Goal: Task Accomplishment & Management: Complete application form

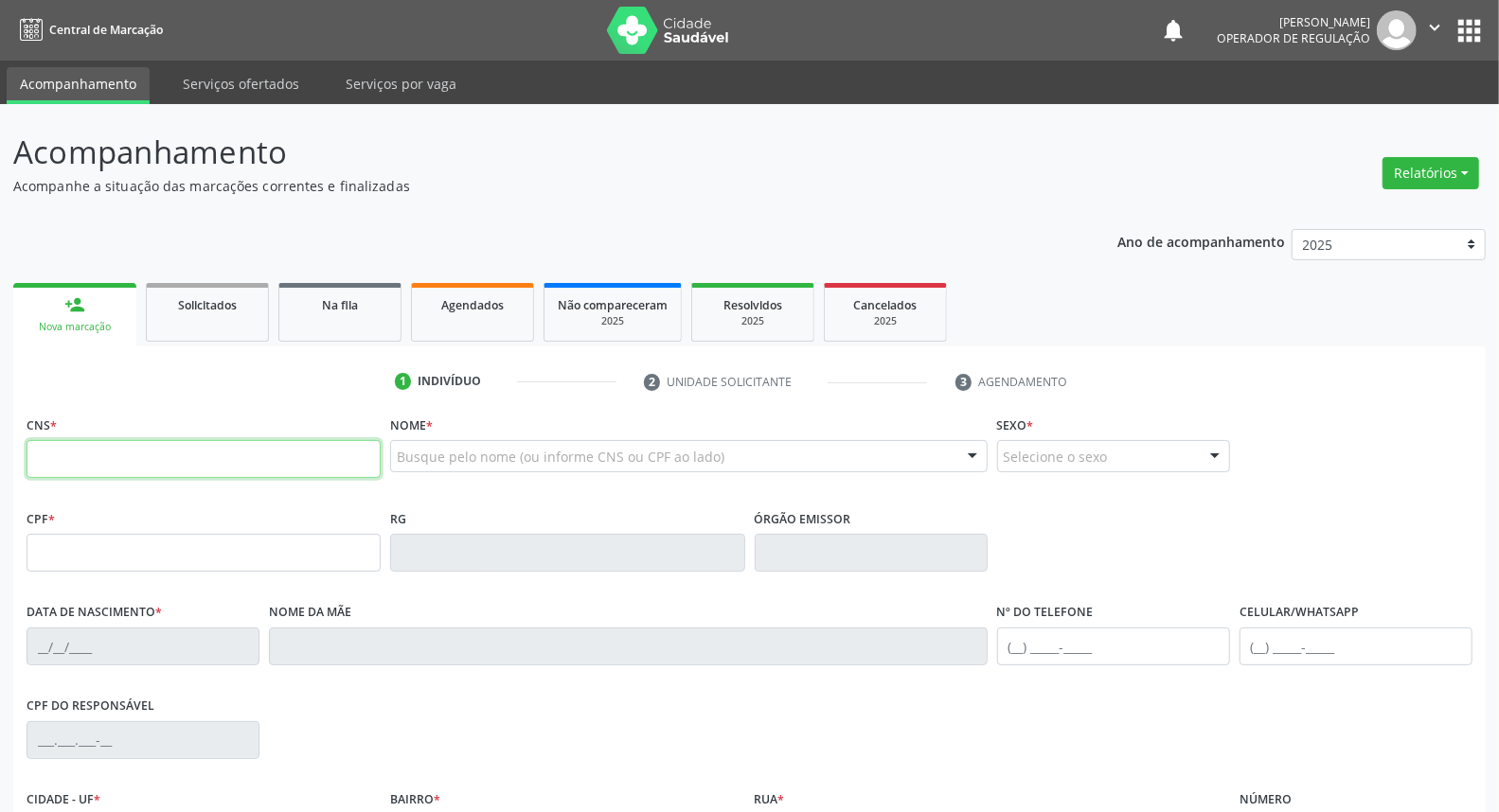
click at [289, 460] on input "text" at bounding box center [203, 459] width 354 height 38
type input "708 4073 5223 2970"
type input "111.617.044-26"
type input "25/06/1993"
type input "Maria das Grasas Pereira"
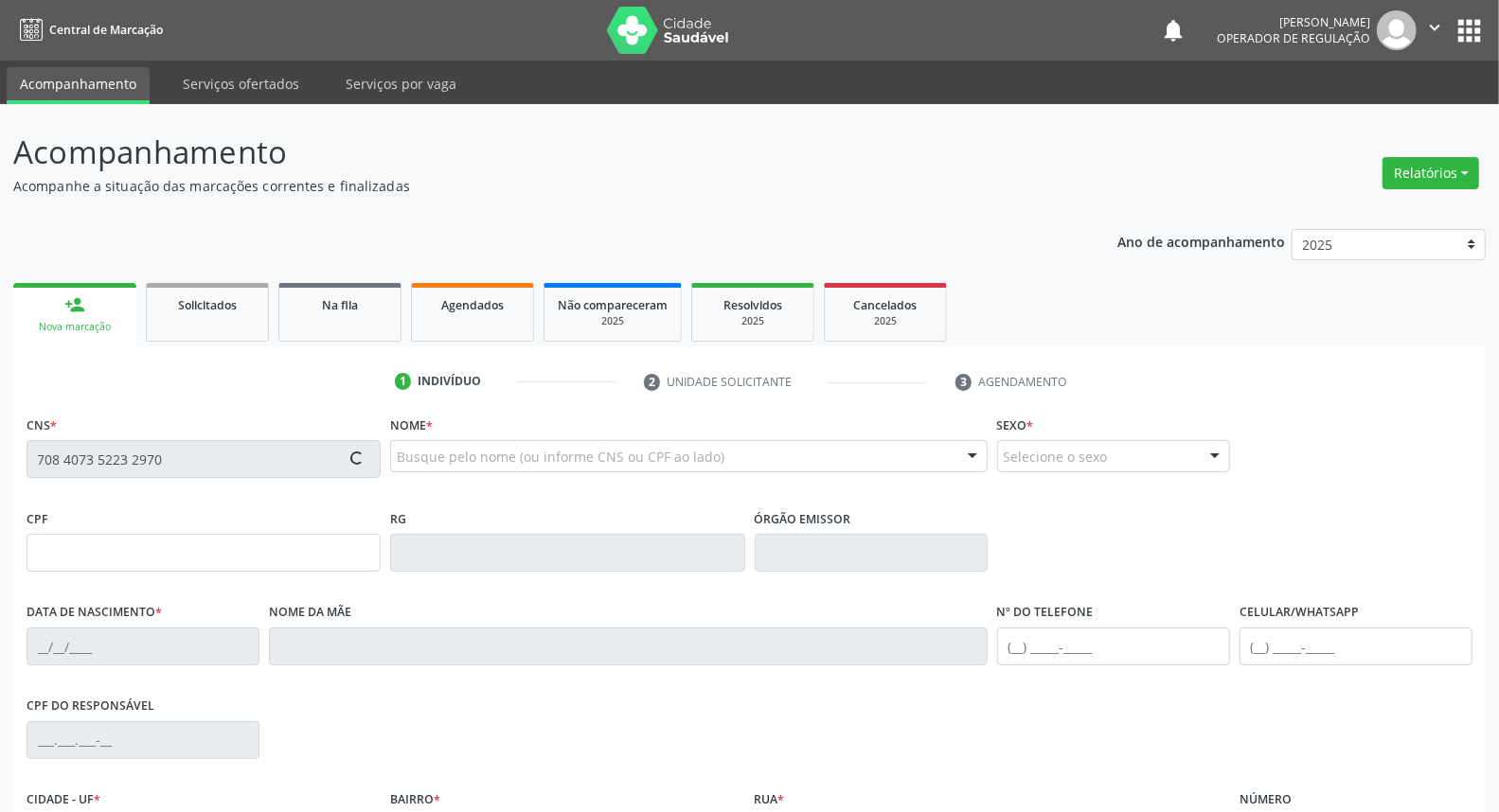
type input "(87) 3944-6010"
type input "S/N"
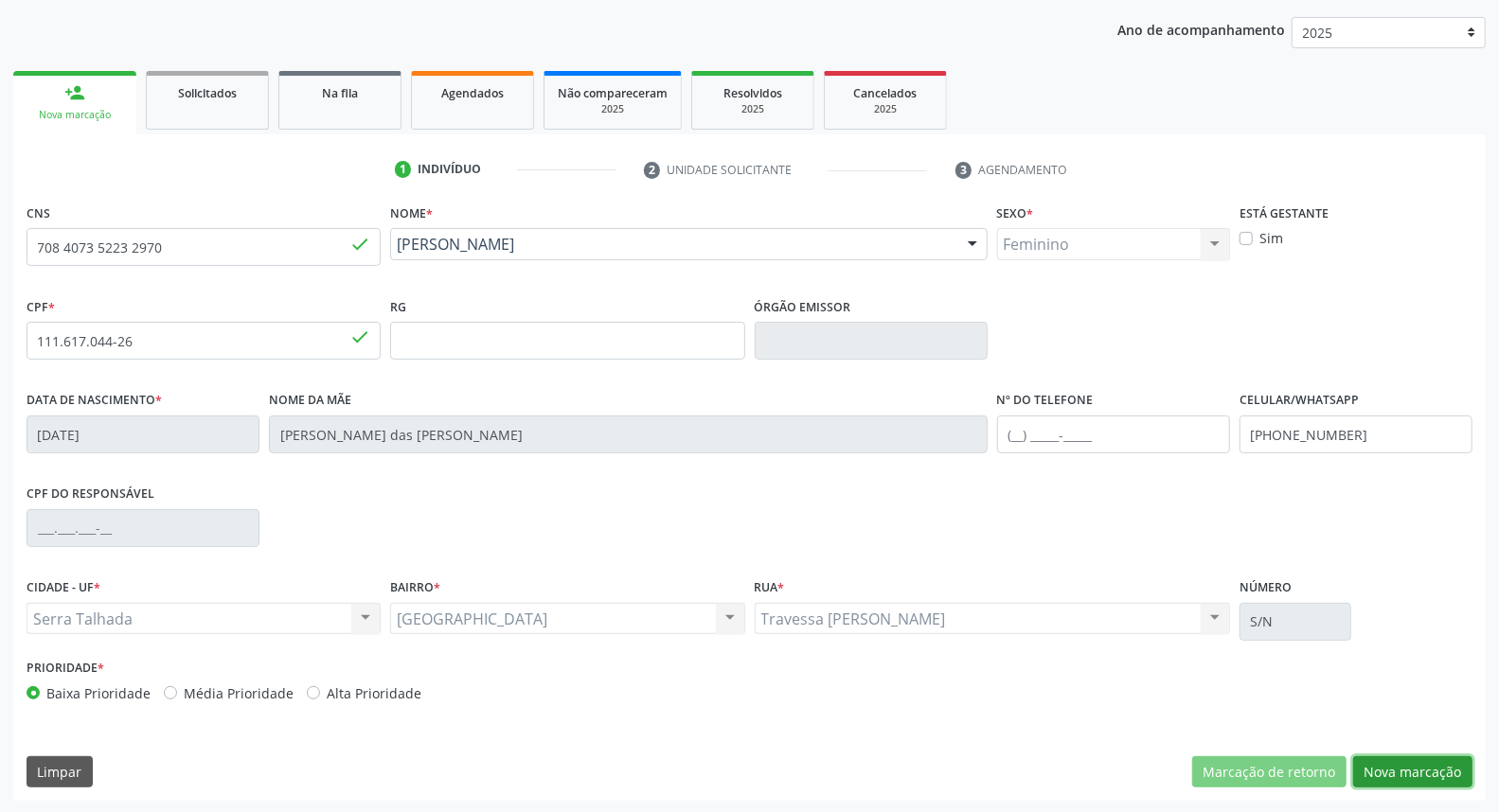
drag, startPoint x: 1386, startPoint y: 763, endPoint x: 1125, endPoint y: 598, distance: 308.8
click at [1385, 758] on button "Nova marcação" at bounding box center [1412, 772] width 119 height 32
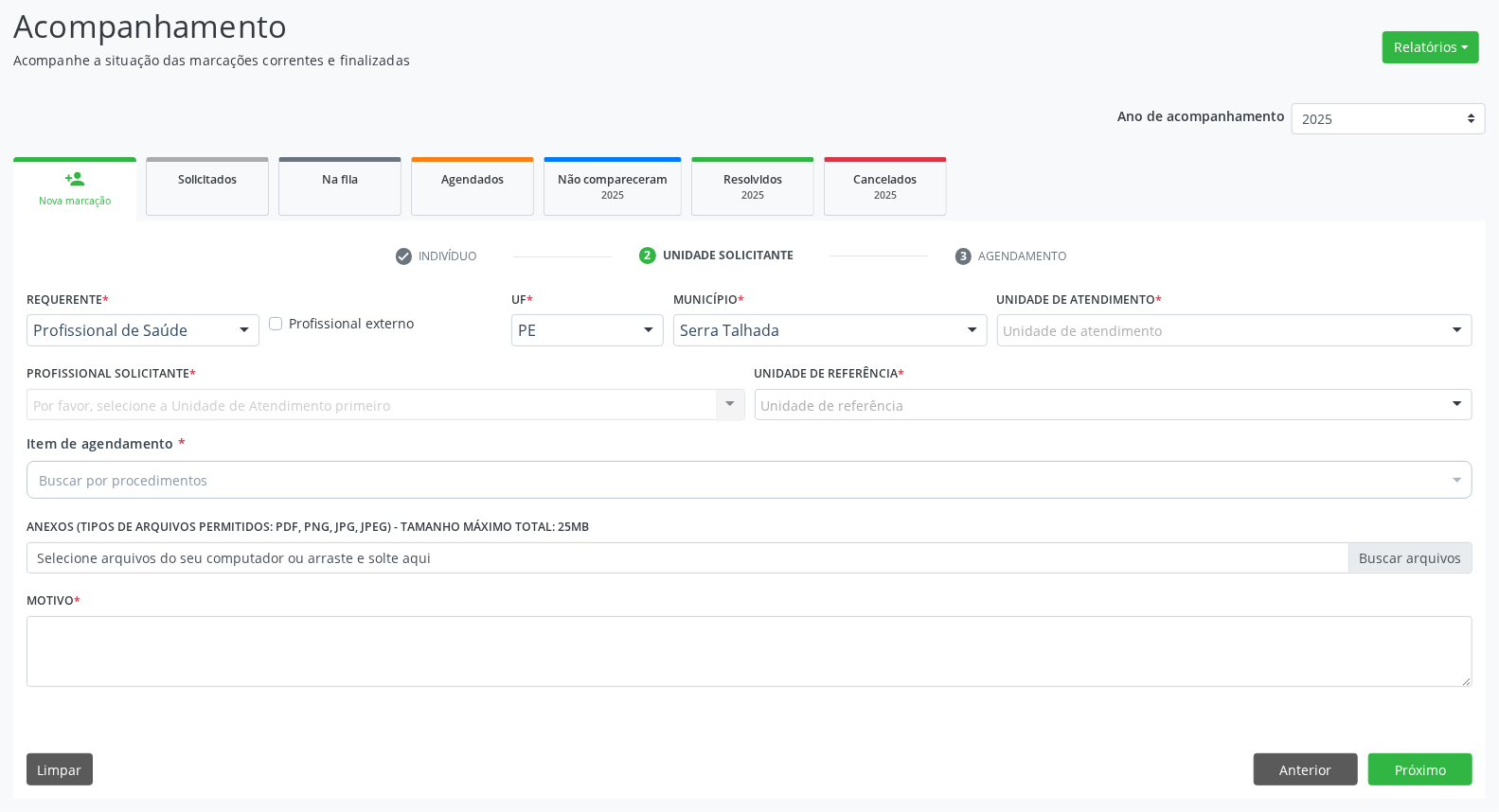
scroll to position [125, 0]
click at [232, 335] on div at bounding box center [244, 332] width 28 height 32
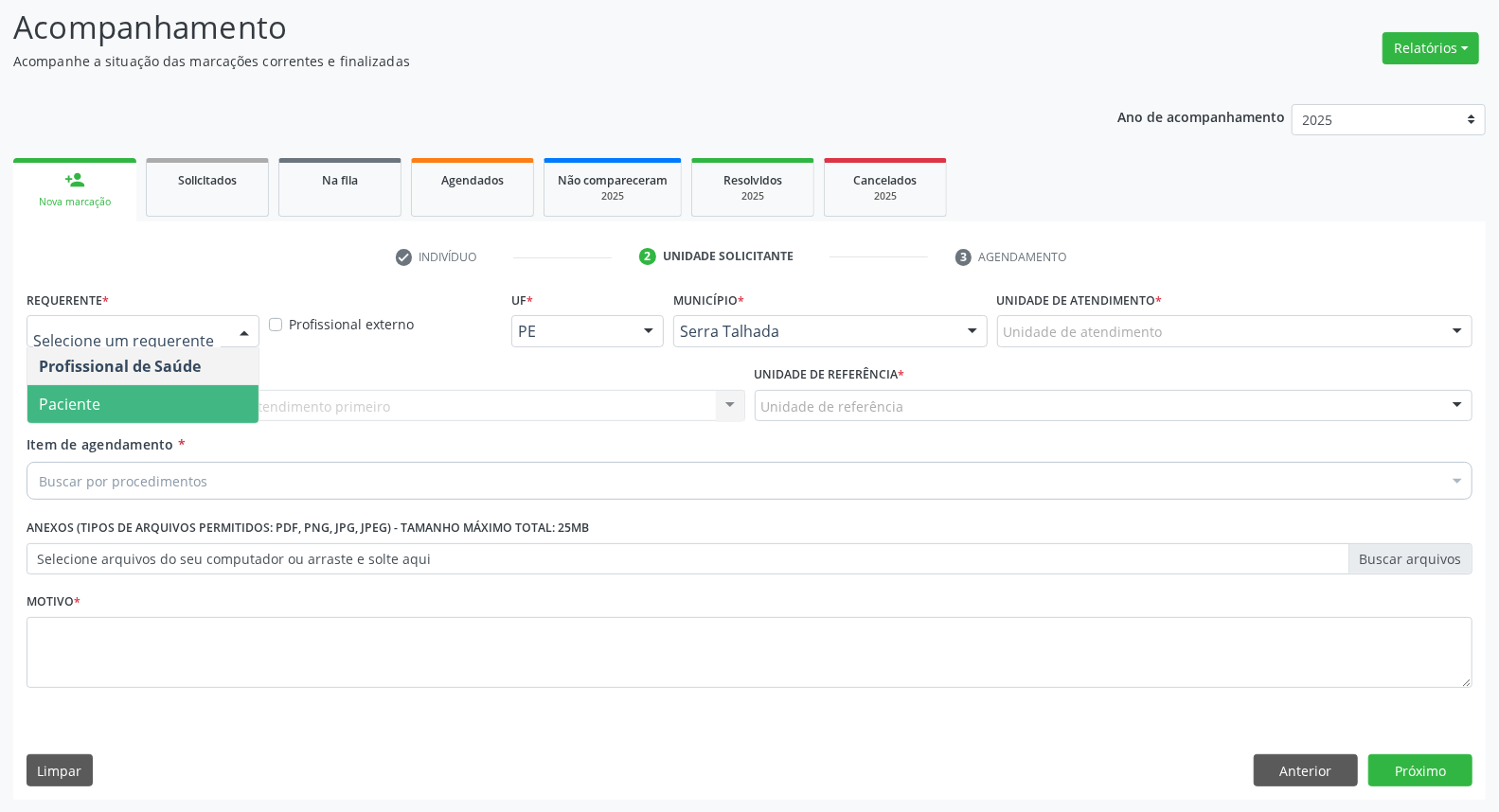
click at [213, 411] on span "Paciente" at bounding box center [143, 404] width 231 height 38
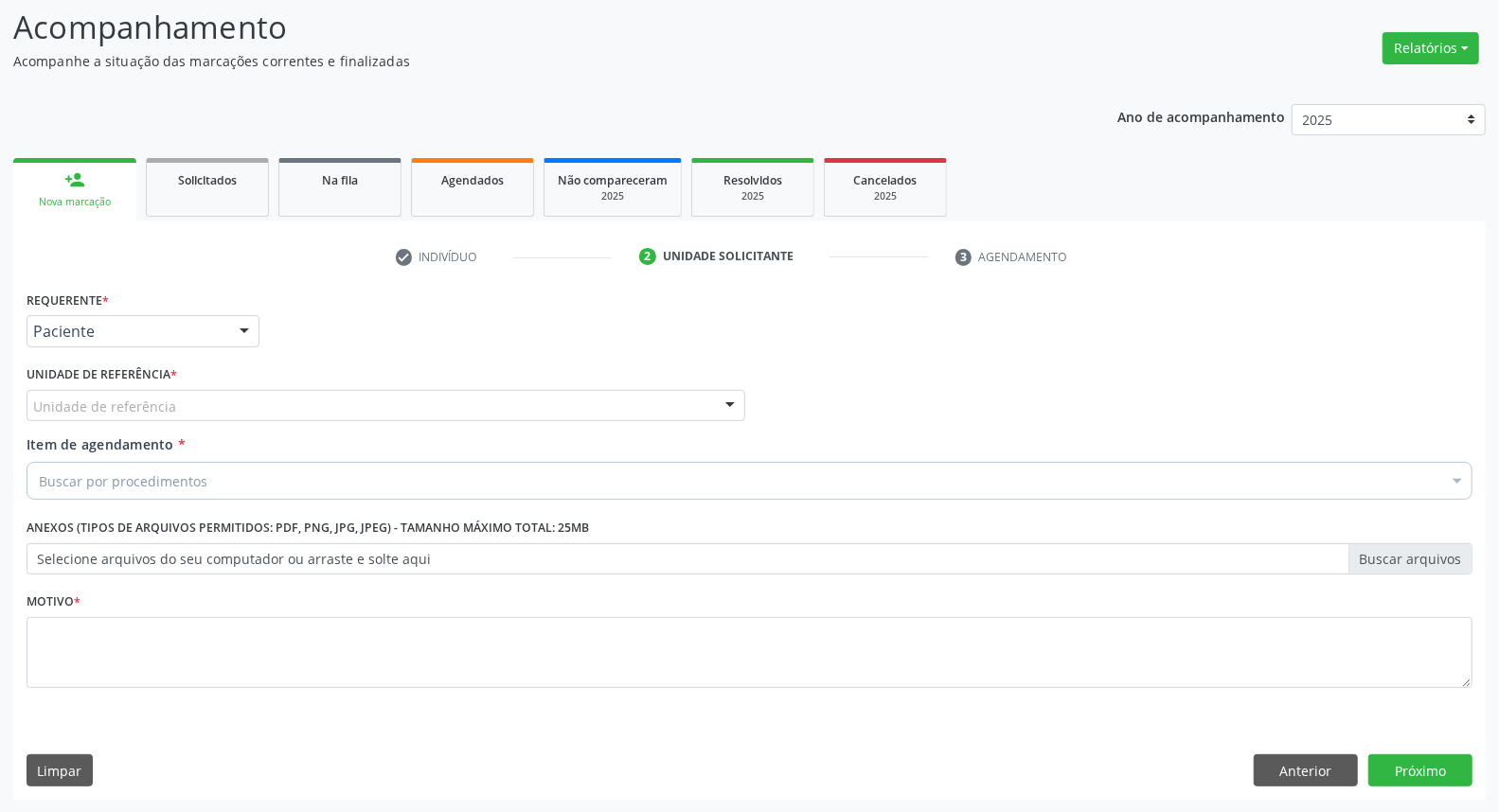
click at [216, 407] on div "Unidade de referência" at bounding box center [386, 405] width 719 height 32
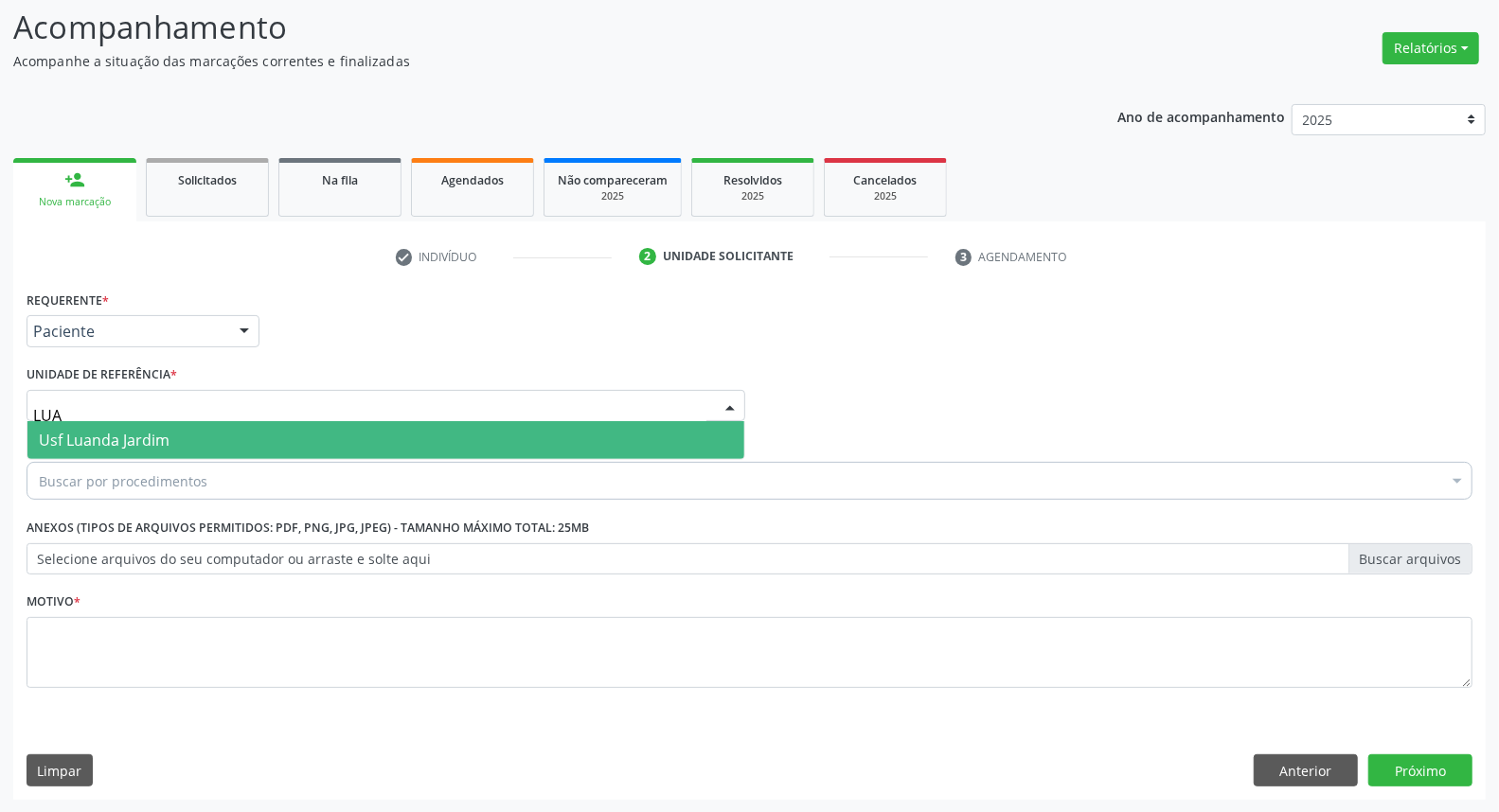
type input "LUAN"
drag, startPoint x: 171, startPoint y: 436, endPoint x: 165, endPoint y: 451, distance: 16.2
click at [170, 439] on span "Usf Luanda Jardim" at bounding box center [386, 439] width 717 height 38
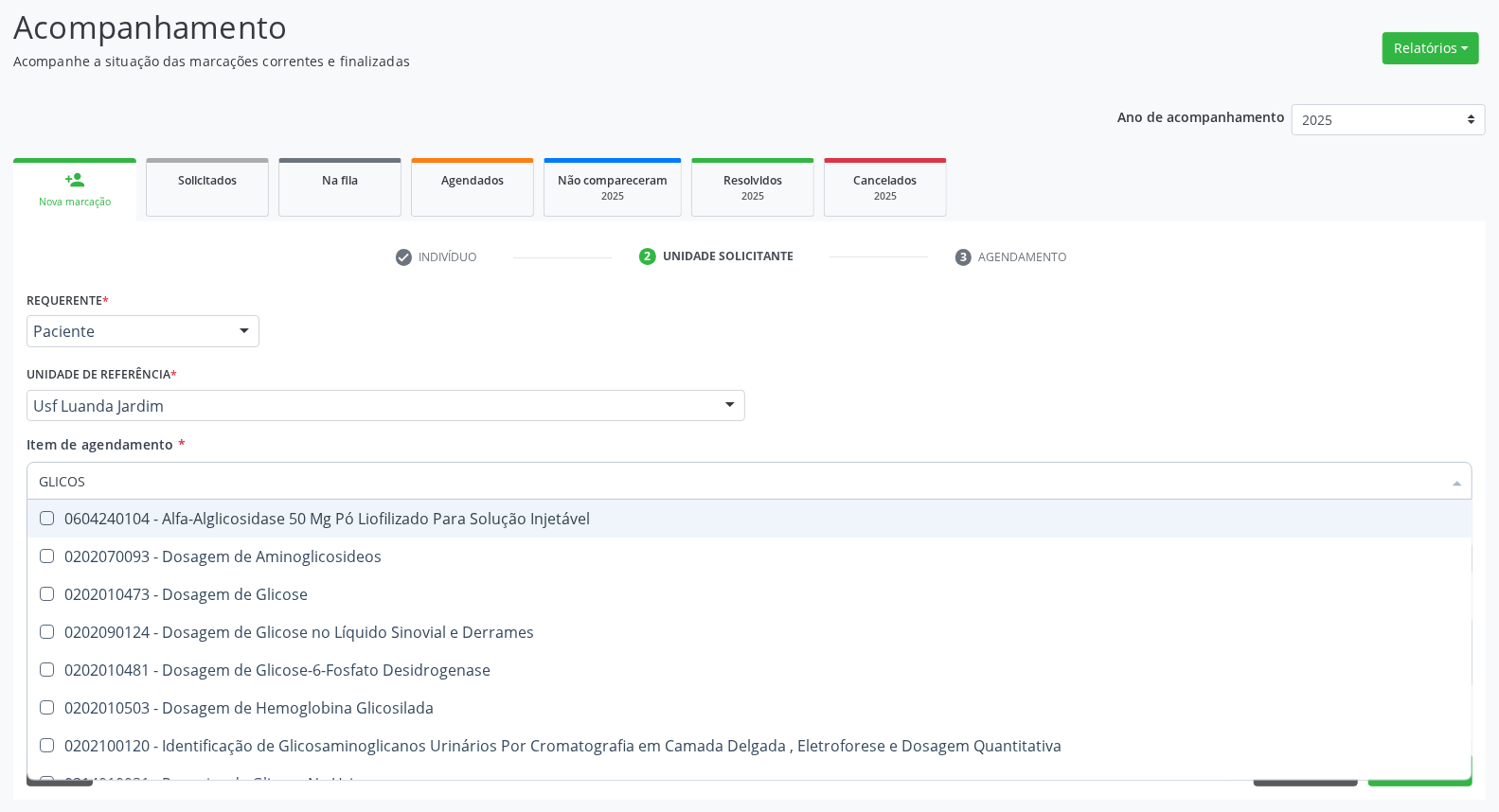
type input "GLICOSE"
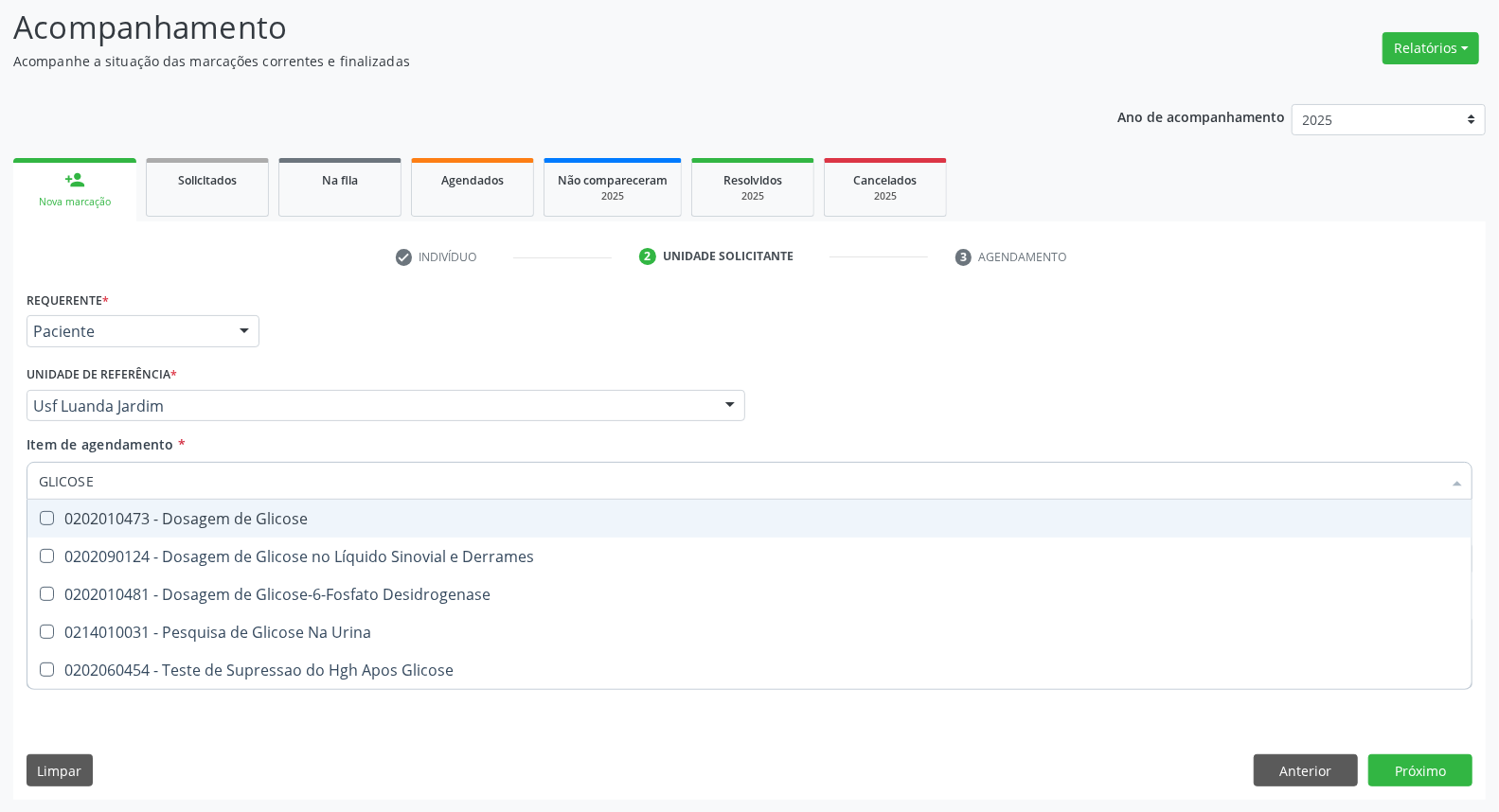
drag, startPoint x: 140, startPoint y: 508, endPoint x: 157, endPoint y: 466, distance: 45.3
click at [140, 505] on span "0202010473 - Dosagem de Glicose" at bounding box center [749, 518] width 1443 height 38
checkbox Glicose "true"
drag, startPoint x: 142, startPoint y: 467, endPoint x: 0, endPoint y: 478, distance: 142.4
click at [0, 478] on div "Acompanhamento Acompanhe a situação das marcações correntes e finalizadas Relat…" at bounding box center [749, 396] width 1499 height 833
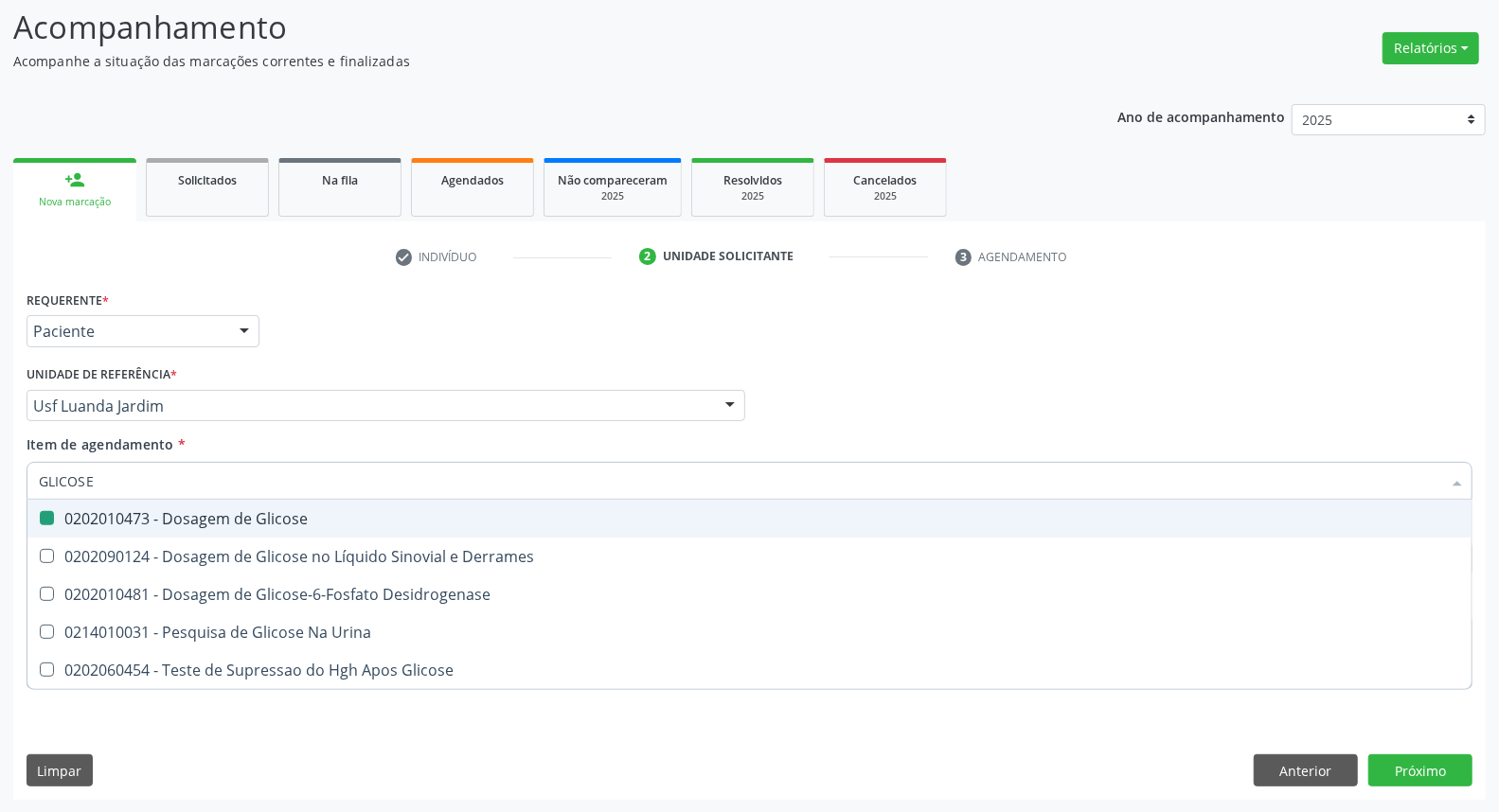
type input "C"
checkbox Glicose "false"
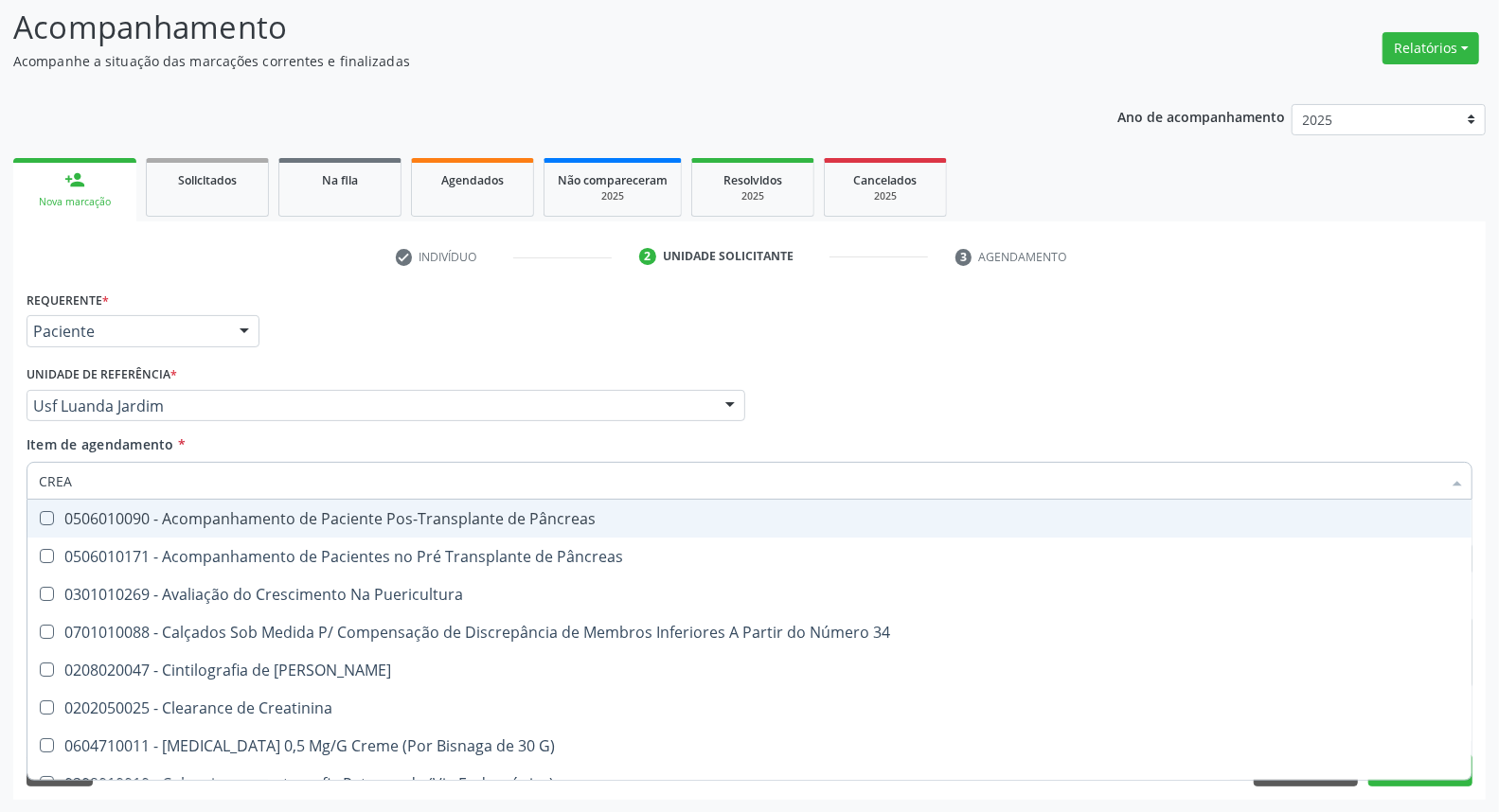
type input "CREAT"
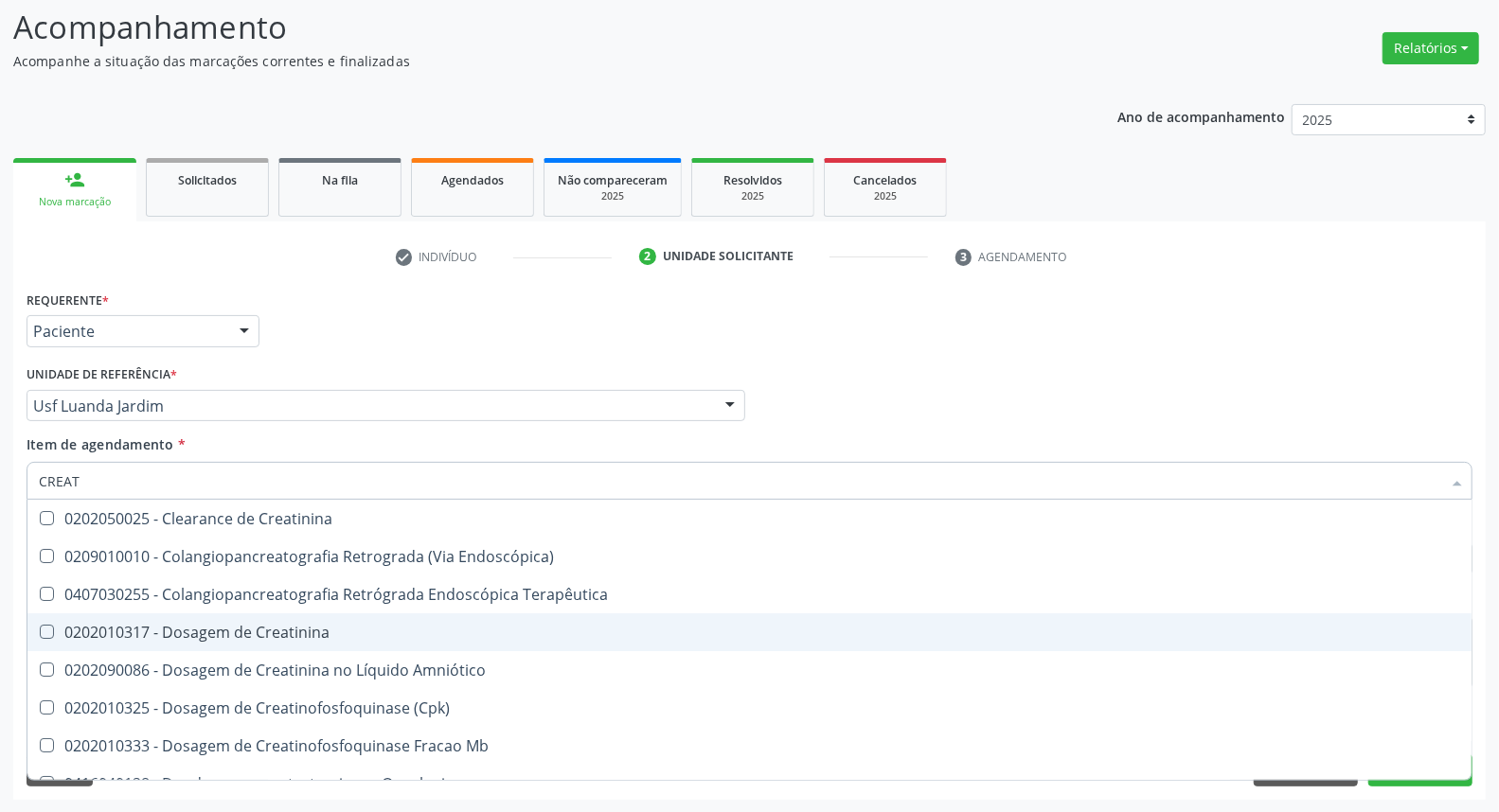
drag, startPoint x: 74, startPoint y: 615, endPoint x: 120, endPoint y: 494, distance: 129.4
click at [79, 599] on ul "Desfazer seleção 0202050025 - Clearance de Creatinina 0209010010 - Colangiopanc…" at bounding box center [749, 821] width 1443 height 643
drag, startPoint x: 70, startPoint y: 620, endPoint x: 91, endPoint y: 509, distance: 113.0
click at [70, 613] on span "0202010317 - Dosagem de Creatinina" at bounding box center [749, 631] width 1443 height 38
checkbox Creatinina "true"
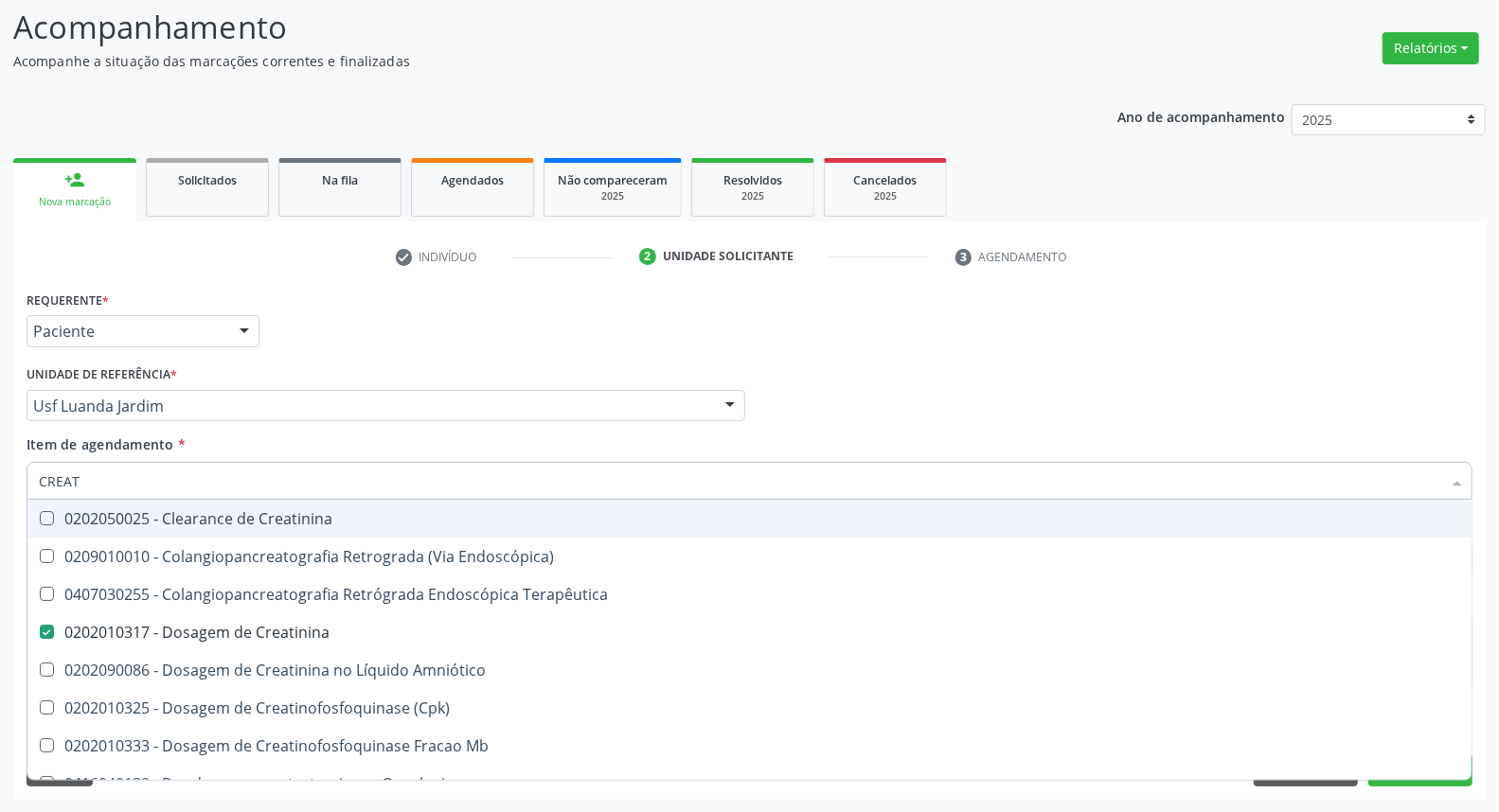
drag, startPoint x: 102, startPoint y: 482, endPoint x: 0, endPoint y: 467, distance: 103.1
click at [0, 470] on div "Acompanhamento Acompanhe a situação das marcações correntes e finalizadas Relat…" at bounding box center [749, 396] width 1499 height 833
type input "UR"
checkbox Creatinina "false"
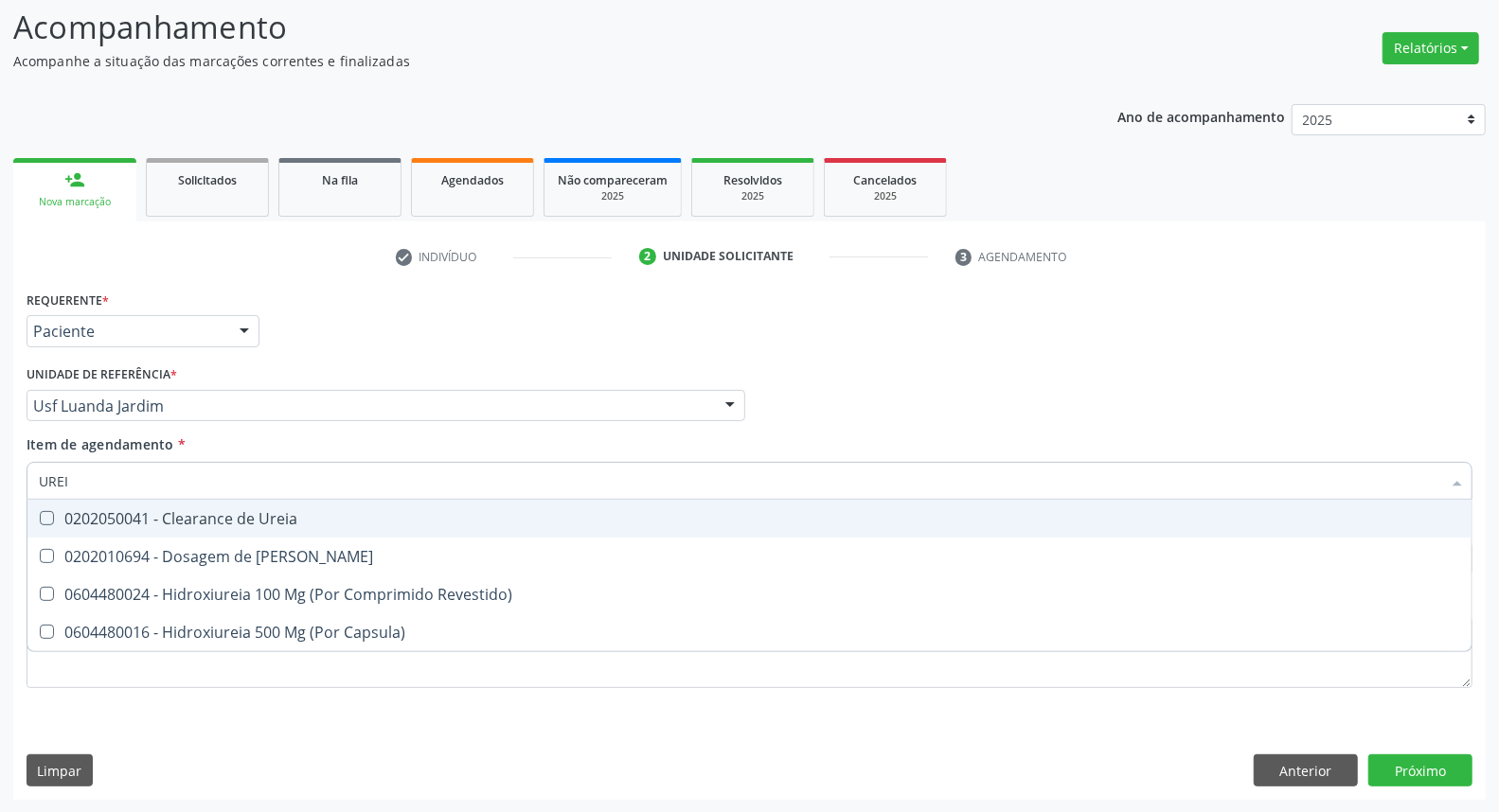
type input "UREIA"
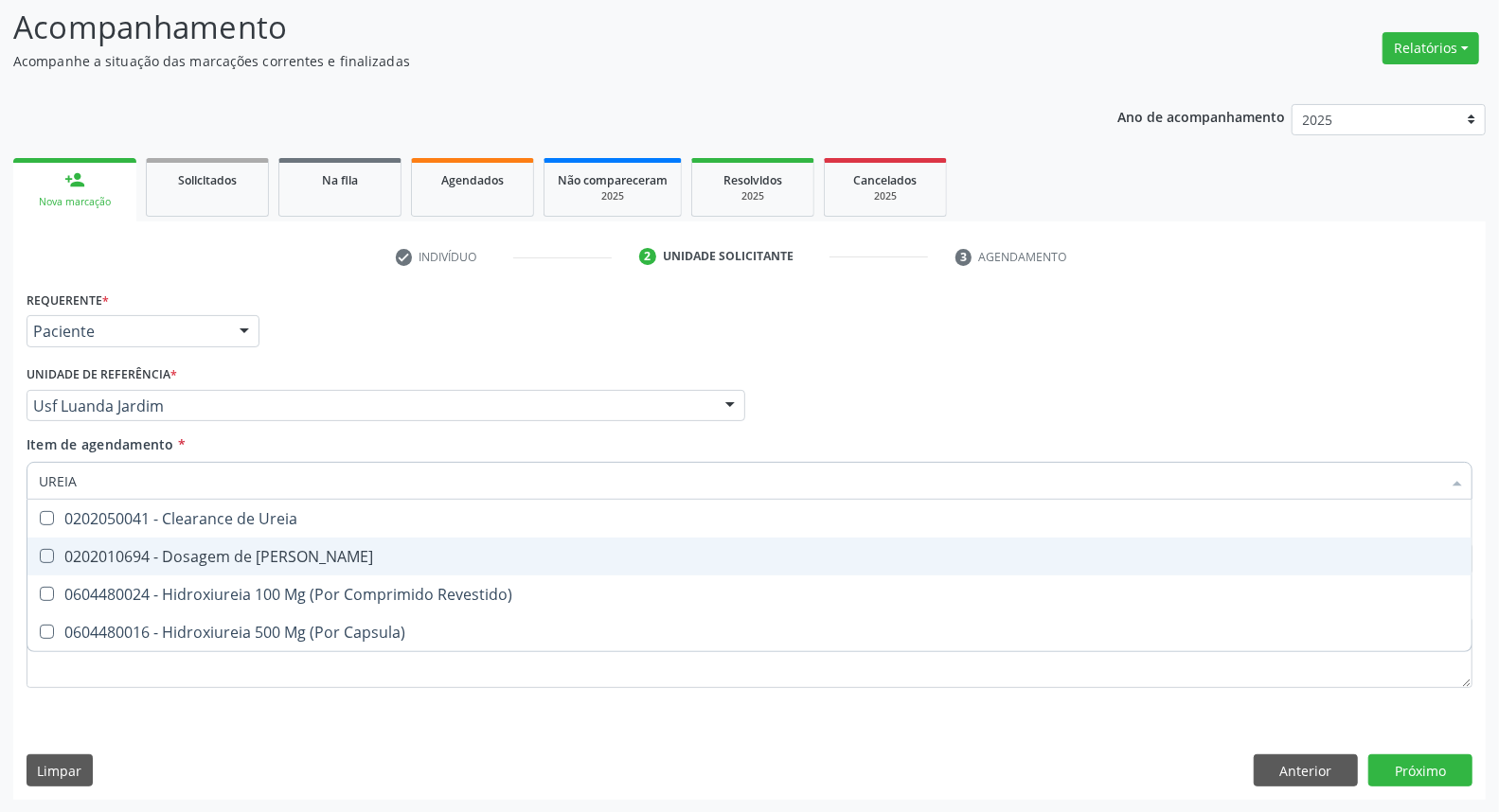
drag, startPoint x: 71, startPoint y: 550, endPoint x: 96, endPoint y: 507, distance: 49.7
click at [77, 542] on span "0202010694 - Dosagem de [PERSON_NAME]" at bounding box center [749, 556] width 1443 height 38
checkbox Ureia "true"
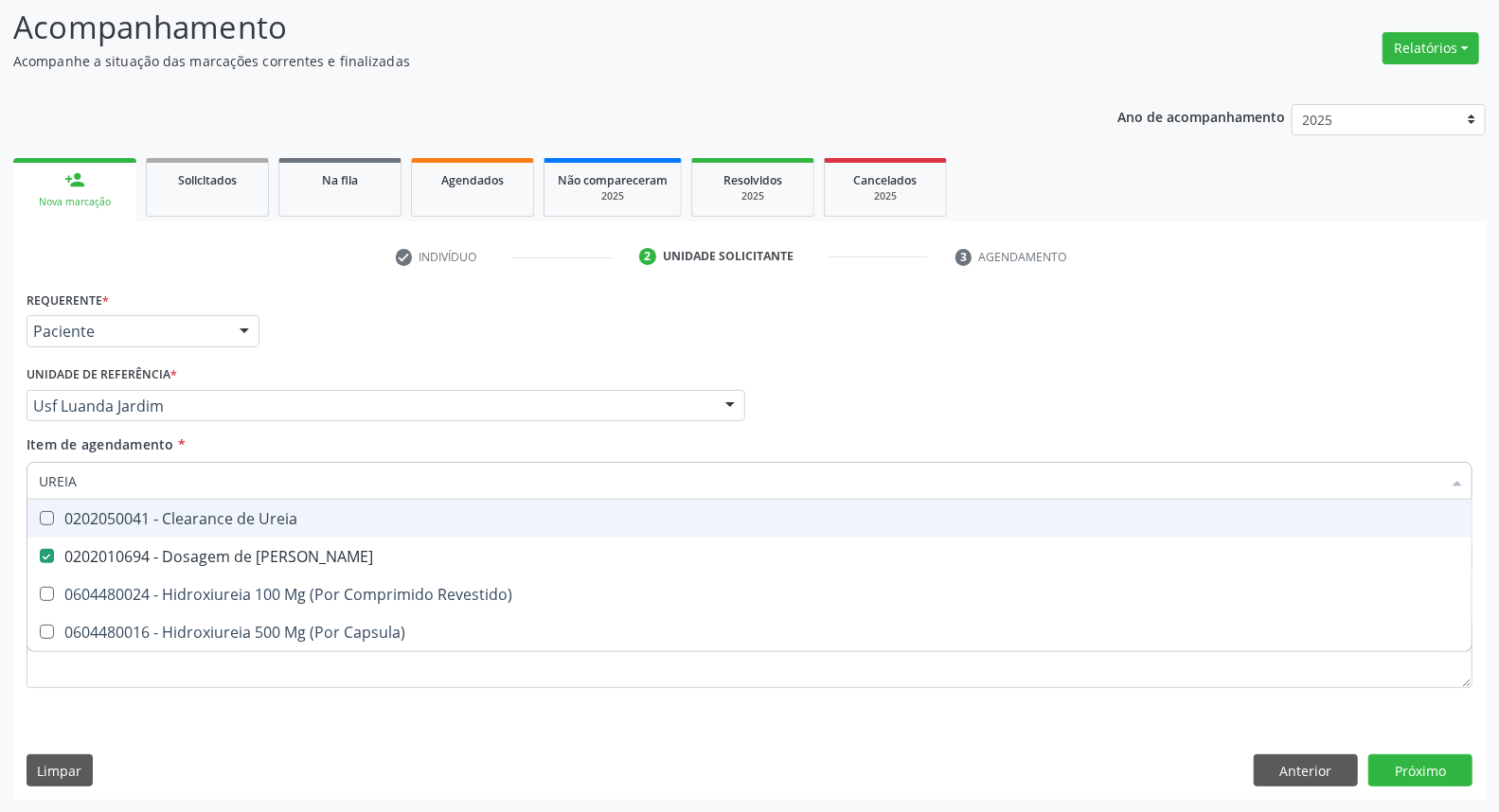
drag, startPoint x: 103, startPoint y: 469, endPoint x: 0, endPoint y: 469, distance: 103.0
click at [0, 469] on div "Acompanhamento Acompanhe a situação das marcações correntes e finalizadas Relat…" at bounding box center [749, 396] width 1499 height 833
type input "C"
checkbox Ureia "false"
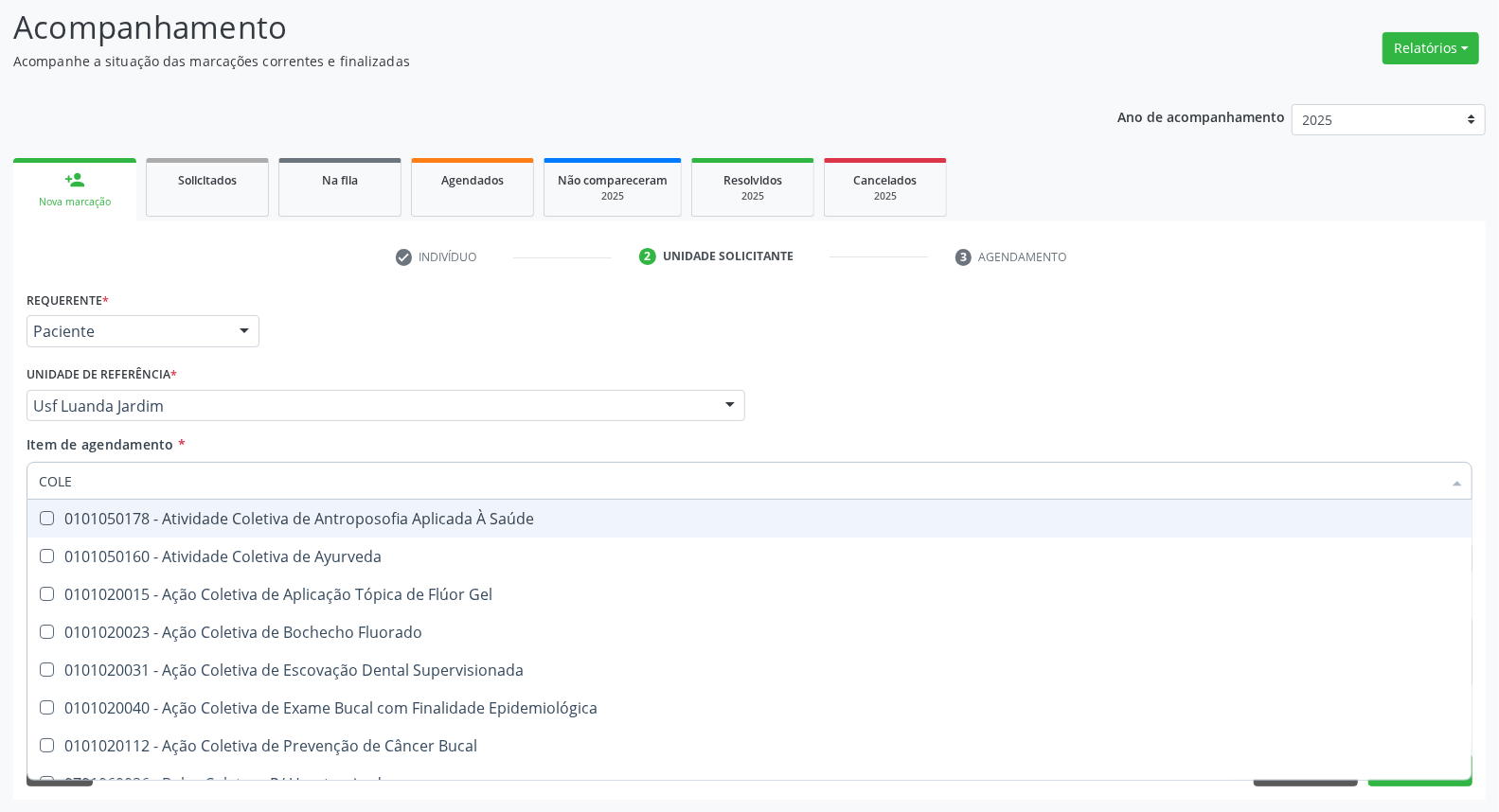
type input "COLES"
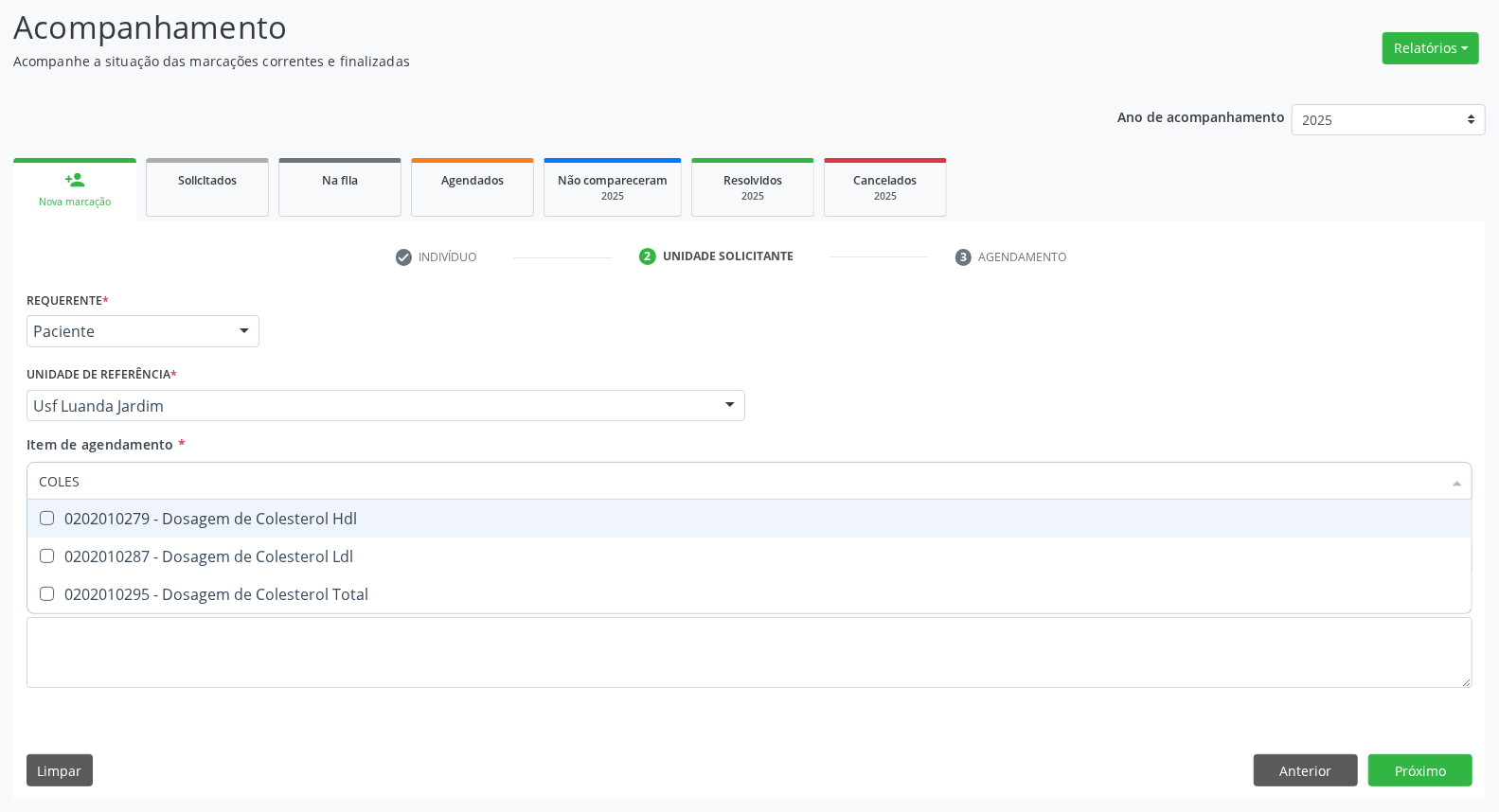
drag, startPoint x: 163, startPoint y: 504, endPoint x: 156, endPoint y: 533, distance: 29.8
click at [163, 505] on span "0202010279 - Dosagem de Colesterol Hdl" at bounding box center [749, 518] width 1443 height 38
checkbox Hdl "true"
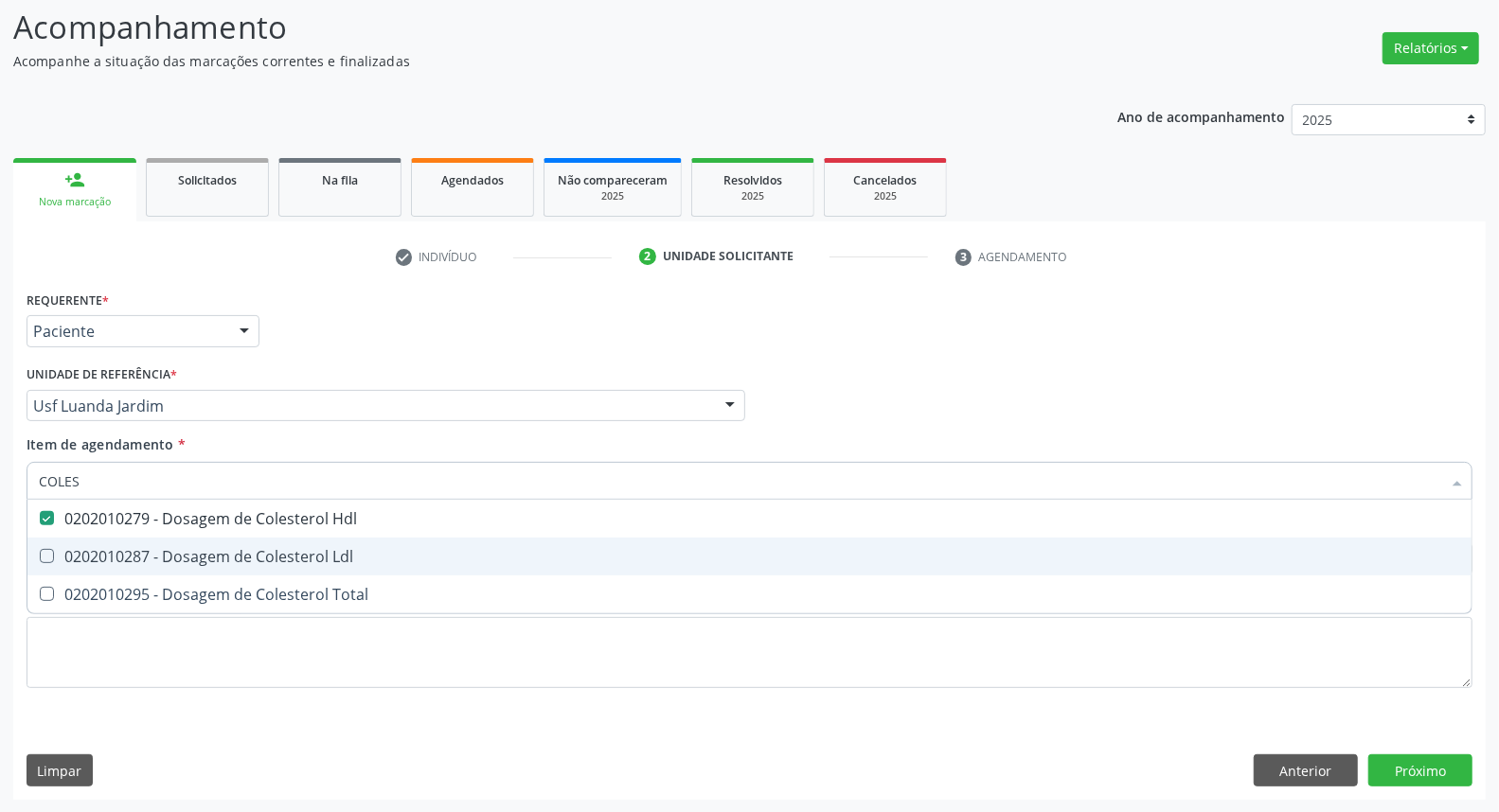
drag, startPoint x: 154, startPoint y: 546, endPoint x: 154, endPoint y: 584, distance: 38.0
click at [154, 548] on div "0202010287 - Dosagem de Colesterol Ldl" at bounding box center [749, 556] width 1421 height 16
checkbox Ldl "true"
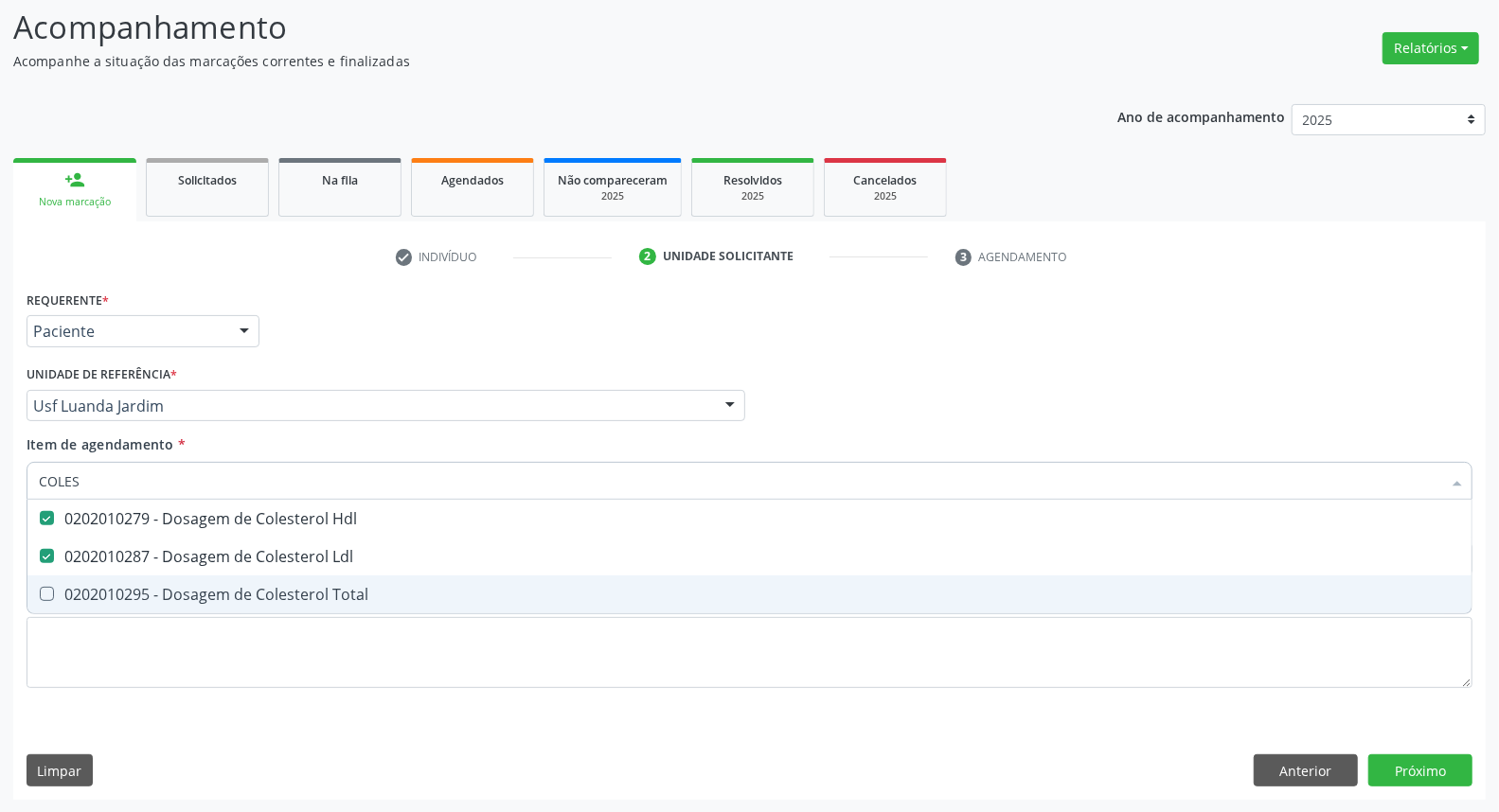
drag, startPoint x: 154, startPoint y: 589, endPoint x: 167, endPoint y: 474, distance: 115.7
click at [154, 587] on div "0202010295 - Dosagem de Colesterol Total" at bounding box center [749, 594] width 1421 height 16
checkbox Total "true"
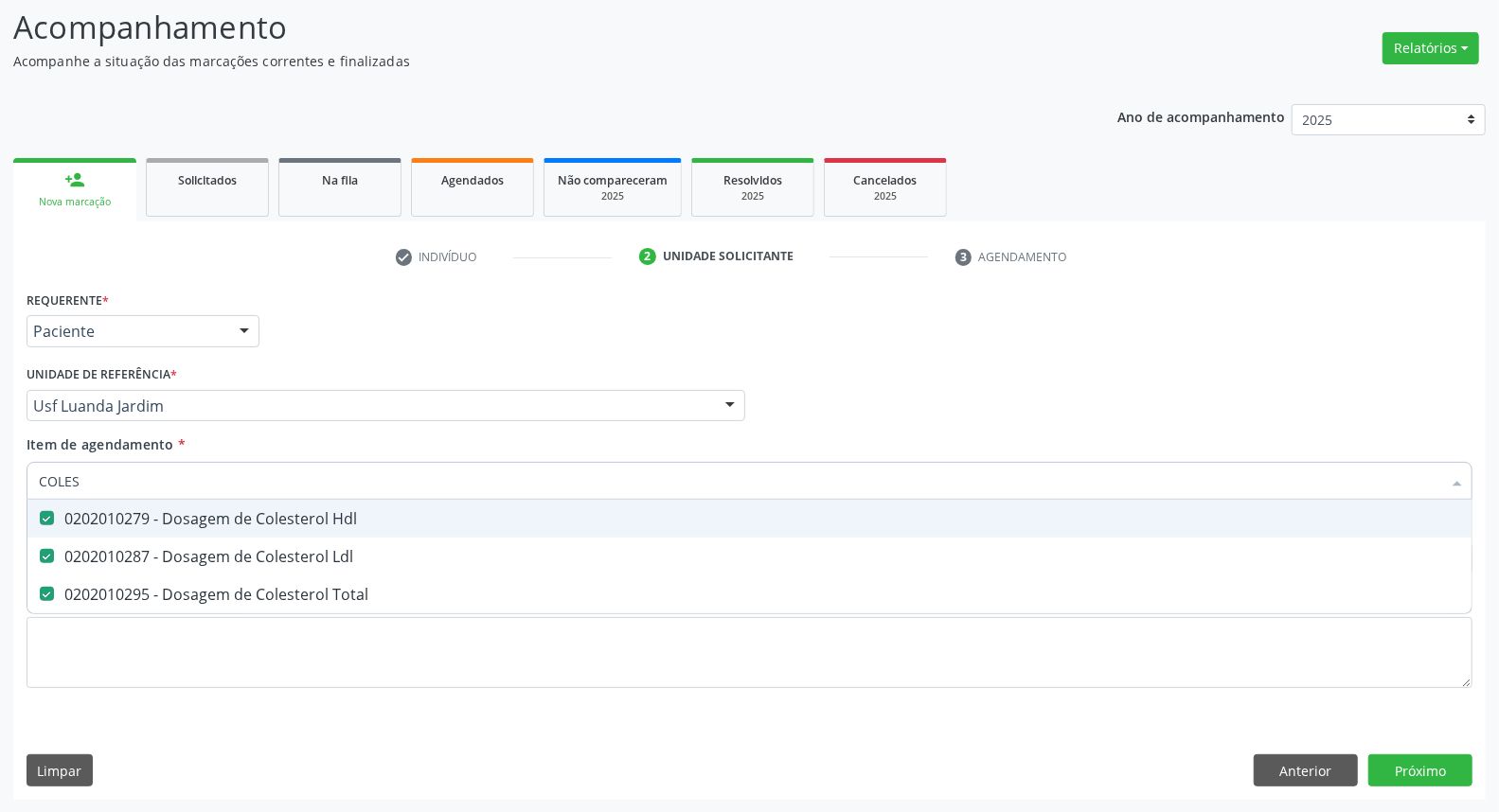
click at [168, 471] on input "COLES" at bounding box center [740, 480] width 1402 height 38
type input "T"
checkbox Hdl "false"
checkbox Ldl "false"
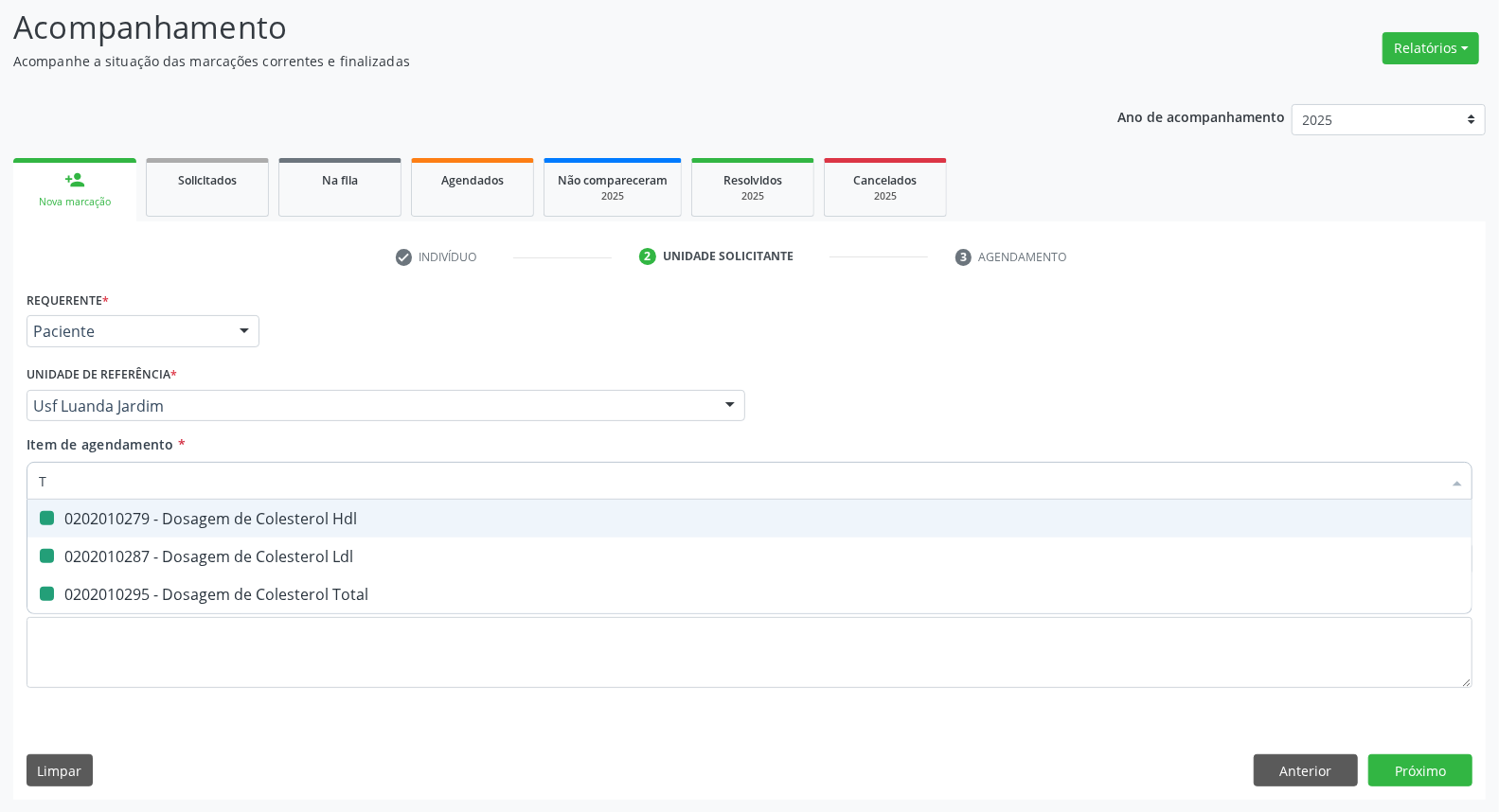
checkbox Total "false"
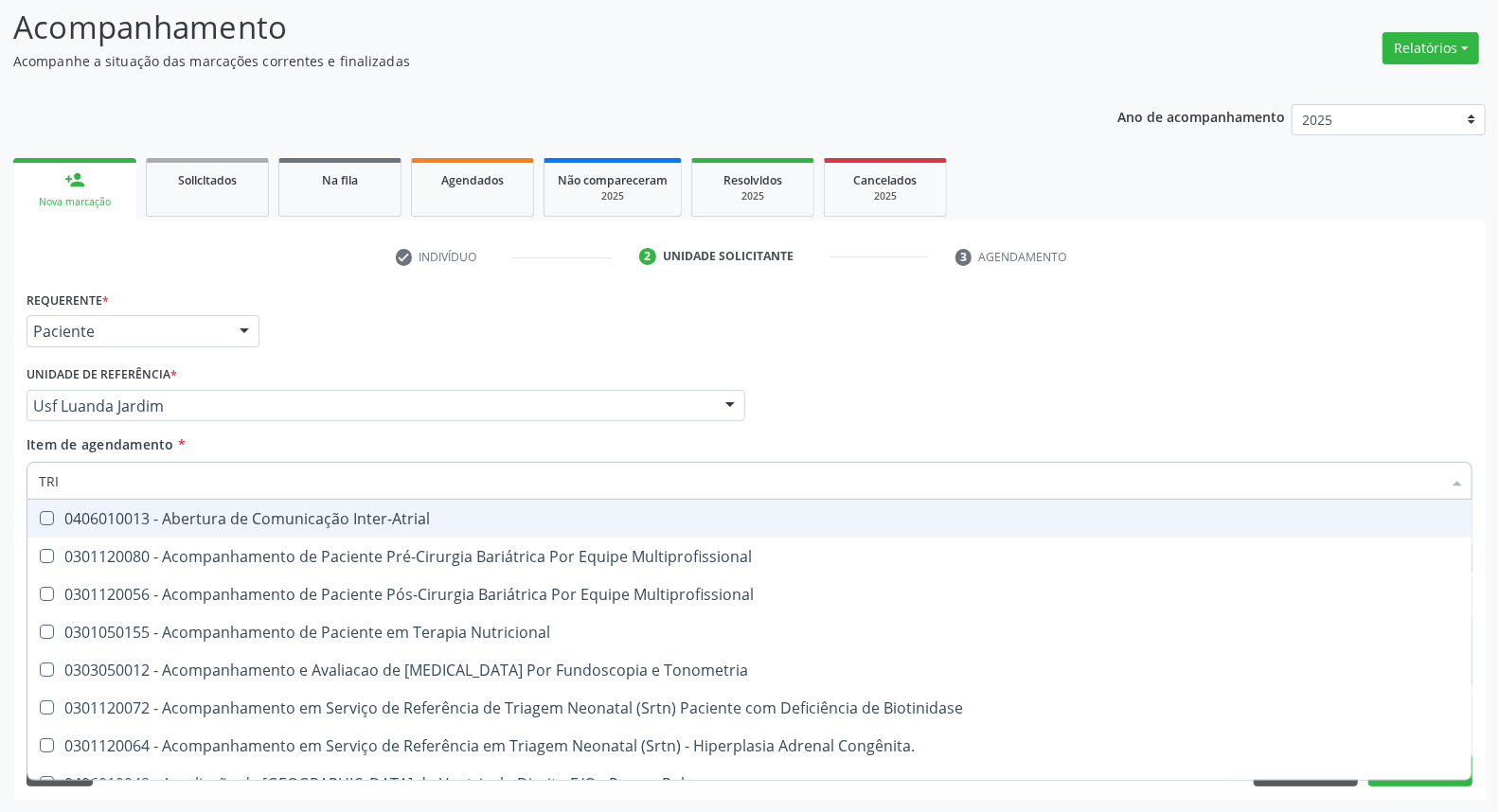
type input "TRIG"
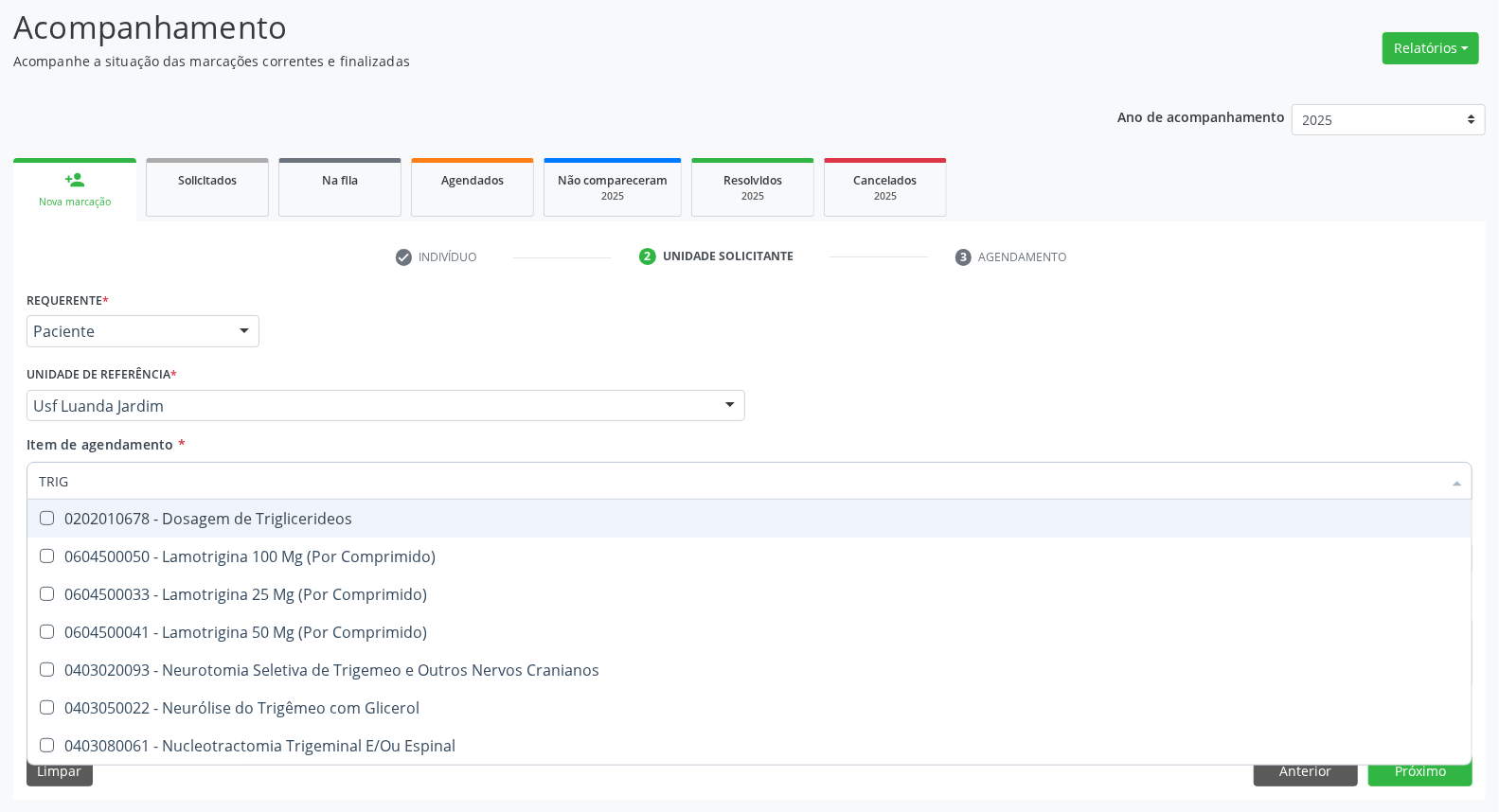
drag, startPoint x: 170, startPoint y: 517, endPoint x: 189, endPoint y: 469, distance: 51.6
click at [170, 514] on div "0202010678 - Dosagem de Triglicerideos" at bounding box center [749, 518] width 1421 height 16
checkbox Triglicerideos "true"
click at [187, 483] on input "TRIG" at bounding box center [740, 480] width 1402 height 38
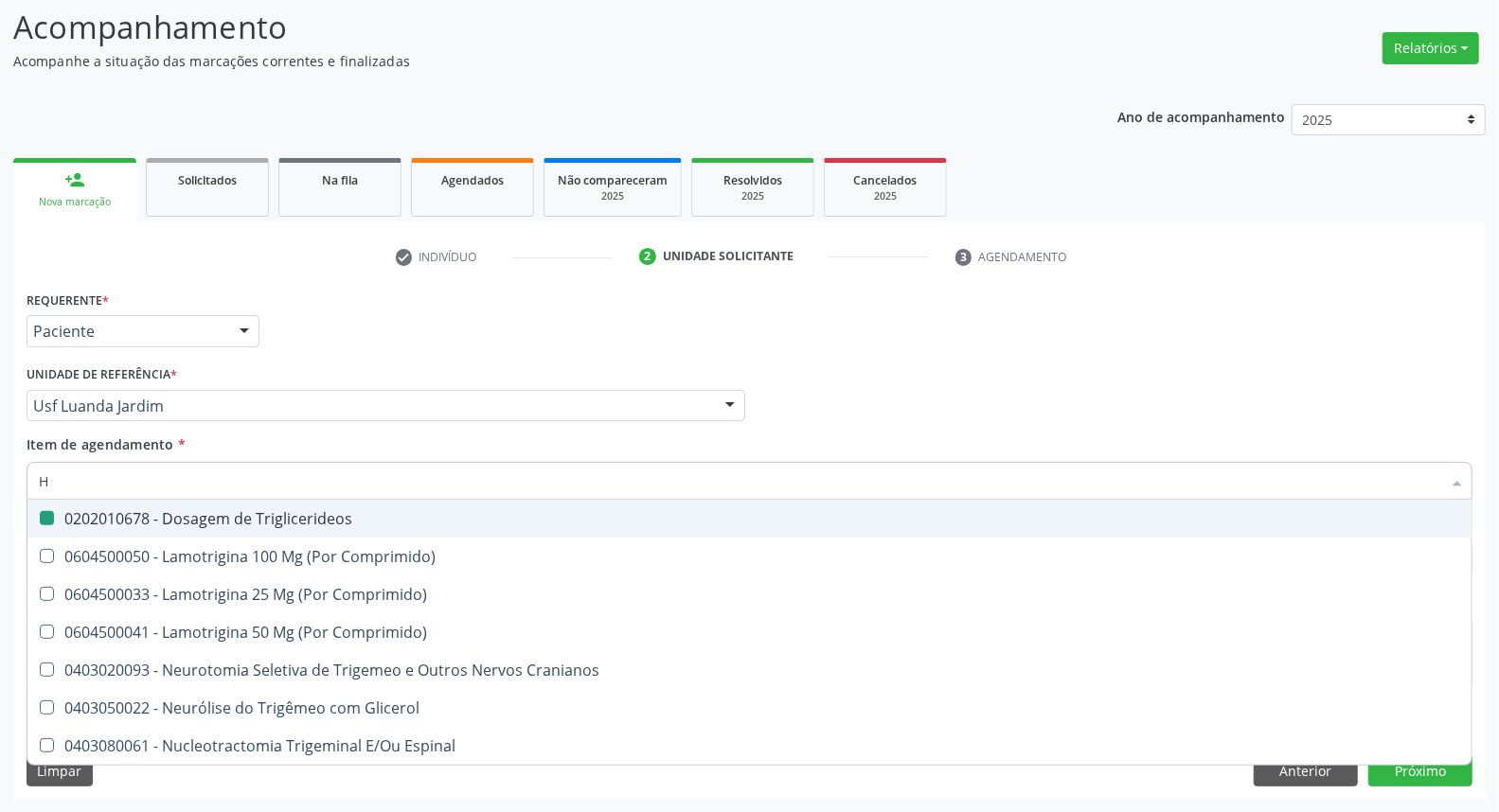
type input "HE"
checkbox Triglicerideos "false"
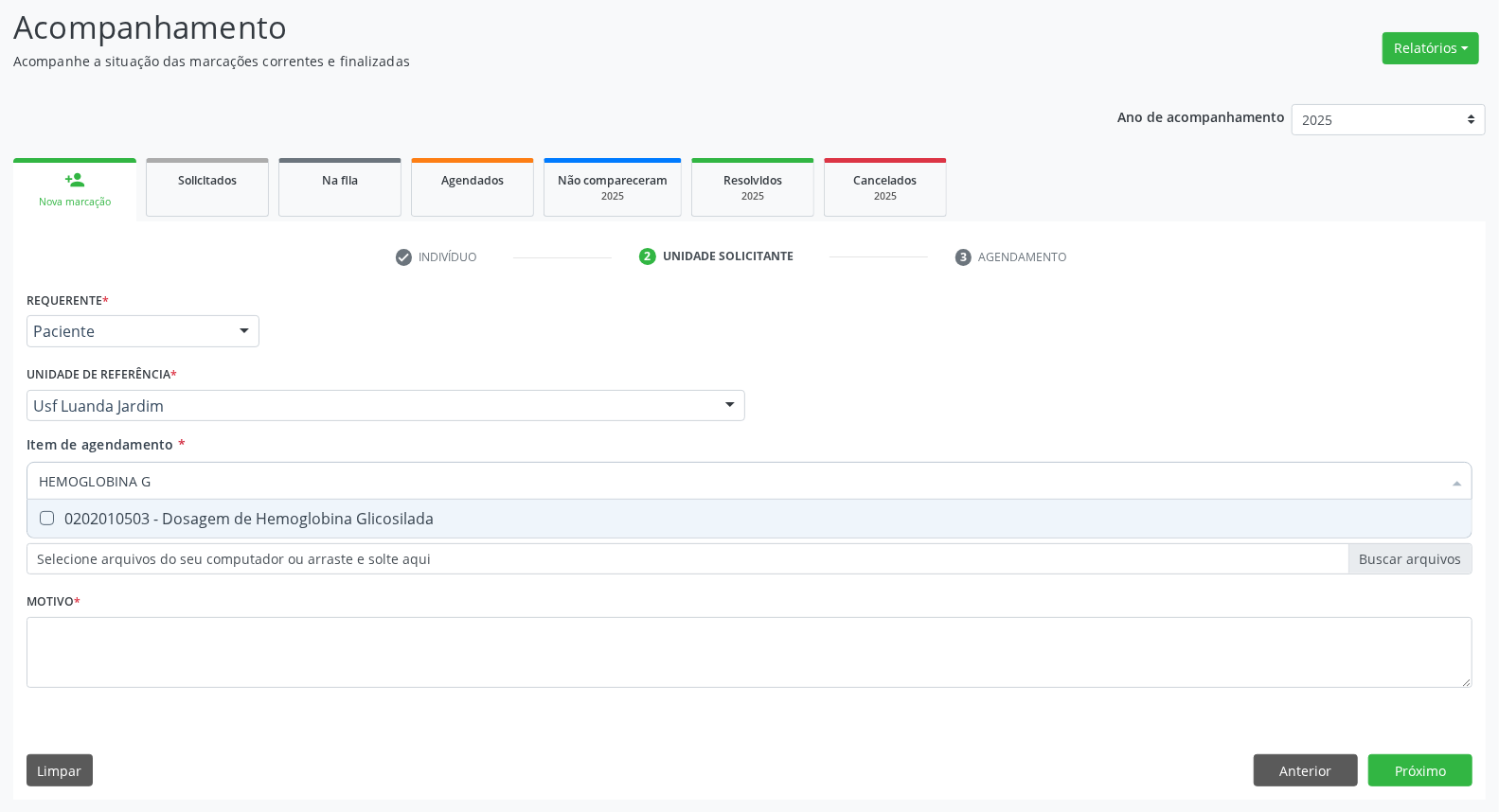
type input "HEMOGLOBINA G"
drag, startPoint x: 206, startPoint y: 522, endPoint x: 214, endPoint y: 500, distance: 23.4
click at [206, 520] on div "0202010503 - Dosagem de Hemoglobina Glicosilada" at bounding box center [749, 518] width 1421 height 16
checkbox Glicosilada "true"
click at [215, 484] on input "HEMOGLOBINA G" at bounding box center [740, 480] width 1402 height 38
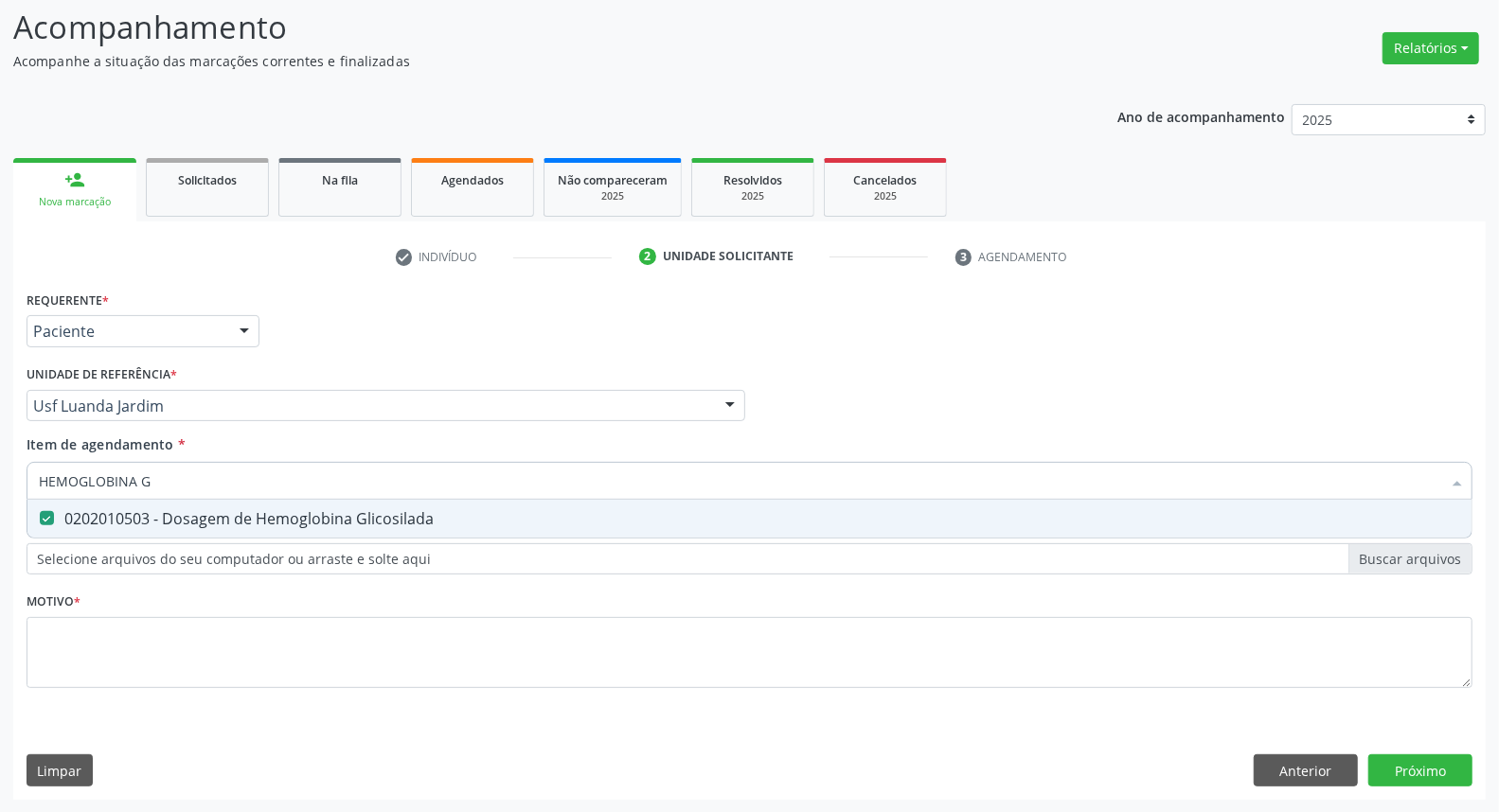
click at [215, 484] on input "HEMOGLOBINA G" at bounding box center [740, 480] width 1402 height 38
type input "HE"
checkbox Glicosilada "false"
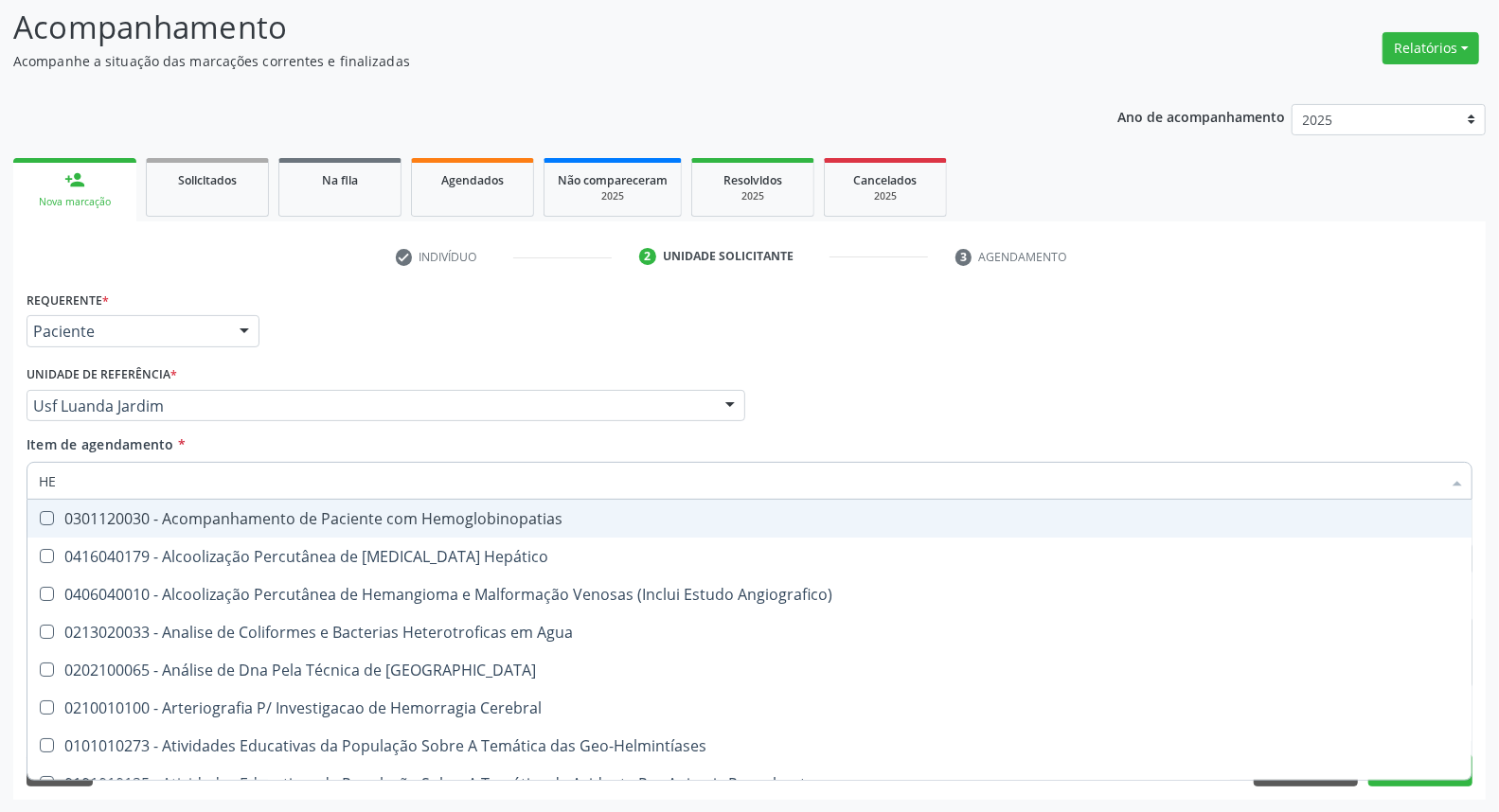
type input "HEM"
checkbox \(Qualitativo\) "true"
checkbox Glicosilada "false"
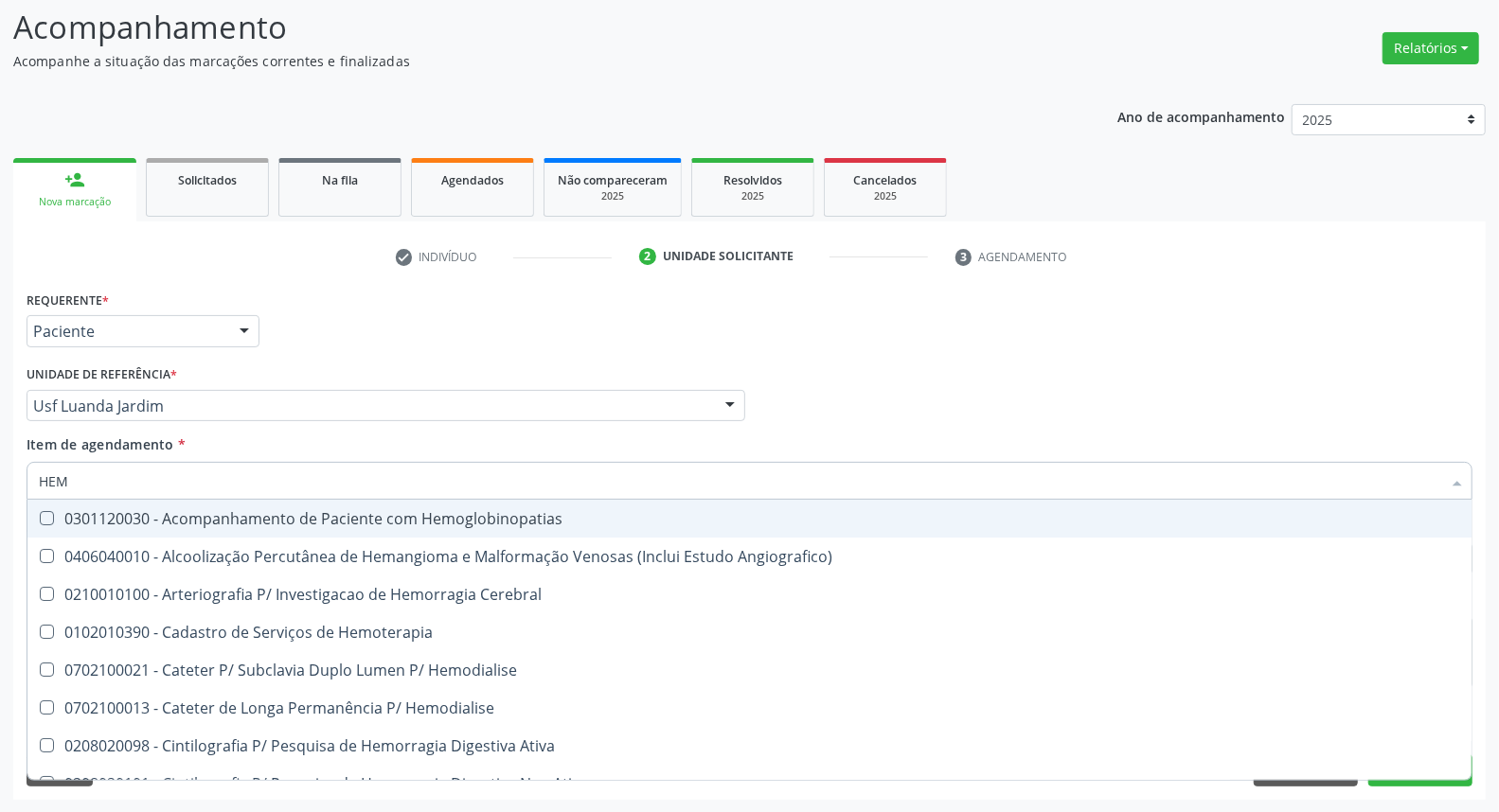
type input "HEMO"
checkbox Hemacias "true"
checkbox Glicosilada "false"
type input "HEMOG"
checkbox Oncologia "true"
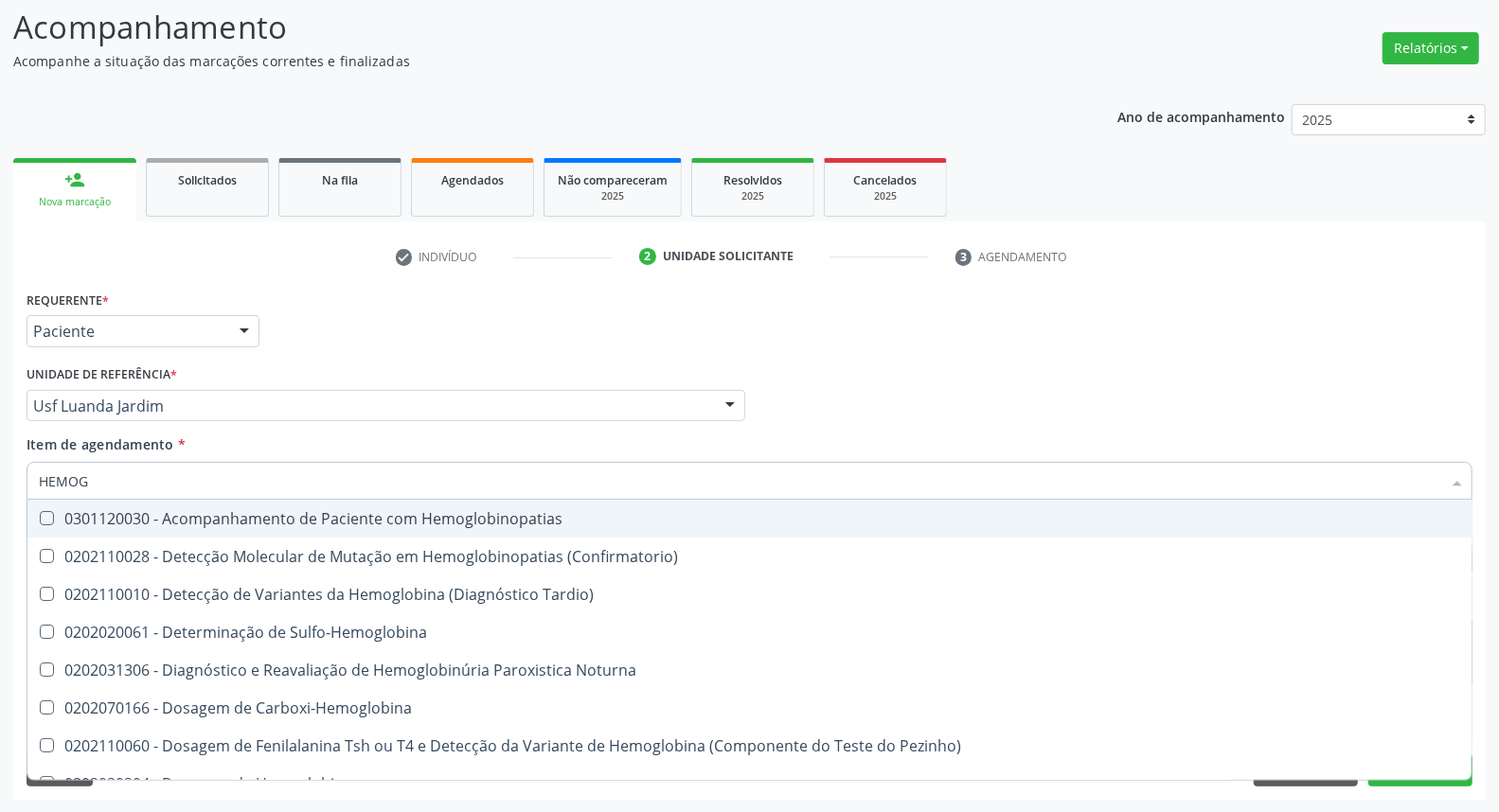
type input "HEMOGR"
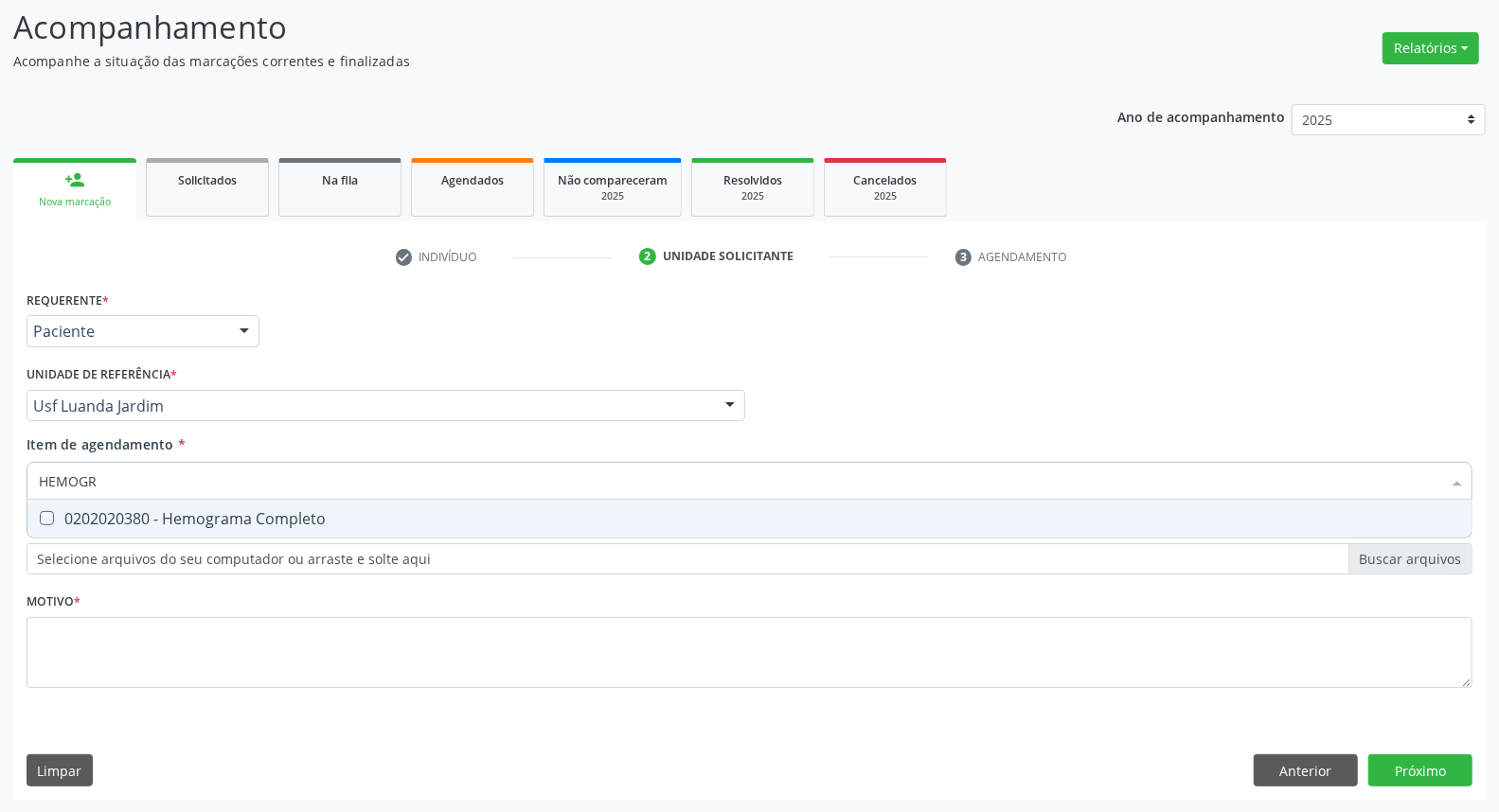
drag, startPoint x: 226, startPoint y: 517, endPoint x: 233, endPoint y: 499, distance: 19.3
click at [225, 517] on div "0202020380 - Hemograma Completo" at bounding box center [749, 518] width 1421 height 16
checkbox Completo "true"
click at [244, 477] on input "HEMOGR" at bounding box center [740, 480] width 1402 height 38
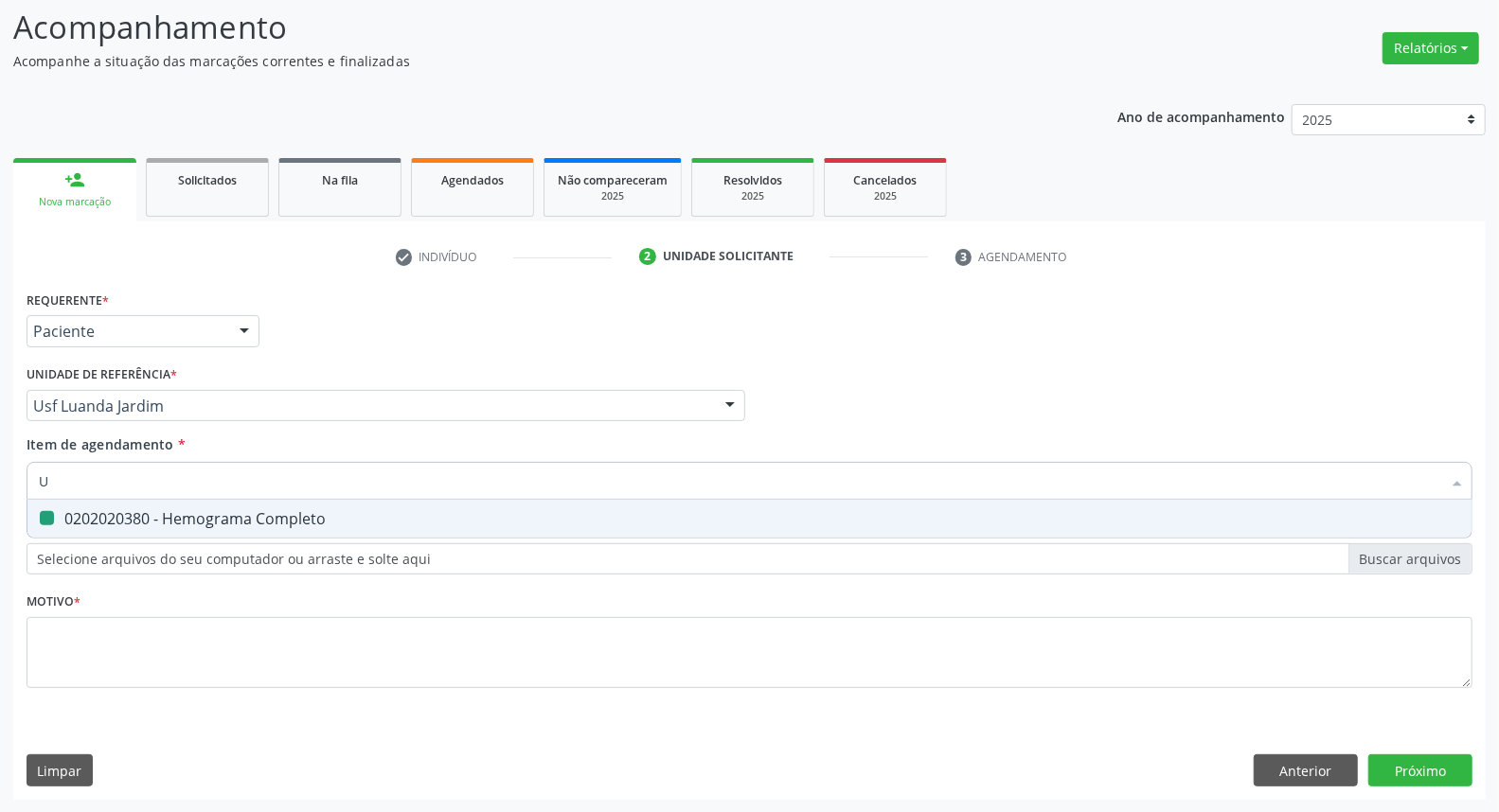
type input "UR"
checkbox Completo "false"
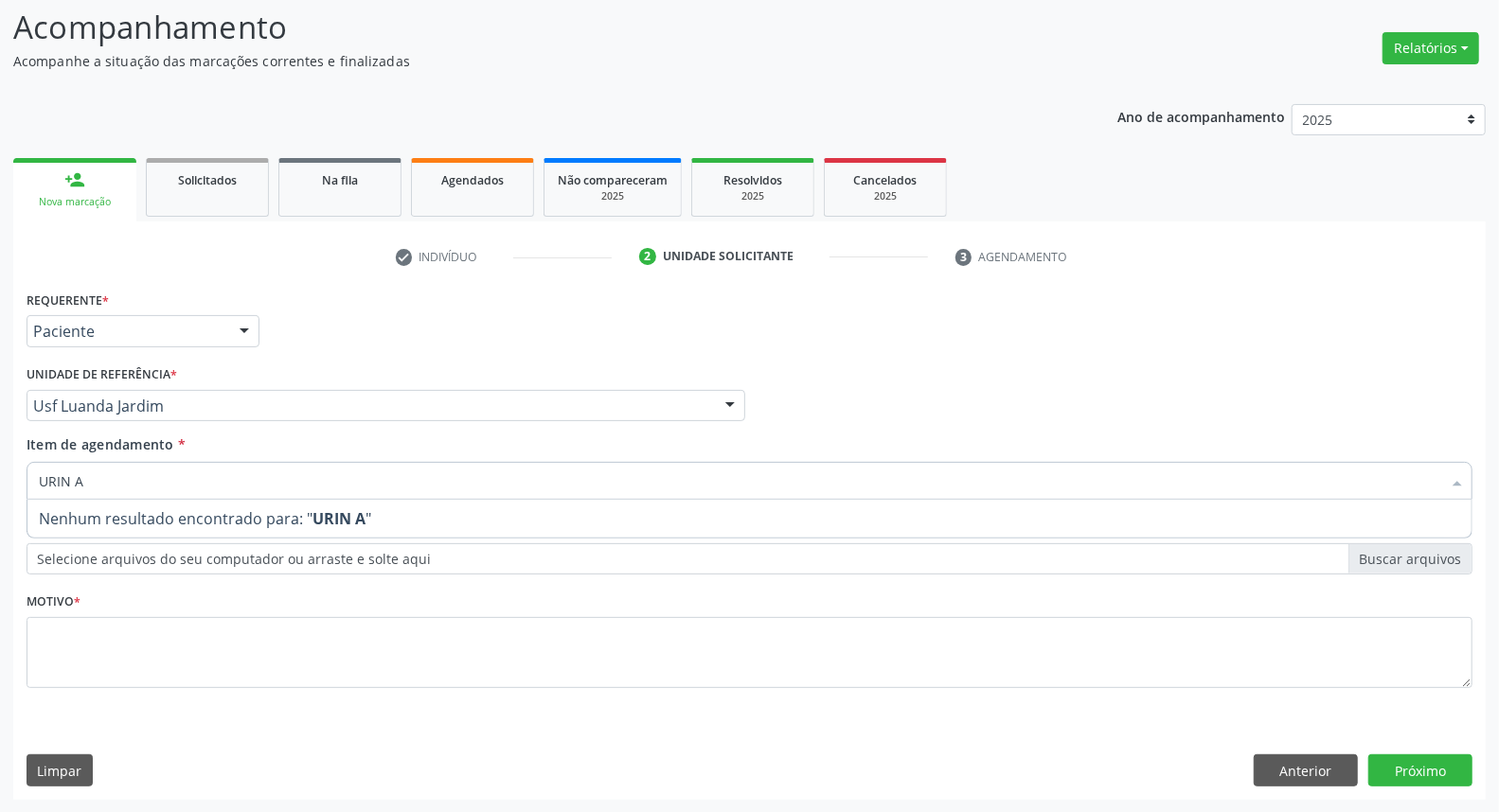
type input "URIN"
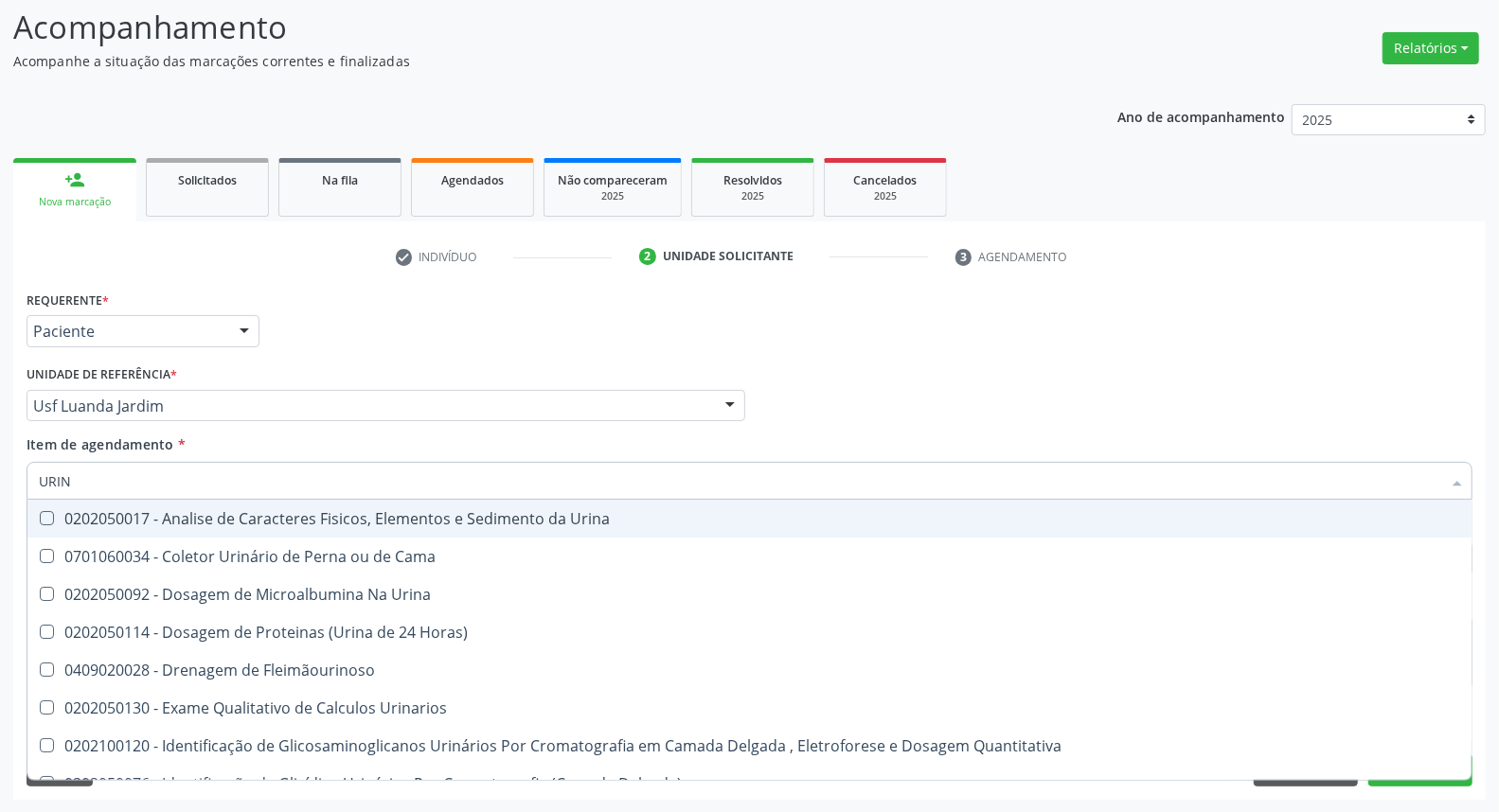
drag, startPoint x: 232, startPoint y: 514, endPoint x: 239, endPoint y: 496, distance: 19.3
click at [233, 510] on div "0202050017 - Analise de Caracteres Fisicos, Elementos e Sedimento da Urina" at bounding box center [749, 518] width 1421 height 16
checkbox Urina "true"
click at [246, 479] on input "URIN" at bounding box center [740, 480] width 1402 height 38
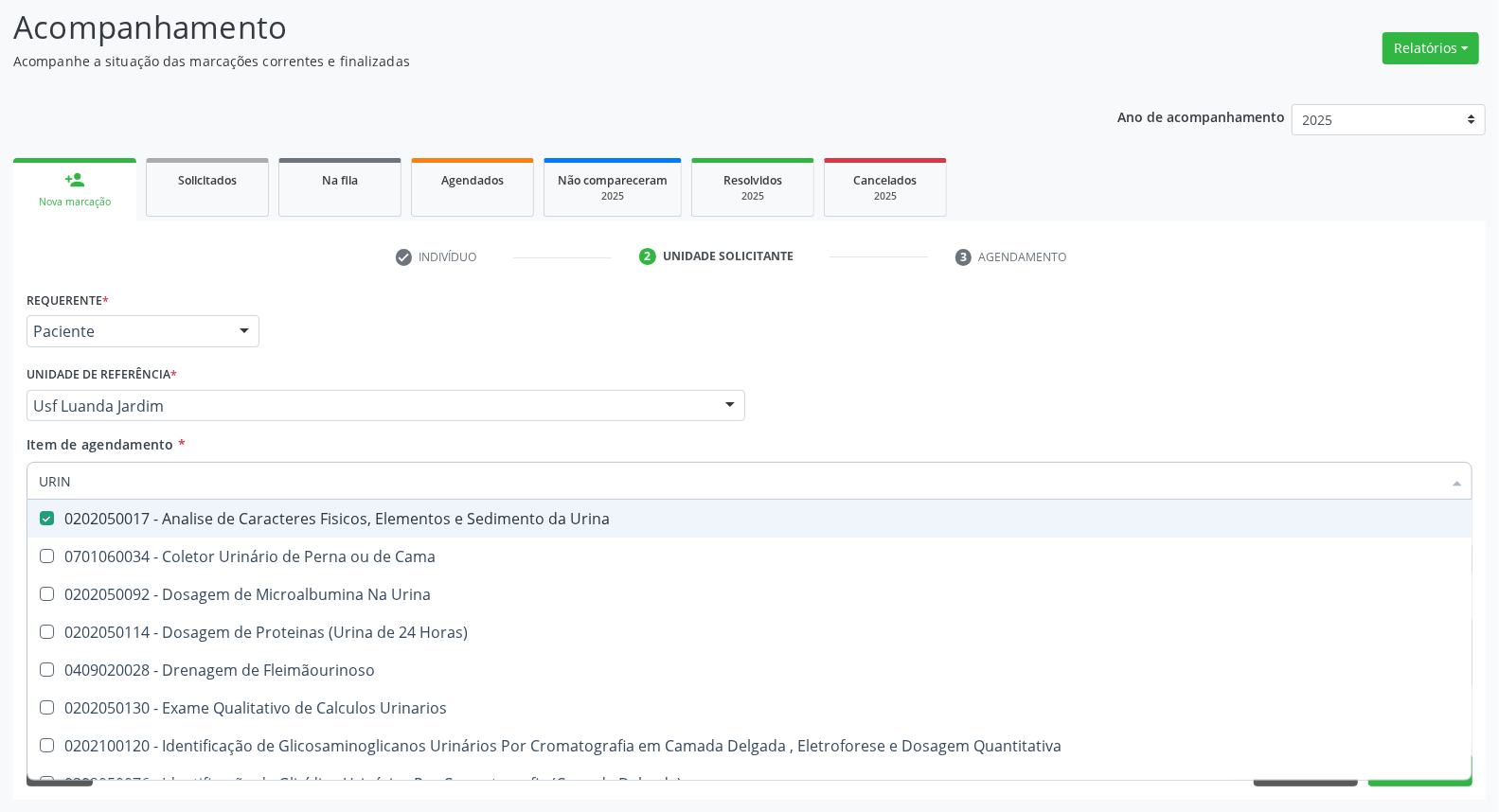
click at [246, 479] on input "URIN" at bounding box center [740, 480] width 1402 height 38
type input "PA"
checkbox Urina "false"
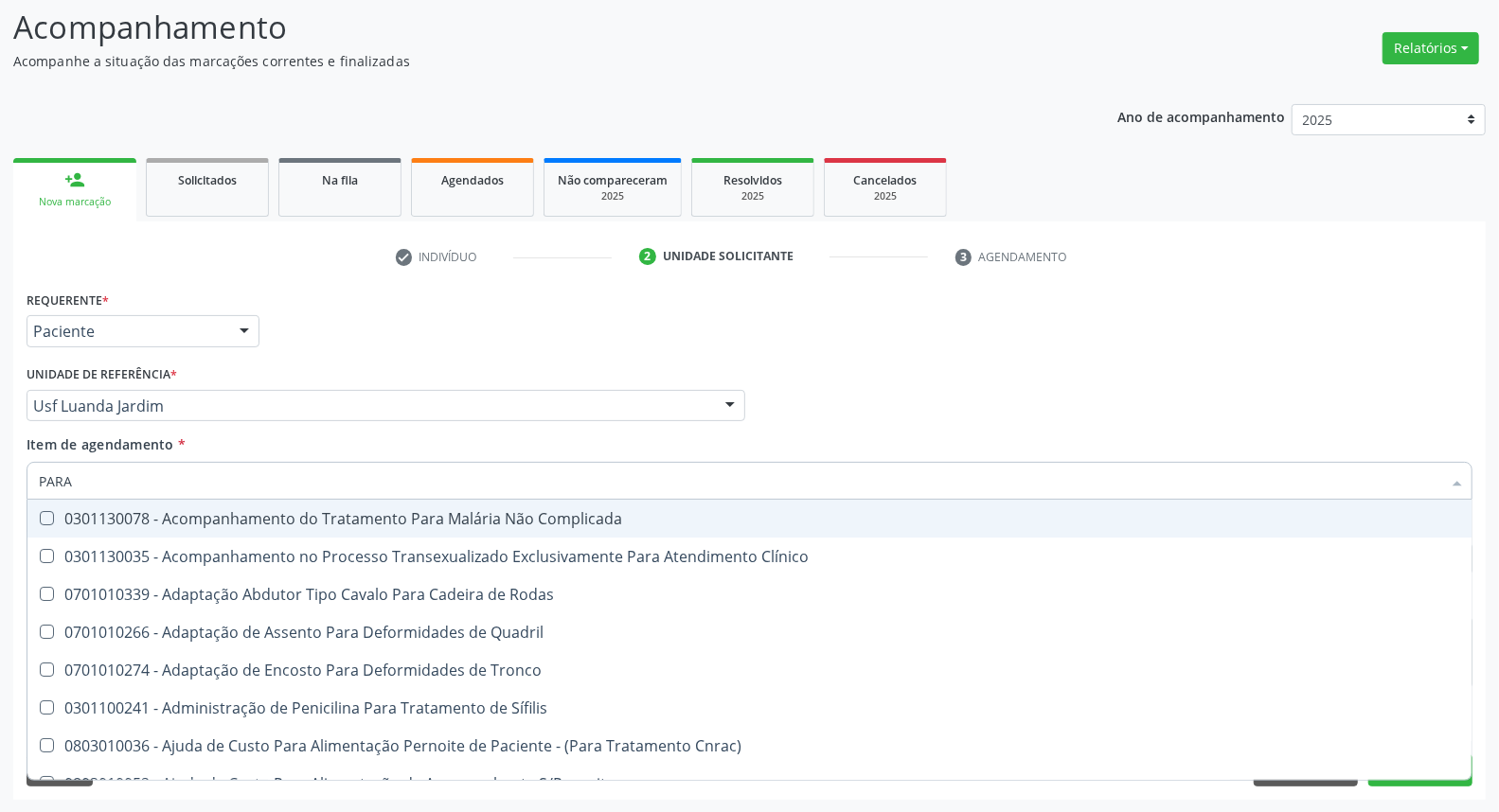
type input "PARAS"
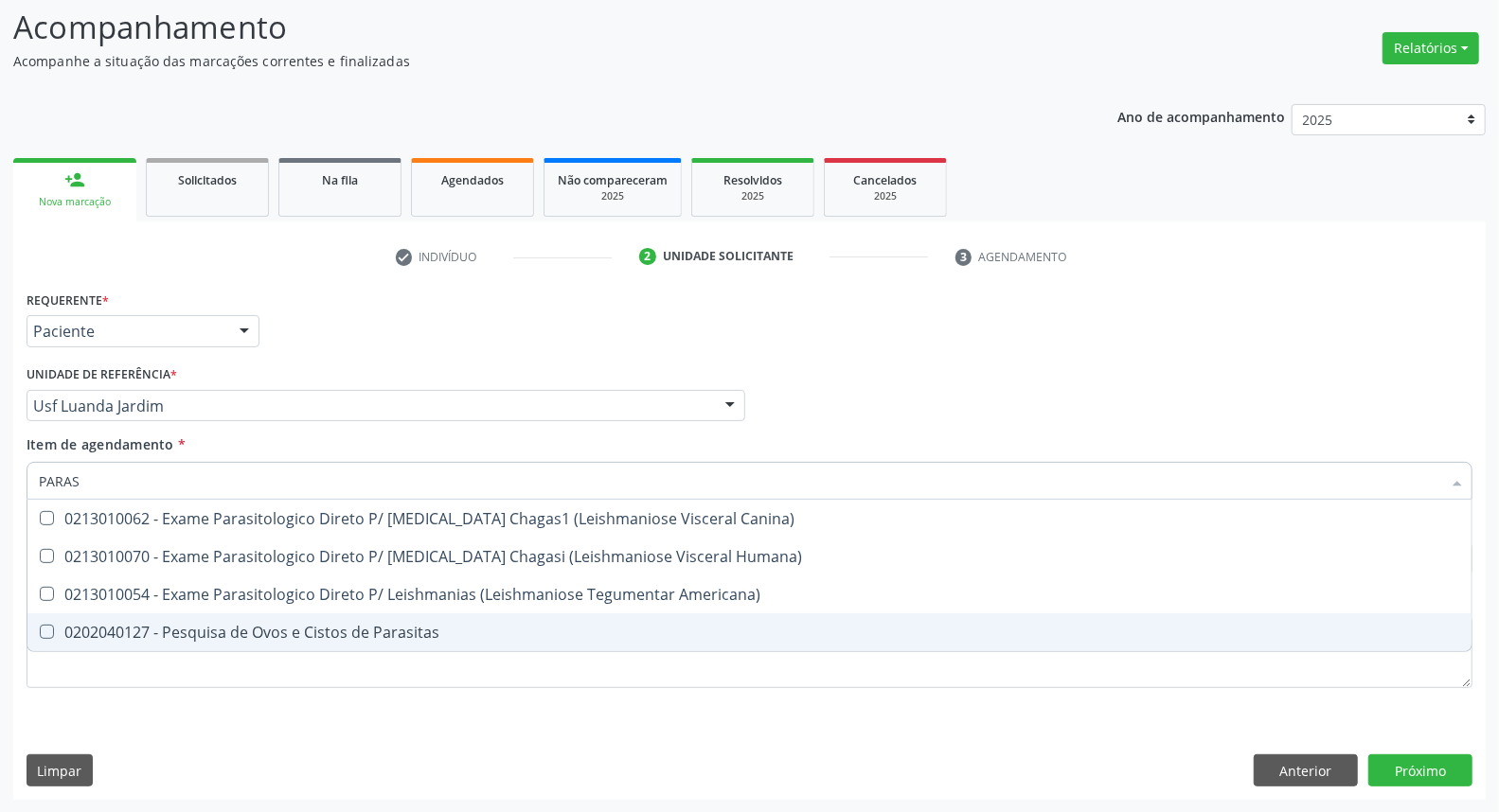
drag, startPoint x: 187, startPoint y: 635, endPoint x: 167, endPoint y: 540, distance: 97.1
click at [187, 626] on div "0202040127 - Pesquisa de Ovos e Cistos de Parasitas" at bounding box center [749, 632] width 1421 height 16
checkbox Parasitas "true"
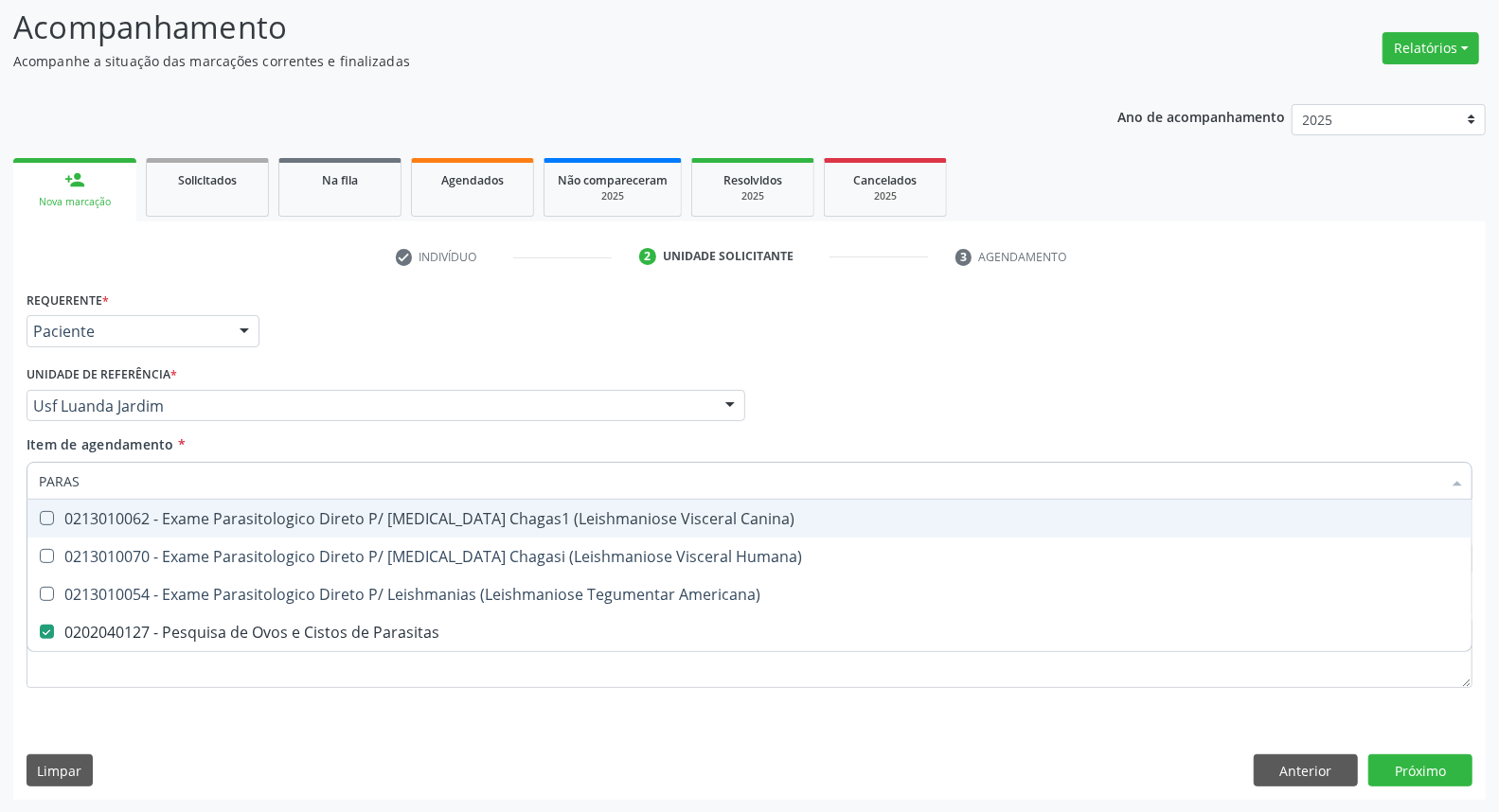
click at [159, 480] on input "PARAS" at bounding box center [740, 480] width 1402 height 38
click at [156, 483] on input "PARAS" at bounding box center [740, 480] width 1402 height 38
type input "TS"
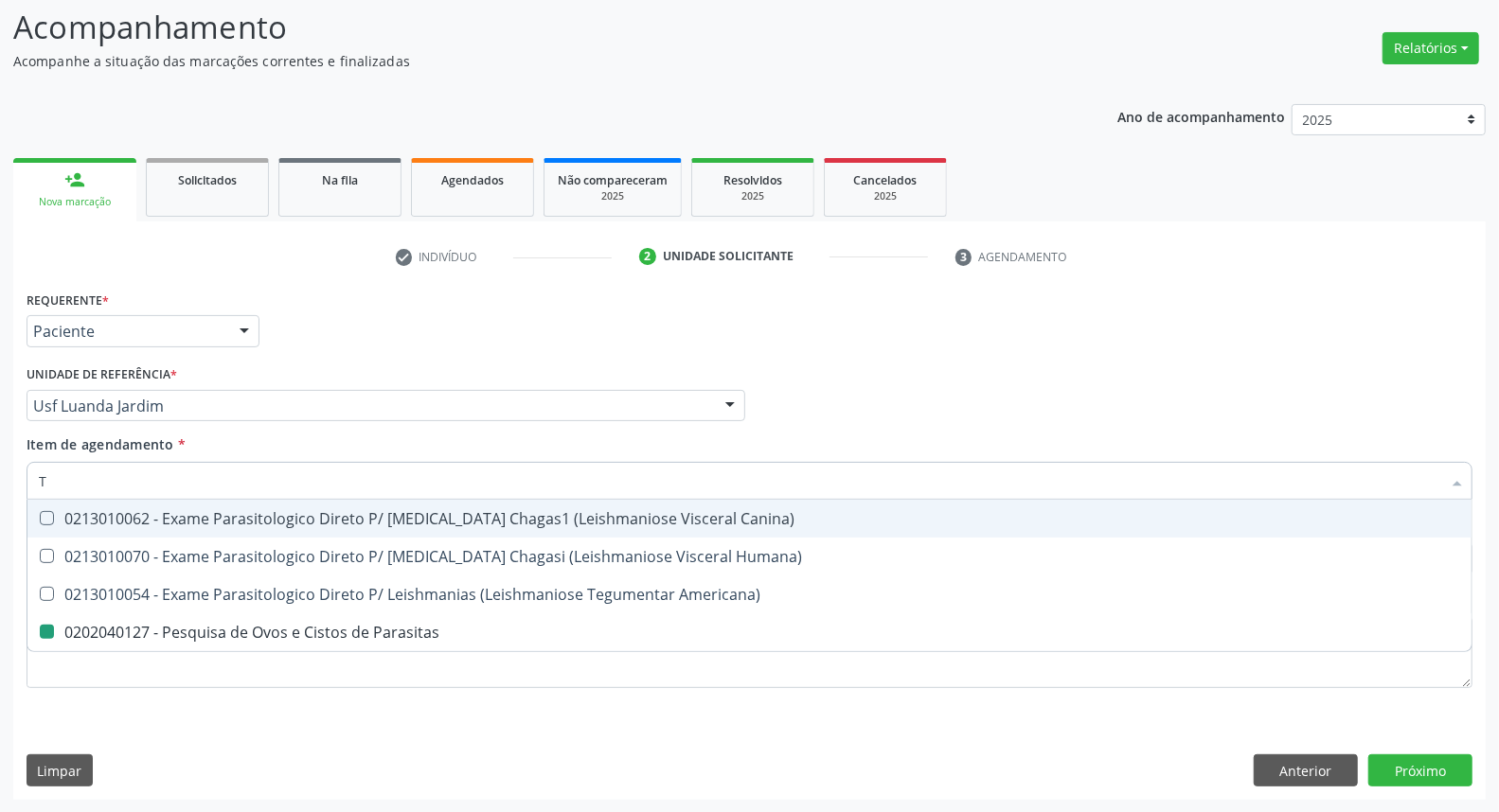
checkbox Parasitas "false"
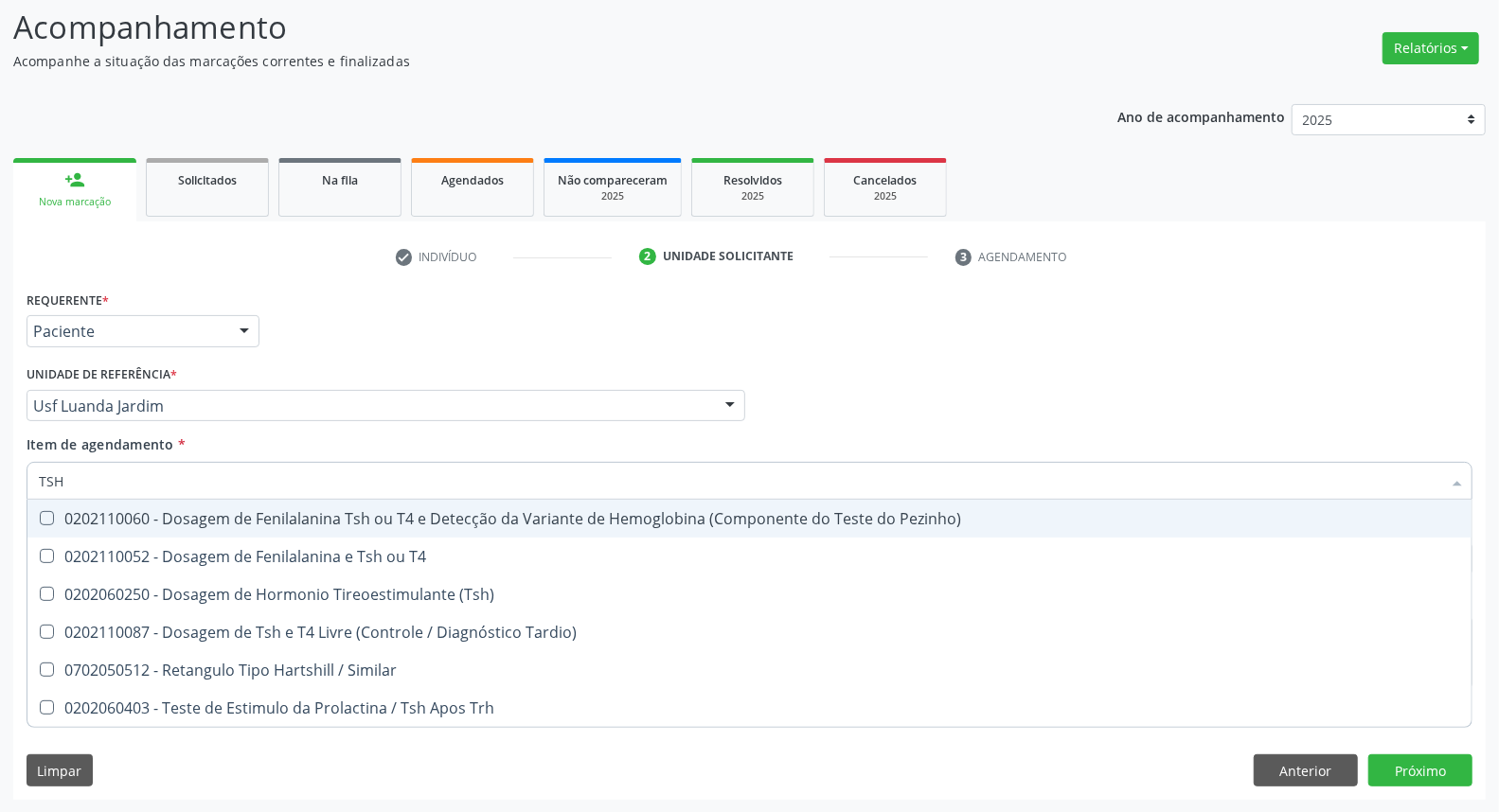
type input "TSH"
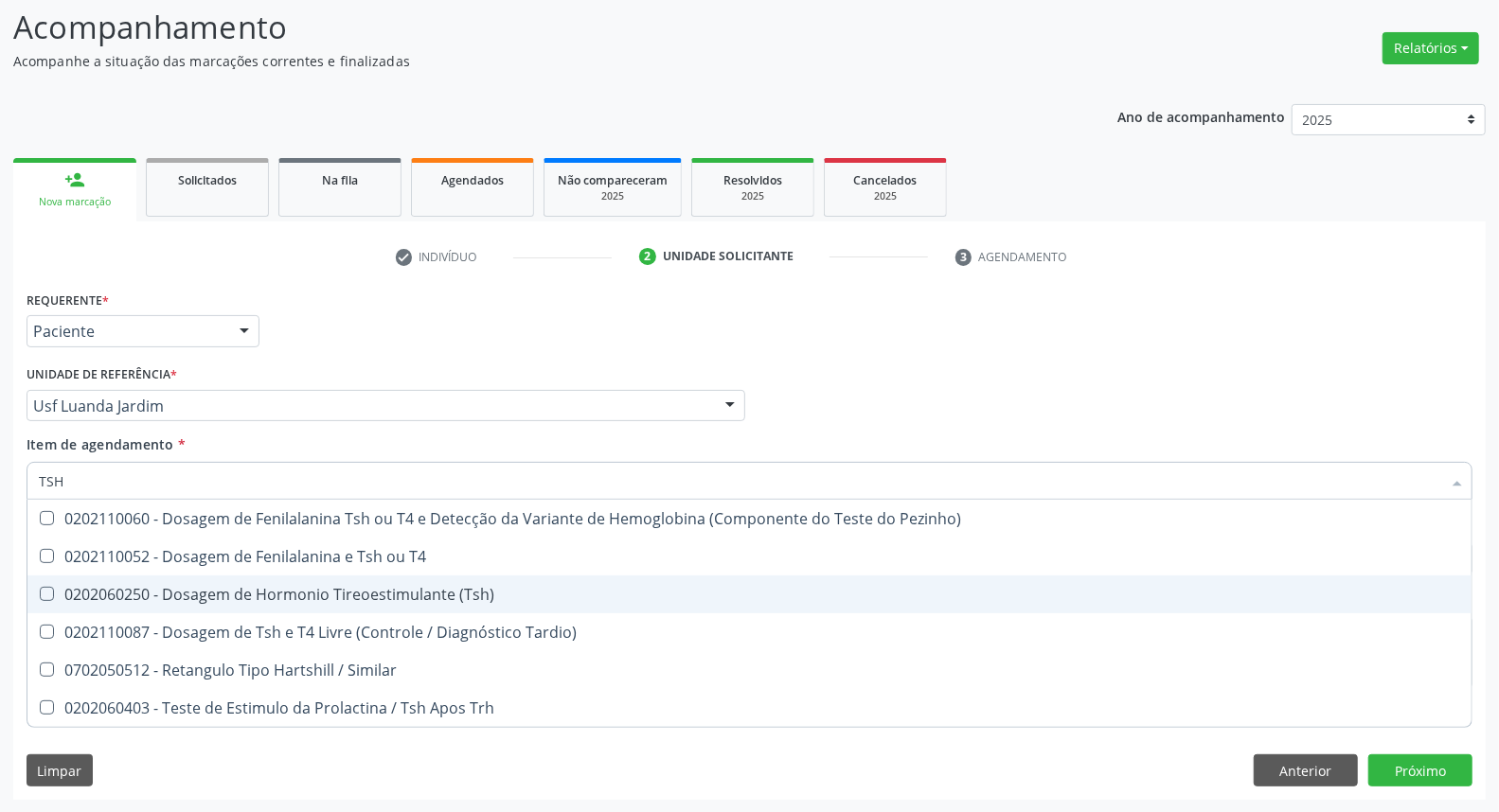
click at [337, 588] on div "0202060250 - Dosagem de Hormonio Tireoestimulante (Tsh)" at bounding box center [749, 594] width 1421 height 16
checkbox \(Tsh\) "true"
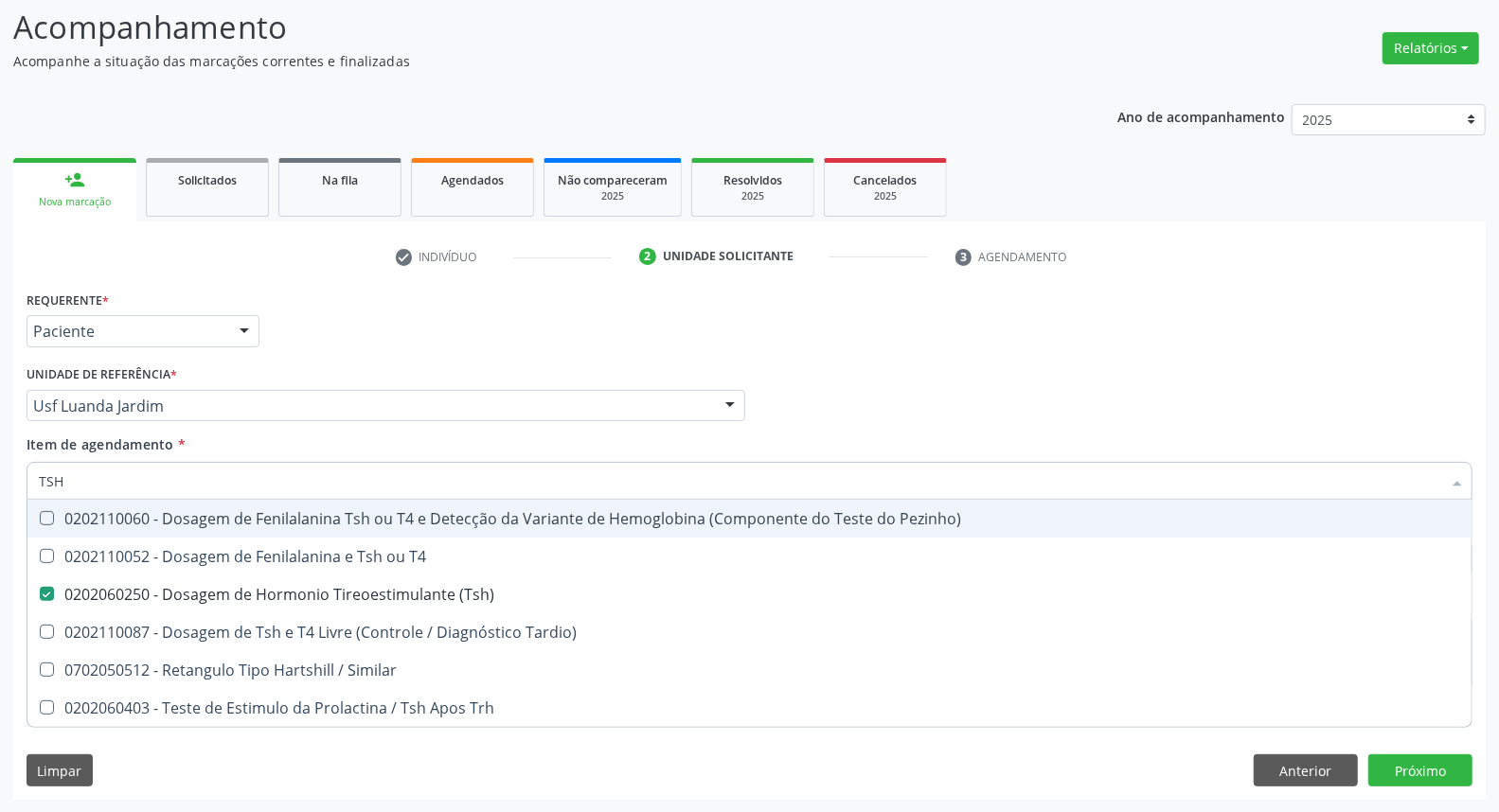
click at [305, 476] on input "TSH" at bounding box center [740, 480] width 1402 height 38
type input "T"
checkbox \(Tsh\) "false"
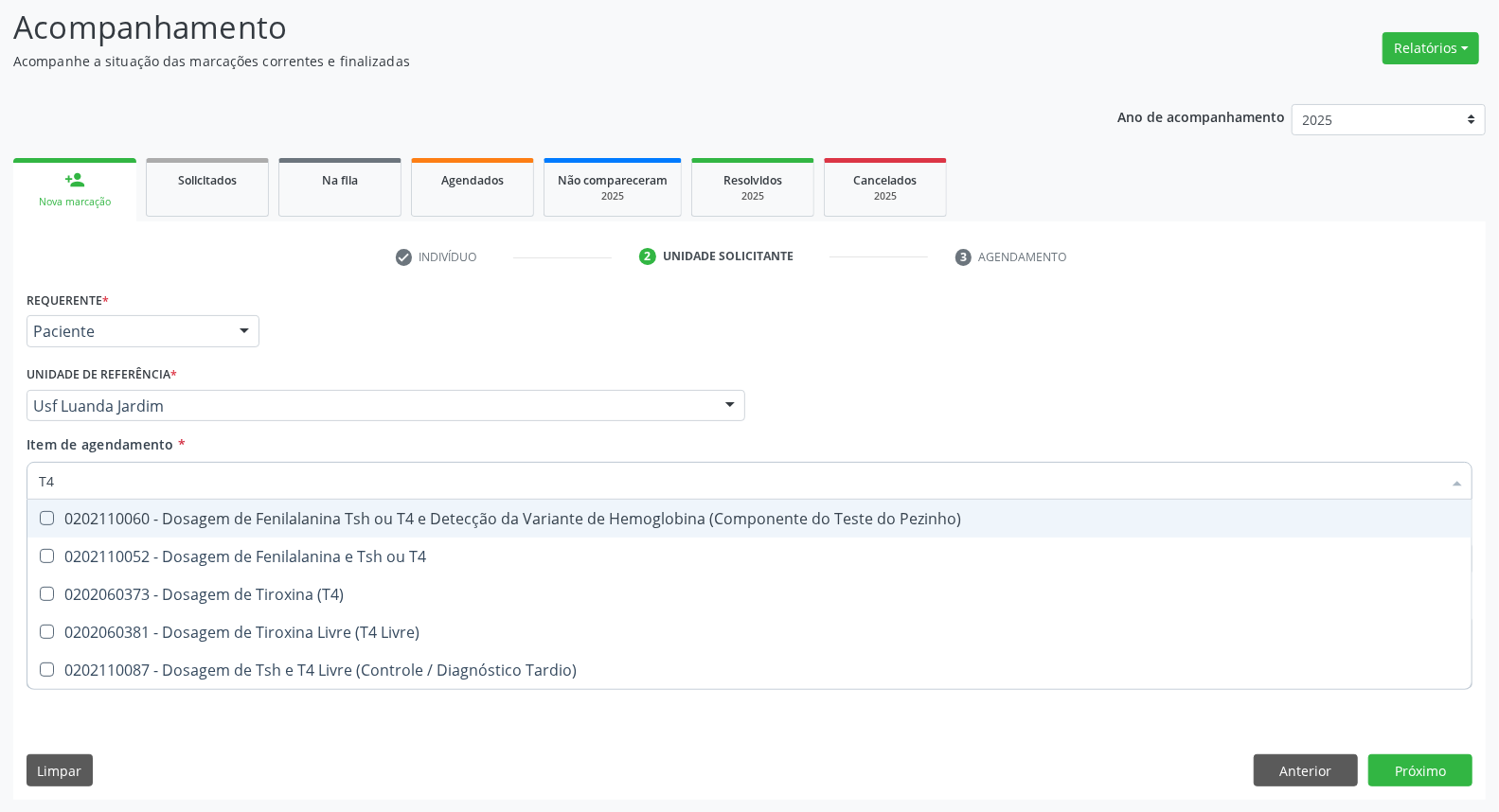
type input "T4 L"
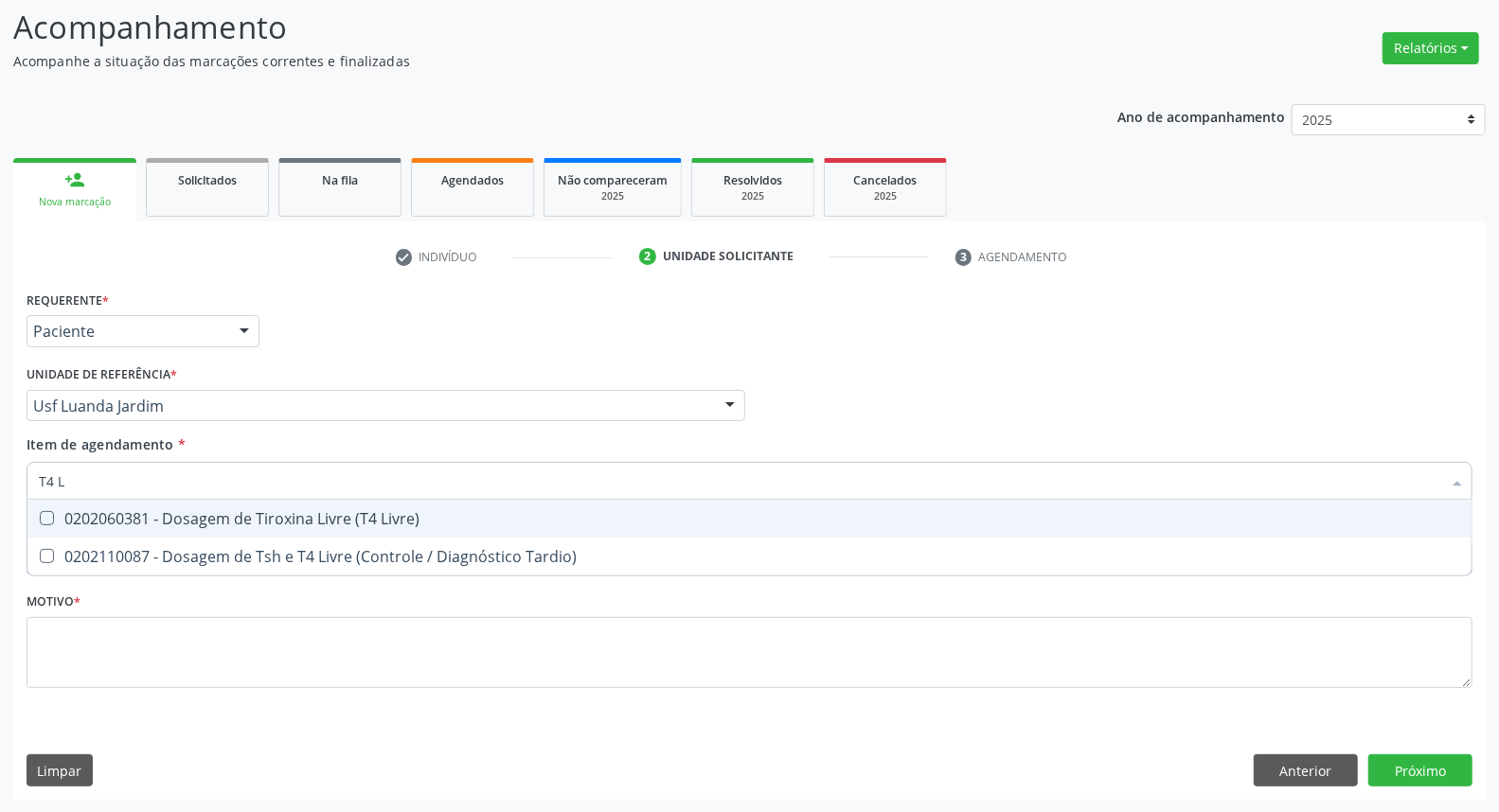
drag, startPoint x: 260, startPoint y: 512, endPoint x: 263, endPoint y: 499, distance: 13.3
click at [260, 511] on div "0202060381 - Dosagem de Tiroxina Livre (T4 Livre)" at bounding box center [749, 518] width 1421 height 16
checkbox Livre\) "true"
click at [271, 479] on input "T4 L" at bounding box center [740, 480] width 1402 height 38
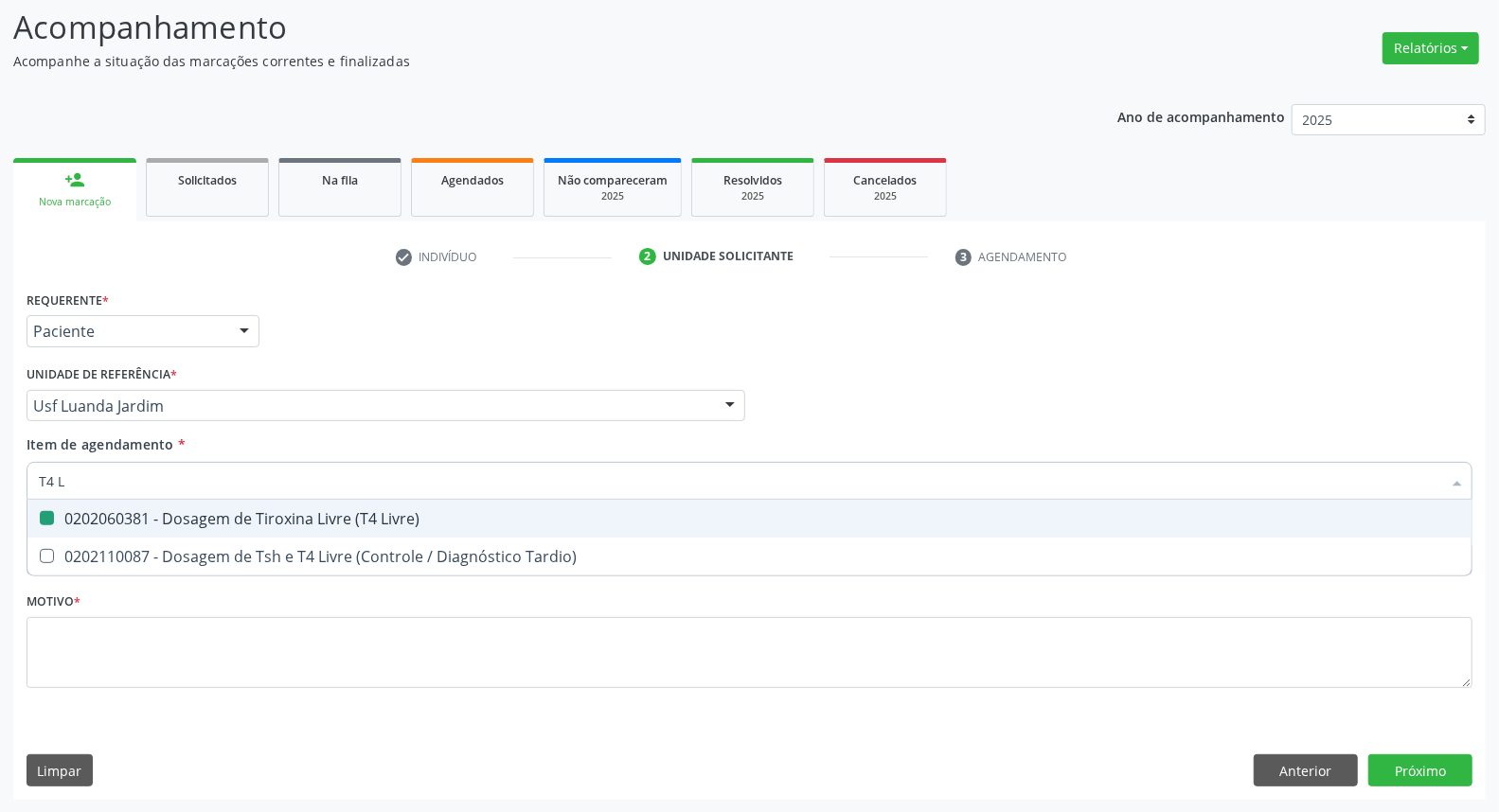
type input "T4"
checkbox Livre\) "false"
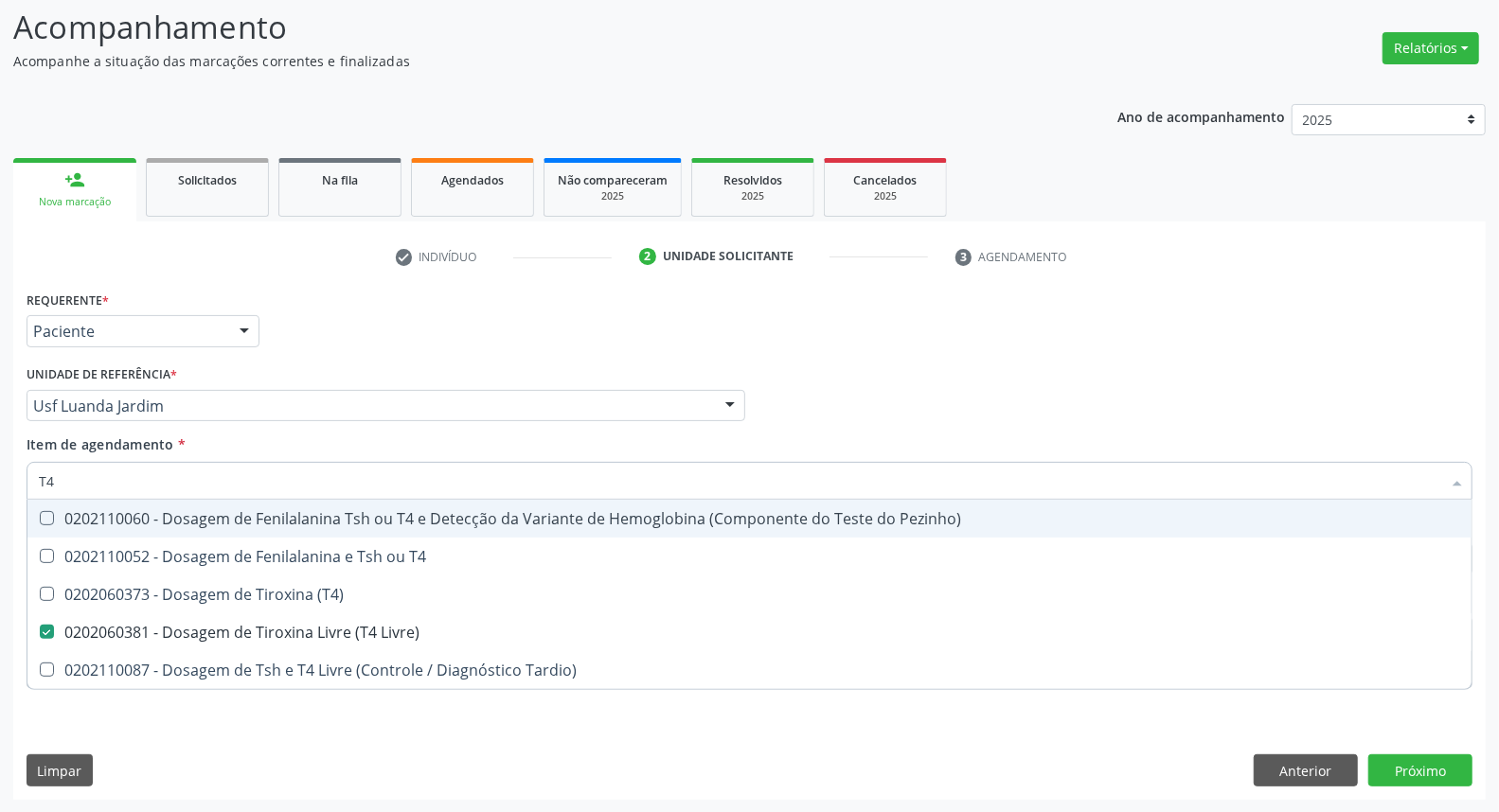
type input "T"
checkbox Livre\) "false"
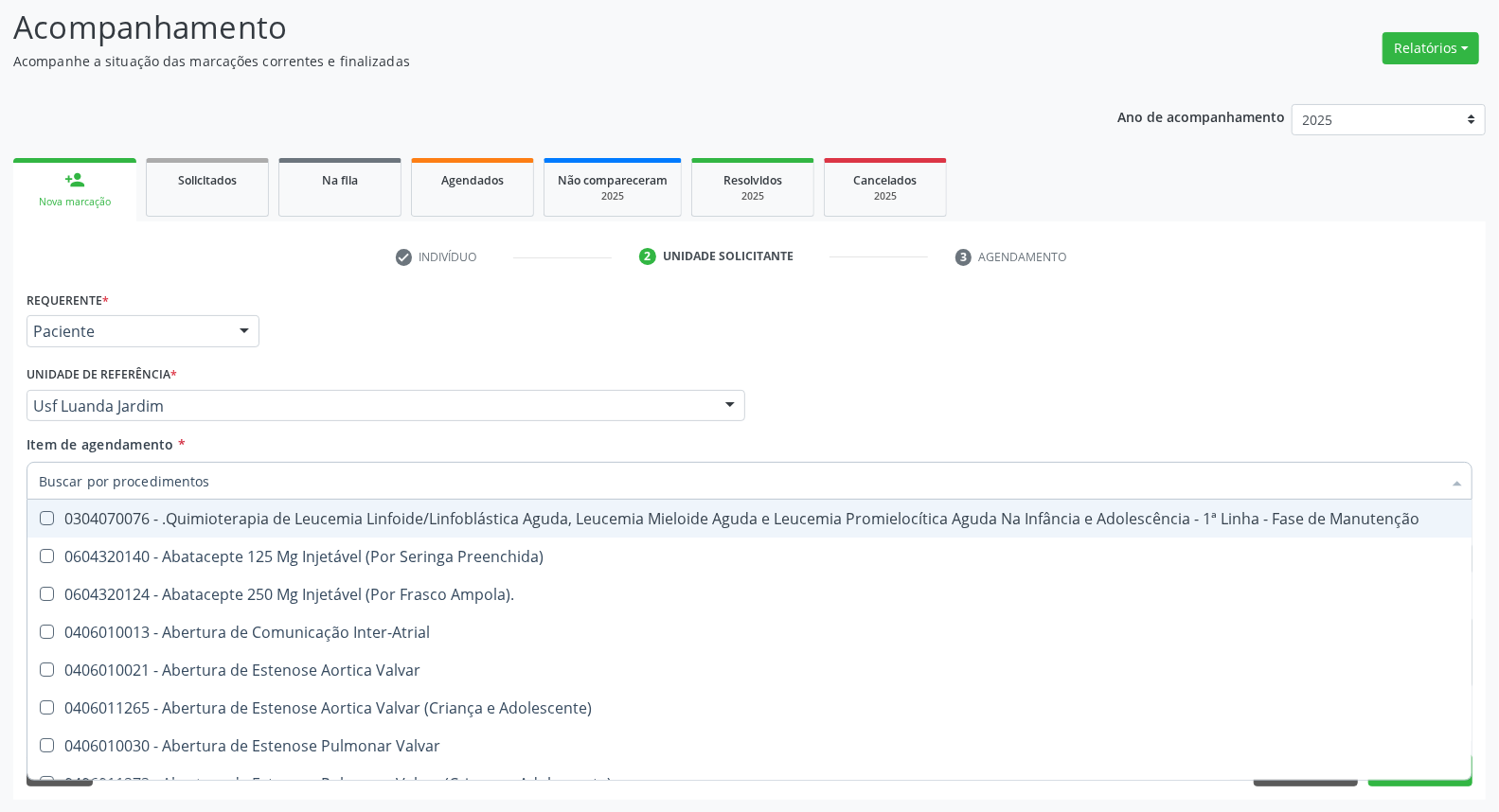
checkbox Urina "false"
checkbox Central "true"
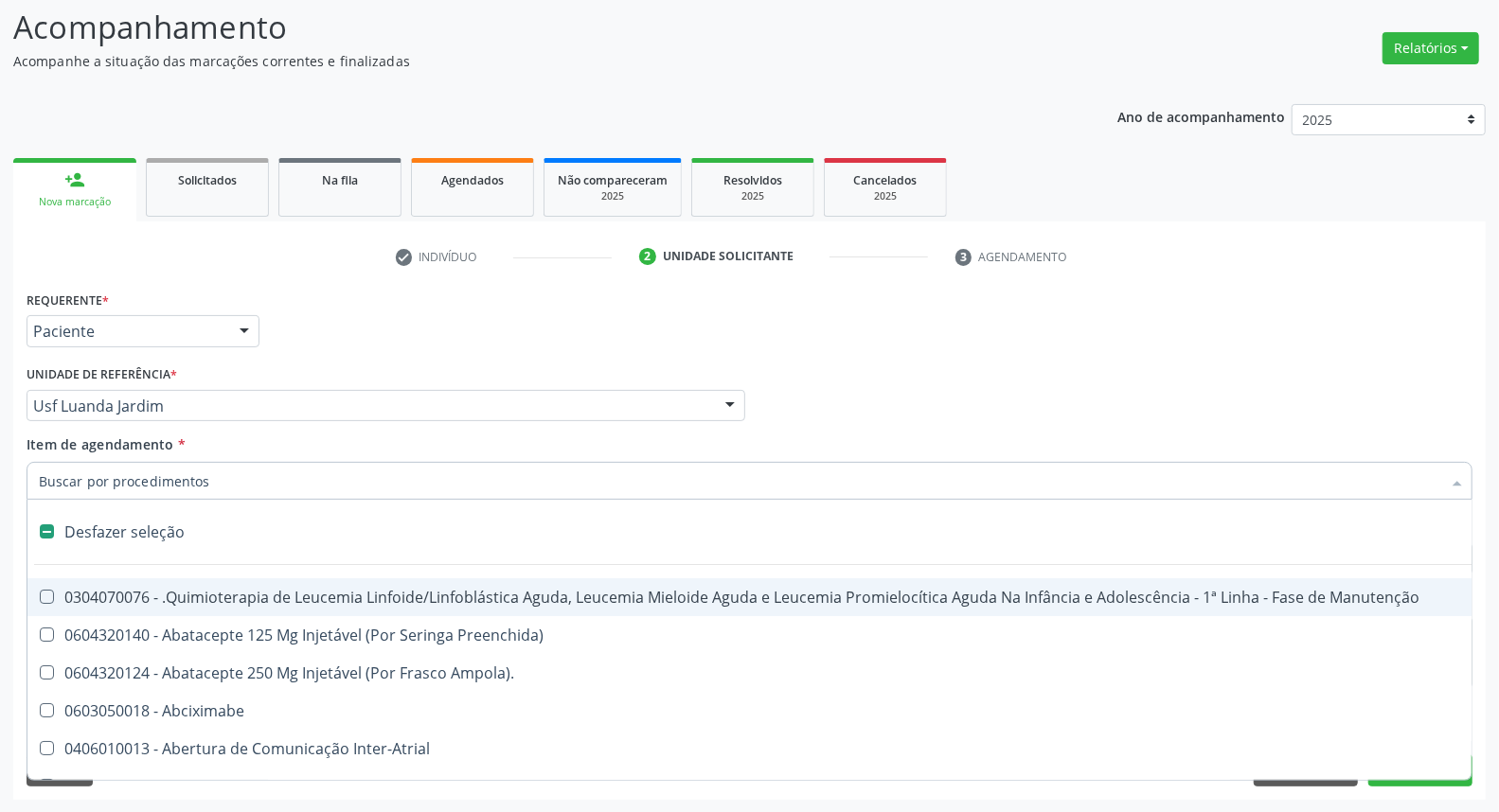
type input "T"
checkbox Reto "true"
checkbox Urina "false"
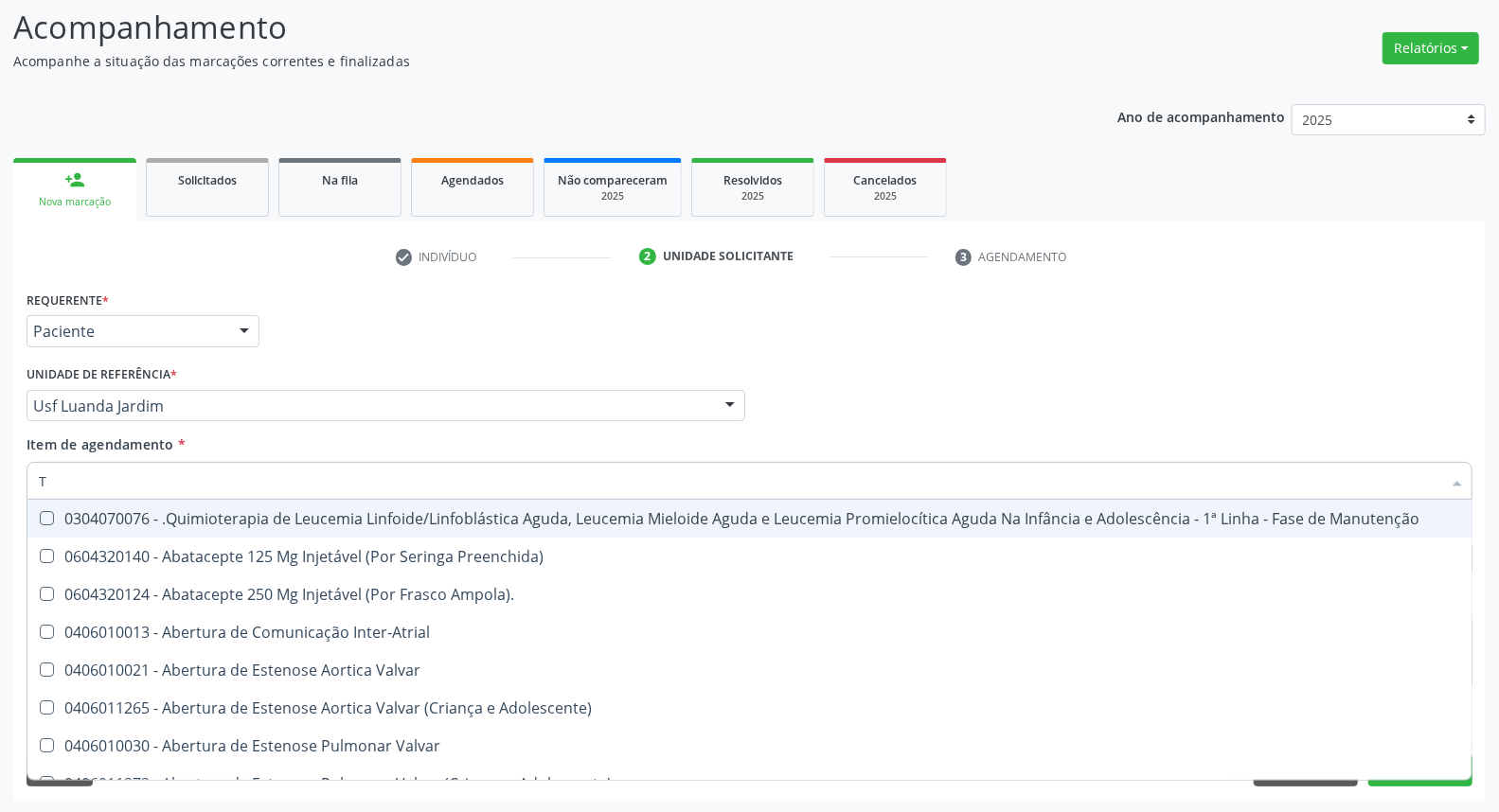
type input "T3"
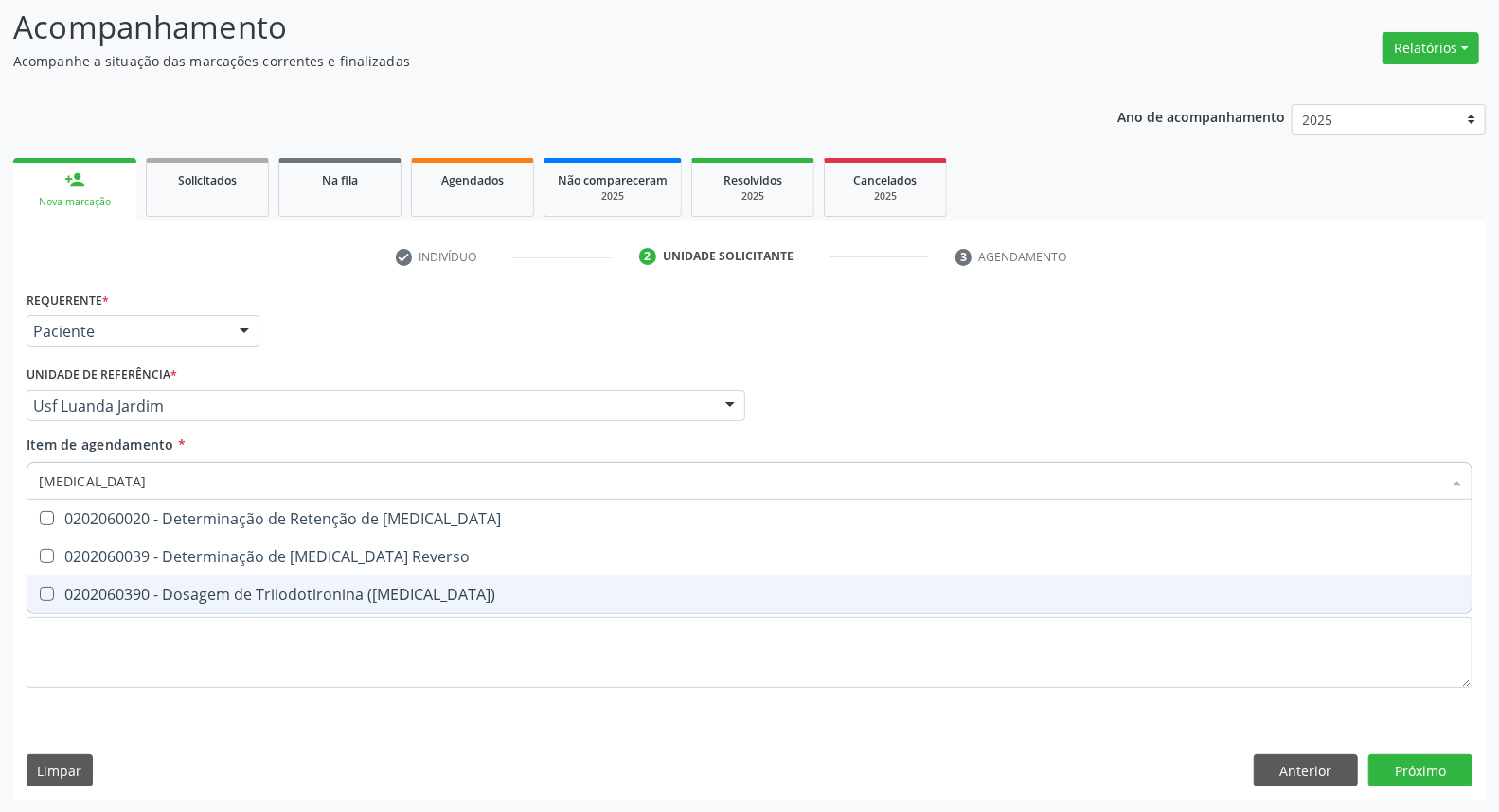
drag, startPoint x: 200, startPoint y: 591, endPoint x: 201, endPoint y: 554, distance: 37.0
click at [199, 589] on div "0202060390 - Dosagem de Triiodotironina ([MEDICAL_DATA])" at bounding box center [749, 594] width 1421 height 16
checkbox \(T3\) "true"
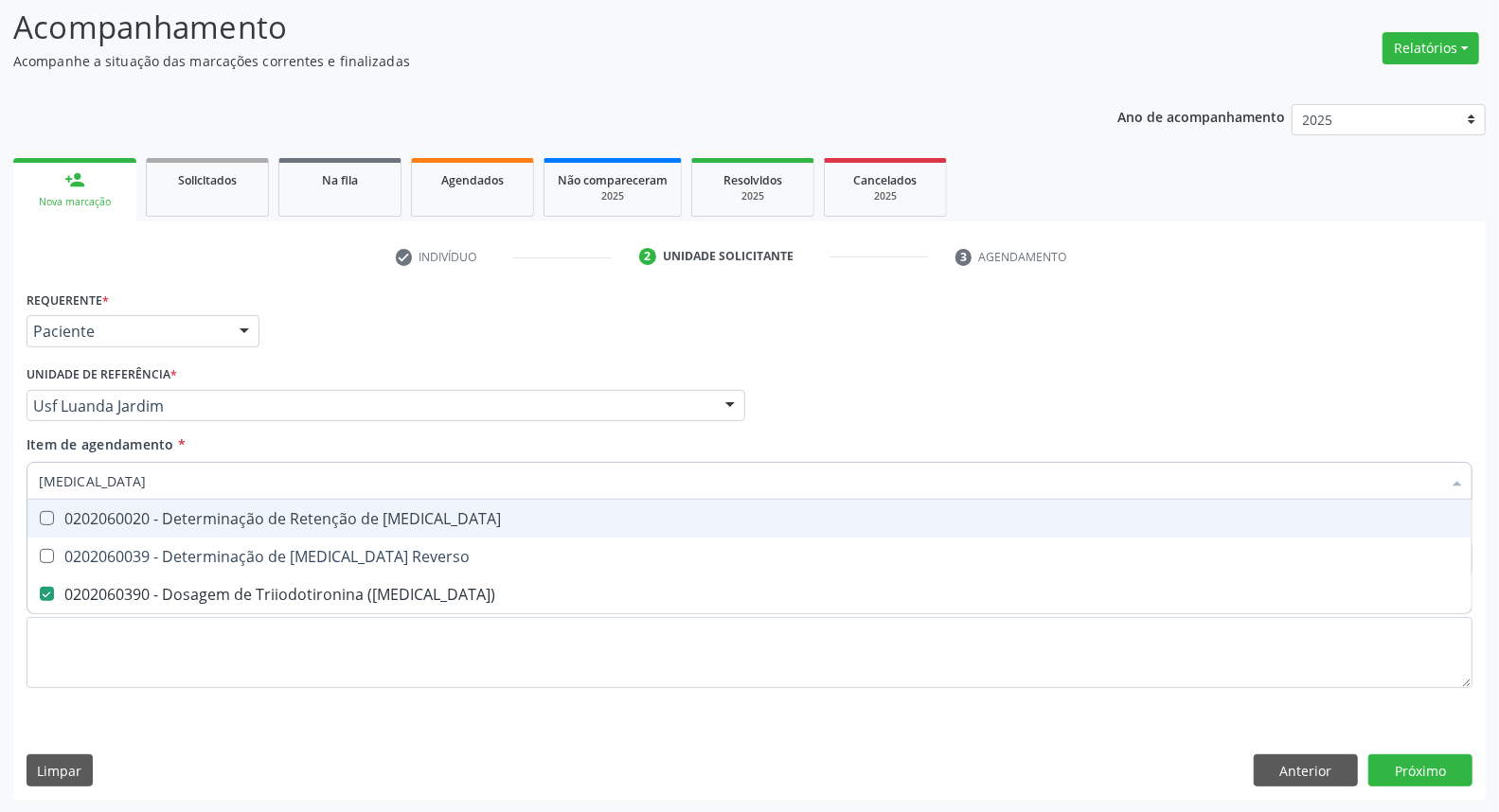
click at [202, 487] on input "T3" at bounding box center [740, 480] width 1402 height 38
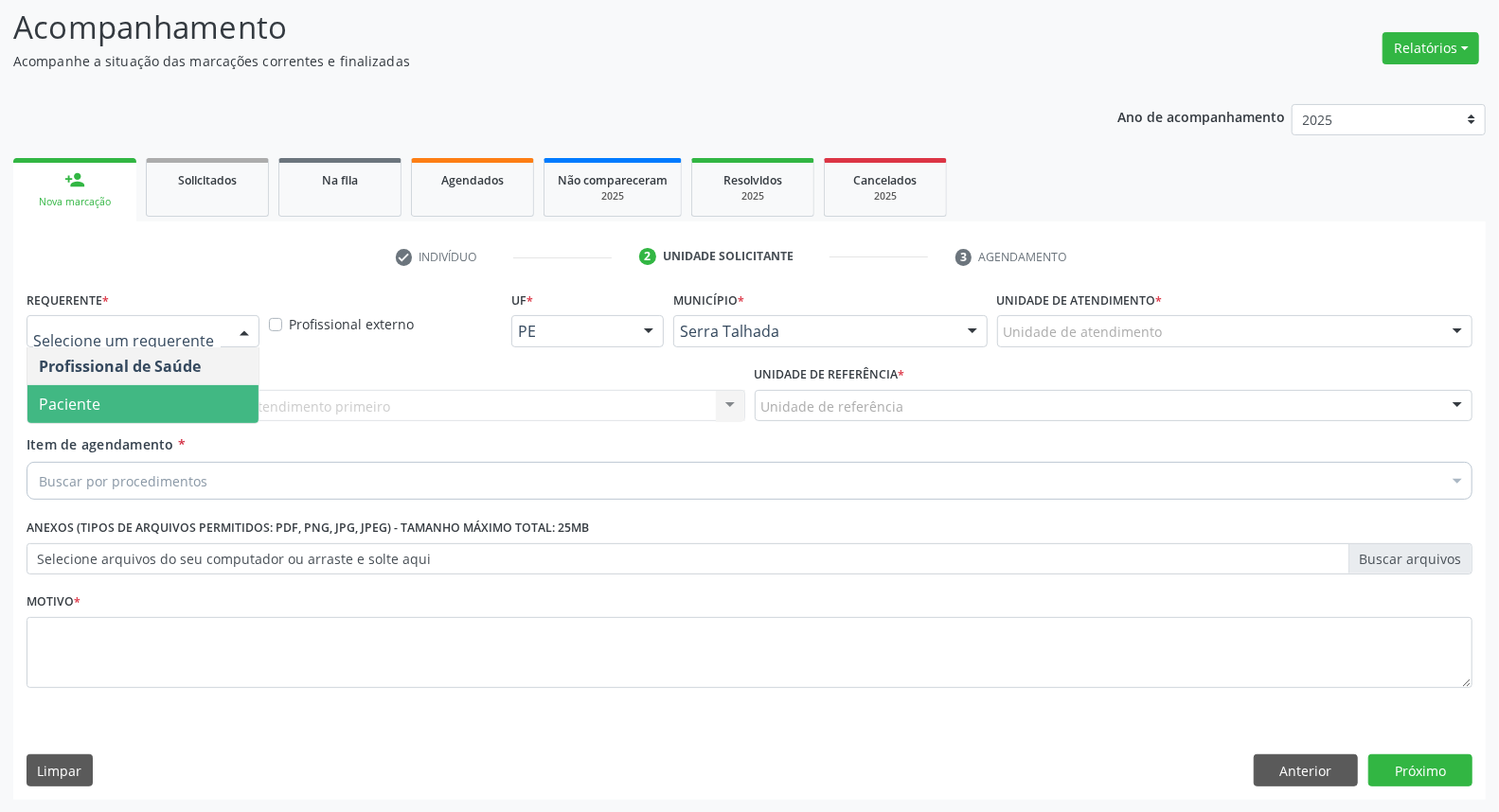
click at [90, 415] on span "Paciente" at bounding box center [143, 404] width 231 height 38
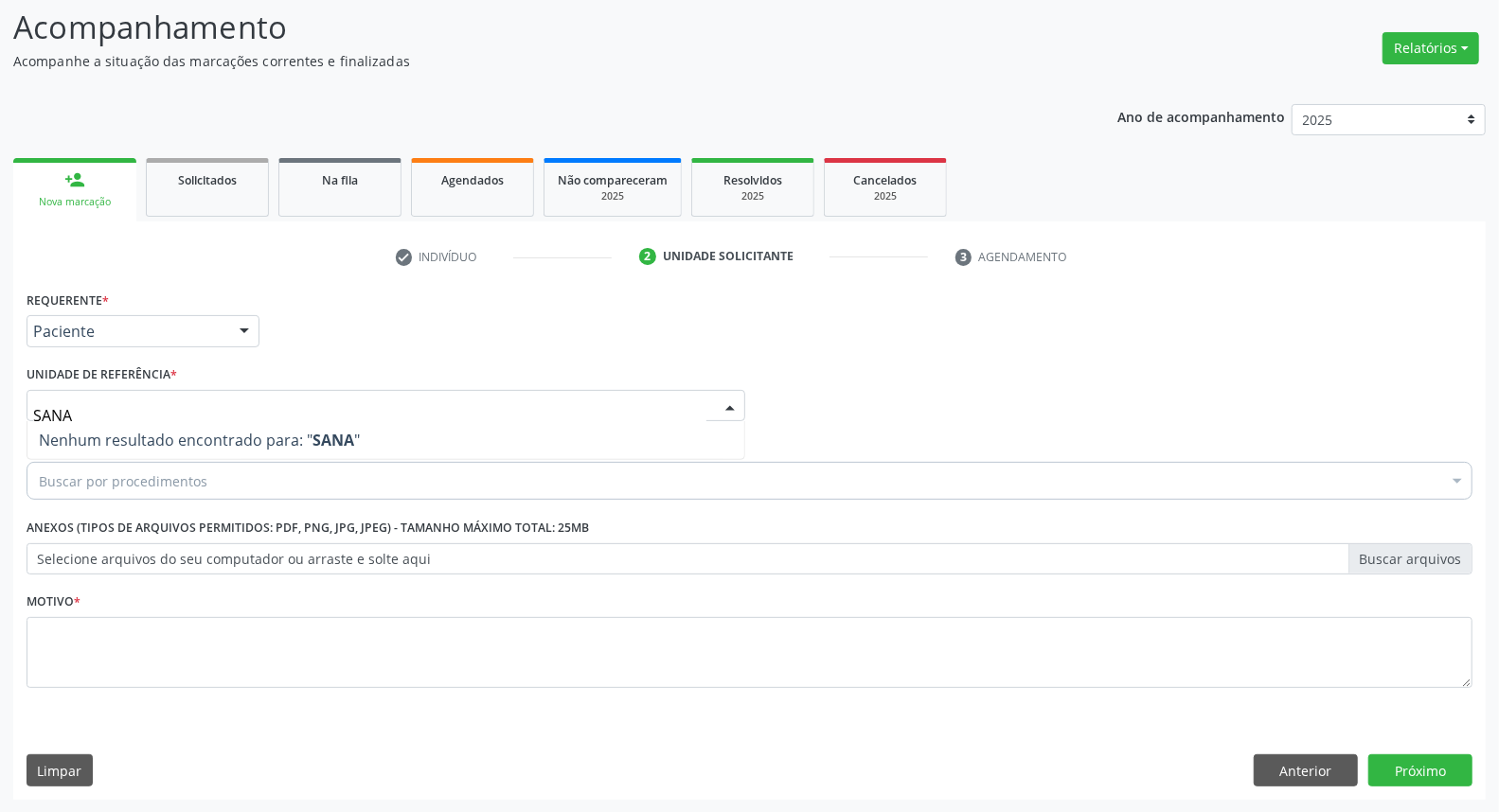
type input "SAN"
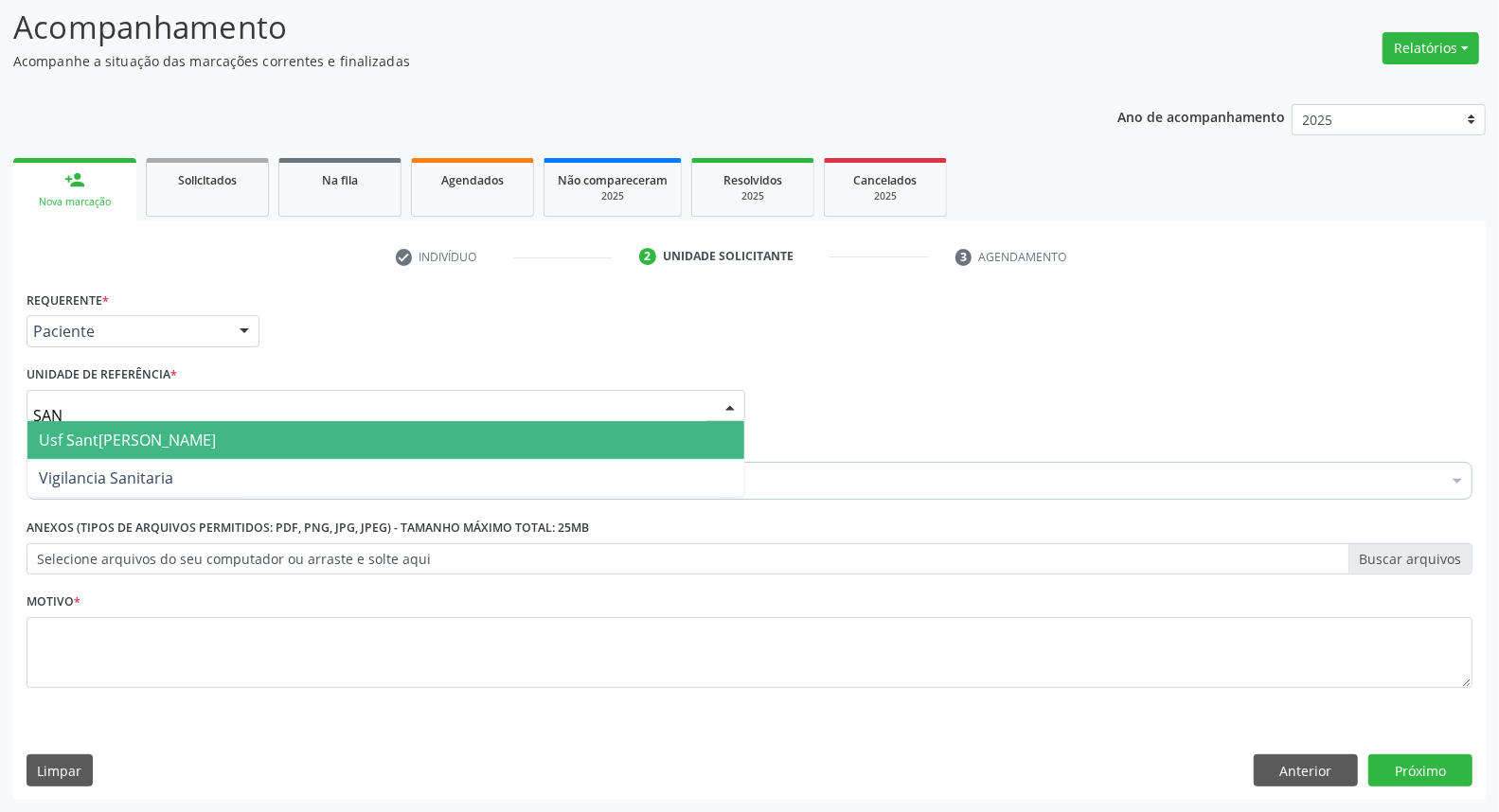
click at [157, 448] on span "Usf Santa [PERSON_NAME]" at bounding box center [386, 439] width 717 height 38
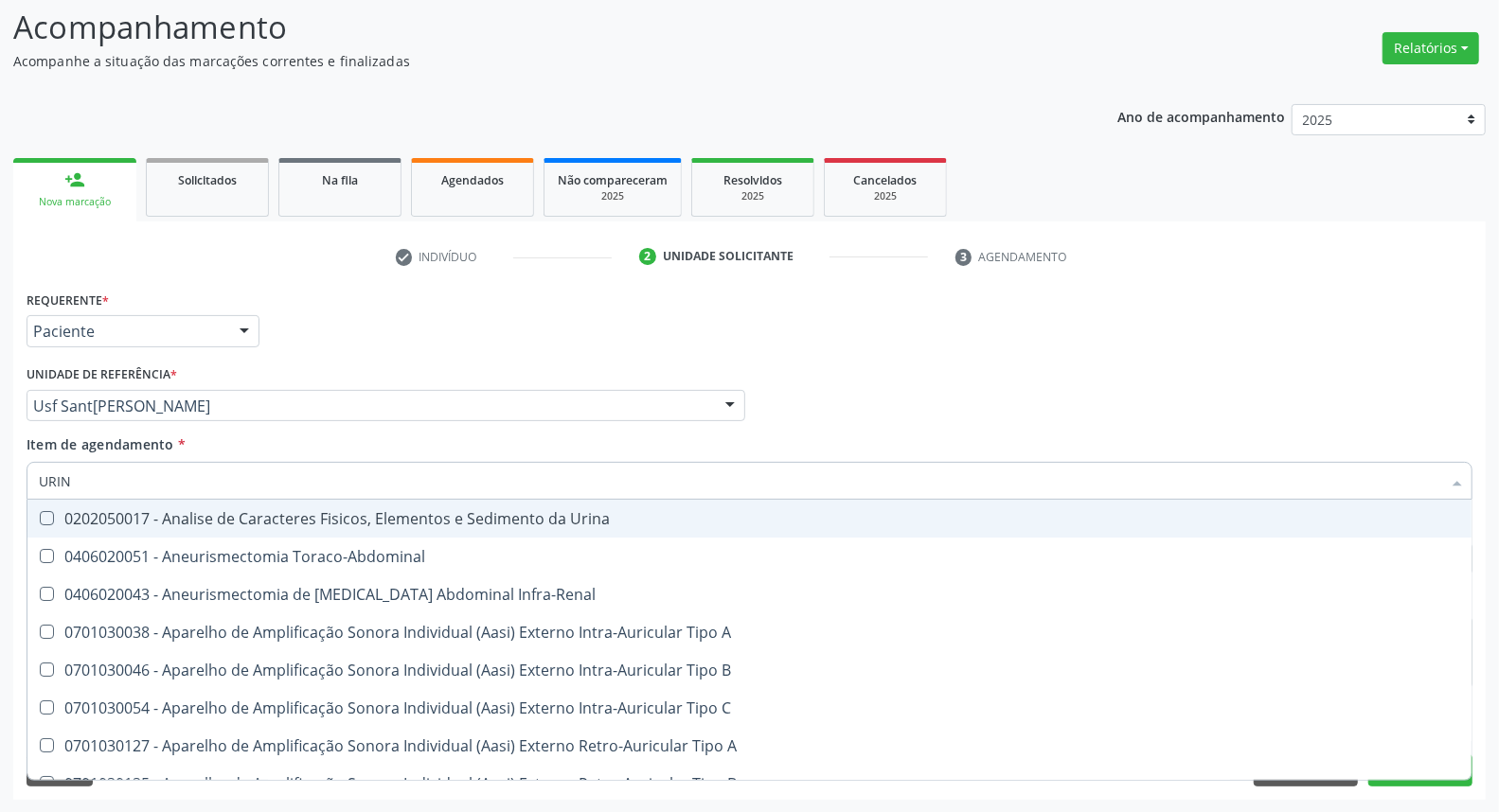
type input "URINA"
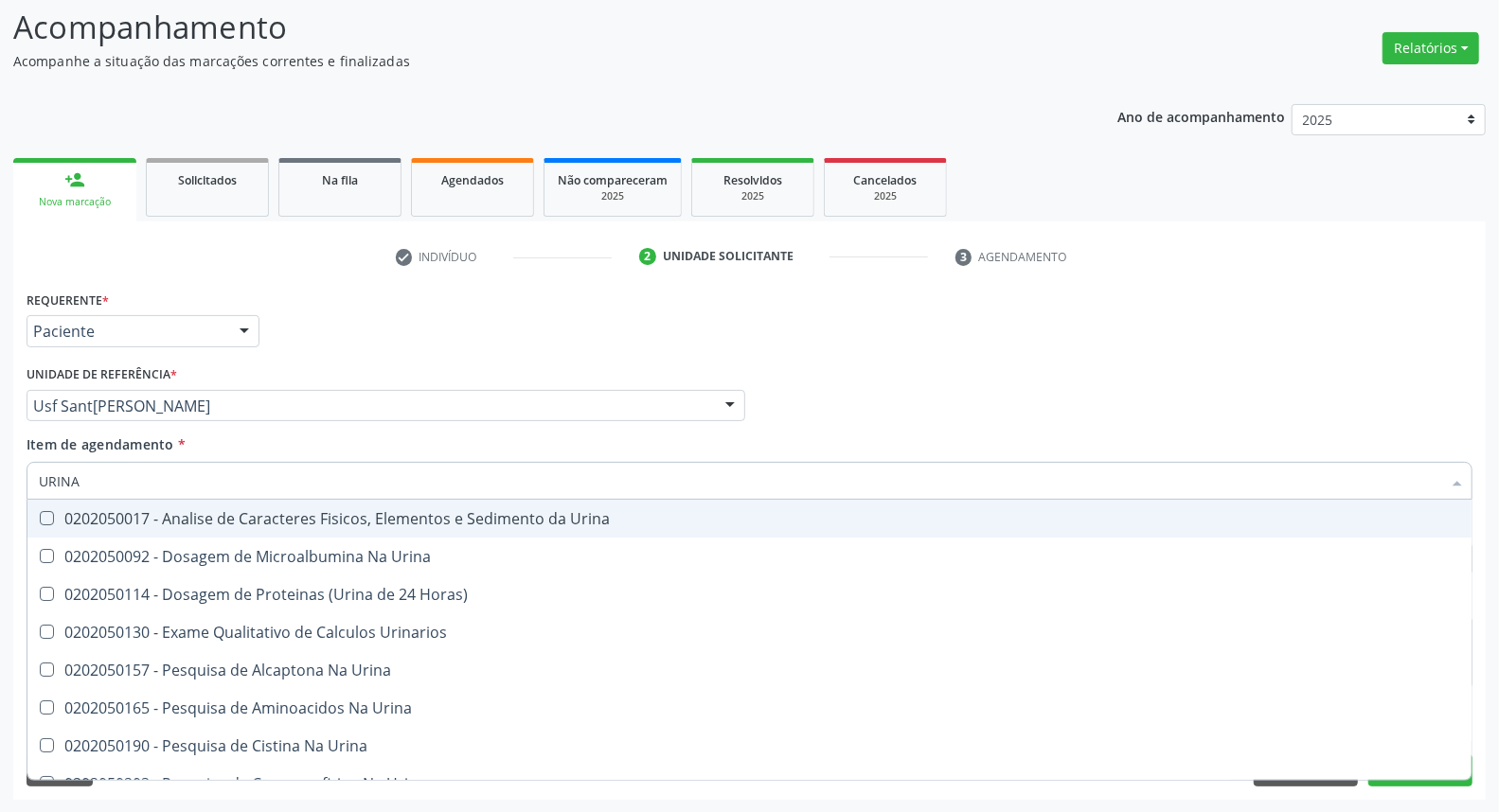
drag, startPoint x: 108, startPoint y: 518, endPoint x: 108, endPoint y: 488, distance: 30.0
click at [107, 510] on div "0202050017 - Analise de Caracteres Fisicos, Elementos e Sedimento da Urina" at bounding box center [749, 518] width 1421 height 16
checkbox Urina "true"
drag, startPoint x: 89, startPoint y: 483, endPoint x: 0, endPoint y: 403, distance: 119.7
click at [0, 412] on div "Acompanhamento Acompanhe a situação das marcações correntes e finalizadas Relat…" at bounding box center [749, 396] width 1499 height 833
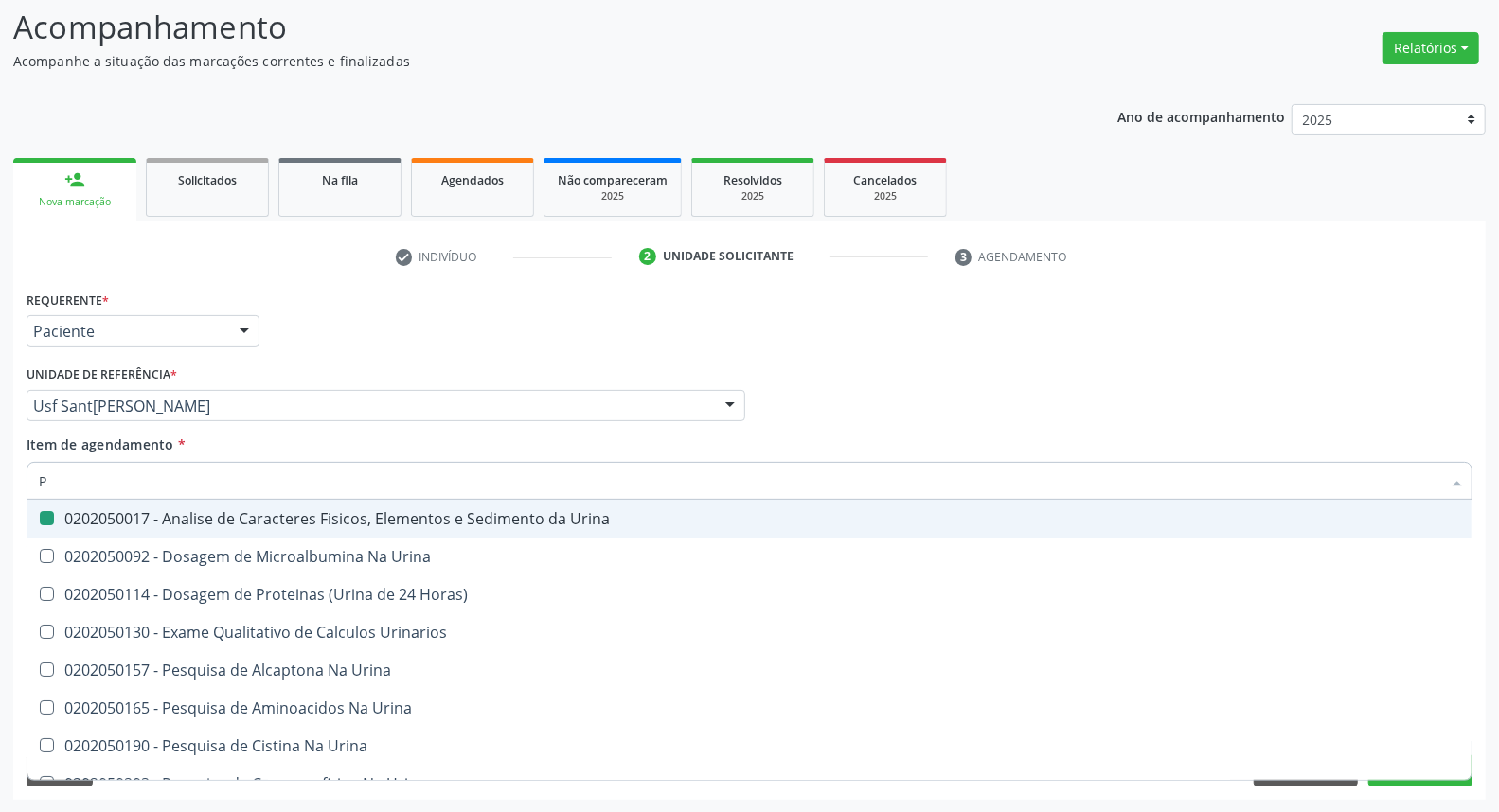
type input "PA"
checkbox Urina "false"
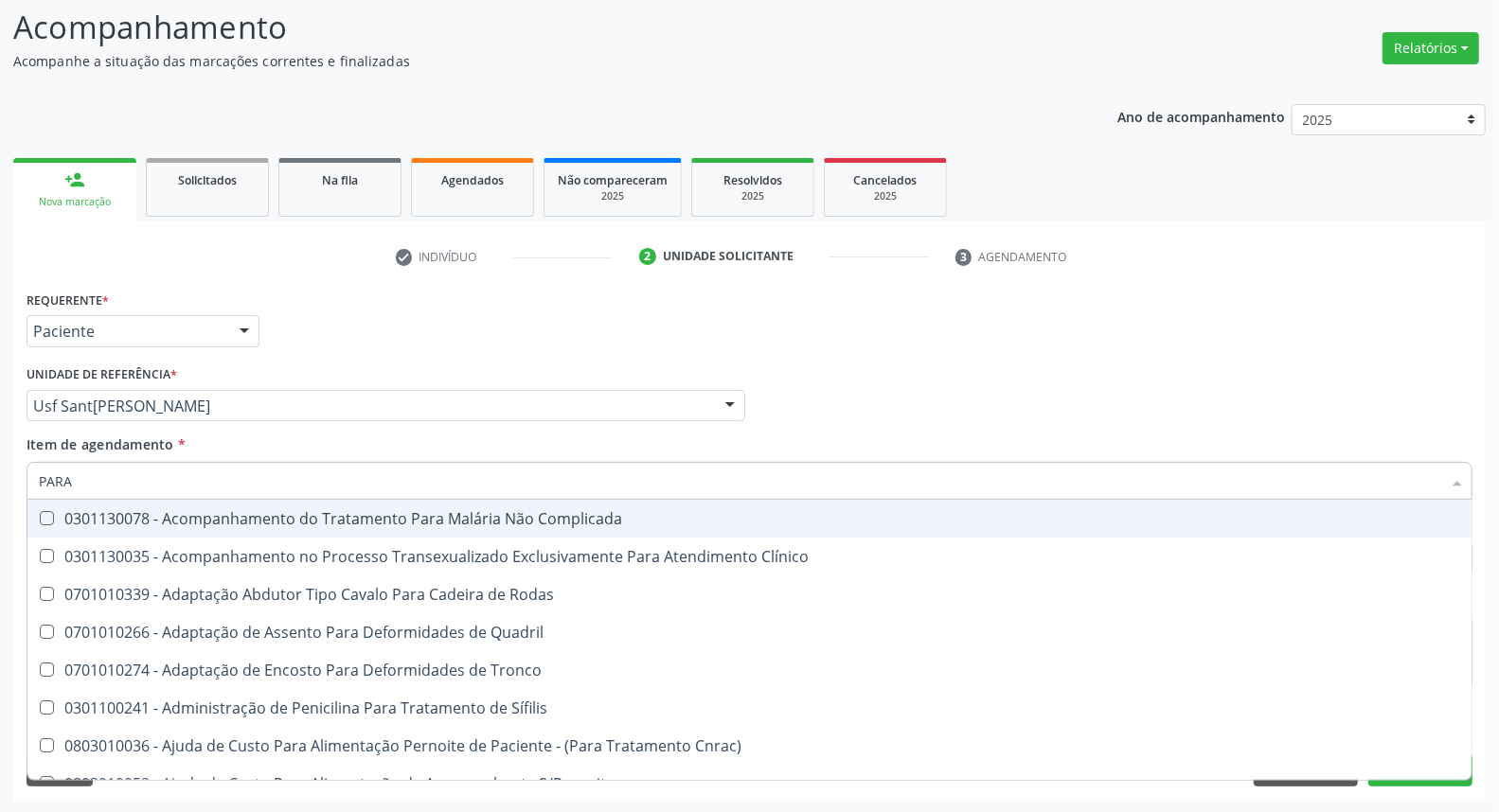
type input "PARAS"
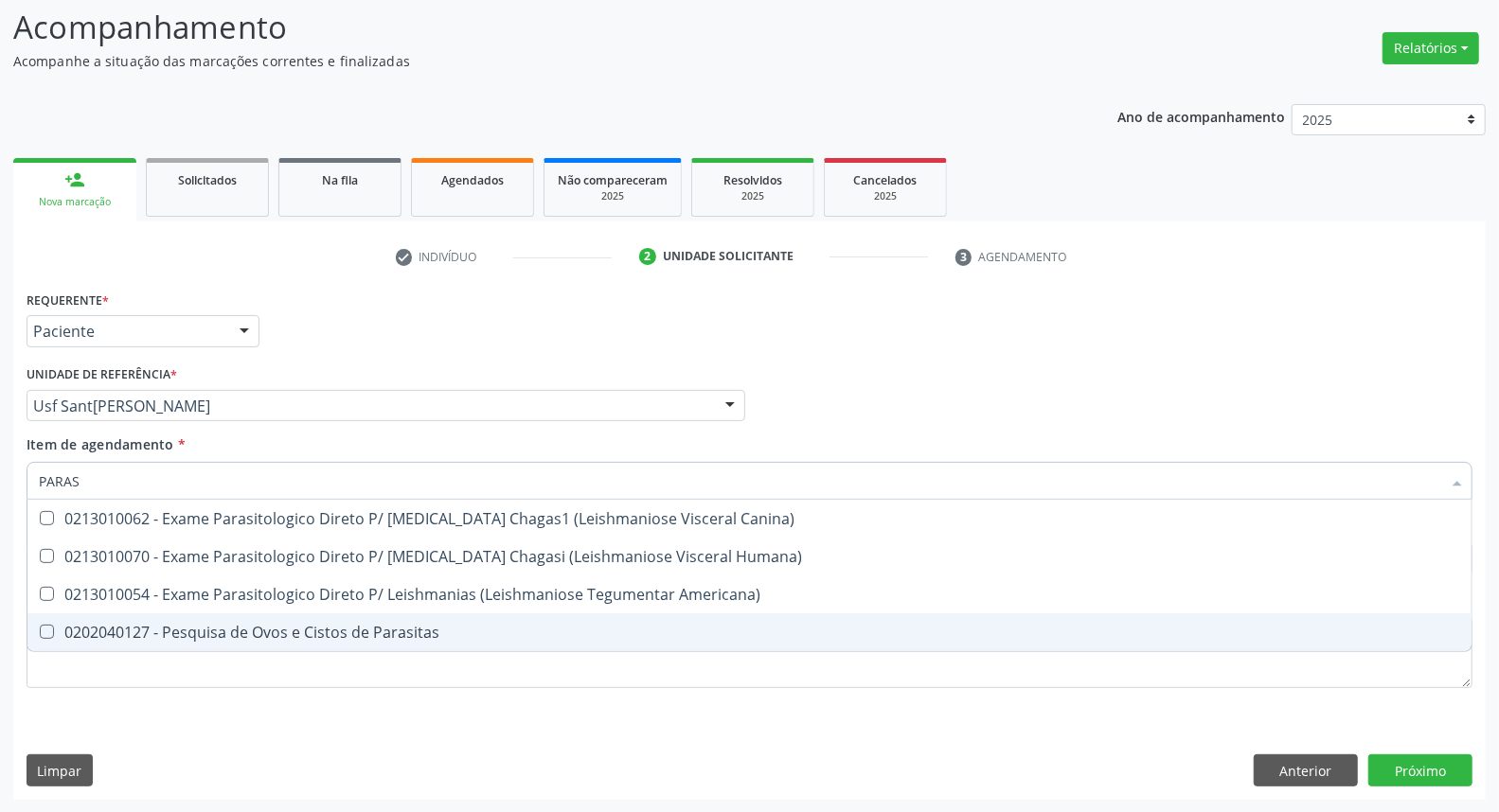
click at [47, 621] on span "0202040127 - Pesquisa de Ovos e Cistos de Parasitas" at bounding box center [749, 631] width 1443 height 38
checkbox Parasitas "true"
drag, startPoint x: 59, startPoint y: 661, endPoint x: 45, endPoint y: 660, distance: 14.0
click at [55, 663] on div "Requerente * Paciente Profissional de Saúde Paciente Nenhum resultado encontrad…" at bounding box center [749, 500] width 1445 height 428
checkbox Humana\) "true"
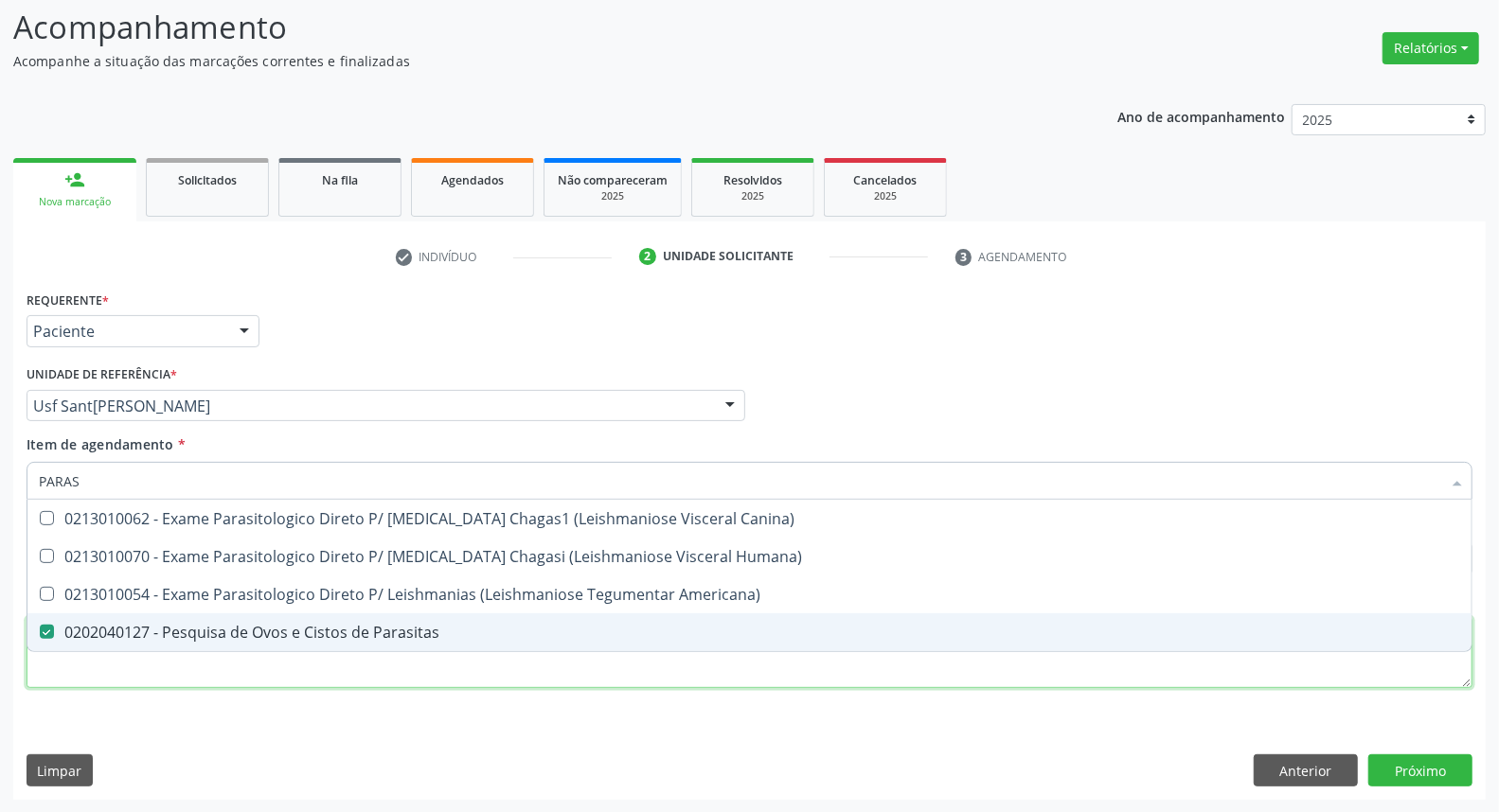
checkbox Americana\) "true"
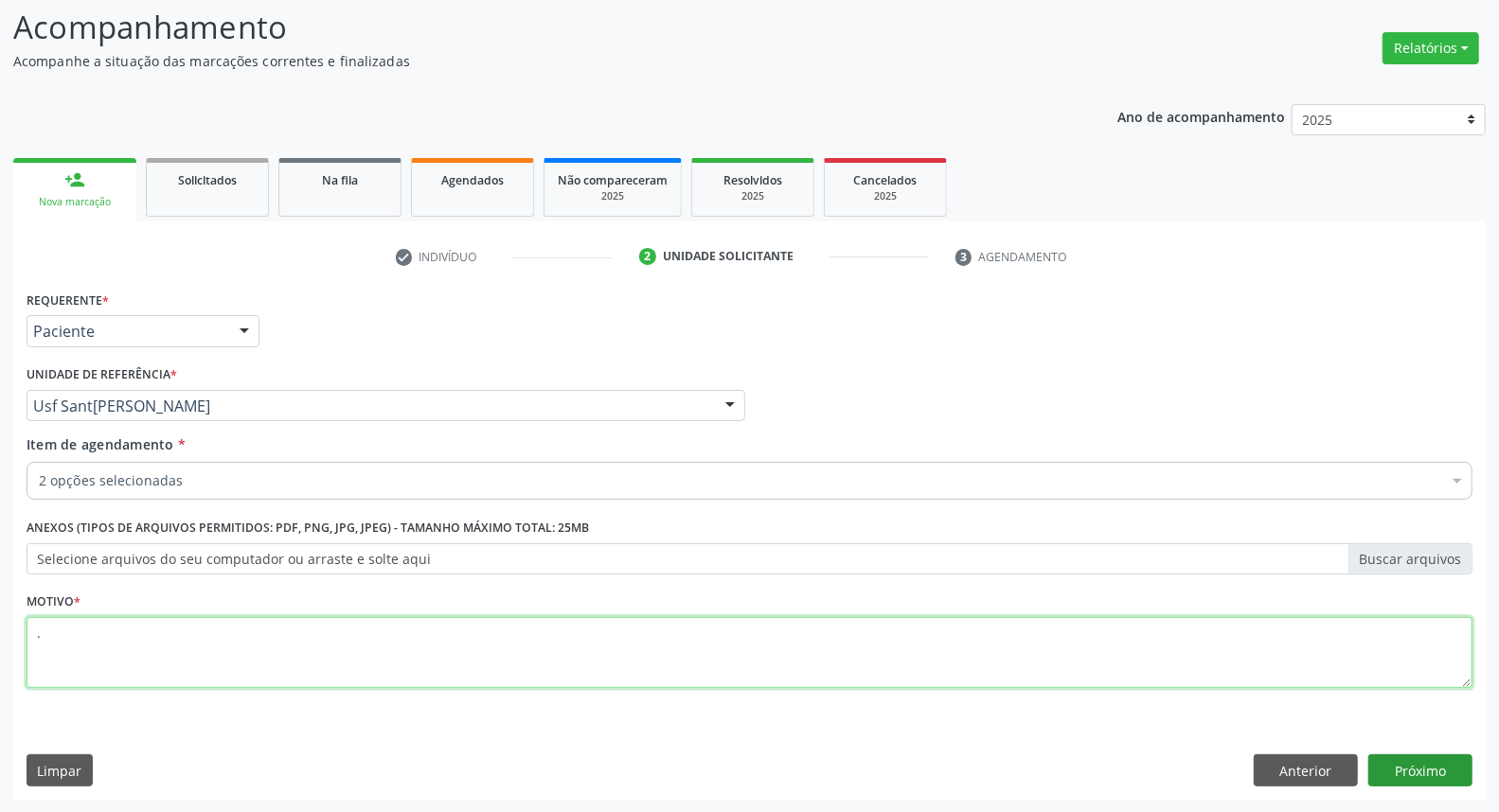
type textarea "."
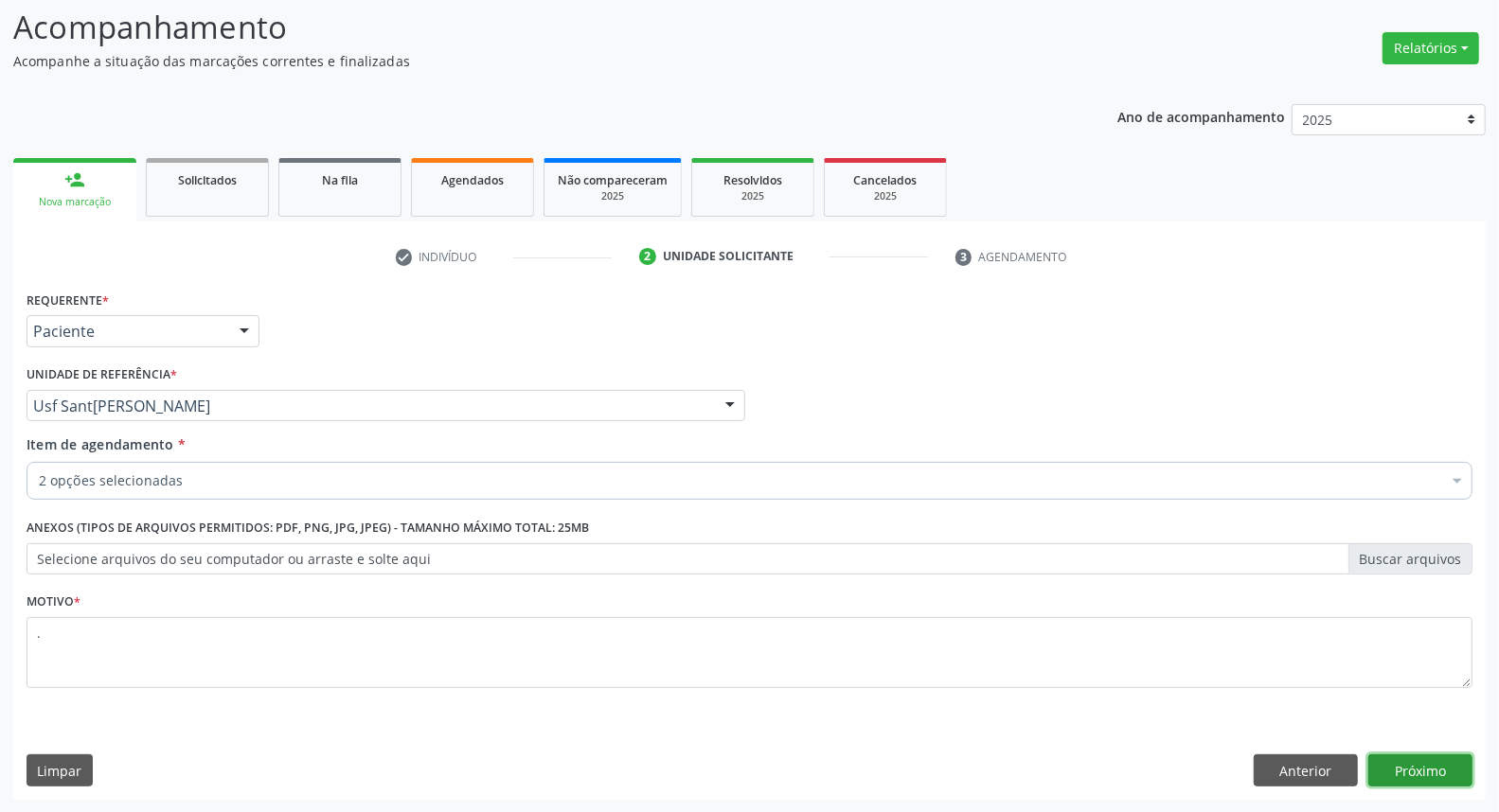
click at [1432, 774] on button "Próximo" at bounding box center [1420, 770] width 104 height 32
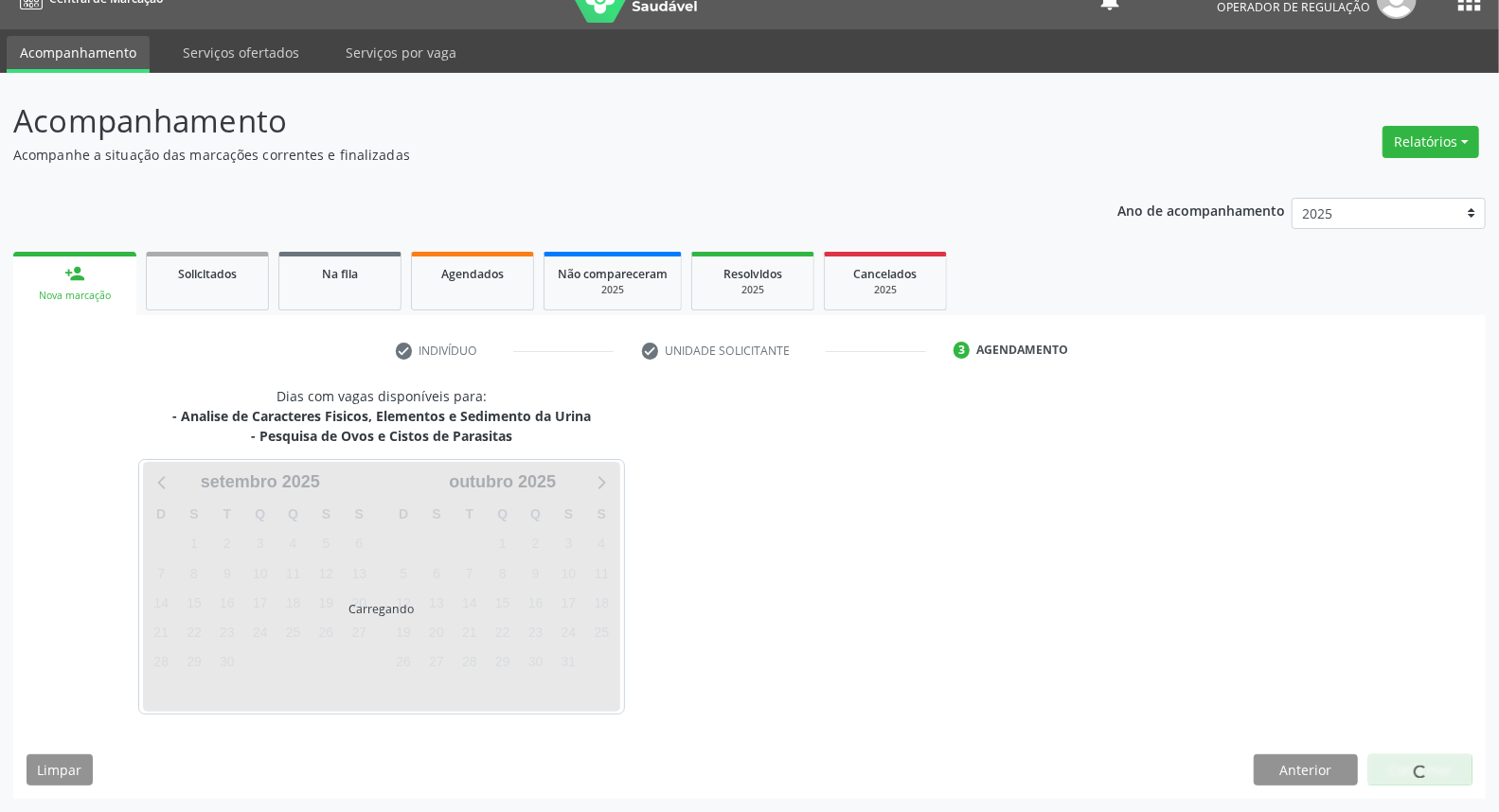
scroll to position [30, 0]
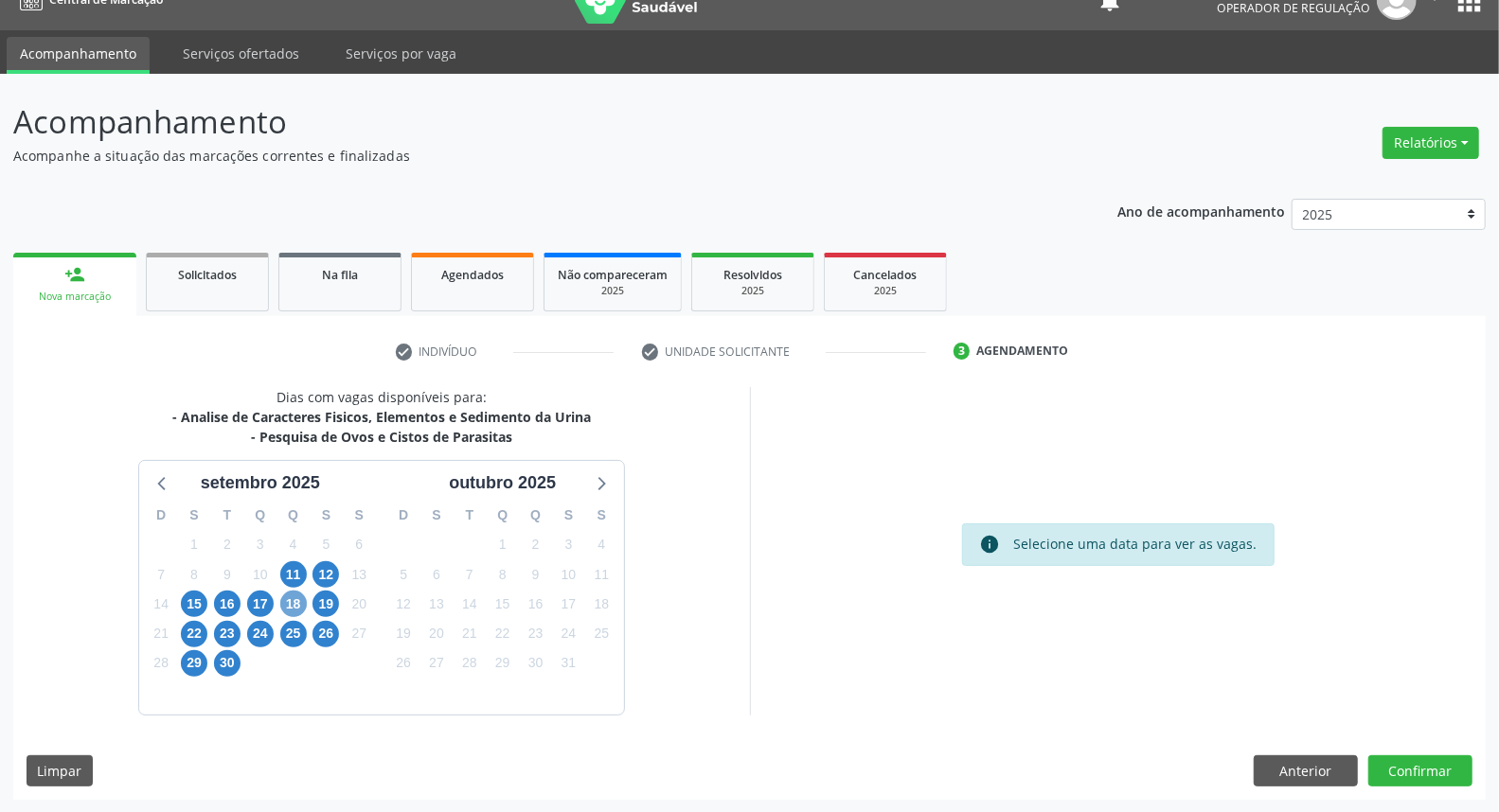
click at [288, 605] on span "18" at bounding box center [293, 603] width 26 height 26
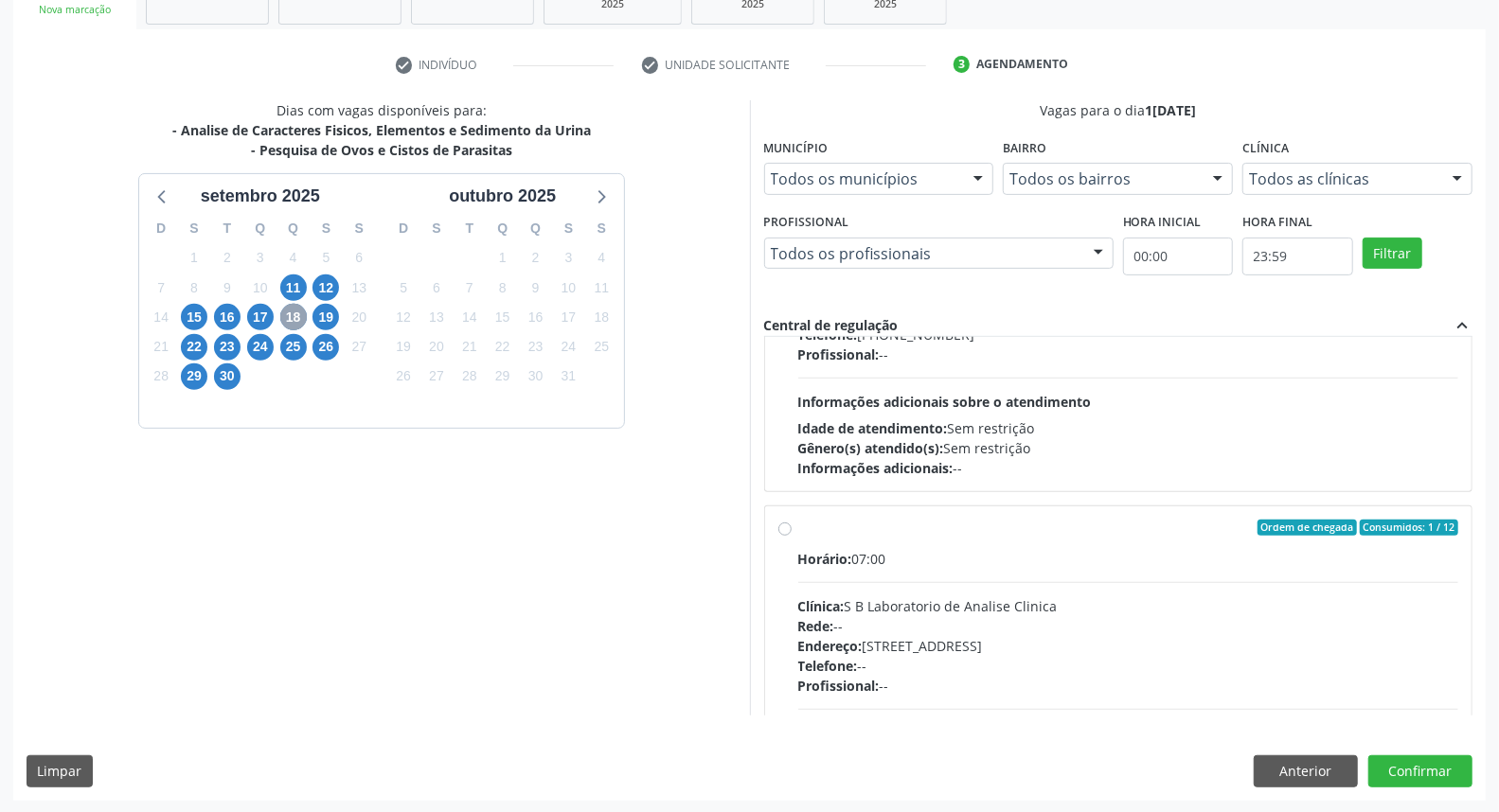
scroll to position [961, 0]
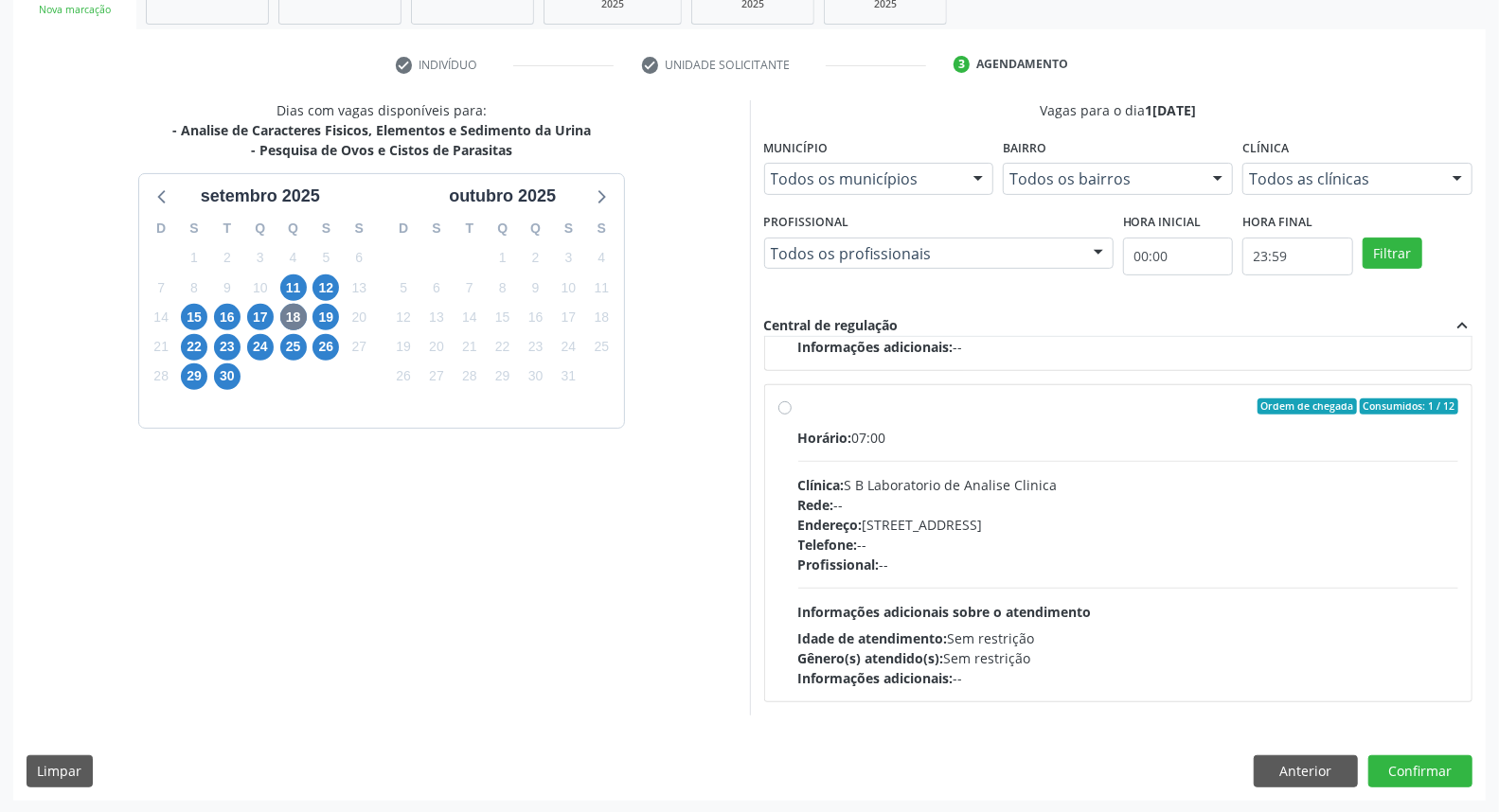
drag, startPoint x: 932, startPoint y: 541, endPoint x: 974, endPoint y: 555, distance: 44.3
click at [933, 540] on div "Telefone: --" at bounding box center [1128, 545] width 661 height 20
click at [791, 416] on input "Ordem de chegada Consumidos: 1 / 12 Horário: 07:00 Clínica: S B Laboratorio de …" at bounding box center [785, 406] width 14 height 17
radio input "true"
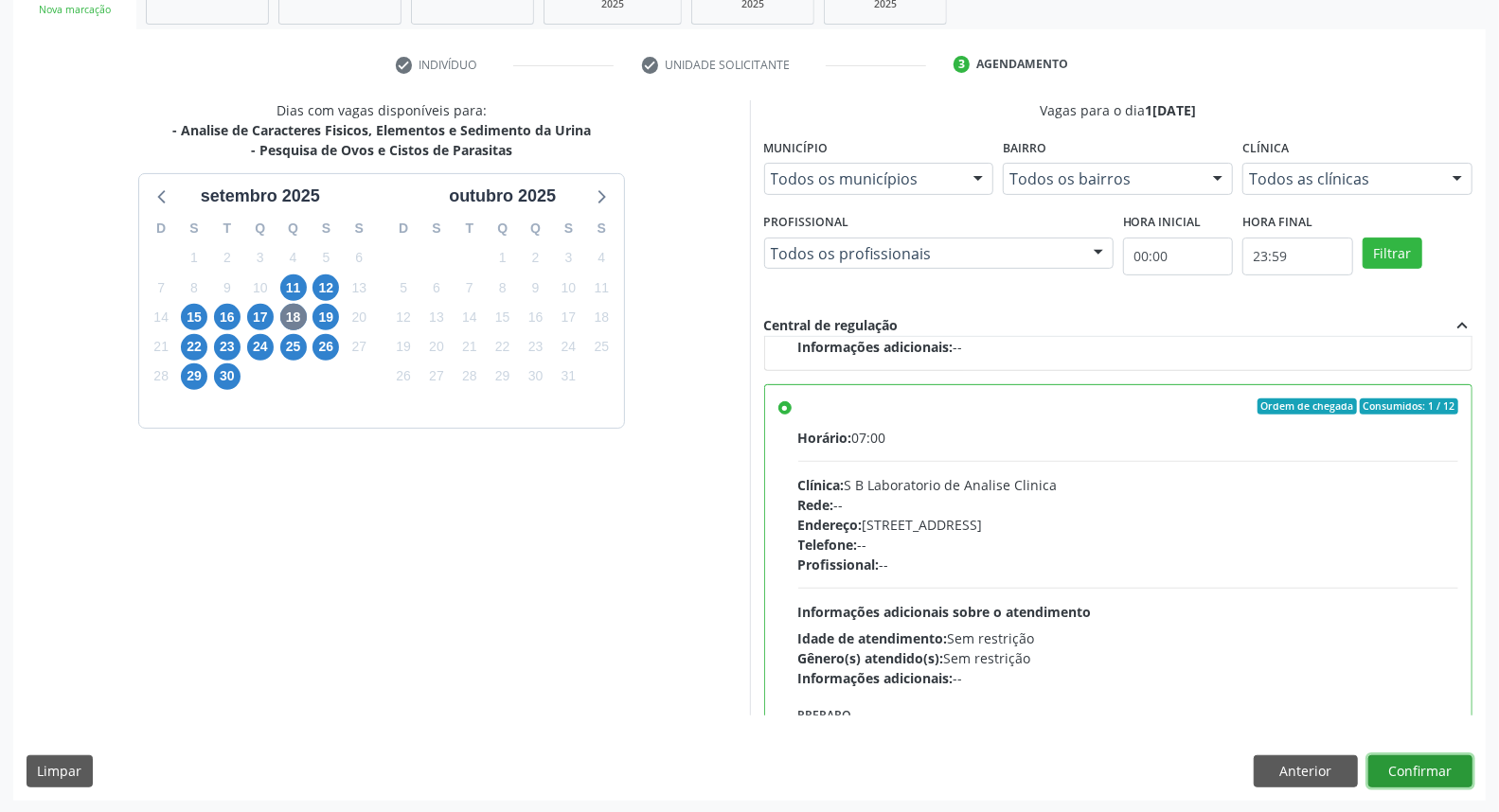
click at [1401, 782] on button "Confirmar" at bounding box center [1420, 771] width 104 height 32
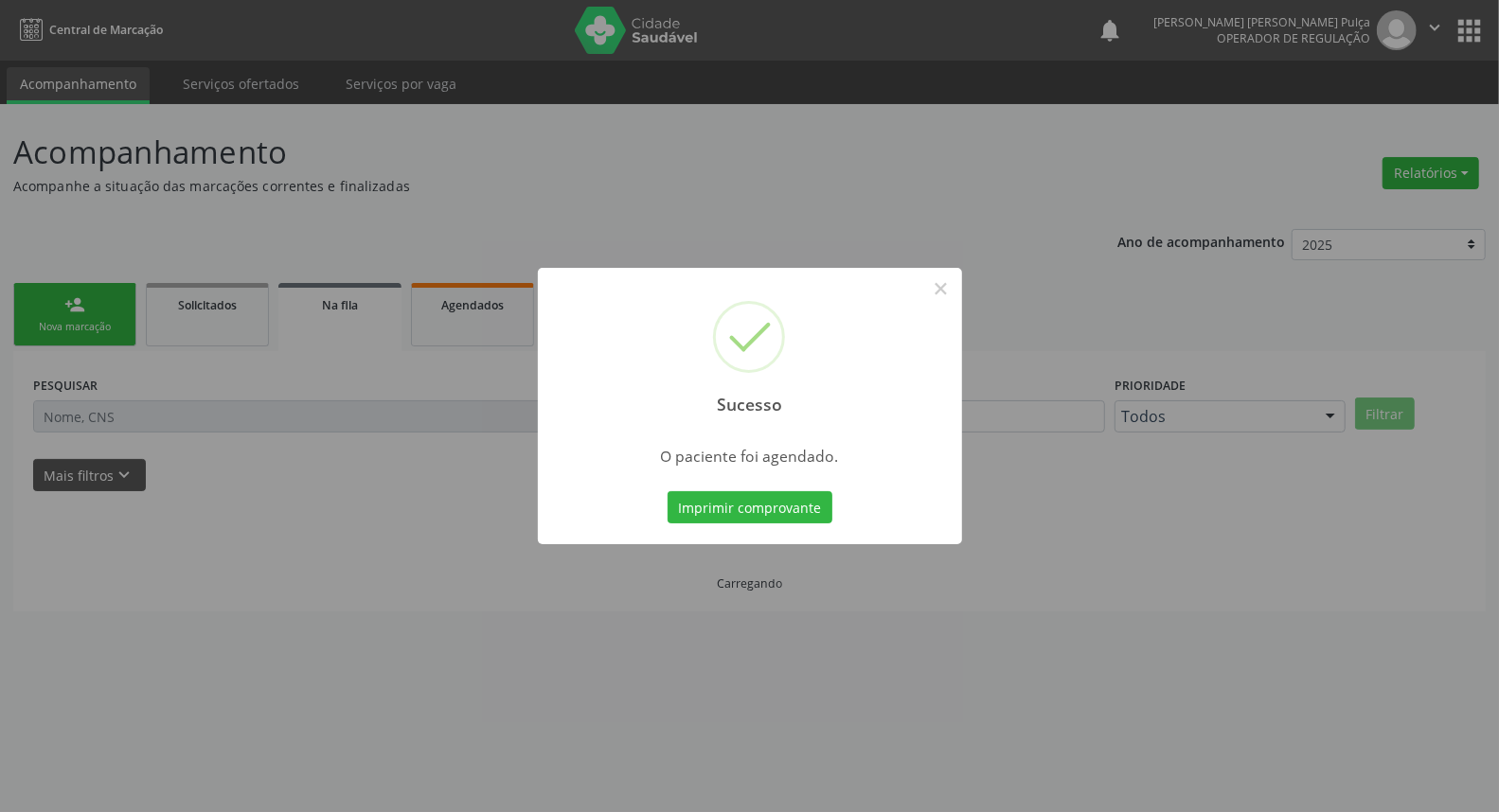
scroll to position [0, 0]
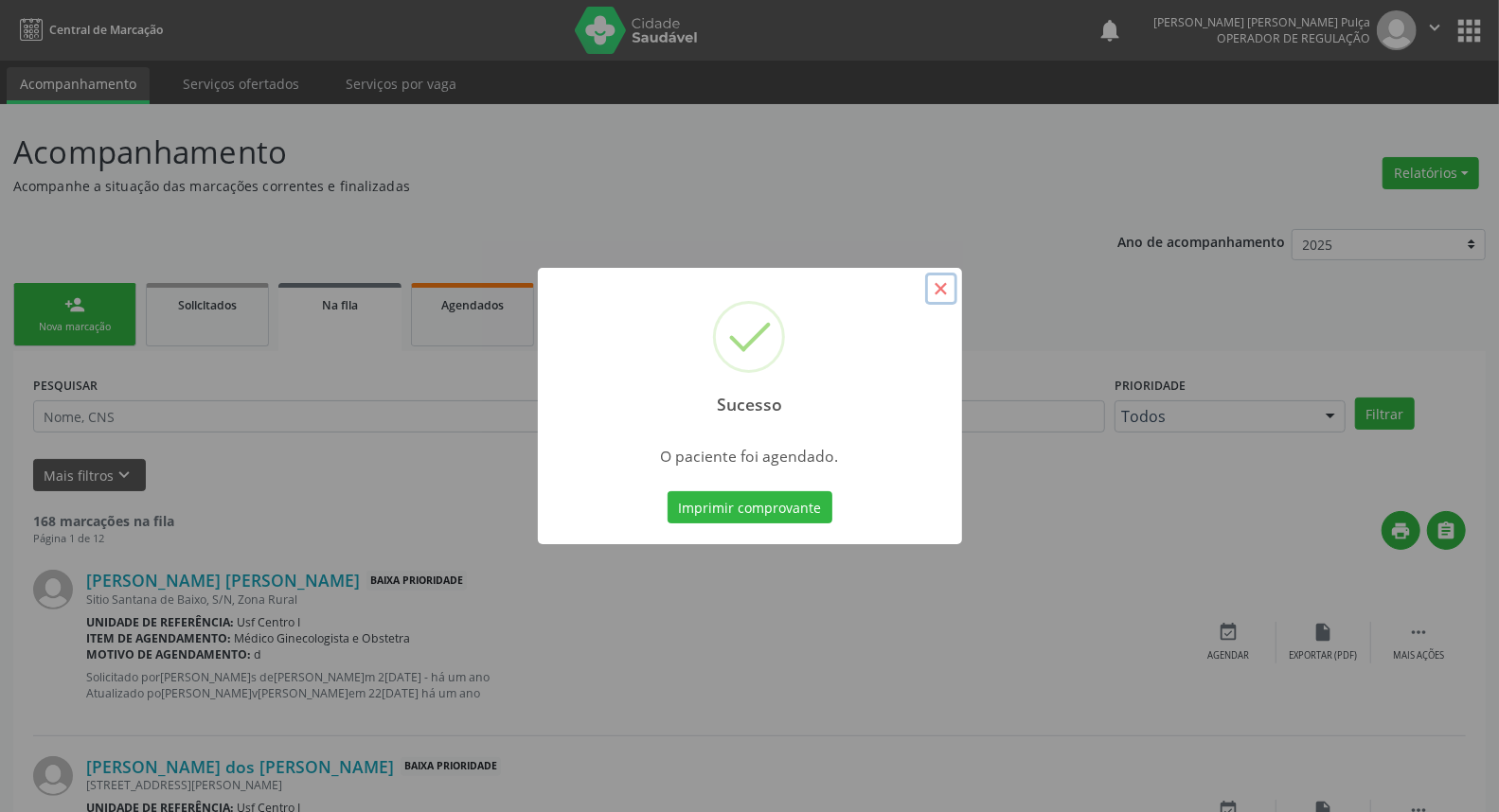
drag, startPoint x: 936, startPoint y: 291, endPoint x: 422, endPoint y: 325, distance: 515.1
click at [934, 292] on button "×" at bounding box center [940, 288] width 32 height 32
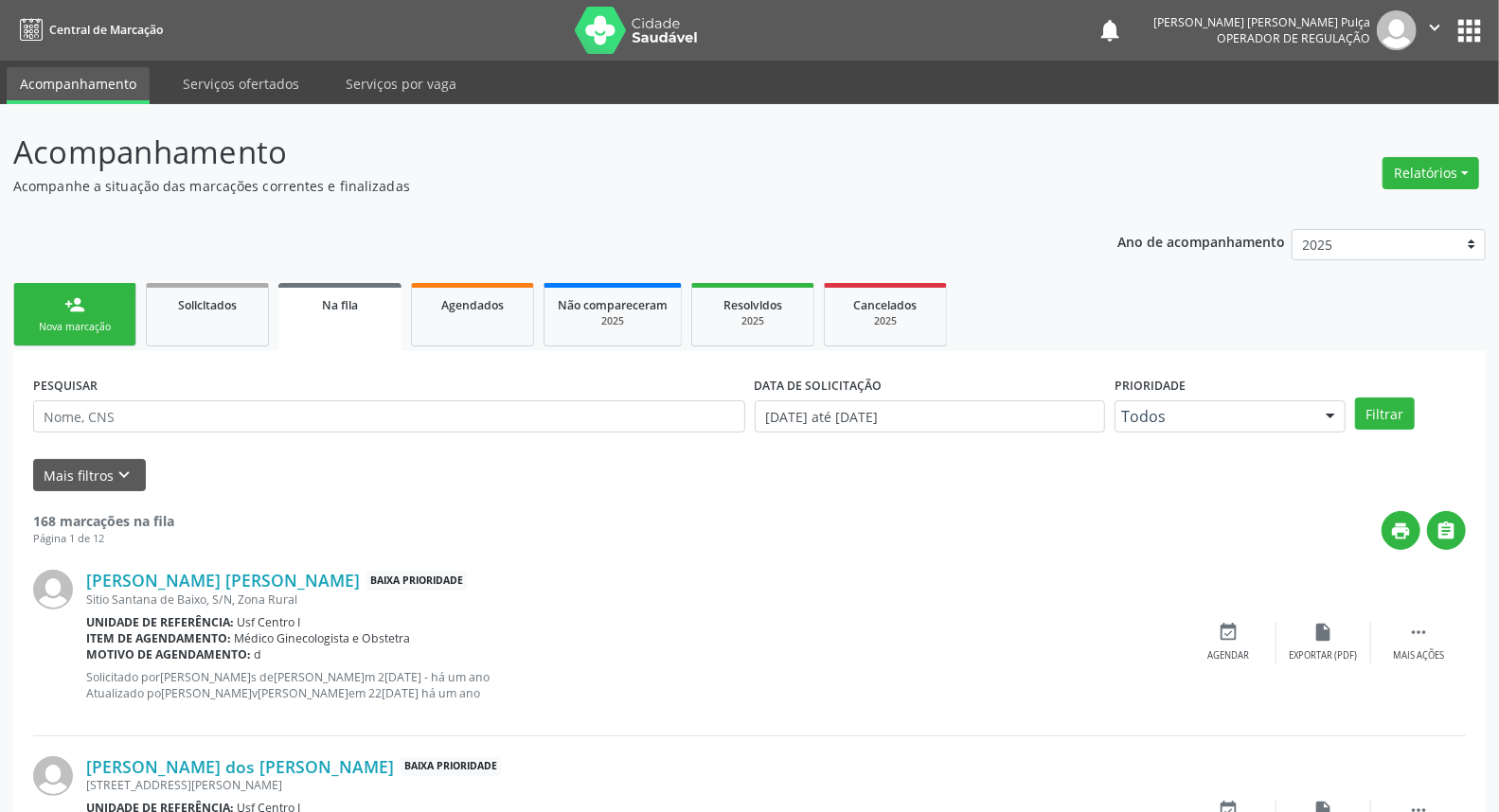
click at [62, 310] on link "person_add Nova marcação" at bounding box center [75, 314] width 123 height 63
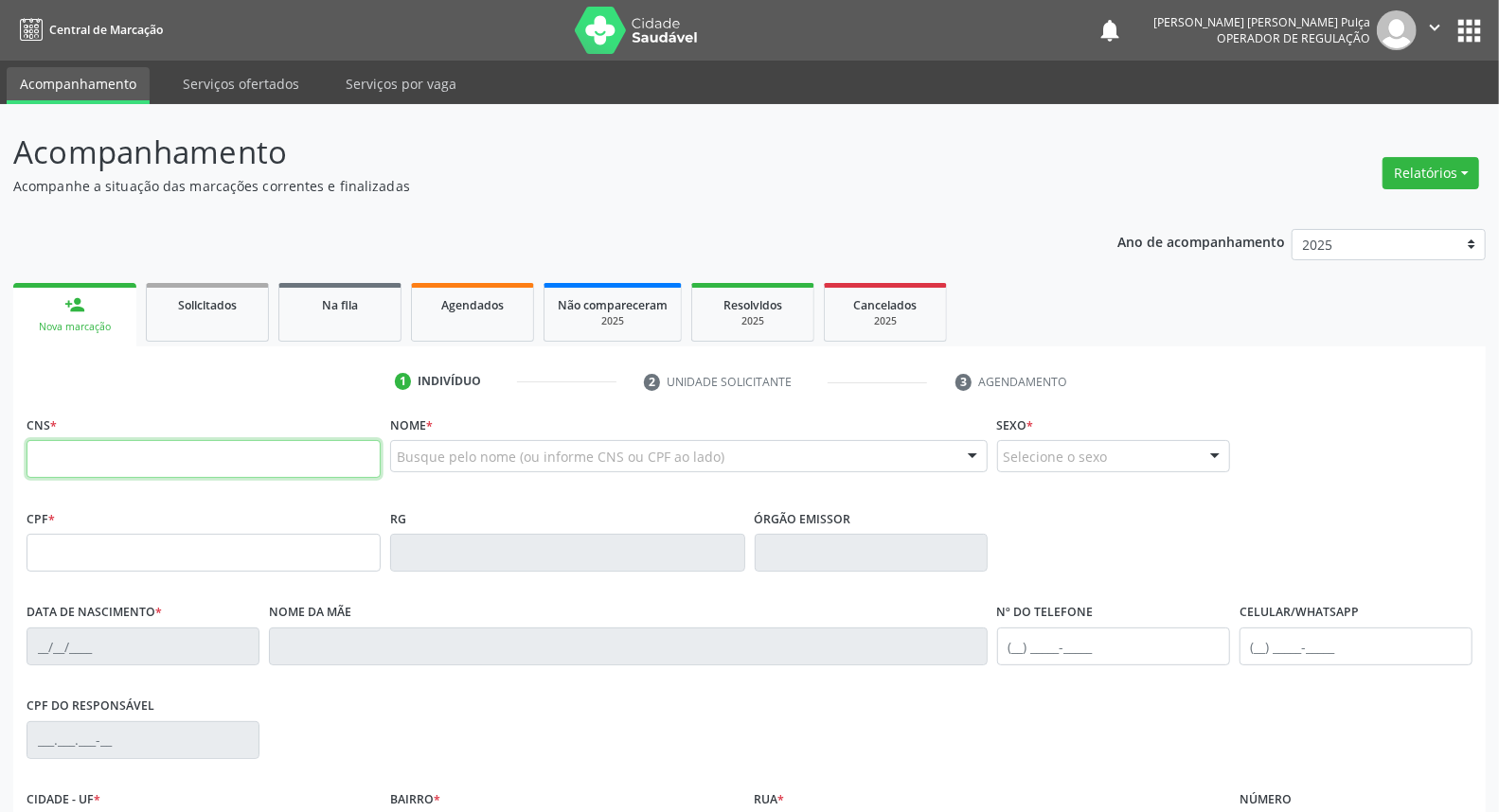
click at [127, 465] on input "text" at bounding box center [203, 459] width 354 height 38
type input "8"
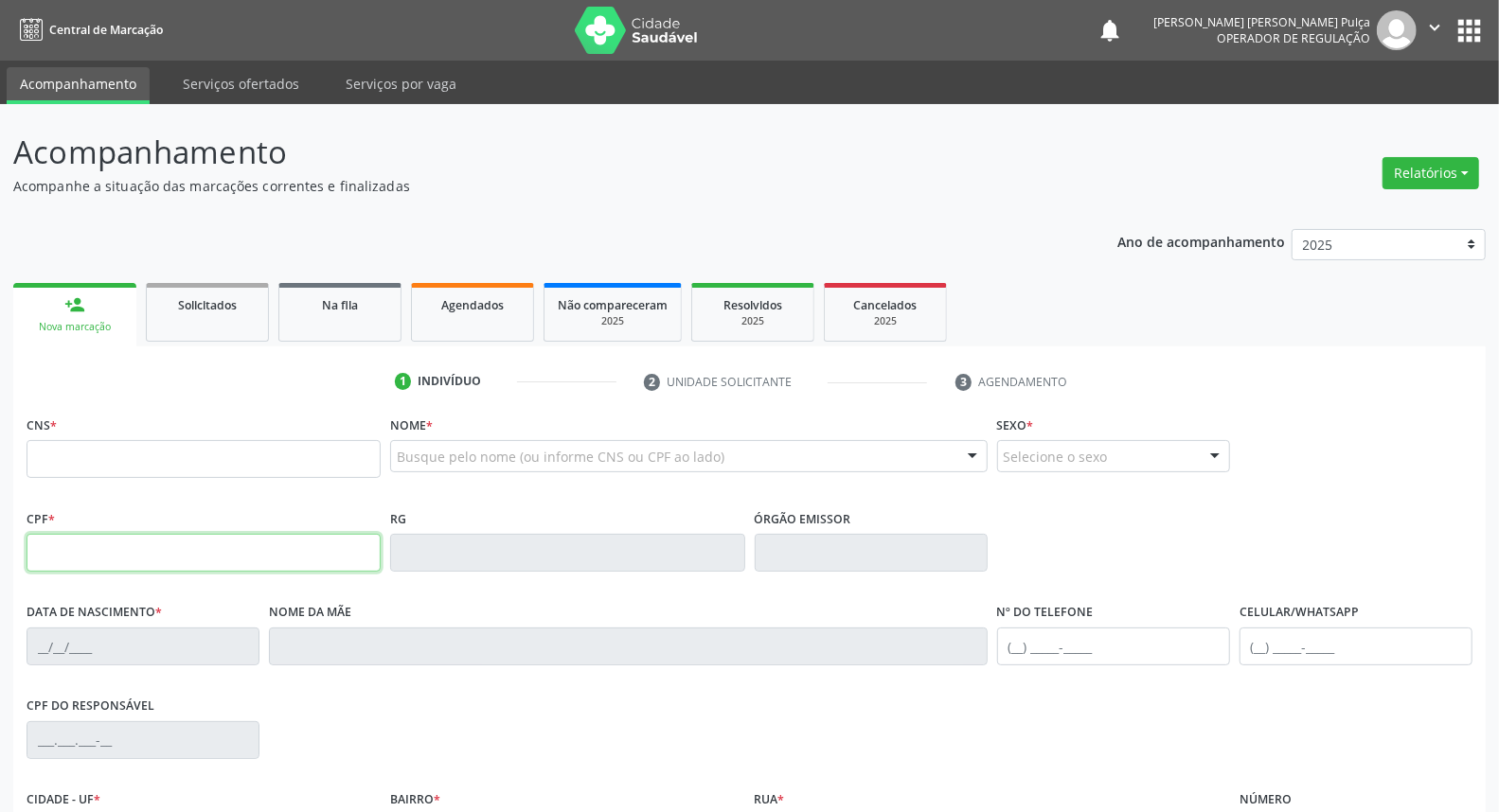
click at [189, 554] on input "text" at bounding box center [203, 552] width 354 height 38
type input "108.129.304-91"
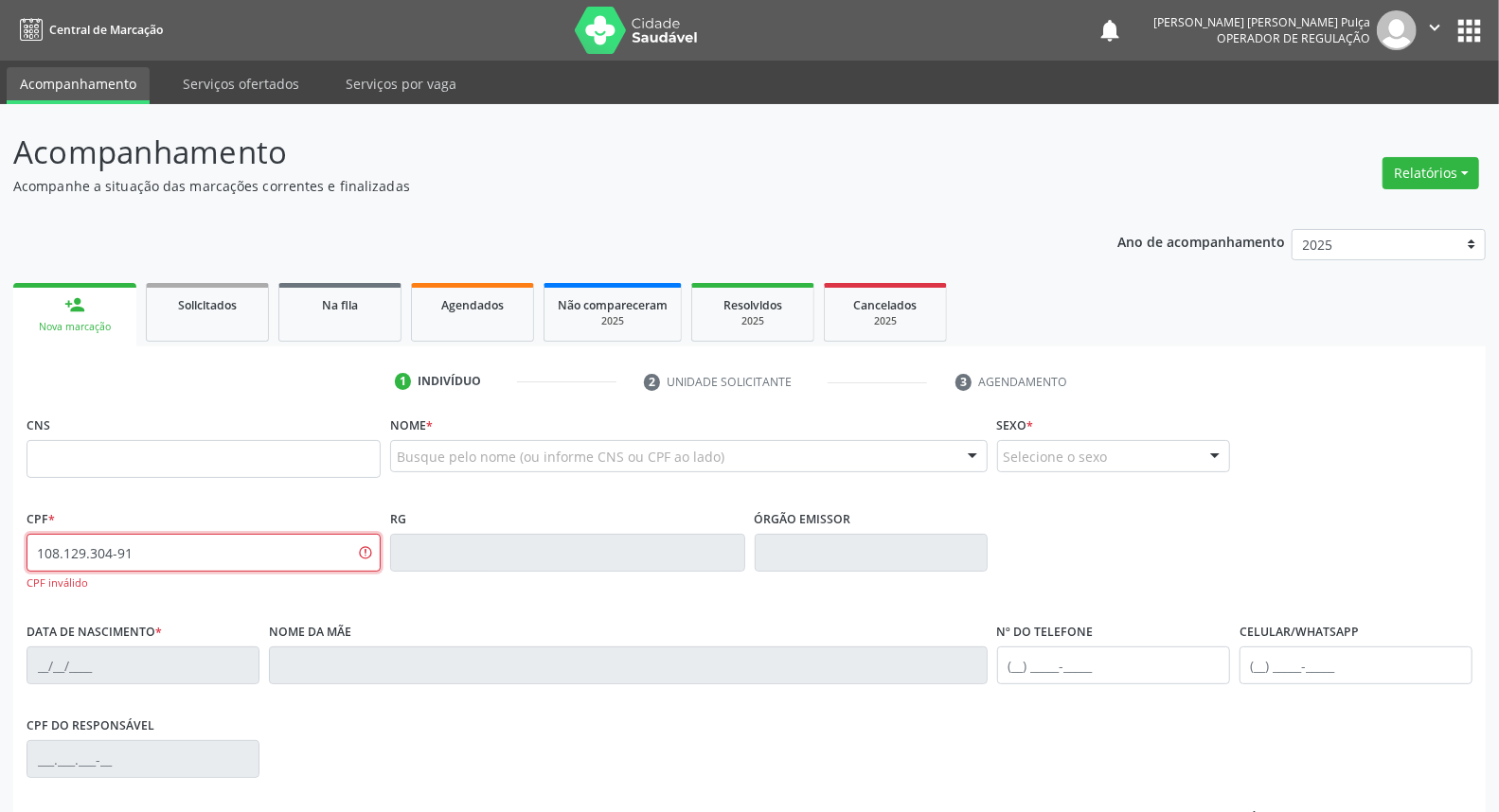
click at [0, 550] on div "Acompanhamento Acompanhe a situação das marcações correntes e finalizadas Relat…" at bounding box center [749, 575] width 1499 height 941
type input "DAMIAO P"
click at [278, 449] on input "text" at bounding box center [203, 459] width 354 height 38
paste input "801 4404 4864 1106"
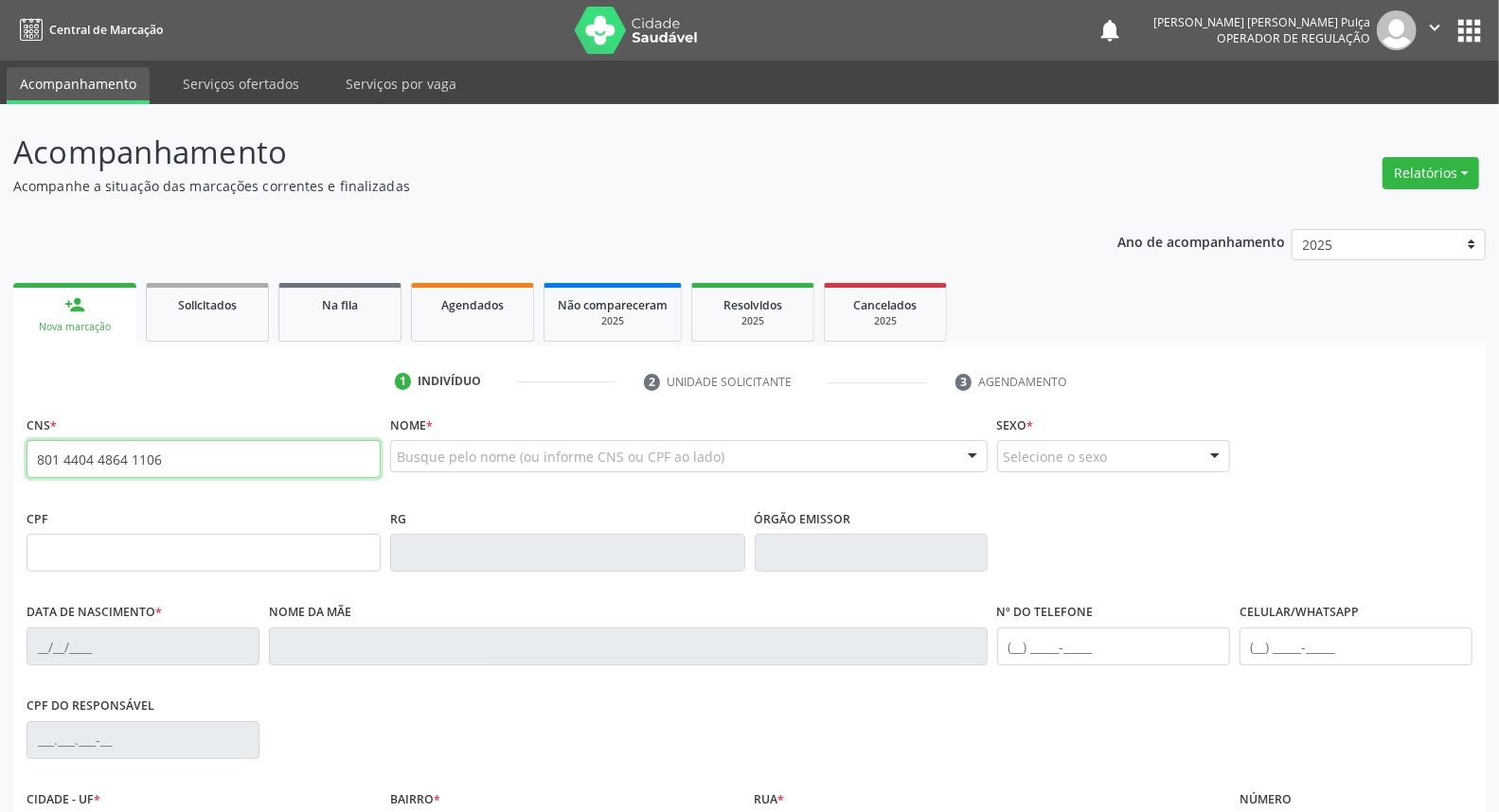
type input "801 4404 4864 1106"
type input "355.763.858-88"
type input "03/04/1975"
type input "Maria Izaura da Silva"
type input "(87) 98123-1999"
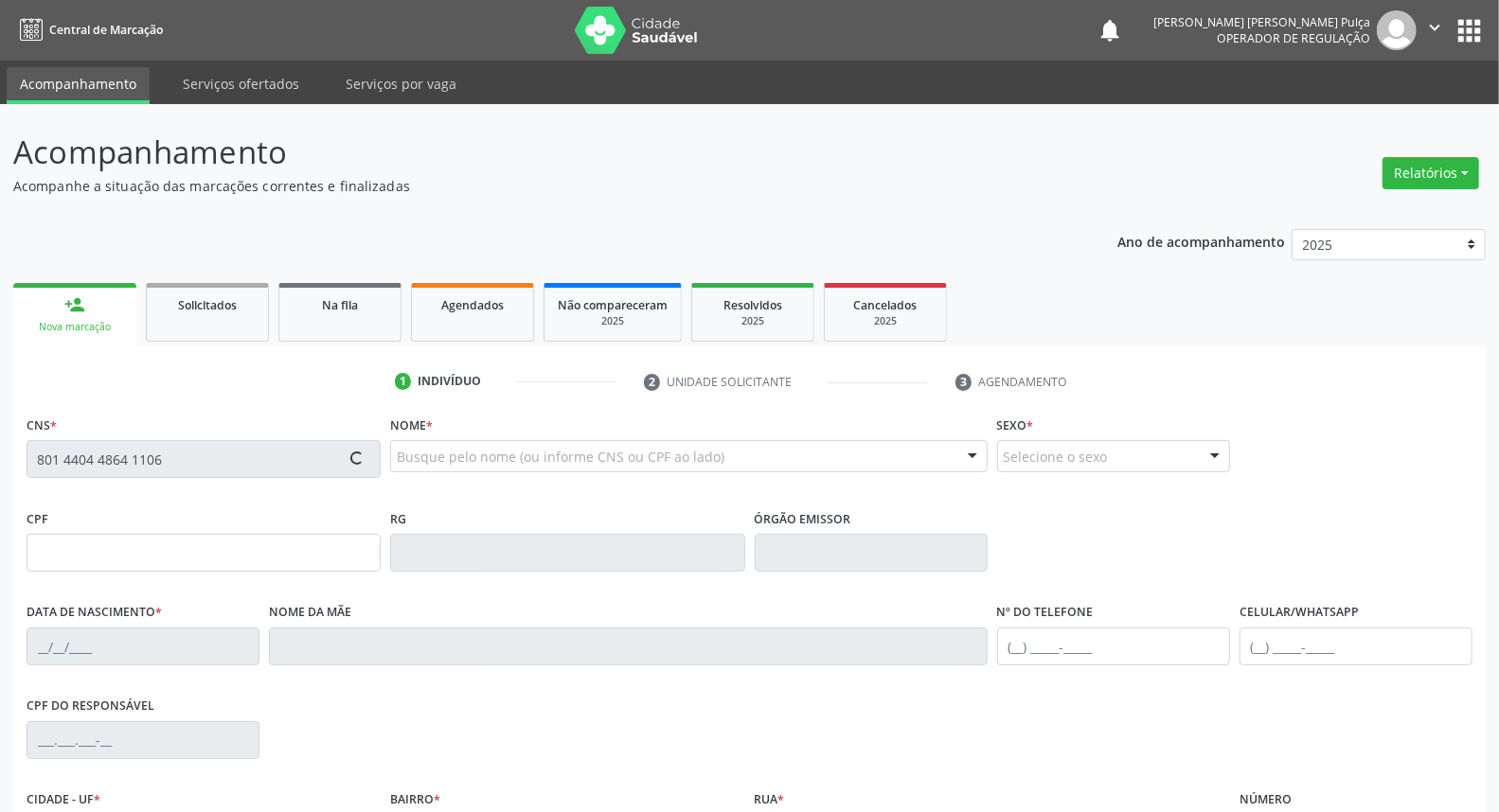
type input "2584"
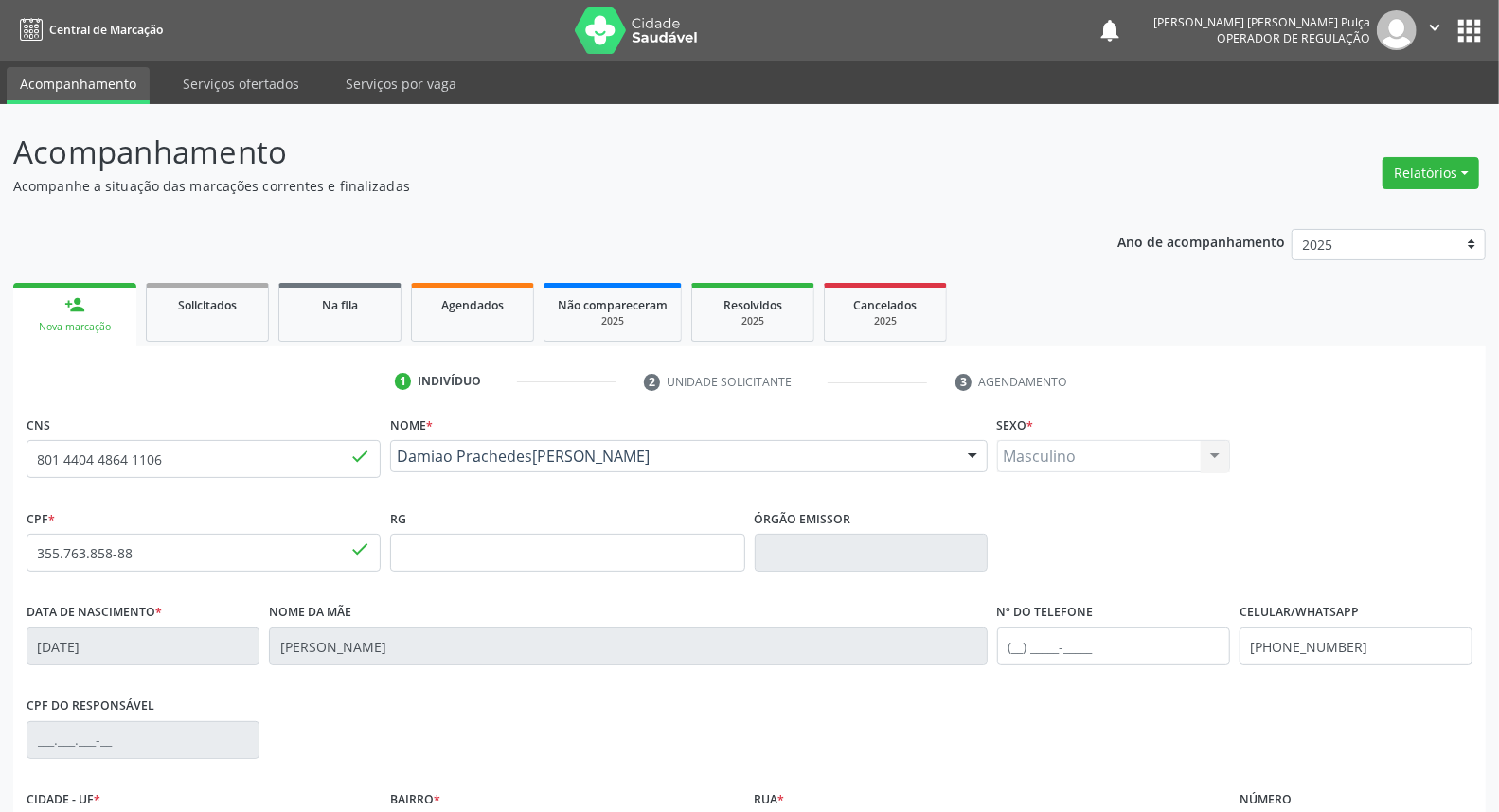
scroll to position [212, 0]
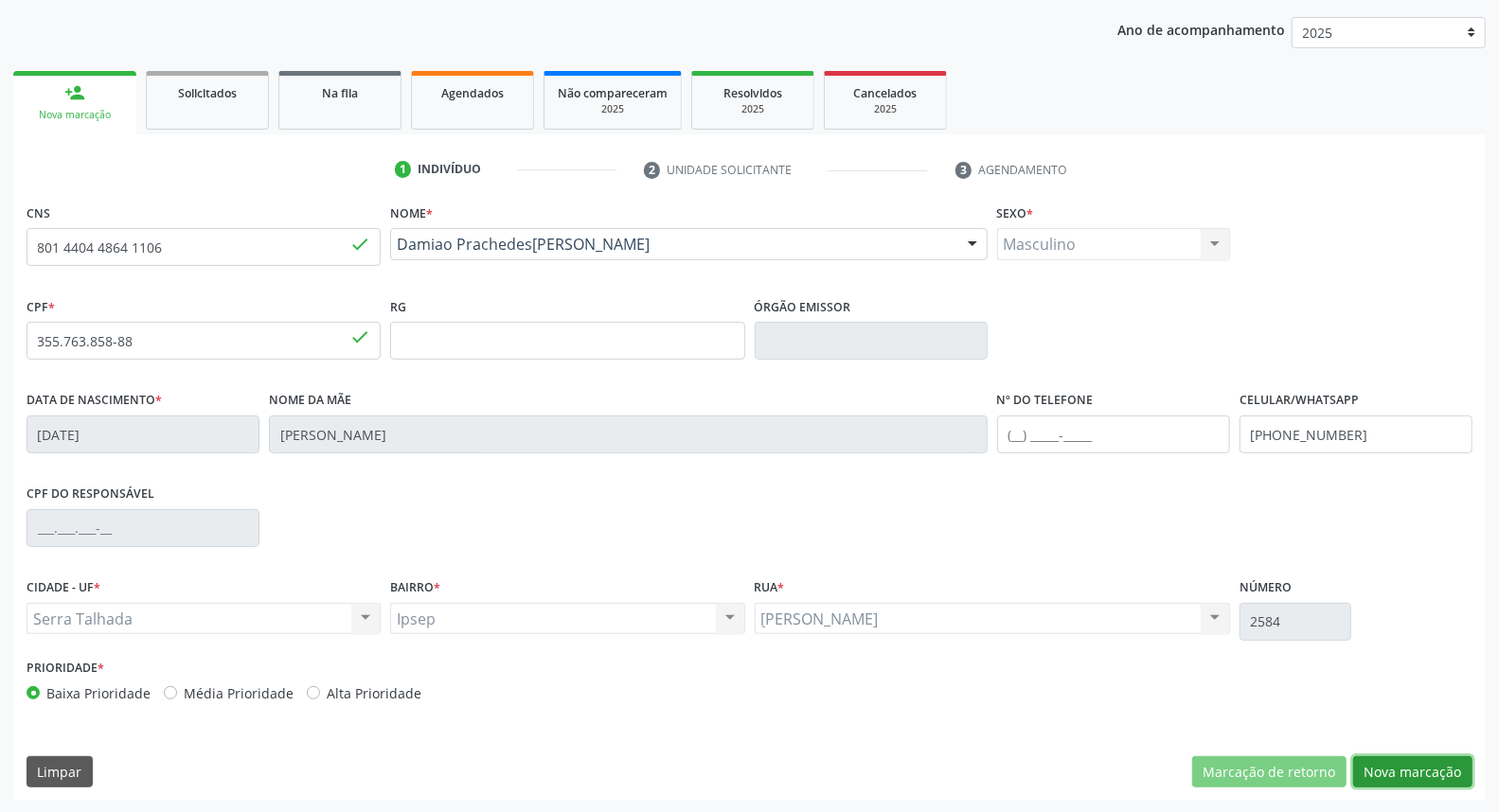
click at [1393, 774] on button "Nova marcação" at bounding box center [1412, 772] width 119 height 32
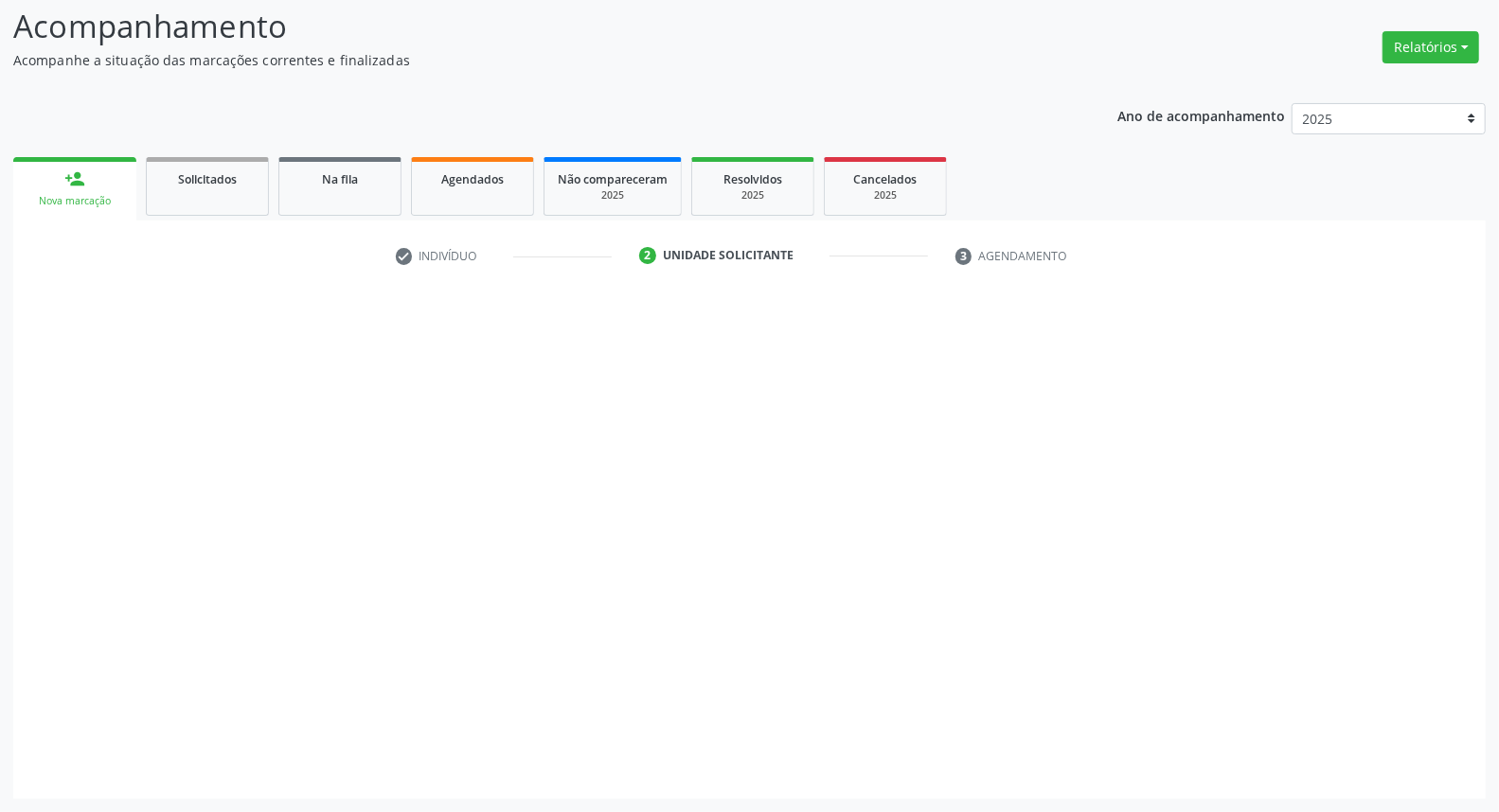
scroll to position [125, 0]
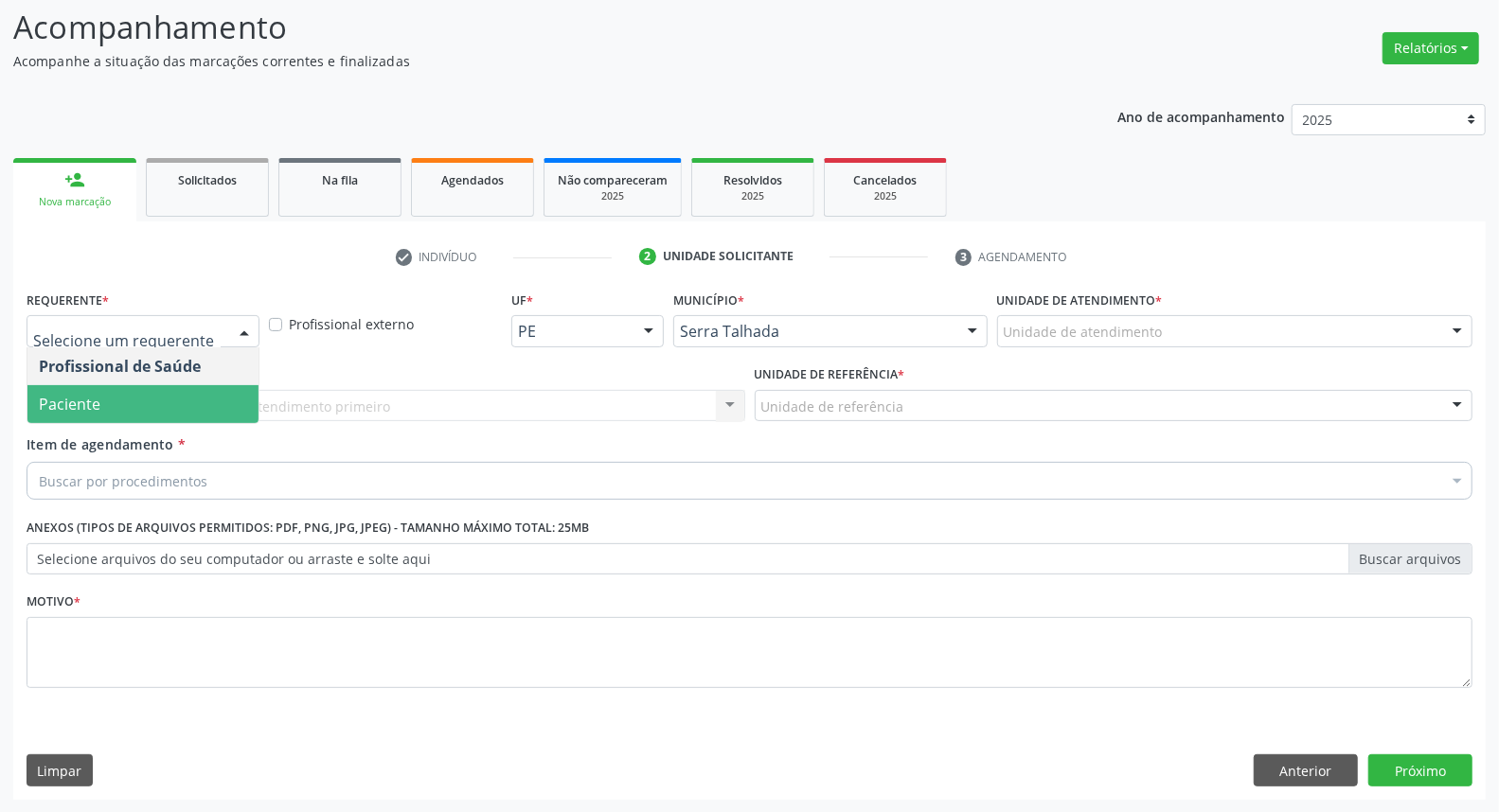
click at [151, 393] on span "Paciente" at bounding box center [143, 404] width 231 height 38
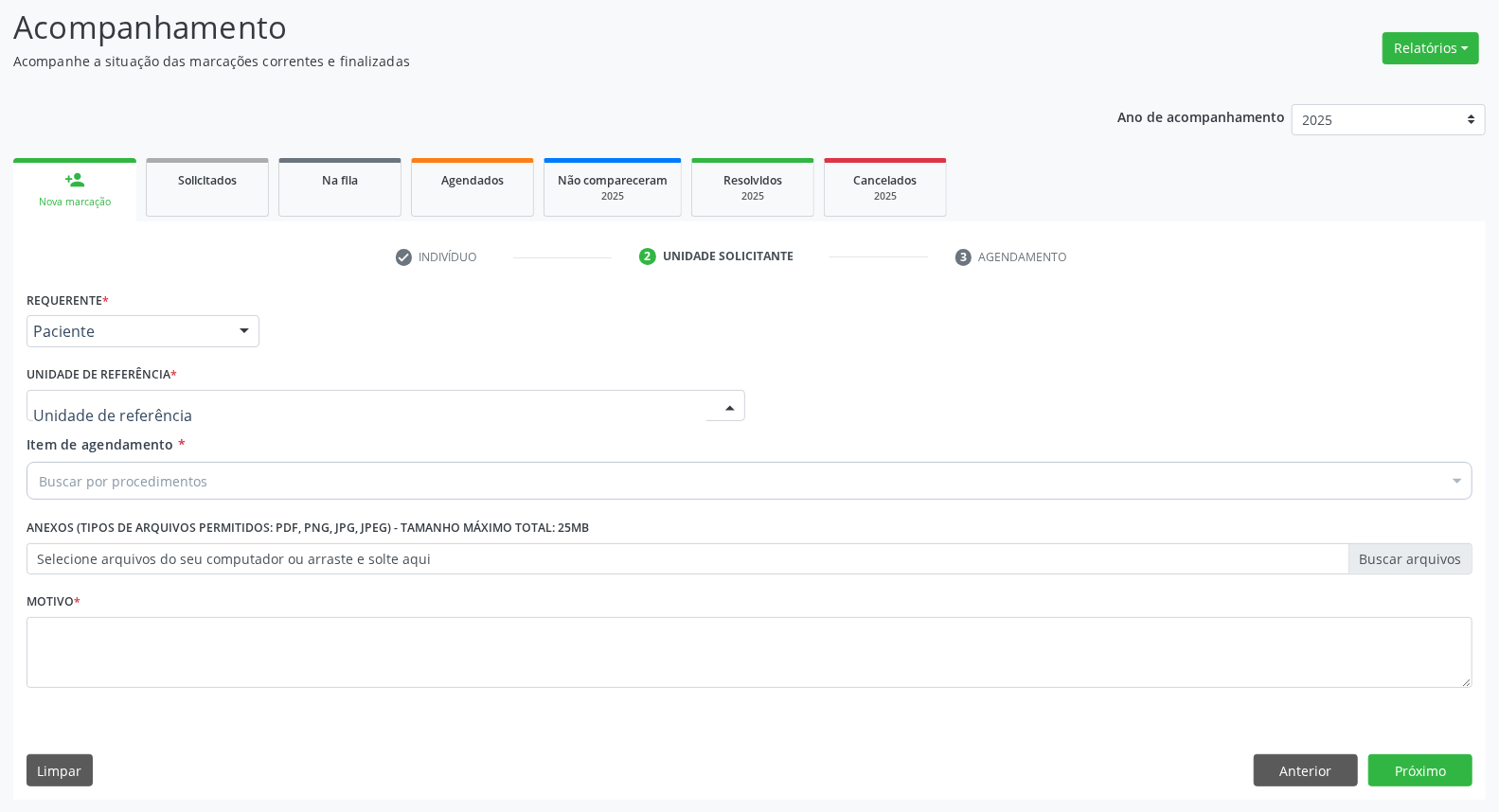
click at [147, 393] on div at bounding box center [386, 405] width 719 height 32
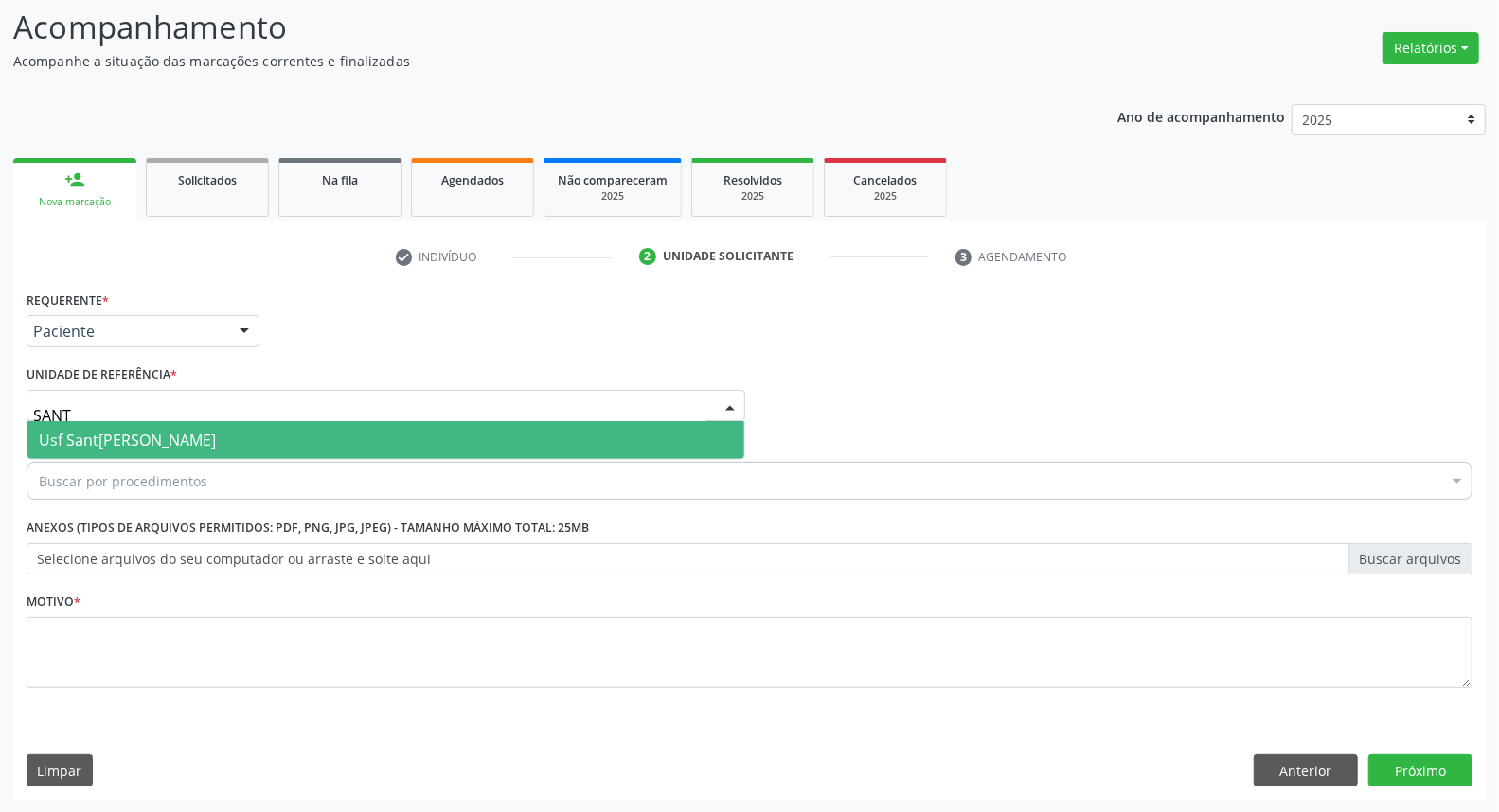
type input "SANTA"
click at [64, 436] on span "Usf Santa [PERSON_NAME]" at bounding box center [127, 439] width 177 height 20
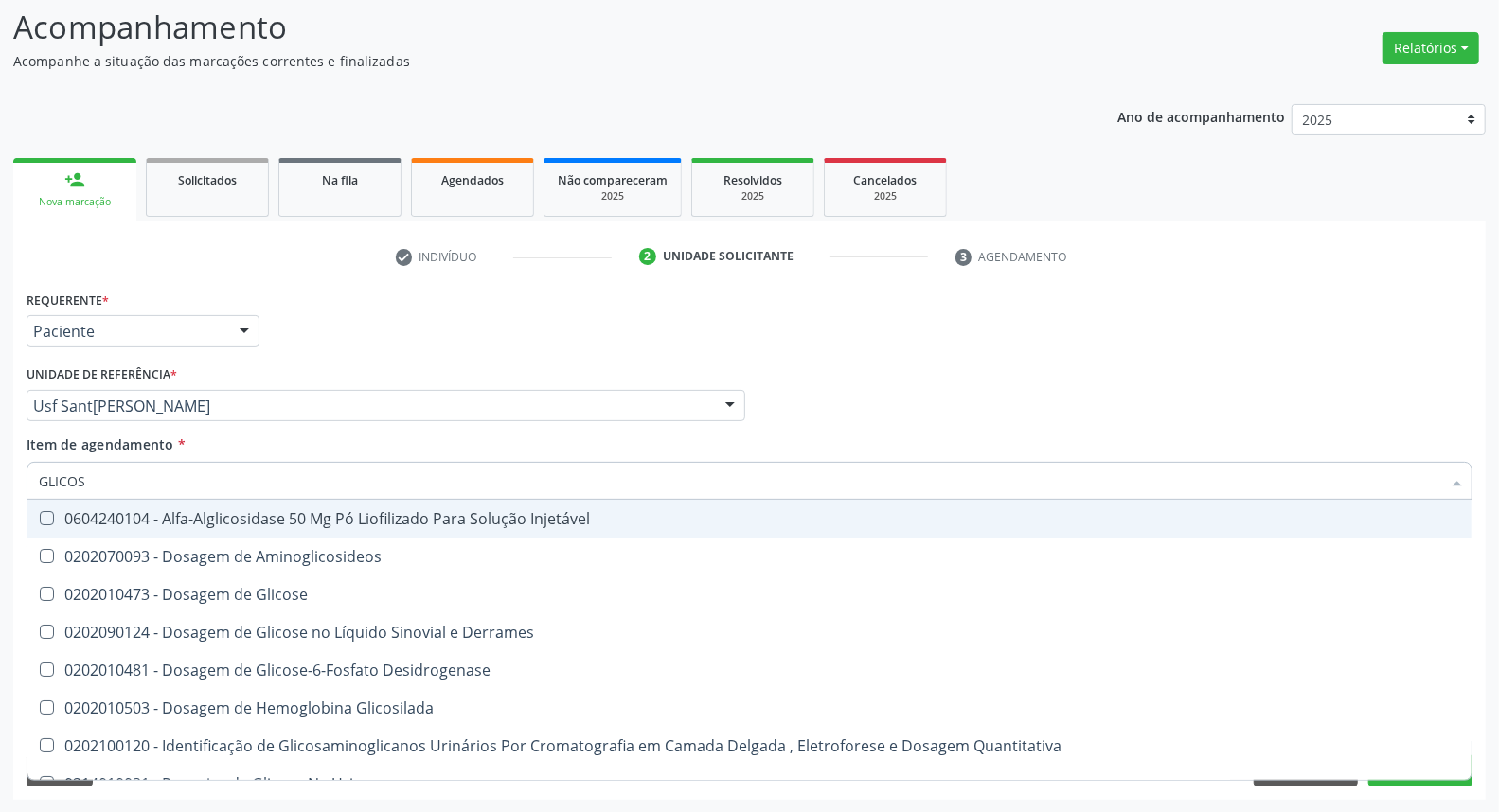
type input "GLICOSE"
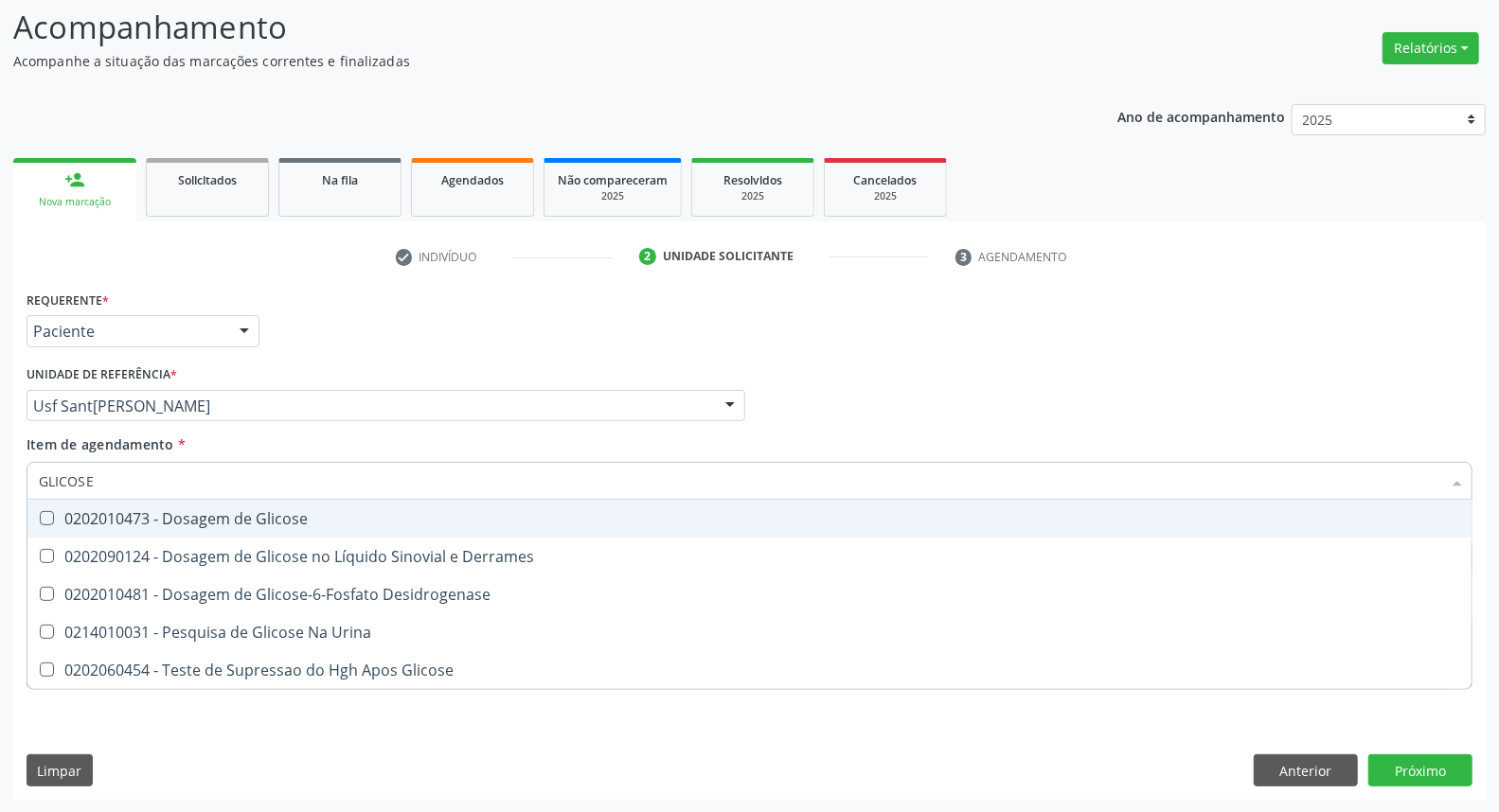
drag, startPoint x: 76, startPoint y: 508, endPoint x: 91, endPoint y: 480, distance: 31.8
click at [77, 504] on span "0202010473 - Dosagem de Glicose" at bounding box center [749, 518] width 1443 height 38
checkbox Glicose "true"
drag, startPoint x: 95, startPoint y: 477, endPoint x: 0, endPoint y: 446, distance: 99.9
click at [0, 446] on div "Acompanhamento Acompanhe a situação das marcações correntes e finalizadas Relat…" at bounding box center [749, 396] width 1499 height 833
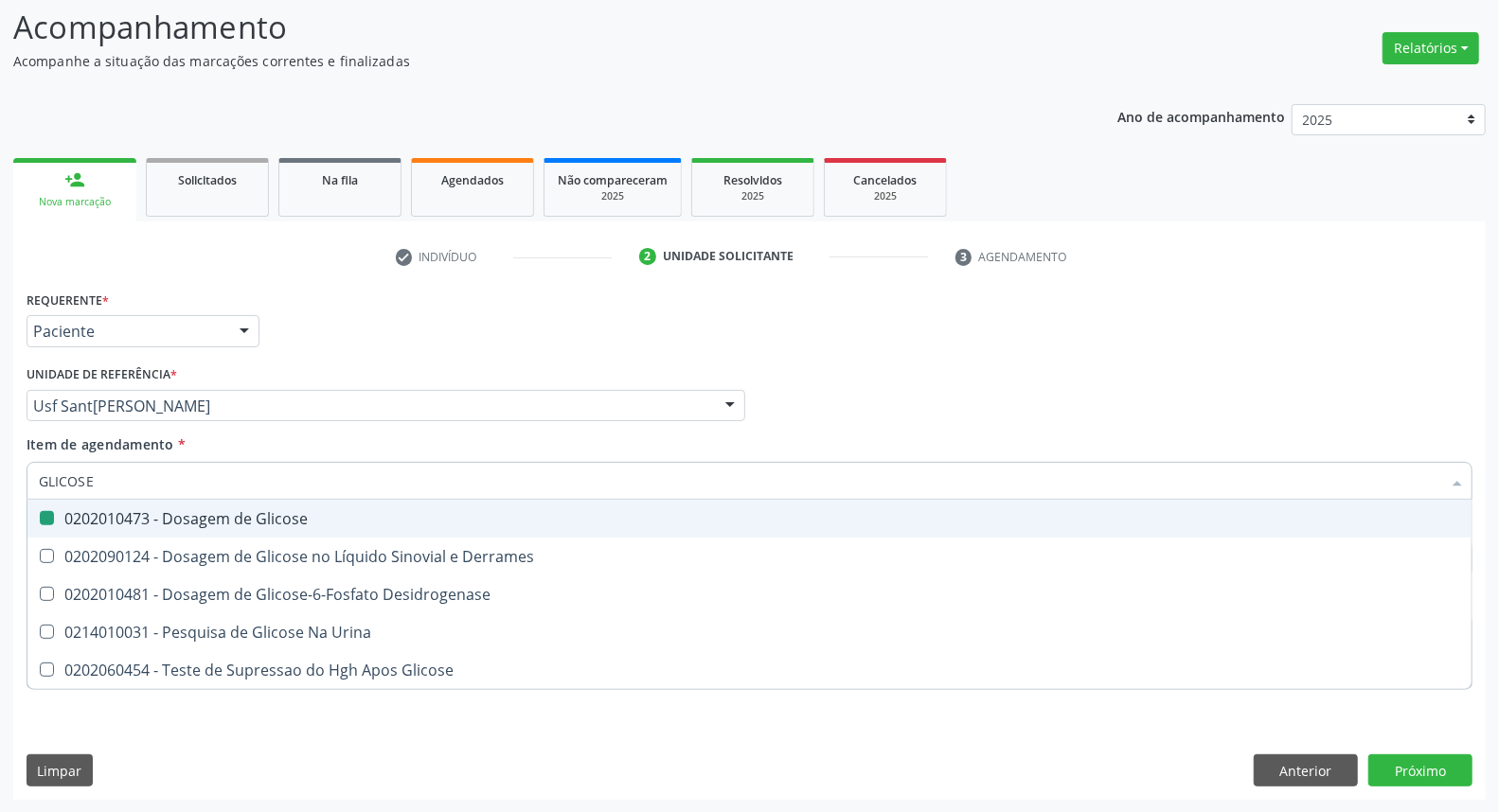
type input "C"
checkbox Glicose "false"
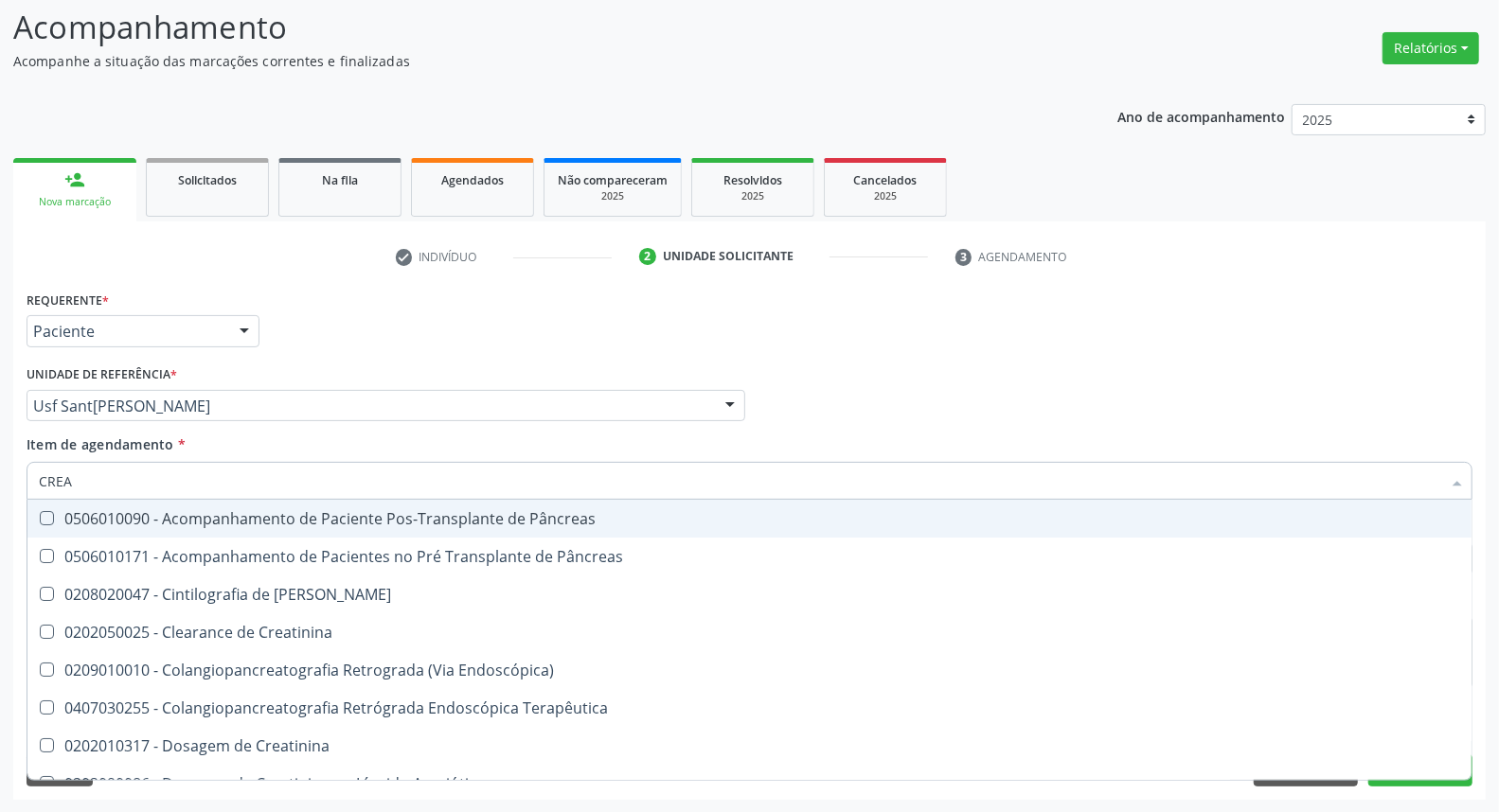
type input "CREAT"
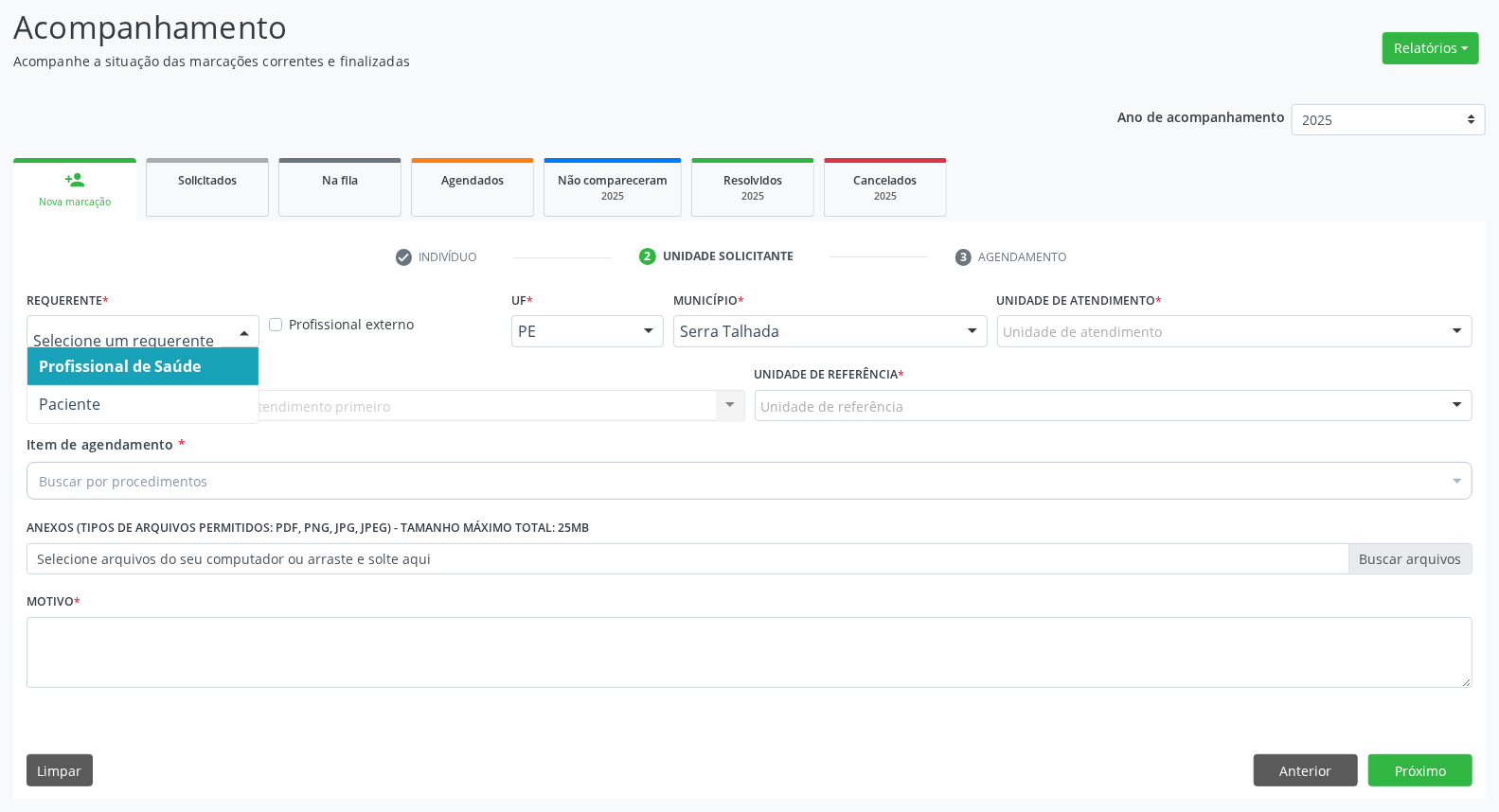
click at [231, 323] on div at bounding box center [244, 332] width 28 height 32
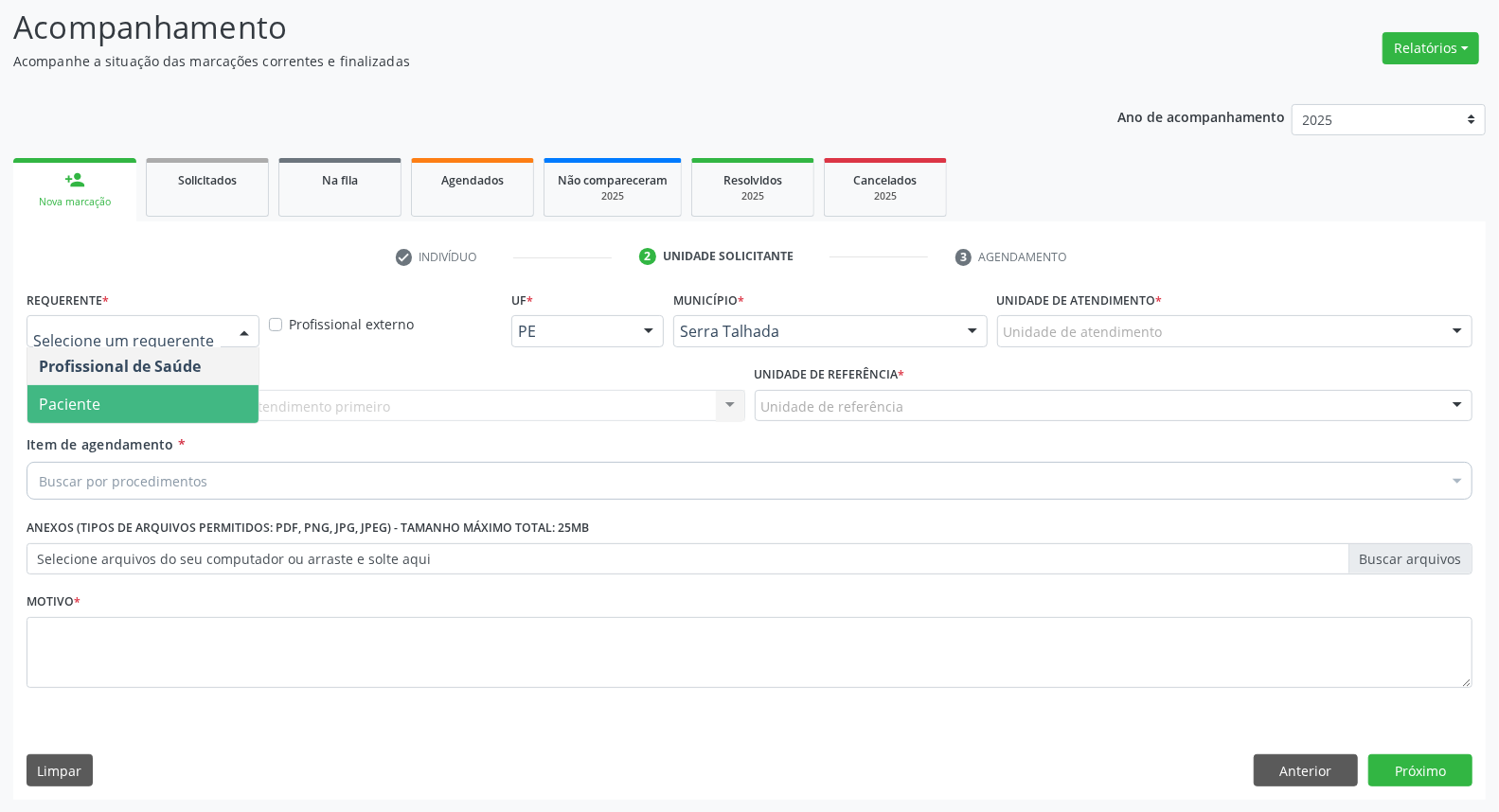
click at [231, 402] on span "Paciente" at bounding box center [143, 404] width 231 height 38
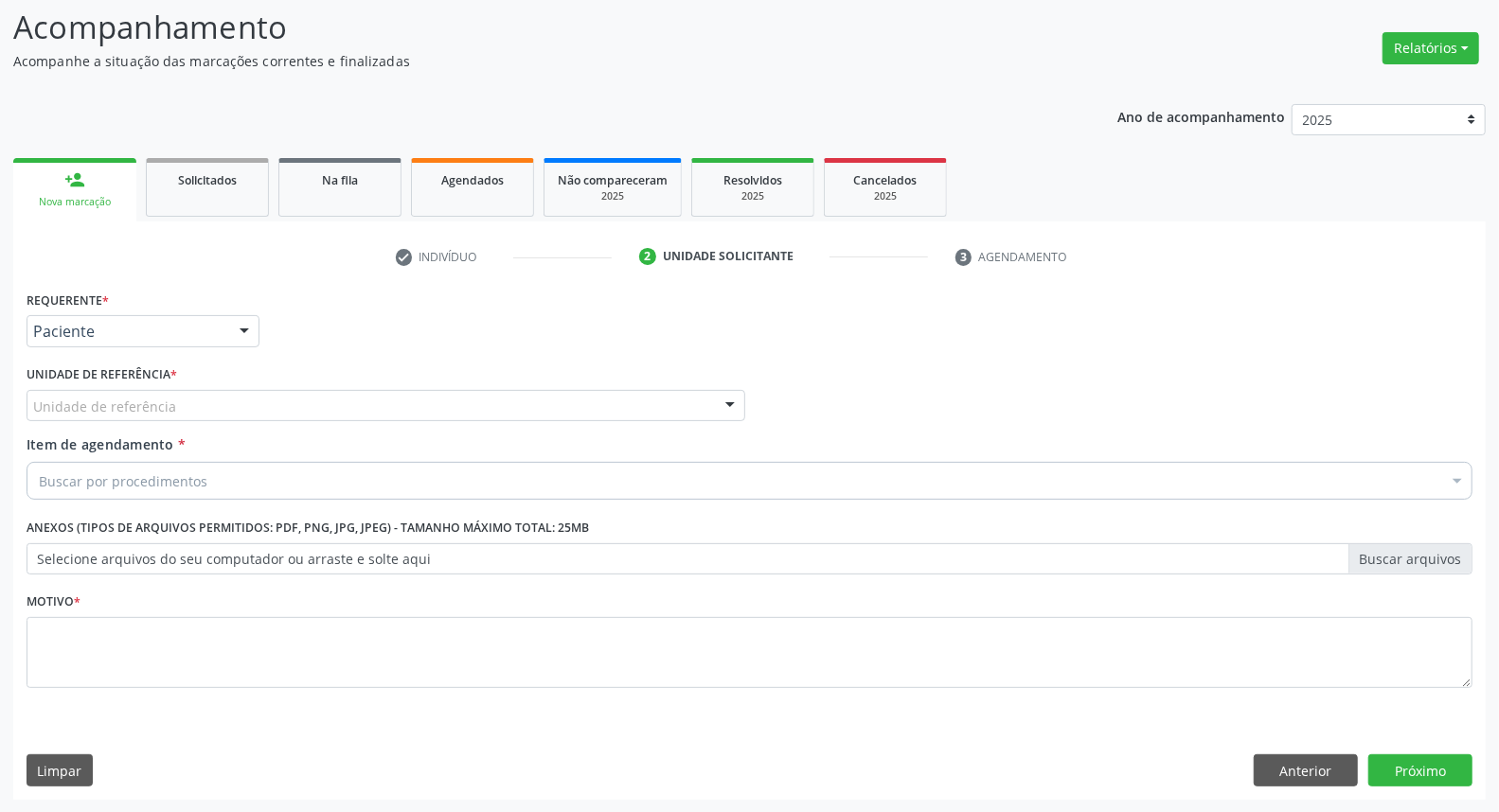
click at [236, 405] on div "Unidade de referência" at bounding box center [386, 405] width 719 height 32
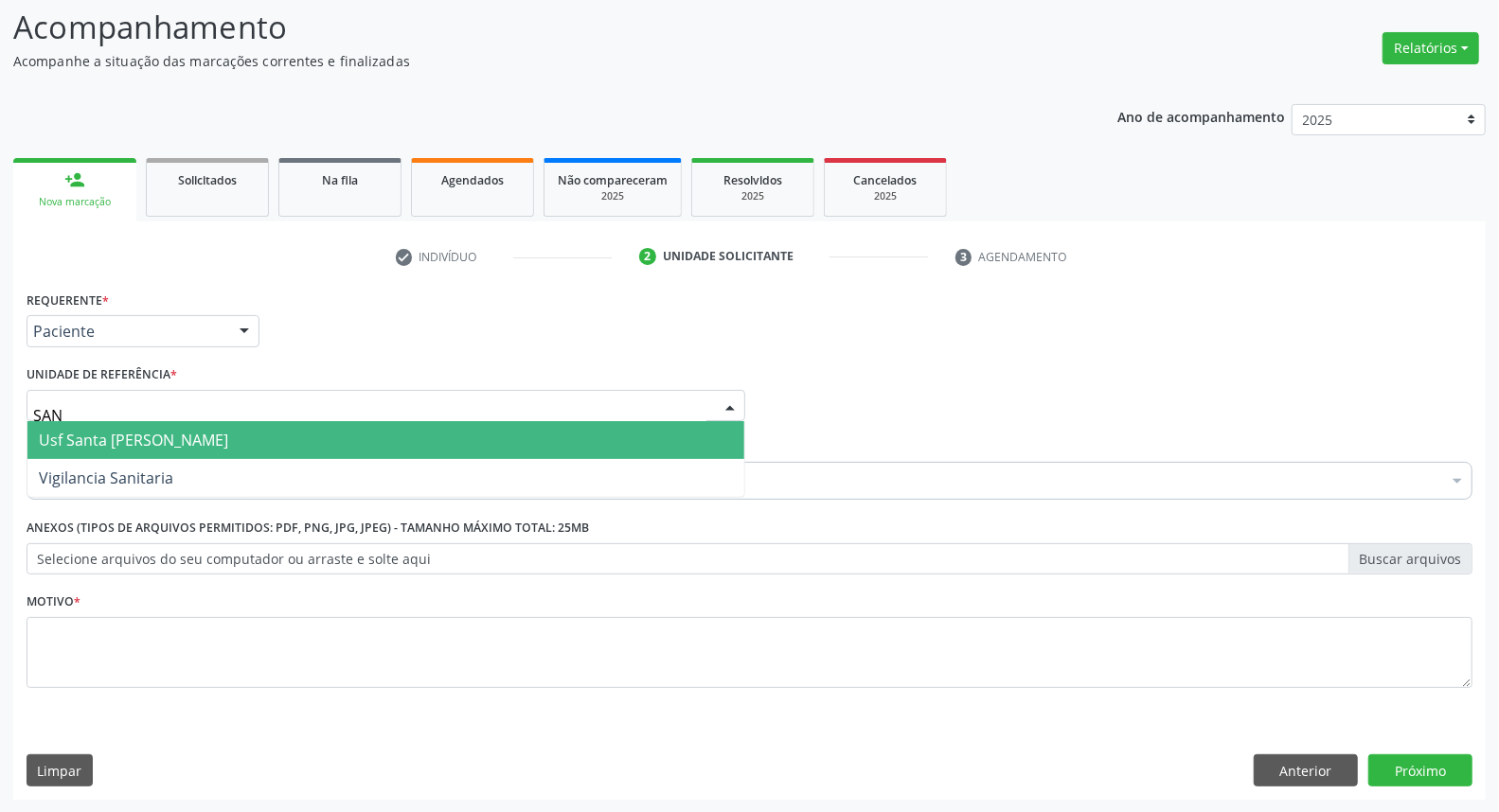
type input "SANT"
click at [237, 426] on span "Usf Santa [PERSON_NAME]" at bounding box center [386, 439] width 717 height 38
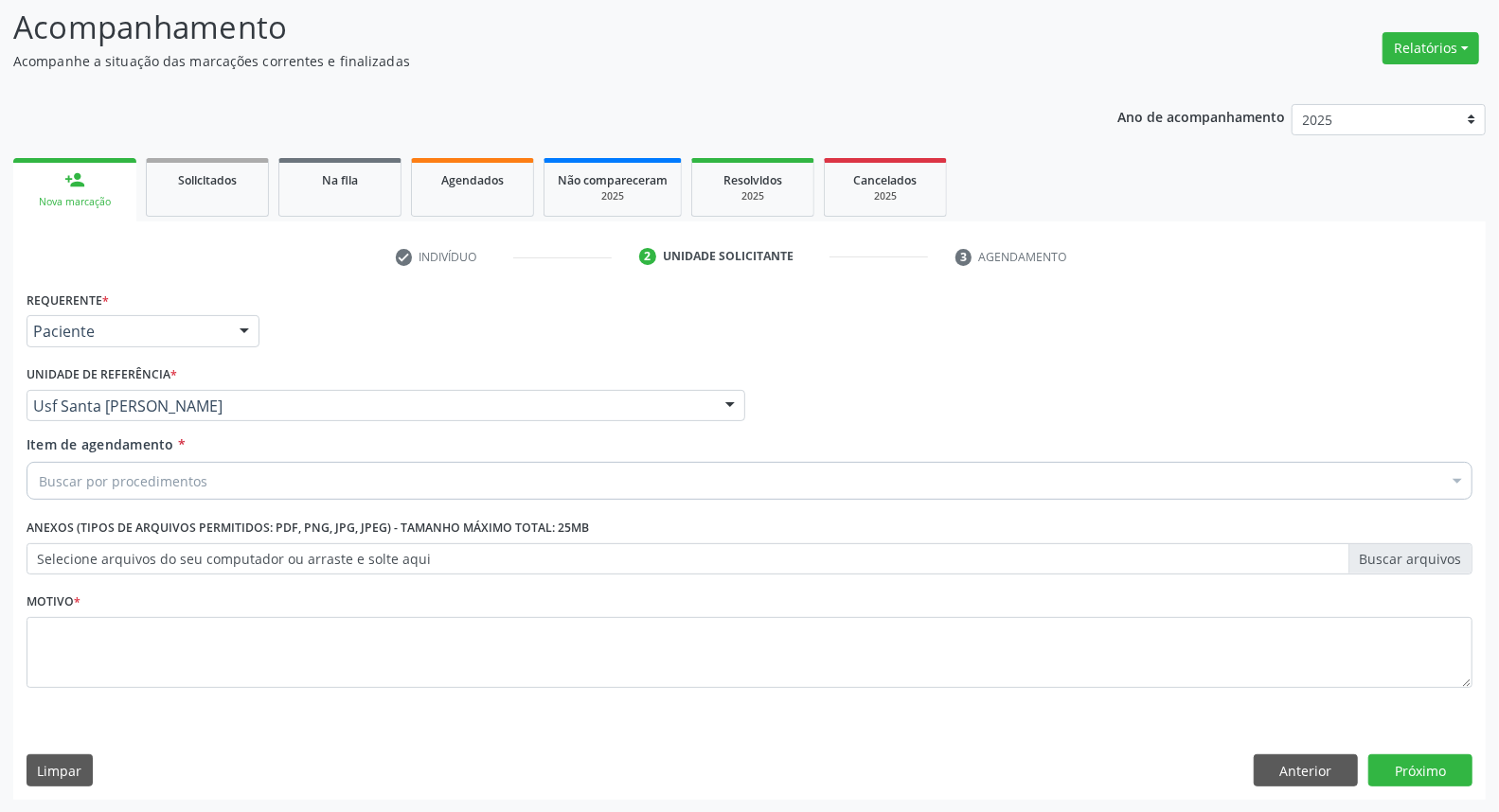
click at [244, 475] on div "Buscar por procedimentos" at bounding box center [749, 480] width 1445 height 38
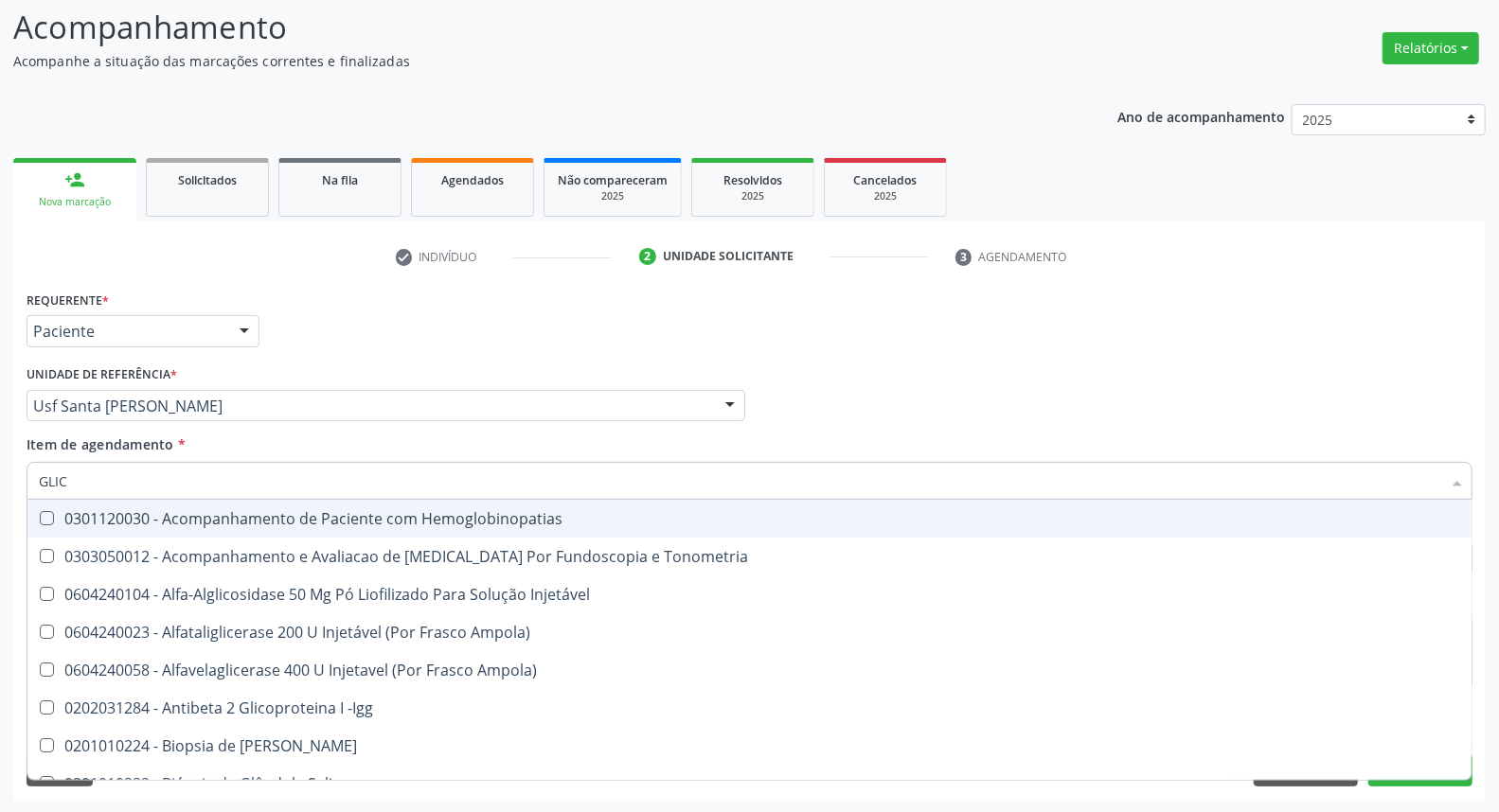
type input "GLICO"
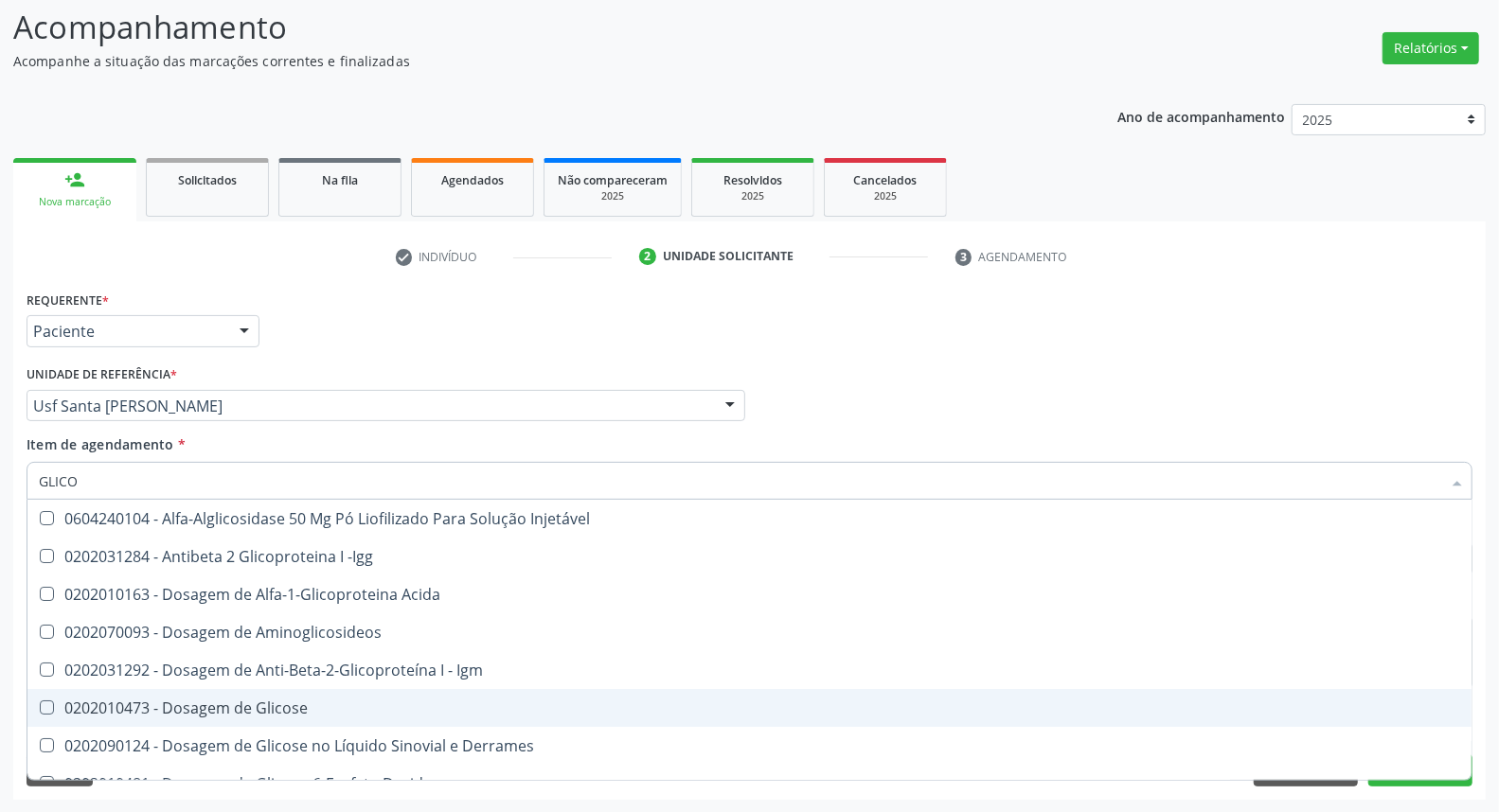
click at [271, 711] on div "0202010473 - Dosagem de Glicose" at bounding box center [749, 708] width 1421 height 16
checkbox Glicose "true"
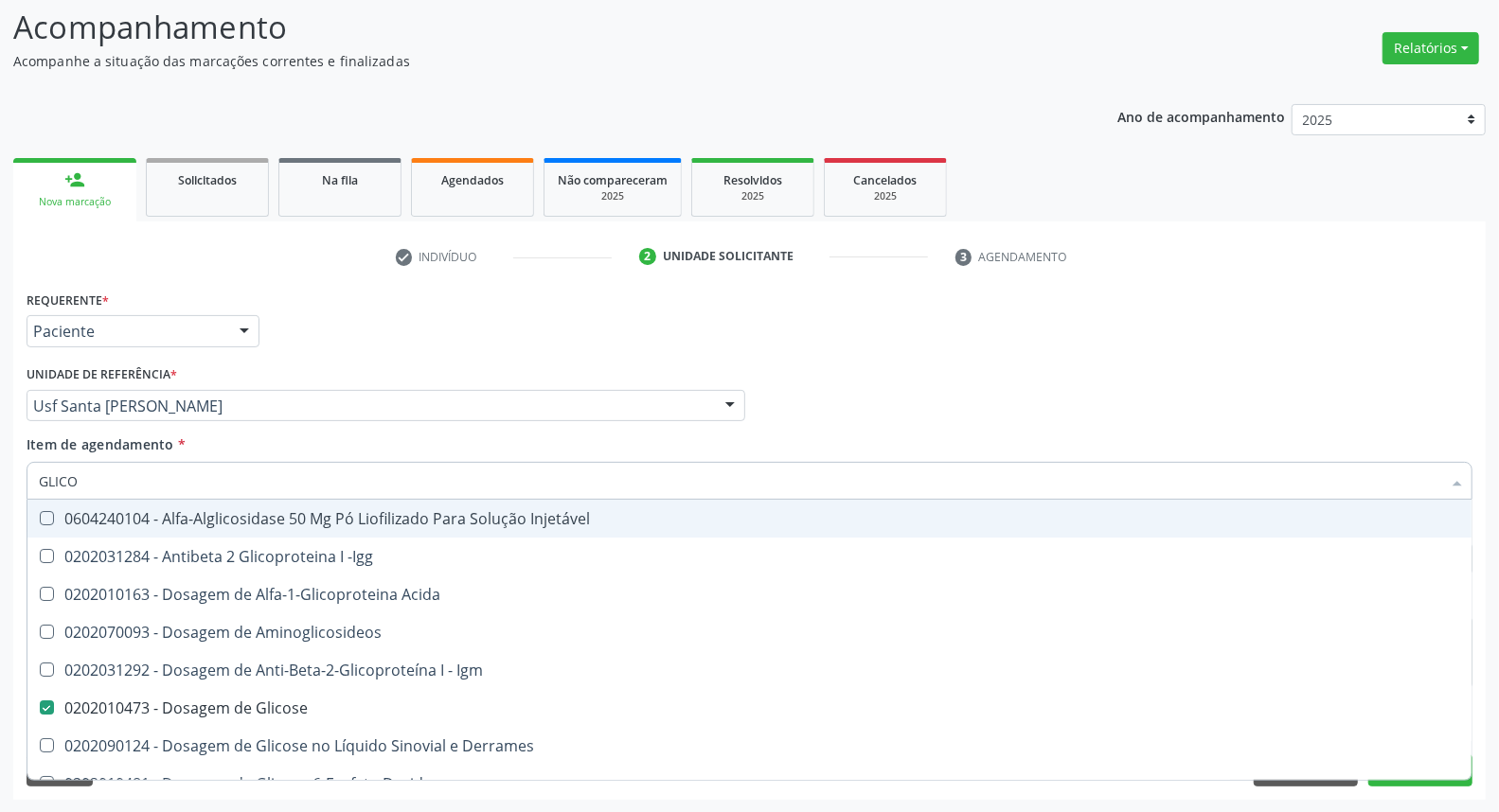
click at [241, 494] on input "GLICO" at bounding box center [740, 480] width 1402 height 38
type input "C"
checkbox Glicose "false"
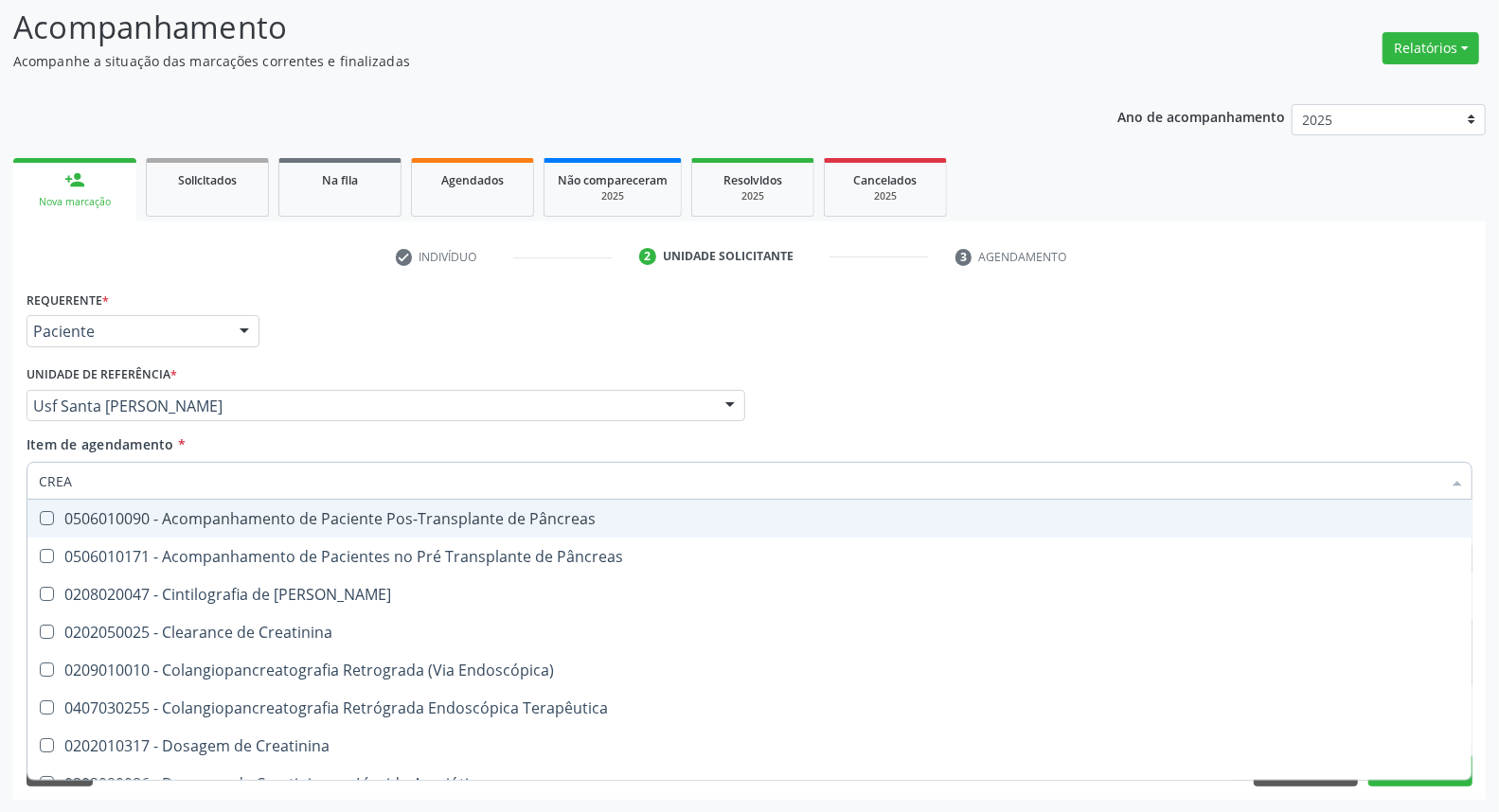
type input "CREAT"
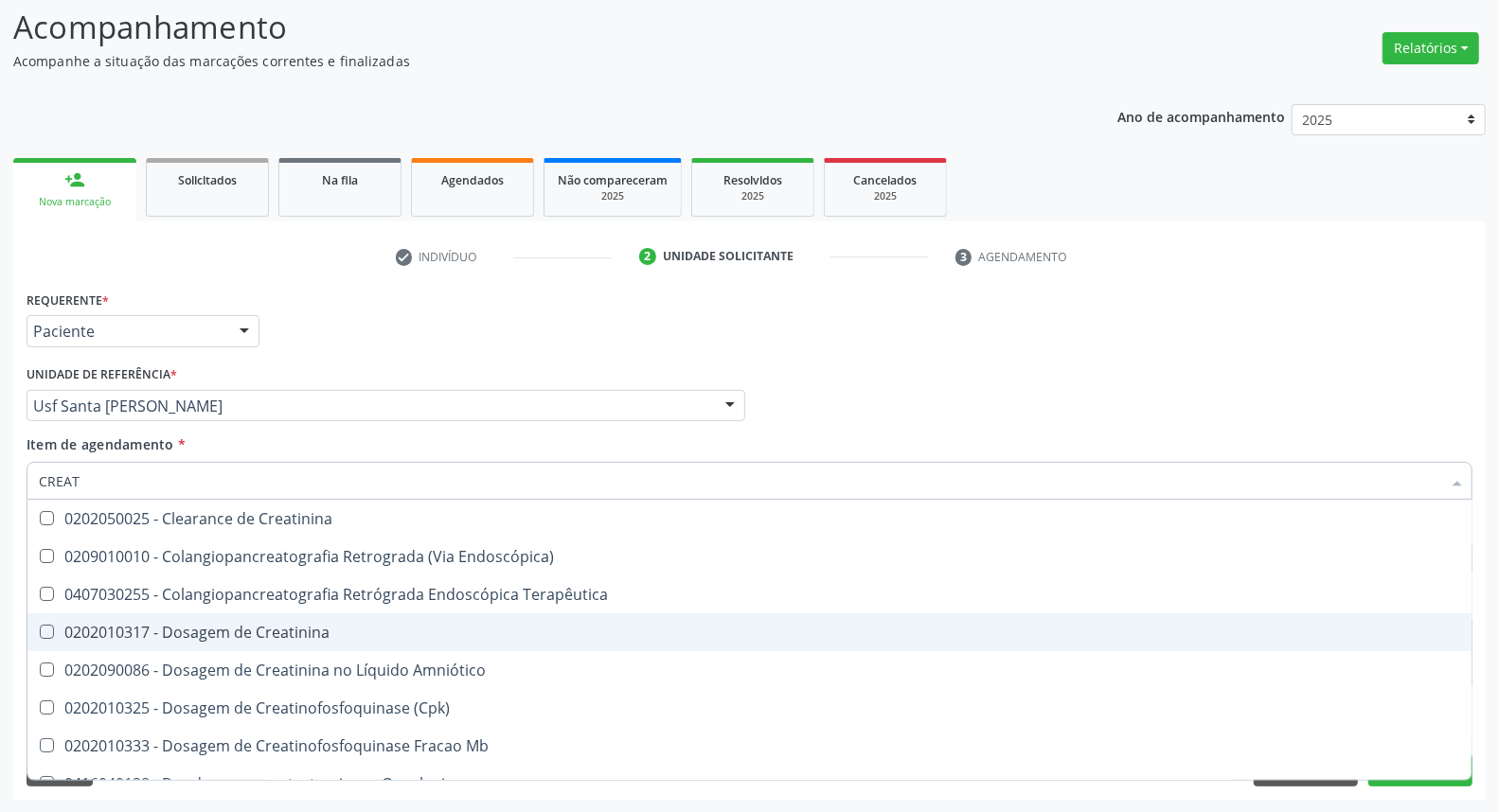
click at [246, 616] on span "0202010317 - Dosagem de Creatinina" at bounding box center [749, 631] width 1443 height 38
checkbox Creatinina "true"
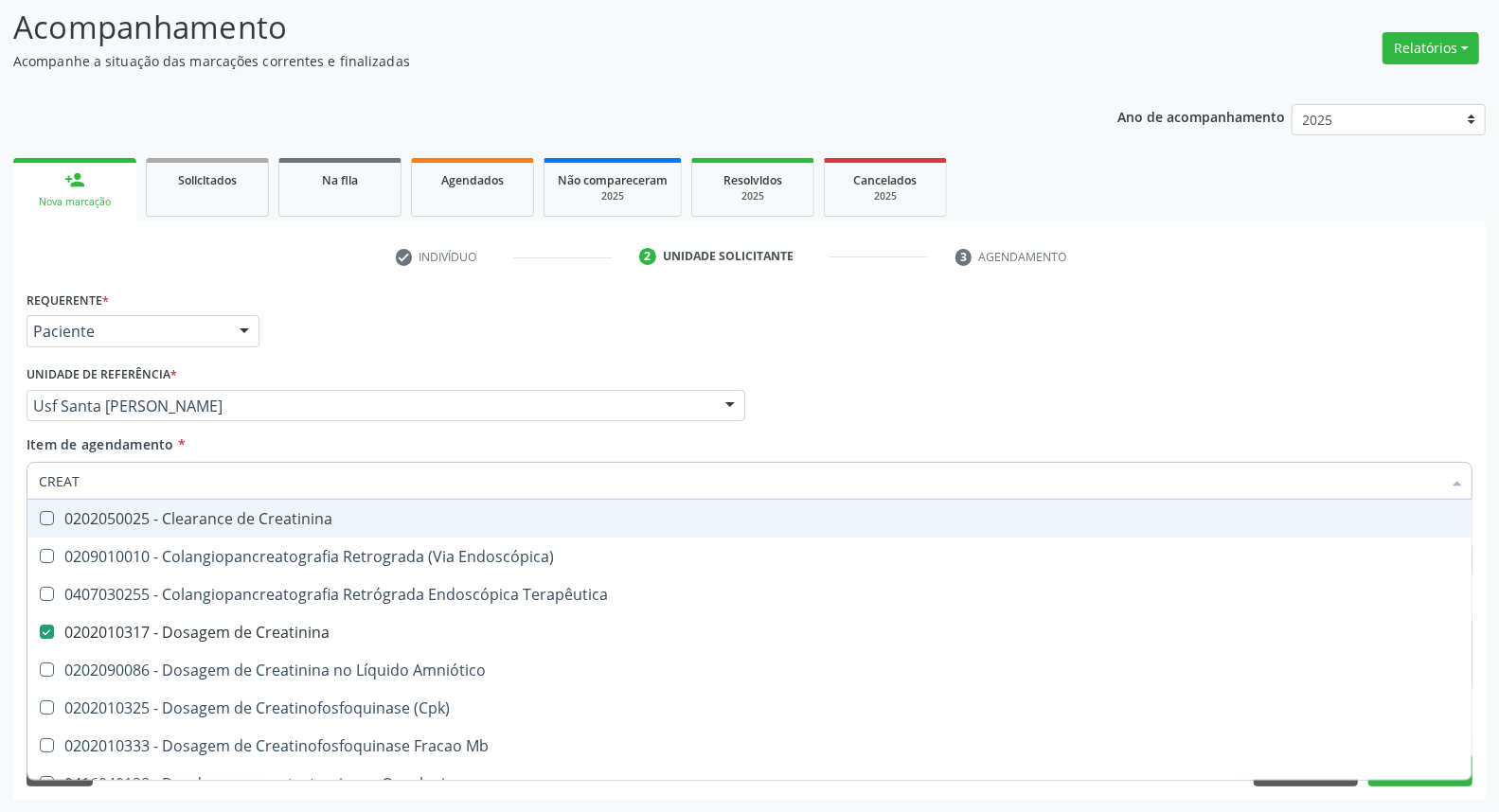
click at [247, 486] on input "CREAT" at bounding box center [740, 480] width 1402 height 38
type input "UR"
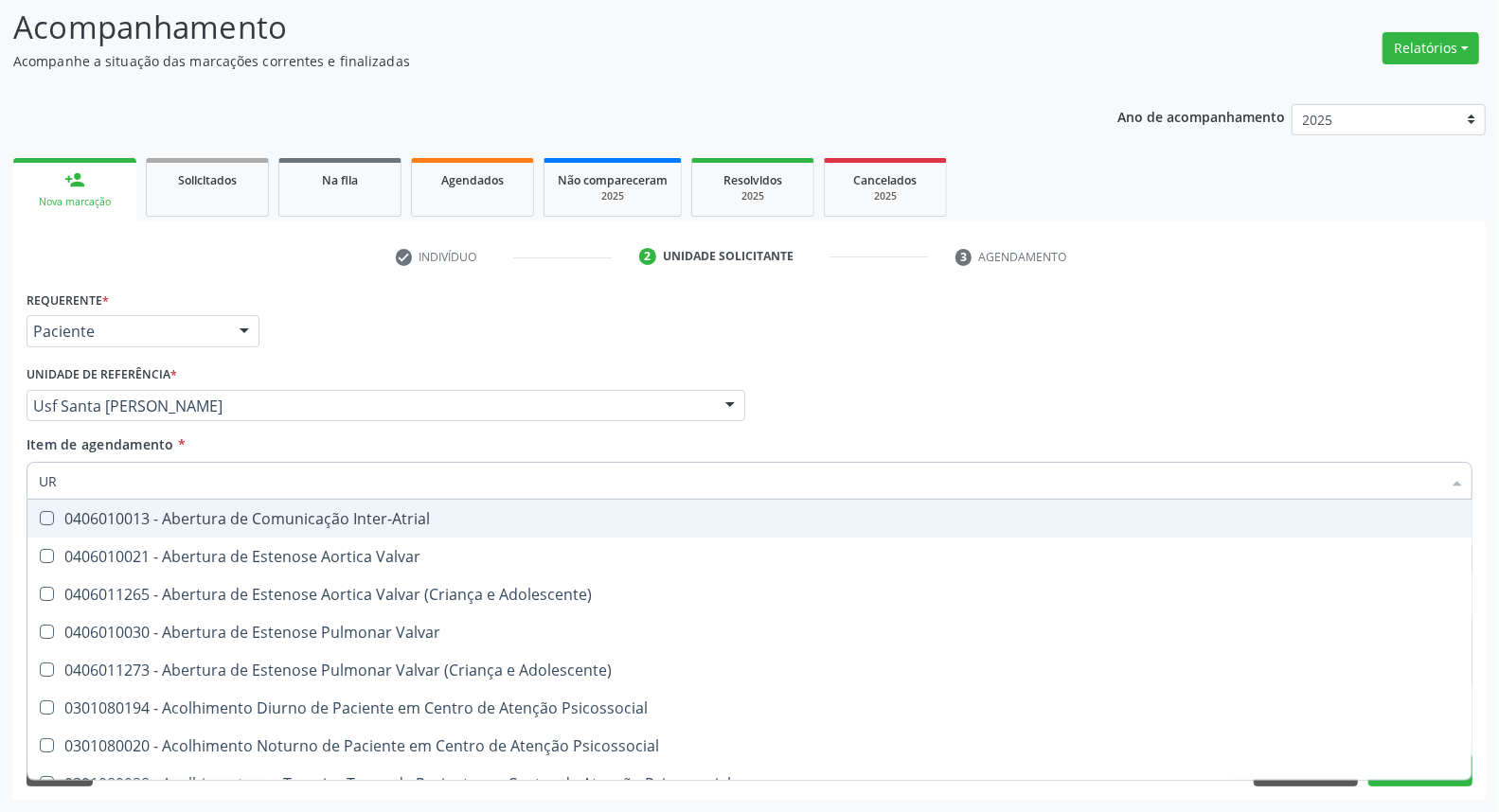
checkbox Valvar "false"
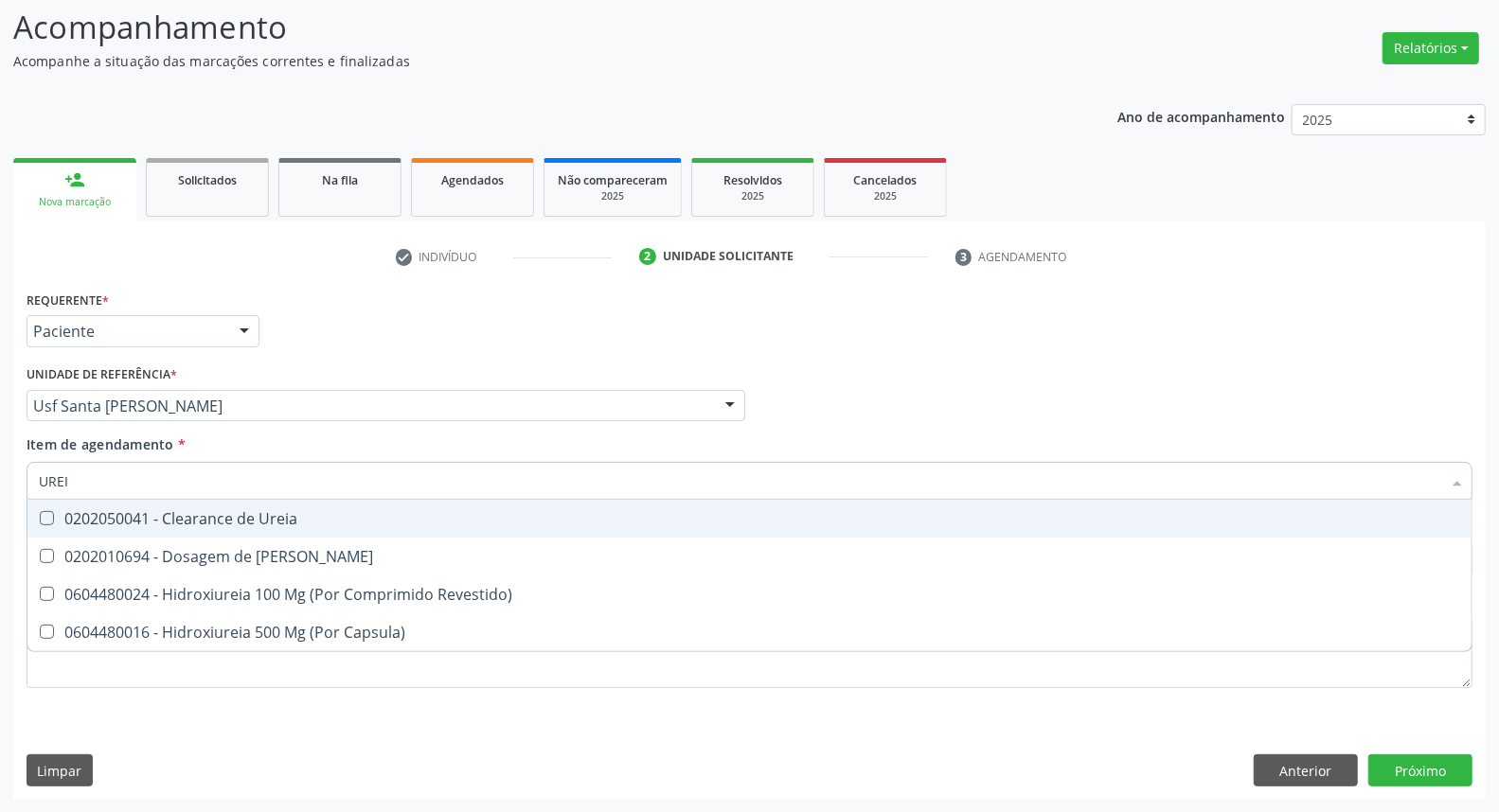
type input "UREIA"
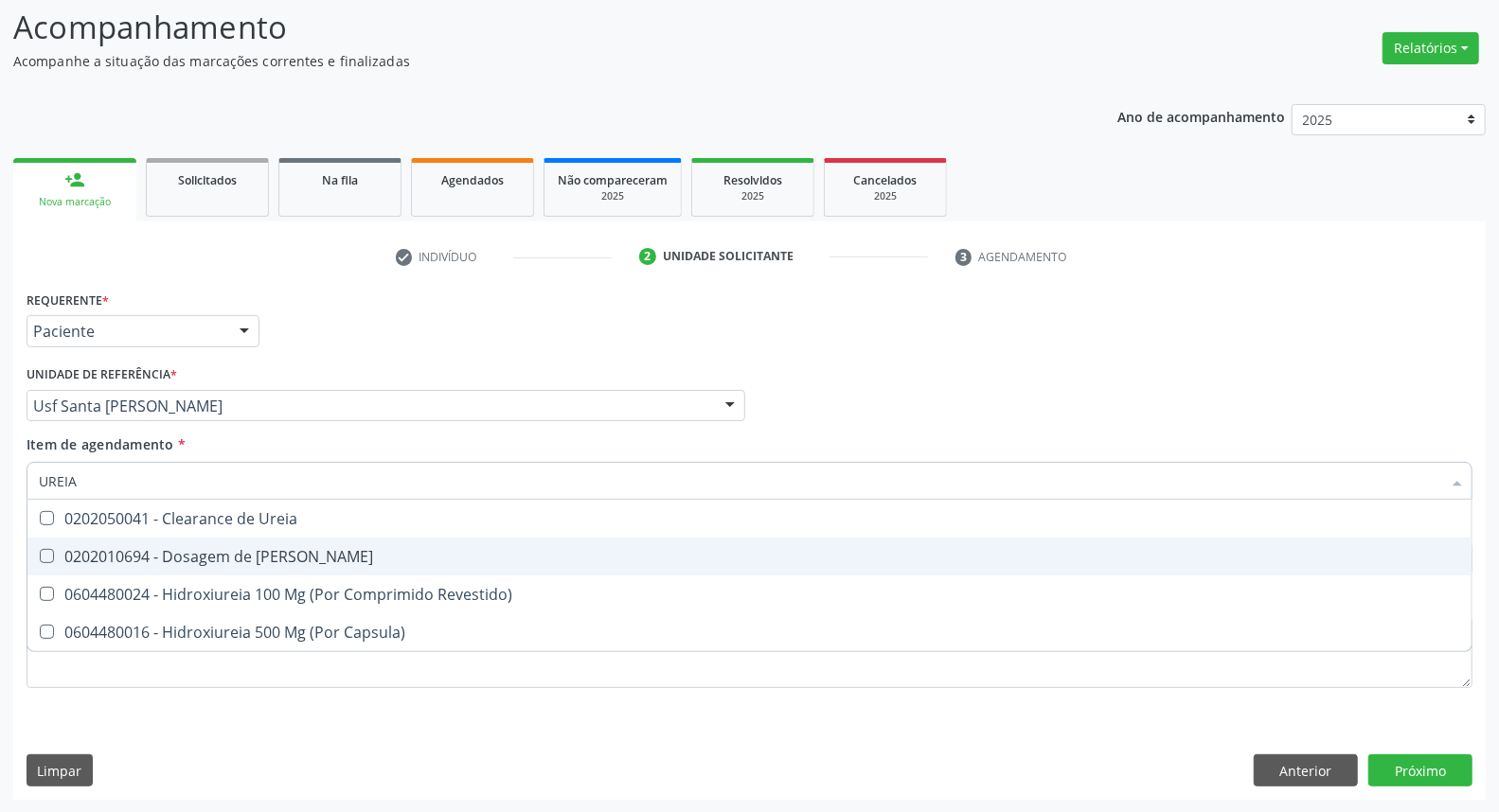
drag, startPoint x: 269, startPoint y: 548, endPoint x: 266, endPoint y: 531, distance: 17.3
click at [267, 538] on span "0202010694 - Dosagem de [PERSON_NAME]" at bounding box center [749, 556] width 1443 height 38
checkbox Ureia "true"
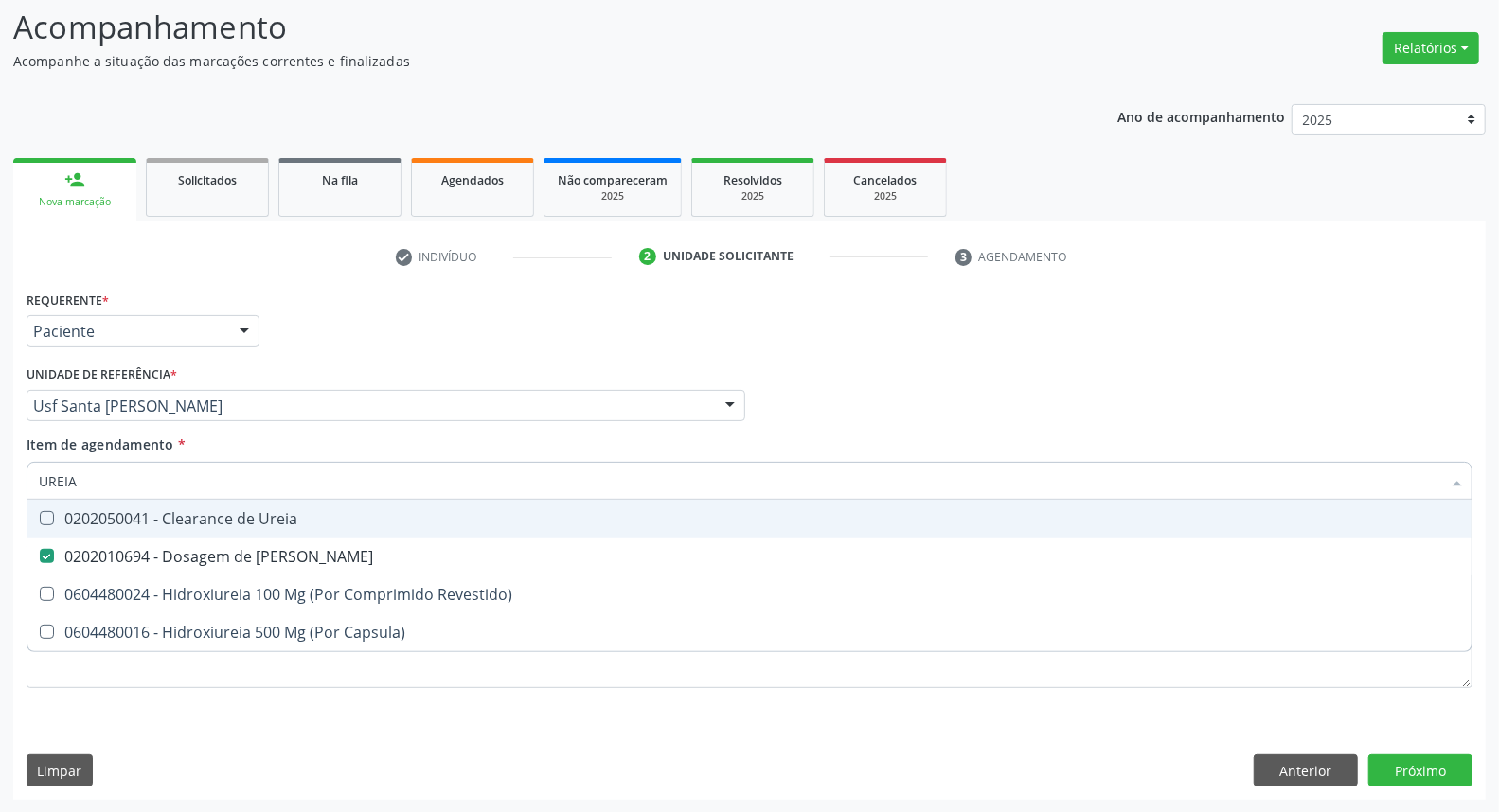
click at [263, 484] on input "UREIA" at bounding box center [740, 480] width 1402 height 38
type input "CO"
checkbox Ureia "false"
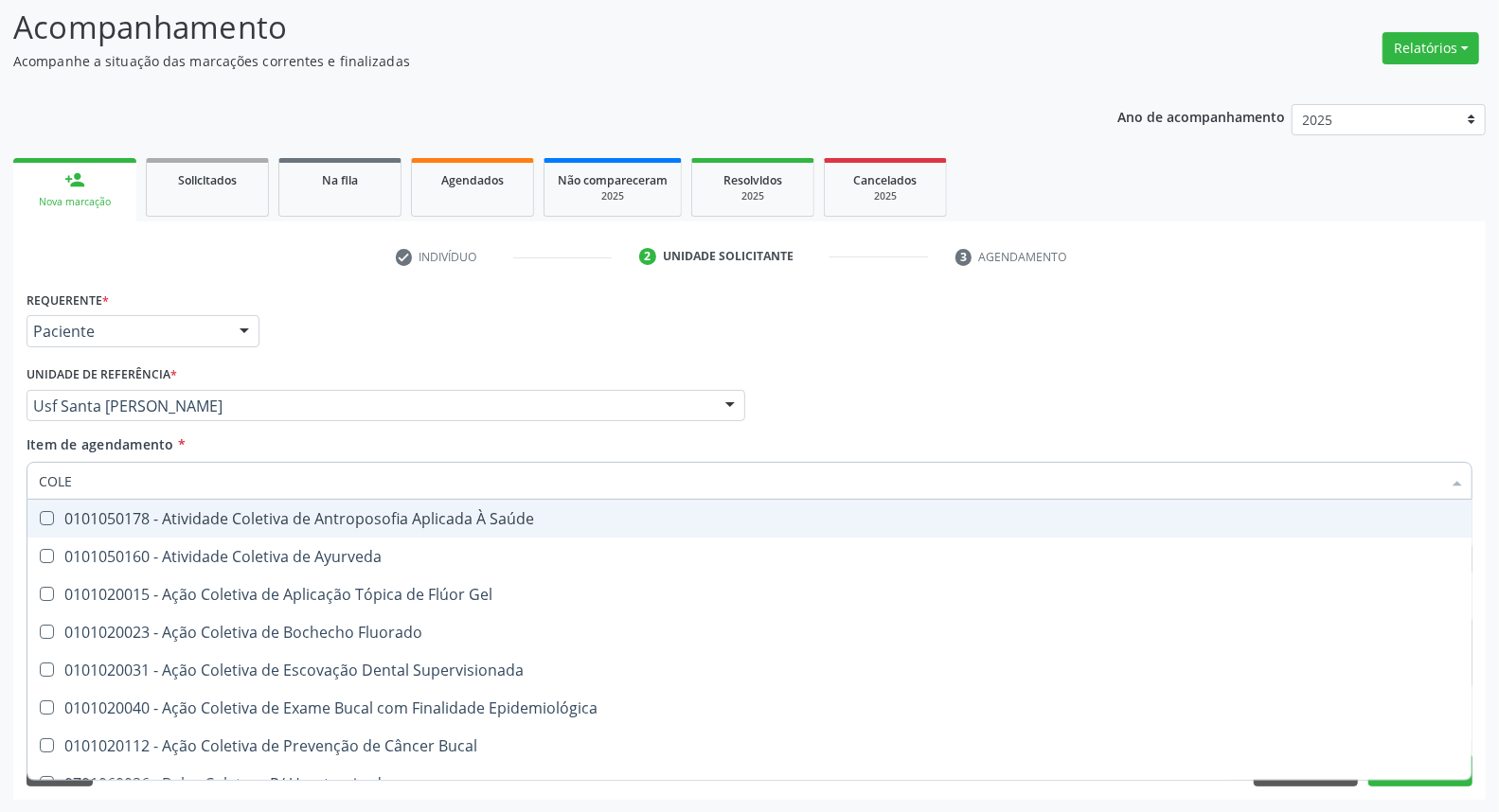
type input "COLES"
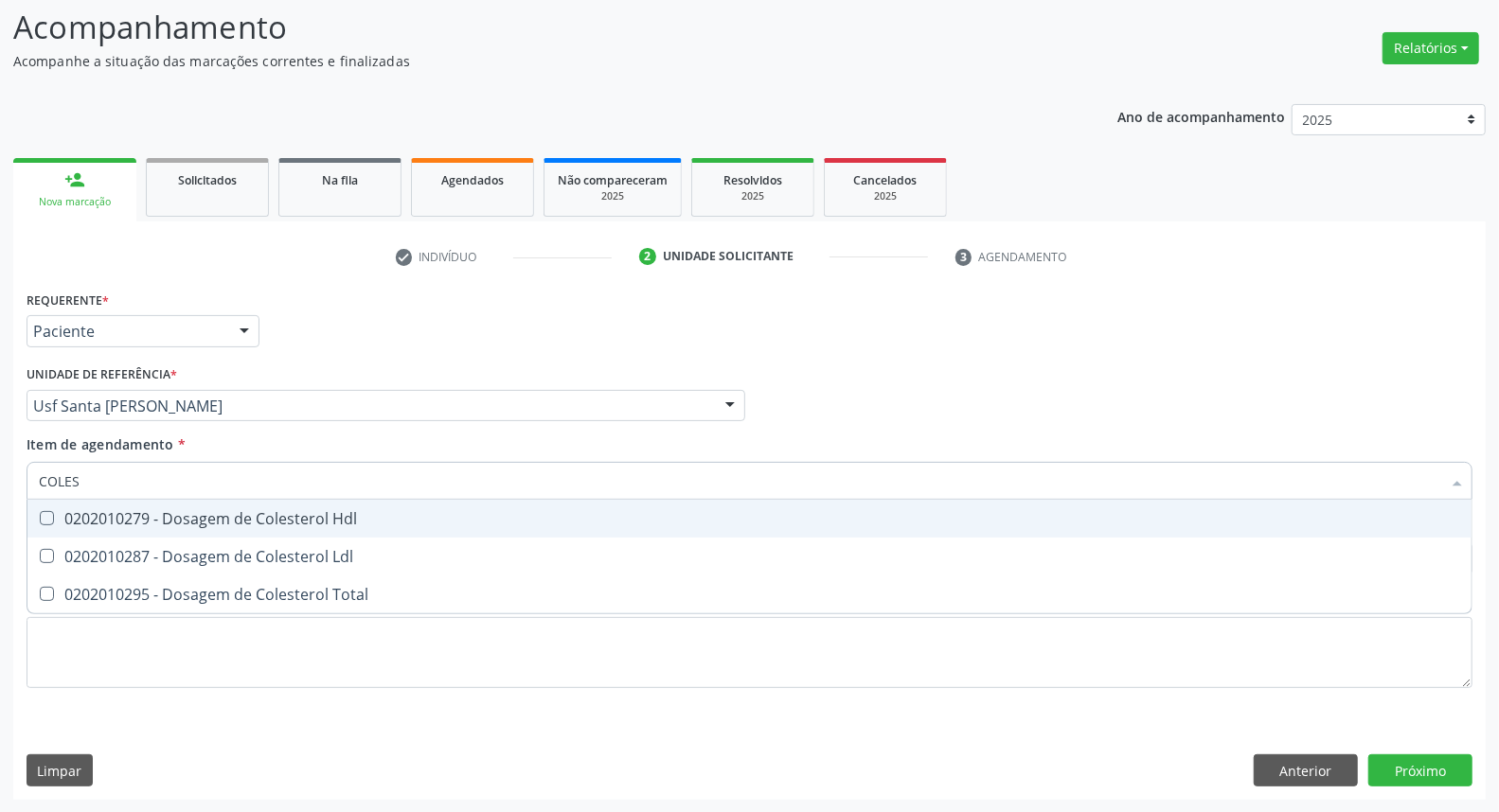
drag, startPoint x: 266, startPoint y: 521, endPoint x: 260, endPoint y: 533, distance: 13.4
click at [261, 528] on span "0202010279 - Dosagem de Colesterol Hdl" at bounding box center [749, 518] width 1443 height 38
checkbox Hdl "true"
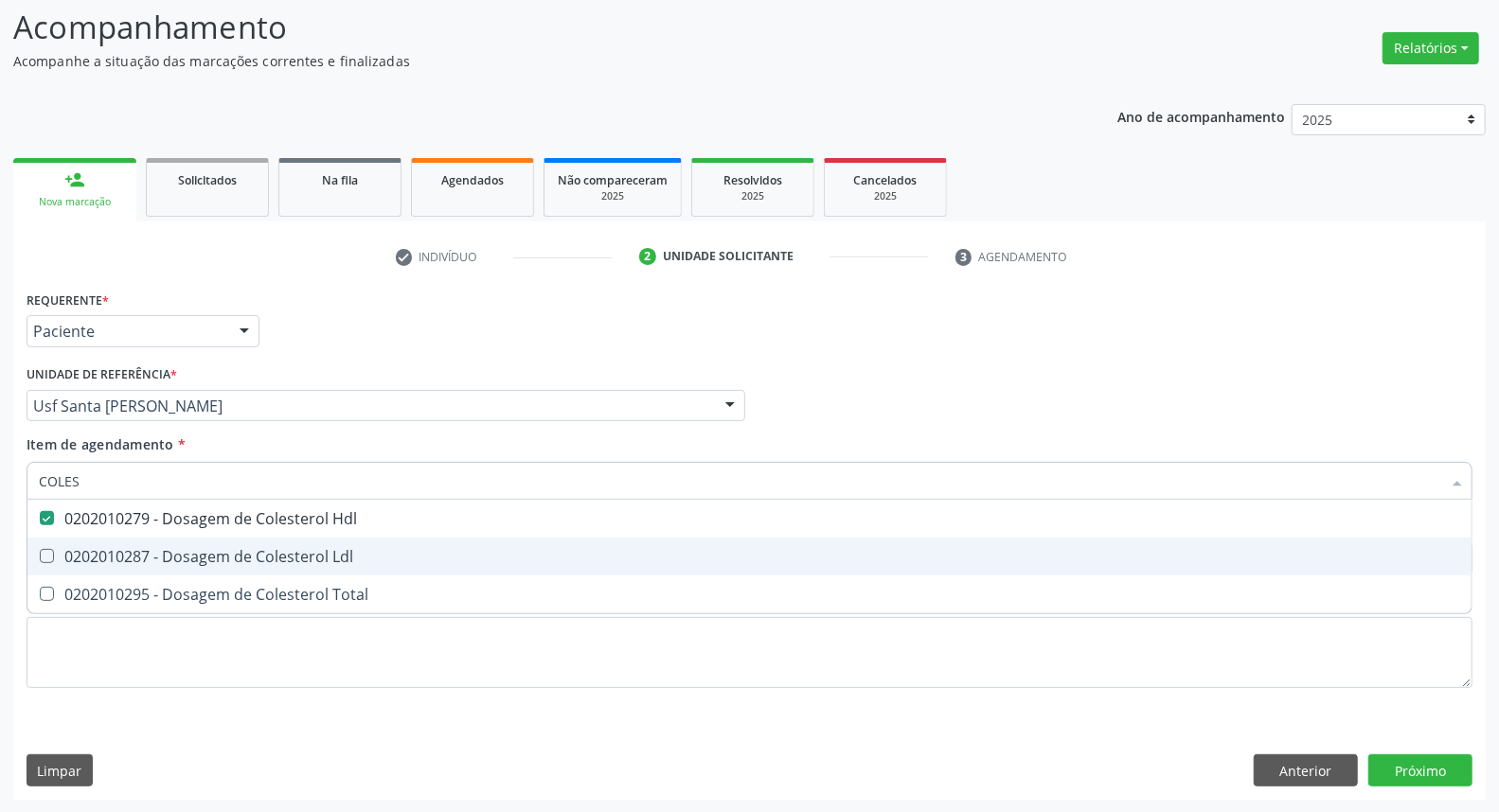
drag, startPoint x: 240, startPoint y: 571, endPoint x: 236, endPoint y: 591, distance: 20.4
click at [240, 572] on span "0202010287 - Dosagem de Colesterol Ldl" at bounding box center [749, 556] width 1443 height 38
checkbox Ldl "true"
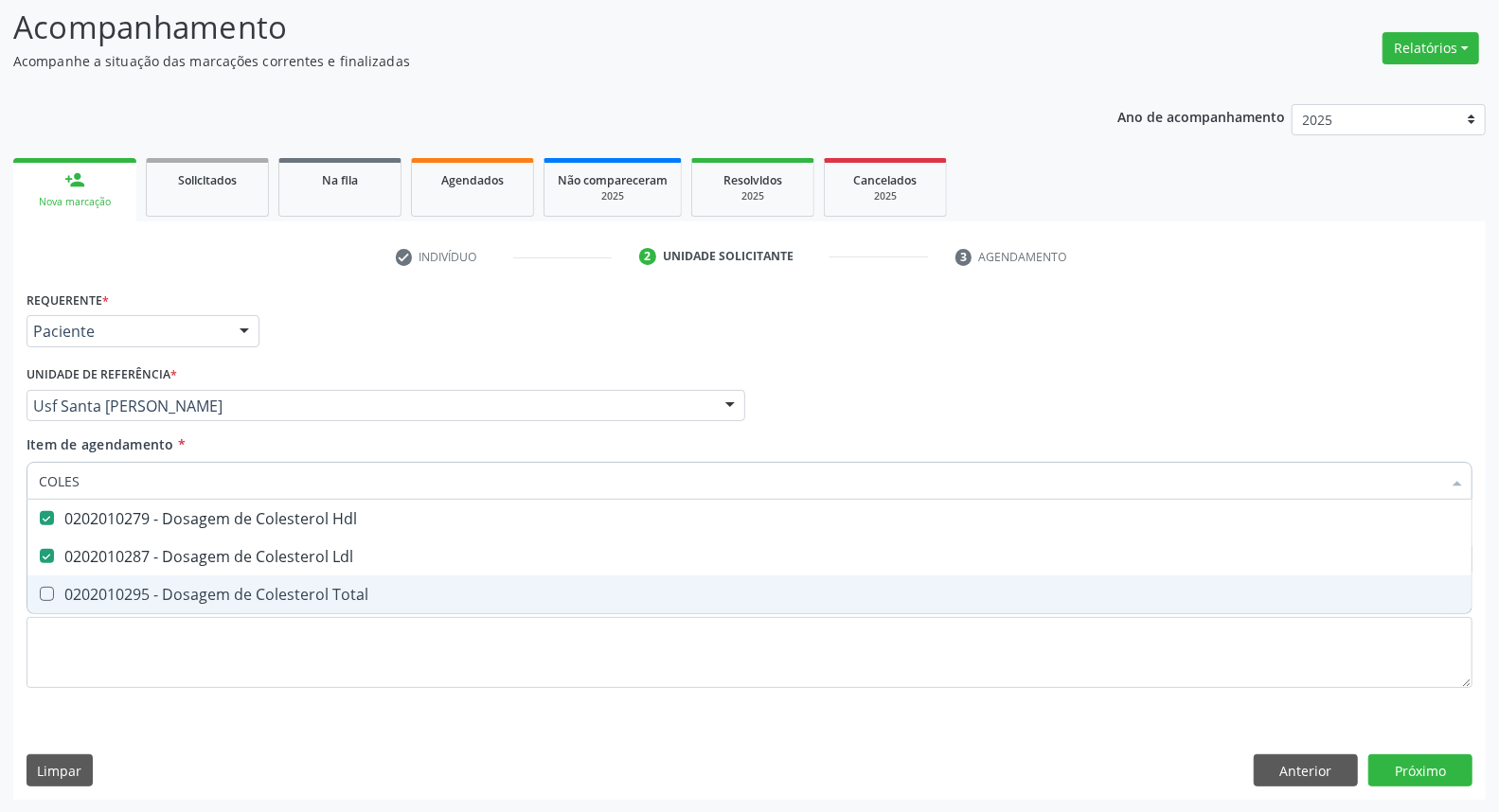
drag, startPoint x: 236, startPoint y: 591, endPoint x: 240, endPoint y: 520, distance: 71.1
click at [236, 578] on span "0202010295 - Dosagem de Colesterol Total" at bounding box center [749, 593] width 1443 height 38
checkbox Total "true"
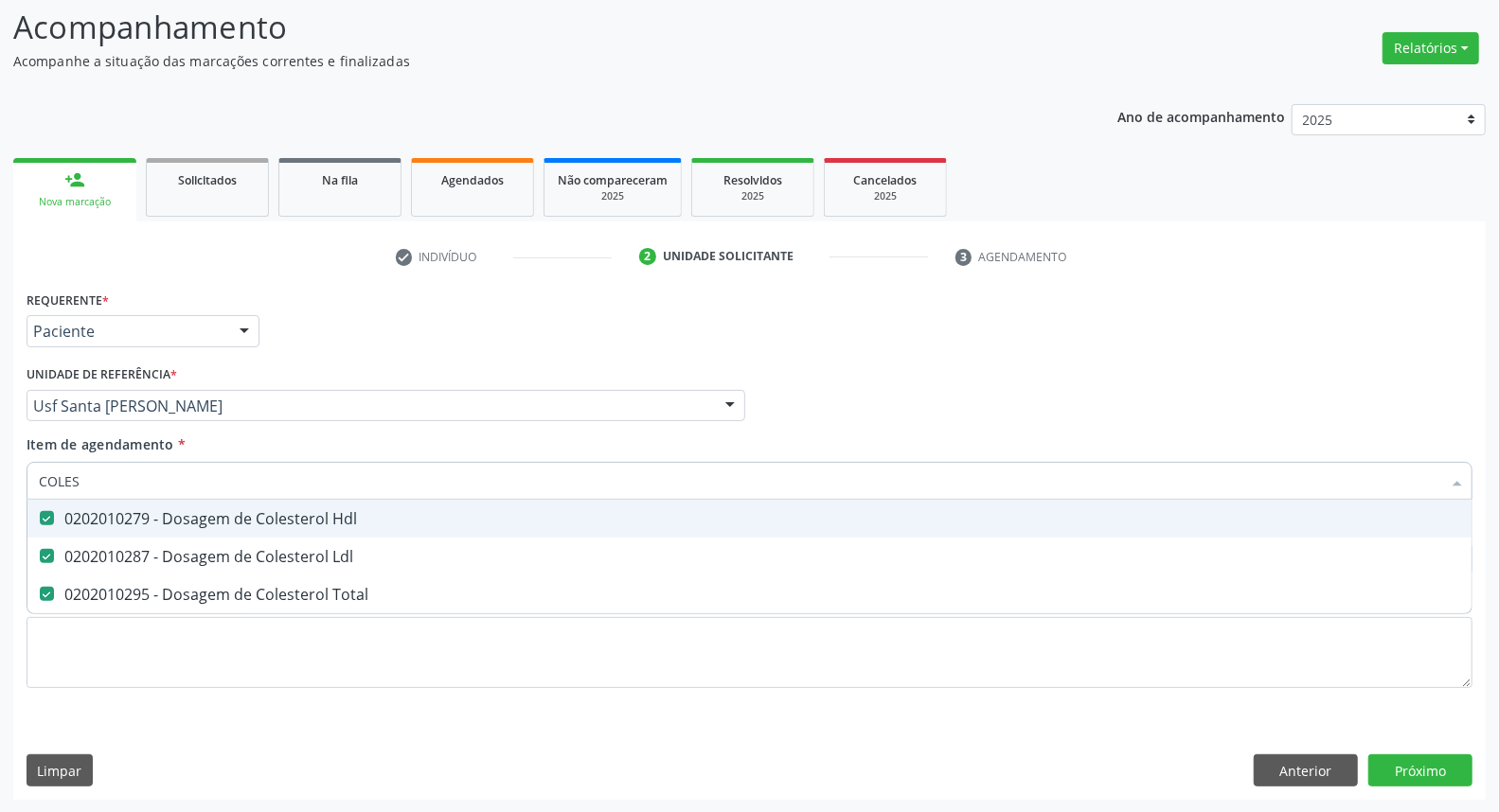
click at [237, 466] on input "COLES" at bounding box center [740, 480] width 1402 height 38
paste input "DAMIAO PRACHEDES DE BARRO"
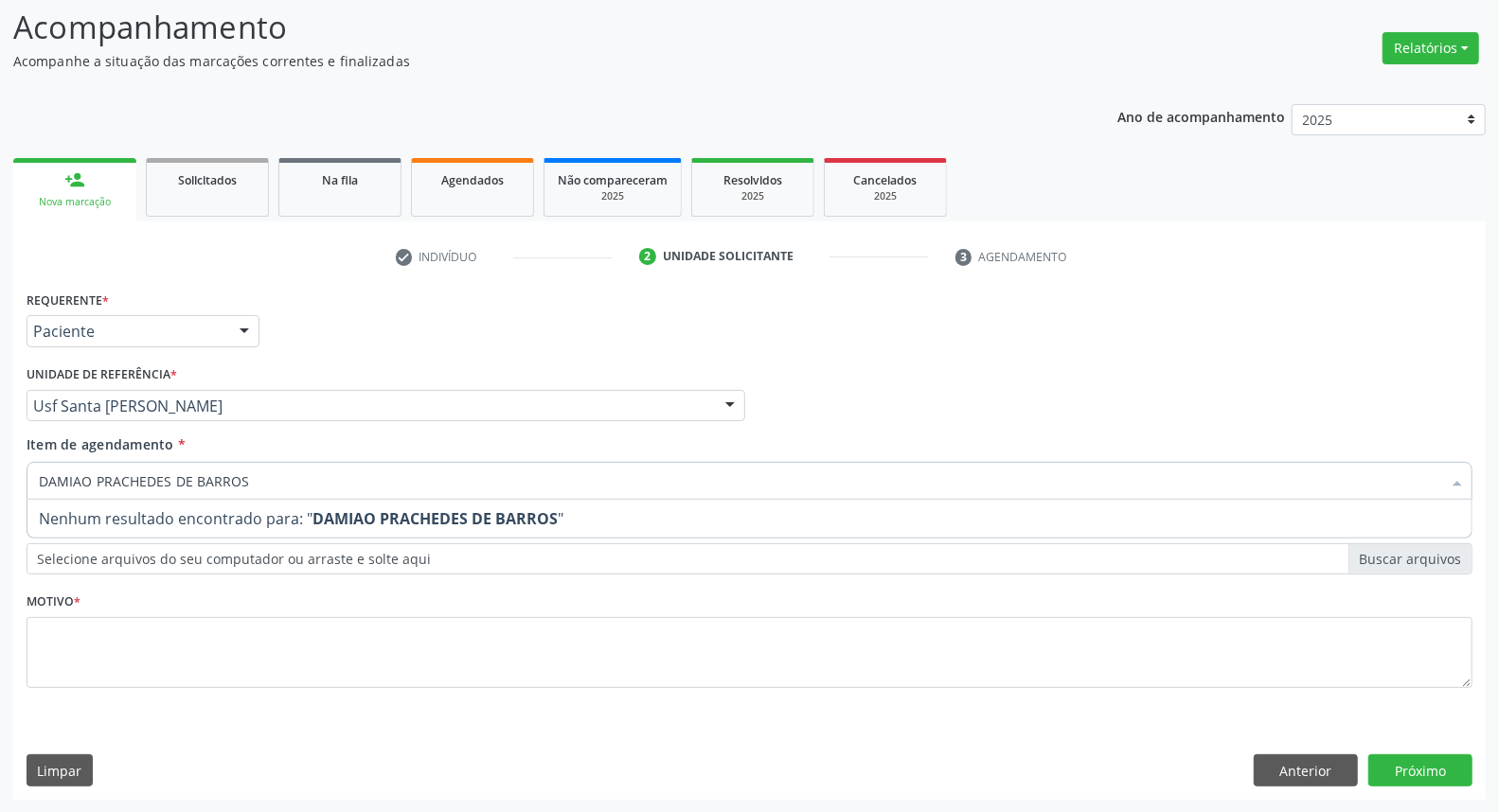
drag, startPoint x: 269, startPoint y: 478, endPoint x: 105, endPoint y: 465, distance: 164.5
click at [107, 467] on input "DAMIAO PRACHEDES DE BARROS" at bounding box center [740, 480] width 1402 height 38
click at [278, 483] on input "DAMIAO PRACHEDES DE BARROS" at bounding box center [740, 480] width 1402 height 38
click at [278, 482] on input "DAMIAO PRACHEDES DE BARROS" at bounding box center [740, 480] width 1402 height 38
click at [276, 480] on input "DAMIAO PRACHEDES DE BARROS" at bounding box center [740, 480] width 1402 height 38
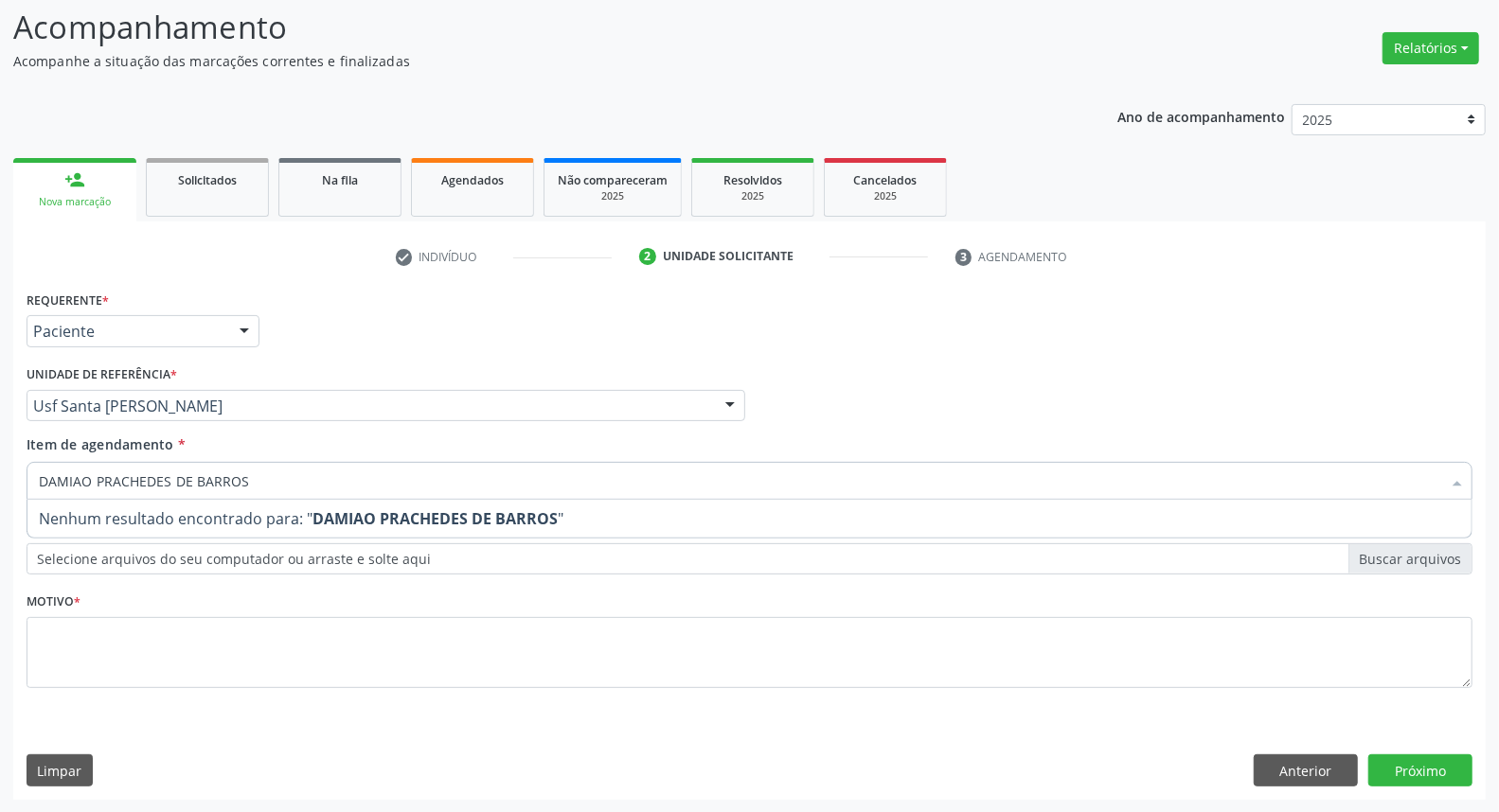
click at [269, 479] on input "DAMIAO PRACHEDES DE BARROS" at bounding box center [740, 480] width 1402 height 38
click at [265, 477] on input "DAMIAO PRACHEDES DE BARROS" at bounding box center [740, 480] width 1402 height 38
click at [263, 477] on input "DAMIAO PRACHEDES DE BARROS" at bounding box center [740, 480] width 1402 height 38
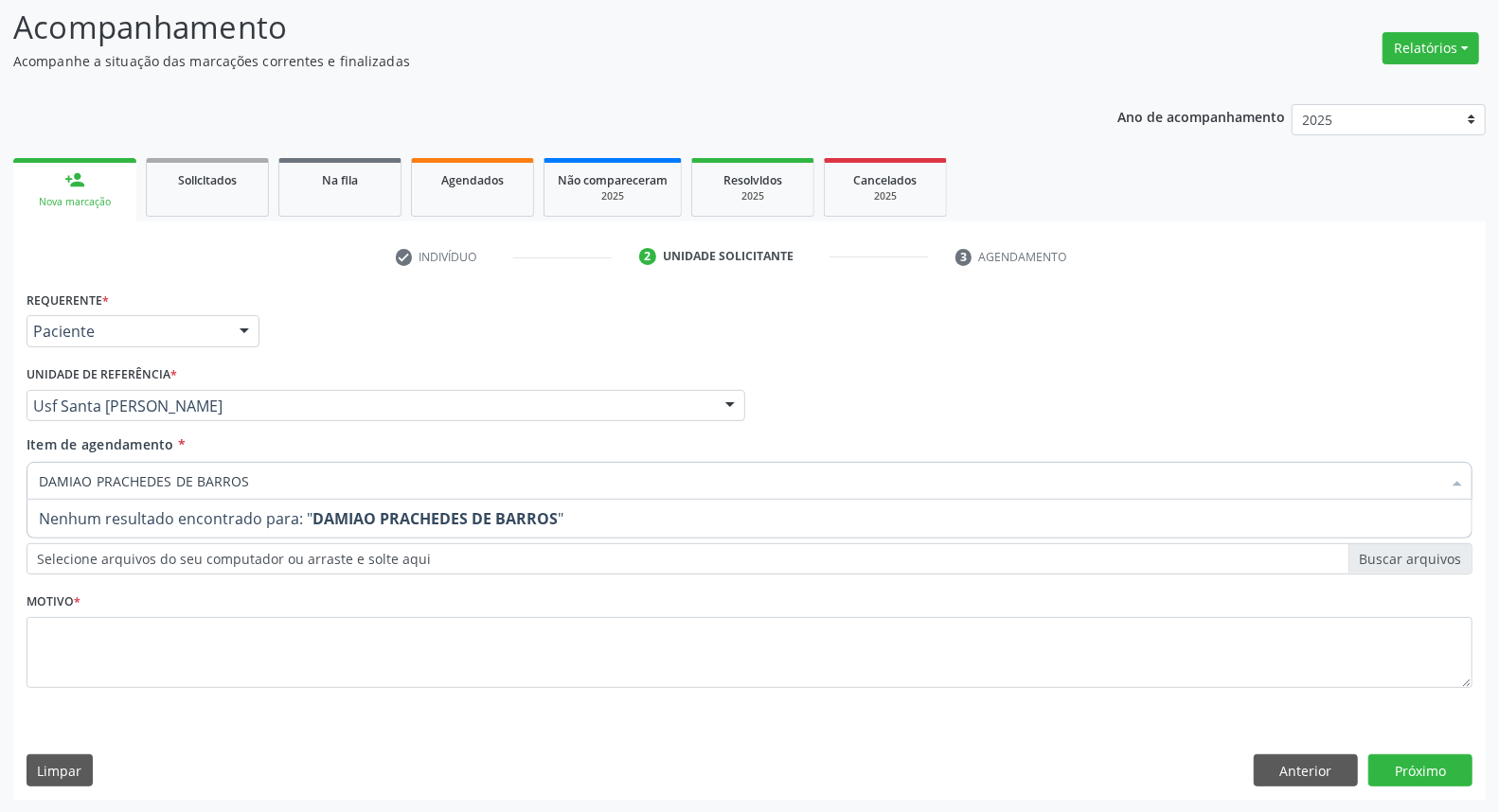
click at [263, 477] on input "DAMIAO PRACHEDES DE BARROS" at bounding box center [740, 480] width 1402 height 38
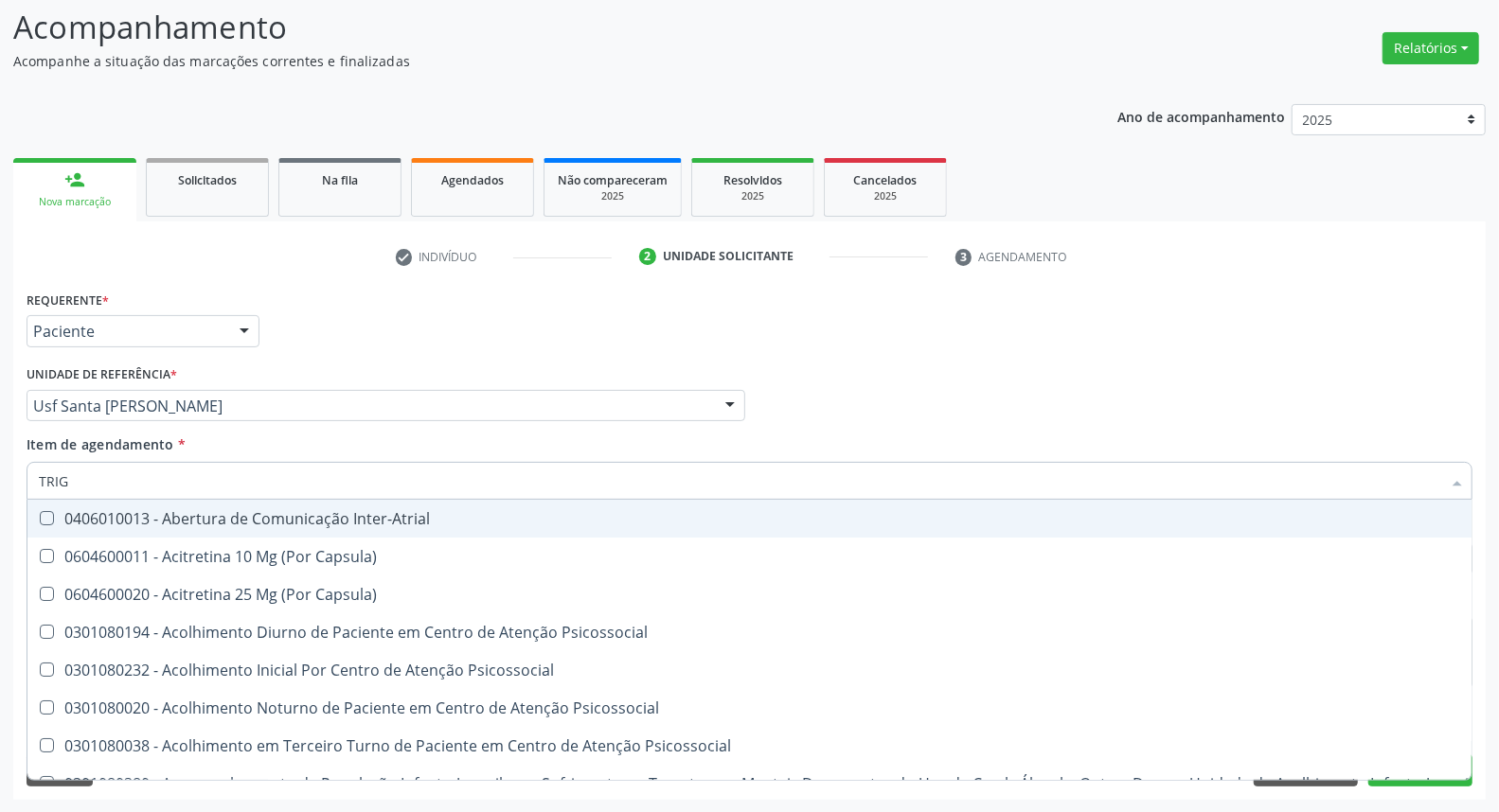
type input "TRIGL"
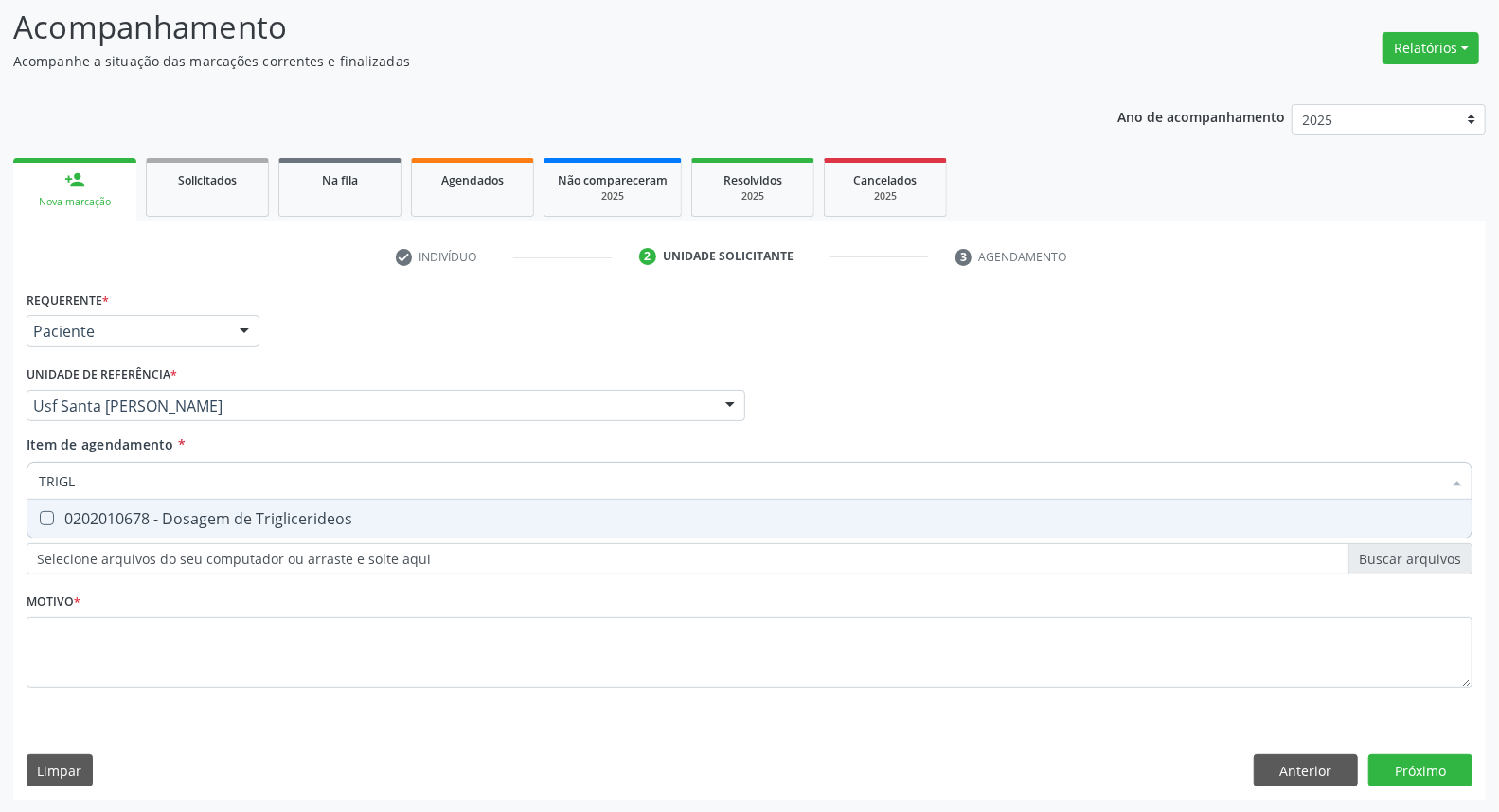
drag, startPoint x: 232, startPoint y: 525, endPoint x: 234, endPoint y: 485, distance: 40.0
click at [232, 510] on div "0202010678 - Dosagem de Triglicerideos" at bounding box center [749, 518] width 1421 height 16
checkbox Triglicerideos "true"
click at [234, 484] on input "TRIGL" at bounding box center [740, 480] width 1402 height 38
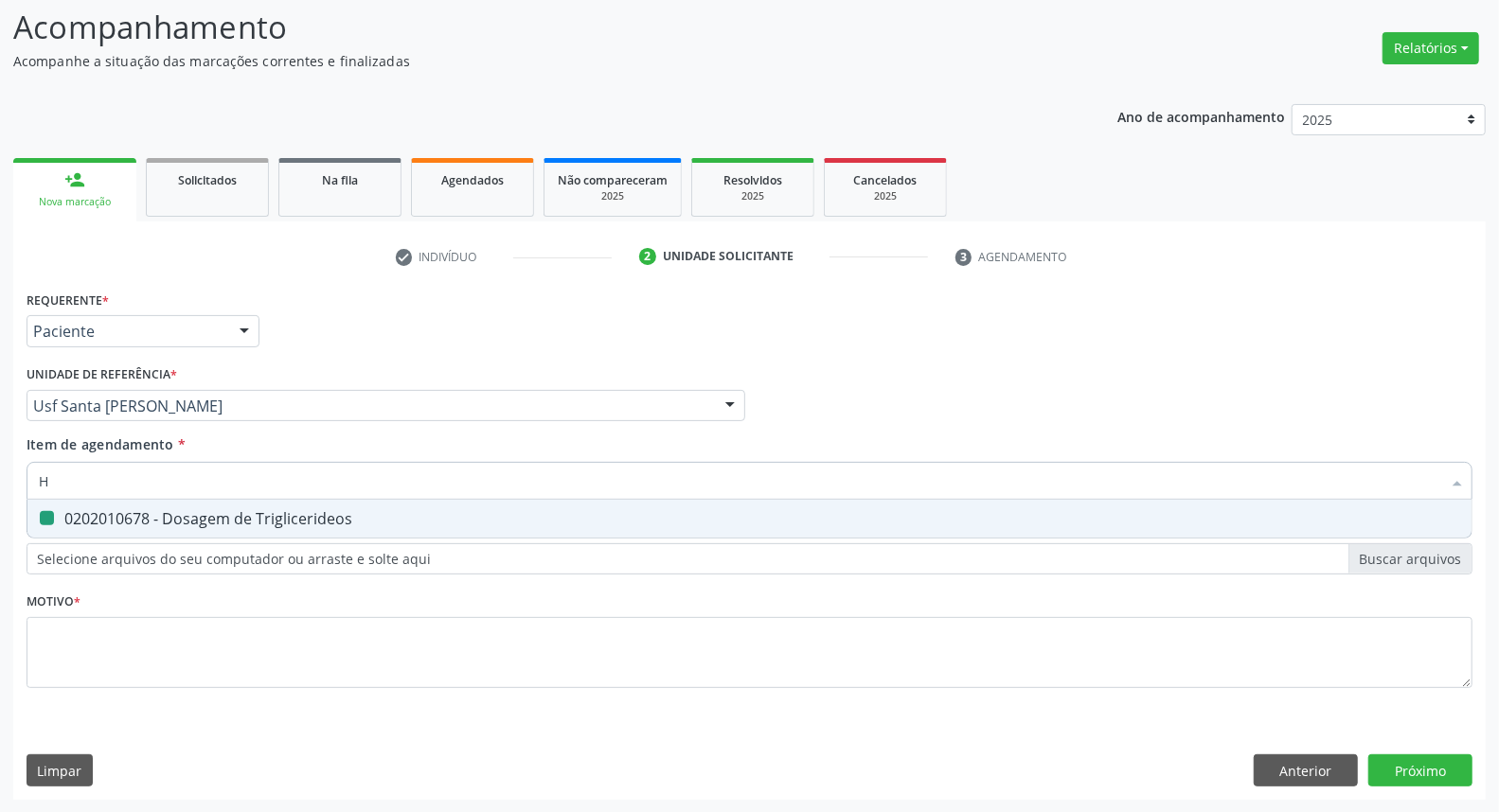
type input "HE"
checkbox Triglicerideos "false"
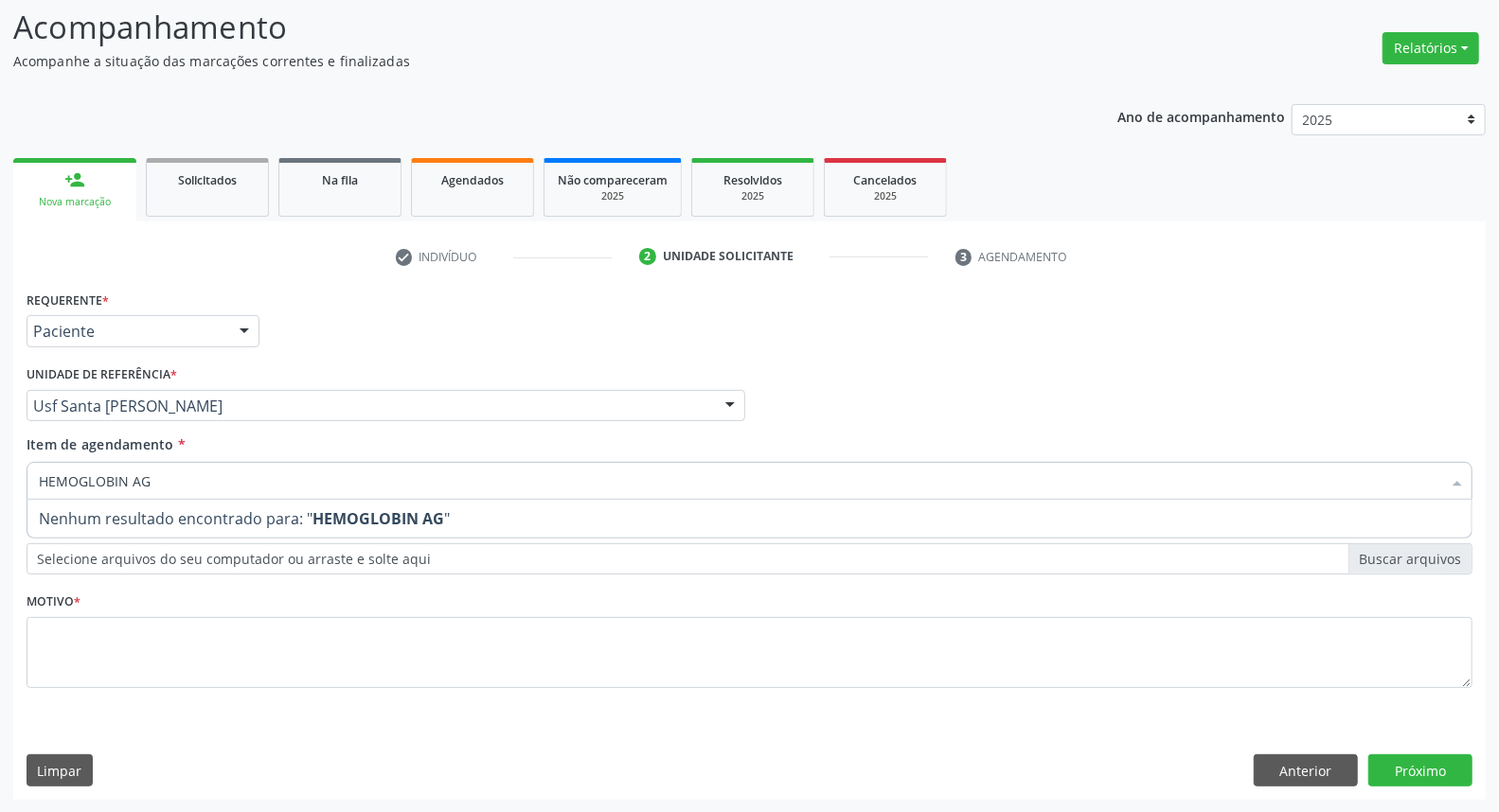
click at [243, 482] on input "HEMOGLOBIN AG" at bounding box center [740, 480] width 1402 height 38
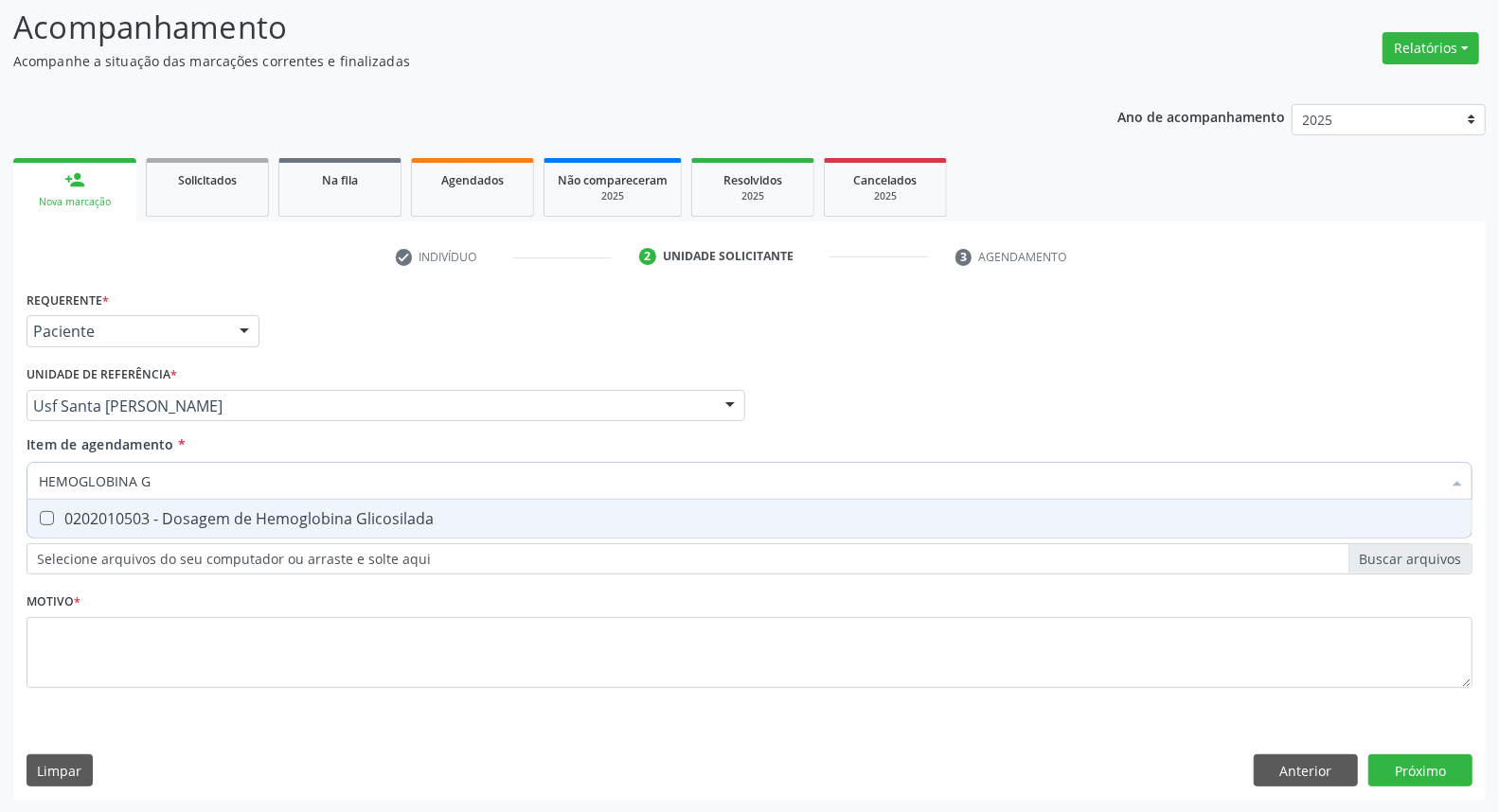
type input "HEMOGLOBINA G"
click at [221, 510] on div "0202010503 - Dosagem de Hemoglobina Glicosilada" at bounding box center [749, 518] width 1421 height 16
checkbox Glicosilada "true"
click at [230, 477] on input "HEMOGLOBINA G" at bounding box center [740, 480] width 1402 height 38
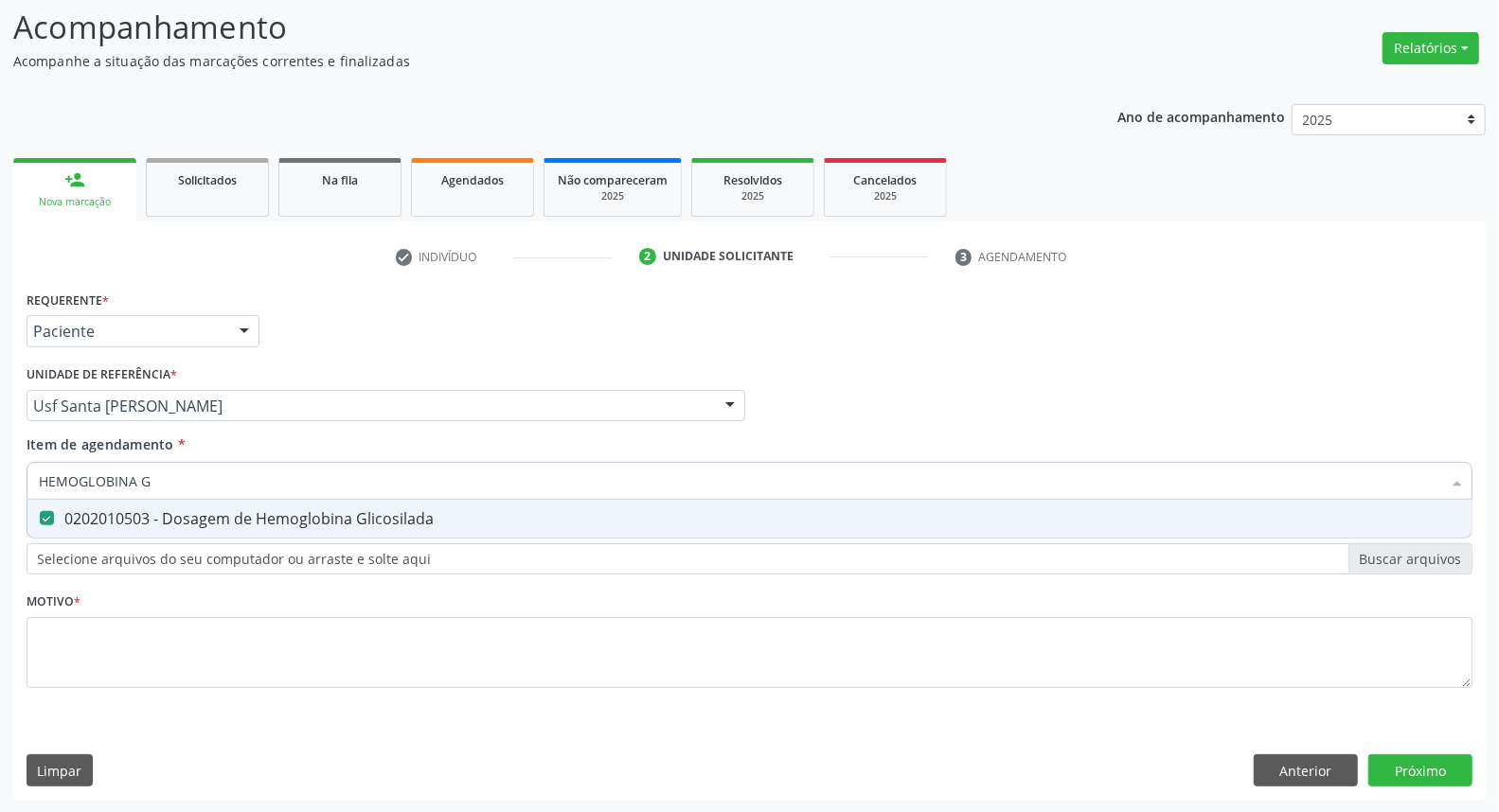
click at [230, 477] on input "HEMOGLOBINA G" at bounding box center [740, 480] width 1402 height 38
type input "HE"
checkbox Glicosilada "false"
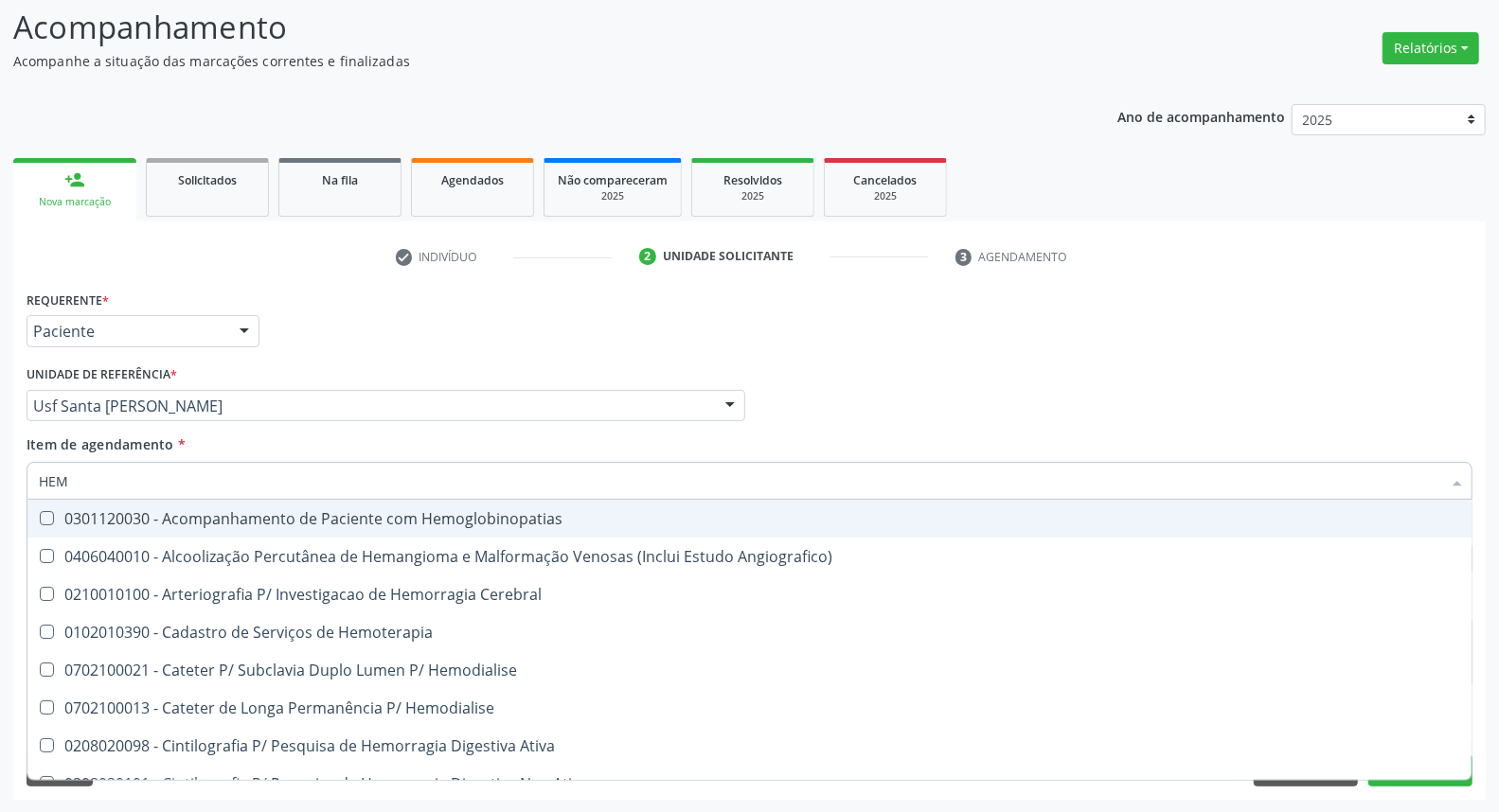
type input "HEMO"
checkbox Hemacias "true"
checkbox Glicosilada "false"
type input "HEMOG"
checkbox Oncologia "true"
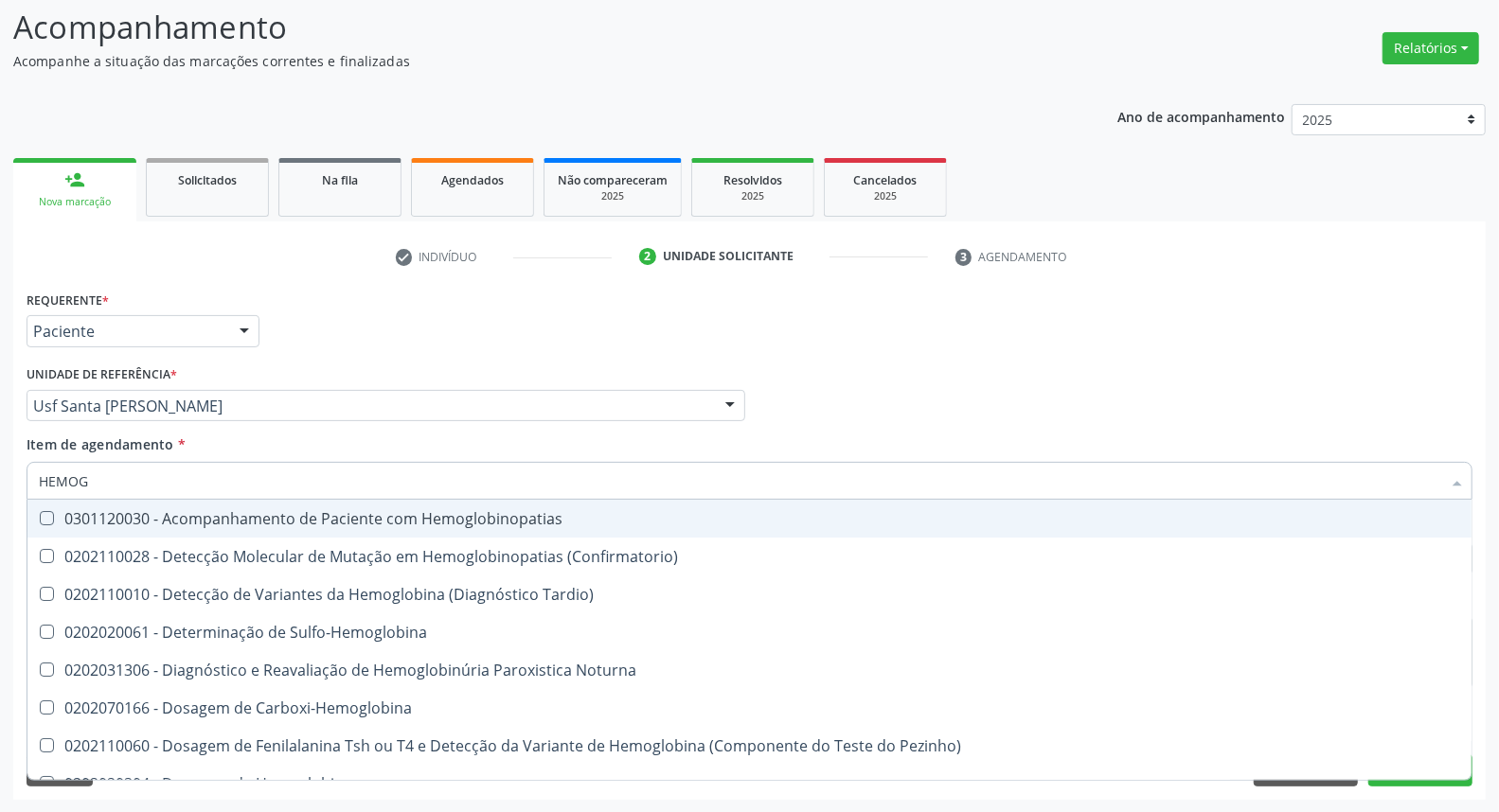
type input "HEMOGR"
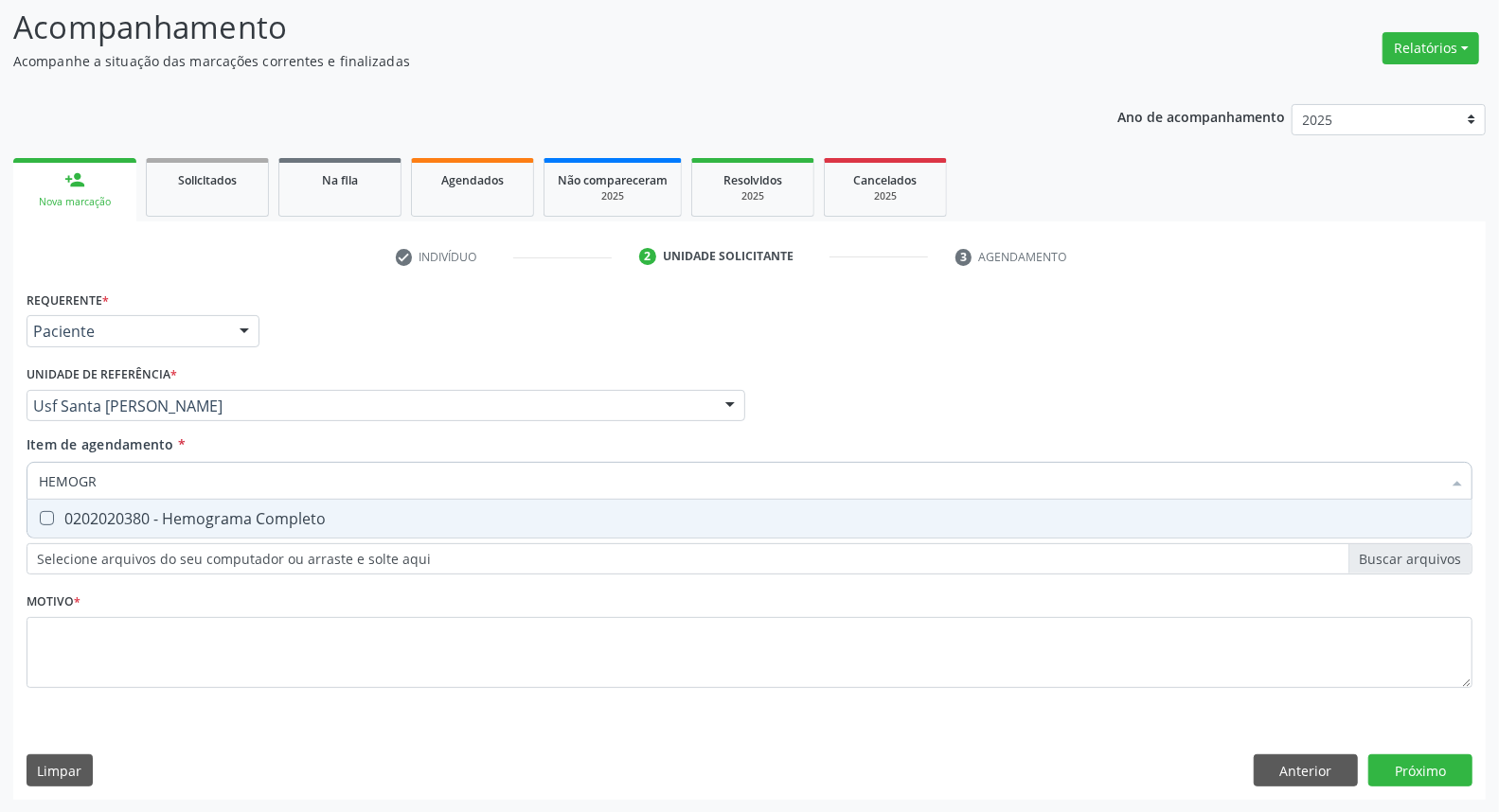
drag, startPoint x: 203, startPoint y: 513, endPoint x: 216, endPoint y: 471, distance: 44.0
click at [206, 506] on span "0202020380 - Hemograma Completo" at bounding box center [749, 518] width 1443 height 38
checkbox Completo "true"
click at [219, 467] on input "HEMOGR" at bounding box center [740, 480] width 1402 height 38
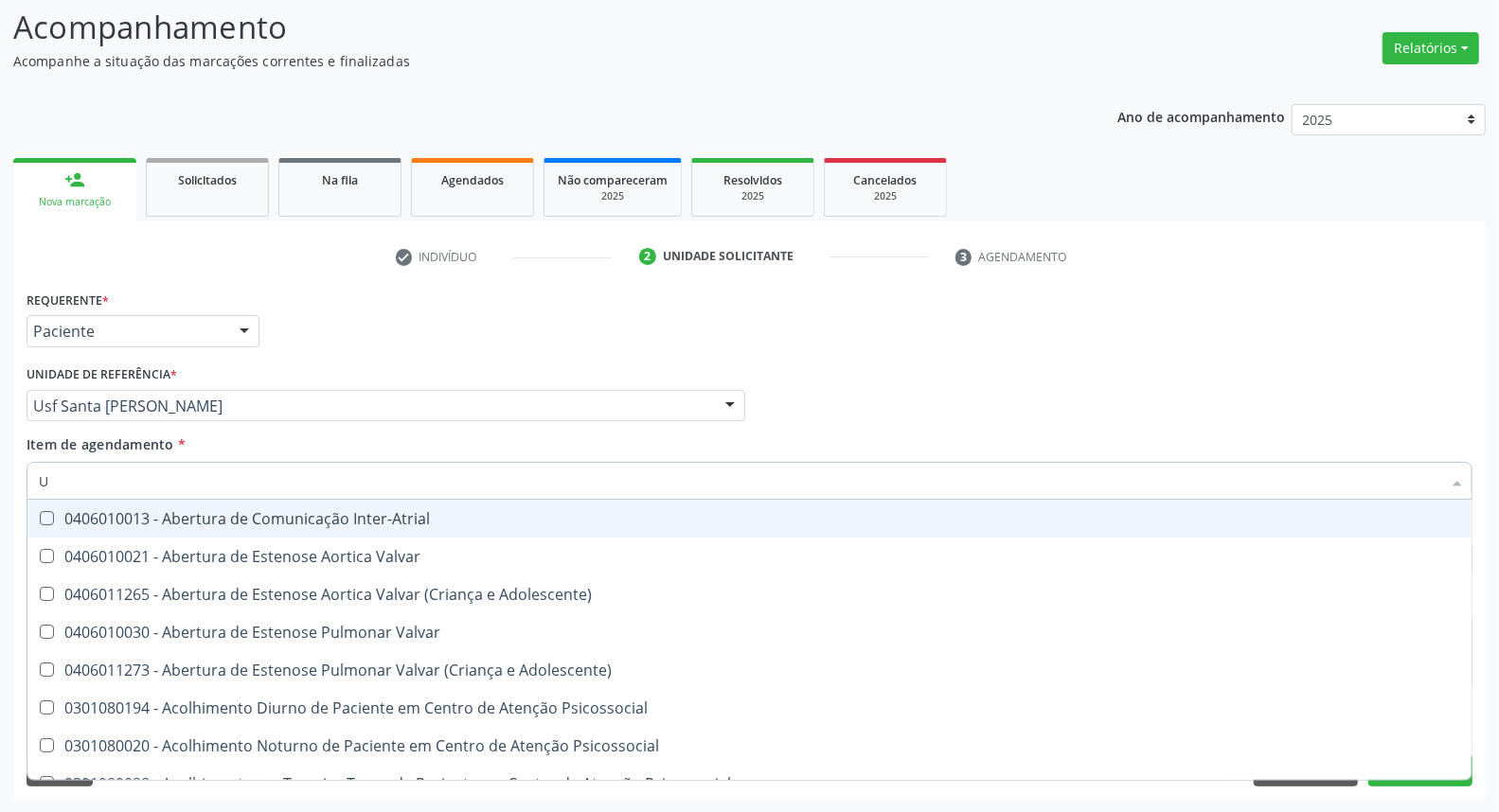
type input "UR"
checkbox Inter-Atrial "false"
type input "URINA"
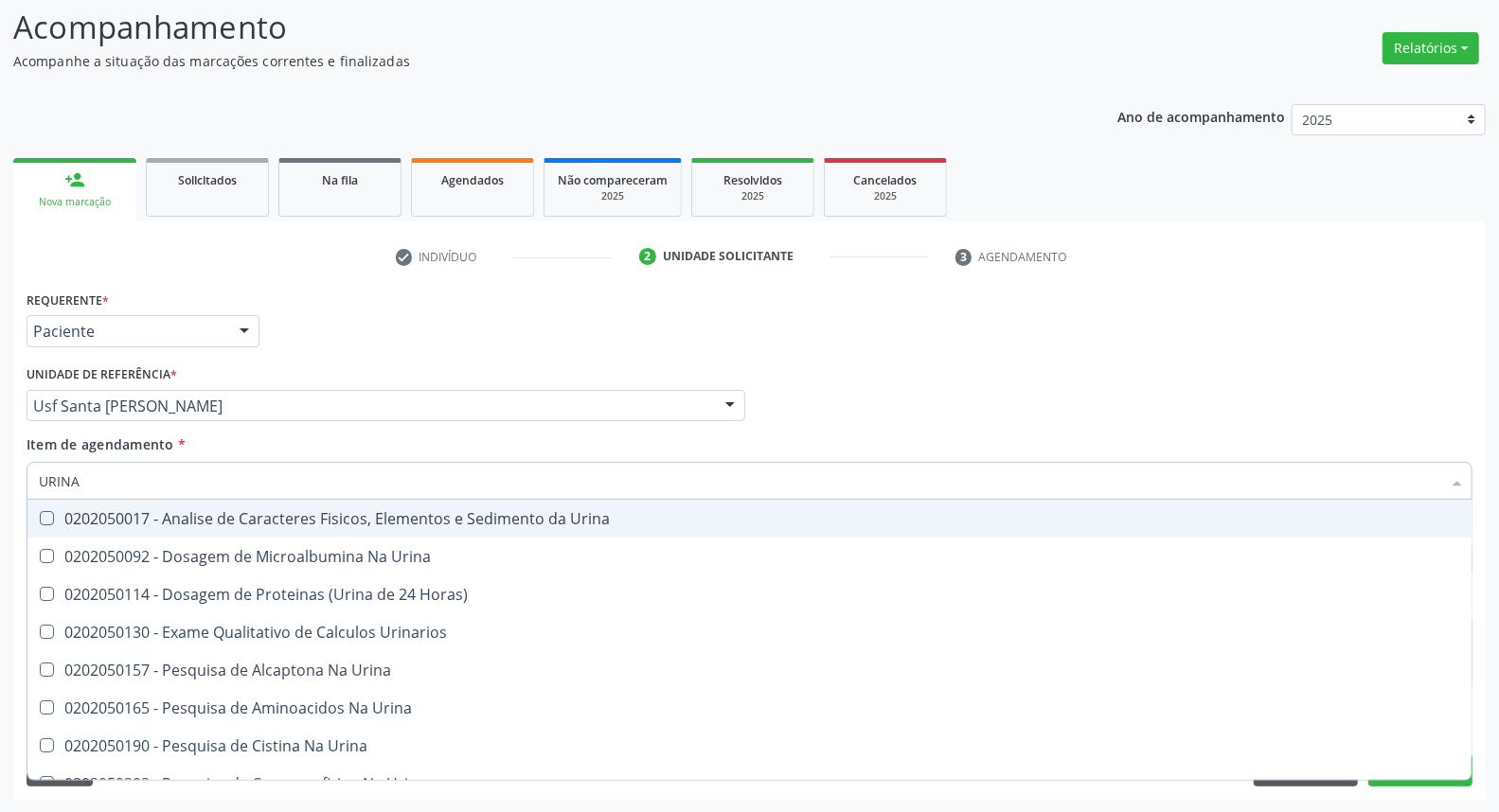
drag, startPoint x: 186, startPoint y: 512, endPoint x: 190, endPoint y: 479, distance: 33.2
click at [187, 504] on span "0202050017 - Analise de Caracteres Fisicos, Elementos e Sedimento da Urina" at bounding box center [749, 518] width 1443 height 38
checkbox Urina "true"
click at [192, 474] on input "URINA" at bounding box center [740, 480] width 1402 height 38
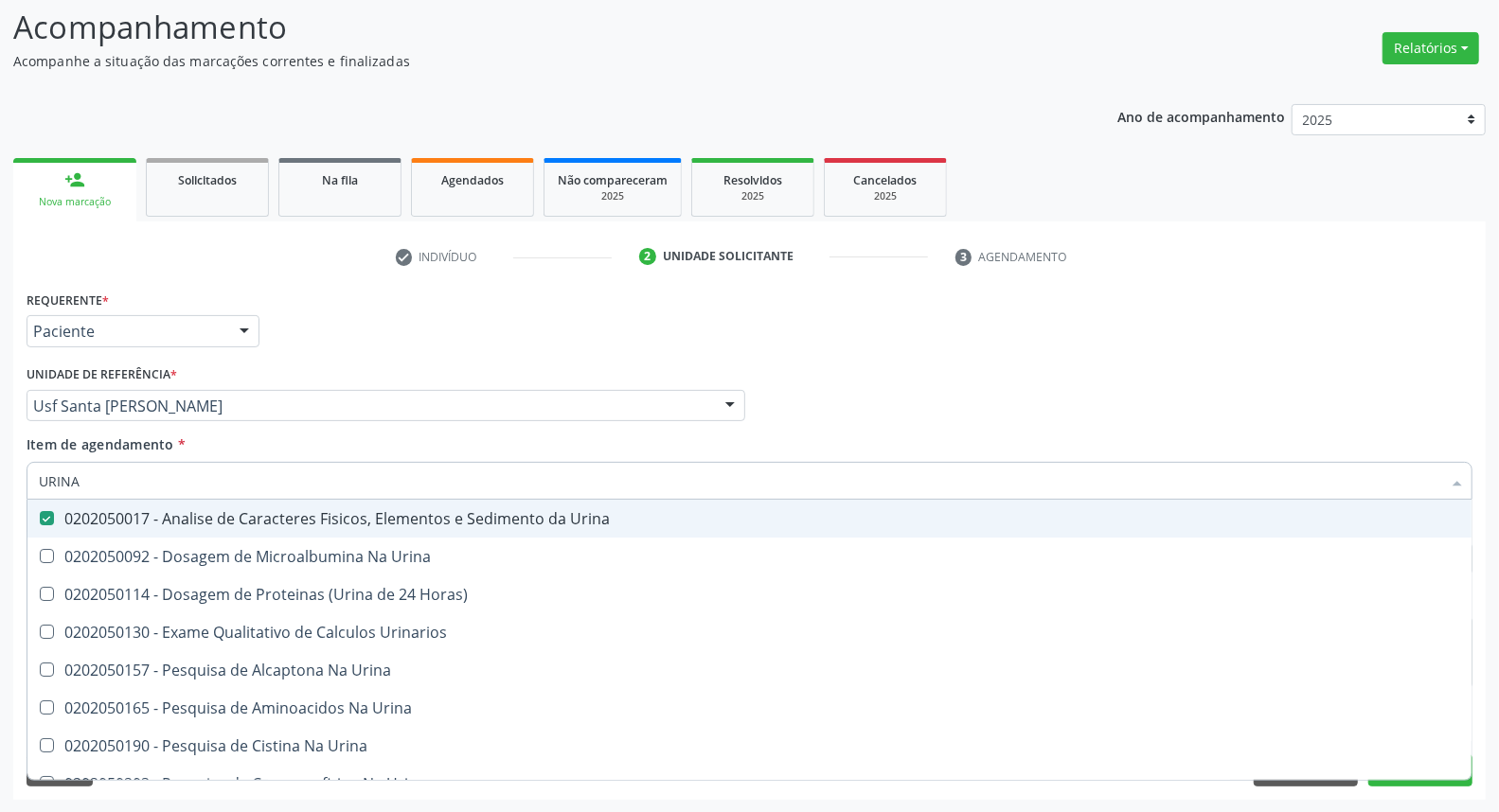
click at [190, 474] on input "URINA" at bounding box center [740, 480] width 1402 height 38
click at [851, 389] on div "Profissional Solicitante Por favor, selecione a Unidade de Atendimento primeiro…" at bounding box center [749, 397] width 1455 height 74
checkbox Urina "true"
checkbox Horas\) "true"
checkbox Urinarios "true"
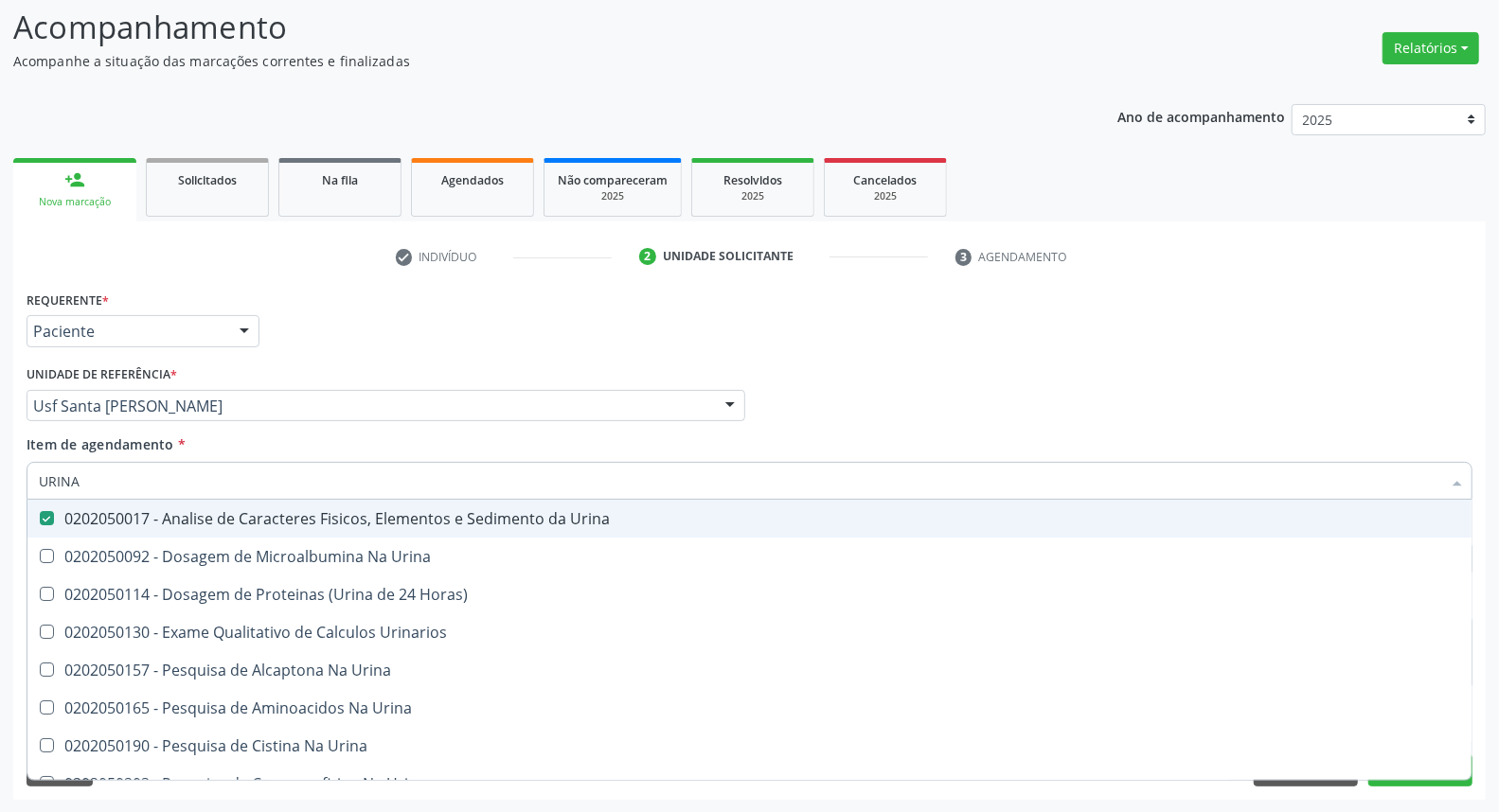
checkbox Urina "true"
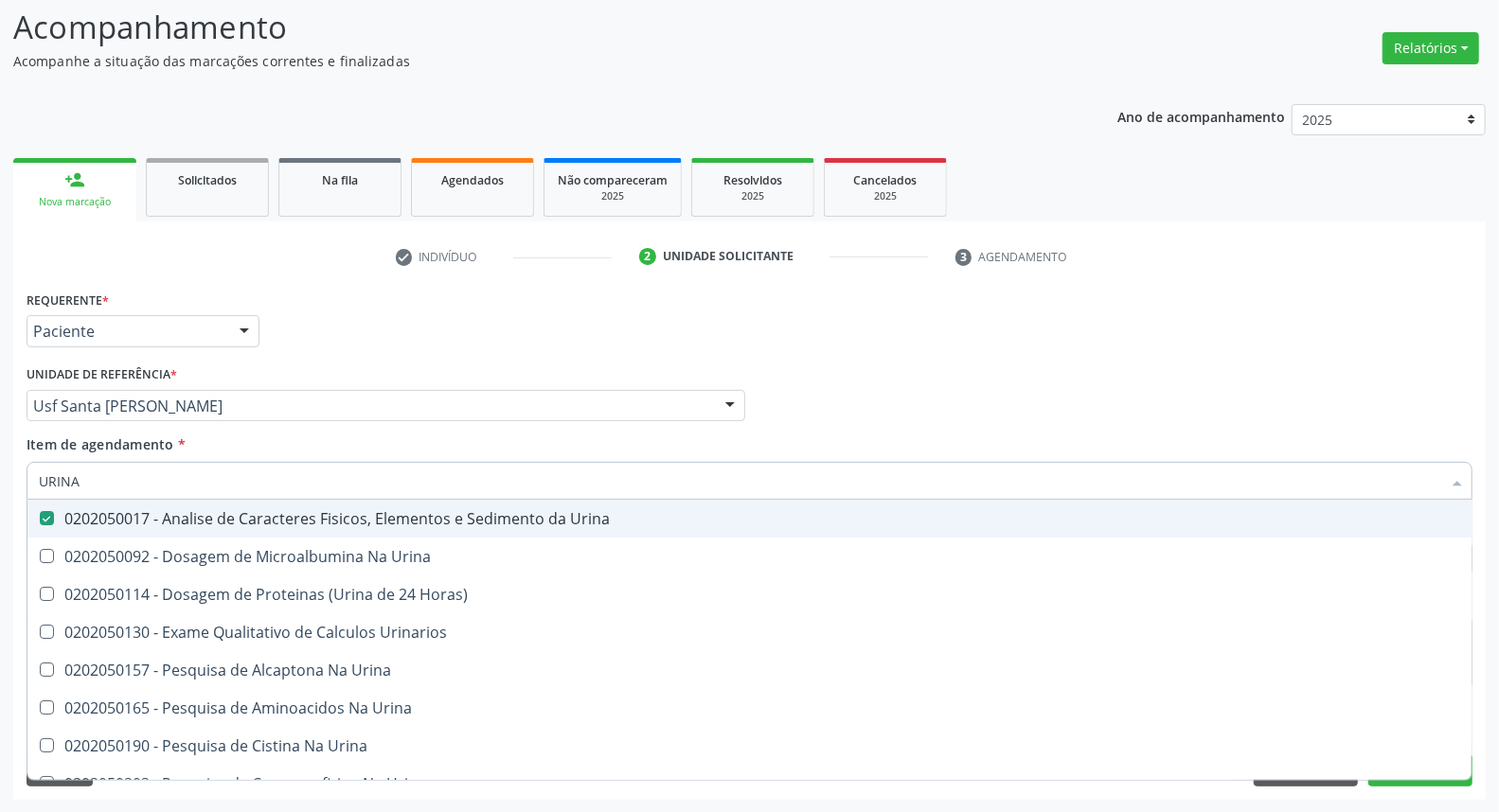
checkbox Urina "true"
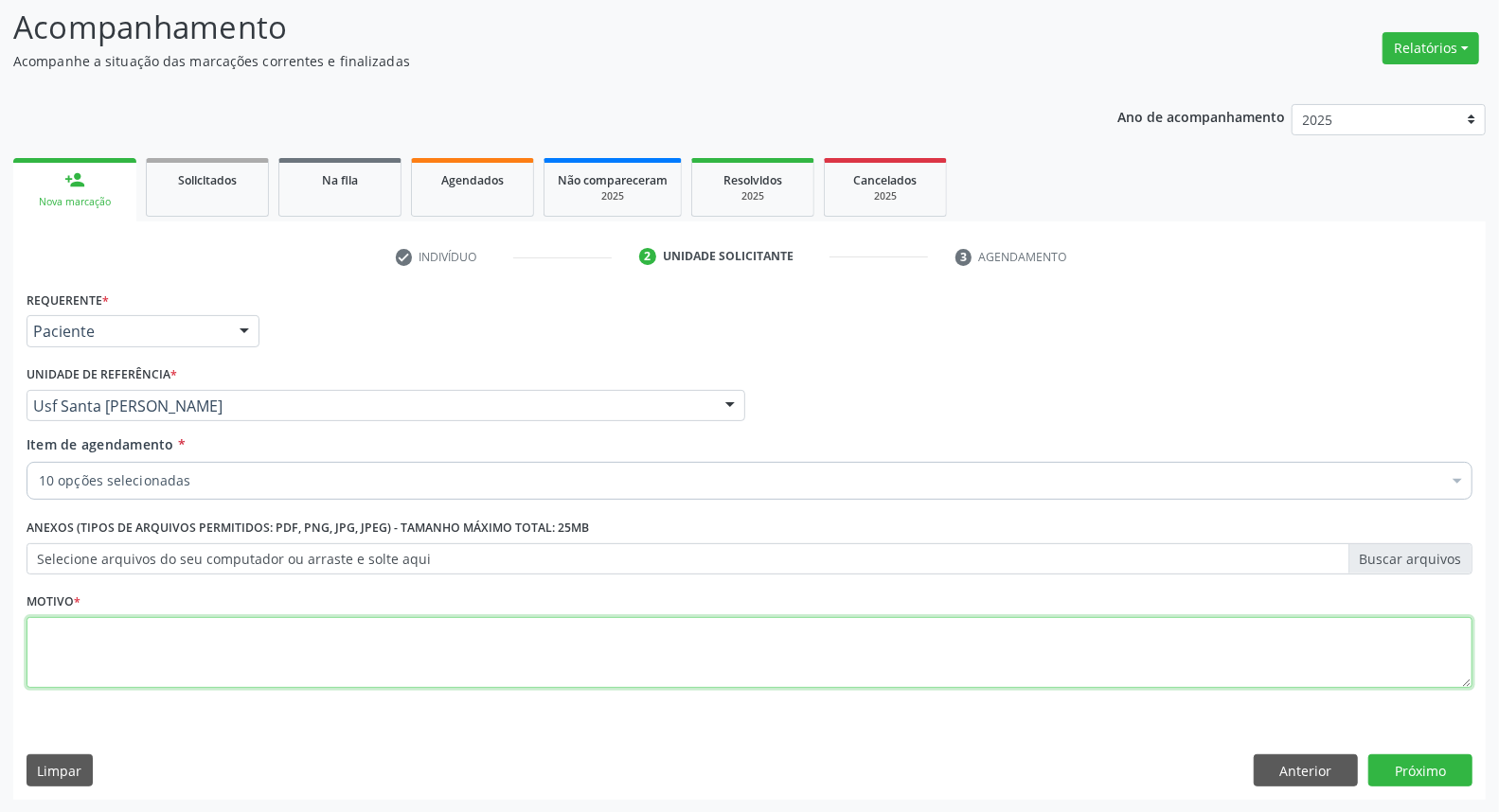
click at [691, 640] on textarea at bounding box center [749, 653] width 1445 height 72
type textarea "."
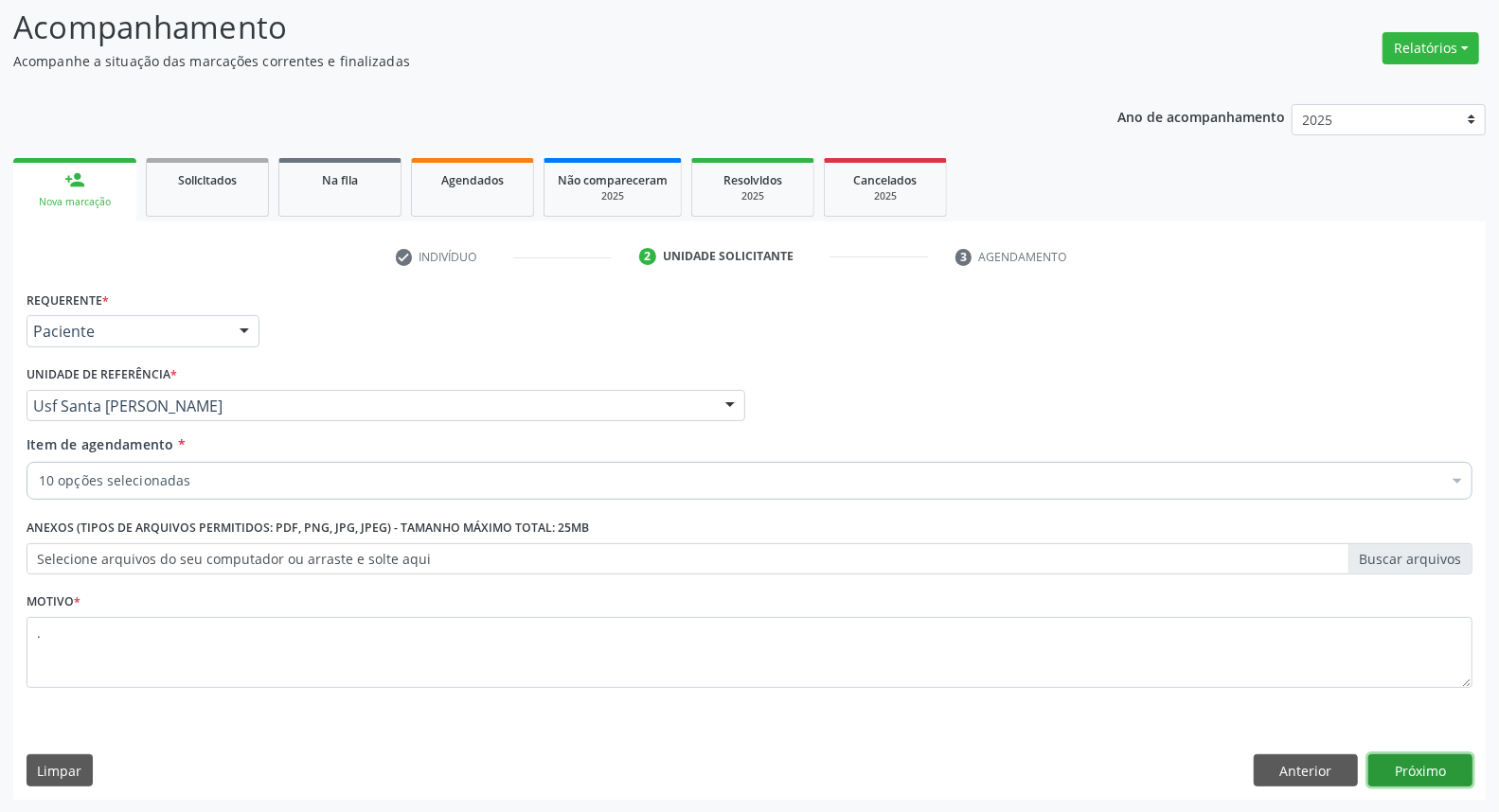
click at [1405, 766] on button "Próximo" at bounding box center [1420, 770] width 104 height 32
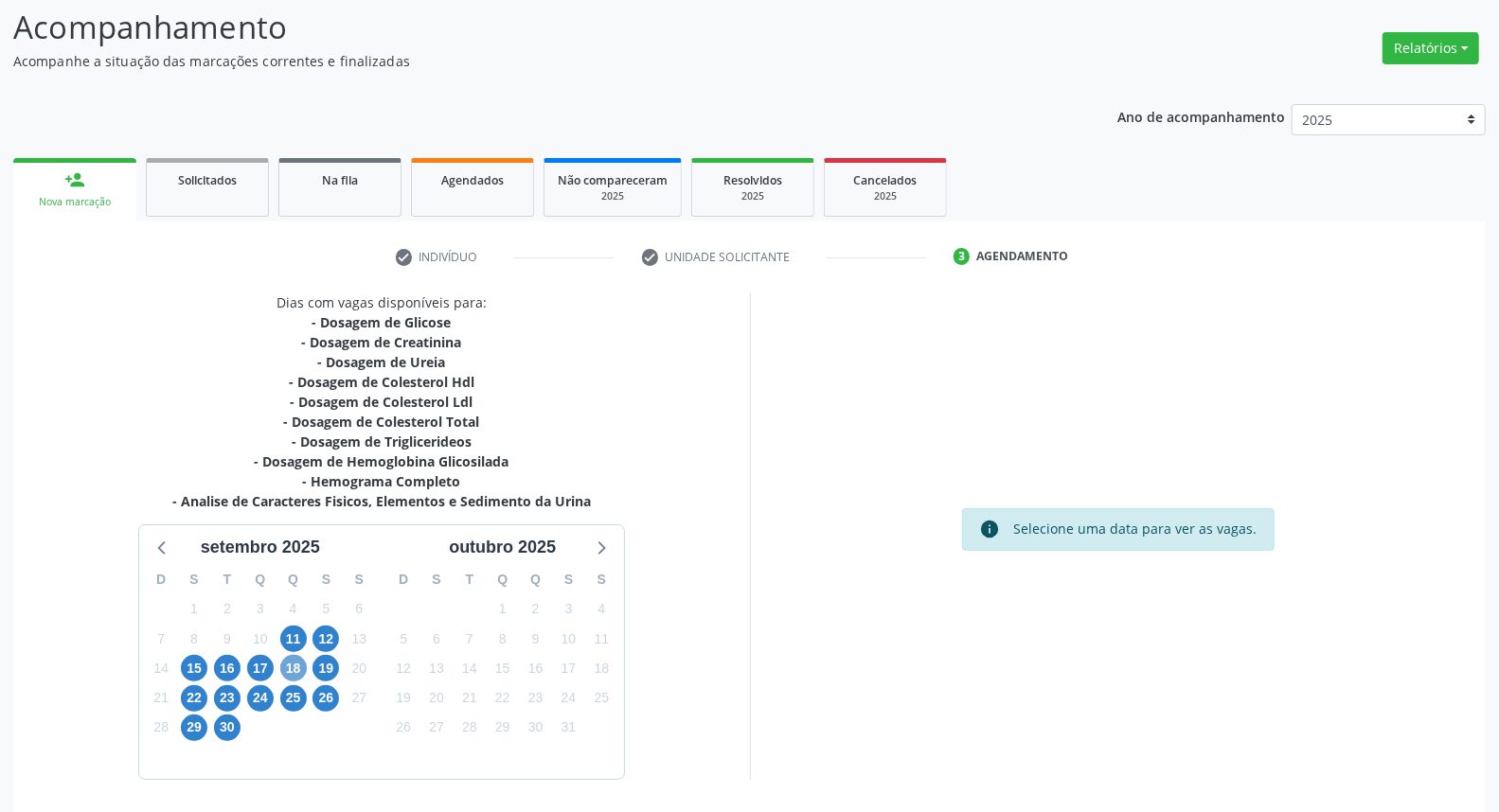
click at [289, 663] on span "18" at bounding box center [293, 668] width 26 height 26
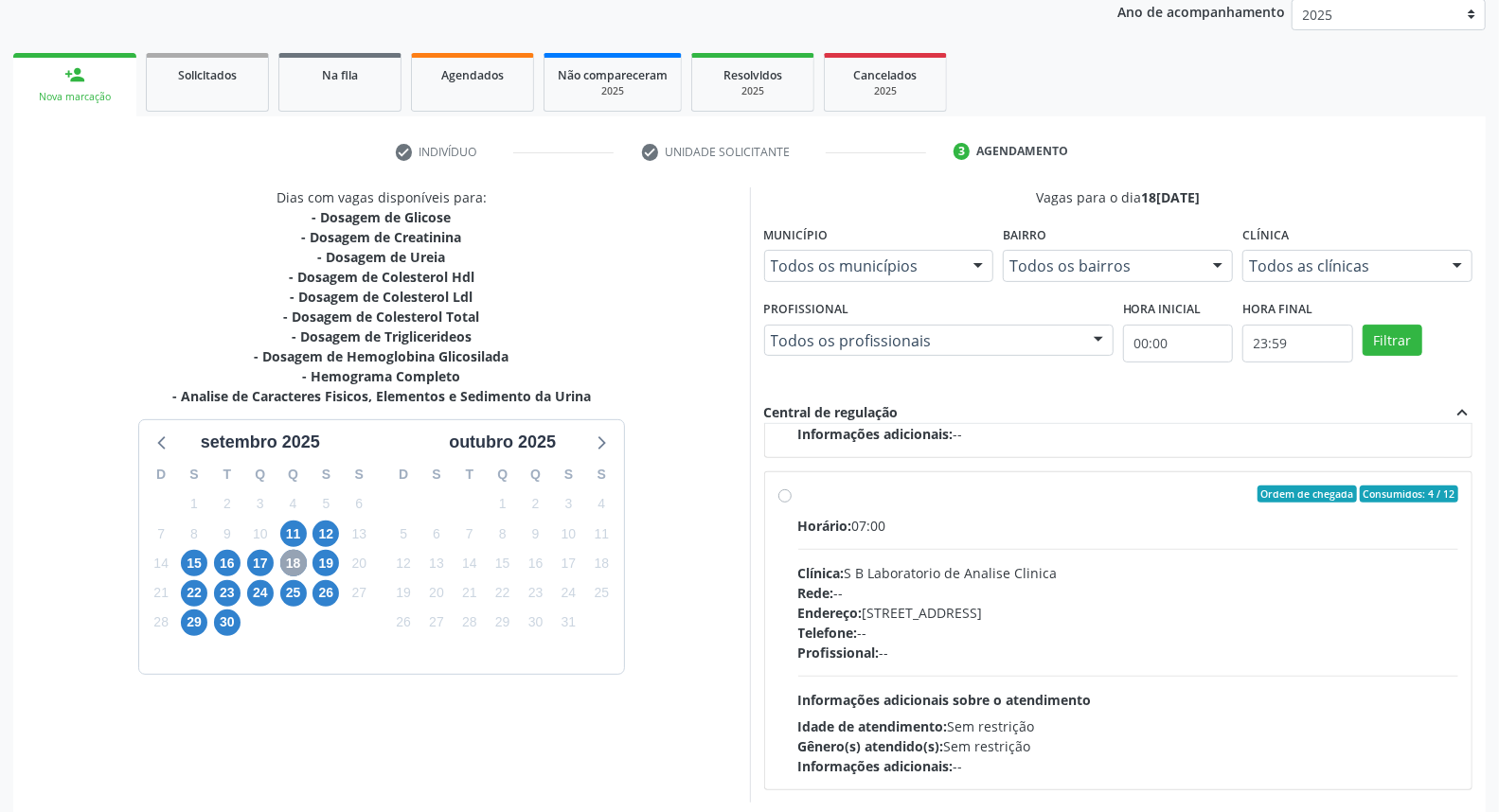
scroll to position [317, 0]
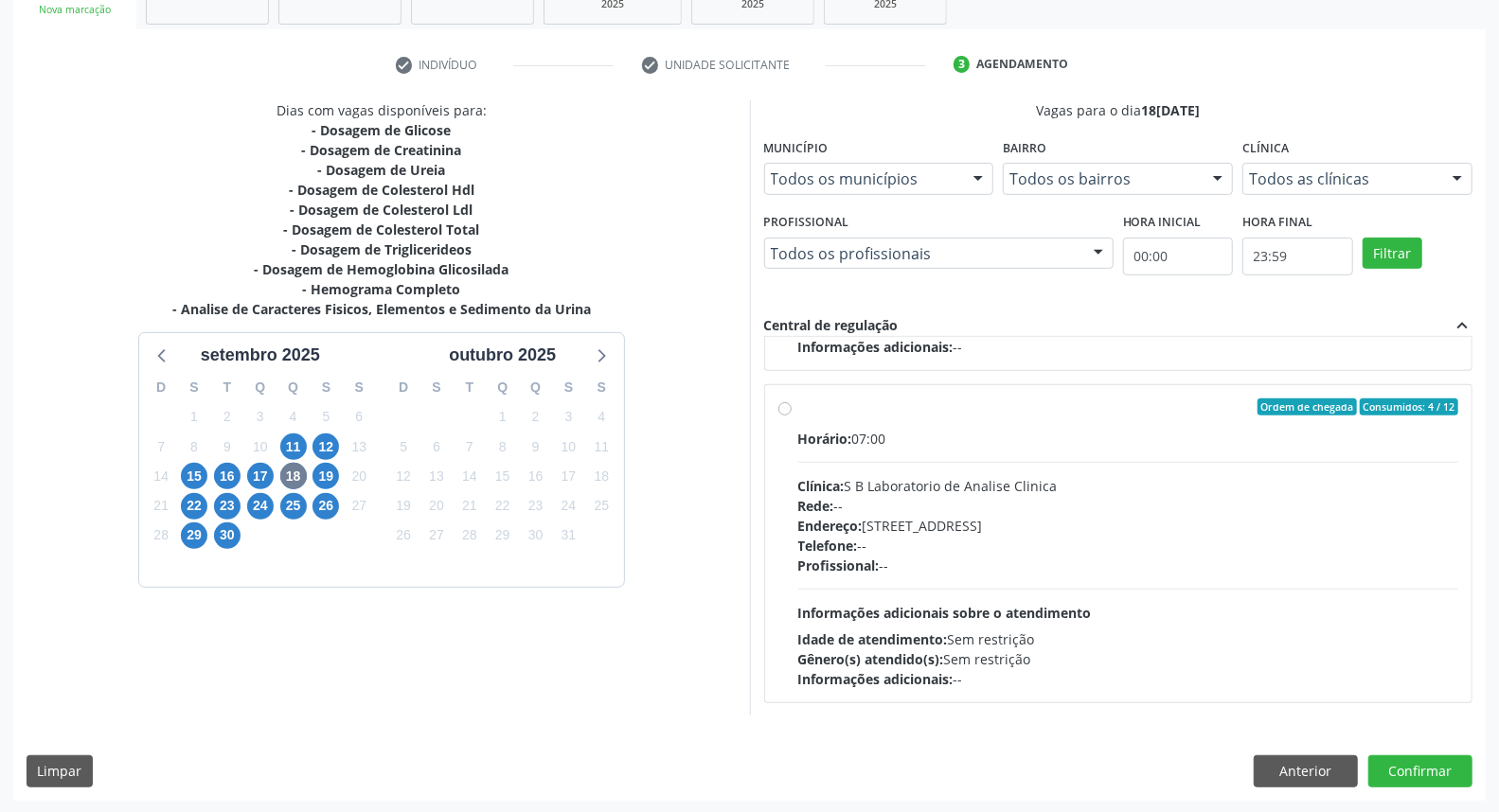
click at [946, 476] on div "Clínica: S B Laboratorio de Analise Clinica" at bounding box center [1128, 486] width 661 height 20
click at [791, 416] on input "Ordem de chegada Consumidos: 4 / 12 Horário: 07:00 Clínica: S B Laboratorio de …" at bounding box center [785, 406] width 14 height 17
radio input "true"
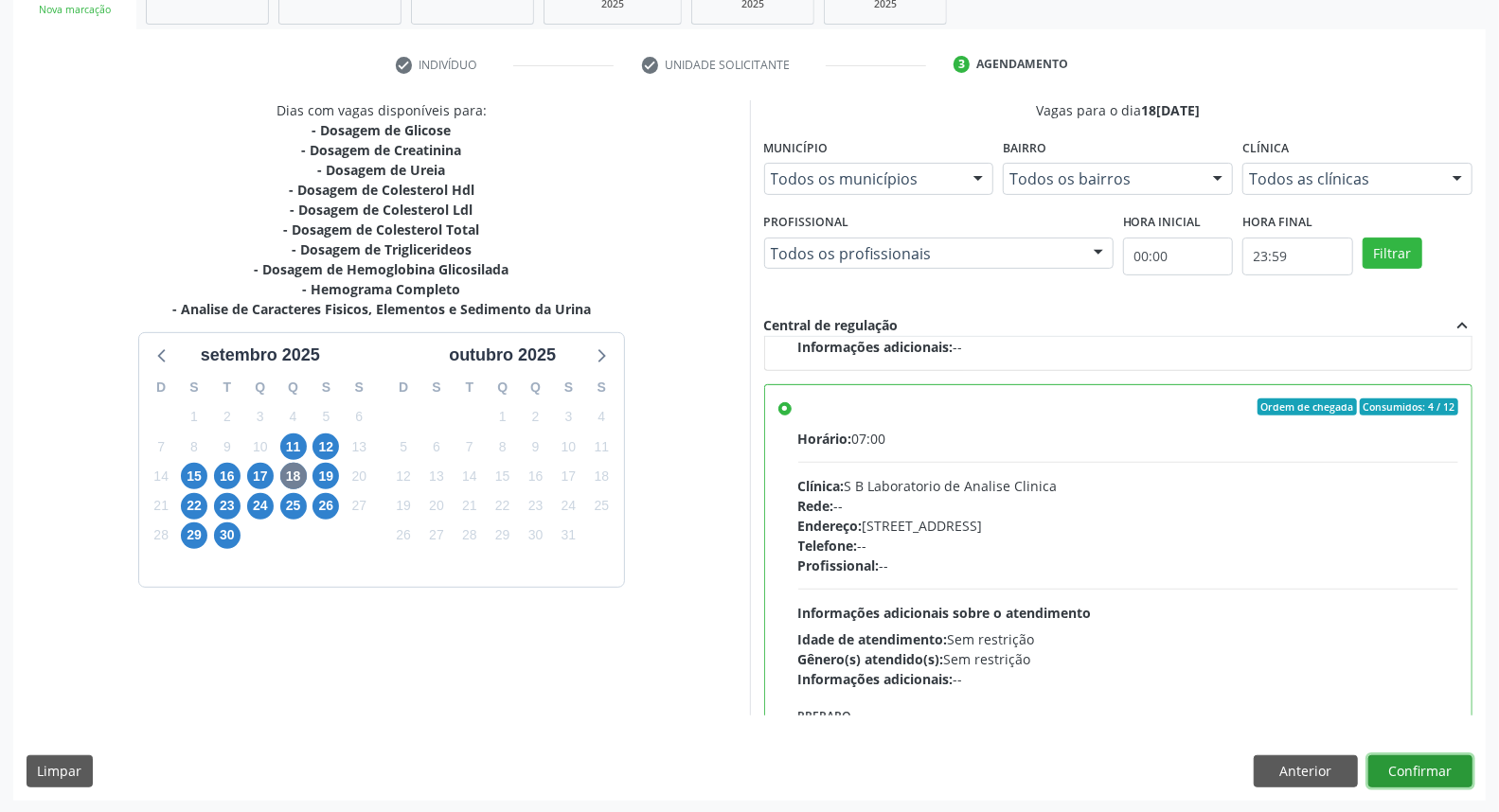
click at [1423, 779] on button "Confirmar" at bounding box center [1420, 771] width 104 height 32
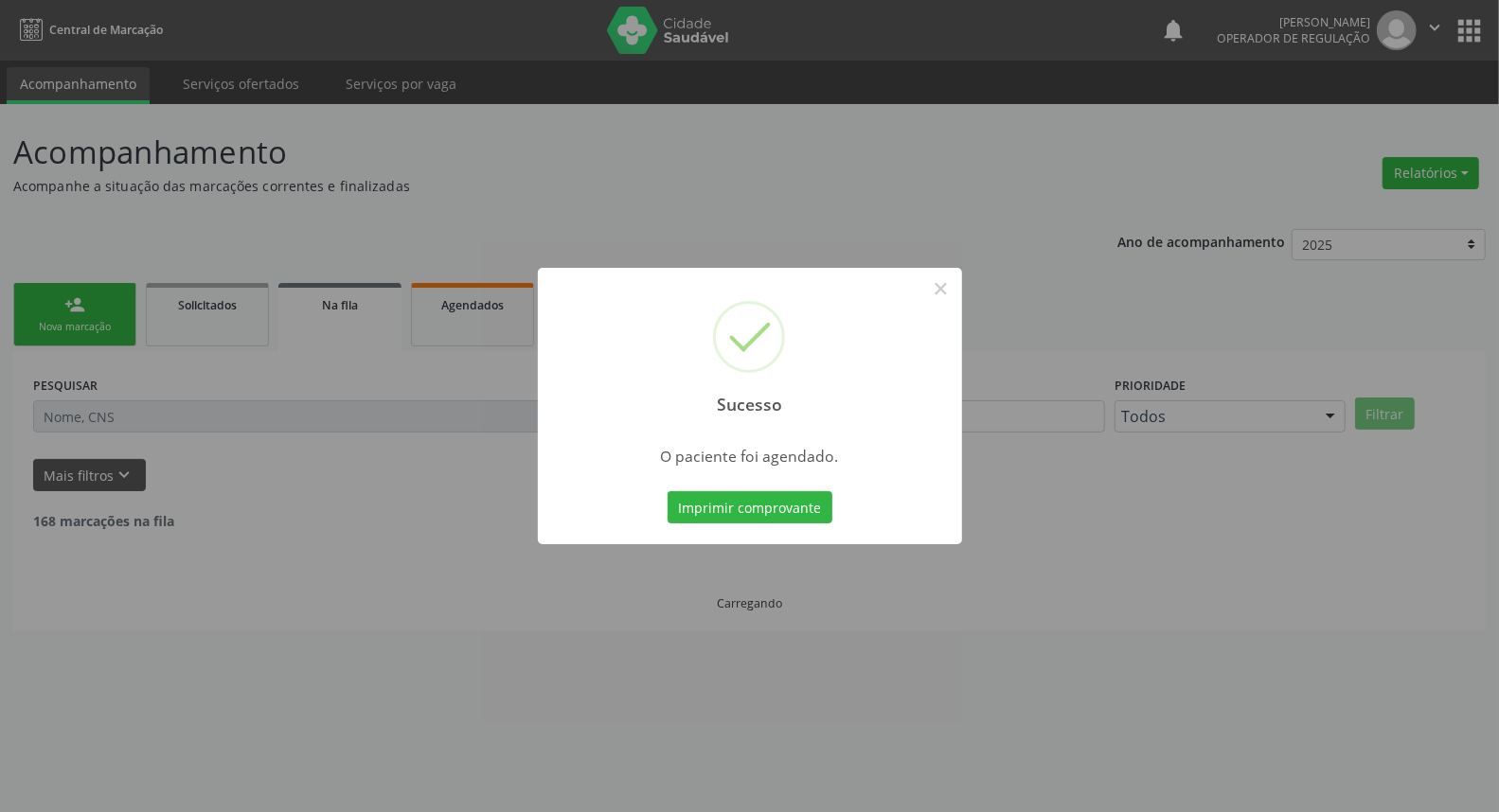
scroll to position [0, 0]
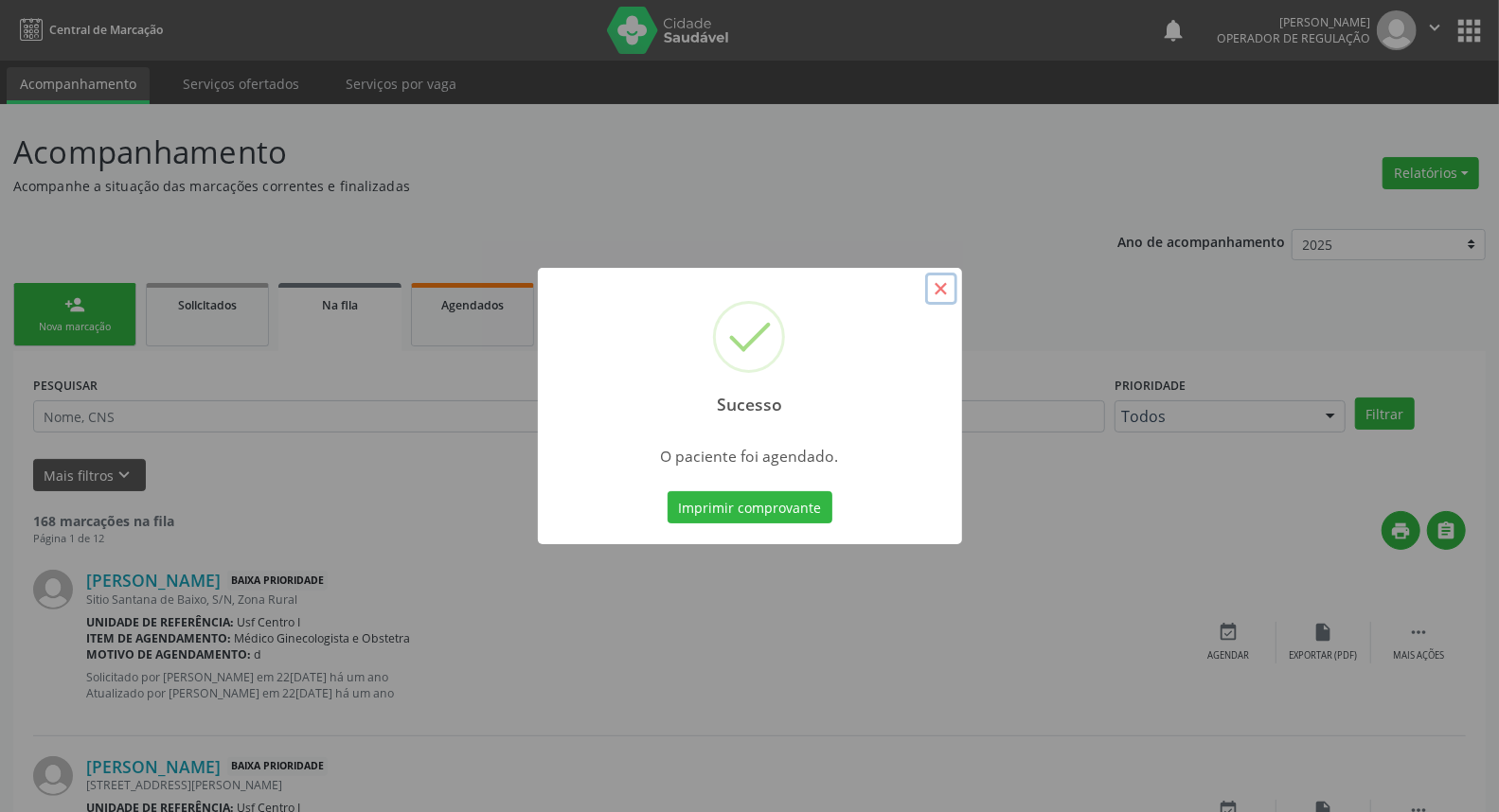
click at [943, 292] on button "×" at bounding box center [940, 288] width 32 height 32
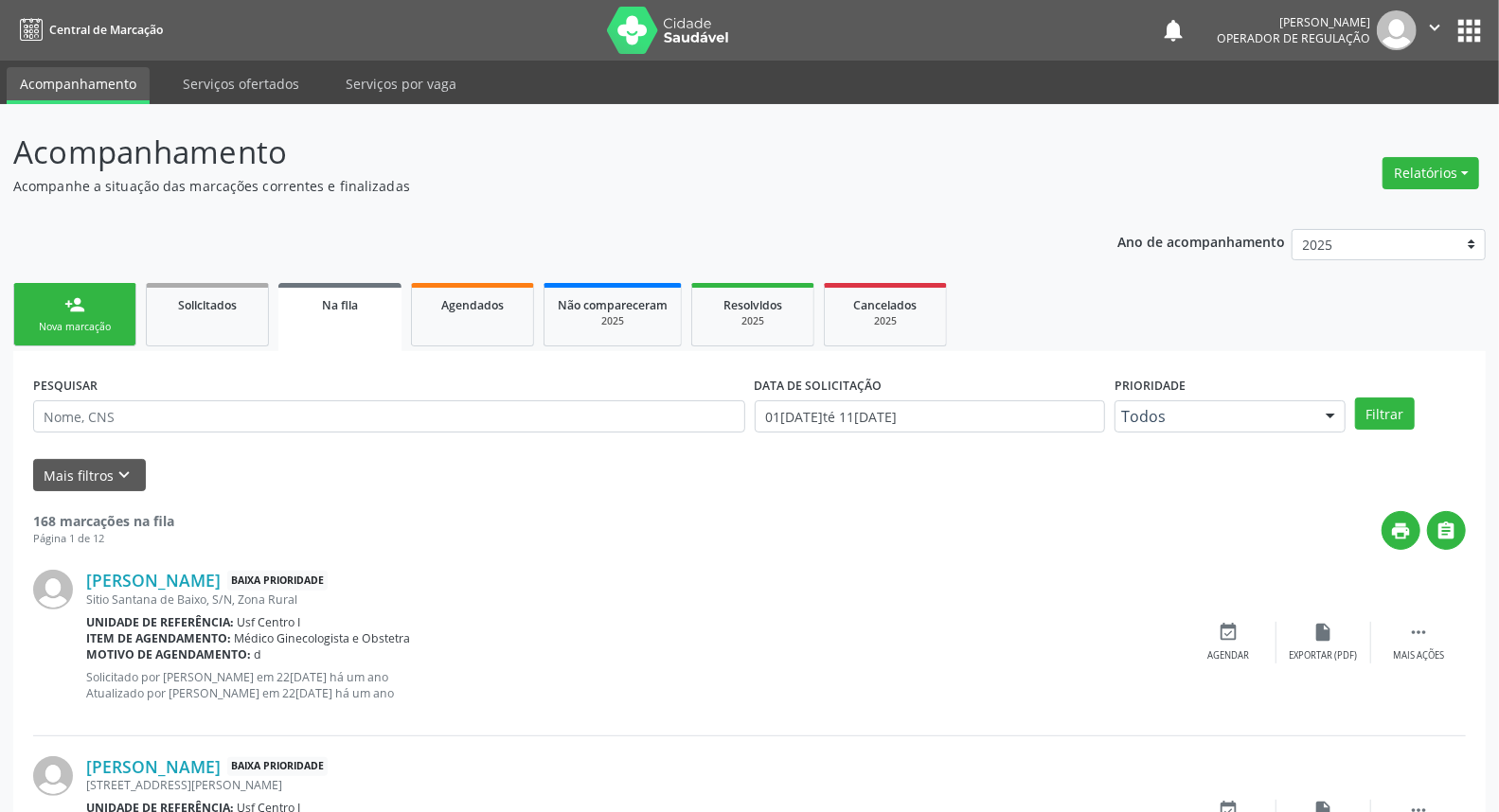
click at [77, 312] on div "person_add" at bounding box center [74, 304] width 21 height 20
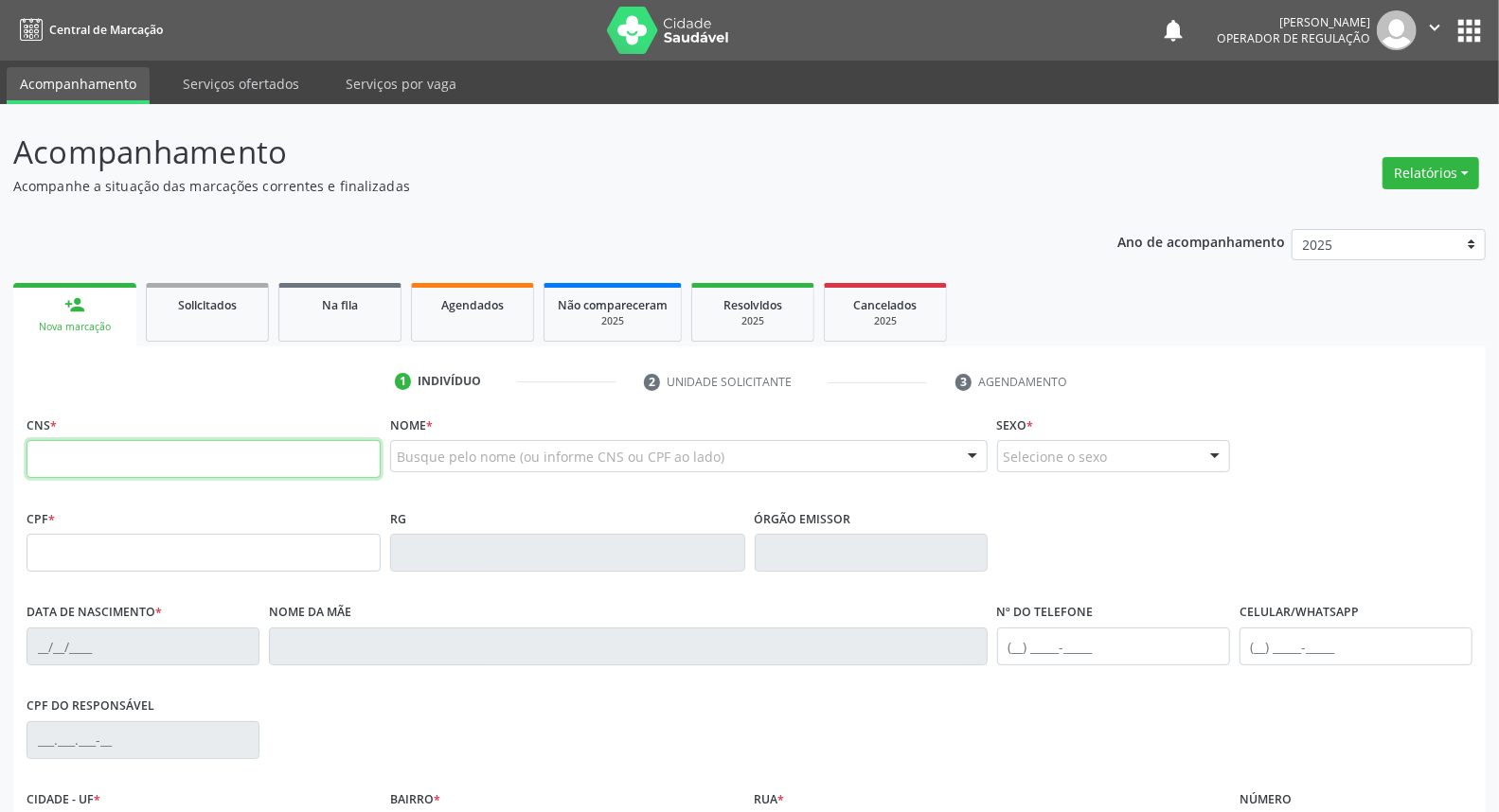
click at [52, 461] on input "text" at bounding box center [203, 459] width 354 height 38
type input "700 5031 8690 40"
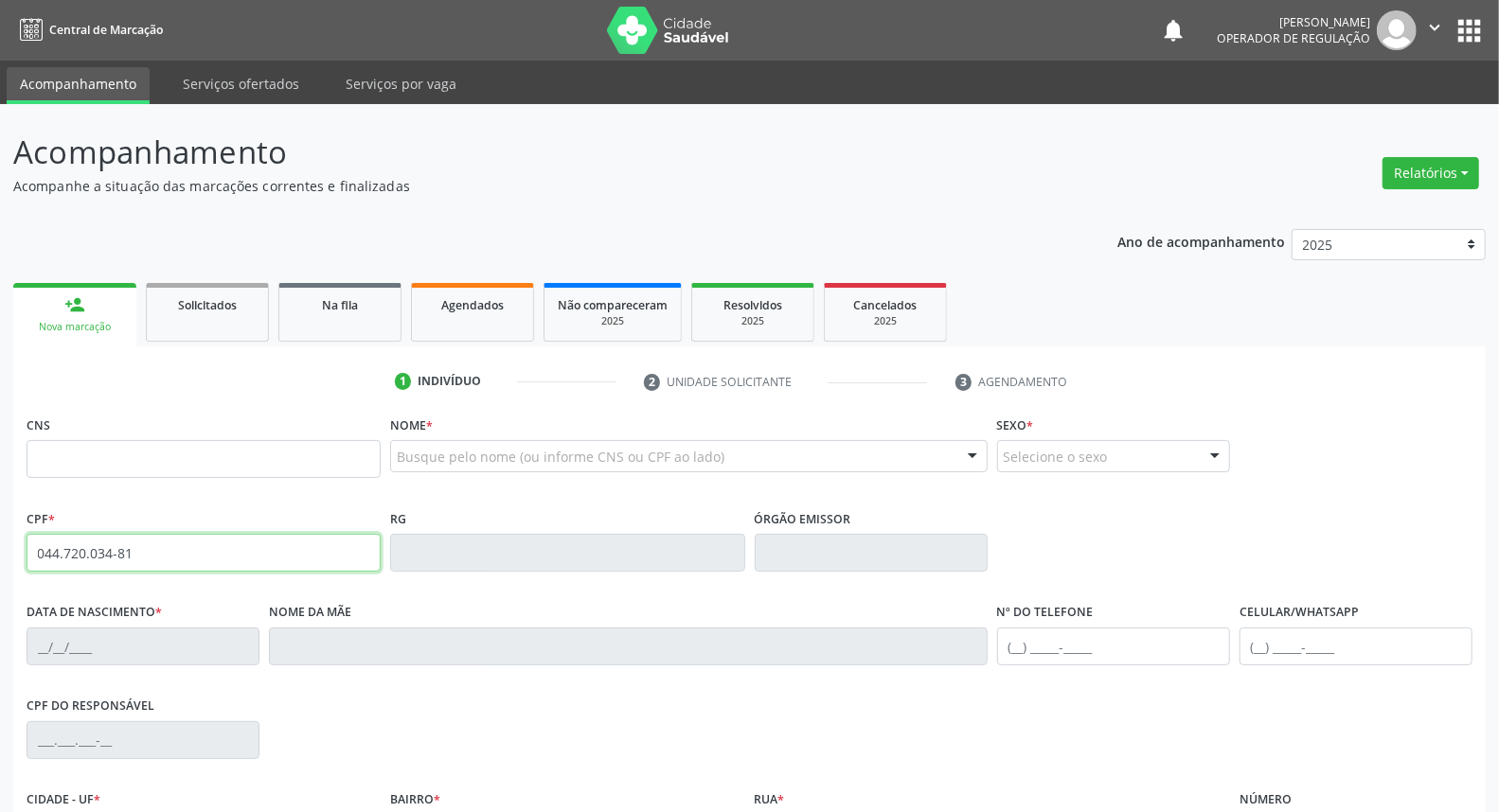
type input "044.720.034-81"
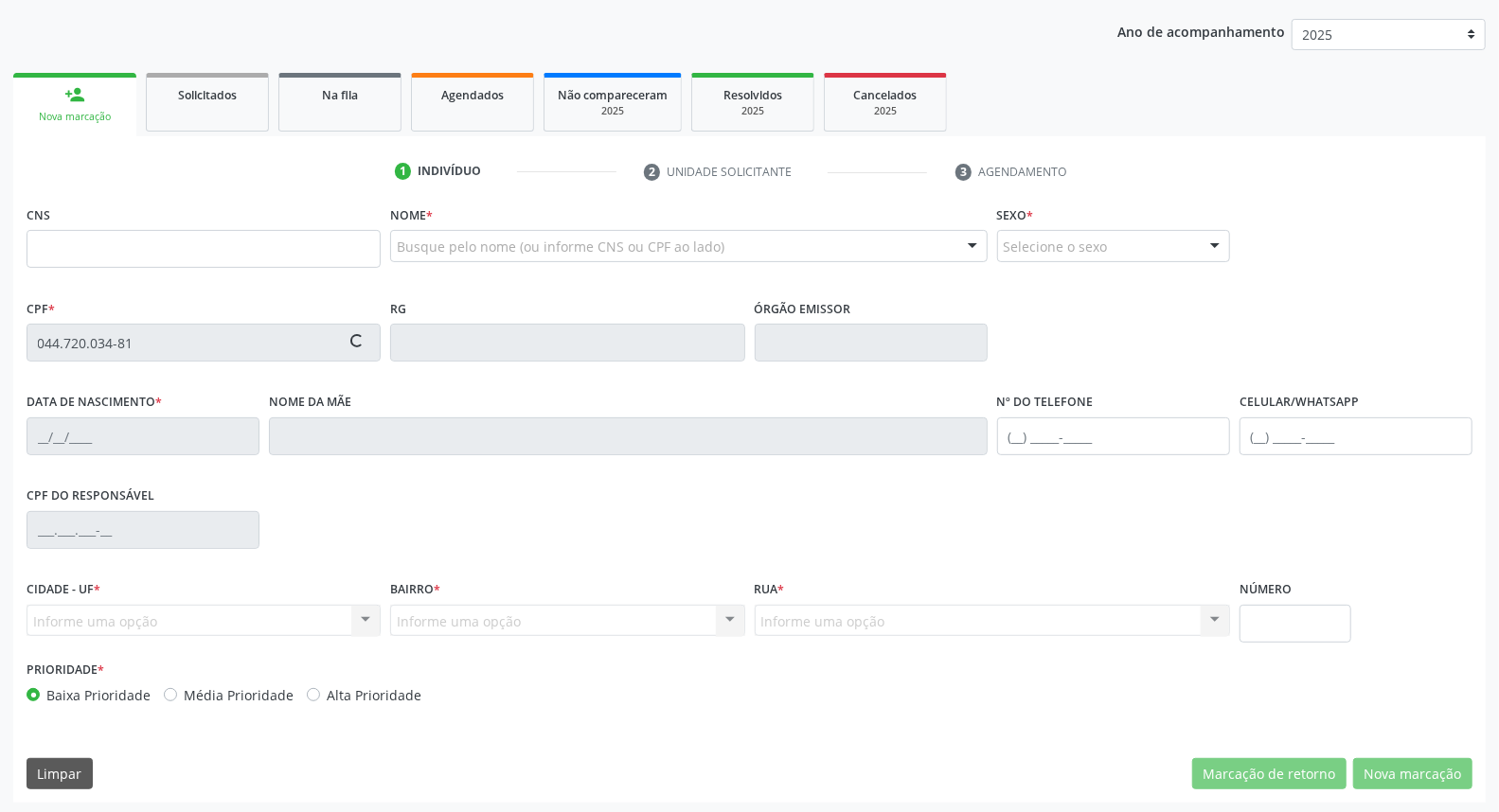
type input "704 0083 8355 7563"
type input "[DATE]"
type input "[PERSON_NAME]"
type input "[PHONE_NUMBER]"
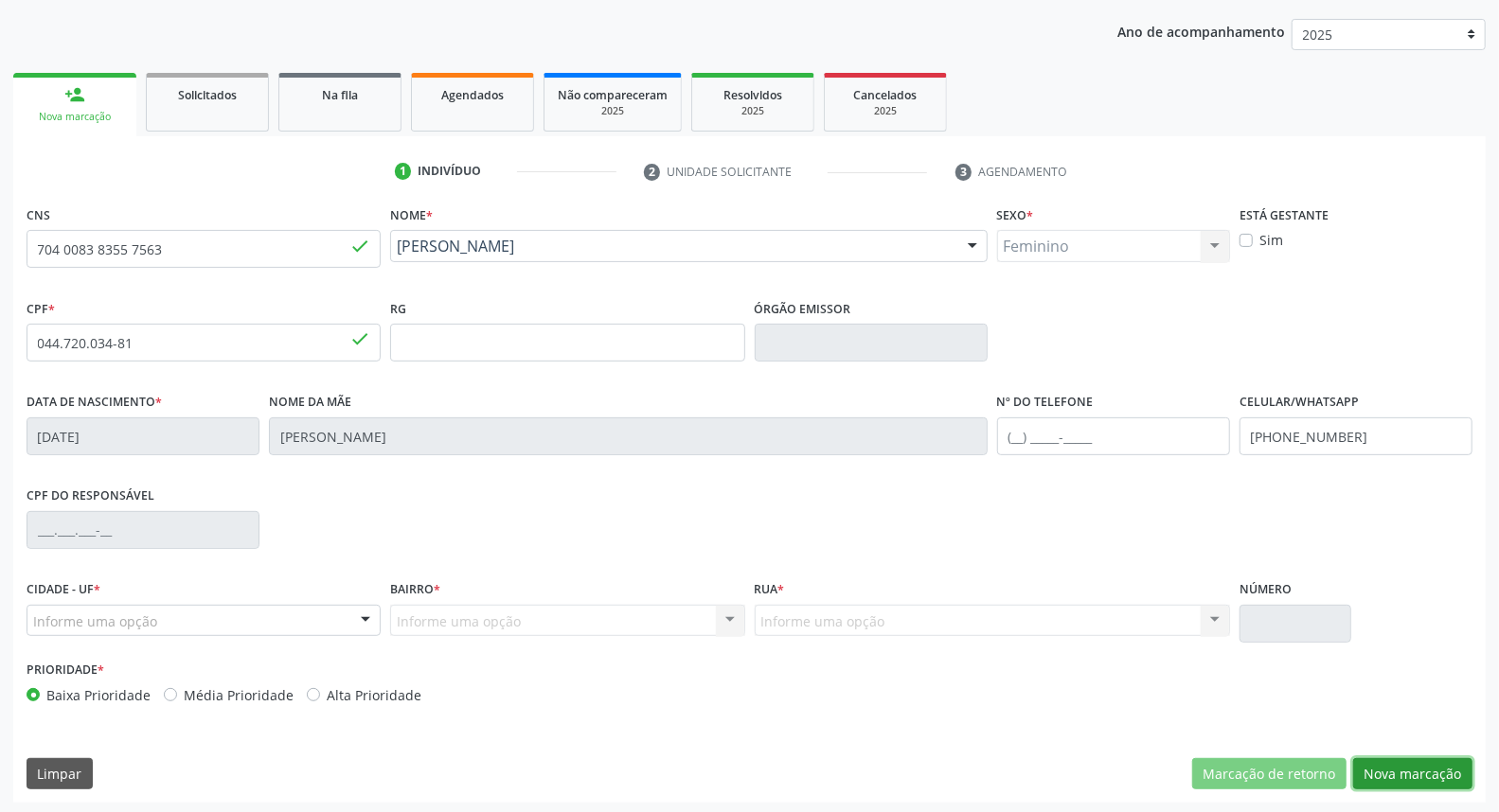
click at [1395, 771] on button "Nova marcação" at bounding box center [1412, 773] width 119 height 32
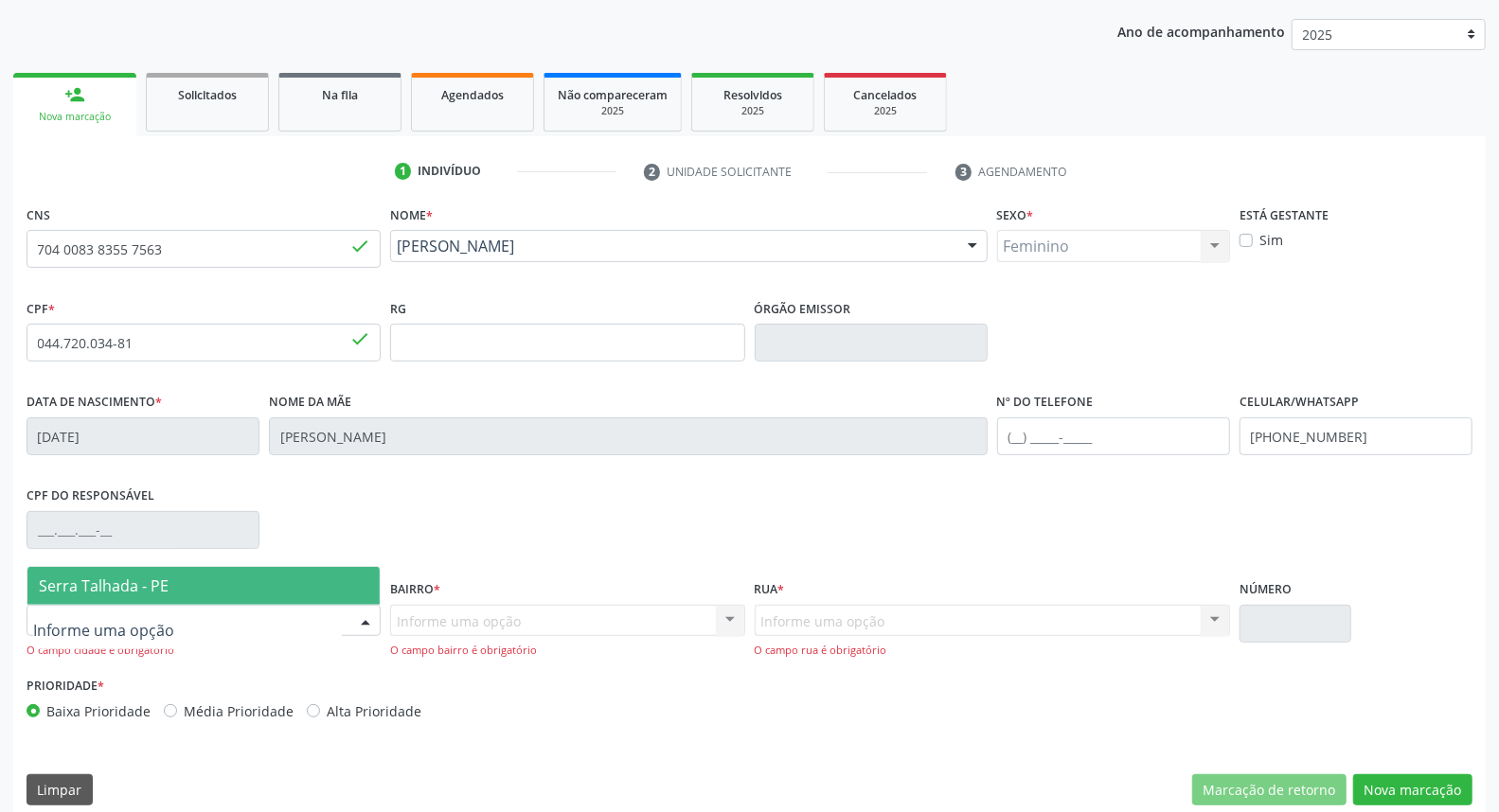
click at [341, 617] on div at bounding box center [203, 620] width 354 height 32
drag, startPoint x: 284, startPoint y: 584, endPoint x: 505, endPoint y: 585, distance: 221.0
click at [319, 572] on span "Serra Talhada - PE" at bounding box center [203, 586] width 353 height 38
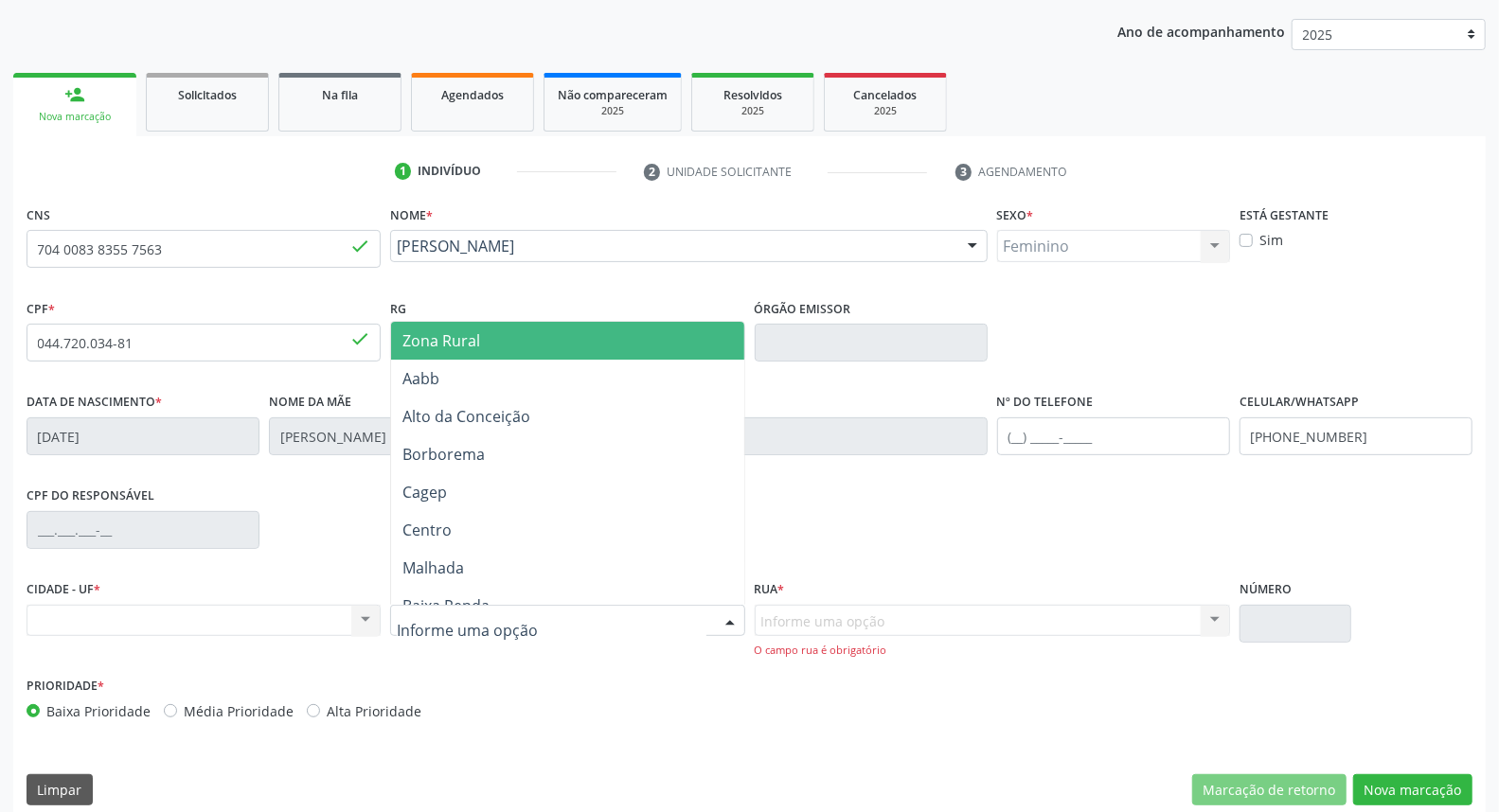
drag, startPoint x: 552, startPoint y: 345, endPoint x: 756, endPoint y: 493, distance: 252.0
click at [553, 345] on span "Zona Rural" at bounding box center [566, 341] width 353 height 38
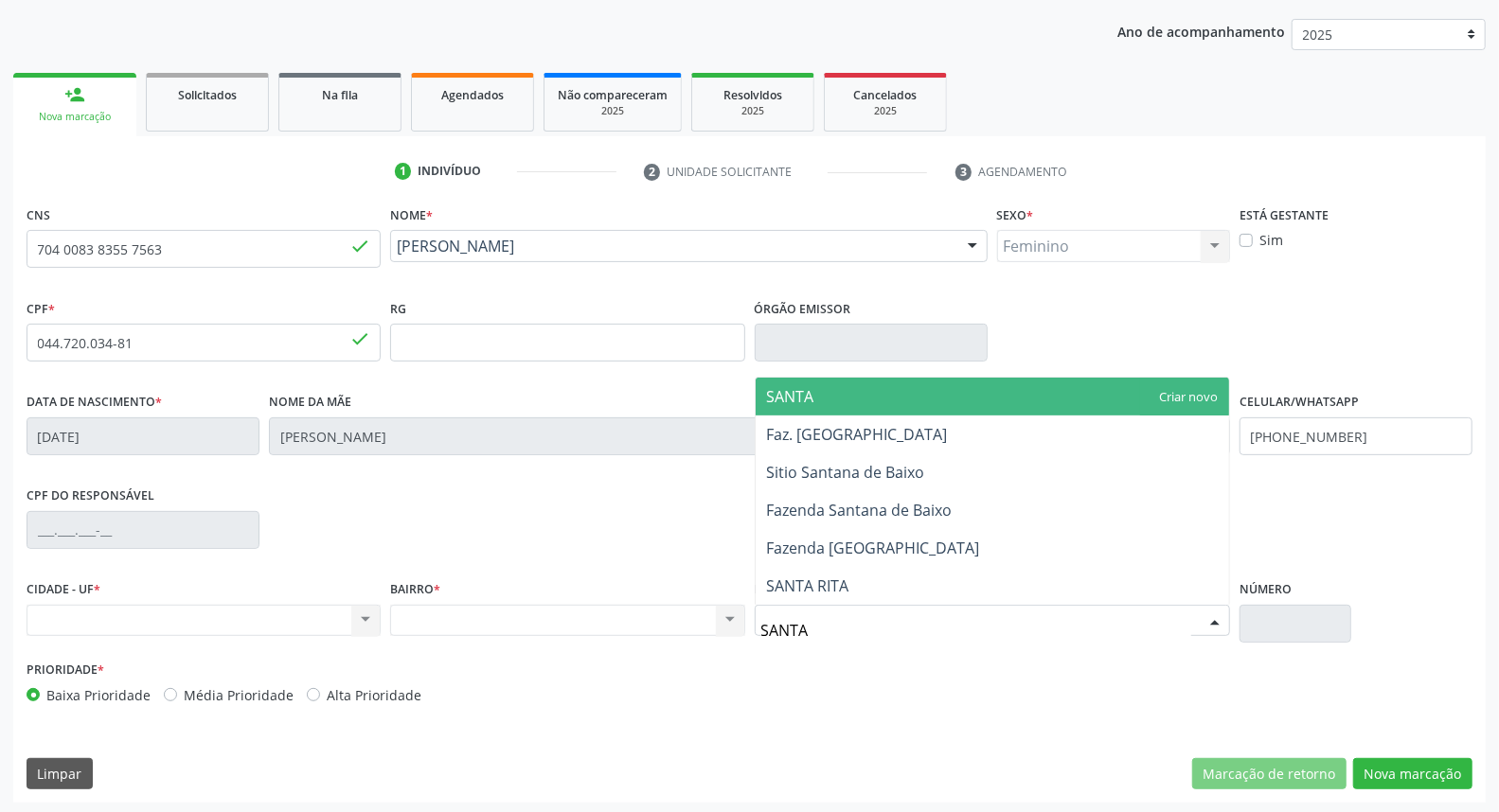
type input "SANTA"
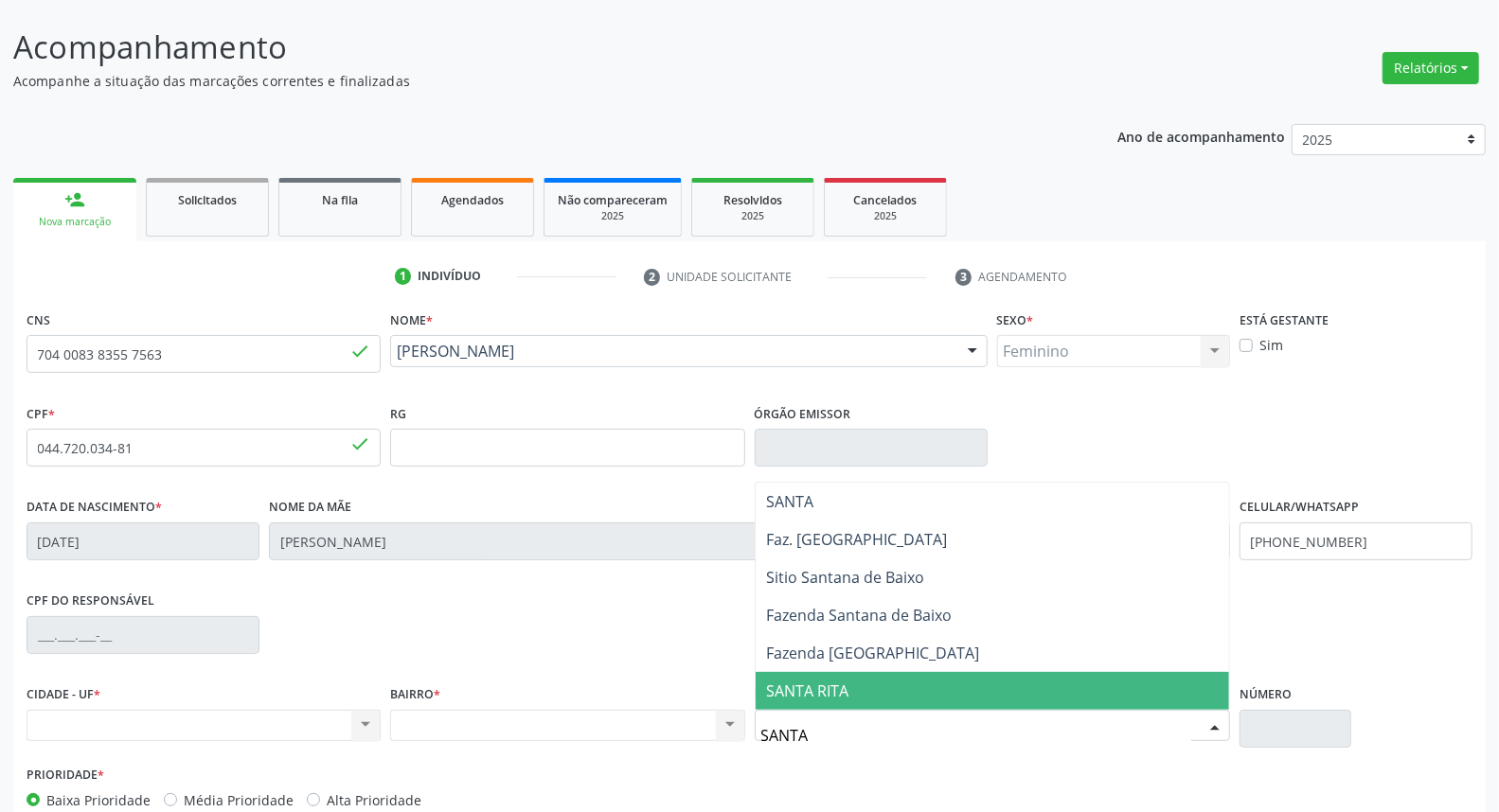
click at [838, 688] on span "SANTA RITA" at bounding box center [808, 690] width 82 height 20
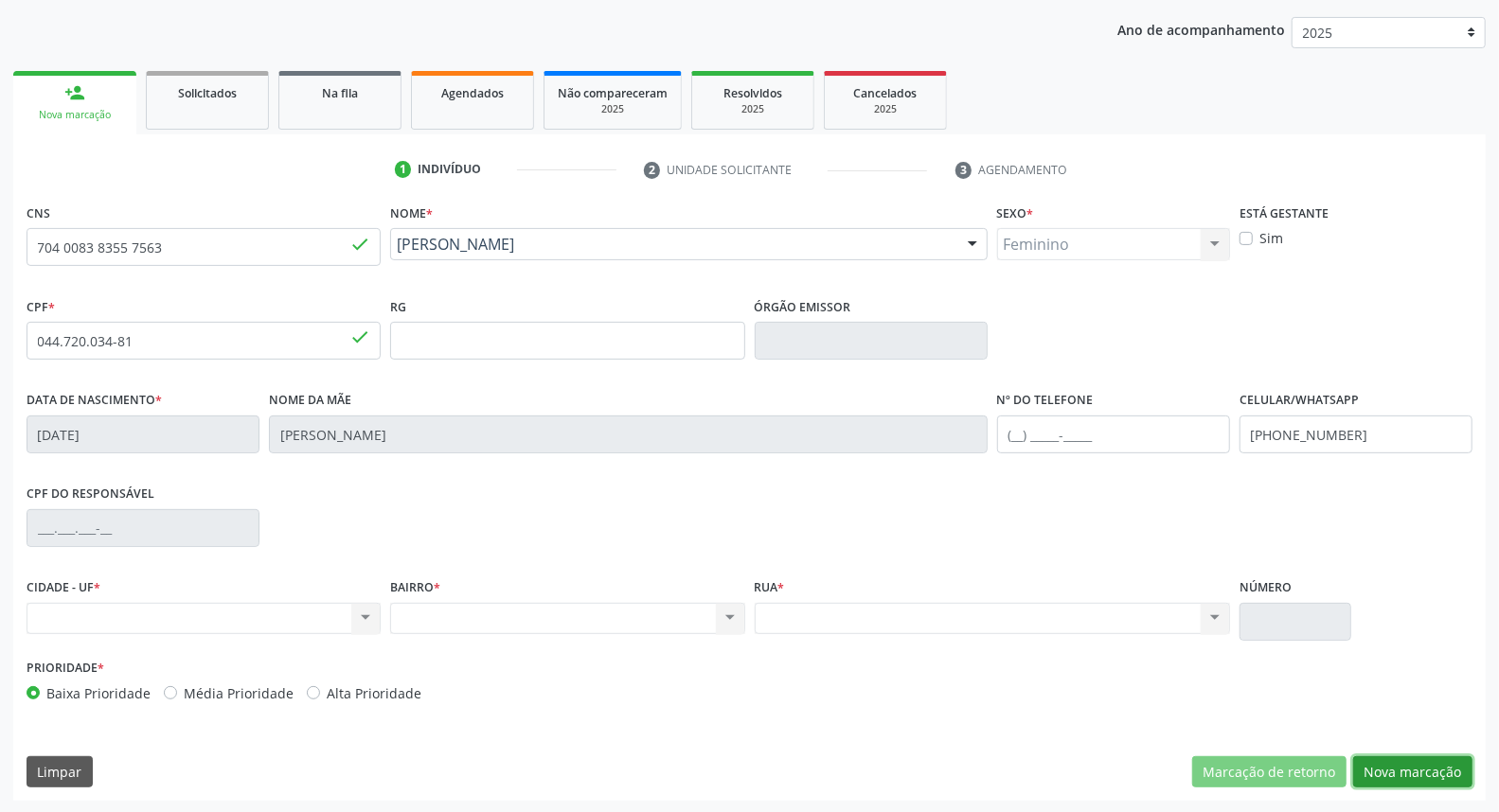
drag, startPoint x: 1428, startPoint y: 774, endPoint x: 1348, endPoint y: 744, distance: 85.4
click at [1427, 774] on button "Nova marcação" at bounding box center [1412, 772] width 119 height 32
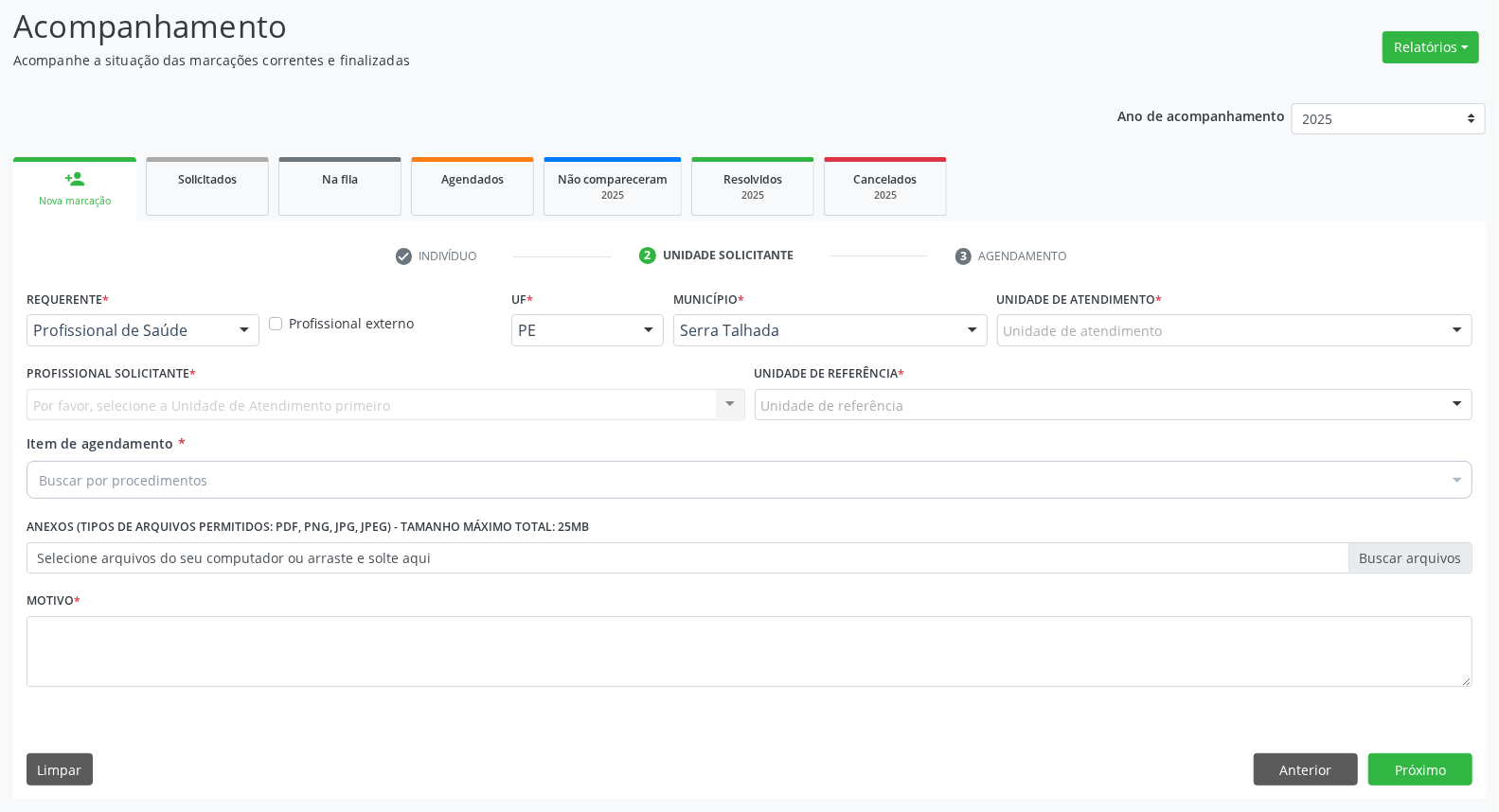
scroll to position [125, 0]
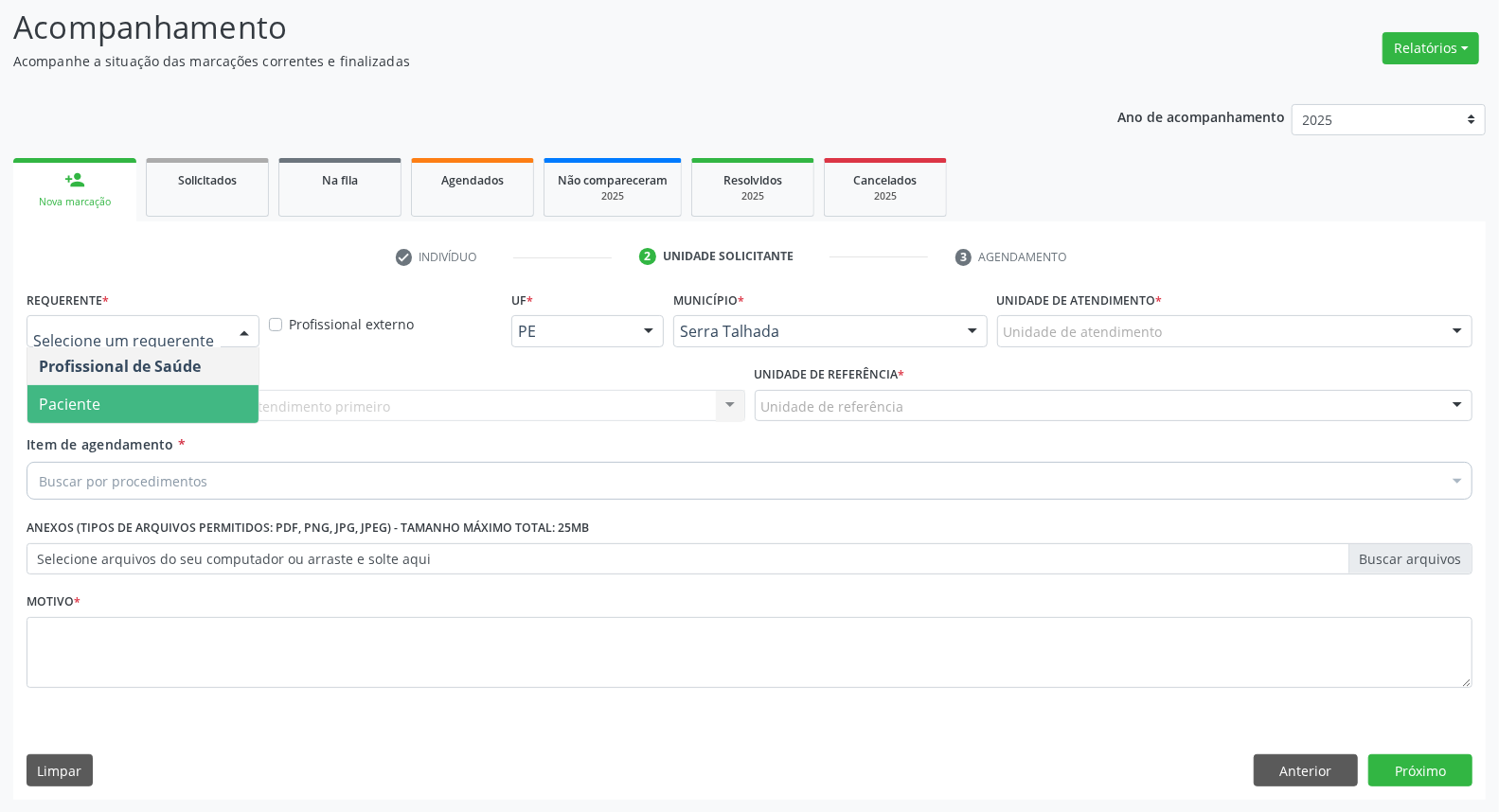
click at [89, 390] on span "Paciente" at bounding box center [143, 404] width 231 height 38
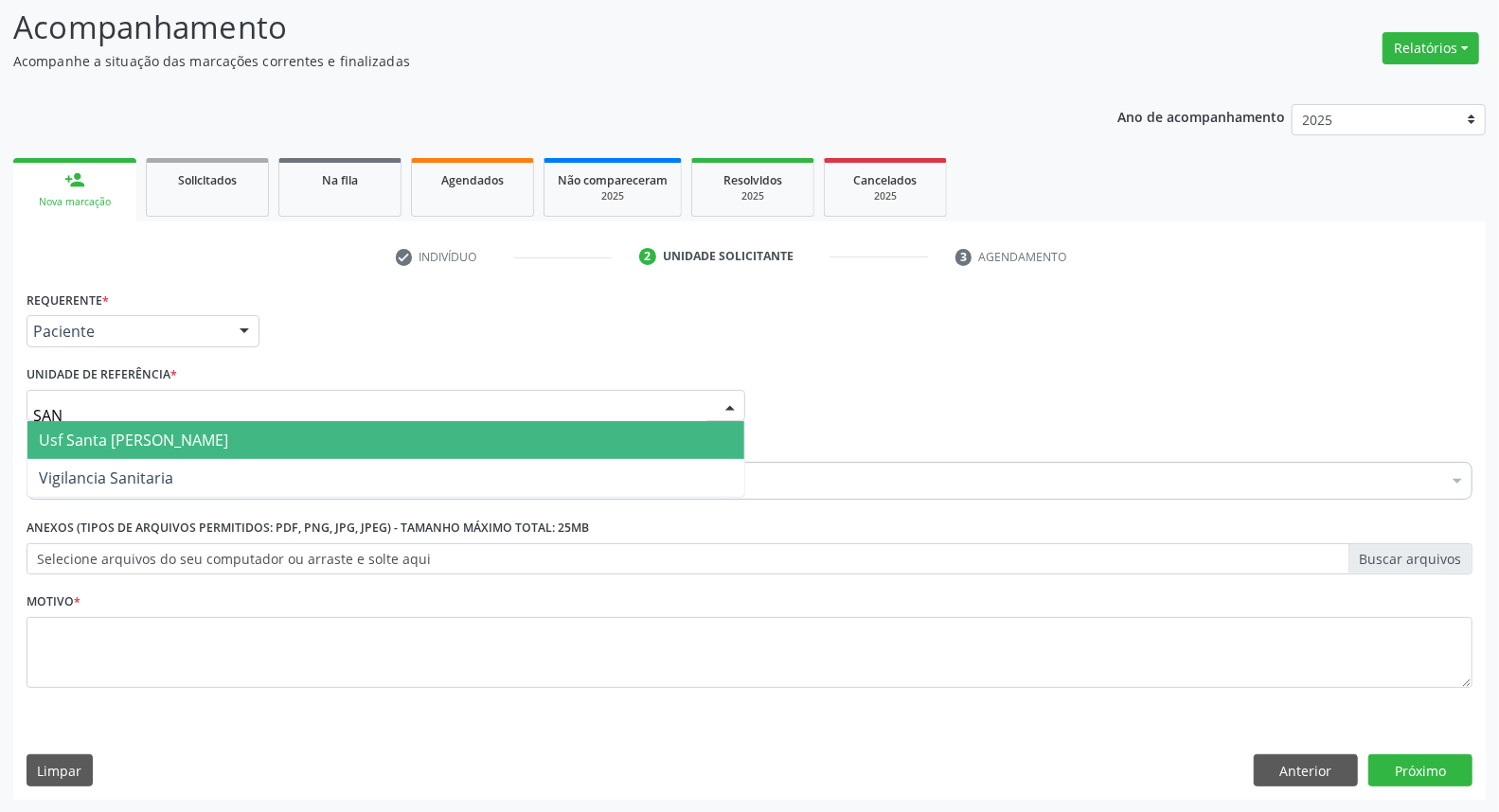
type input "SANT"
click at [77, 438] on span "Usf Santa [PERSON_NAME]" at bounding box center [134, 439] width 189 height 20
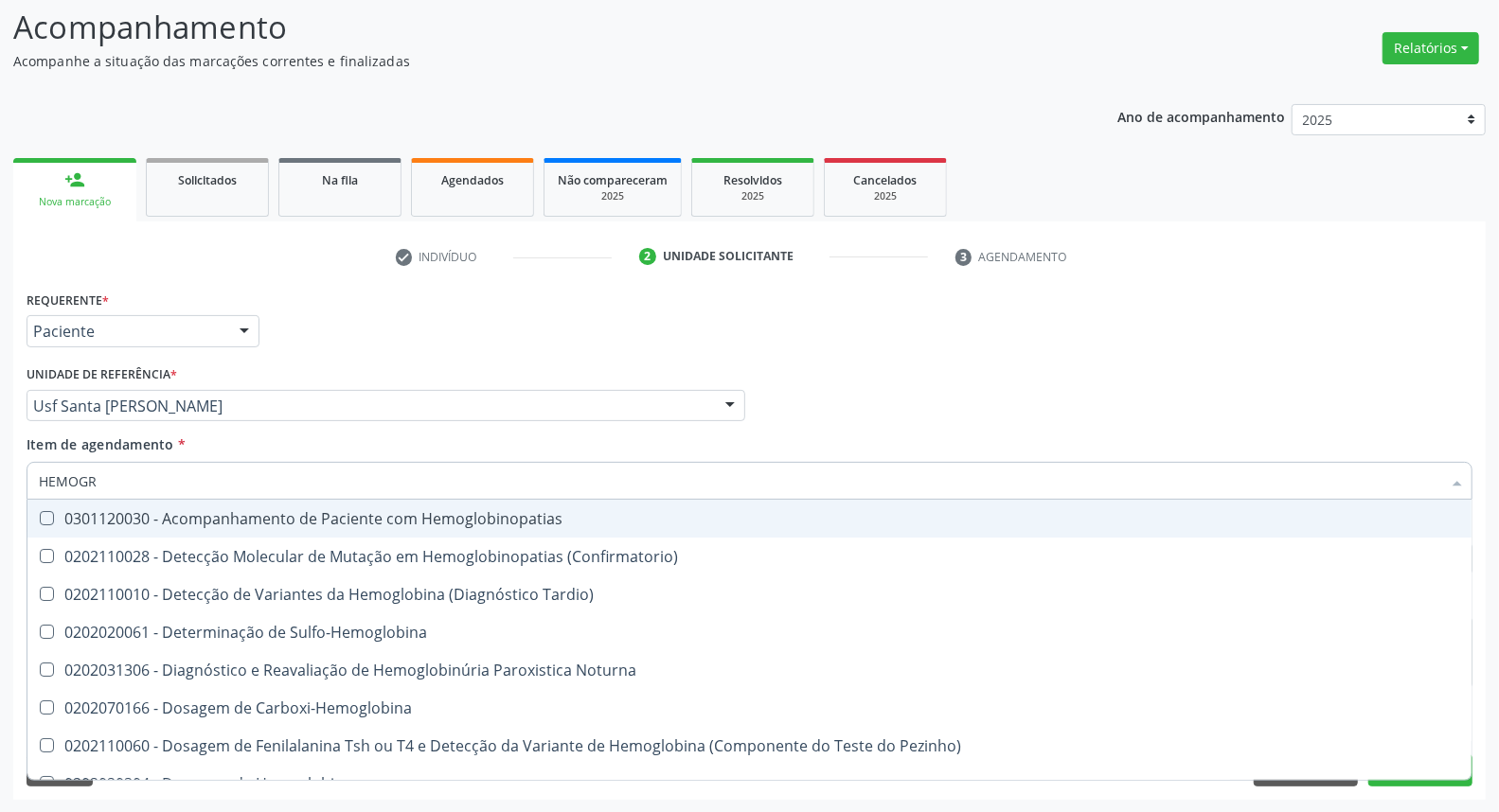
type input "HEMOGRA"
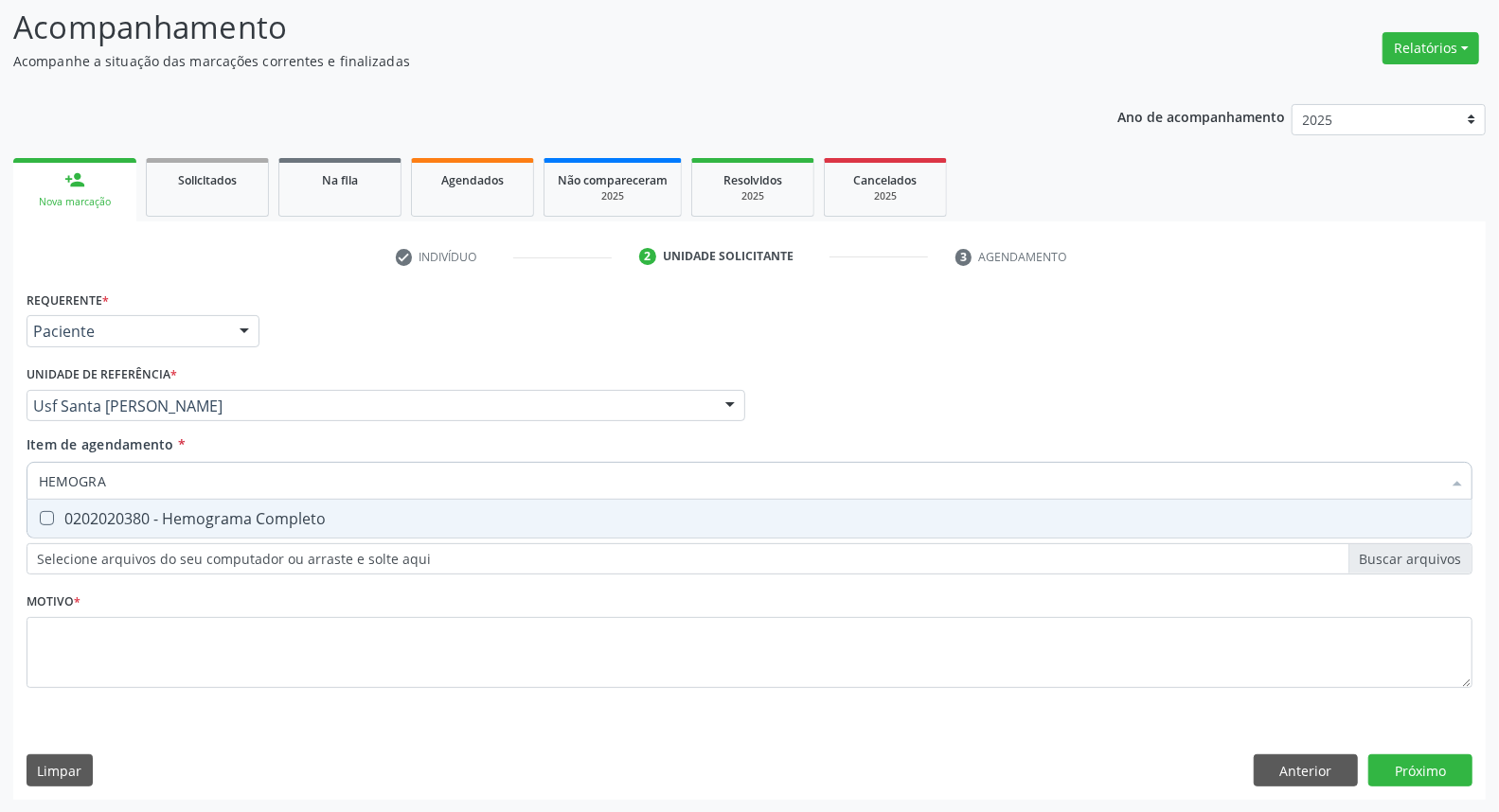
drag, startPoint x: 76, startPoint y: 511, endPoint x: 105, endPoint y: 484, distance: 39.6
click at [76, 510] on div "0202020380 - Hemograma Completo" at bounding box center [749, 518] width 1421 height 16
checkbox Completo "true"
drag, startPoint x: 119, startPoint y: 479, endPoint x: 0, endPoint y: 471, distance: 119.3
click at [0, 471] on div "Acompanhamento Acompanhe a situação das marcações correntes e finalizadas Relat…" at bounding box center [749, 396] width 1499 height 833
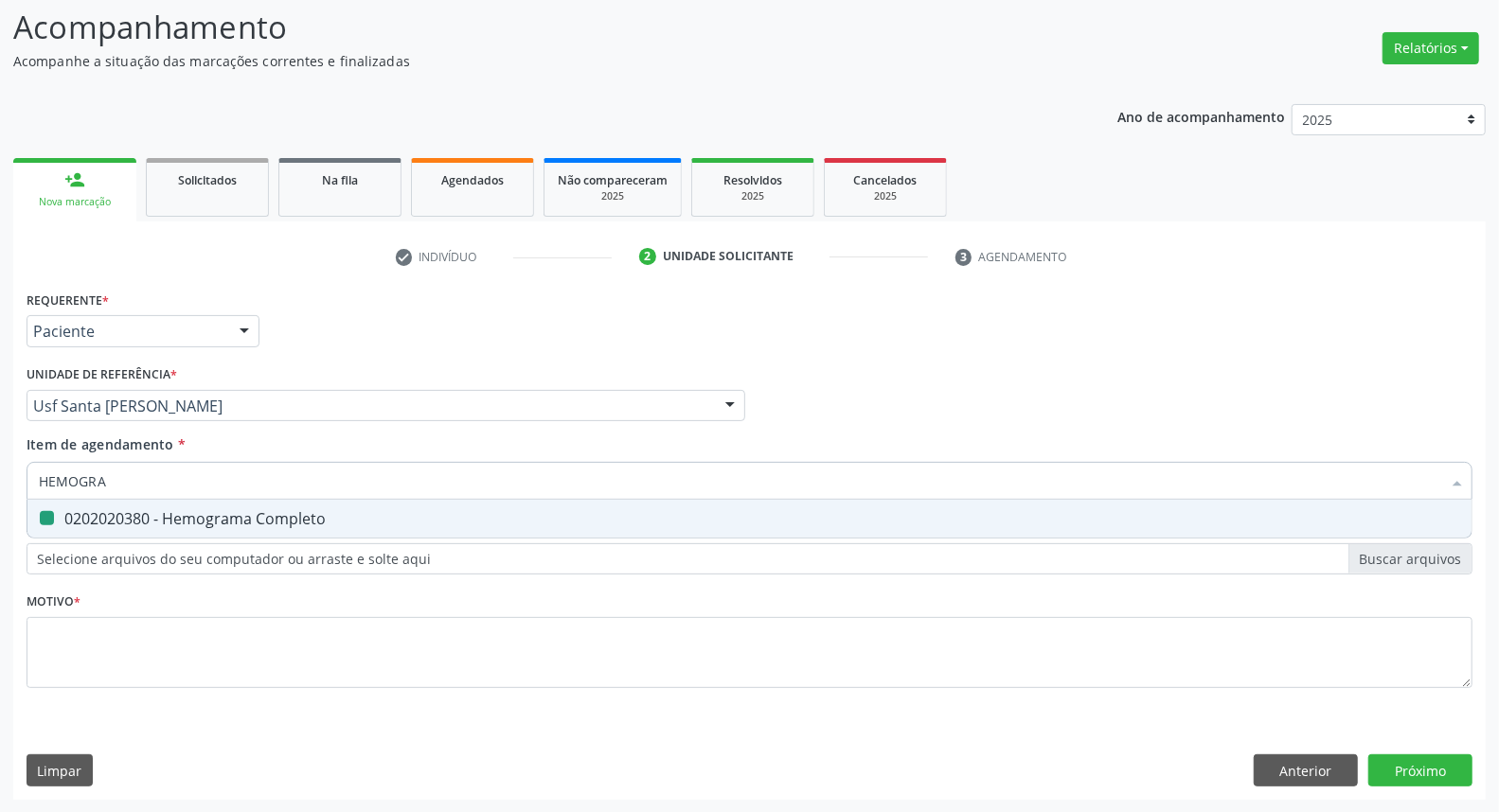
type input "G"
checkbox Completo "false"
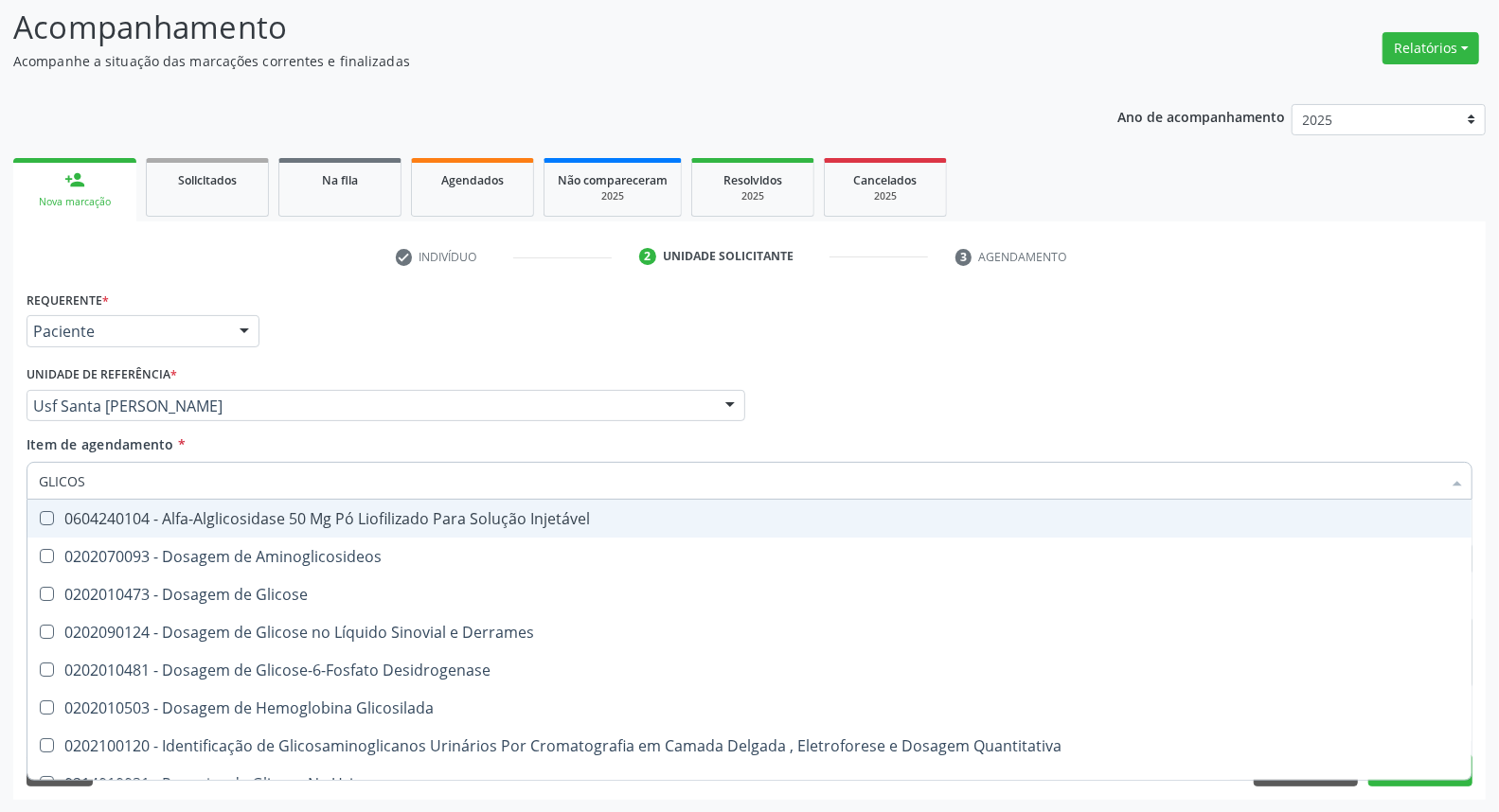
type input "GLICOSE"
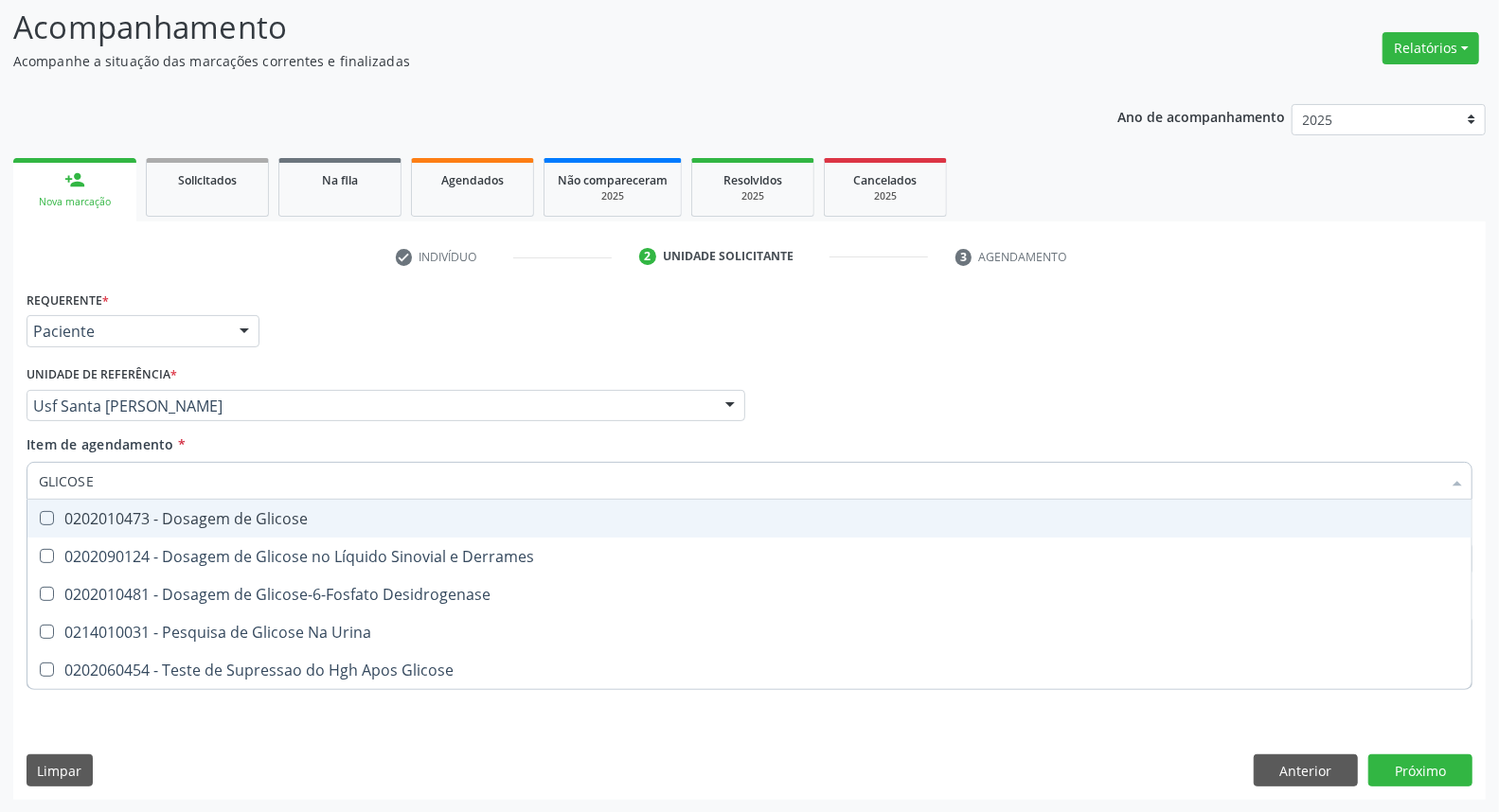
click at [99, 508] on span "0202010473 - Dosagem de Glicose" at bounding box center [749, 518] width 1443 height 38
checkbox Glicose "true"
click at [0, 482] on div "Acompanhamento Acompanhe a situação das marcações correntes e finalizadas Relat…" at bounding box center [749, 396] width 1499 height 833
type input "CO"
checkbox Glicose "false"
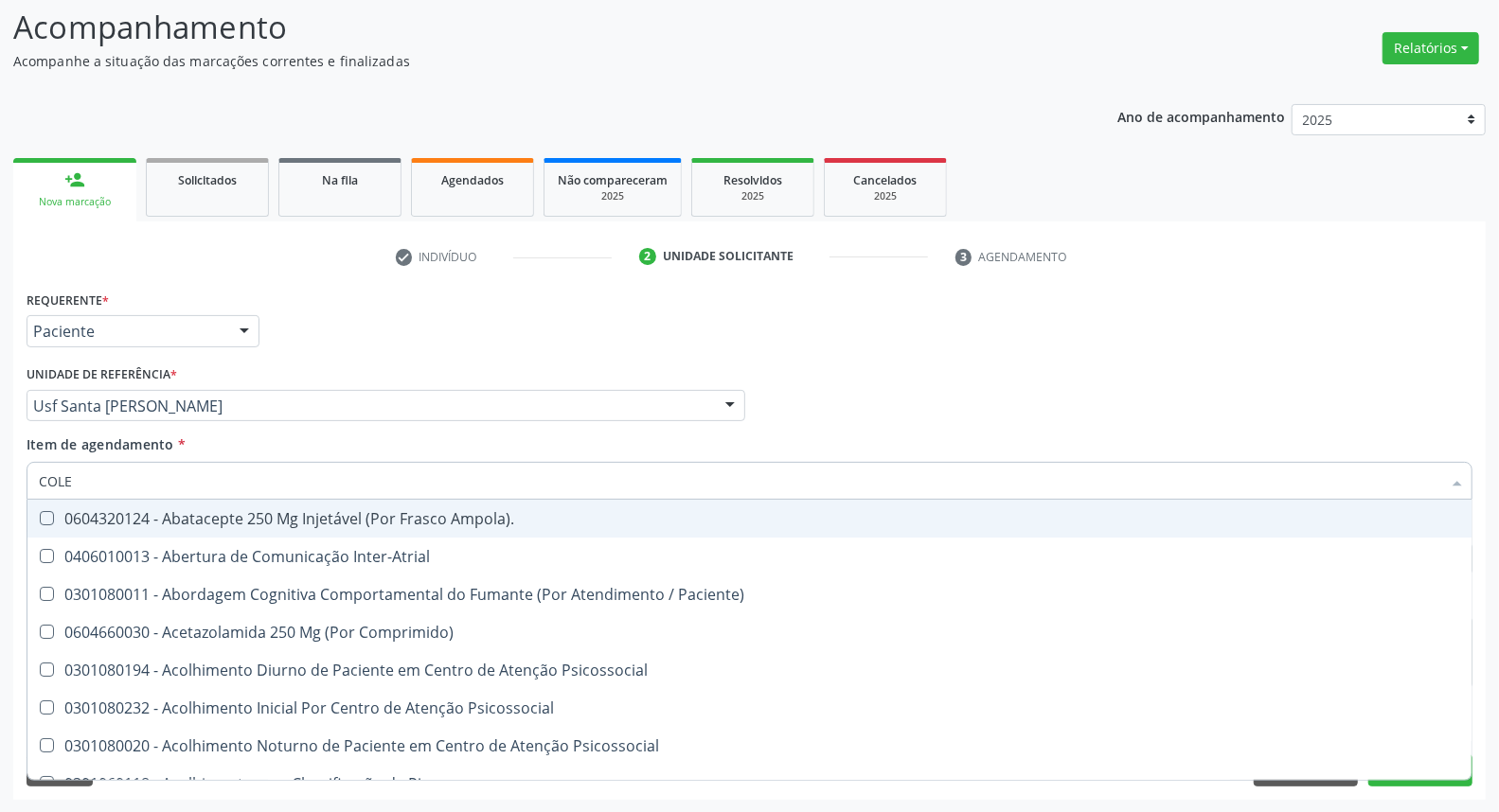
type input "COLES"
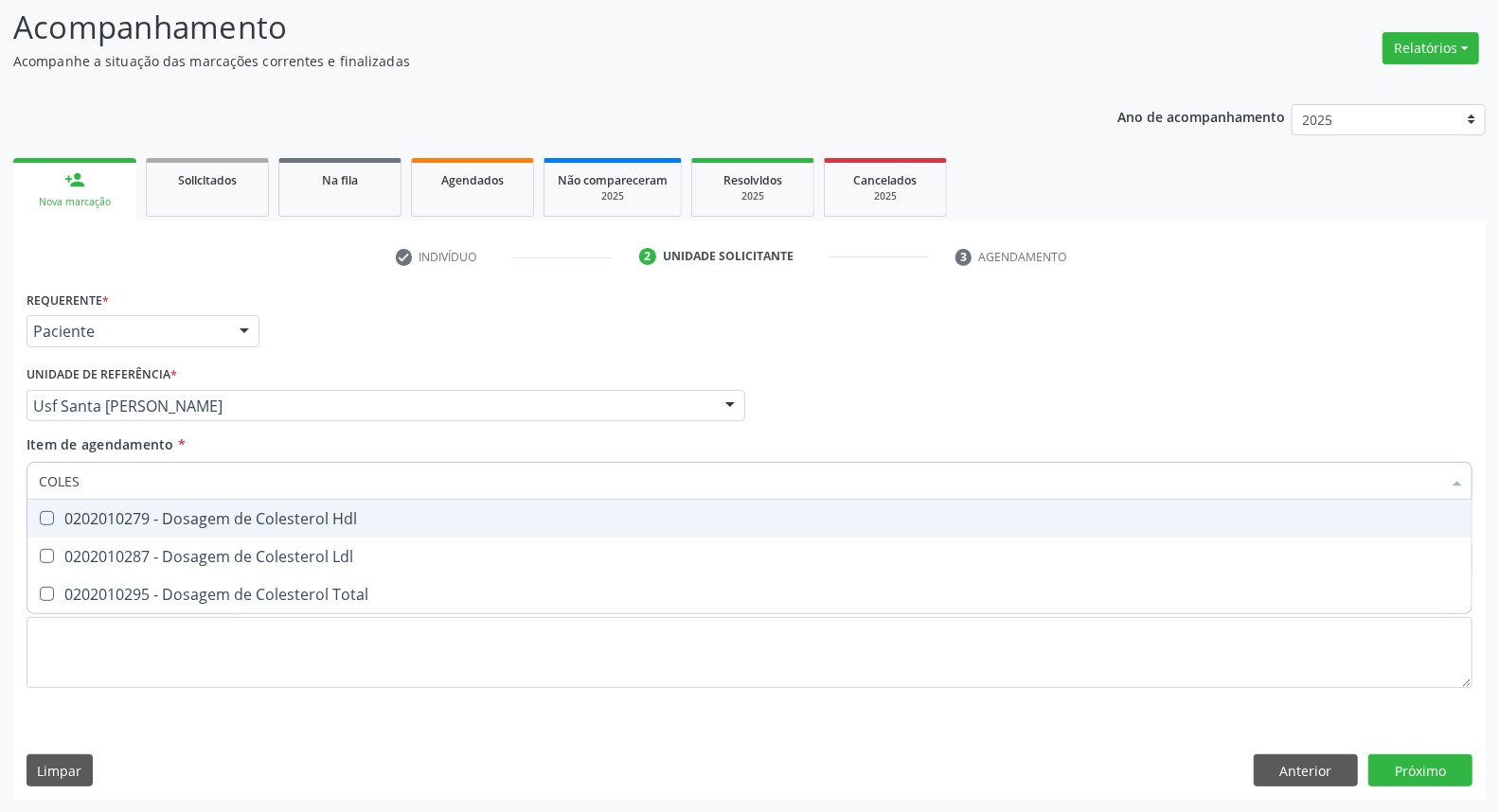
drag, startPoint x: 100, startPoint y: 525, endPoint x: 87, endPoint y: 568, distance: 44.9
click at [101, 525] on div "0202010279 - Dosagem de Colesterol Hdl" at bounding box center [749, 518] width 1421 height 16
checkbox Hdl "true"
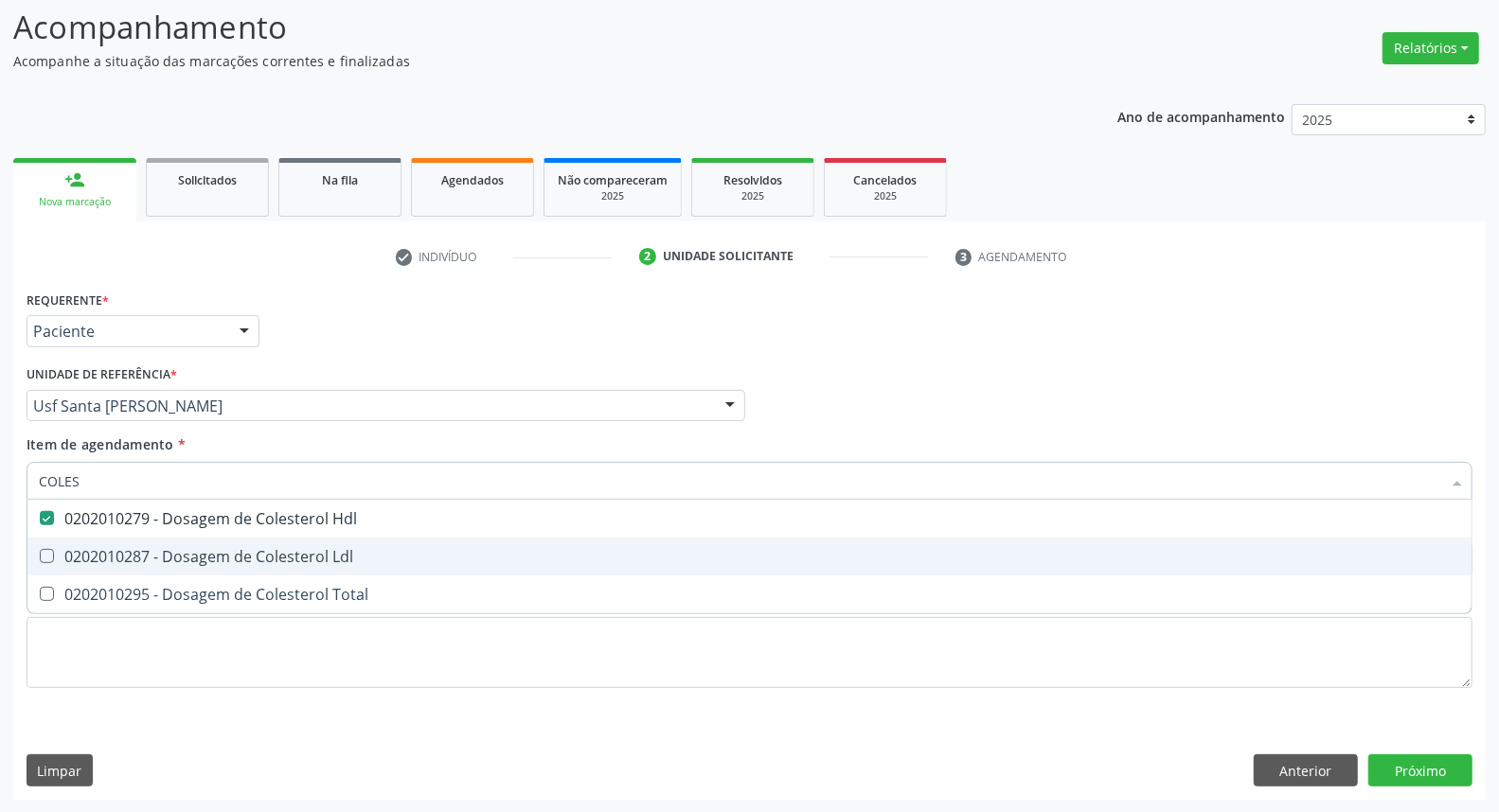
drag, startPoint x: 87, startPoint y: 568, endPoint x: 76, endPoint y: 593, distance: 27.3
click at [83, 571] on span "0202010287 - Dosagem de Colesterol Ldl" at bounding box center [749, 556] width 1443 height 38
checkbox Ldl "true"
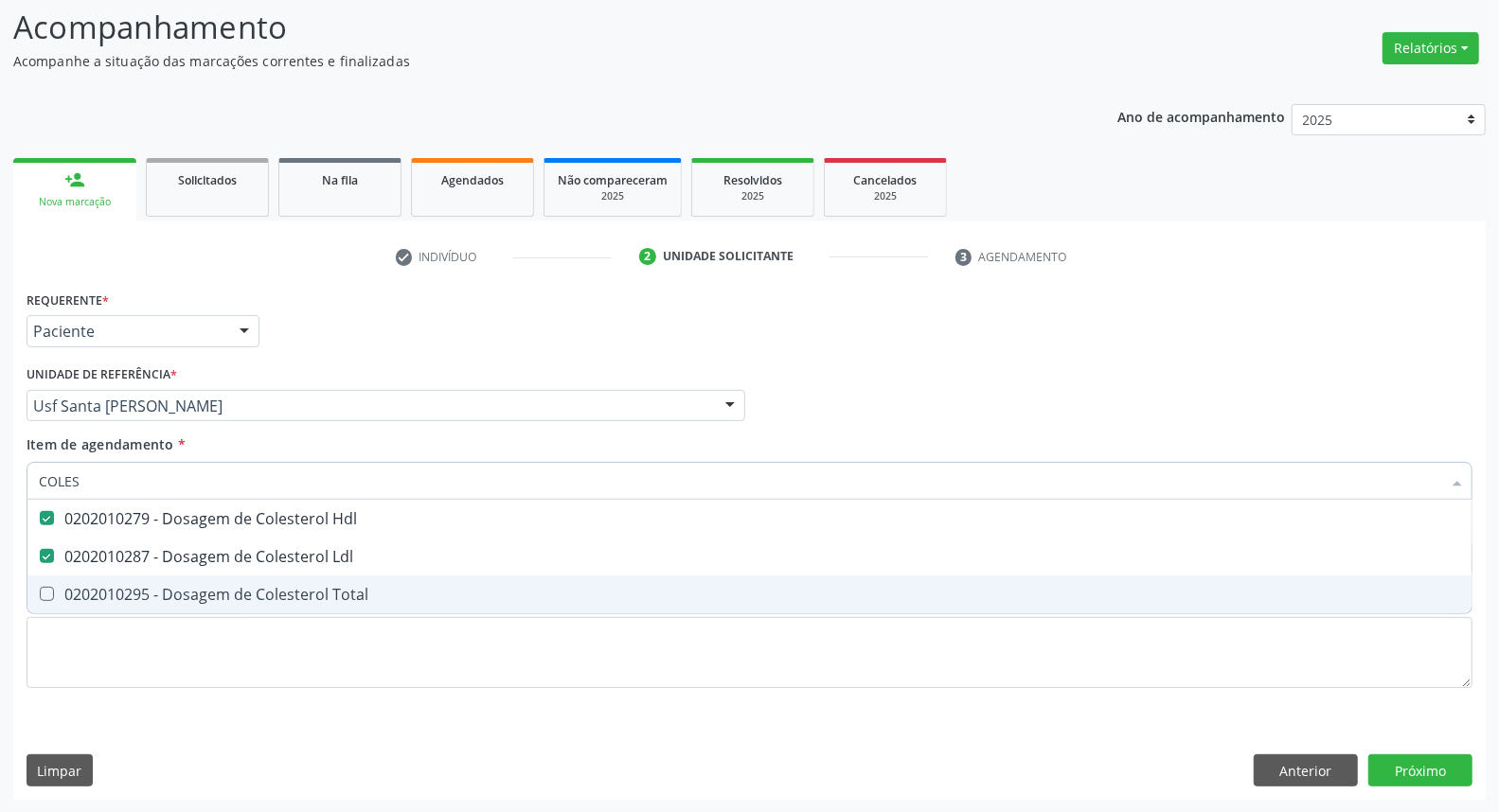
drag, startPoint x: 76, startPoint y: 594, endPoint x: 76, endPoint y: 579, distance: 15.0
click at [76, 587] on div "0202010295 - Dosagem de Colesterol Total" at bounding box center [749, 594] width 1421 height 16
checkbox Total "true"
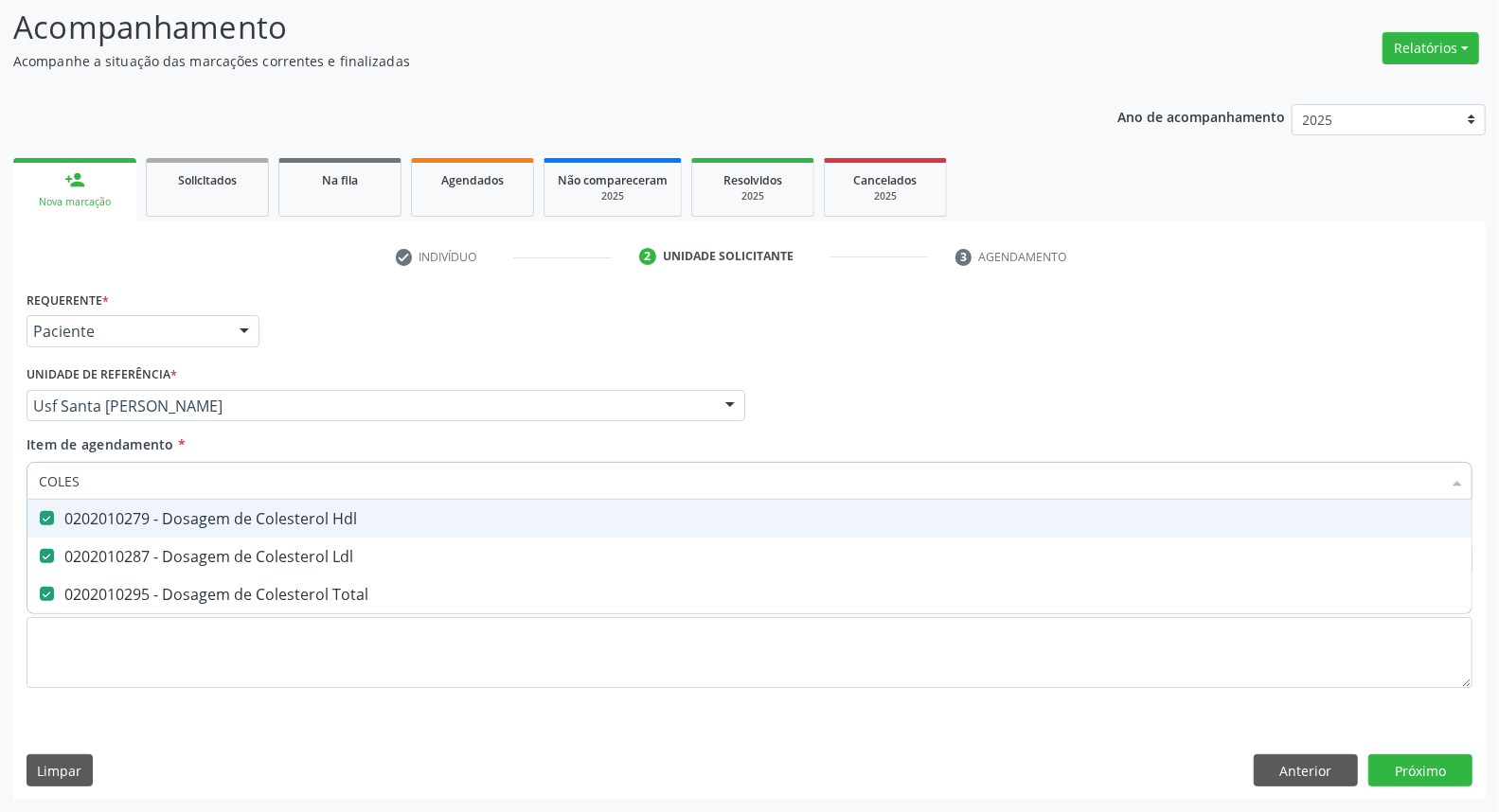
drag, startPoint x: 105, startPoint y: 485, endPoint x: 0, endPoint y: 462, distance: 107.5
click at [0, 464] on div "Acompanhamento Acompanhe a situação das marcações correntes e finalizadas Relat…" at bounding box center [749, 396] width 1499 height 833
type input "T"
checkbox Hdl "false"
checkbox Ldl "false"
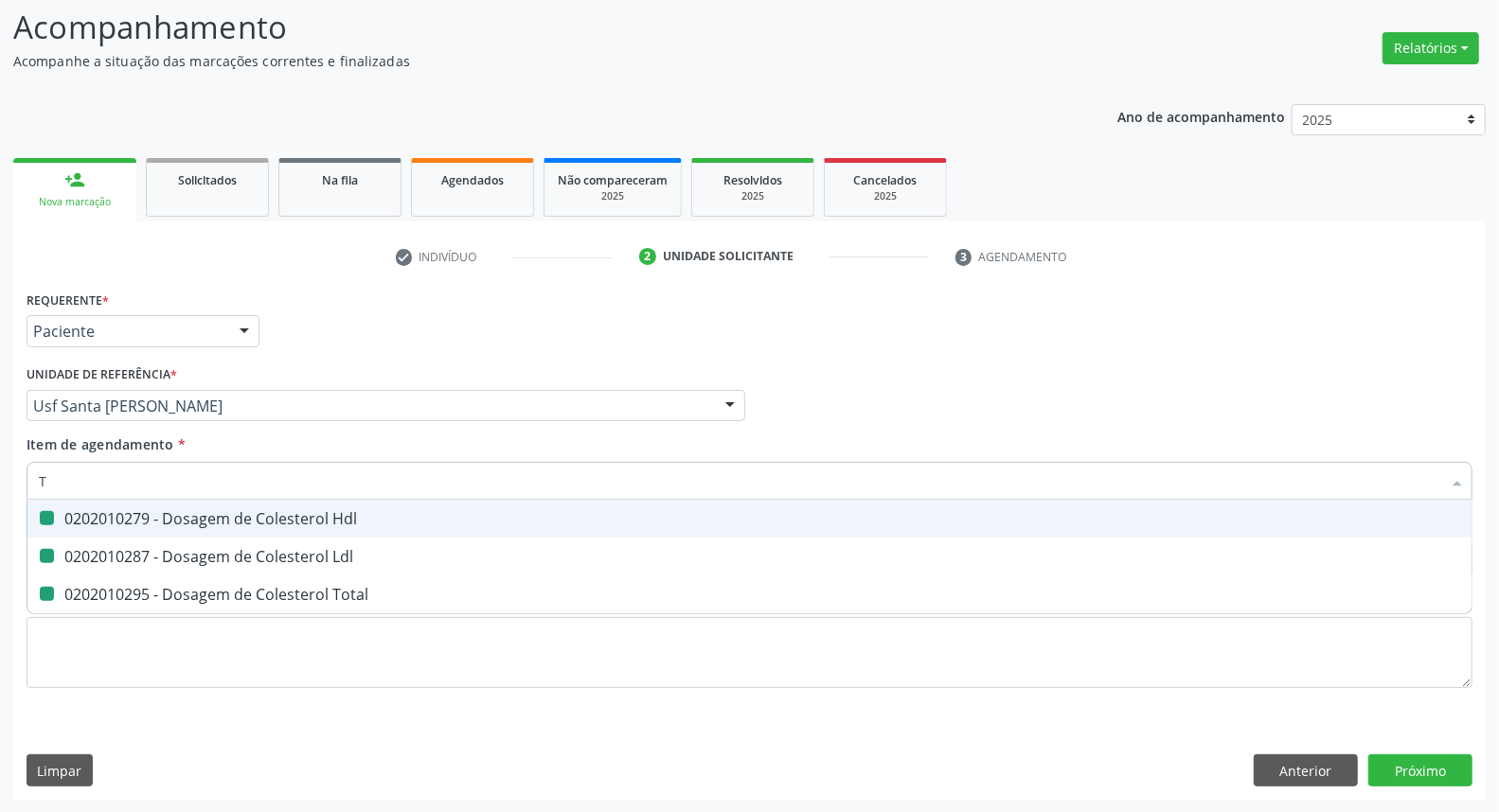
checkbox Total "false"
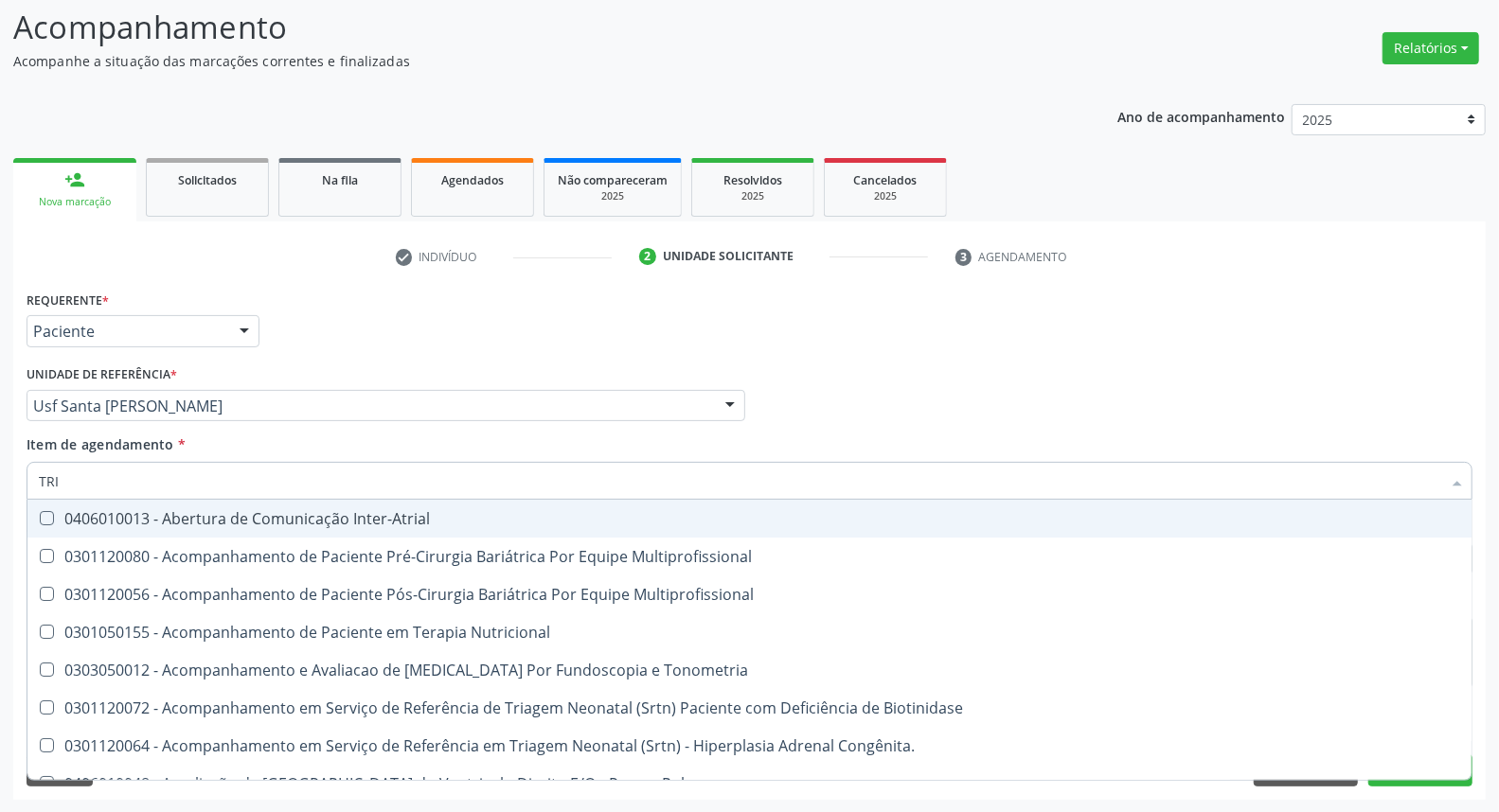
type input "TRIG"
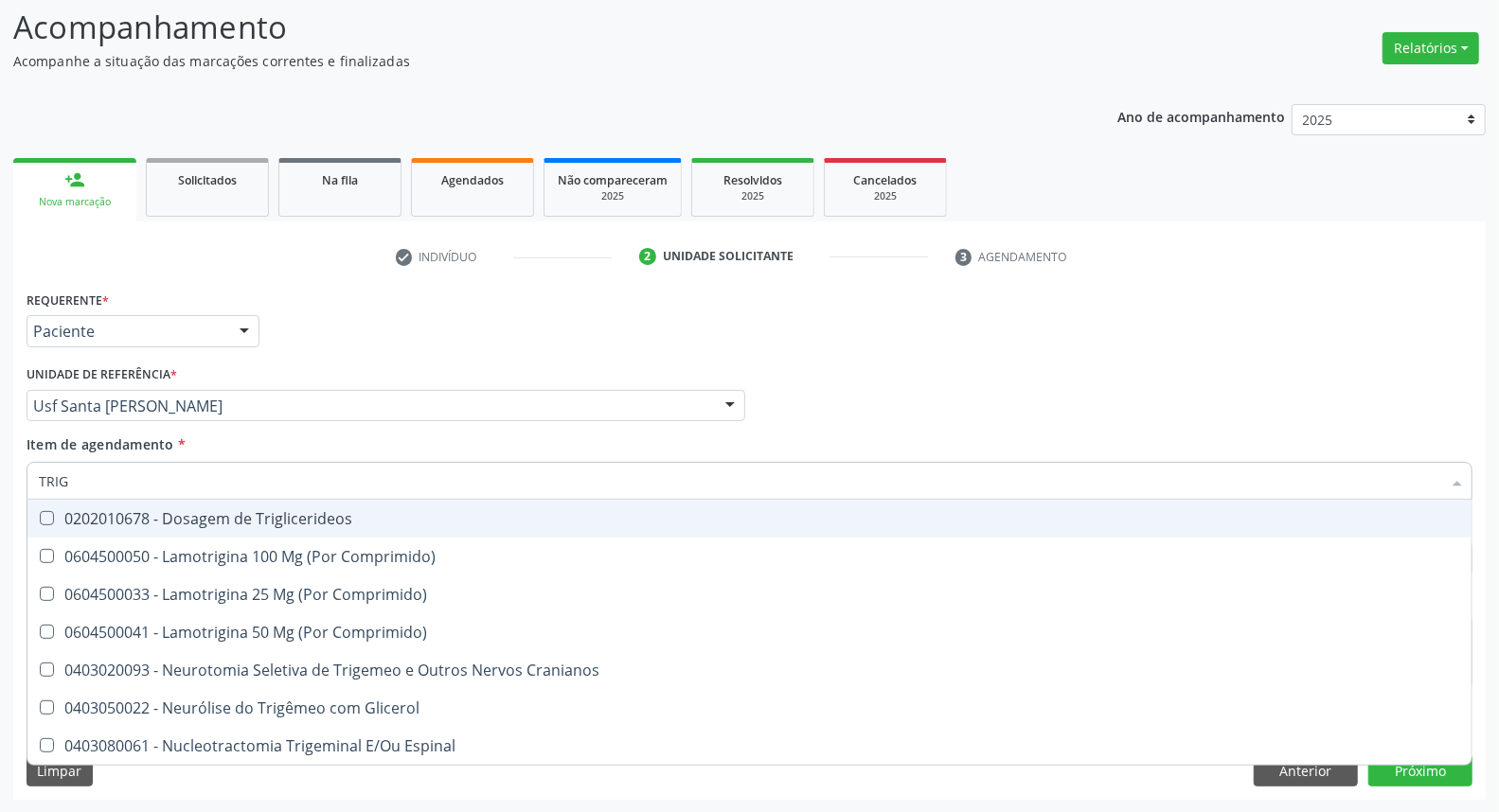
drag, startPoint x: 162, startPoint y: 518, endPoint x: 167, endPoint y: 477, distance: 41.3
click at [162, 513] on div "0202010678 - Dosagem de Triglicerideos" at bounding box center [749, 518] width 1421 height 16
checkbox Triglicerideos "true"
click at [0, 482] on div "Acompanhamento Acompanhe a situação das marcações correntes e finalizadas Relat…" at bounding box center [749, 396] width 1499 height 833
type input "UR"
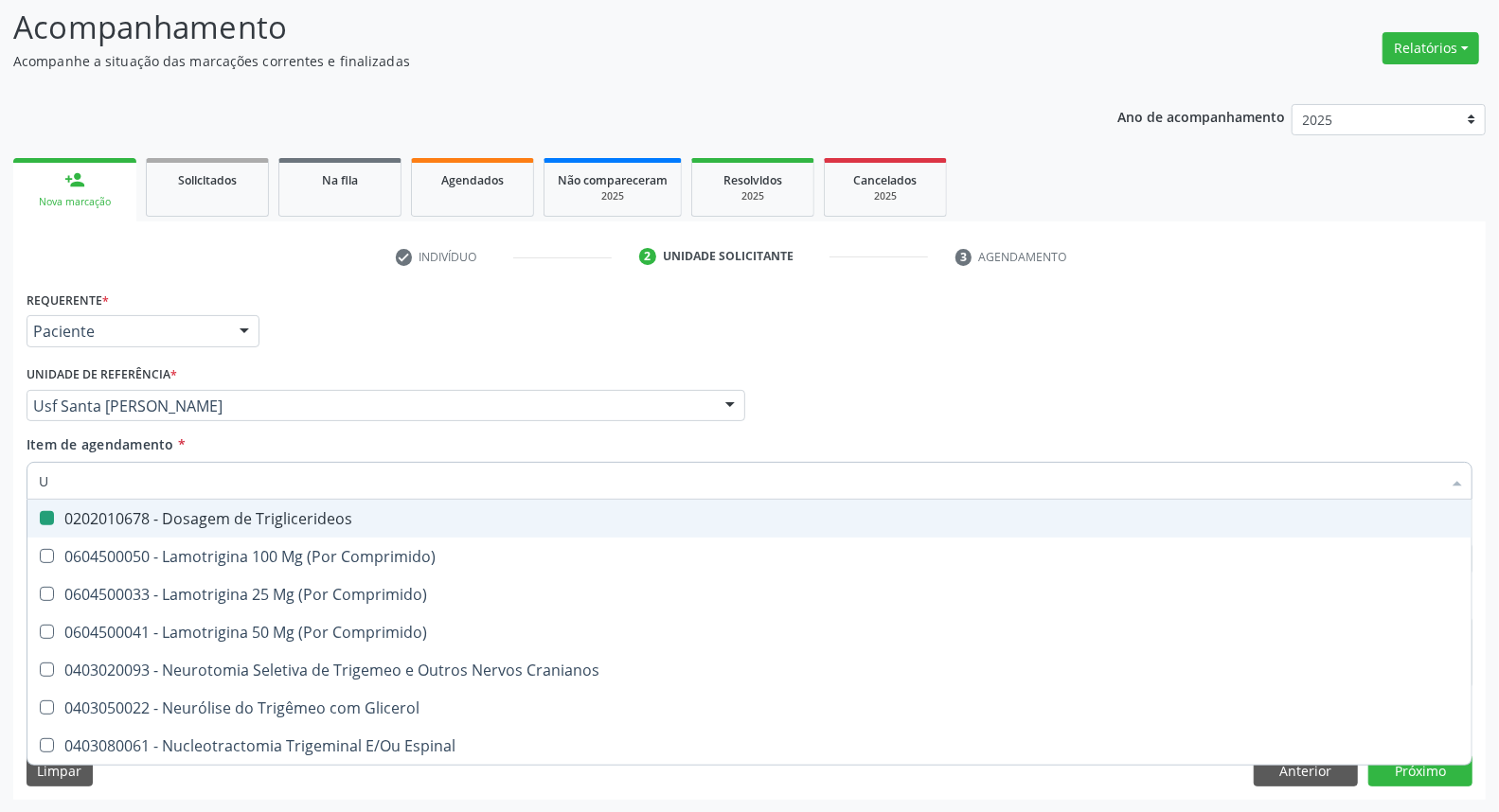
checkbox Triglicerideos "false"
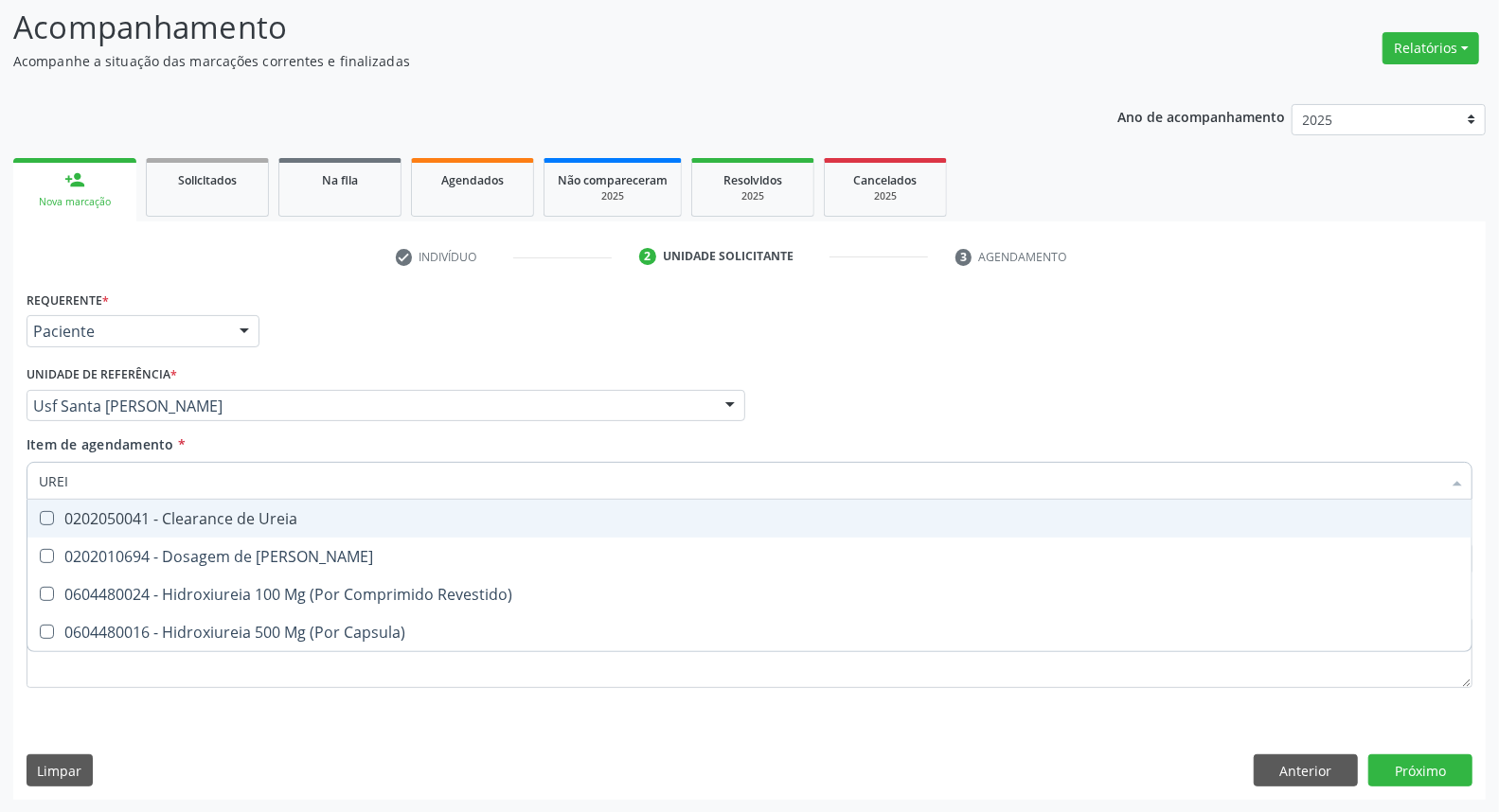
type input "UREIA"
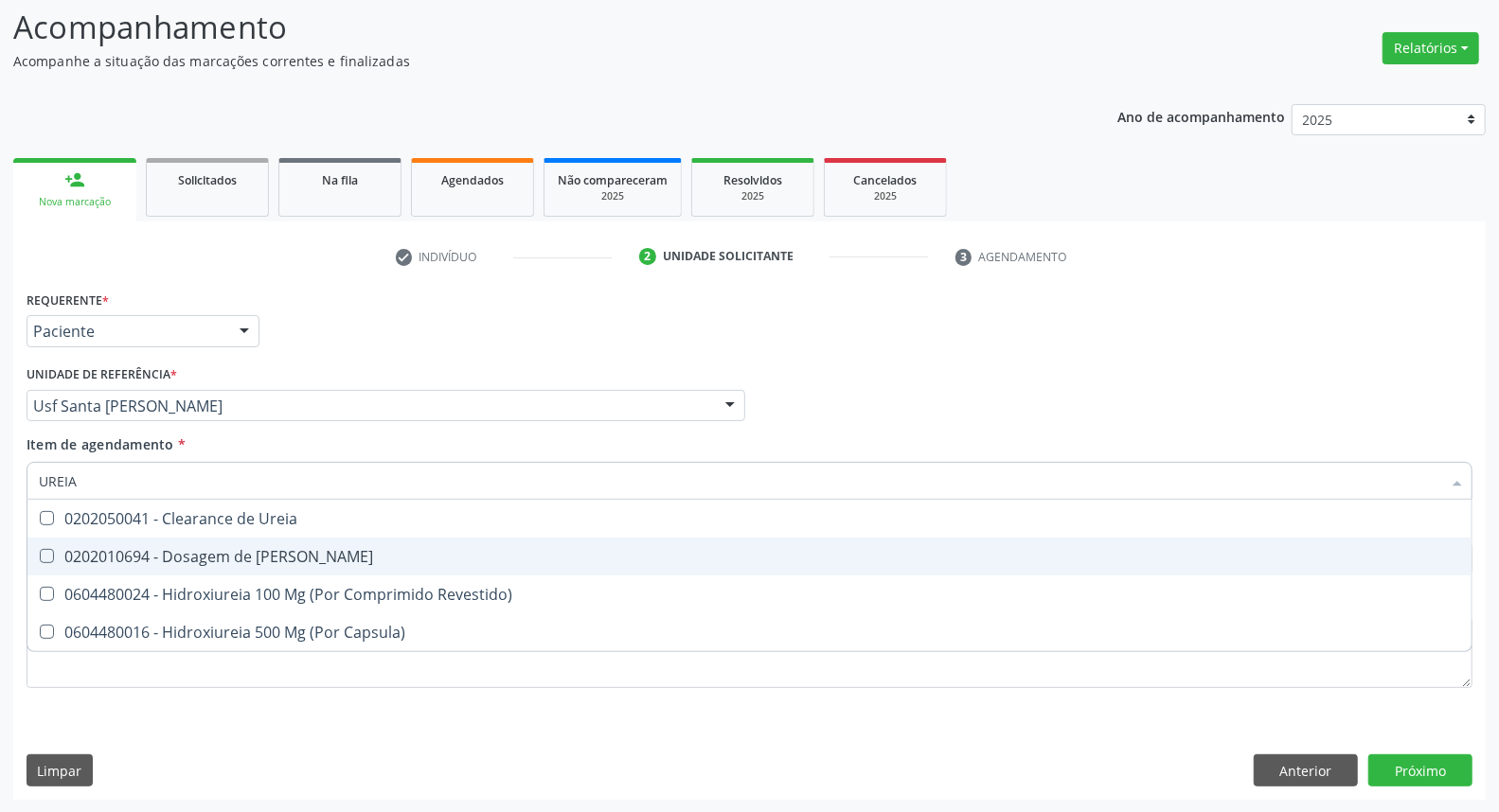
drag, startPoint x: 157, startPoint y: 547, endPoint x: 154, endPoint y: 508, distance: 39.1
click at [155, 548] on div "0202010694 - Dosagem de [PERSON_NAME]" at bounding box center [749, 556] width 1421 height 16
checkbox Ureia "true"
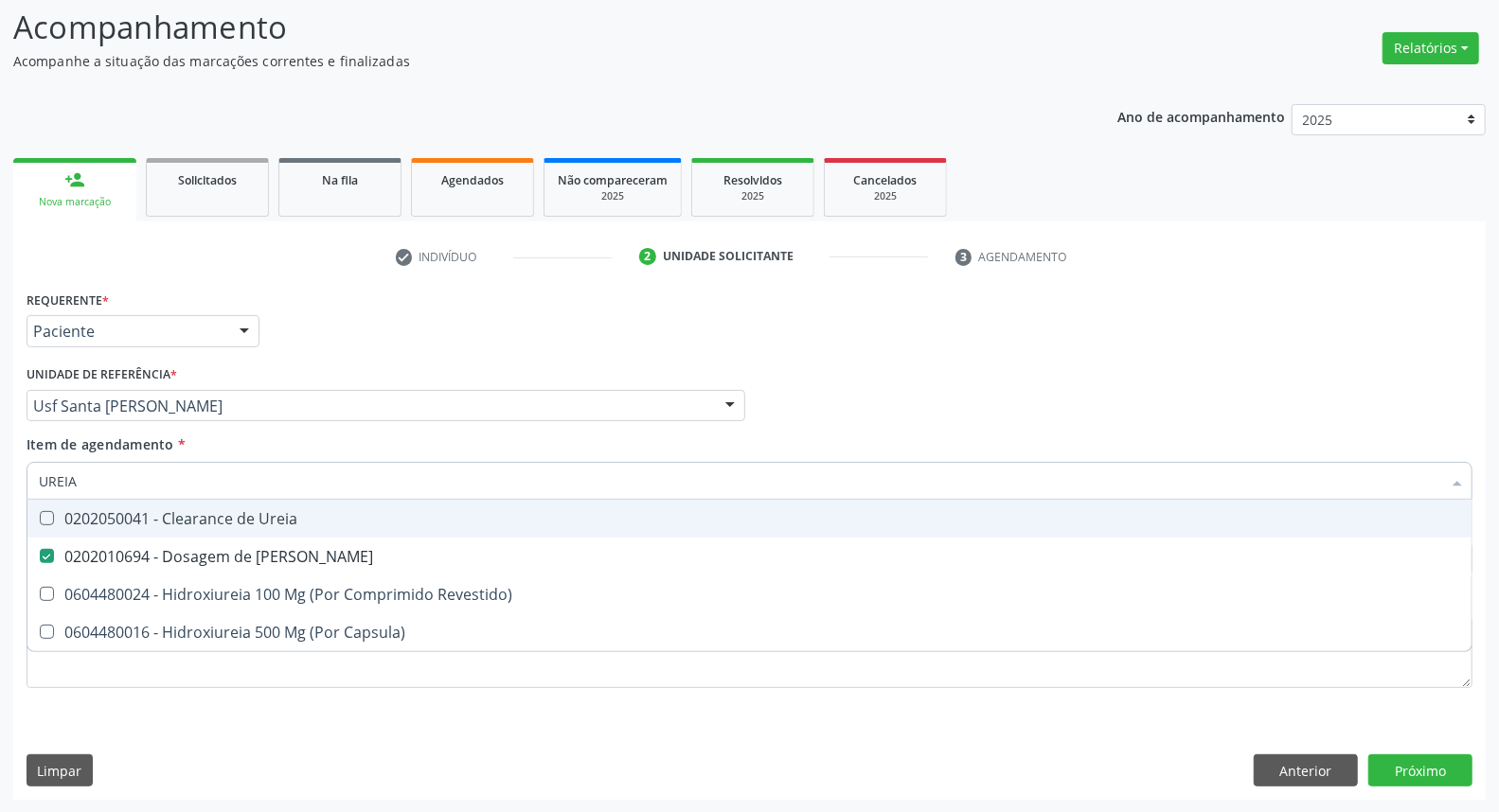
click at [0, 475] on div "Acompanhamento Acompanhe a situação das marcações correntes e finalizadas Relat…" at bounding box center [749, 396] width 1499 height 833
type input "C"
checkbox Ureia "false"
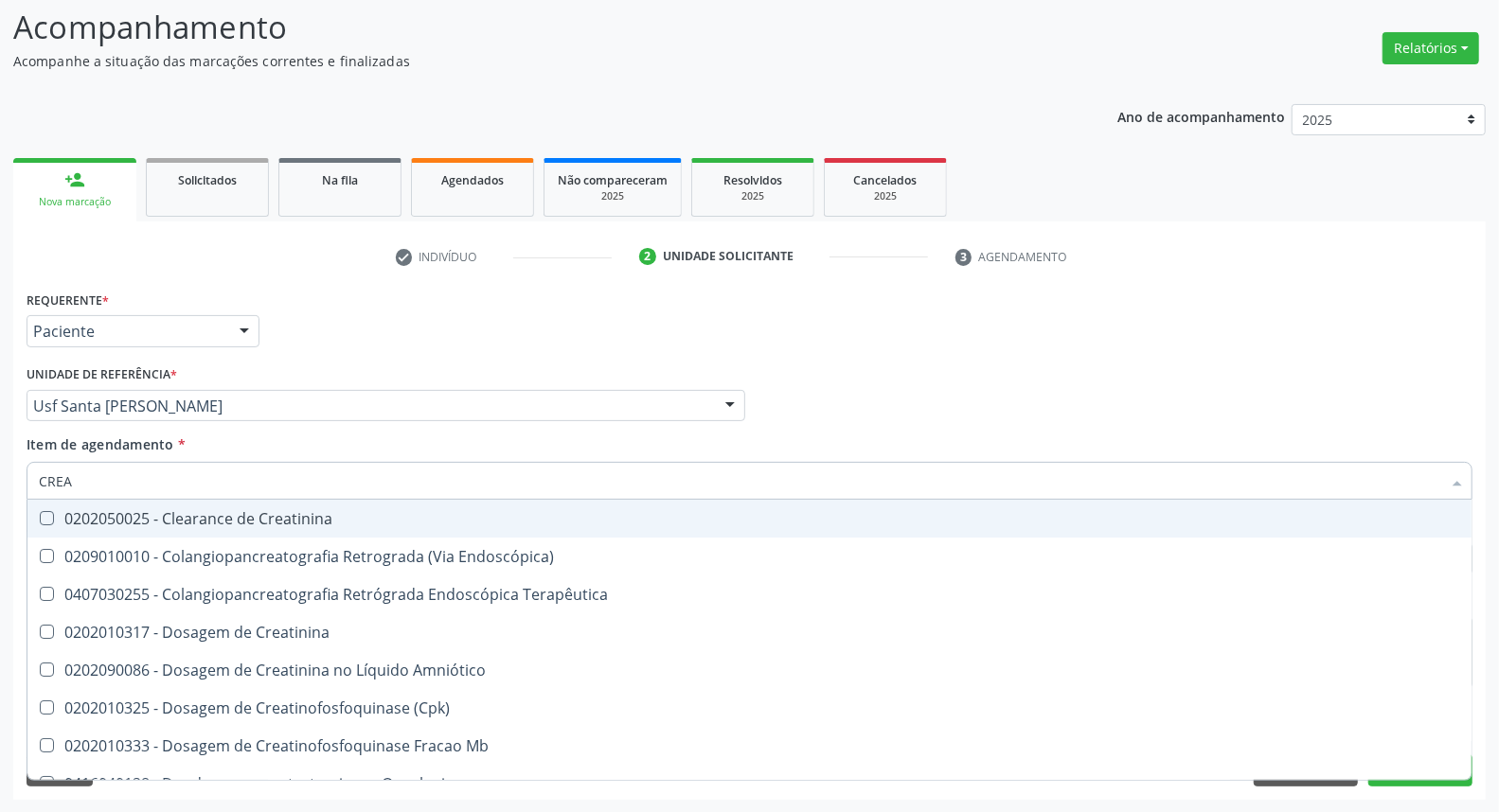
type input "CREAT"
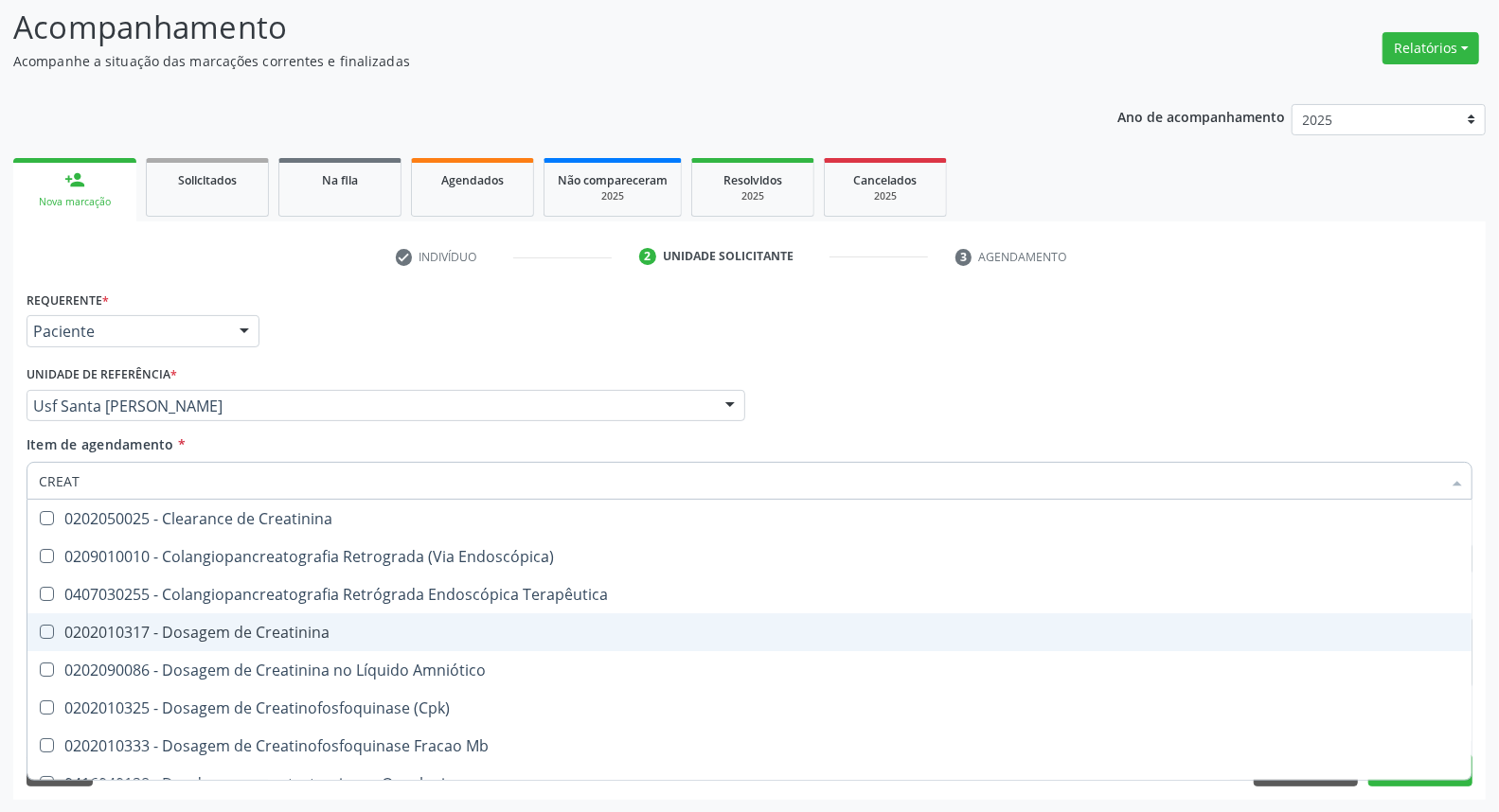
click at [63, 618] on span "0202010317 - Dosagem de Creatinina" at bounding box center [749, 631] width 1443 height 38
checkbox Creatinina "true"
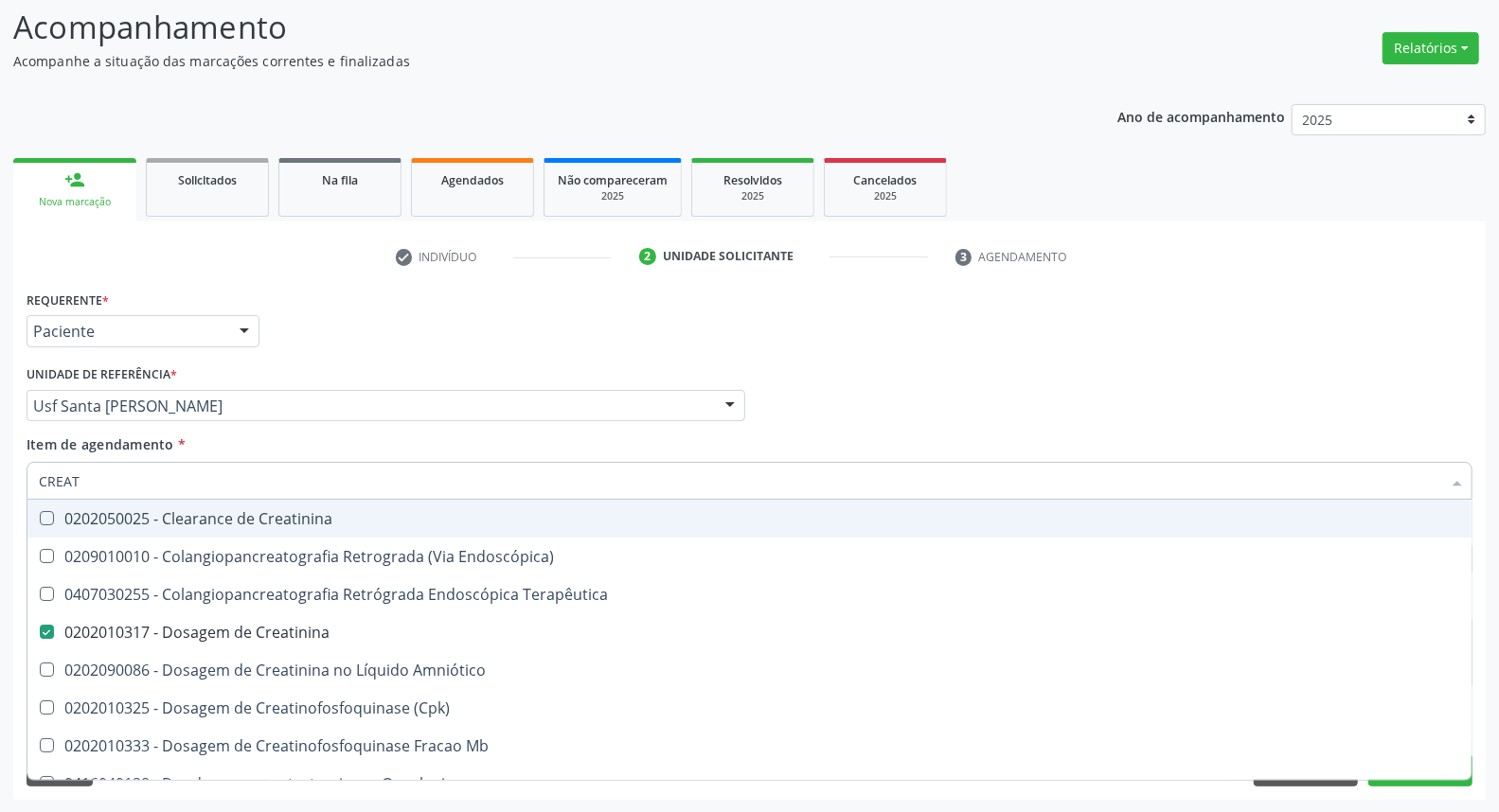
drag, startPoint x: 79, startPoint y: 477, endPoint x: 0, endPoint y: 477, distance: 79.0
click at [0, 477] on div "Acompanhamento Acompanhe a situação das marcações correntes e finalizadas Relat…" at bounding box center [749, 396] width 1499 height 833
type input "H"
checkbox Creatinina "false"
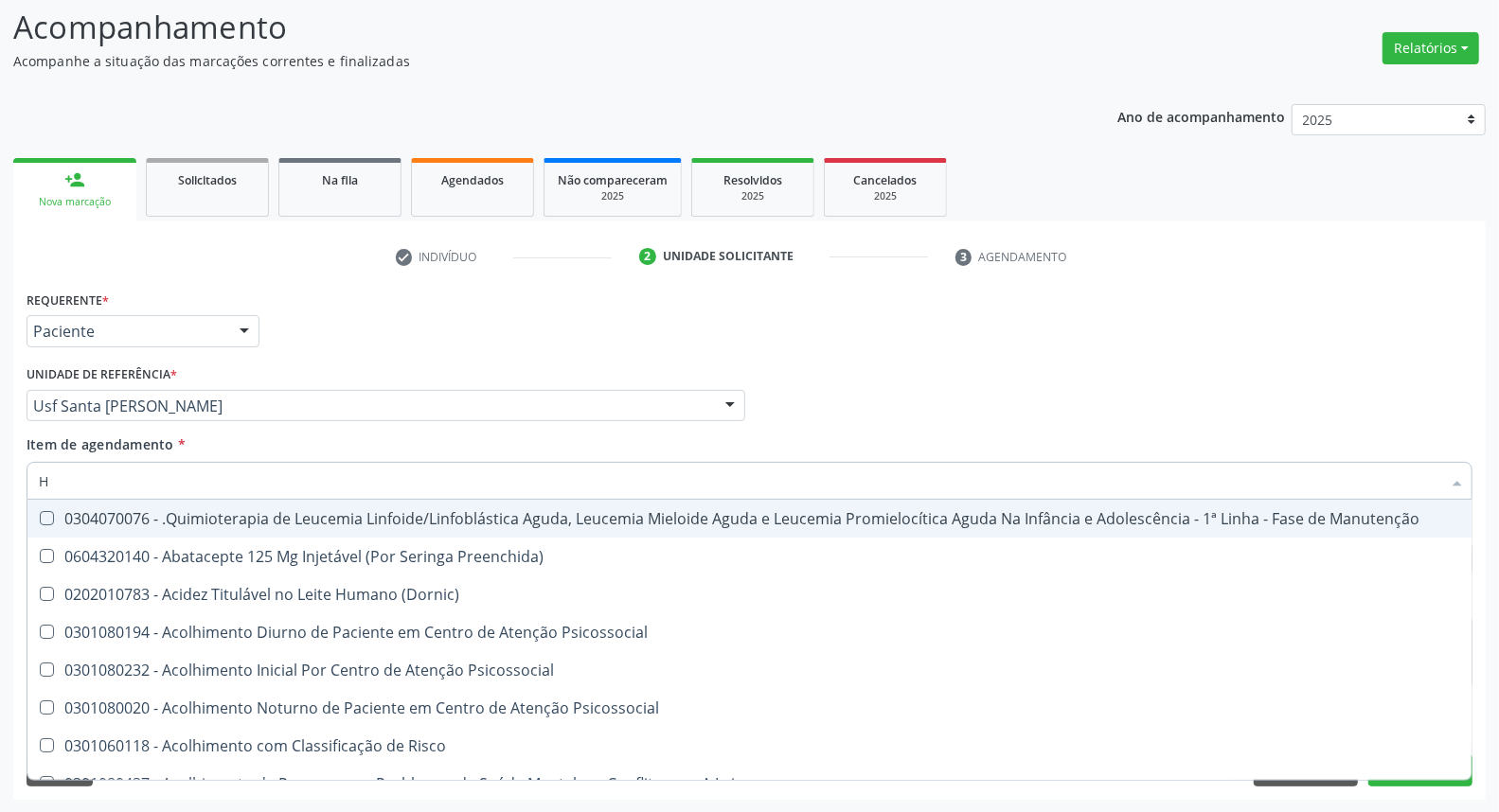
type input "HE"
checkbox Removível "true"
type input "HEM"
checkbox Trabalho "true"
checkbox Removível "false"
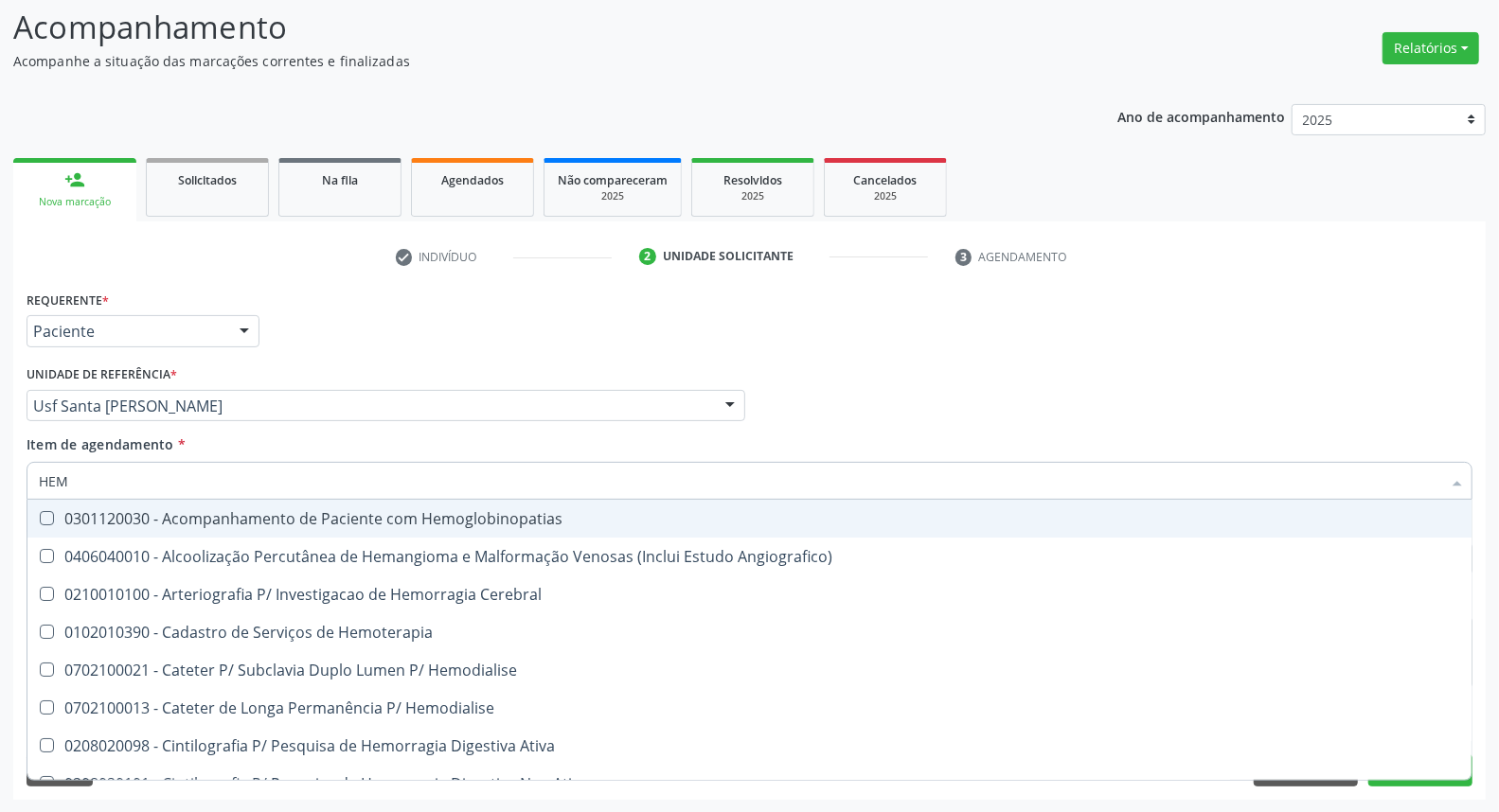
type input "HEMO"
checkbox Retro-Retal "true"
checkbox Completo "false"
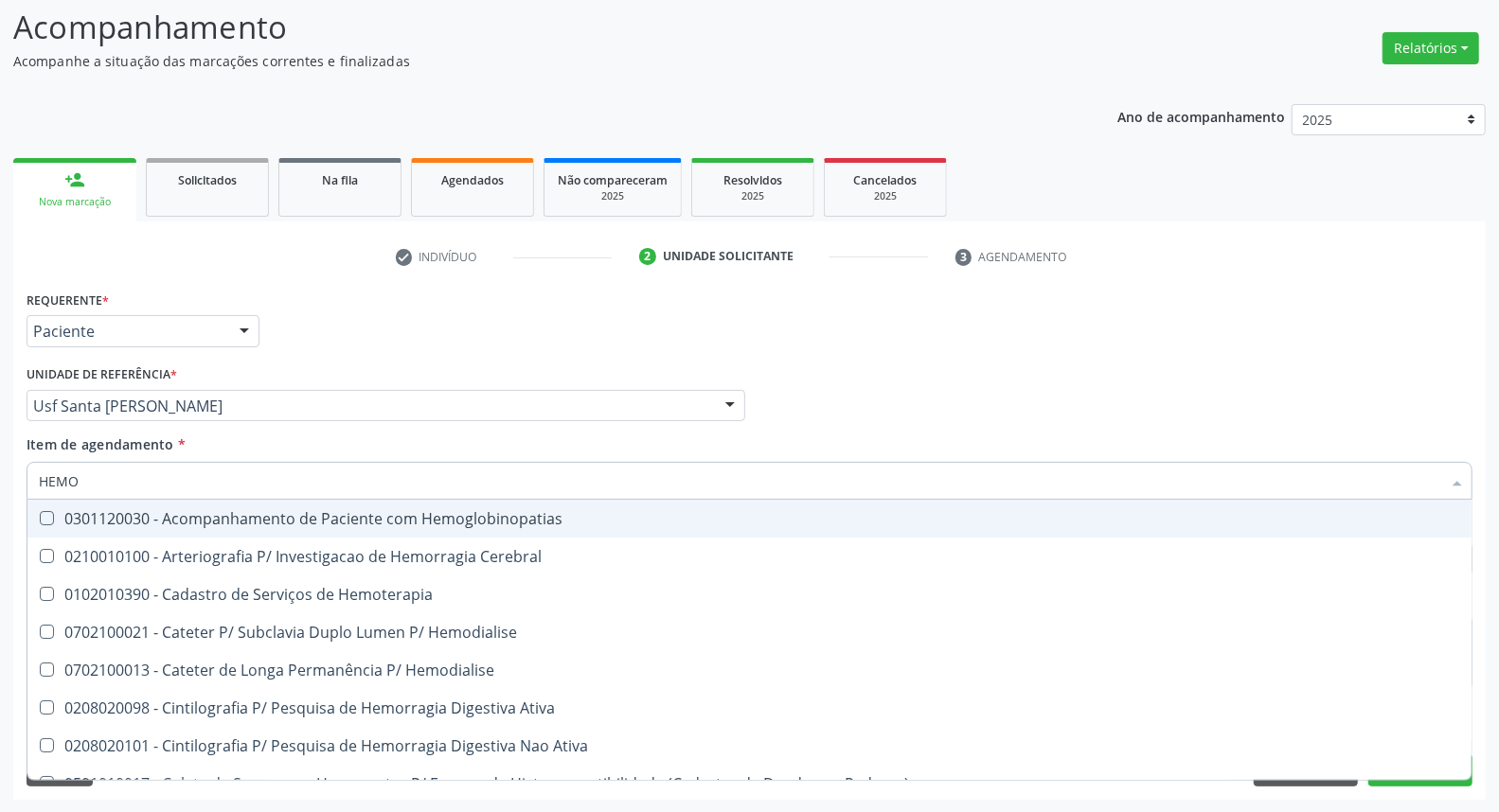
type input "HEMOG"
checkbox Carboxi-Hemoglobina "true"
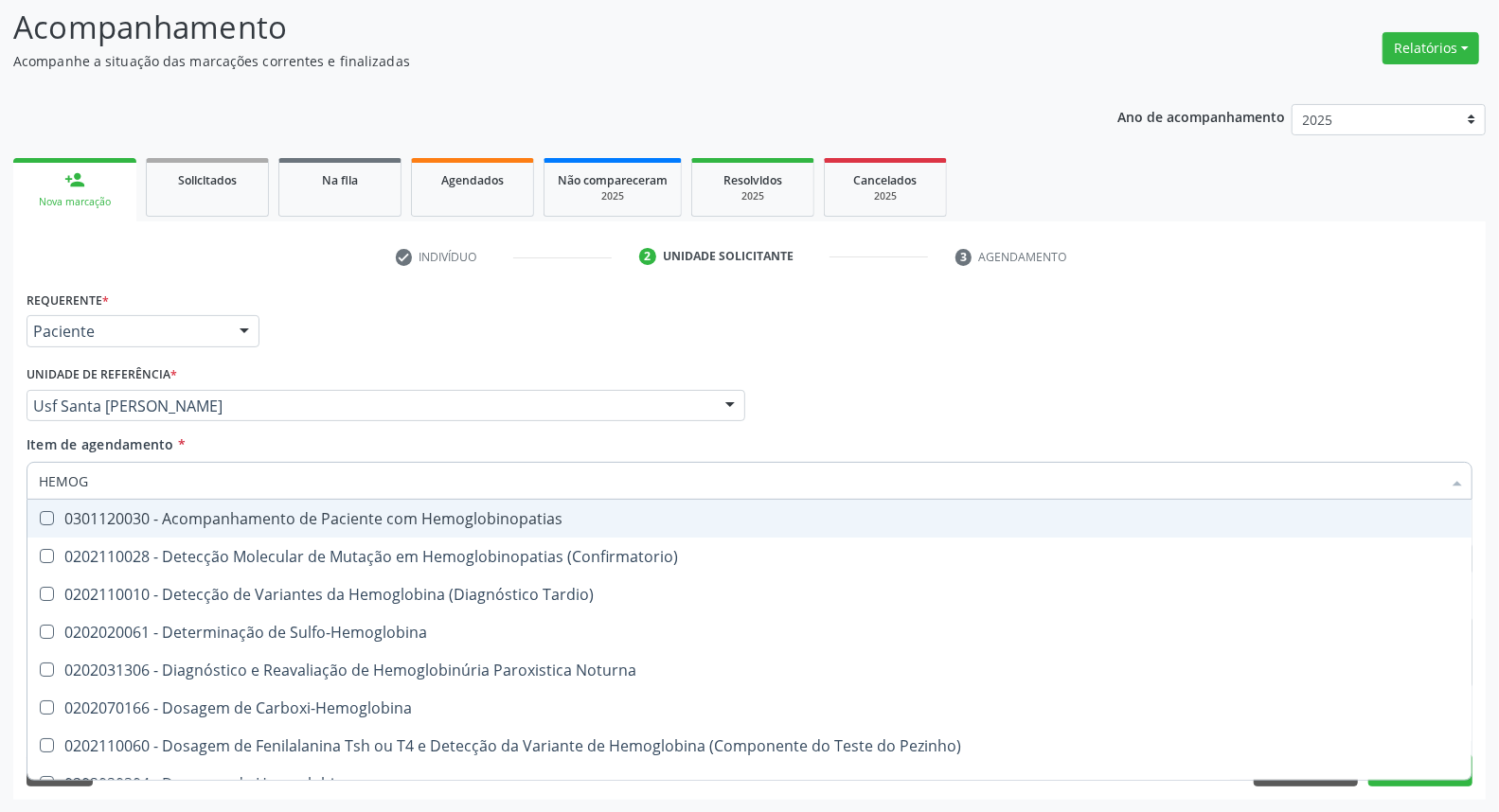
type input "HEMOGL"
checkbox Completo "false"
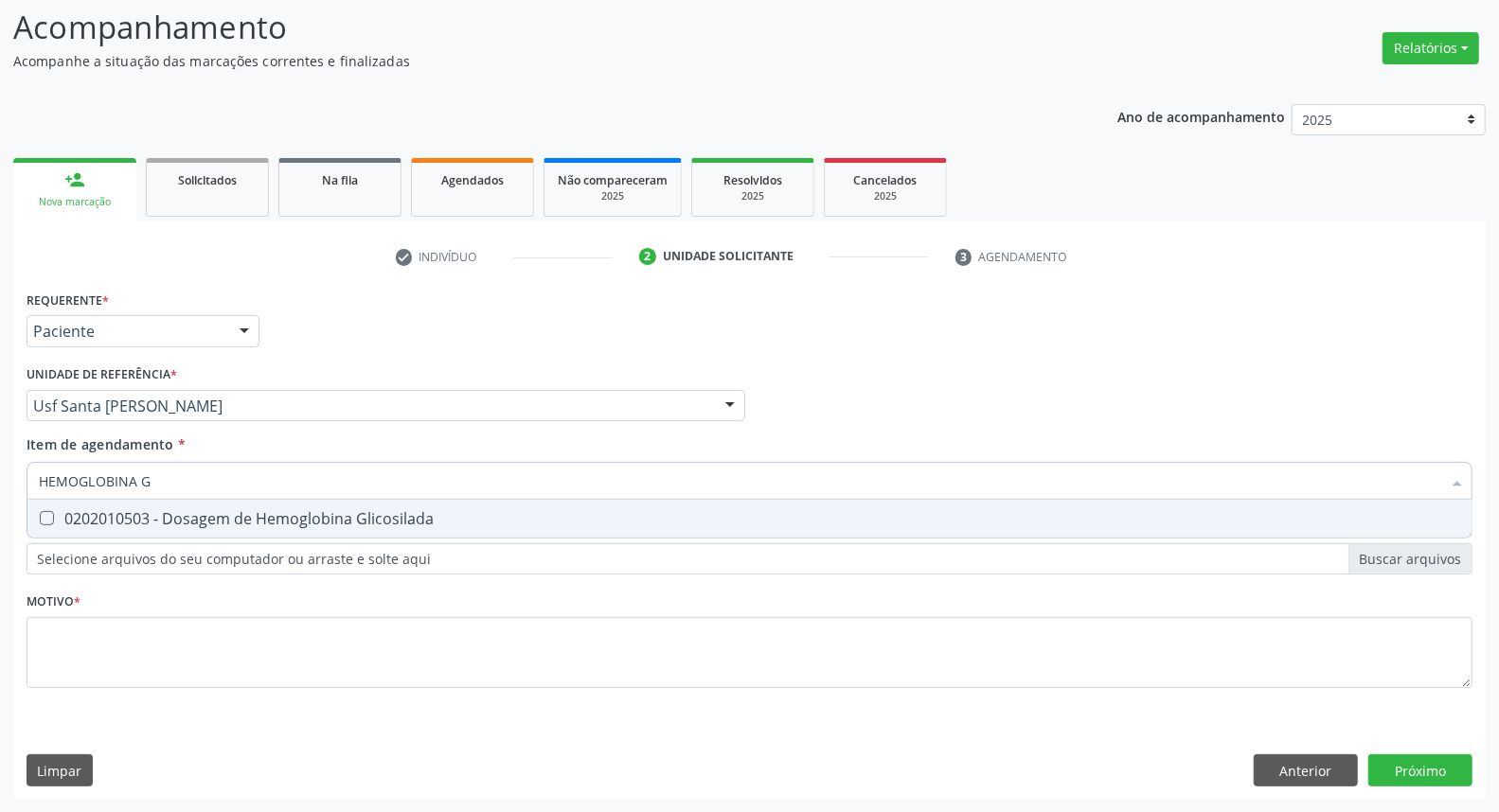
type input "HEMOGLOBINA G"
drag, startPoint x: 49, startPoint y: 509, endPoint x: 102, endPoint y: 500, distance: 53.8
click at [54, 507] on span "0202010503 - Dosagem de Hemoglobina Glicosilada" at bounding box center [749, 518] width 1443 height 38
checkbox Glicosilada "true"
click at [0, 479] on div "Acompanhamento Acompanhe a situação das marcações correntes e finalizadas Relat…" at bounding box center [749, 396] width 1499 height 833
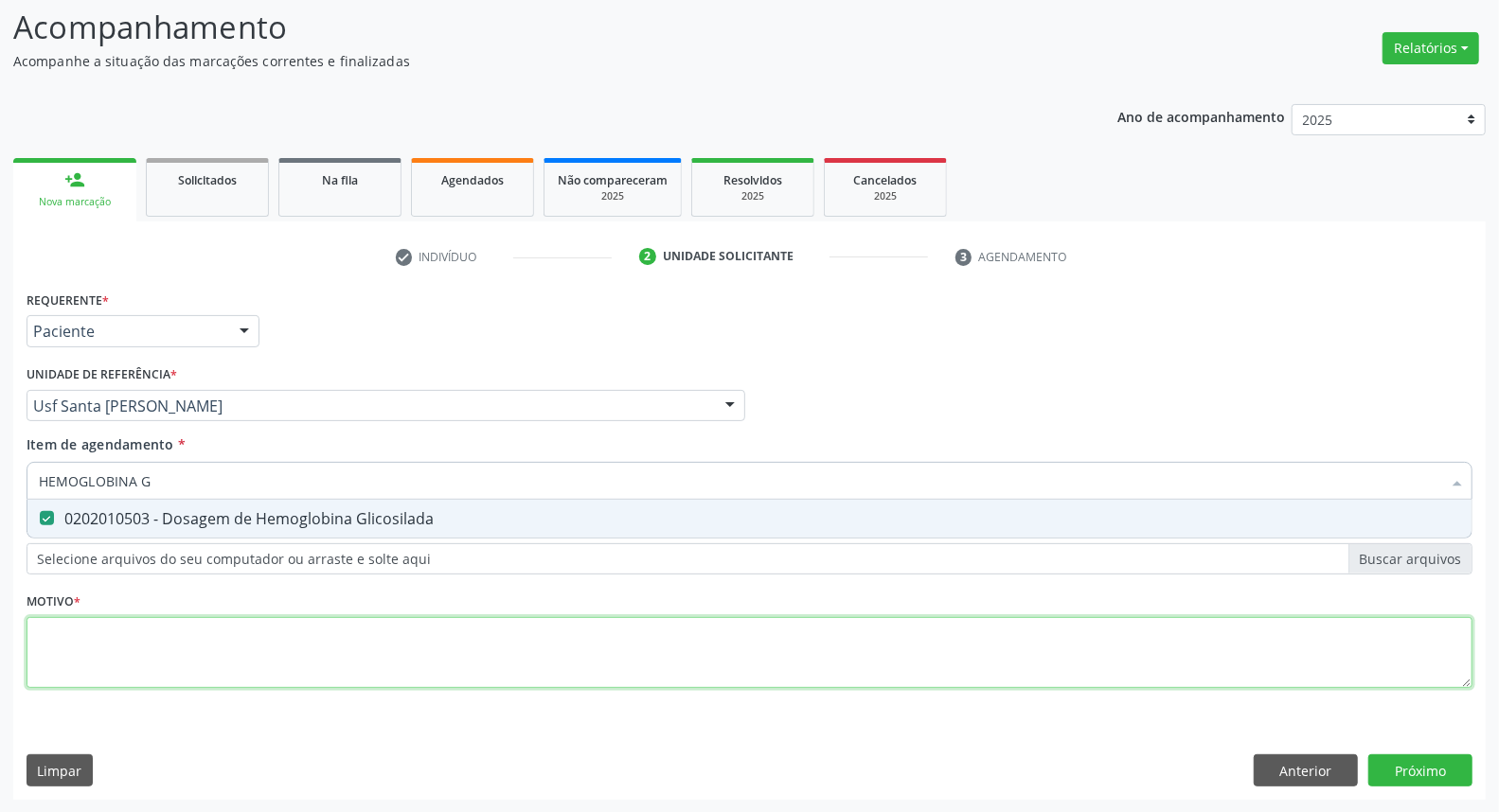
click at [356, 640] on div "Requerente * Paciente Profissional de Saúde Paciente Nenhum resultado encontrad…" at bounding box center [749, 500] width 1445 height 428
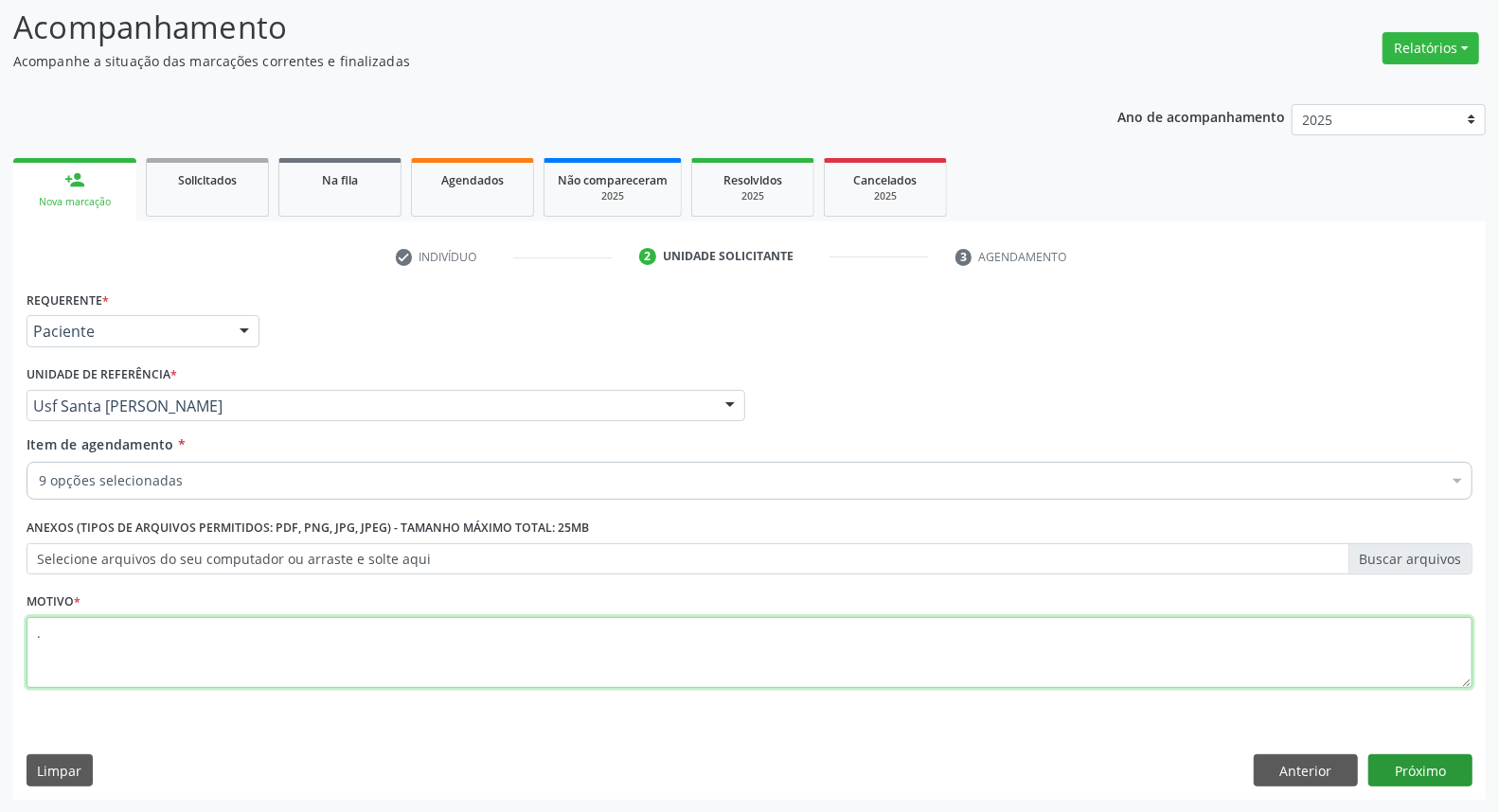
type textarea "."
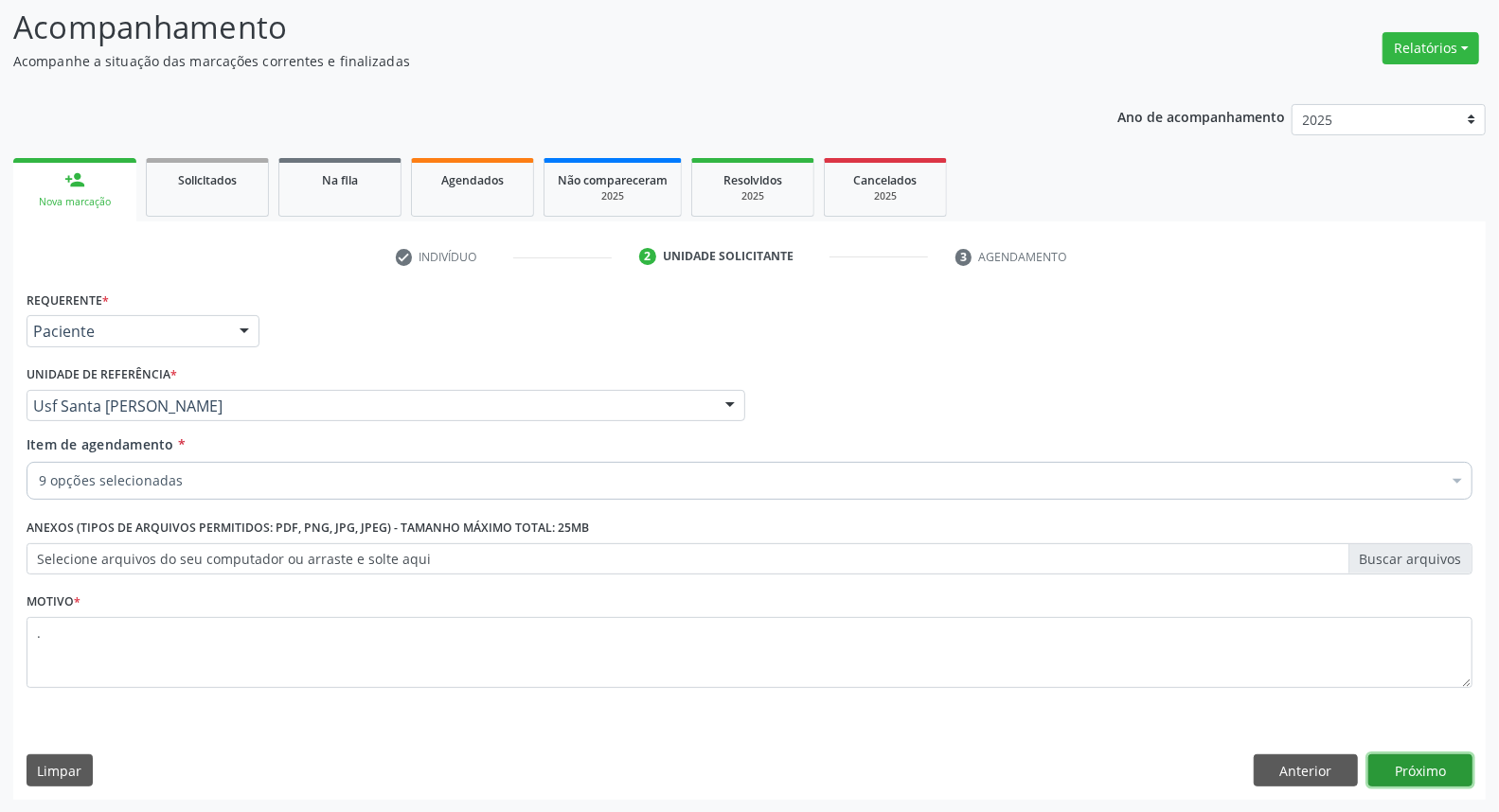
click at [1414, 769] on button "Próximo" at bounding box center [1420, 770] width 104 height 32
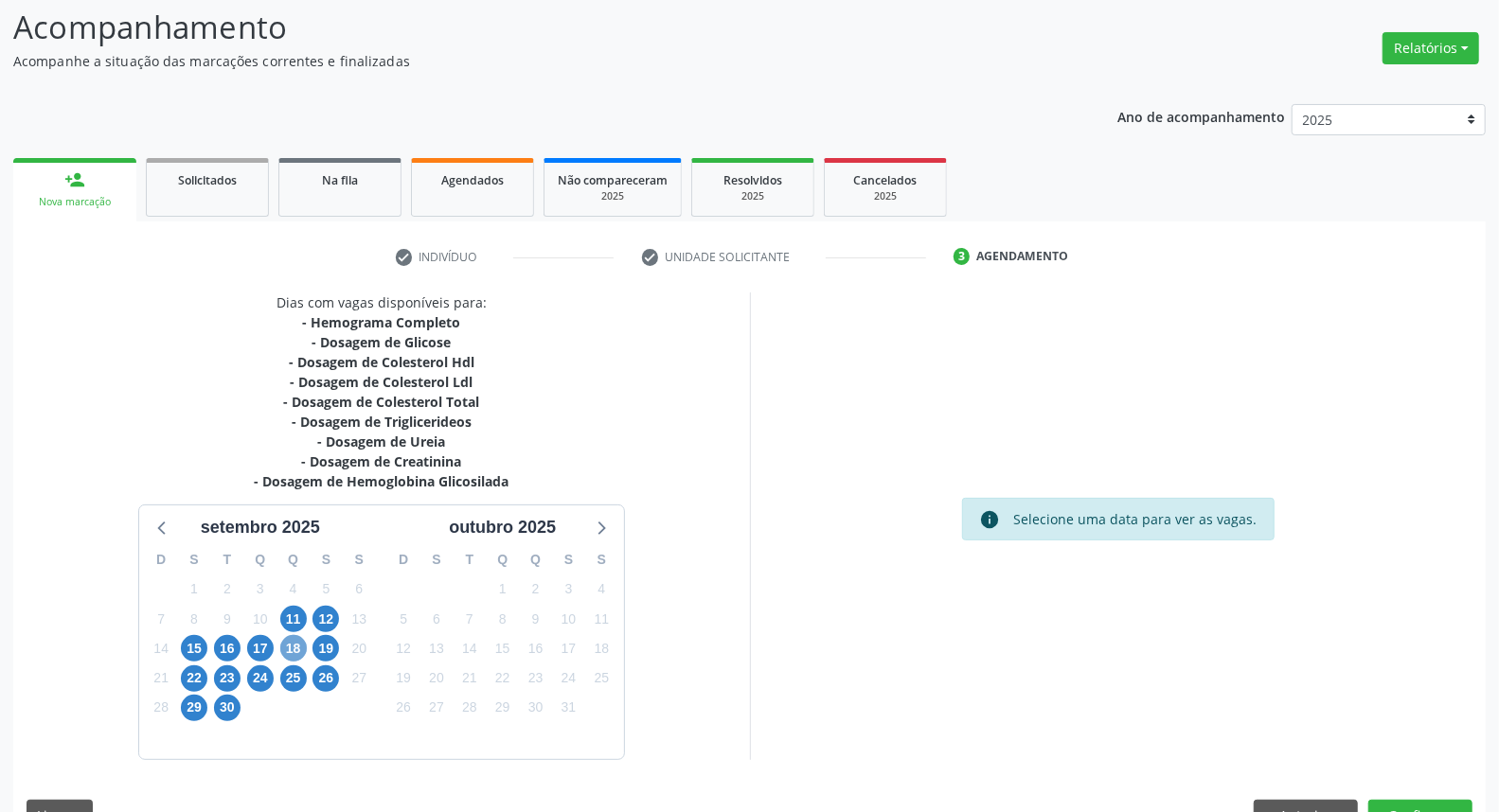
click at [292, 651] on span "18" at bounding box center [293, 647] width 26 height 26
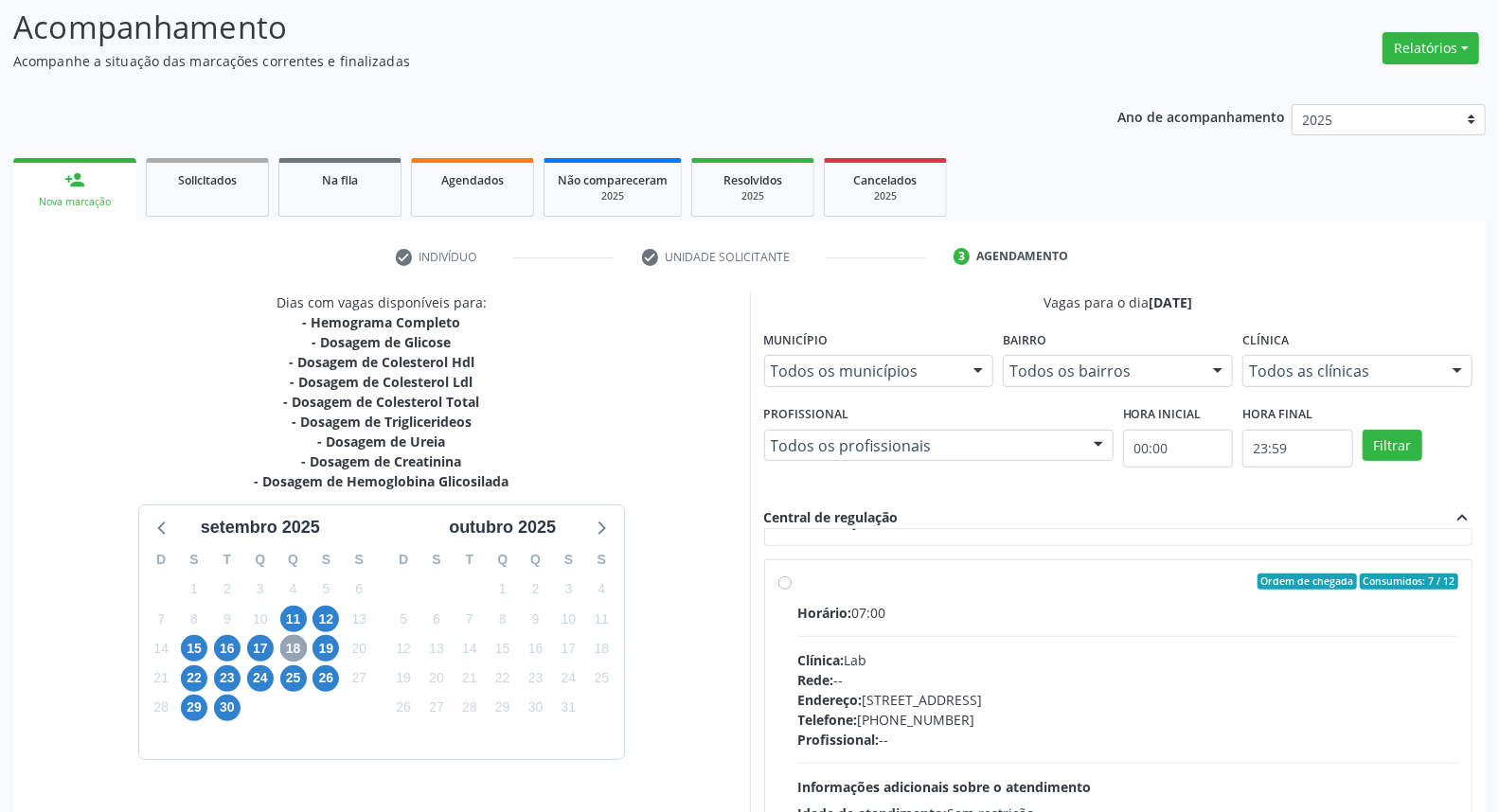
scroll to position [629, 0]
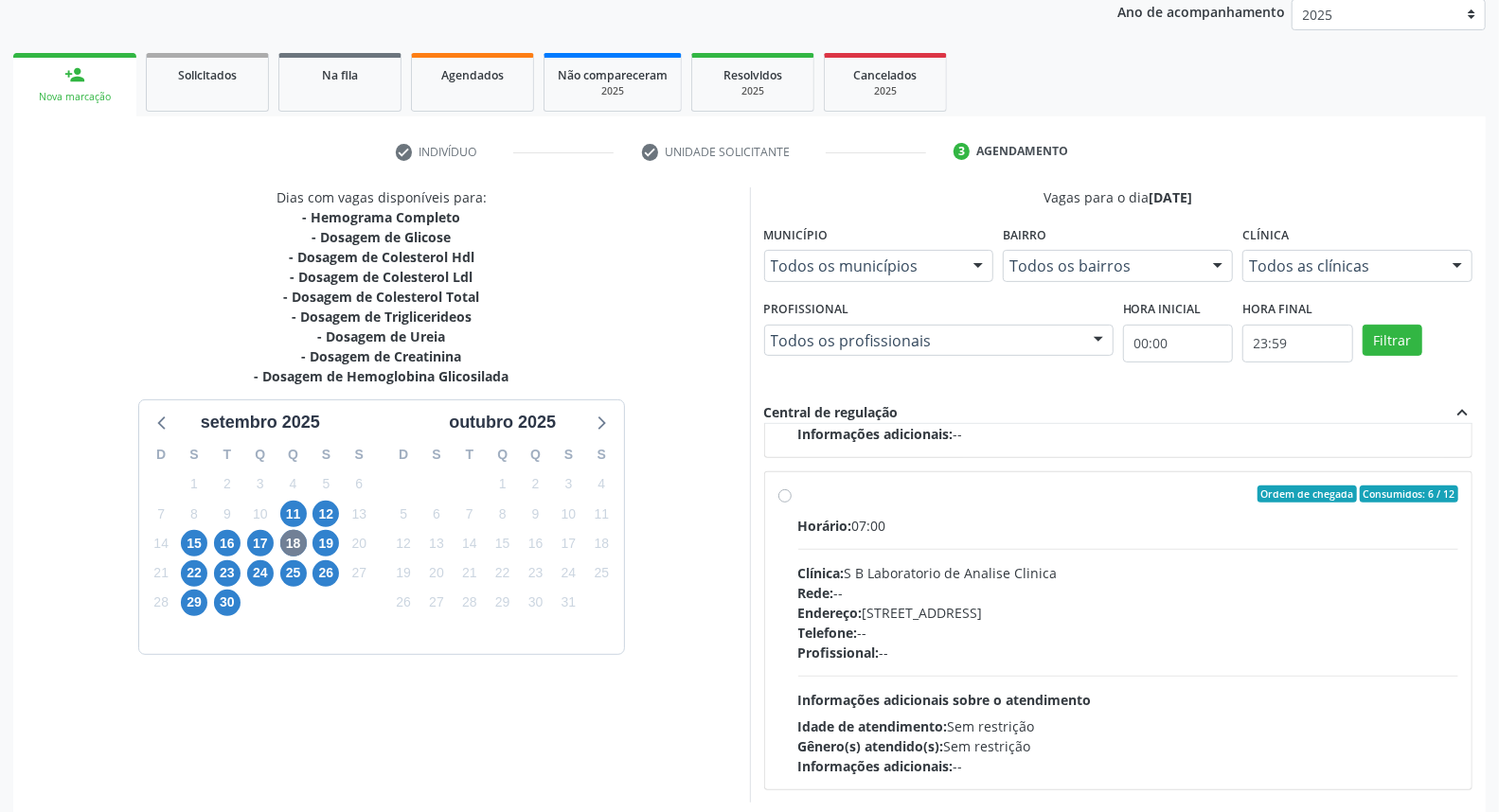
click at [991, 639] on div "Telefone: --" at bounding box center [1128, 632] width 661 height 20
click at [791, 503] on input "Ordem de chegada Consumidos: 6 / 12 Horário: 07:00 Clínica: S B Laboratorio de …" at bounding box center [785, 493] width 14 height 17
radio input "true"
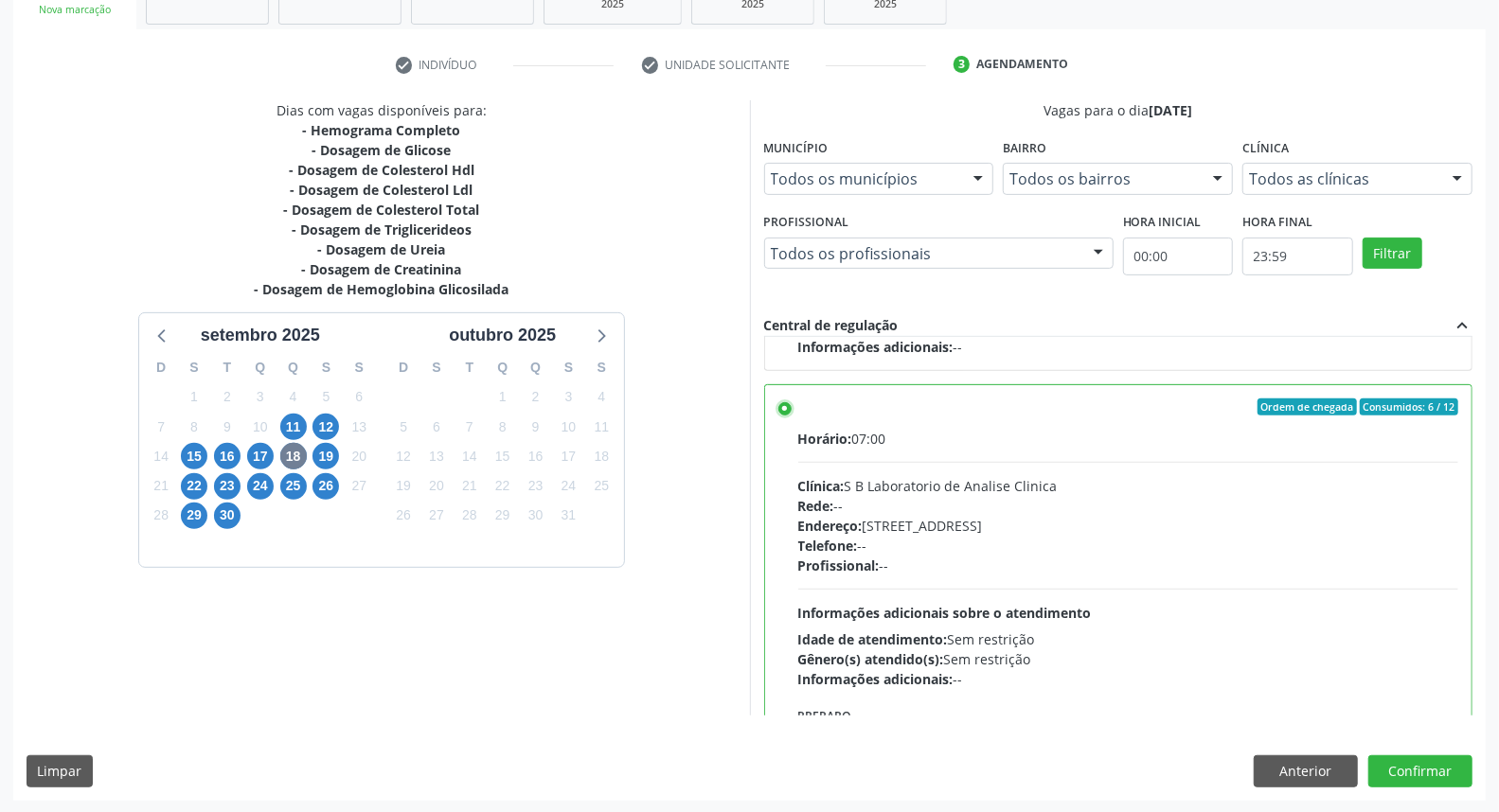
scroll to position [757, 0]
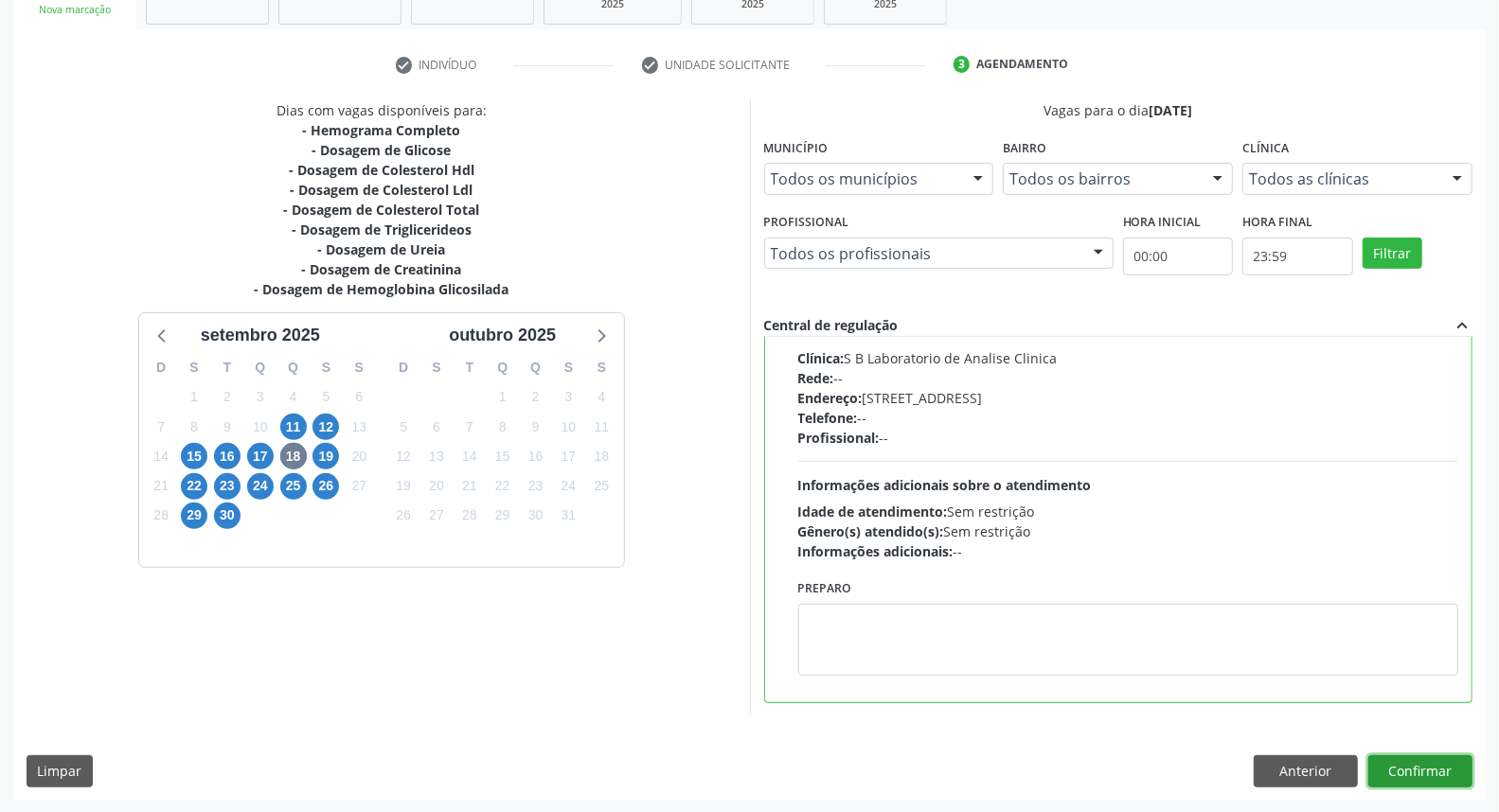
click at [1393, 767] on button "Confirmar" at bounding box center [1420, 771] width 104 height 32
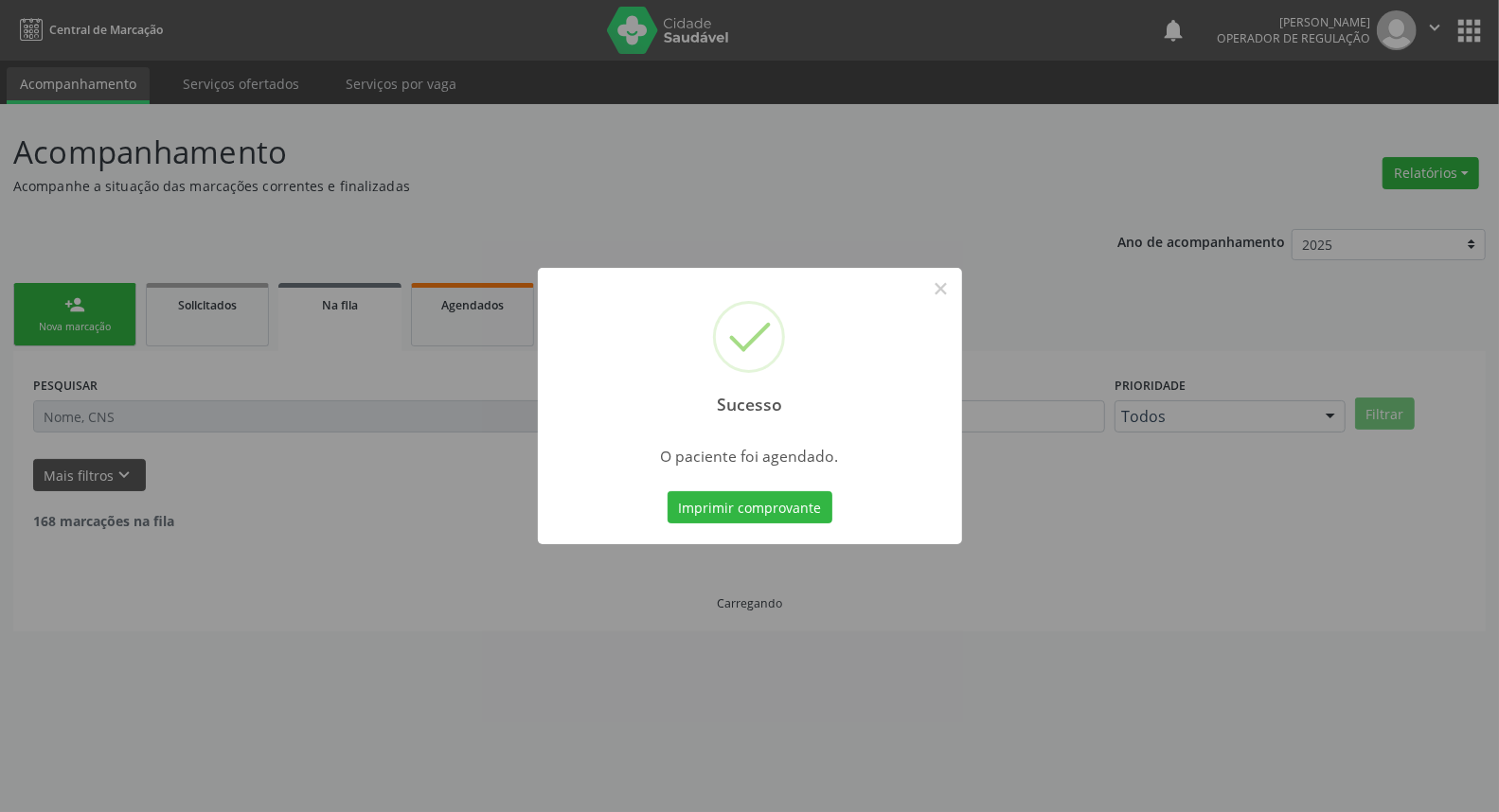
scroll to position [0, 0]
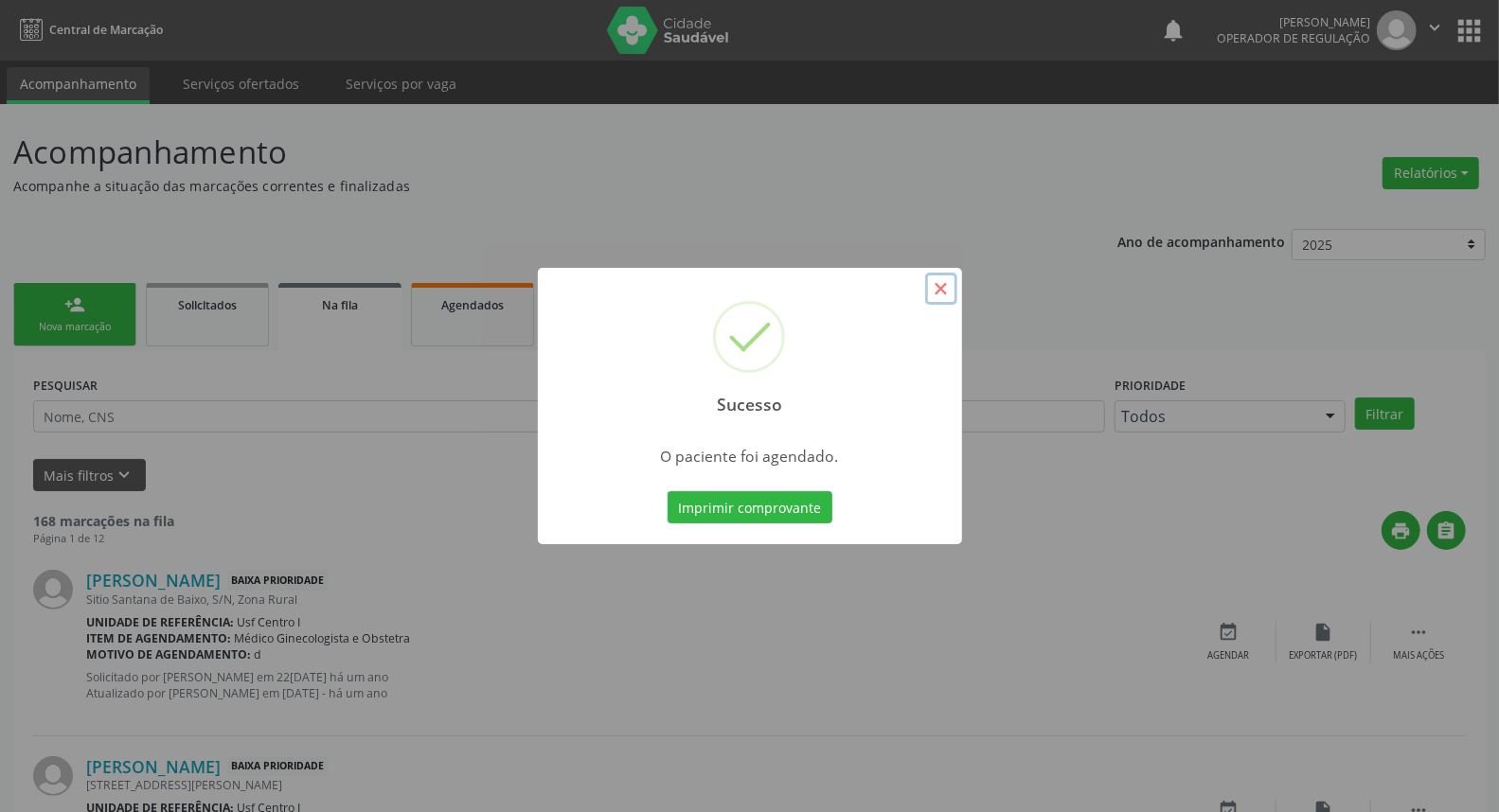
click at [935, 294] on button "×" at bounding box center [940, 288] width 32 height 32
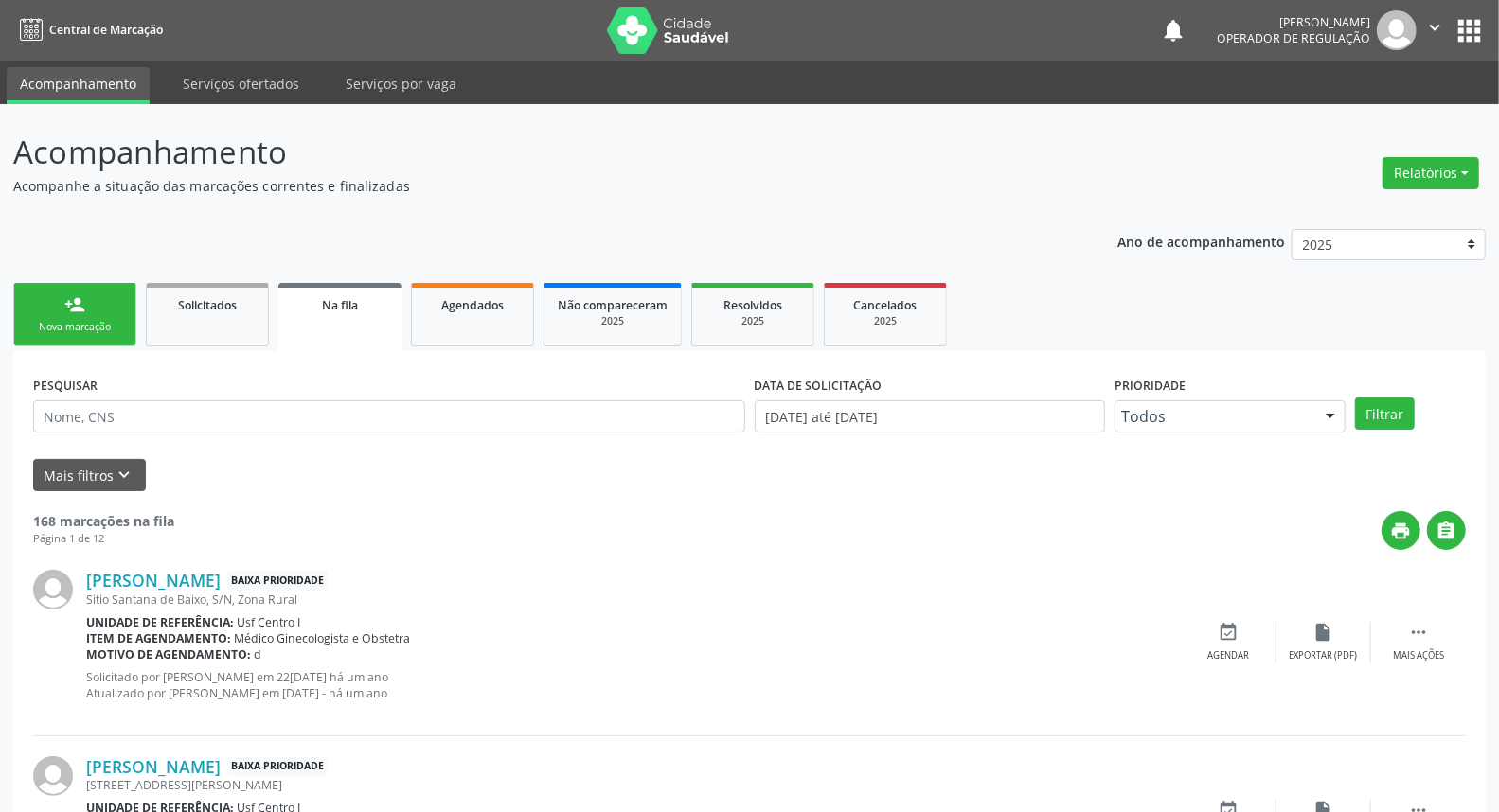
click at [79, 307] on div "person_add" at bounding box center [74, 304] width 21 height 20
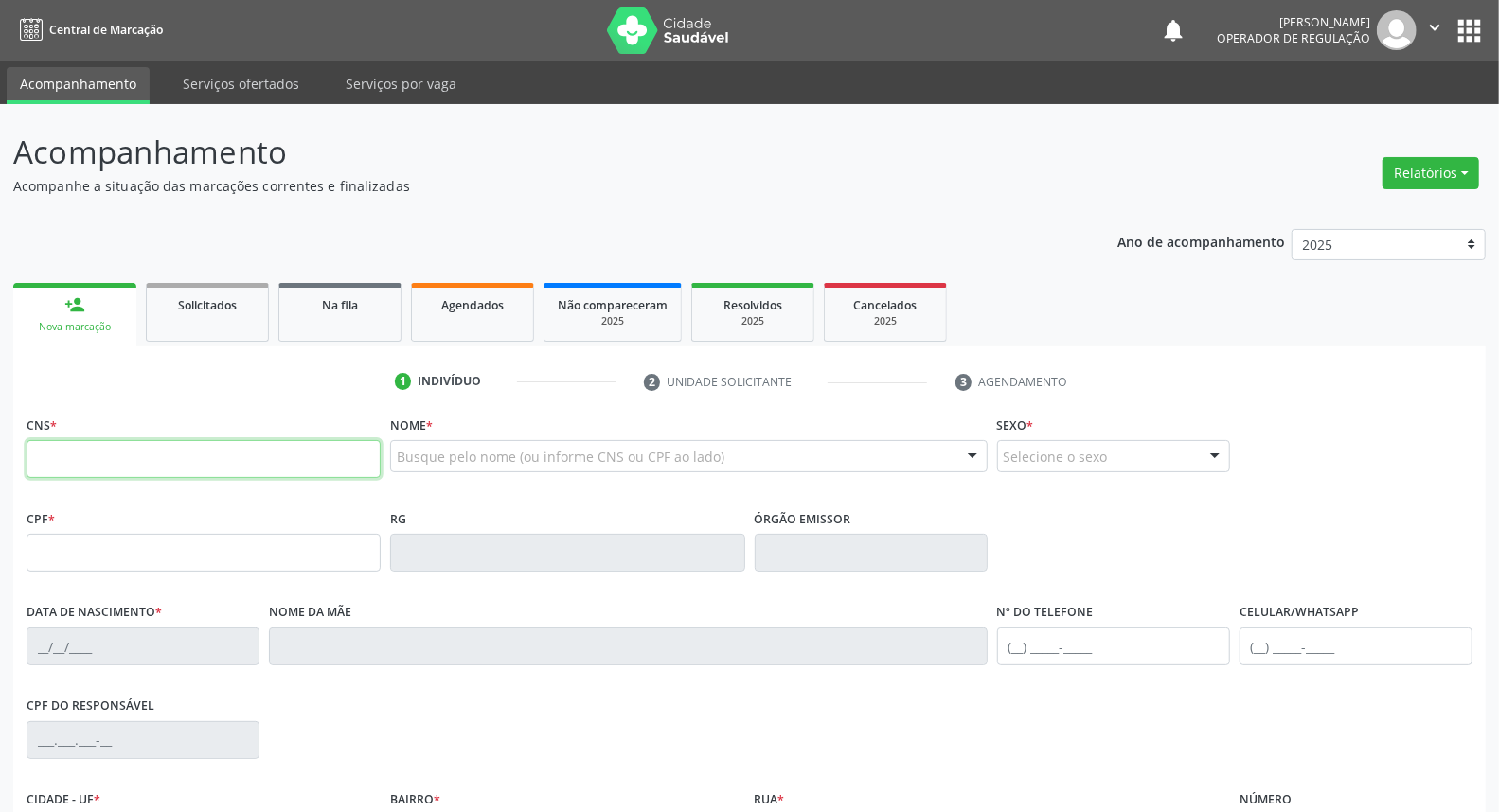
click at [98, 457] on input "text" at bounding box center [203, 459] width 354 height 38
type input "1"
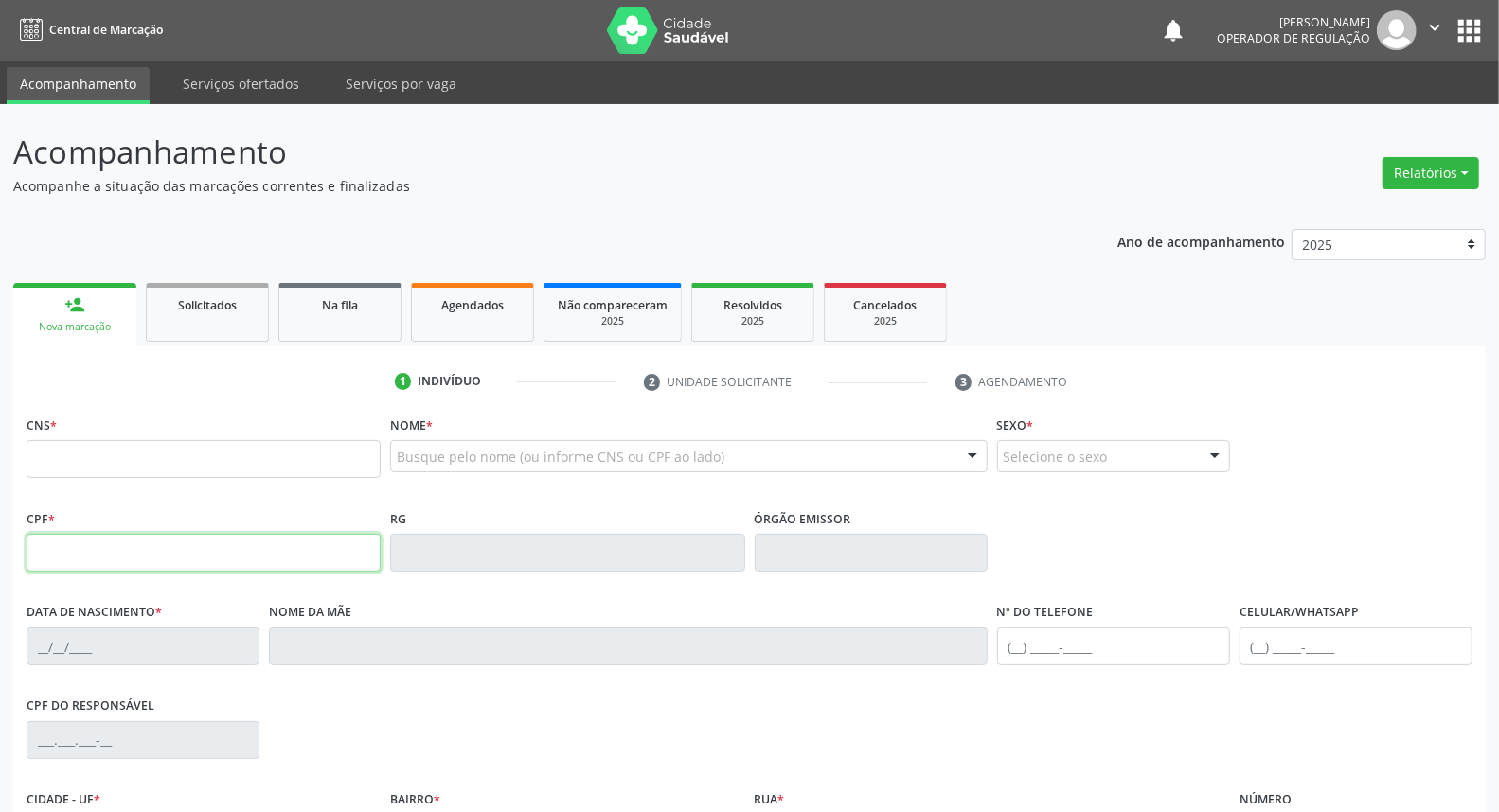
click at [147, 547] on input "text" at bounding box center [203, 552] width 354 height 38
type input "153.832.394-05"
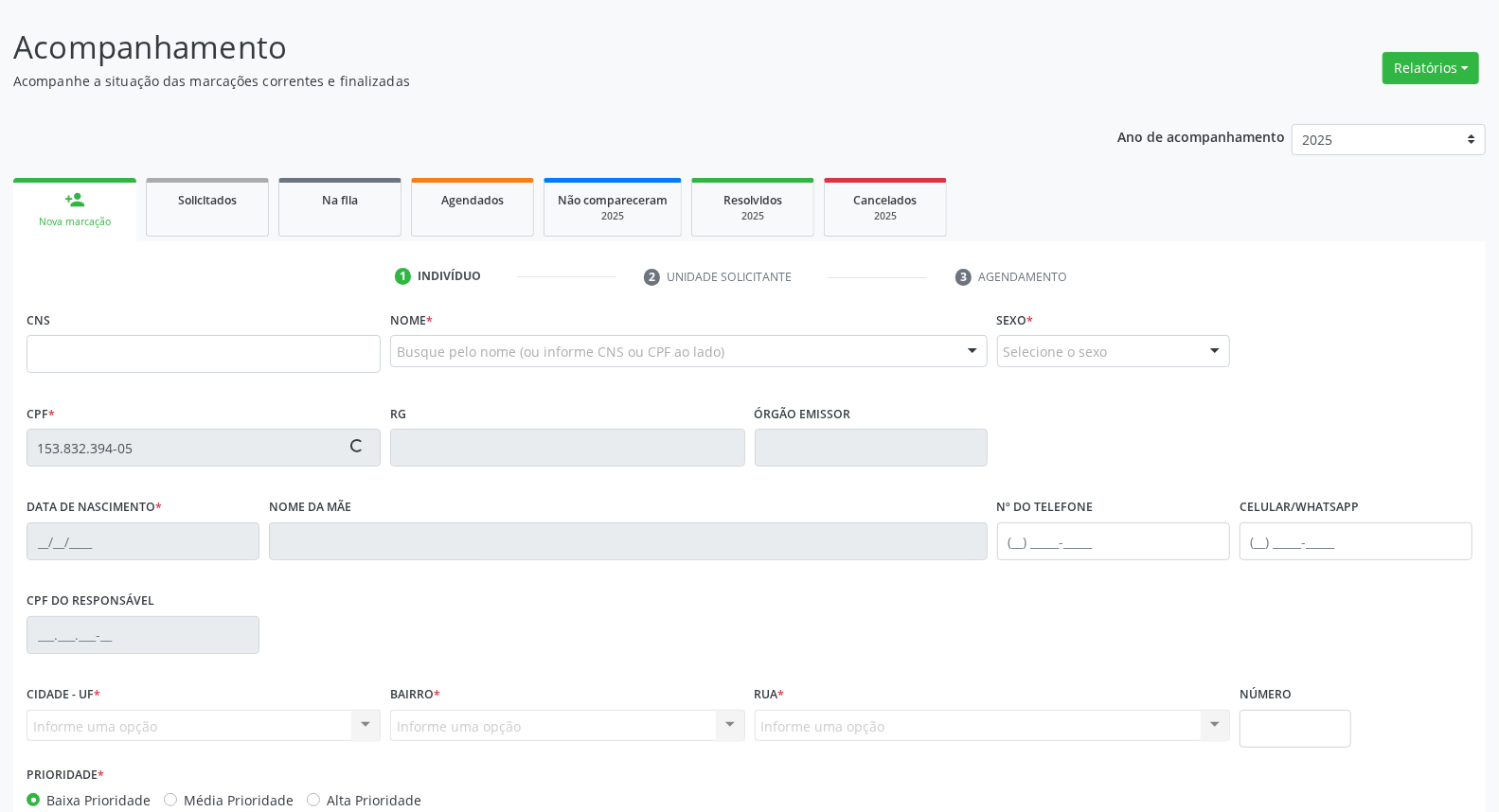
scroll to position [210, 0]
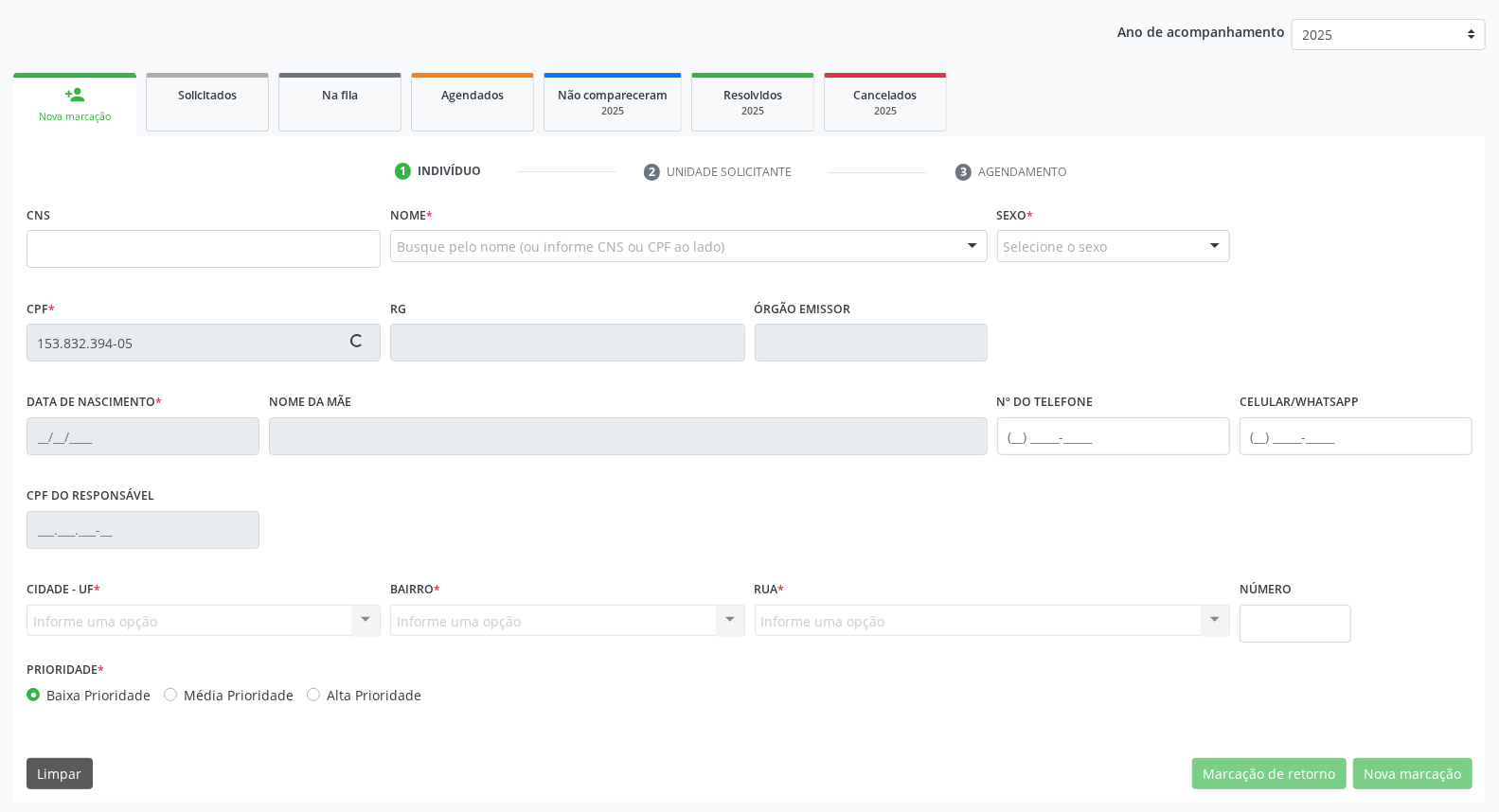
type input "709 2082 1615 7432"
type input "0[DATE]"
type input "[PERSON_NAME] do [PERSON_NAME]"
type input "[PHONE_NUMBER]"
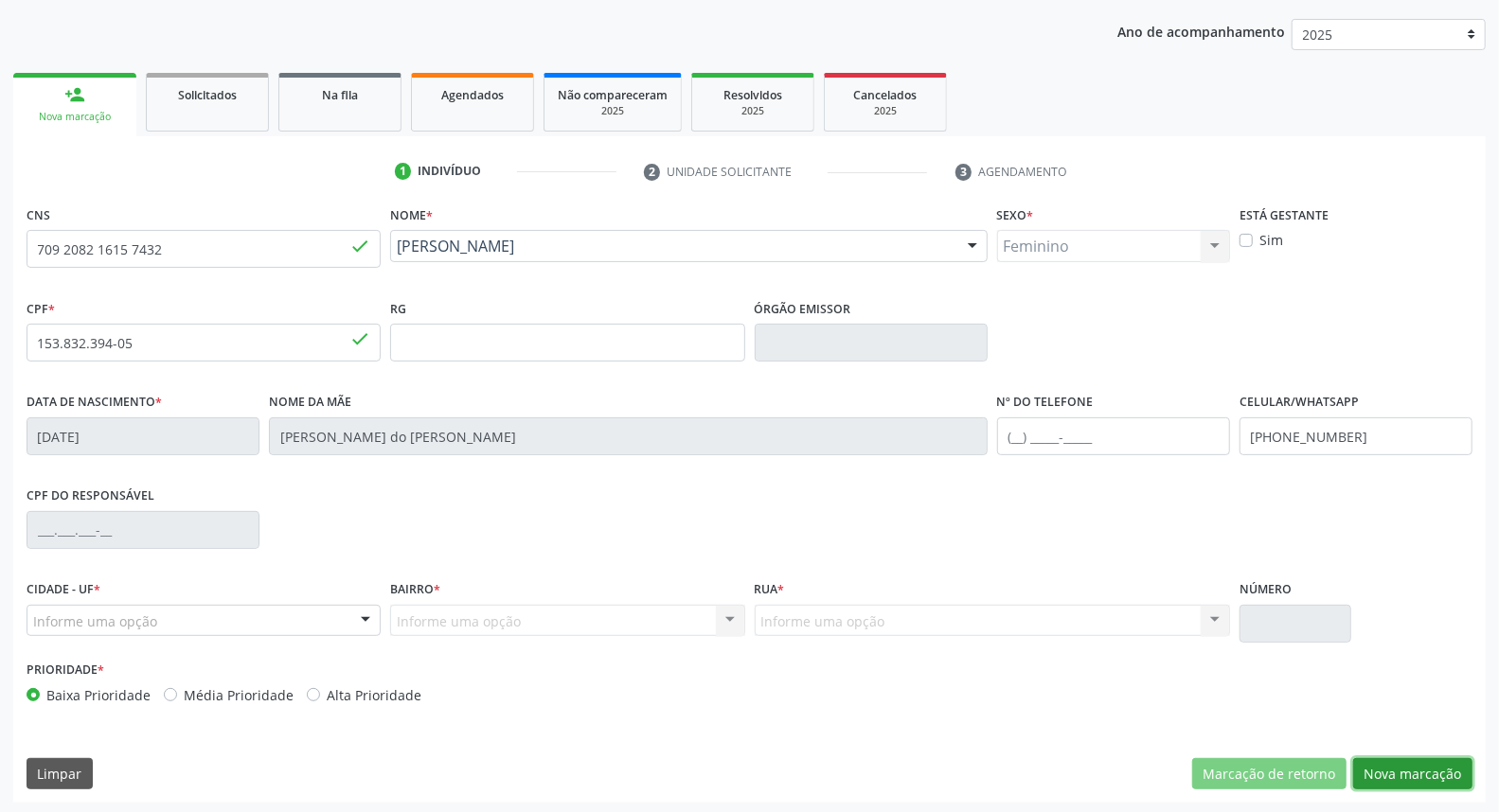
click at [1402, 774] on button "Nova marcação" at bounding box center [1412, 773] width 119 height 32
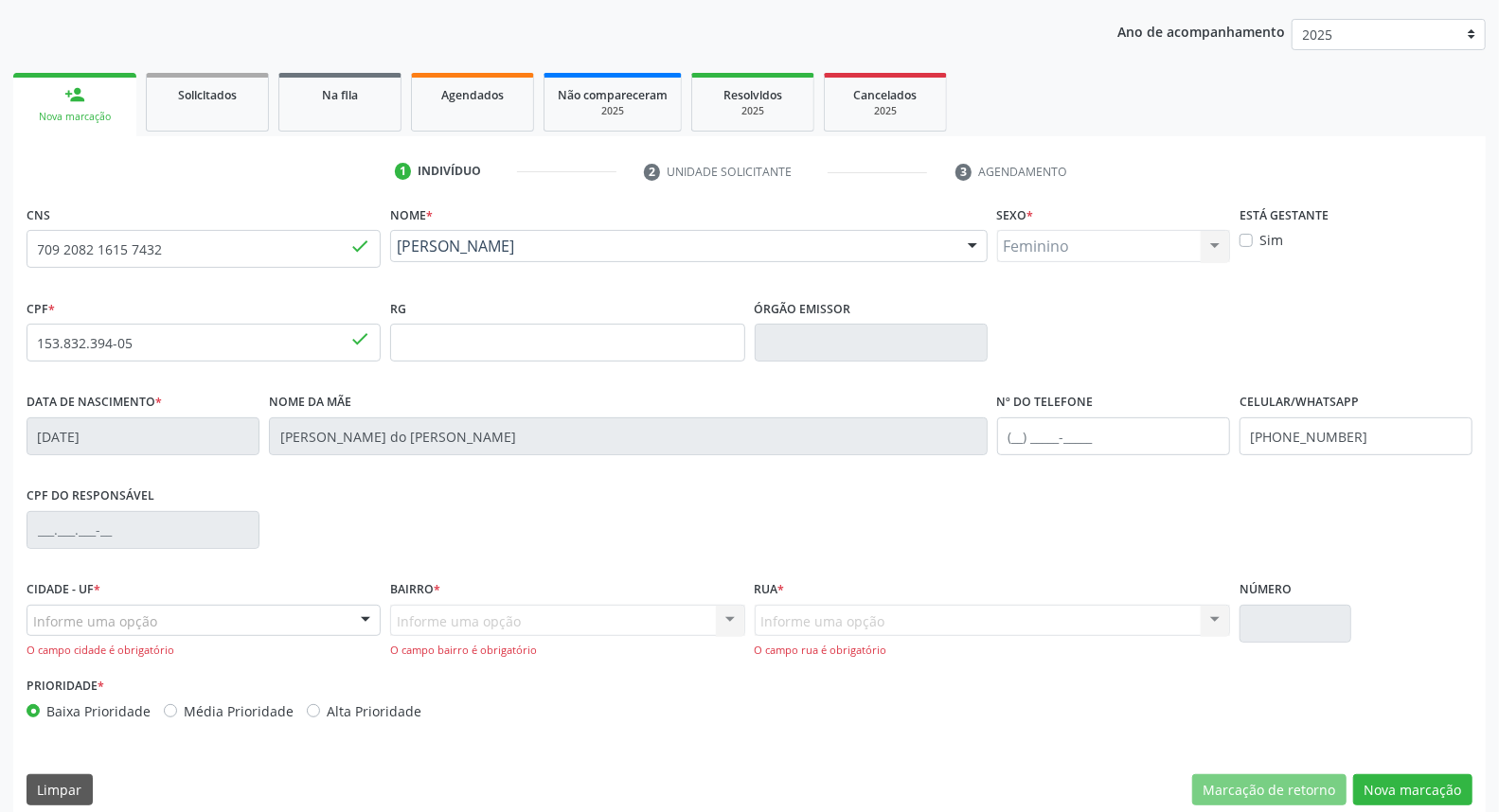
click at [244, 616] on div "Informe uma opção" at bounding box center [203, 620] width 354 height 32
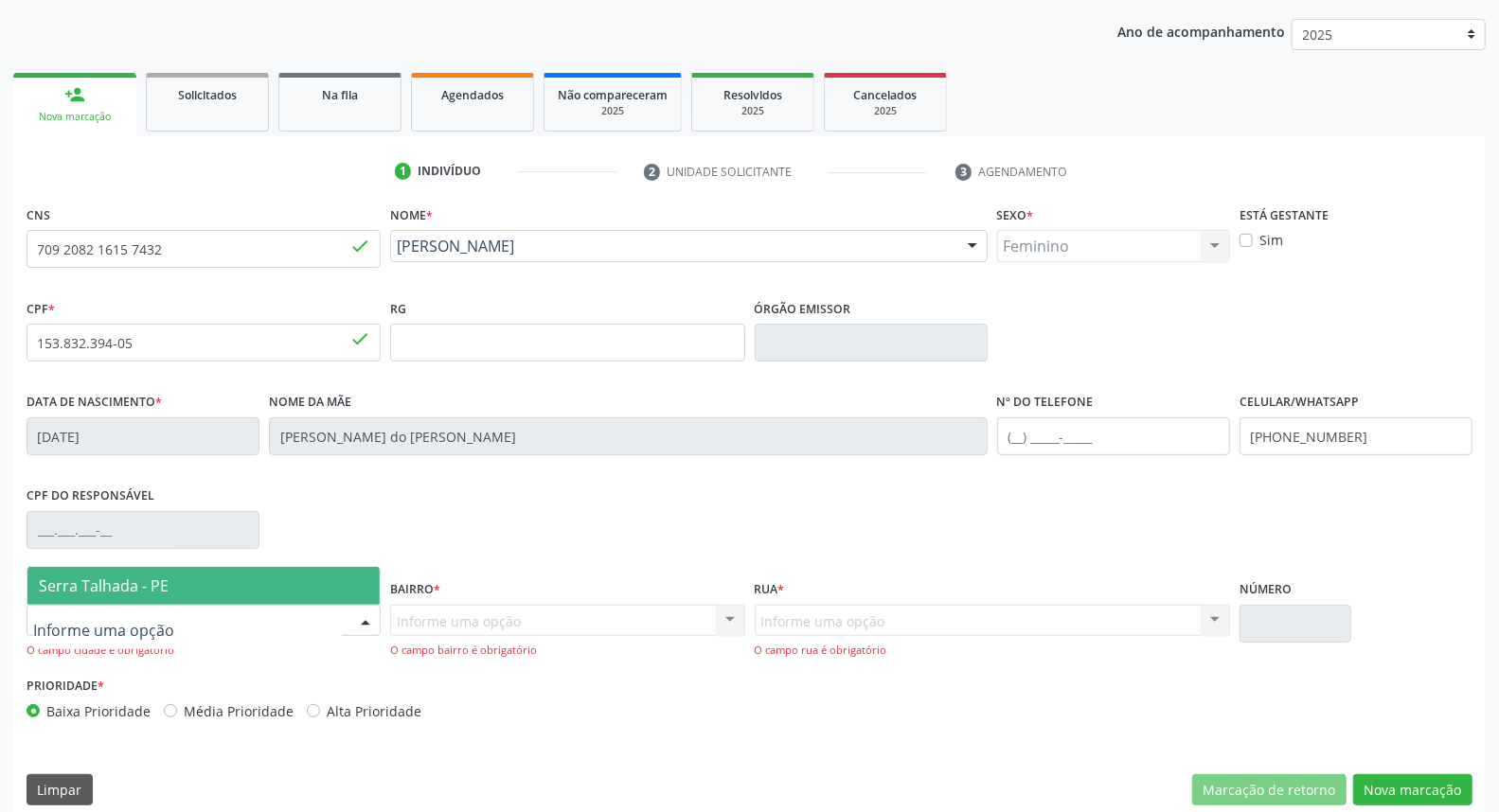
click at [243, 582] on span "Serra Talhada - PE" at bounding box center [203, 586] width 353 height 38
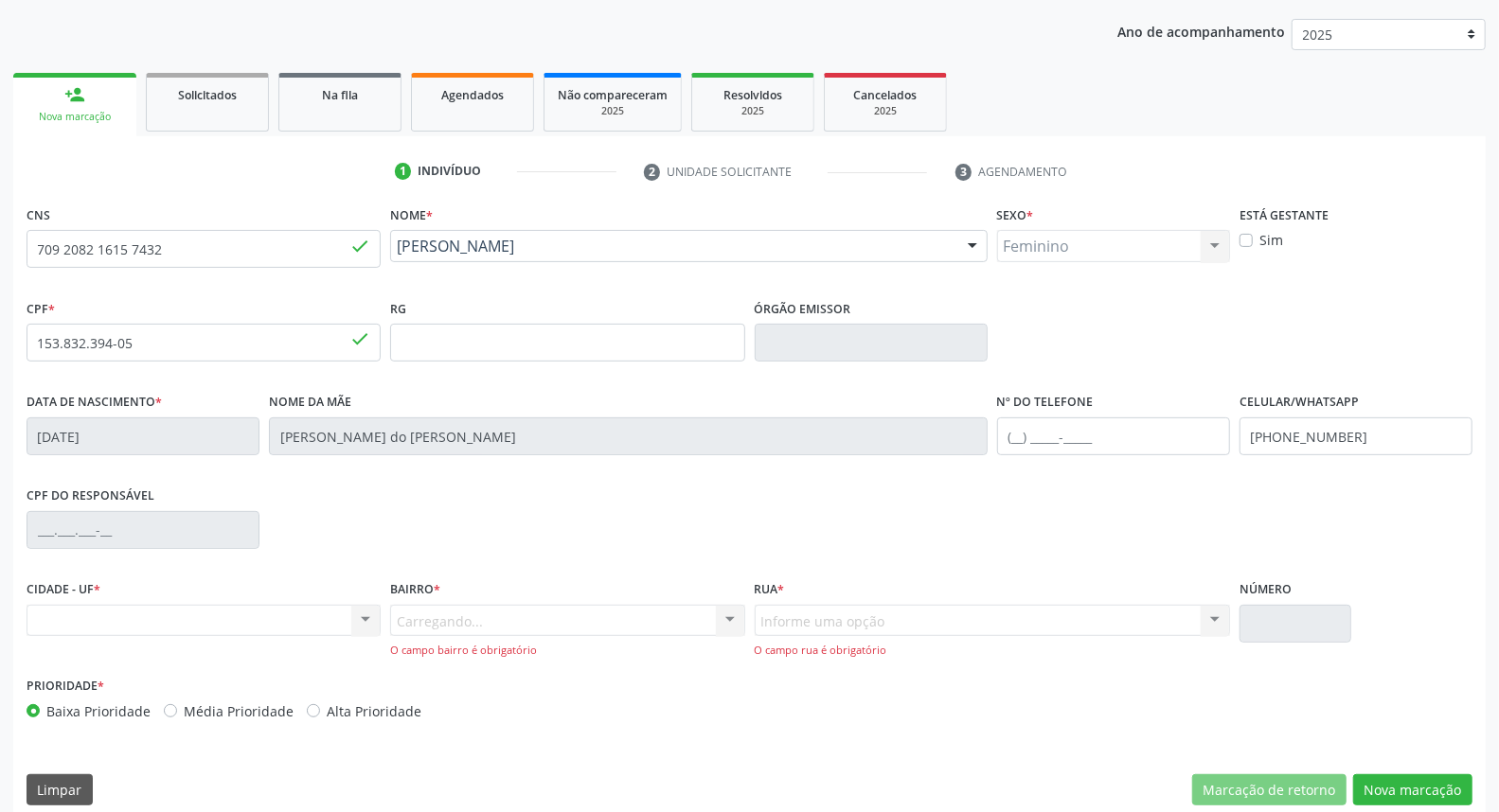
click at [465, 630] on div "Carregando... Nenhum resultado encontrado para: " " Nenhuma opção encontrada. D…" at bounding box center [566, 630] width 354 height 54
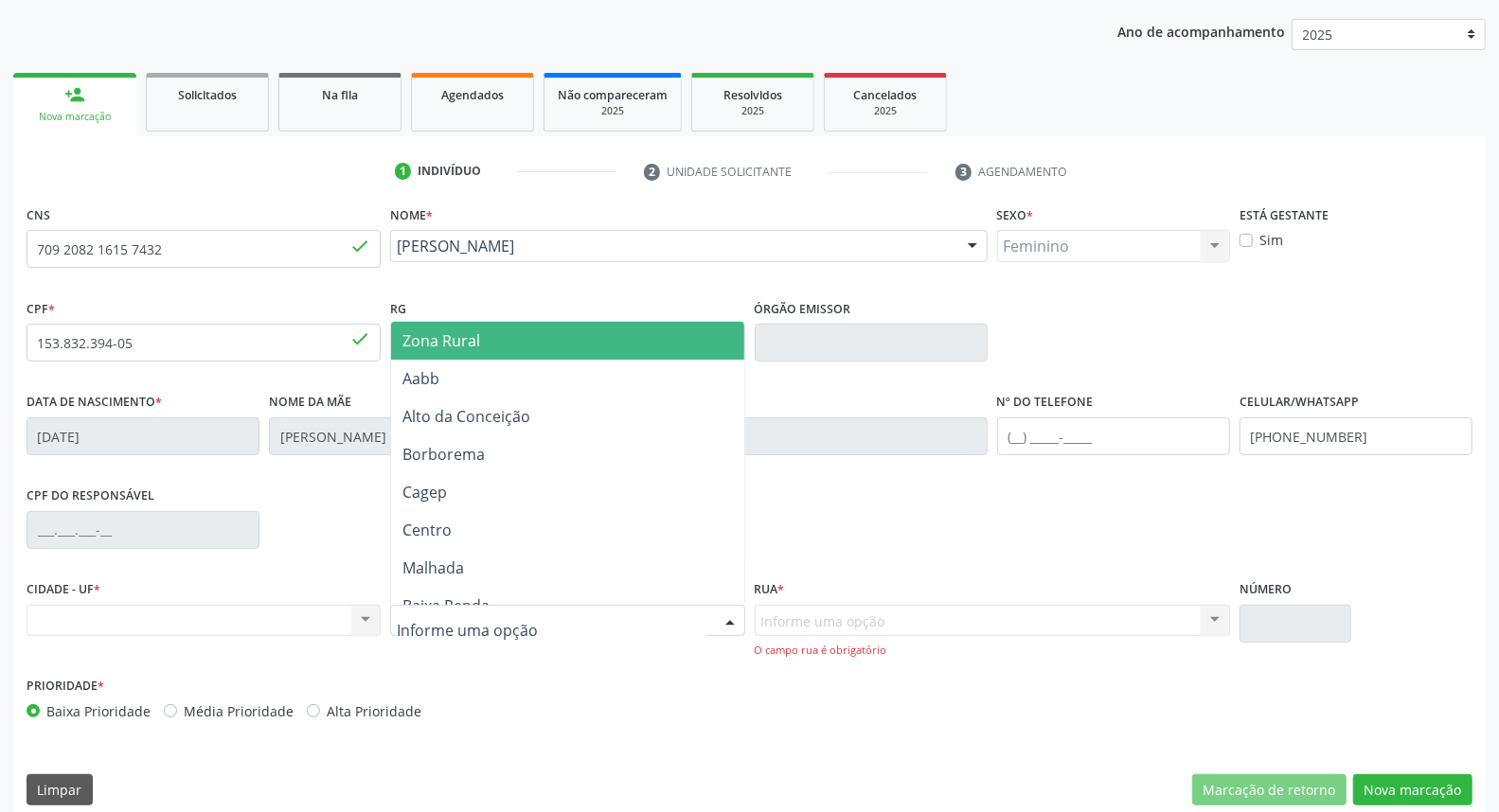
drag, startPoint x: 464, startPoint y: 339, endPoint x: 697, endPoint y: 451, distance: 258.5
click at [475, 342] on span "Zona Rural" at bounding box center [440, 340] width 77 height 20
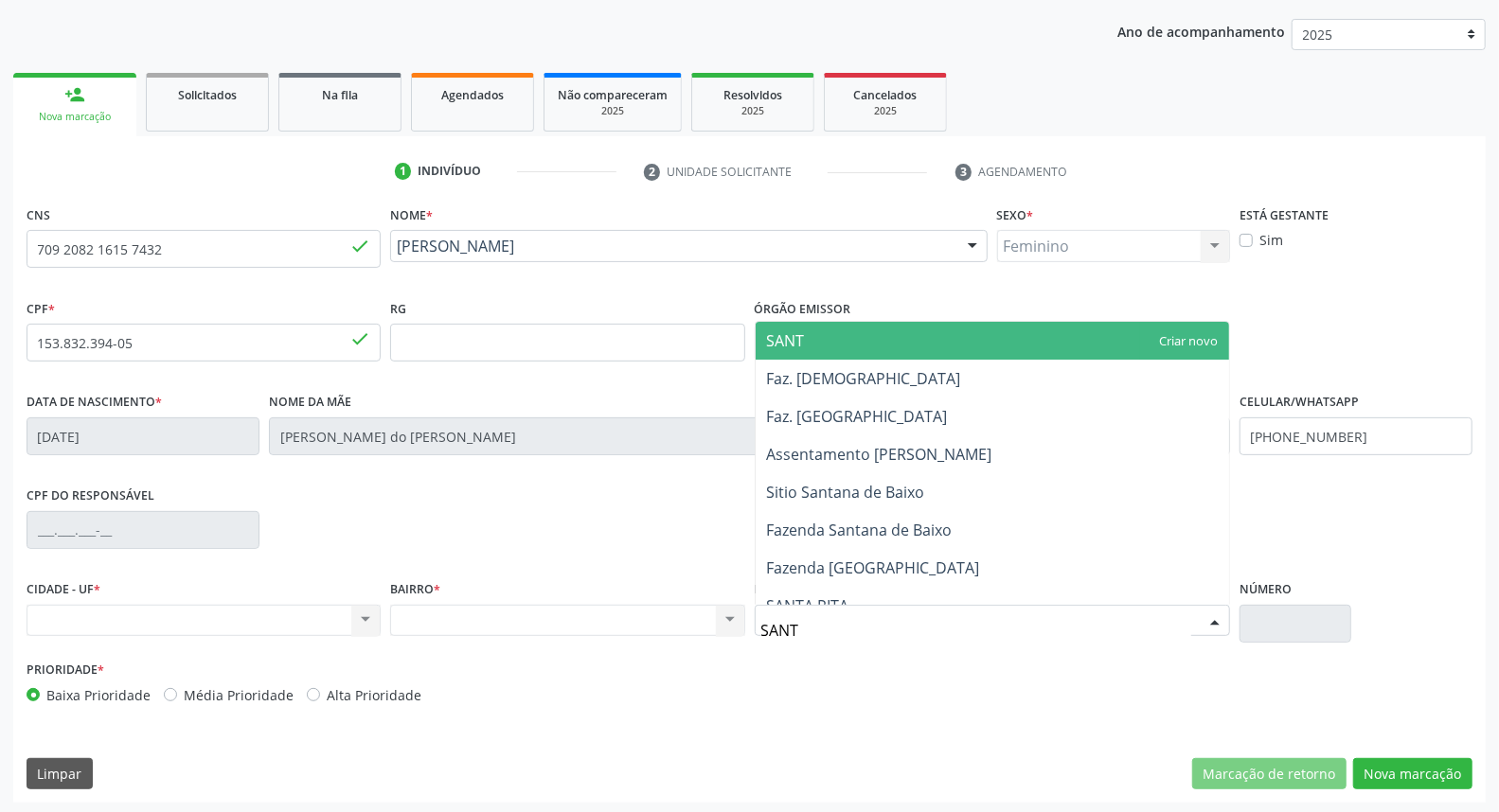
type input "SANTA"
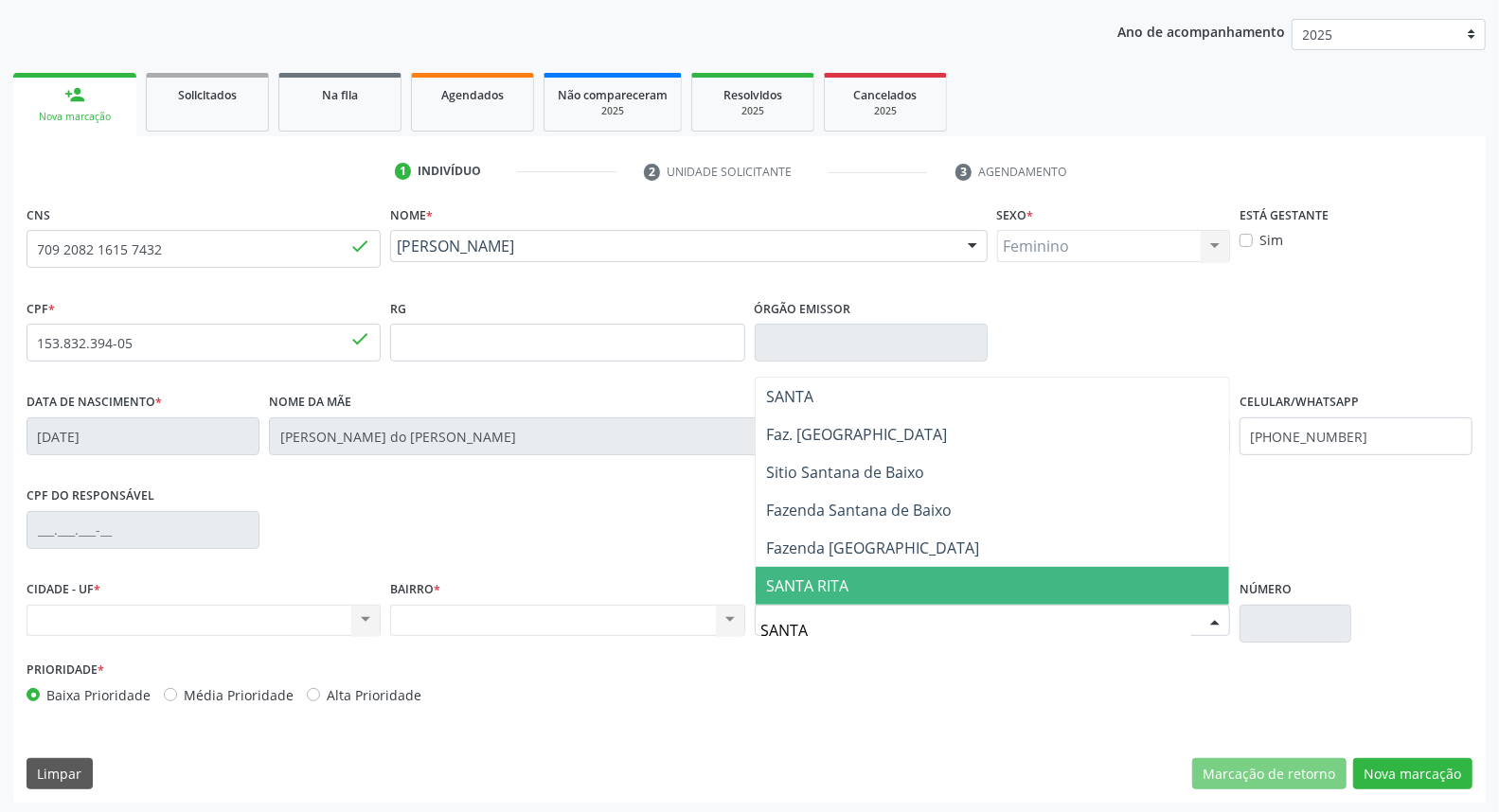
click at [877, 590] on span "SANTA RITA" at bounding box center [992, 586] width 474 height 38
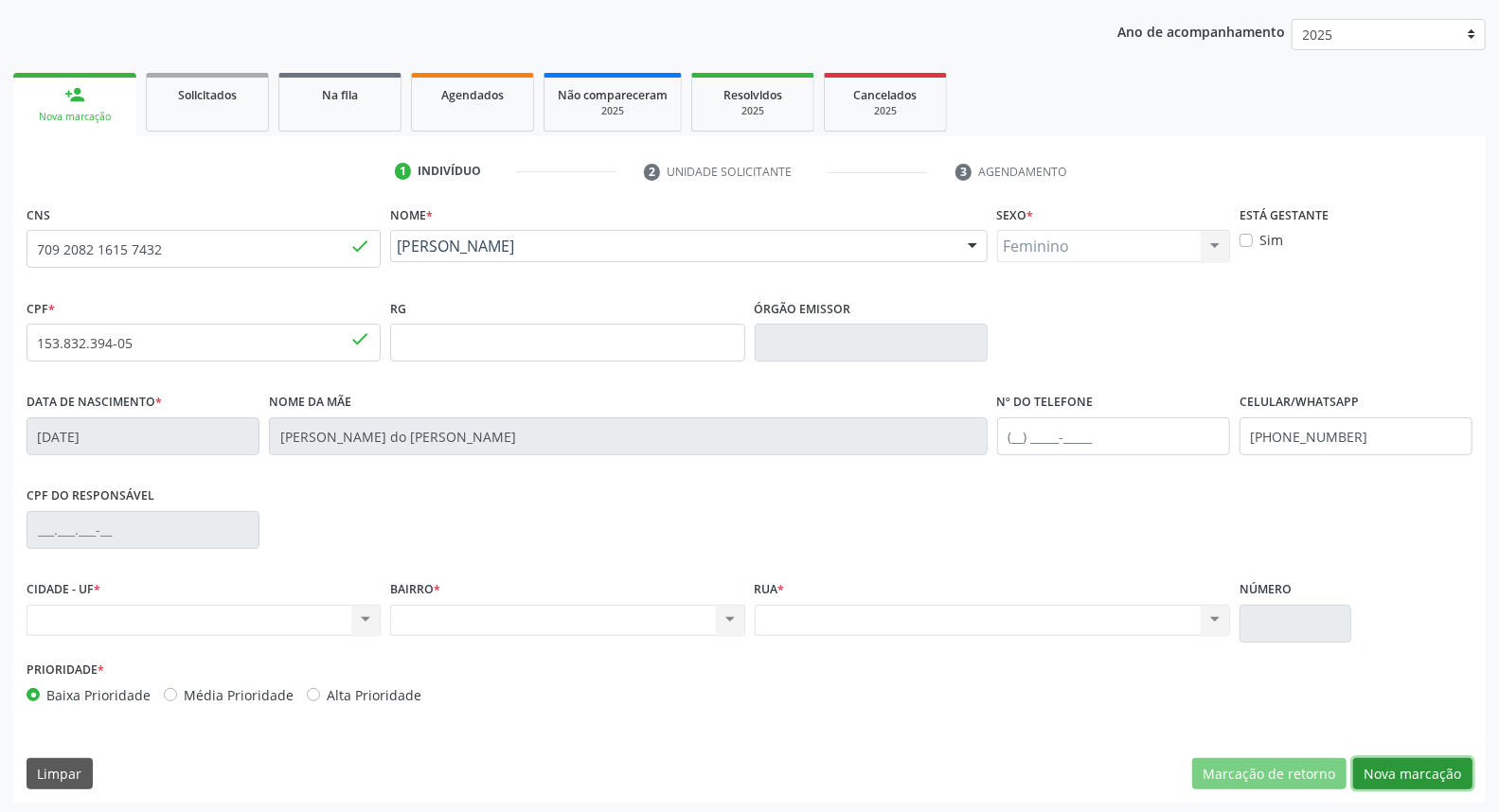
drag, startPoint x: 1415, startPoint y: 768, endPoint x: 1035, endPoint y: 621, distance: 407.4
click at [1414, 767] on button "Nova marcação" at bounding box center [1412, 773] width 119 height 32
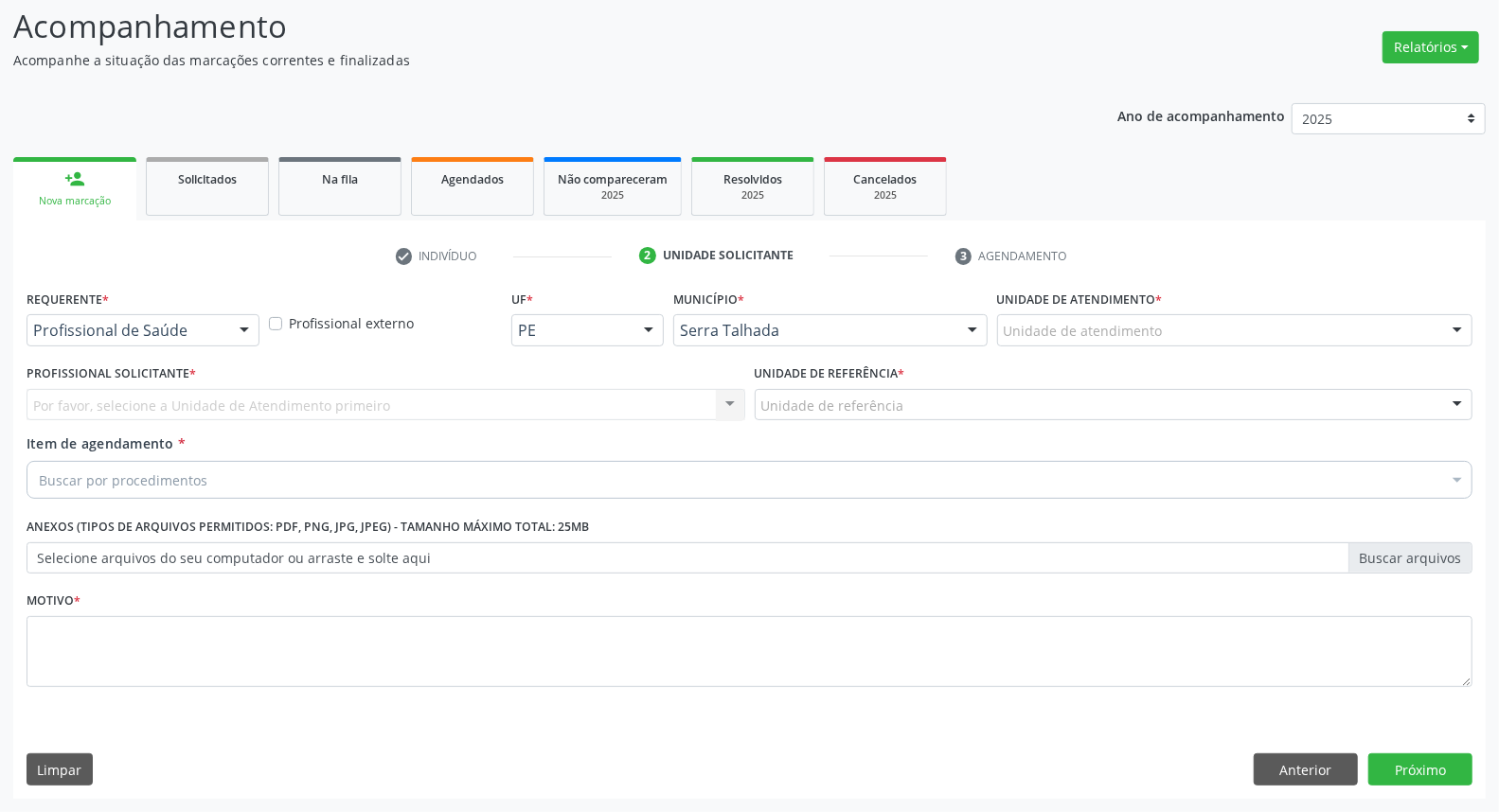
scroll to position [125, 0]
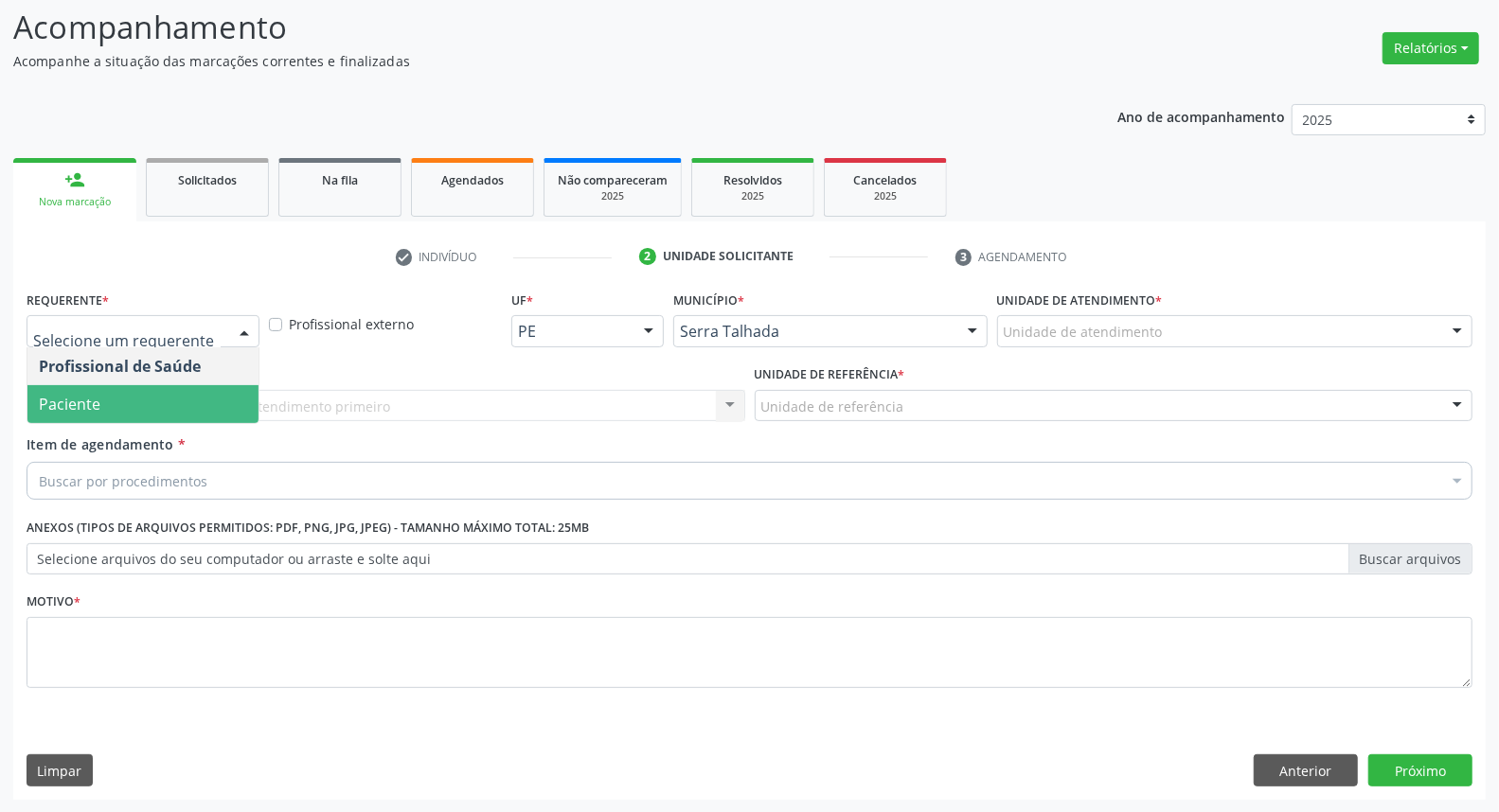
drag, startPoint x: 137, startPoint y: 404, endPoint x: 148, endPoint y: 398, distance: 12.5
click at [139, 404] on span "Paciente" at bounding box center [143, 404] width 231 height 38
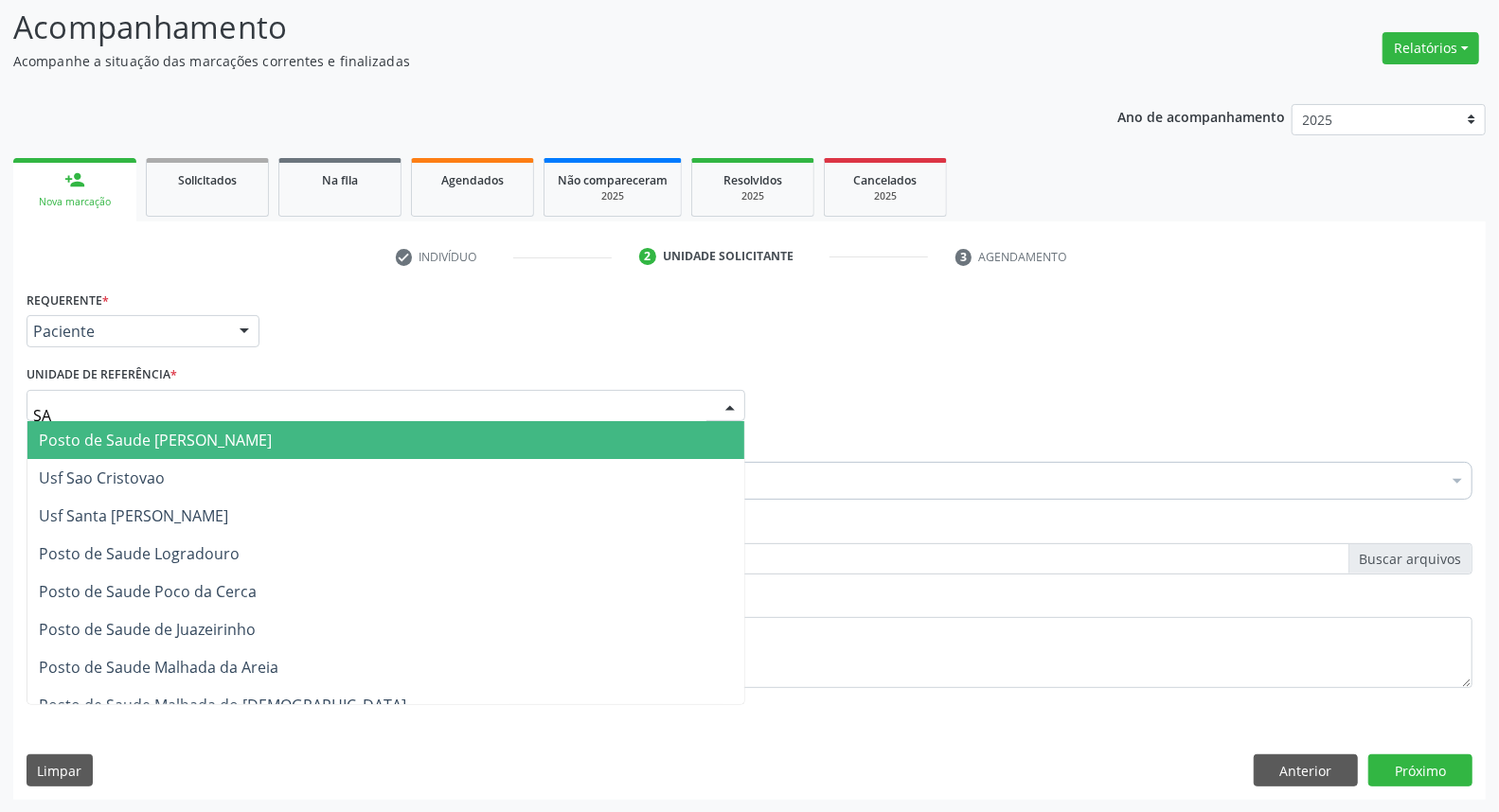
type input "SAN"
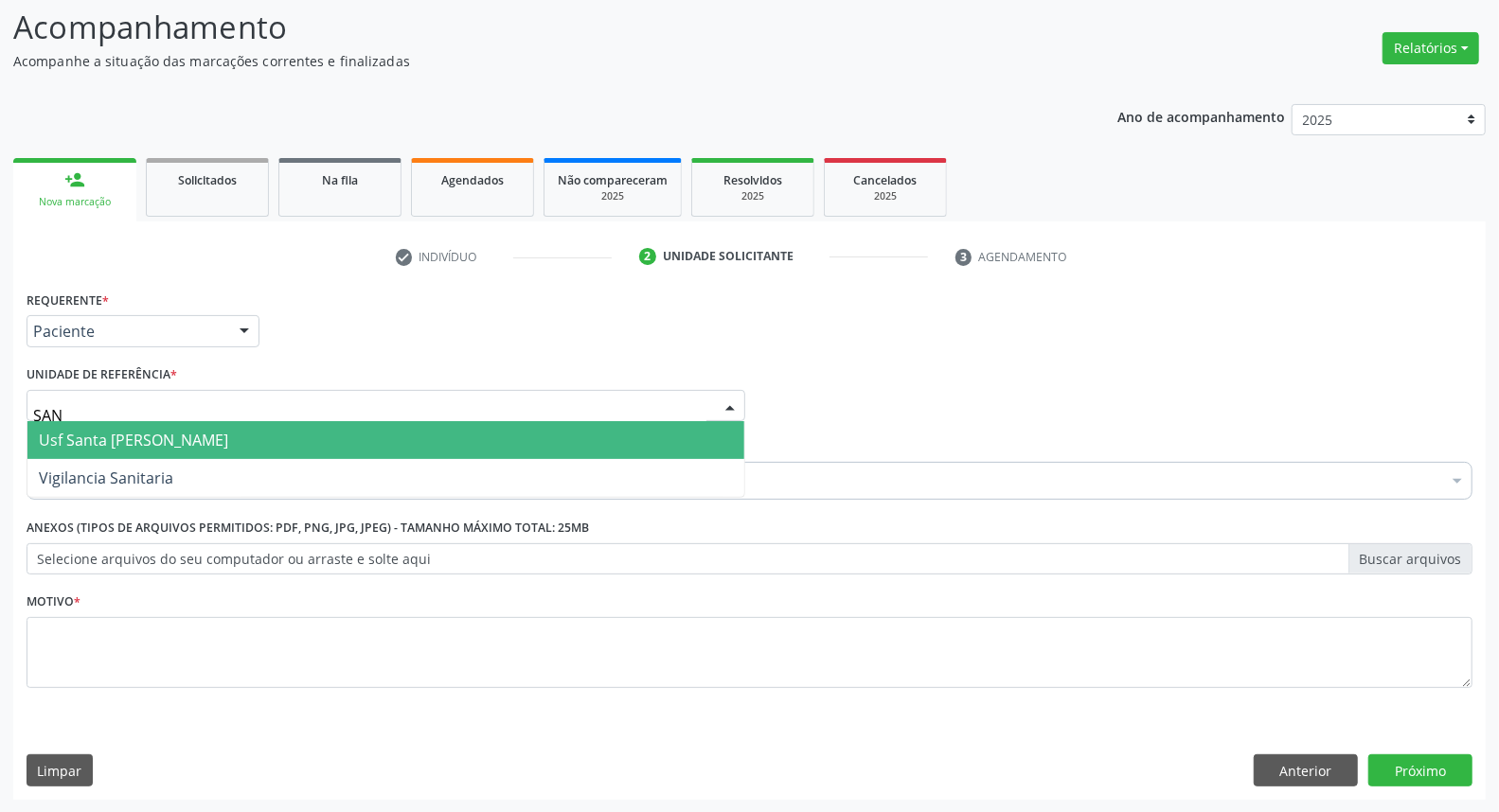
click at [153, 442] on span "Usf Santa [PERSON_NAME]" at bounding box center [134, 439] width 189 height 20
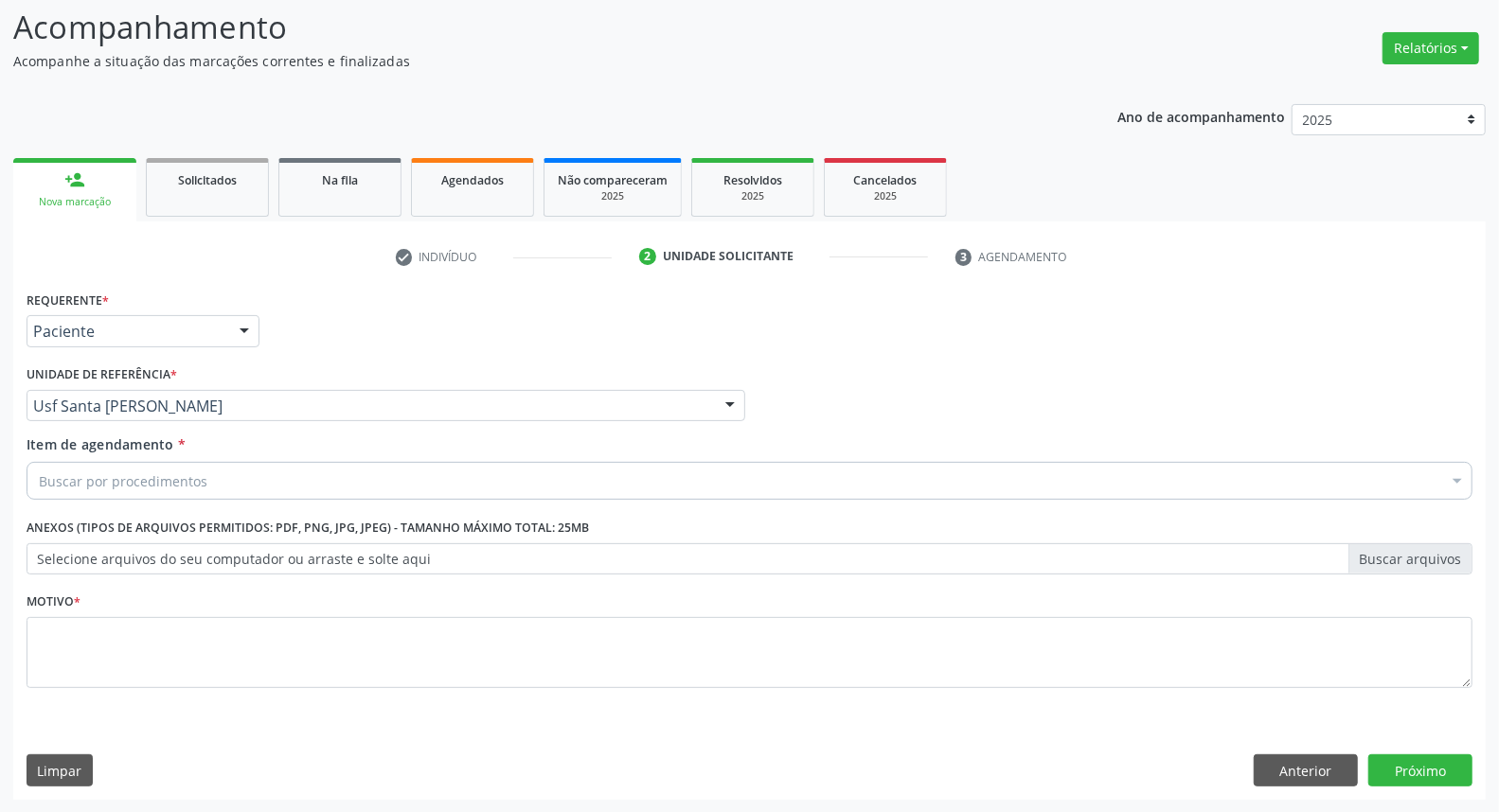
click at [155, 465] on div "Buscar por procedimentos" at bounding box center [749, 480] width 1445 height 38
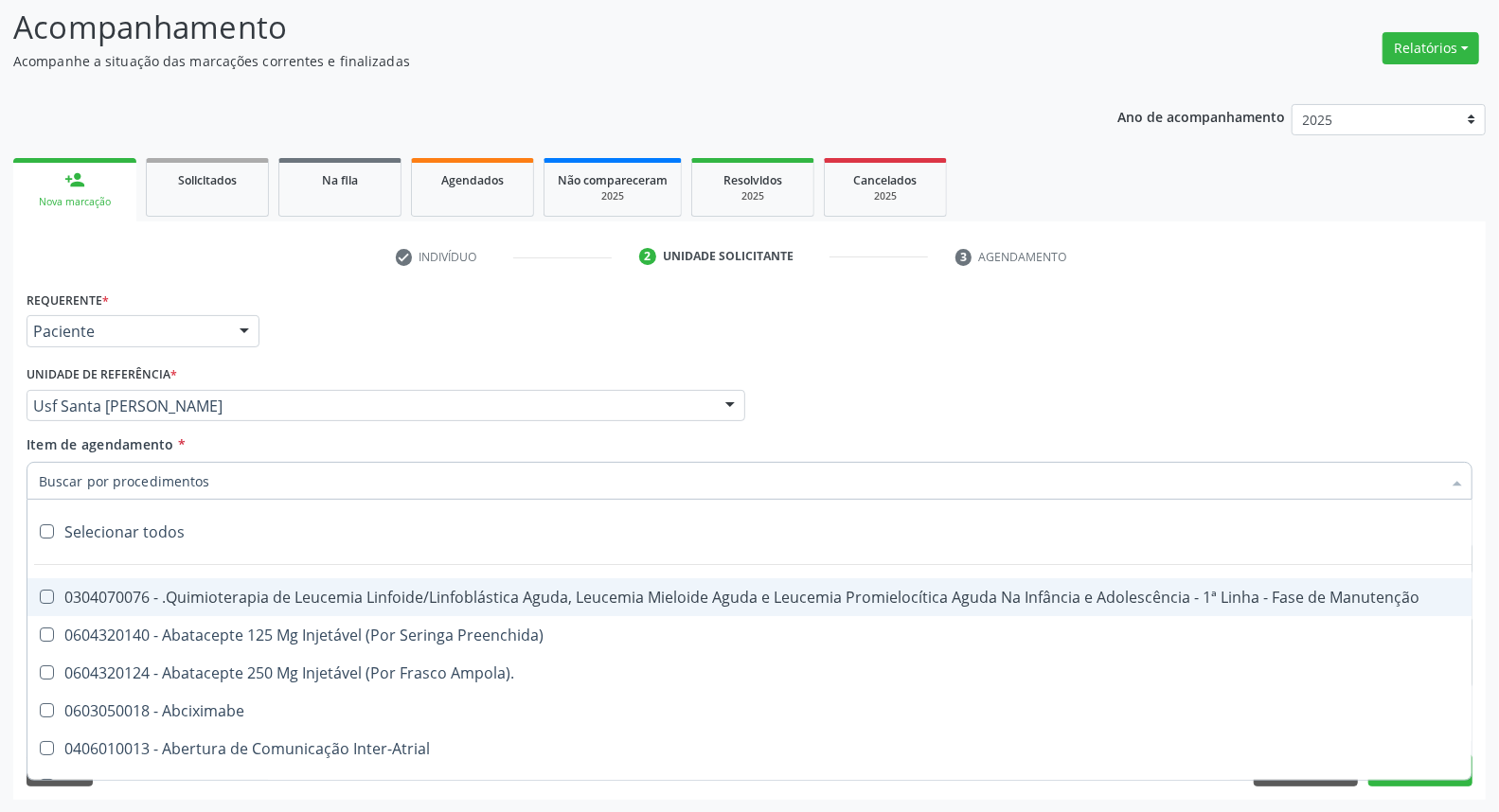
click at [151, 485] on input "Item de agendamento *" at bounding box center [740, 480] width 1402 height 38
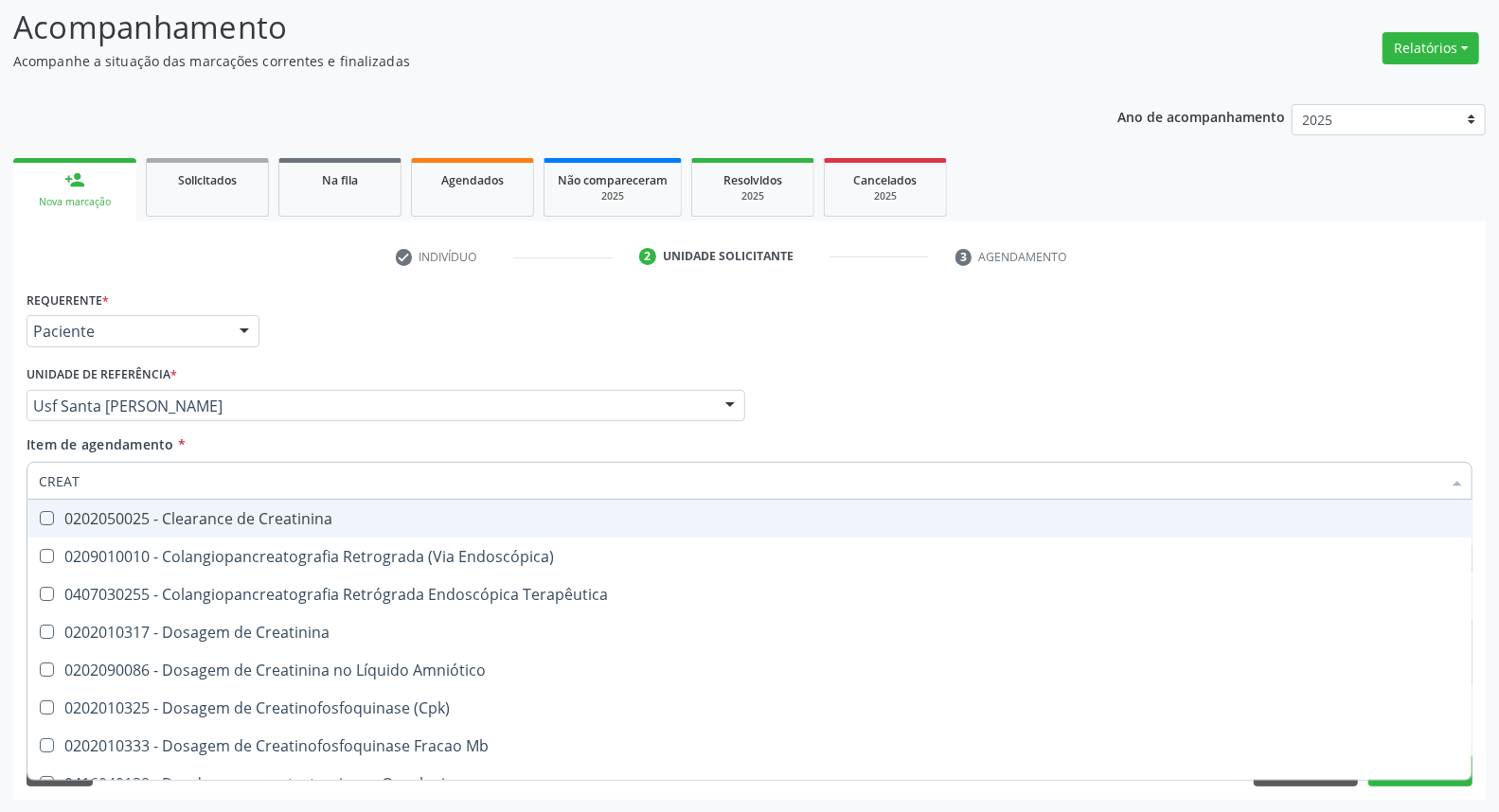
type input "CREATI"
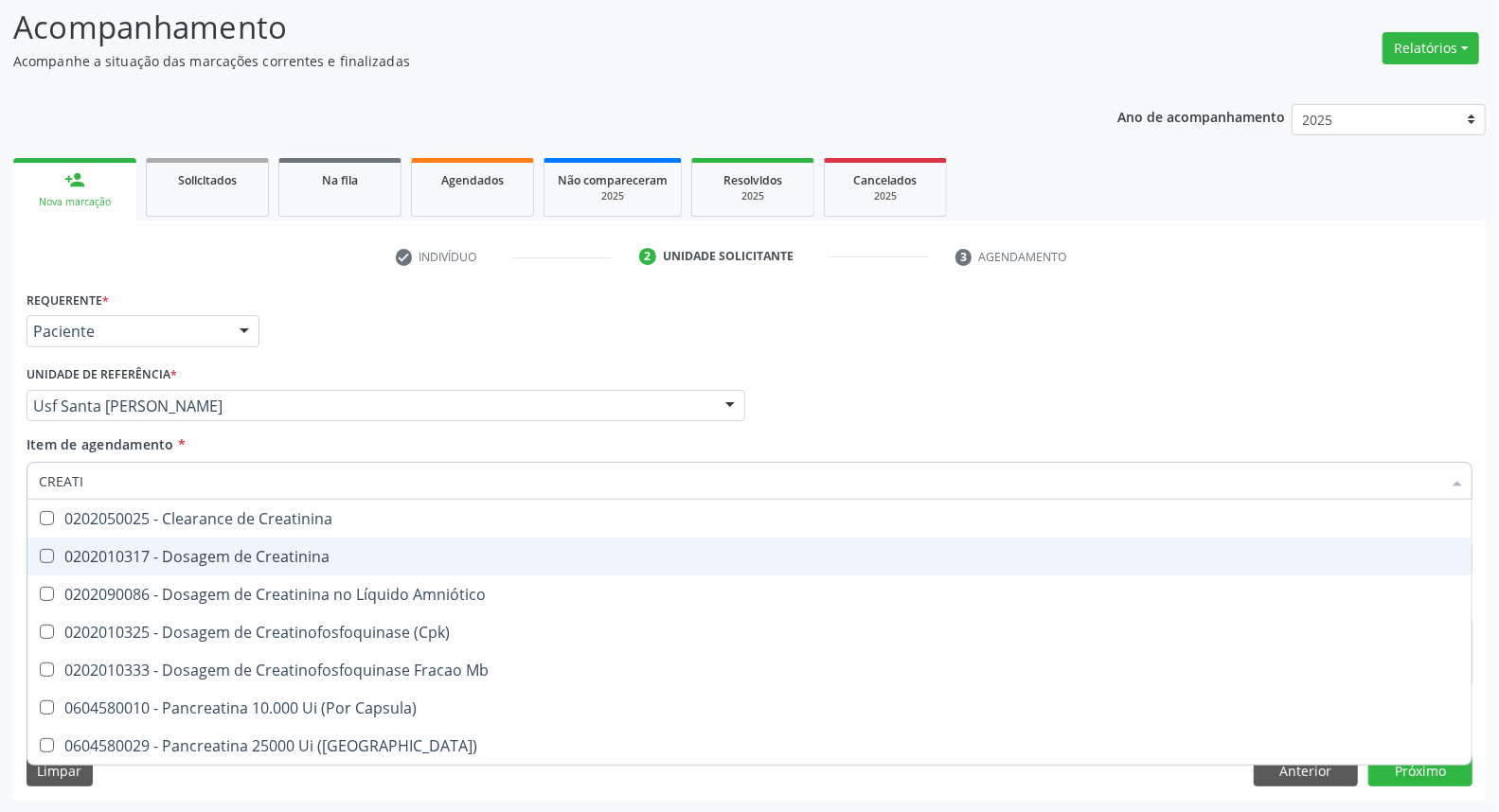
drag, startPoint x: 110, startPoint y: 556, endPoint x: 110, endPoint y: 530, distance: 26.0
click at [110, 553] on div "0202010317 - Dosagem de Creatinina" at bounding box center [749, 556] width 1421 height 16
checkbox Creatinina "true"
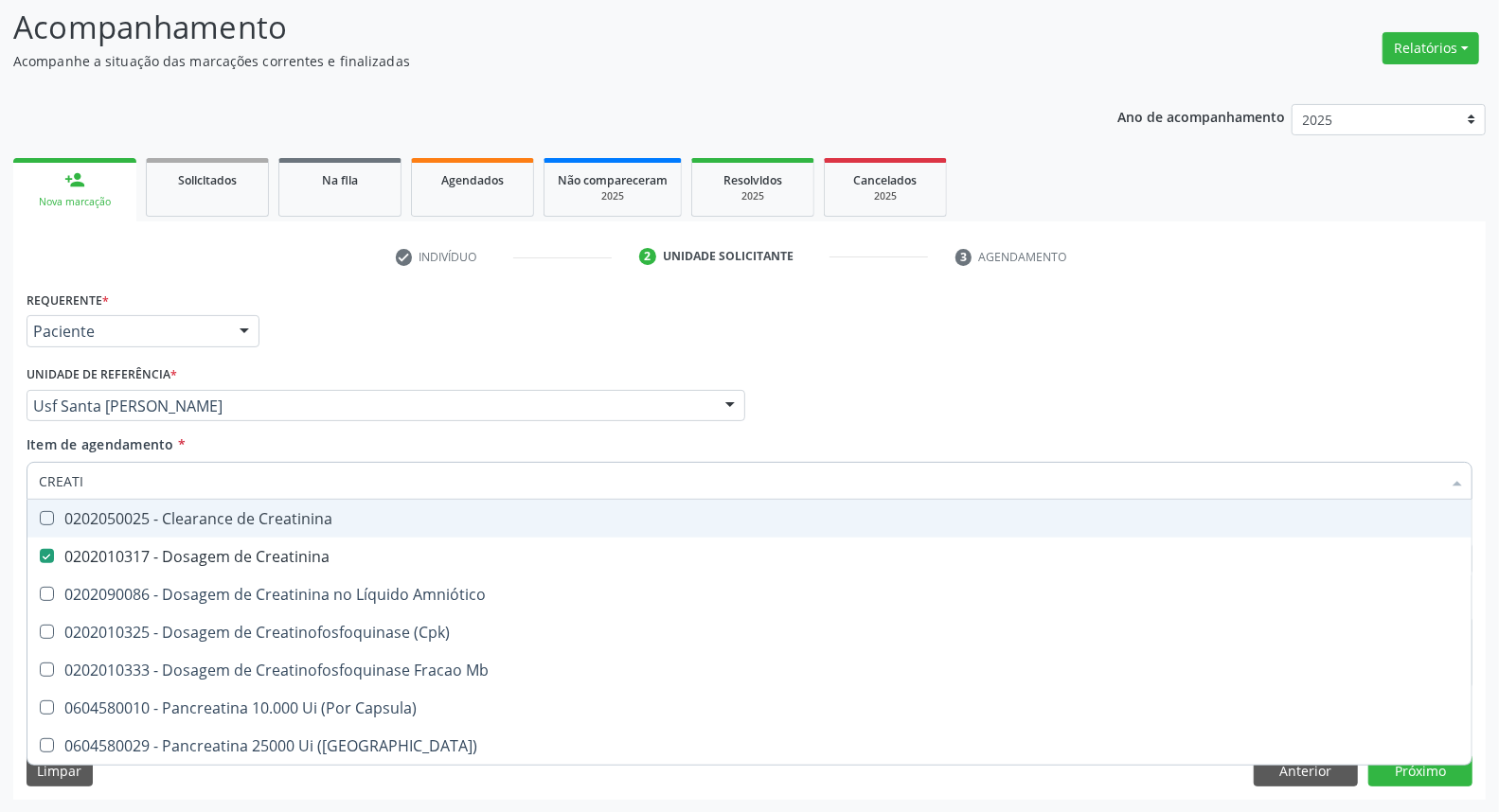
click at [0, 476] on div "Acompanhamento Acompanhe a situação das marcações correntes e finalizadas Relat…" at bounding box center [749, 396] width 1499 height 833
type input "UR"
checkbox Creatinina "false"
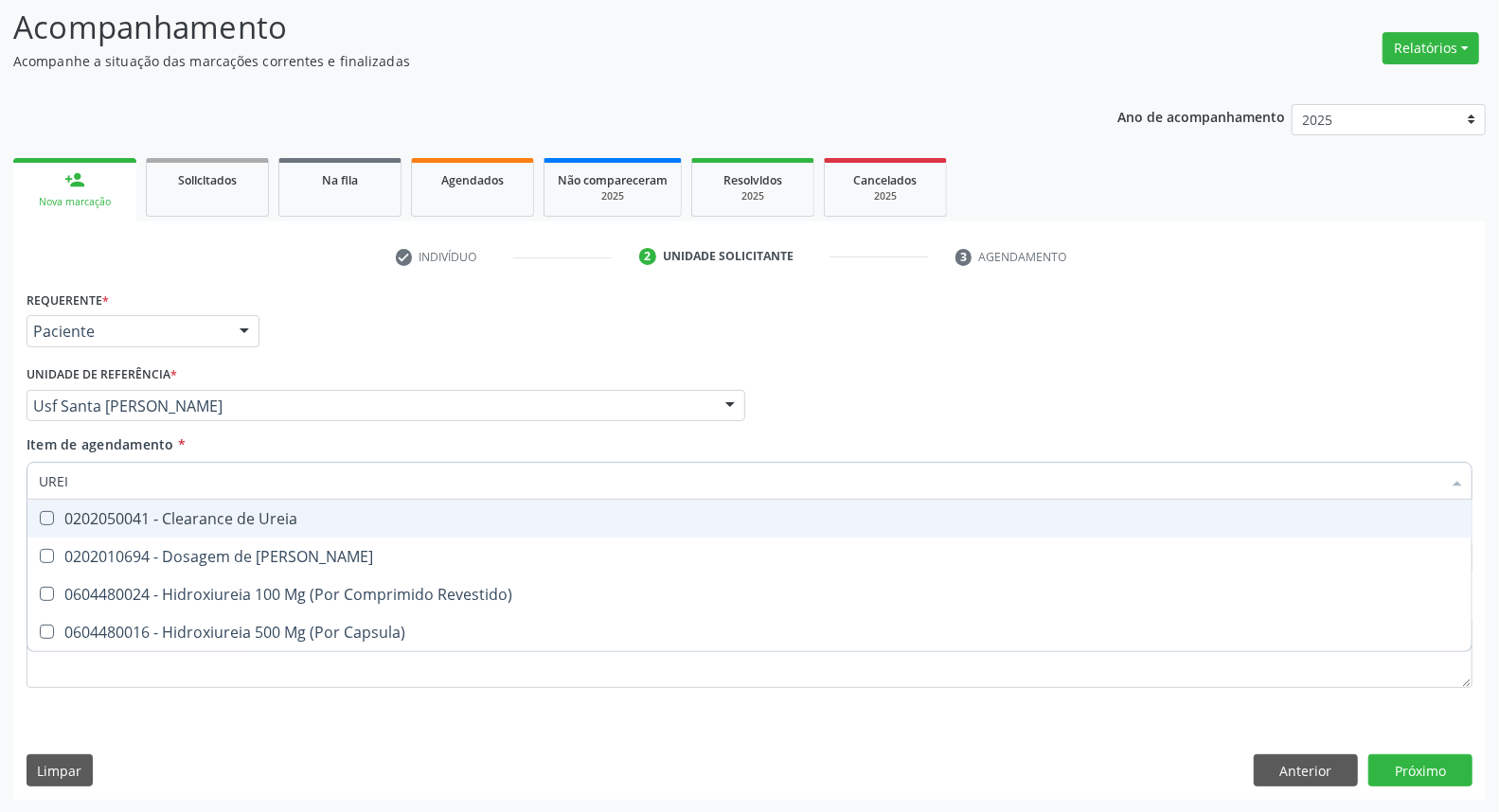
type input "UREIA"
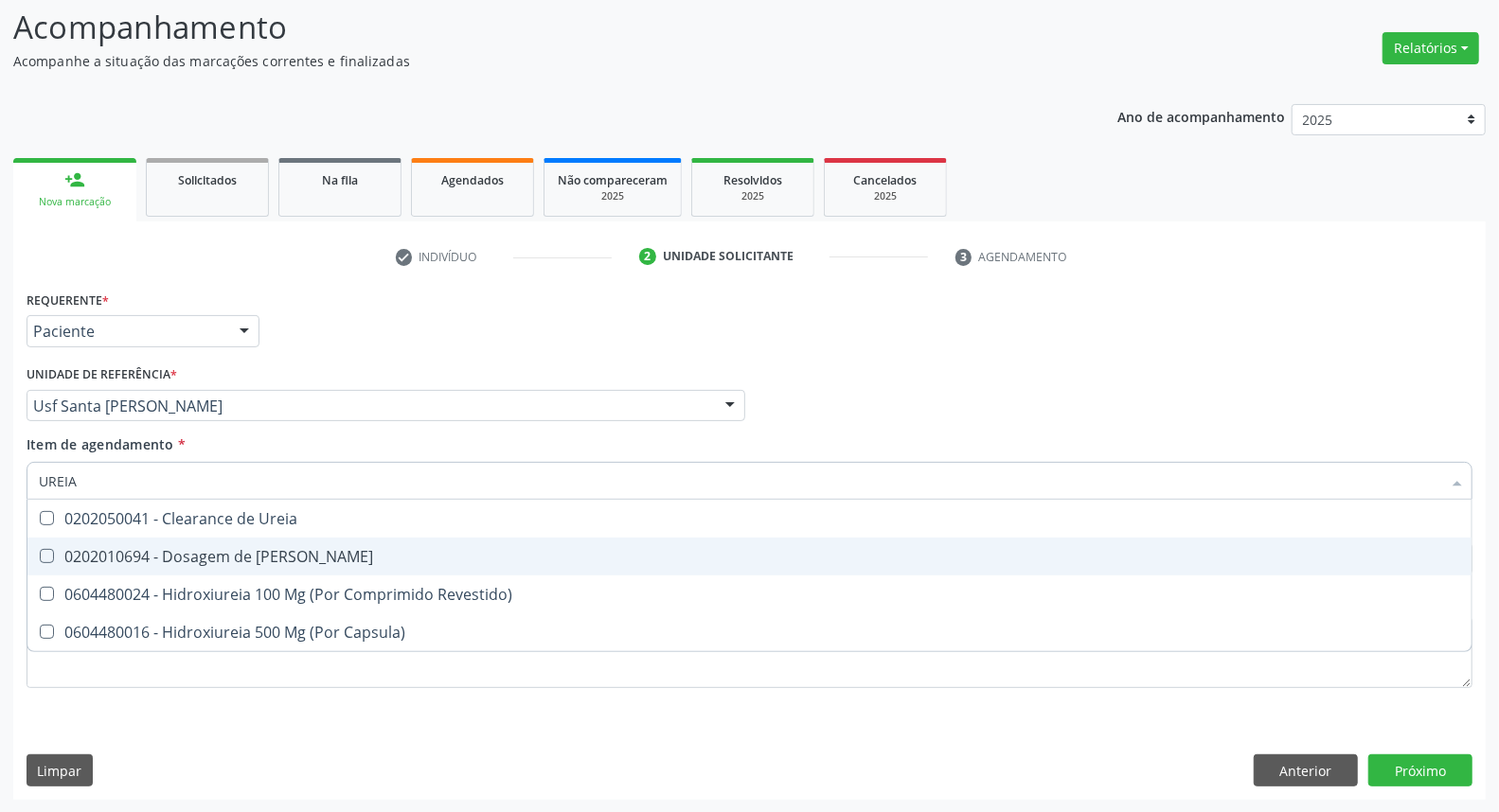
click at [73, 561] on div "0202010694 - Dosagem de Ureia" at bounding box center [749, 556] width 1421 height 16
checkbox Ureia "true"
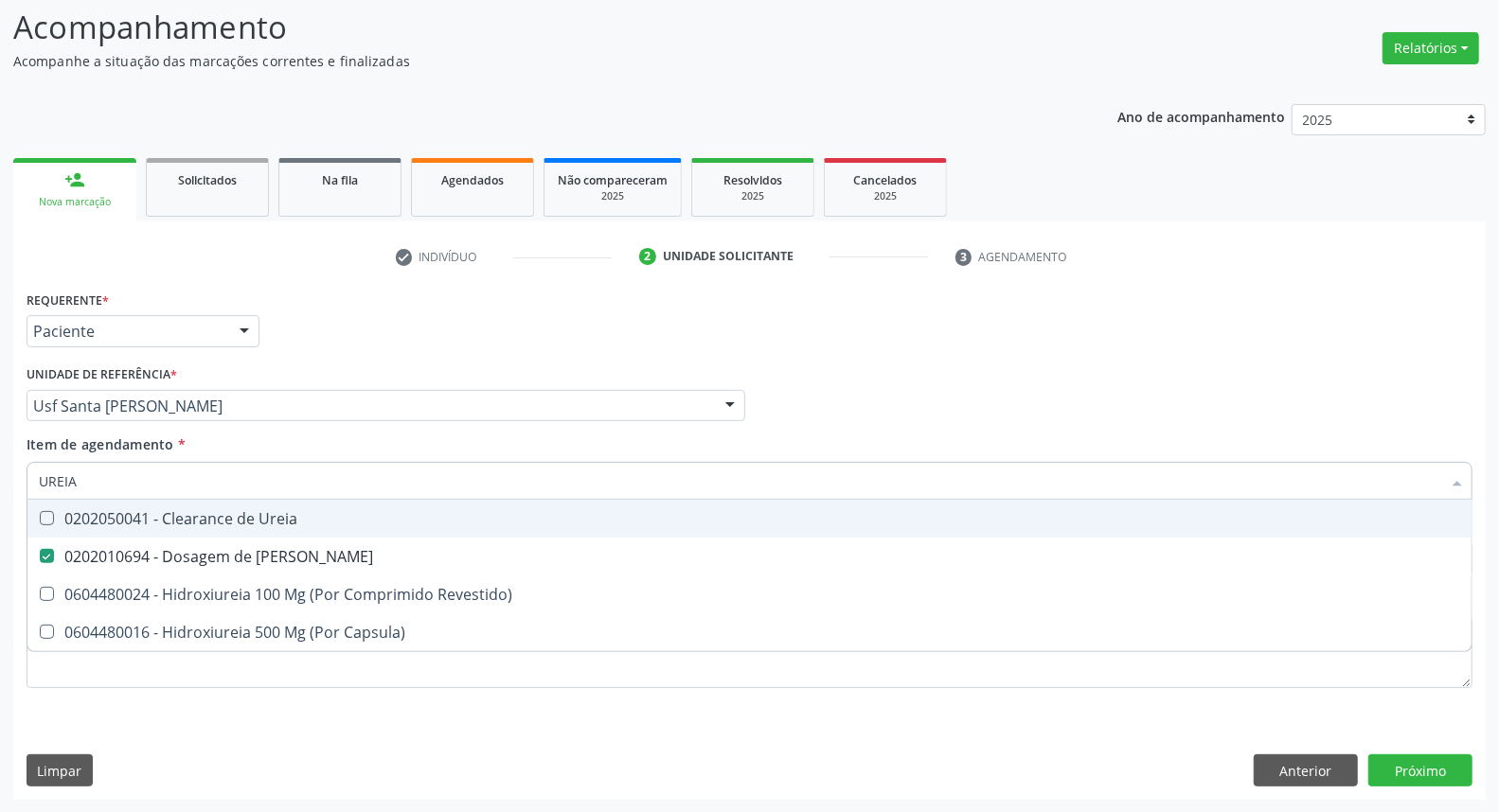
drag, startPoint x: 81, startPoint y: 487, endPoint x: 0, endPoint y: 450, distance: 89.1
click at [0, 452] on div "Acompanhamento Acompanhe a situação das marcações correntes e finalizadas Relat…" at bounding box center [749, 396] width 1499 height 833
type input "G"
checkbox Ureia "false"
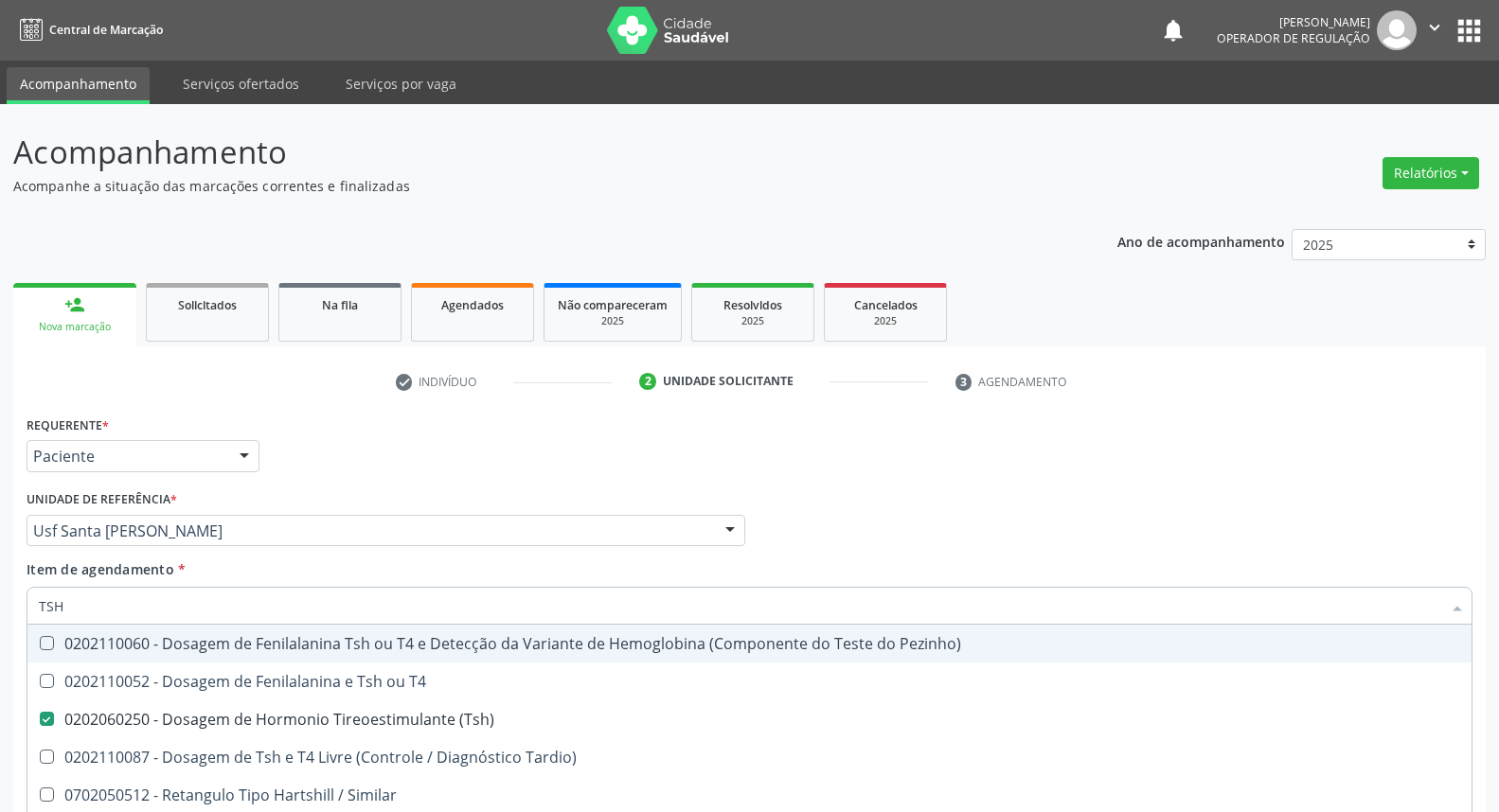
scroll to position [125, 0]
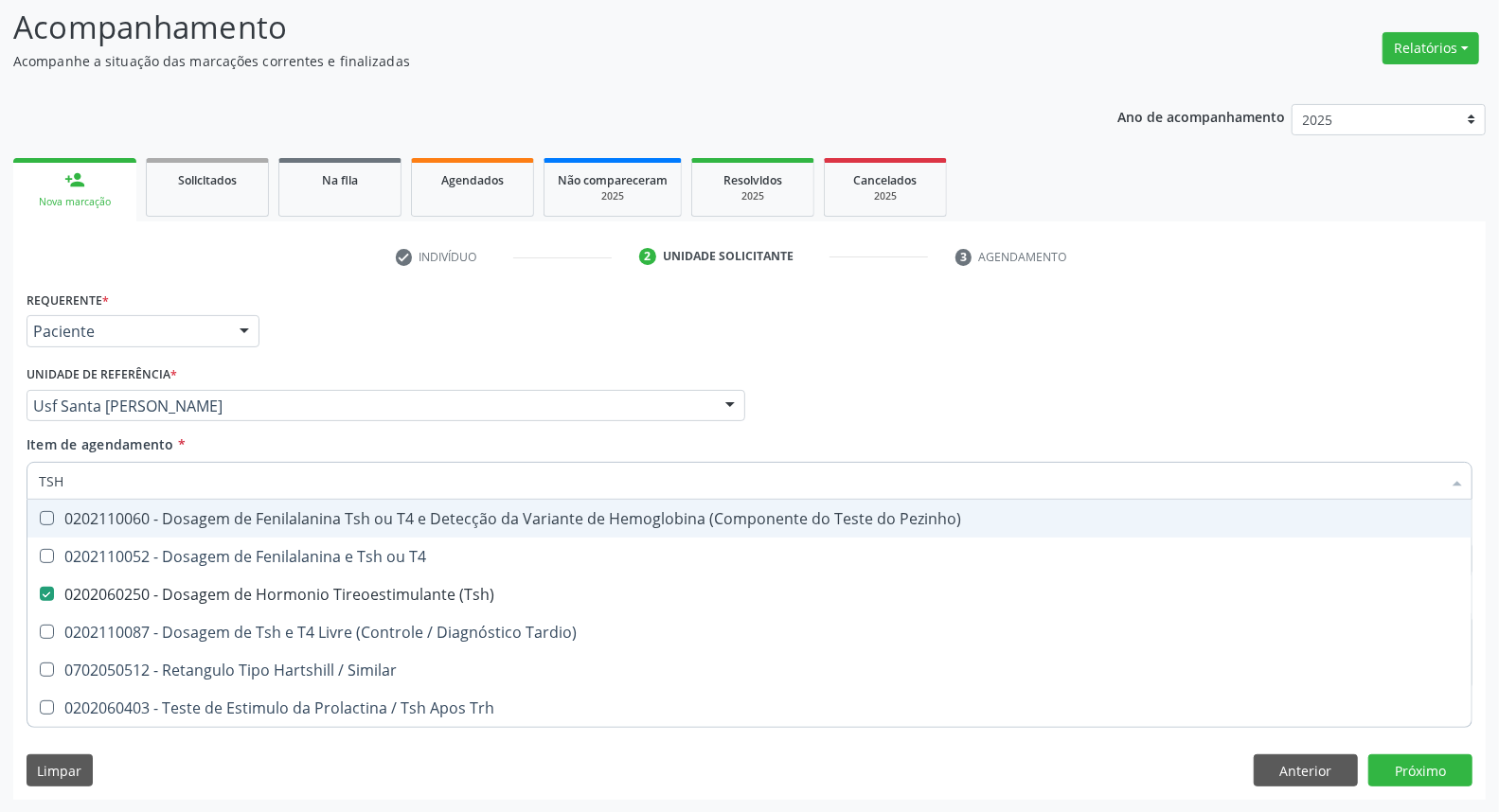
drag, startPoint x: 35, startPoint y: 480, endPoint x: 0, endPoint y: 480, distance: 35.0
click at [0, 479] on div "Acompanhamento Acompanhe a situação das marcações correntes e finalizadas Relat…" at bounding box center [749, 396] width 1499 height 833
type input "HE"
checkbox \(Tsh\) "false"
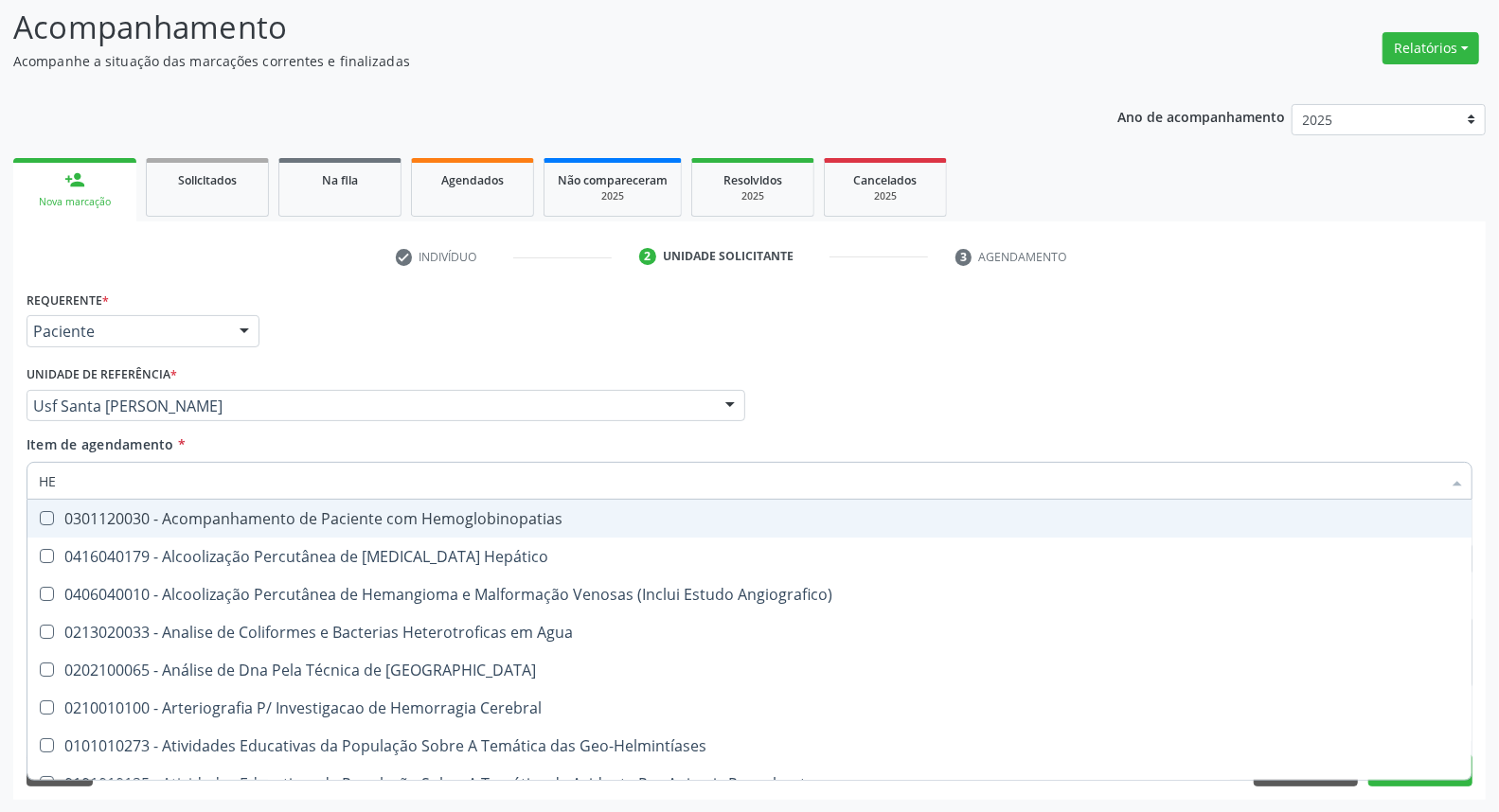
type input "HEM"
checkbox \(Qualitativo\) "true"
checkbox Glicosilada "false"
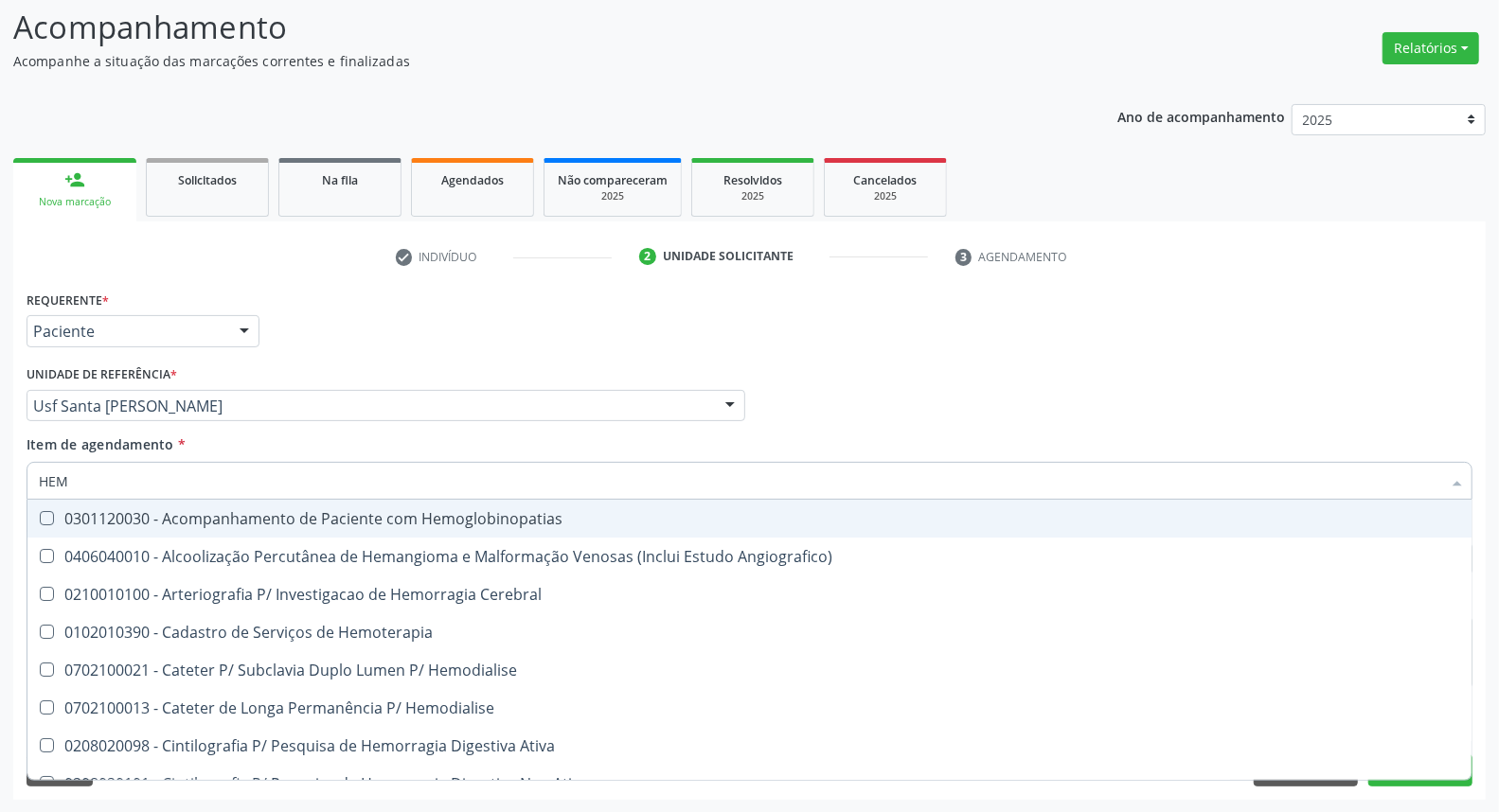
type input "HEMO"
checkbox Hemacias "true"
checkbox Glicosilada "false"
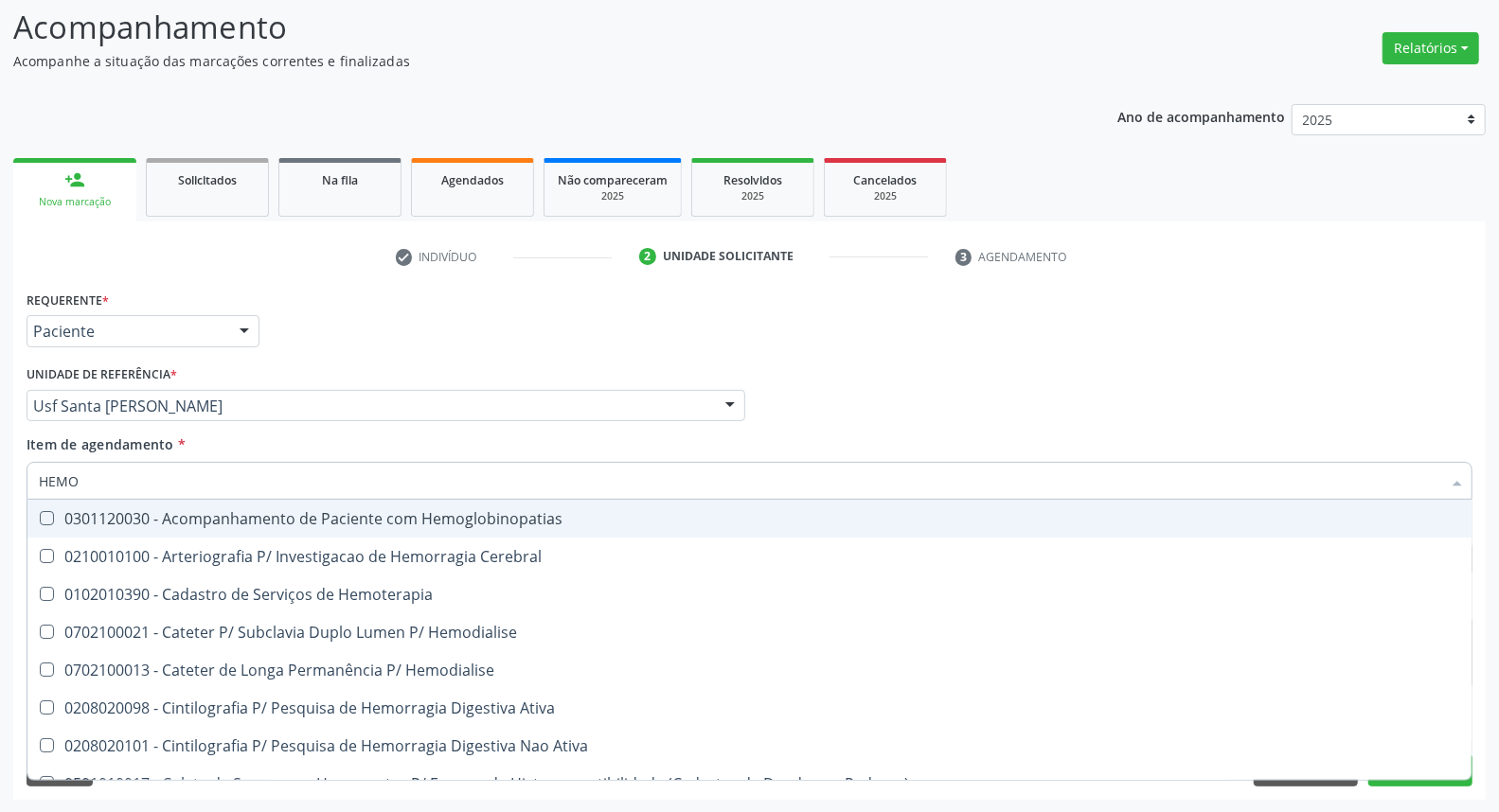
type input "HEMOG"
checkbox Tardio\) "true"
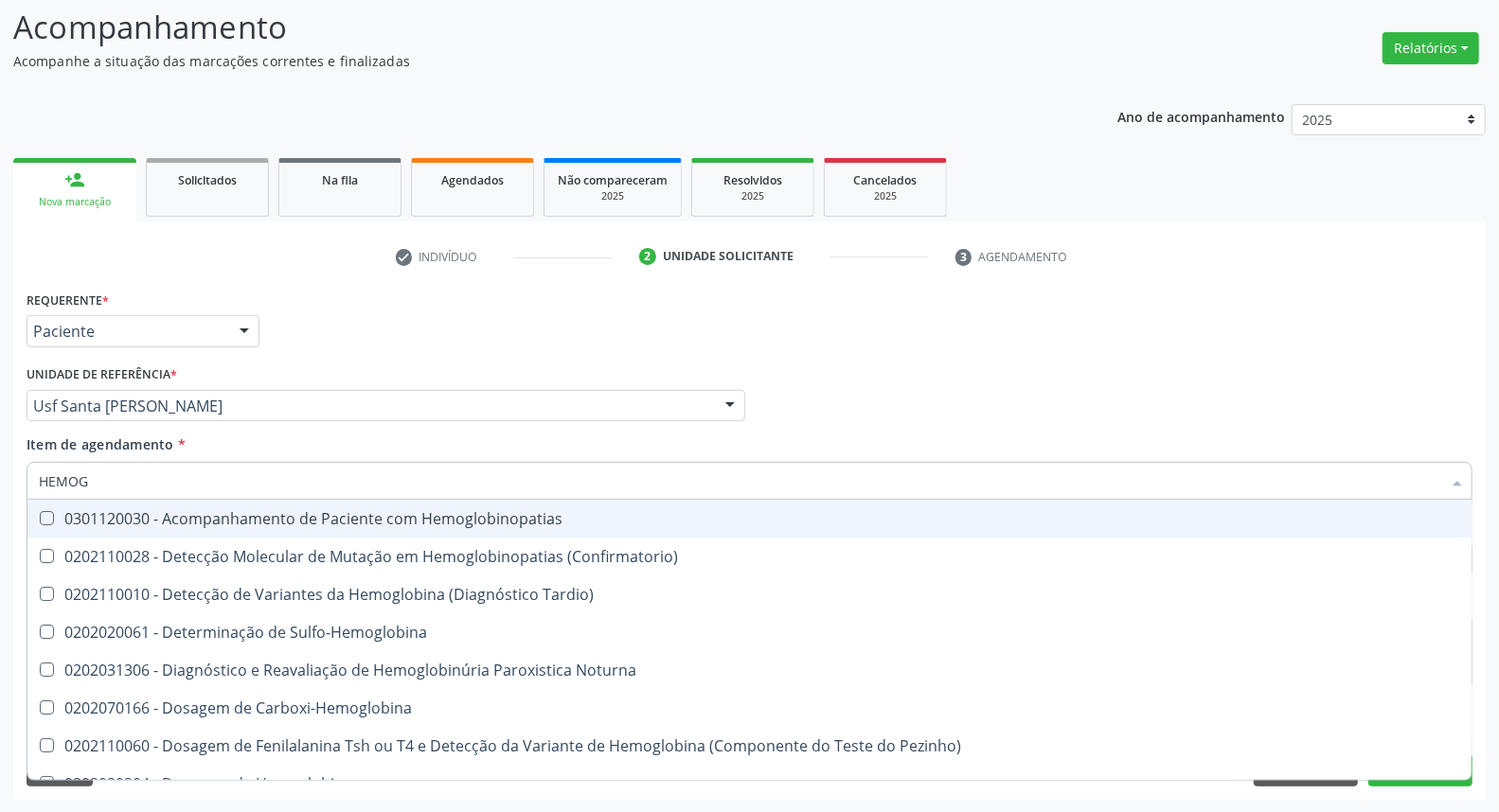
type input "HEMOGR"
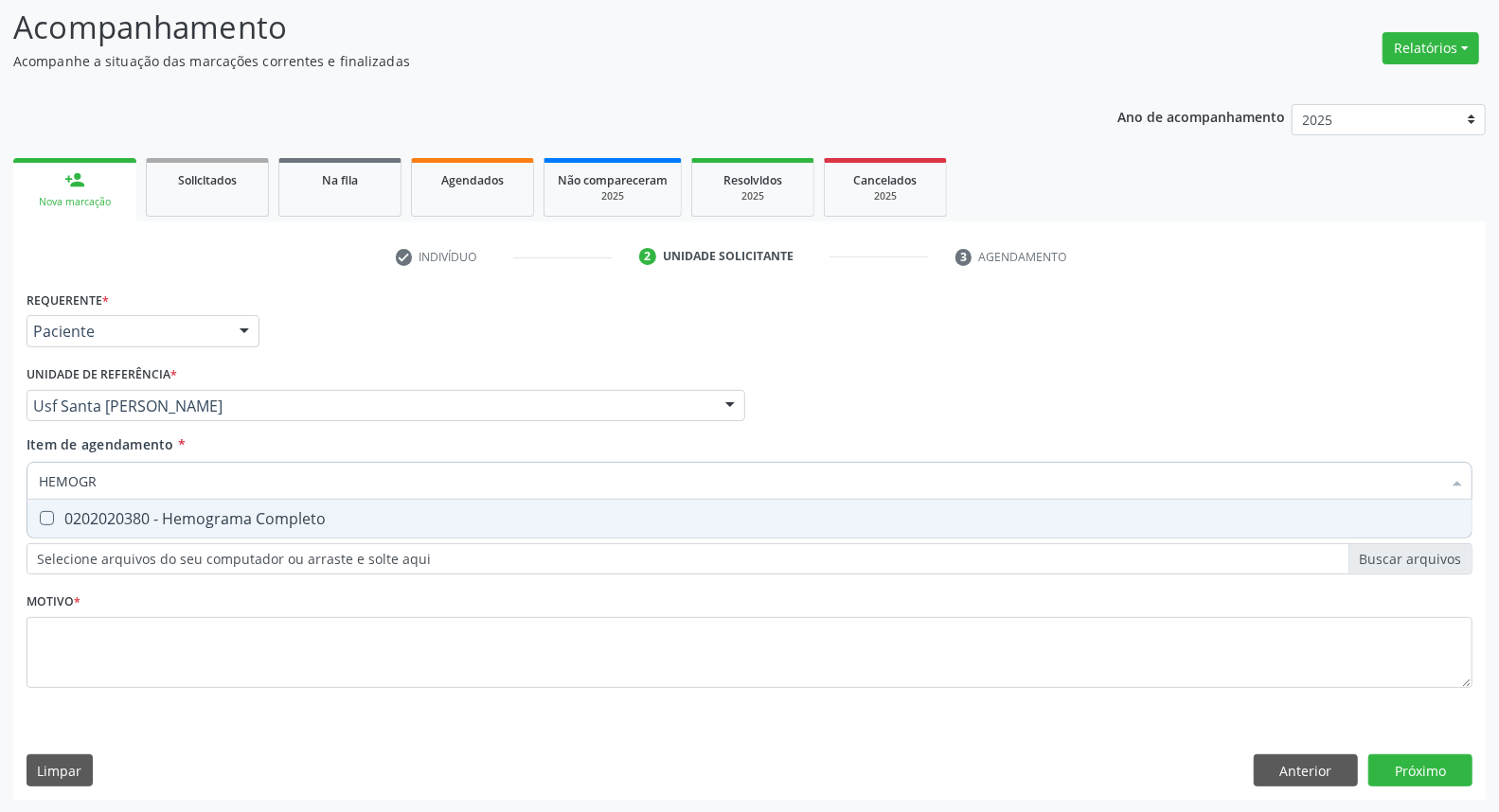
drag, startPoint x: 51, startPoint y: 521, endPoint x: 125, endPoint y: 471, distance: 89.3
click at [59, 512] on div "0202020380 - Hemograma Completo" at bounding box center [749, 518] width 1421 height 16
checkbox Completo "true"
drag, startPoint x: 139, startPoint y: 465, endPoint x: 0, endPoint y: 437, distance: 141.8
click at [0, 437] on div "Acompanhamento Acompanhe a situação das marcações correntes e finalizadas Relat…" at bounding box center [749, 396] width 1499 height 833
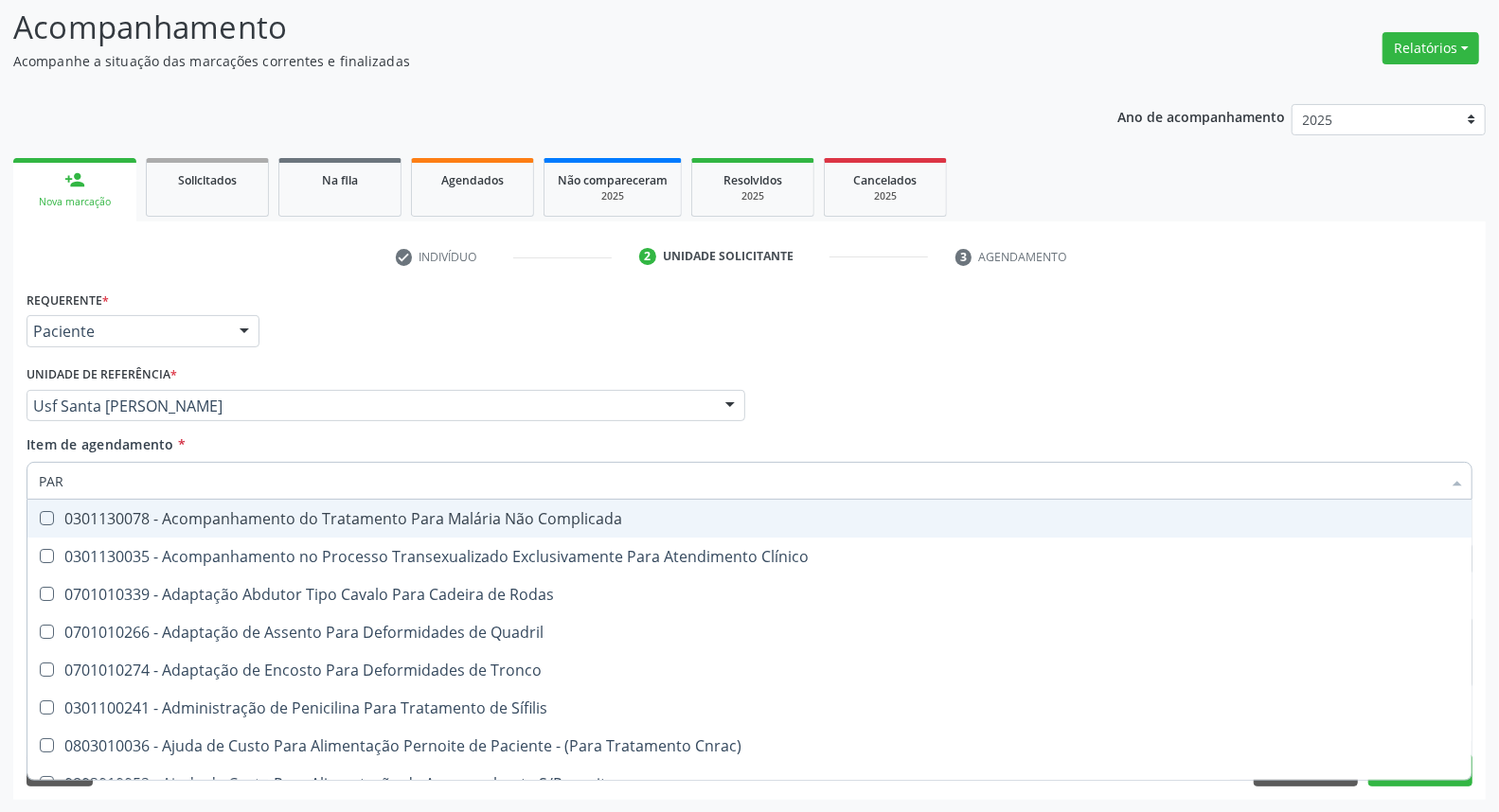
type input "PARA"
checkbox Complicada "false"
type input "PARAS"
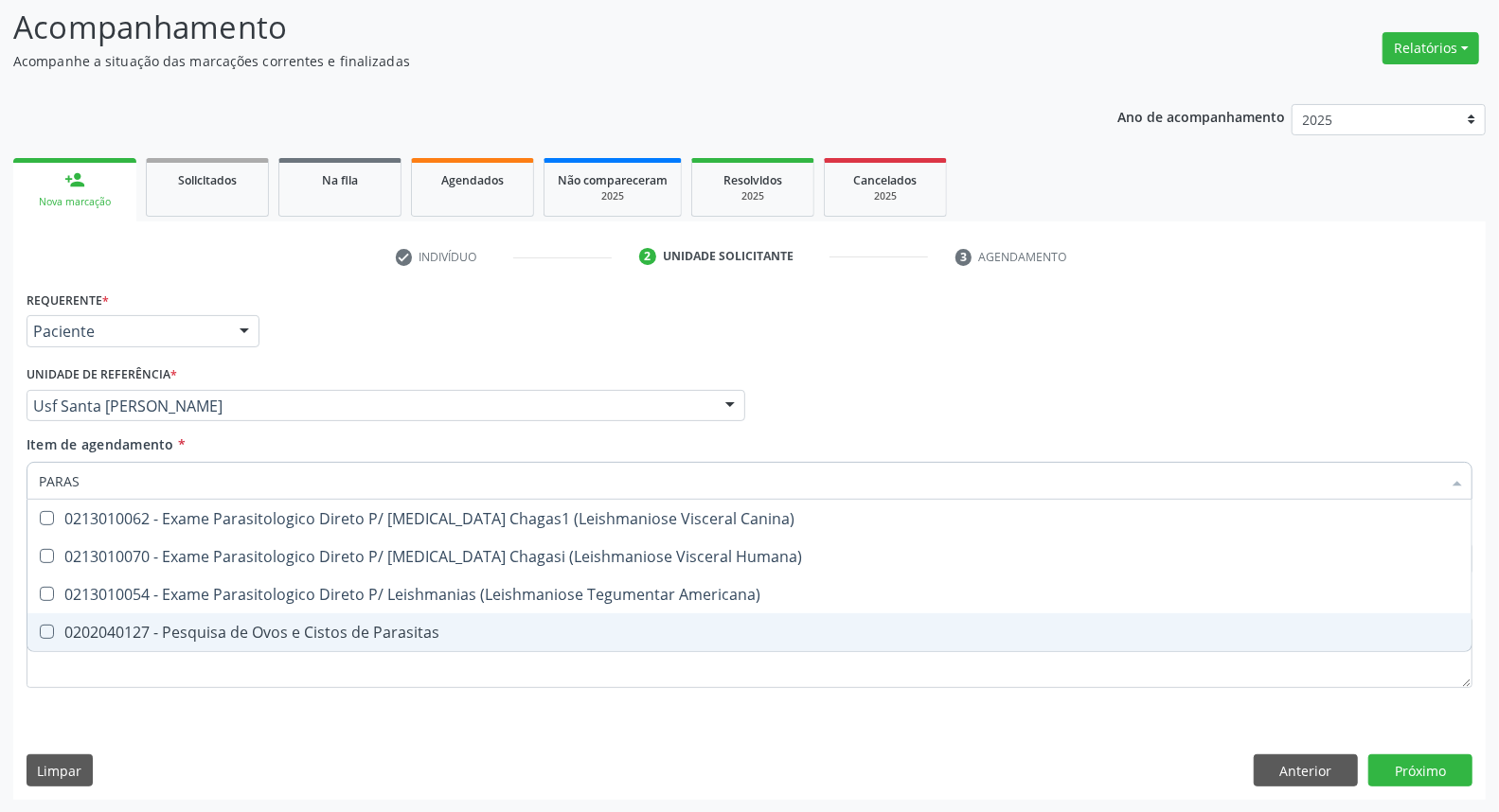
drag, startPoint x: 62, startPoint y: 623, endPoint x: 77, endPoint y: 534, distance: 90.3
click at [60, 618] on span "0202040127 - Pesquisa de Ovos e Cistos de Parasitas" at bounding box center [749, 631] width 1443 height 38
checkbox Parasitas "true"
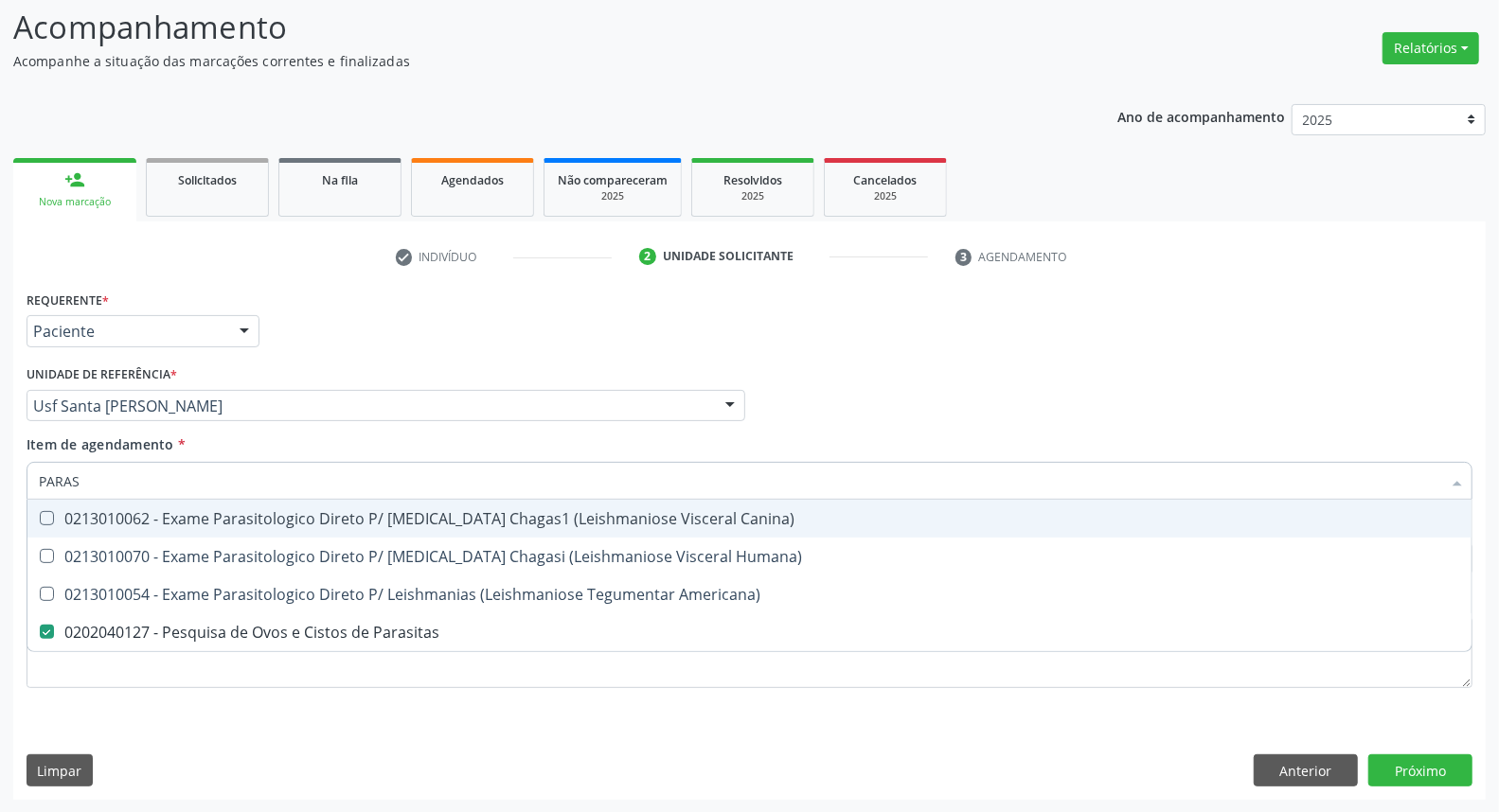
click at [0, 484] on div "Acompanhamento Acompanhe a situação das marcações correntes e finalizadas Relat…" at bounding box center [749, 396] width 1499 height 833
type input "UR"
checkbox Parasitas "false"
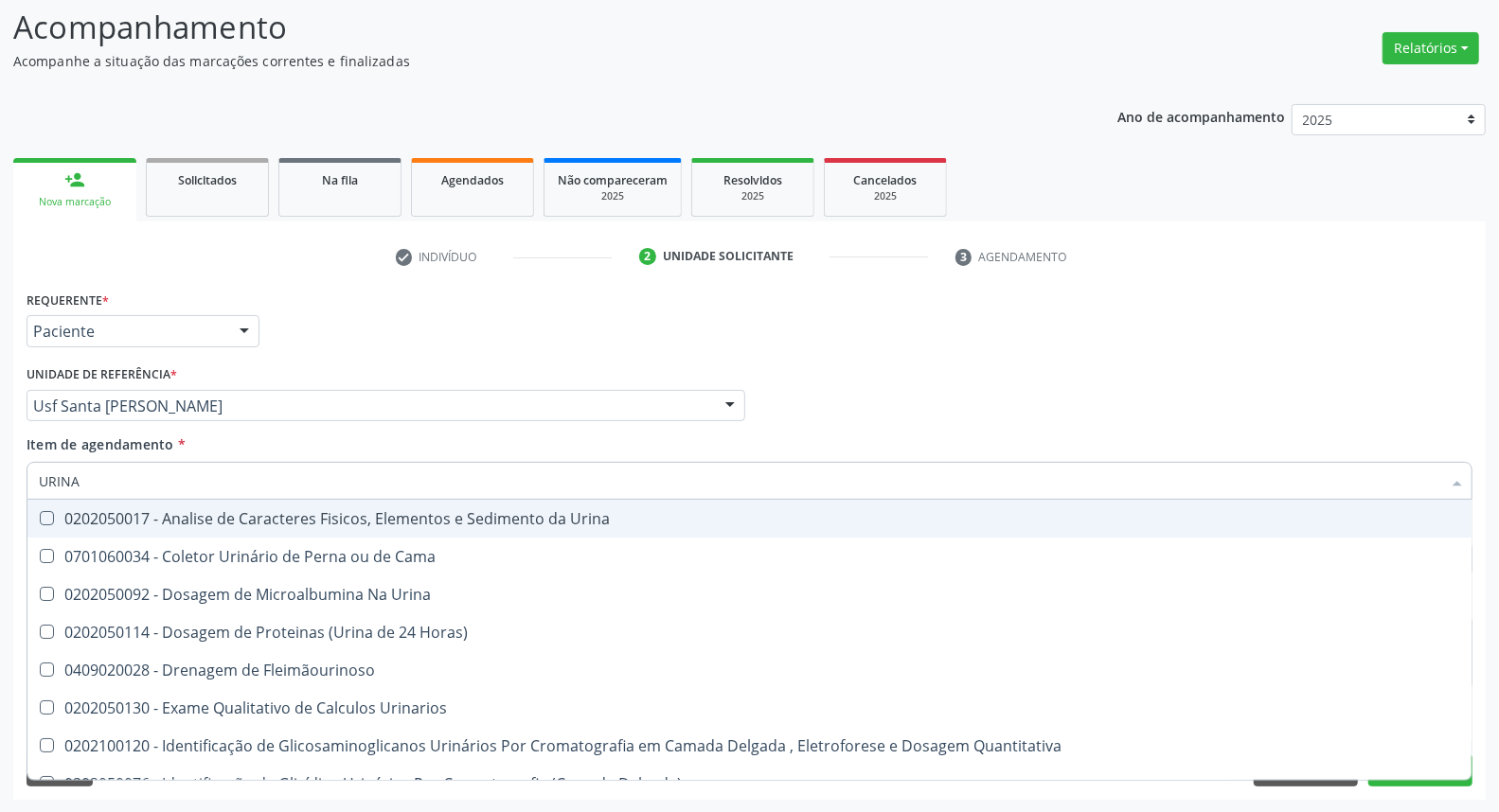
type input "URINA"
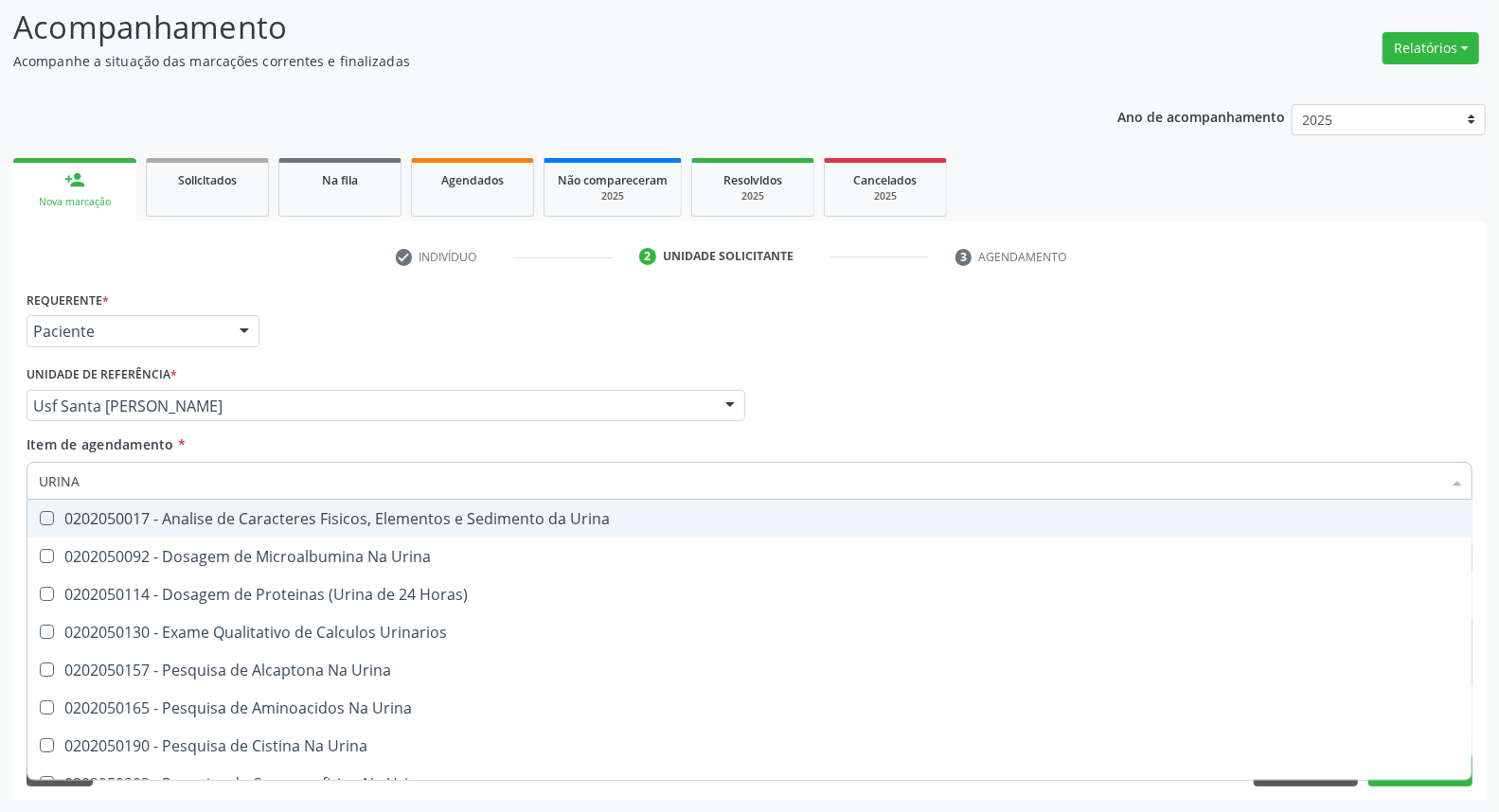
click at [134, 528] on span "0202050017 - Analise de Caracteres Fisicos, Elementos e Sedimento da Urina" at bounding box center [749, 518] width 1443 height 38
checkbox Urina "true"
click at [848, 422] on div "Profissional Solicitante Por favor, selecione a Unidade de Atendimento primeiro…" at bounding box center [749, 397] width 1455 height 74
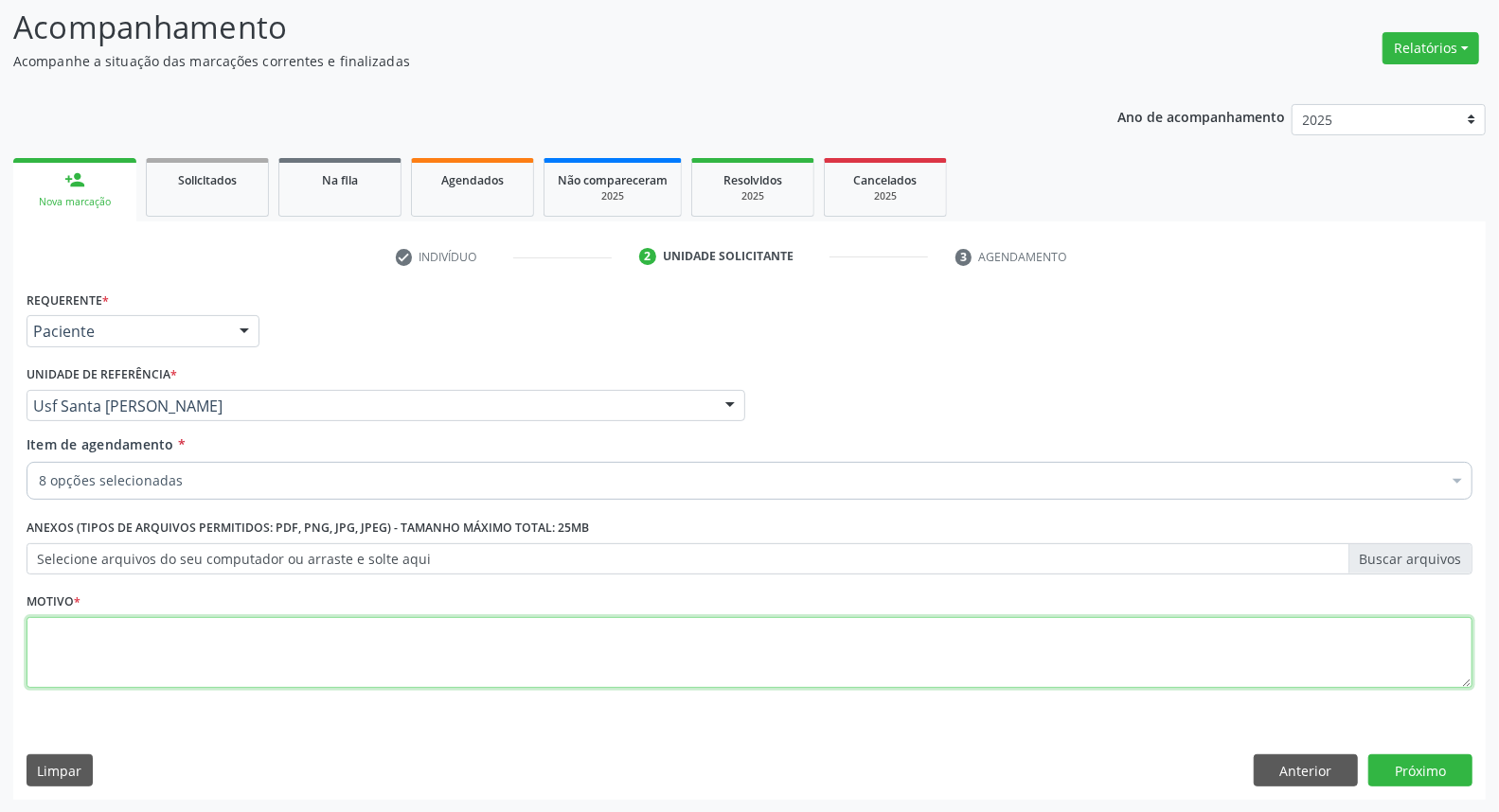
click at [710, 671] on textarea at bounding box center [749, 653] width 1445 height 72
type textarea "."
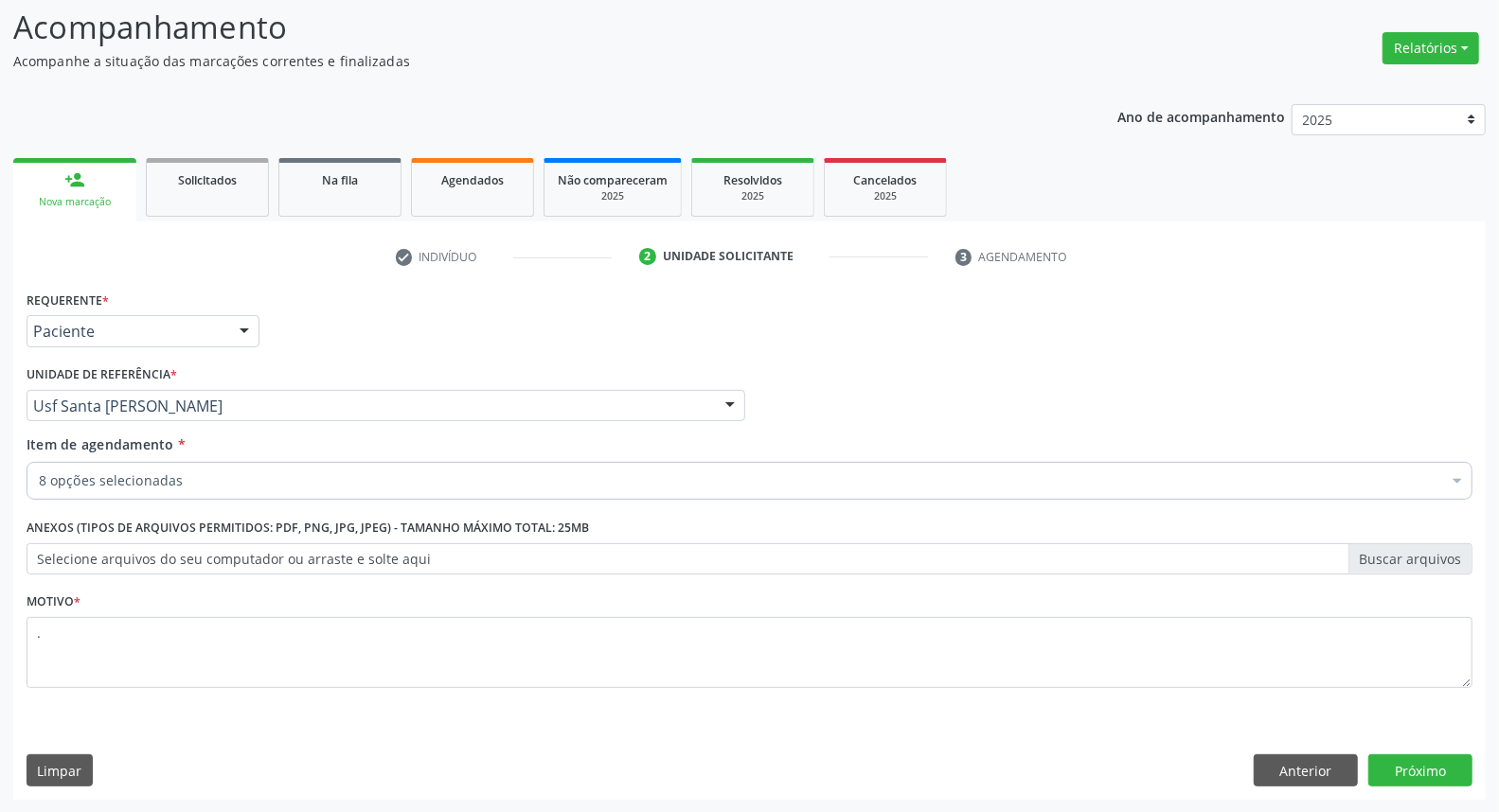
click at [1438, 752] on div "Requerente * Paciente Profissional de Saúde Paciente Nenhum resultado encontrad…" at bounding box center [749, 543] width 1472 height 513
click at [1430, 762] on button "Próximo" at bounding box center [1420, 770] width 104 height 32
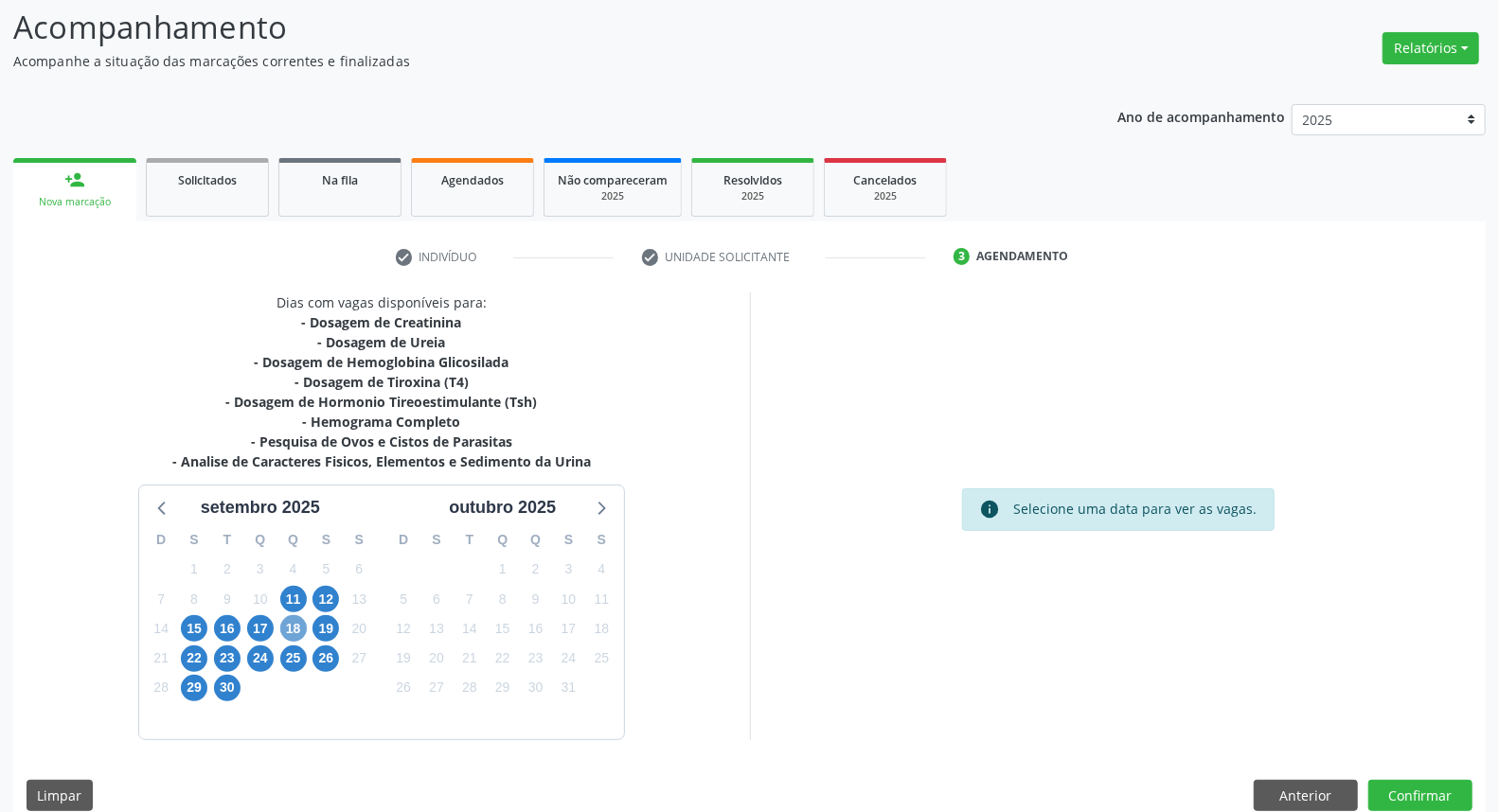
click at [295, 626] on span "18" at bounding box center [293, 628] width 26 height 26
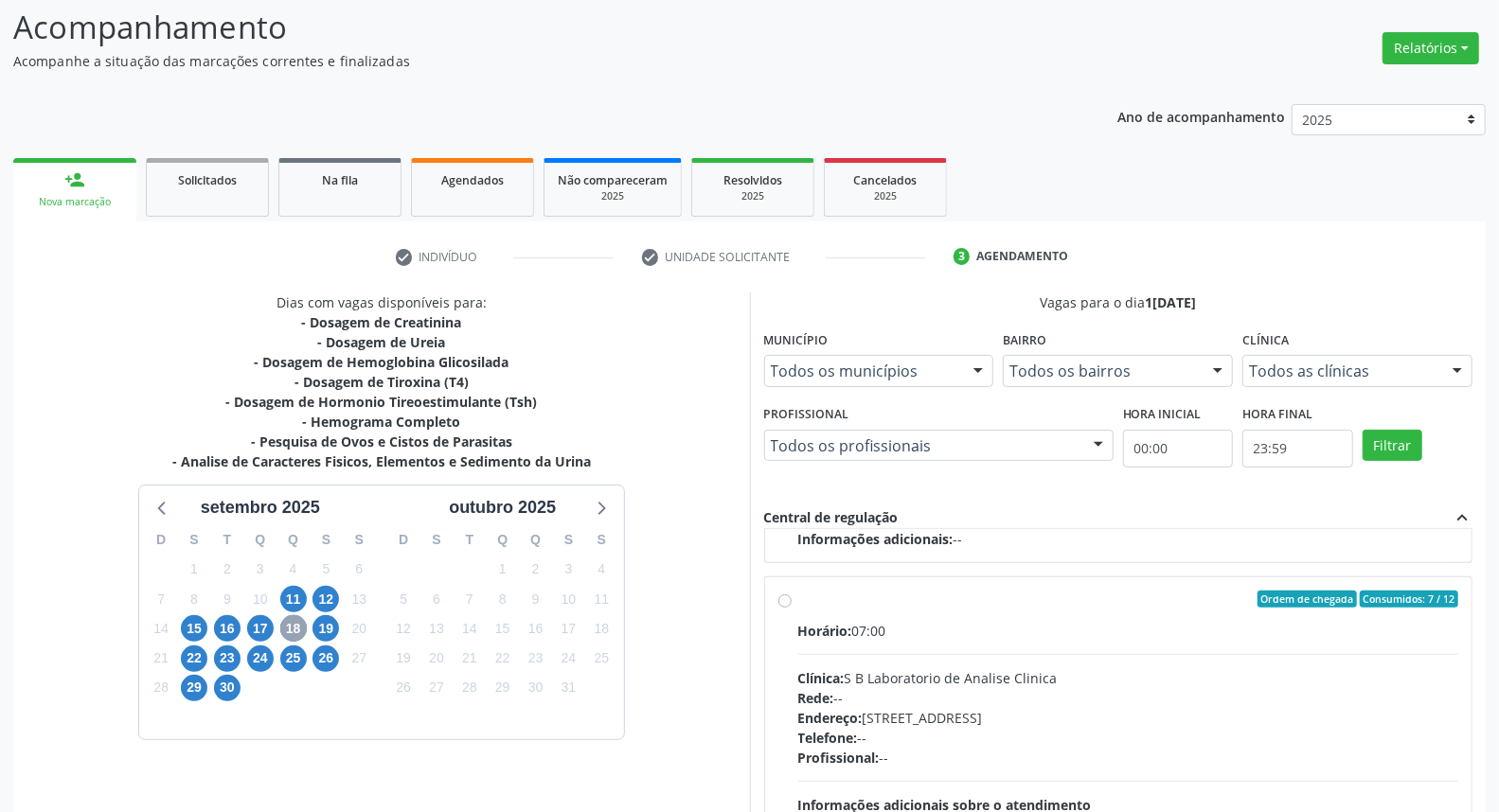
scroll to position [317, 0]
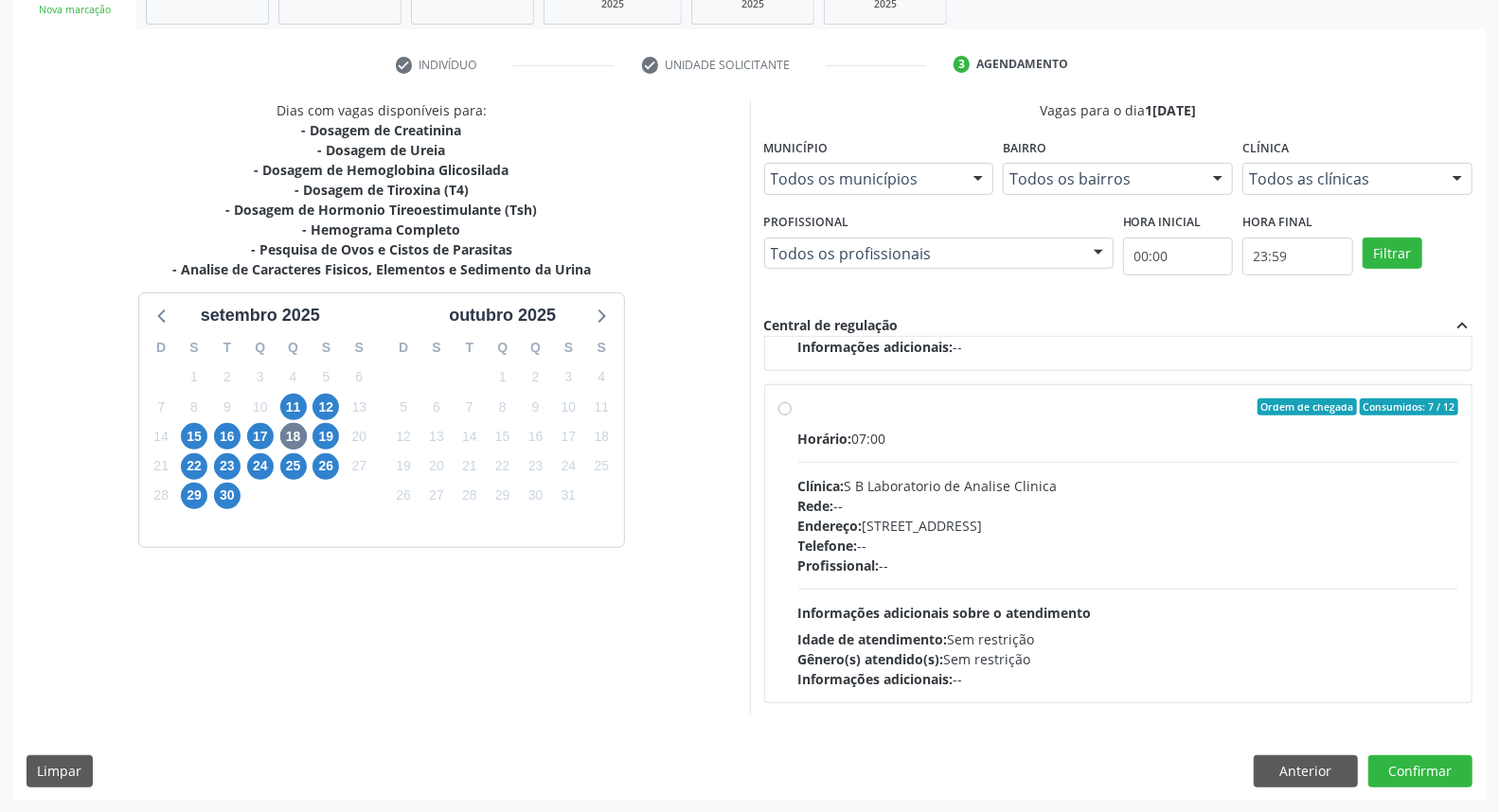
click at [1030, 548] on div "Telefone: --" at bounding box center [1128, 546] width 661 height 20
click at [791, 416] on input "Ordem de chegada Consumidos: 7 / 12 Horário: 07:00 Clínica: S B Laboratorio de …" at bounding box center [785, 406] width 14 height 17
radio input "true"
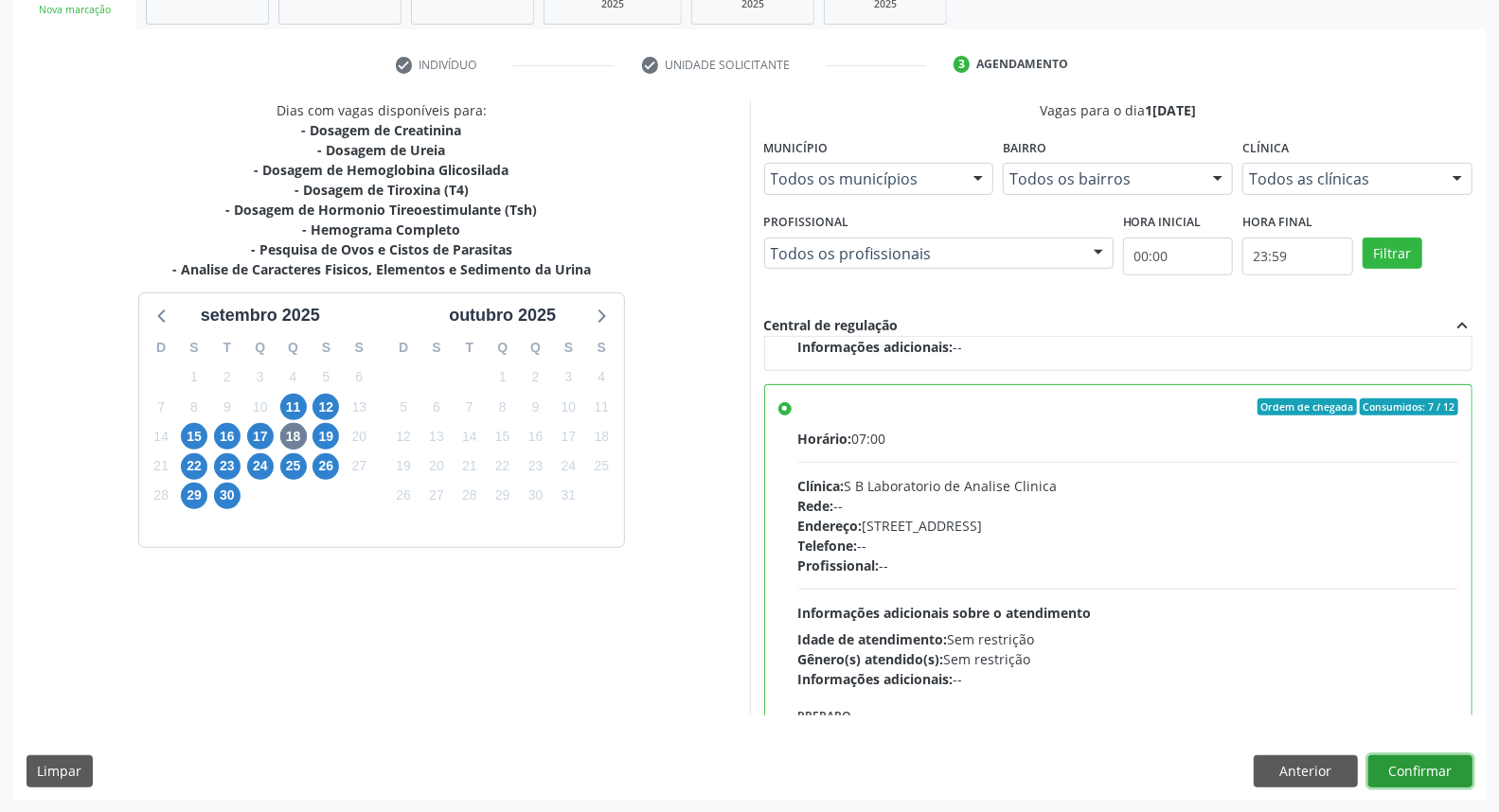
click at [1453, 772] on button "Confirmar" at bounding box center [1420, 771] width 104 height 32
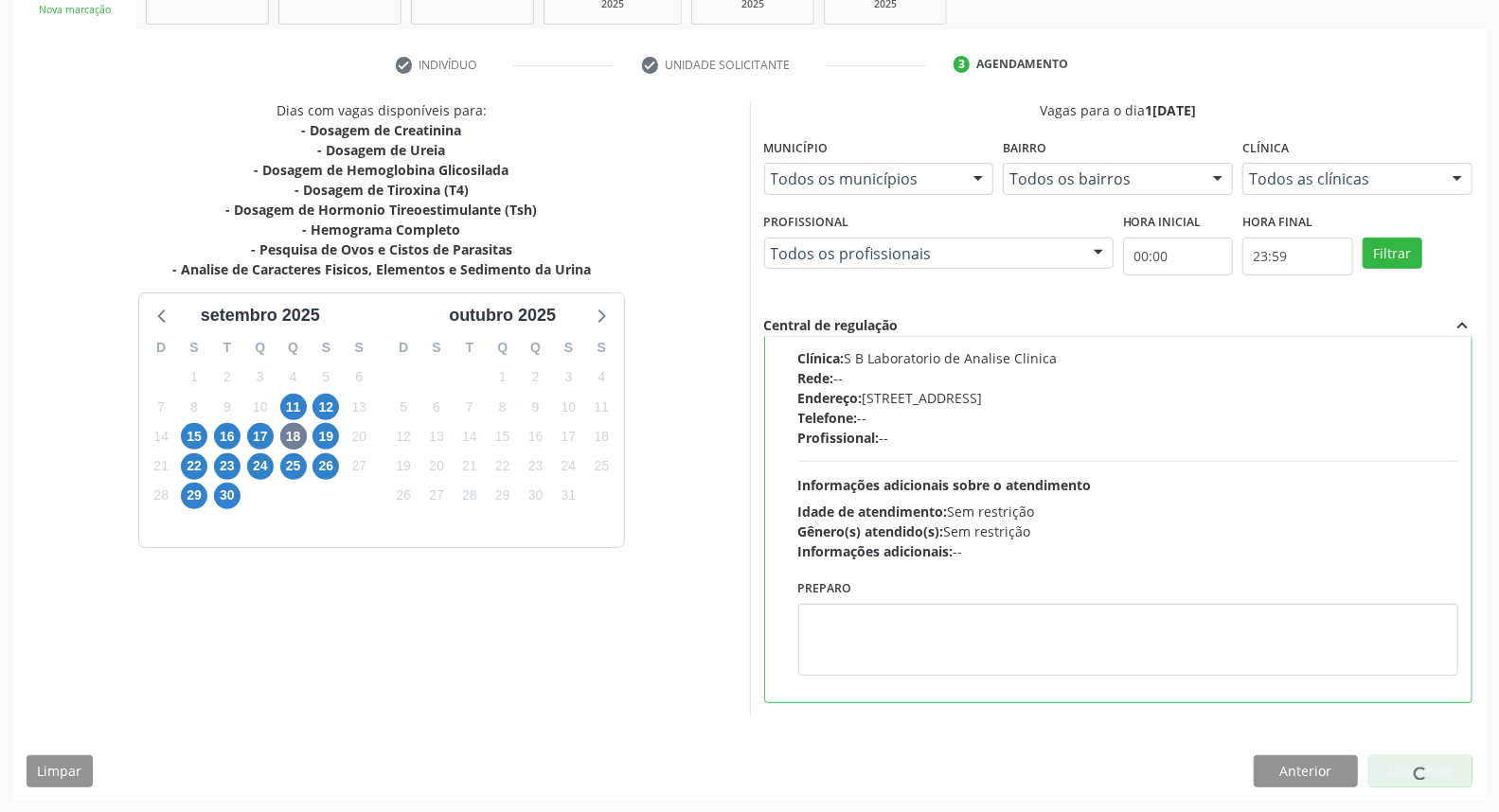
scroll to position [0, 0]
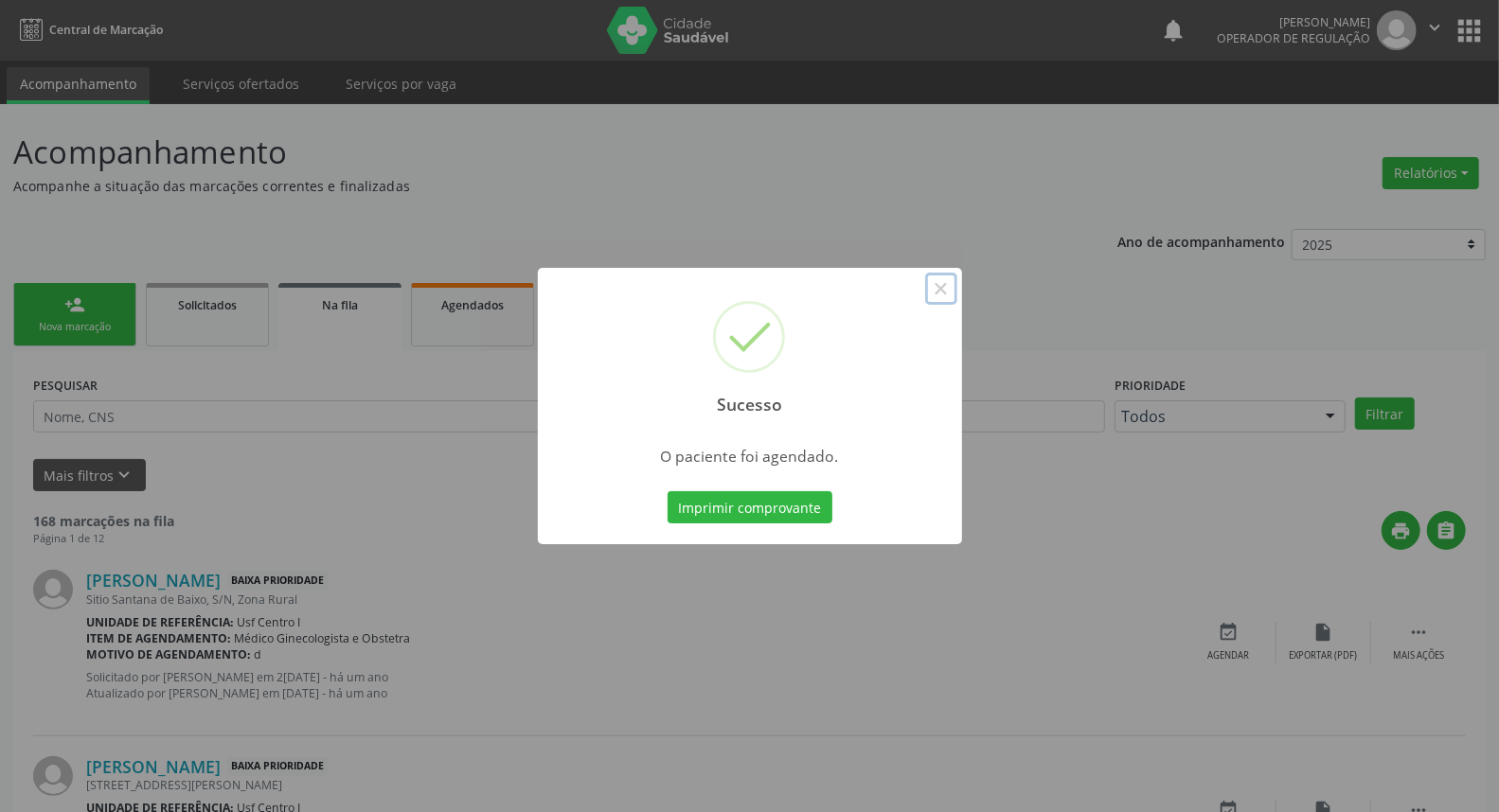
drag, startPoint x: 934, startPoint y: 296, endPoint x: 797, endPoint y: 282, distance: 137.7
click at [928, 295] on button "×" at bounding box center [940, 288] width 32 height 32
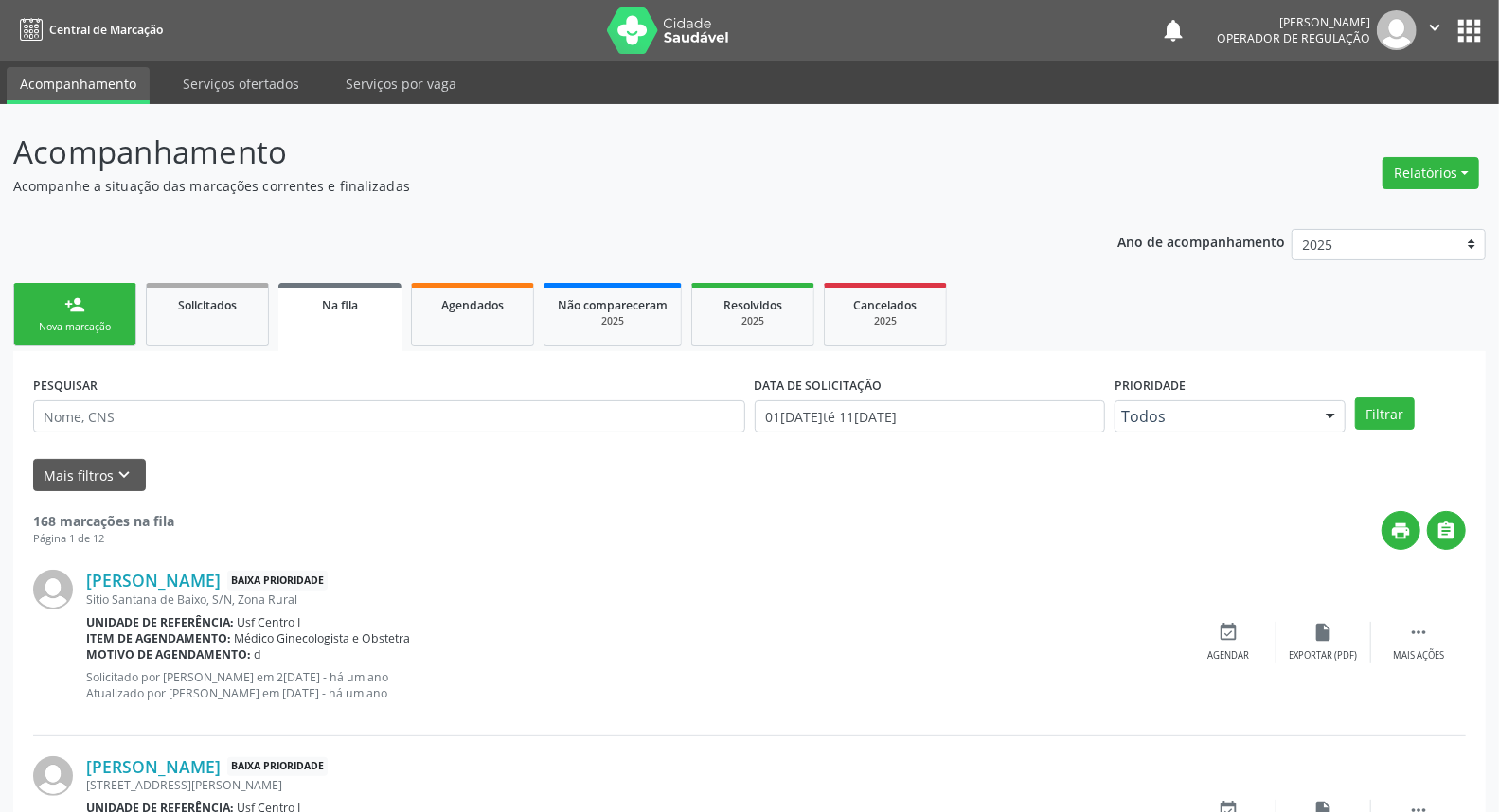
click at [102, 299] on link "person_add Nova marcação" at bounding box center [75, 314] width 123 height 63
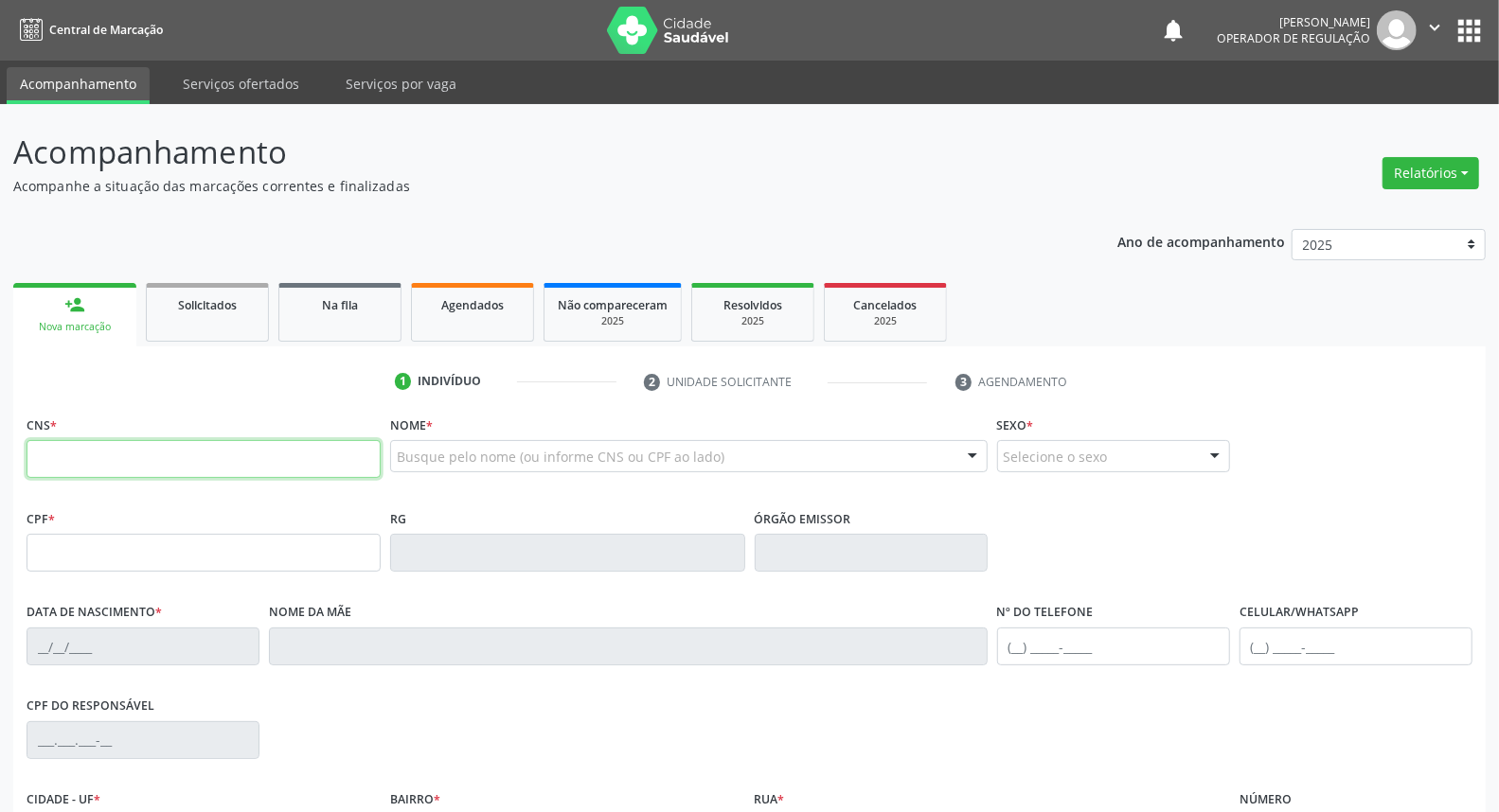
drag, startPoint x: 303, startPoint y: 466, endPoint x: 305, endPoint y: 454, distance: 12.2
click at [304, 455] on input "text" at bounding box center [203, 459] width 354 height 38
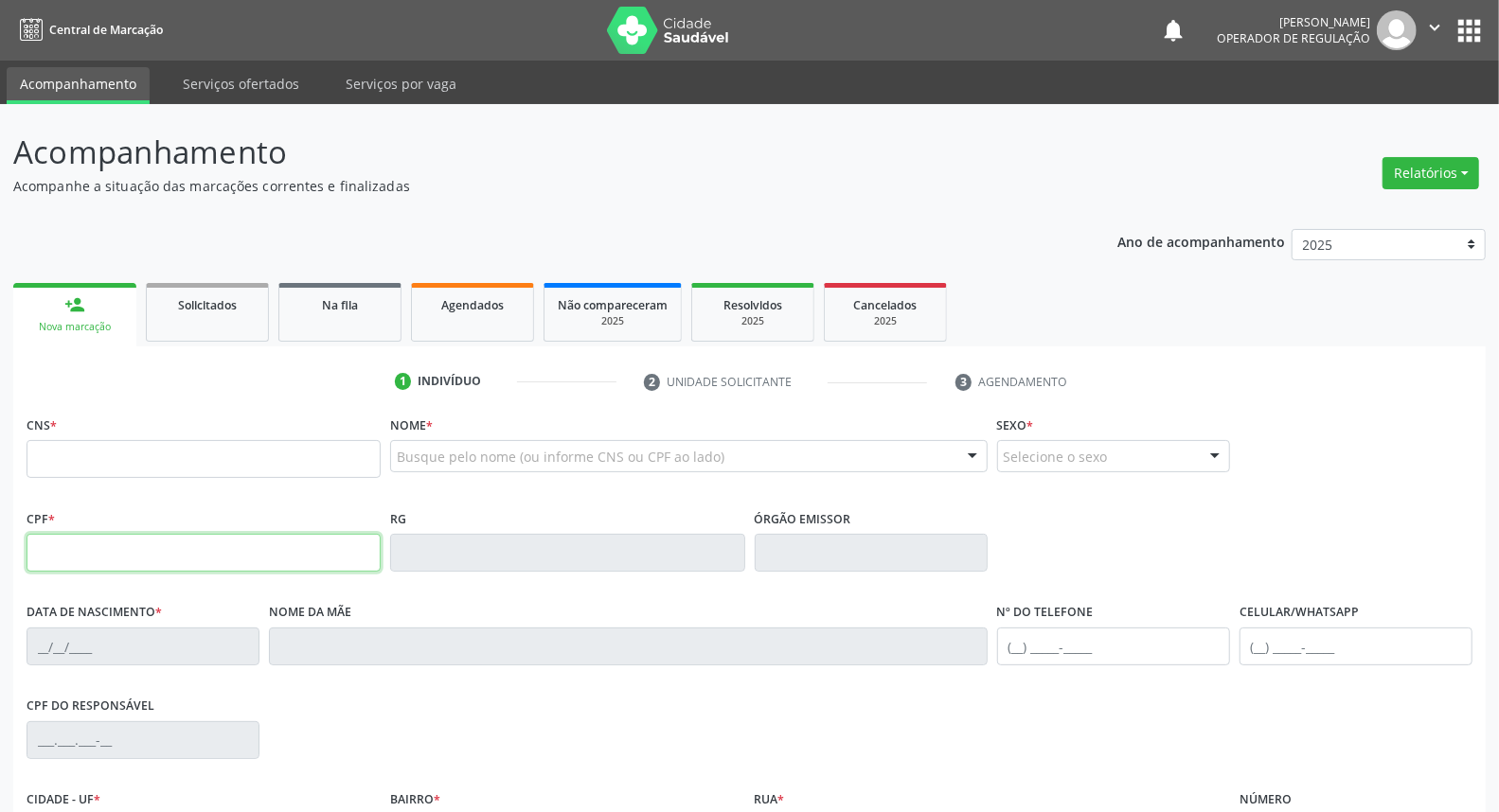
click at [62, 560] on input "text" at bounding box center [203, 552] width 354 height 38
type input "043.940.344-85"
type input "702 3051 7970 7410"
type input "25/08/1982"
type input "Clementina Vidal de Souza"
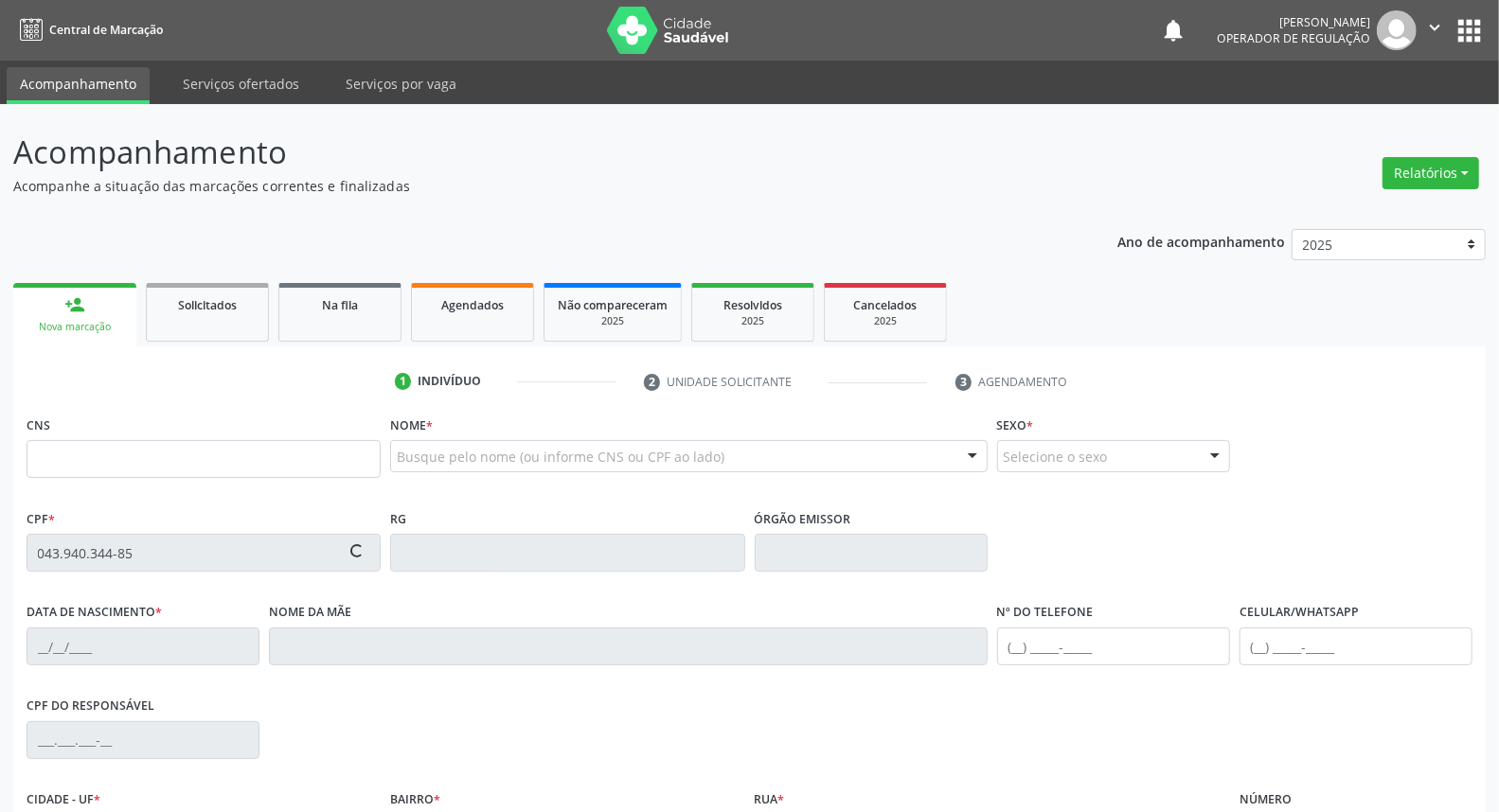
type input "(87) 99999-9999"
type input "S/N"
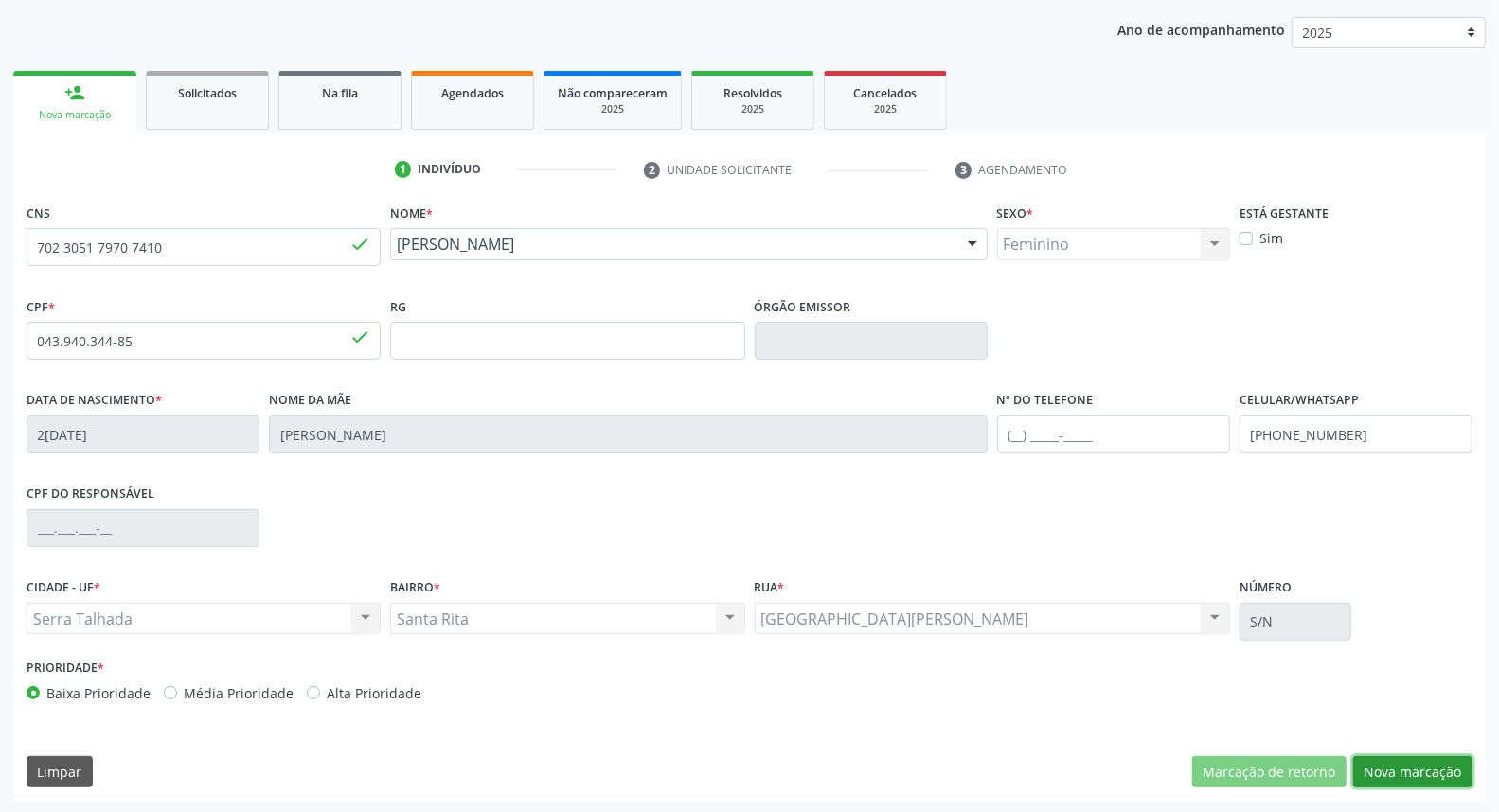
drag, startPoint x: 1395, startPoint y: 766, endPoint x: 1020, endPoint y: 625, distance: 400.6
click at [1388, 760] on button "Nova marcação" at bounding box center [1412, 772] width 119 height 32
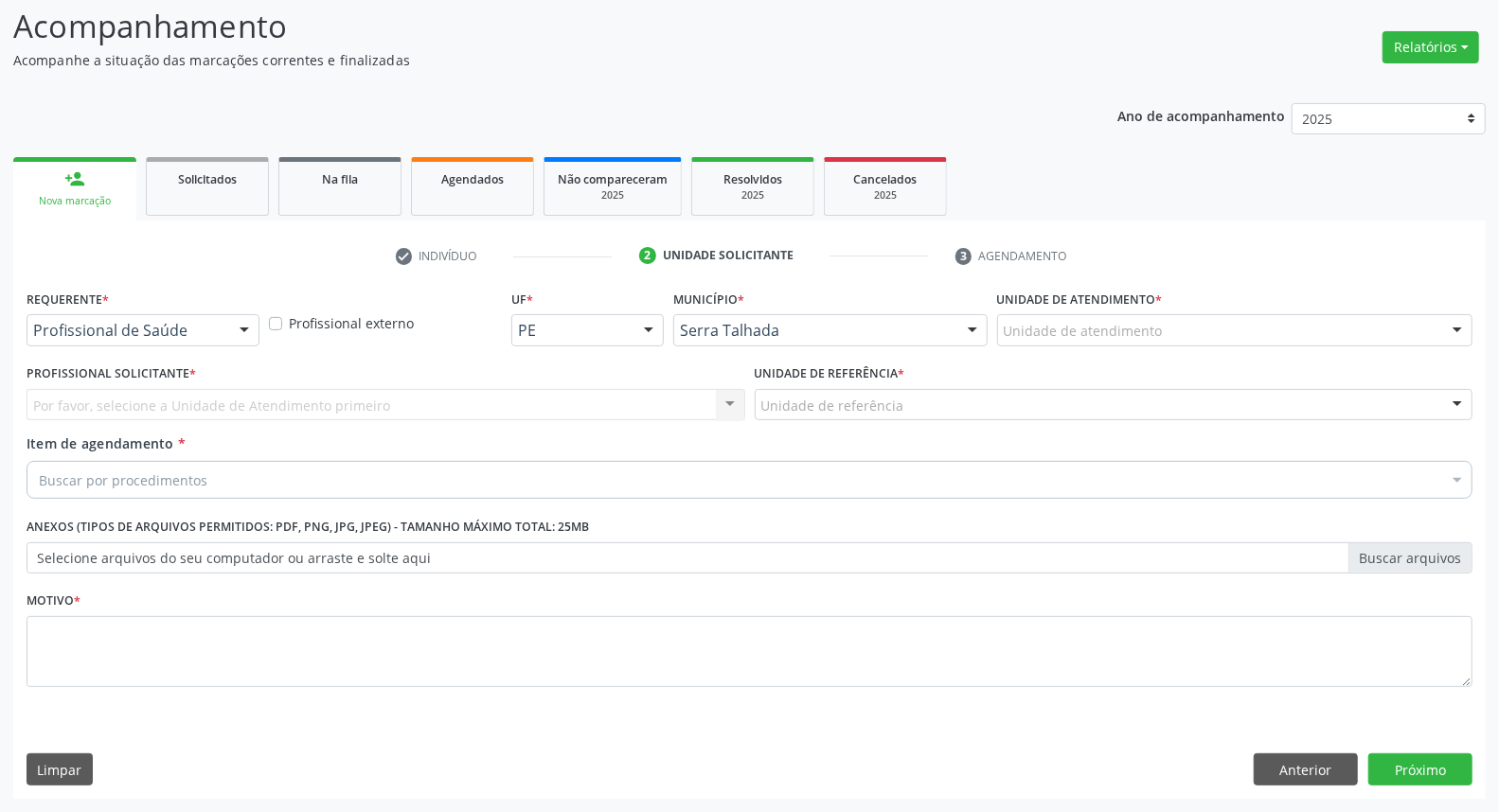
scroll to position [125, 0]
drag, startPoint x: 225, startPoint y: 323, endPoint x: 215, endPoint y: 348, distance: 26.9
click at [222, 328] on div "Profissional de Saúde" at bounding box center [143, 331] width 232 height 32
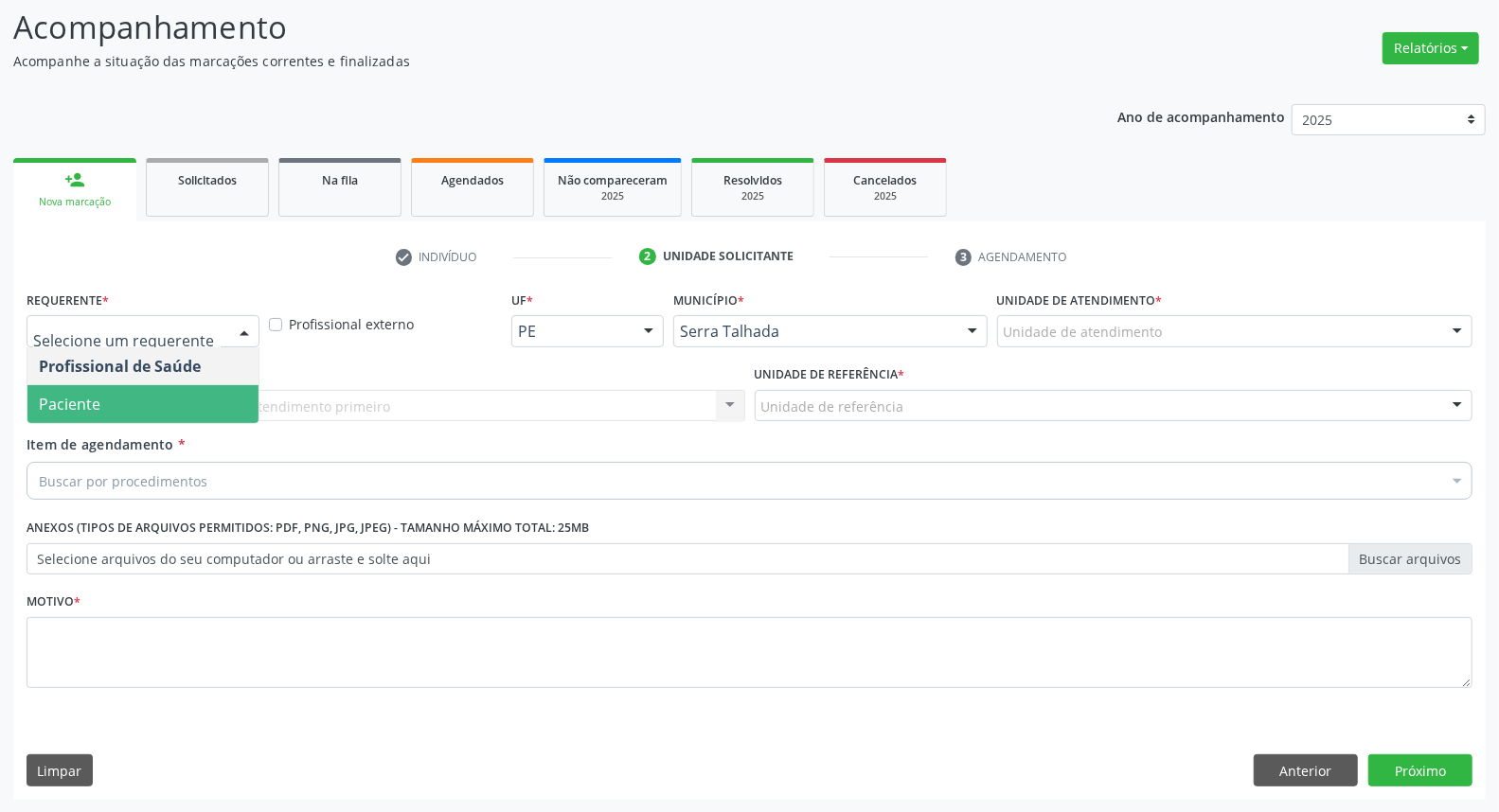
click at [196, 392] on span "Paciente" at bounding box center [143, 404] width 231 height 38
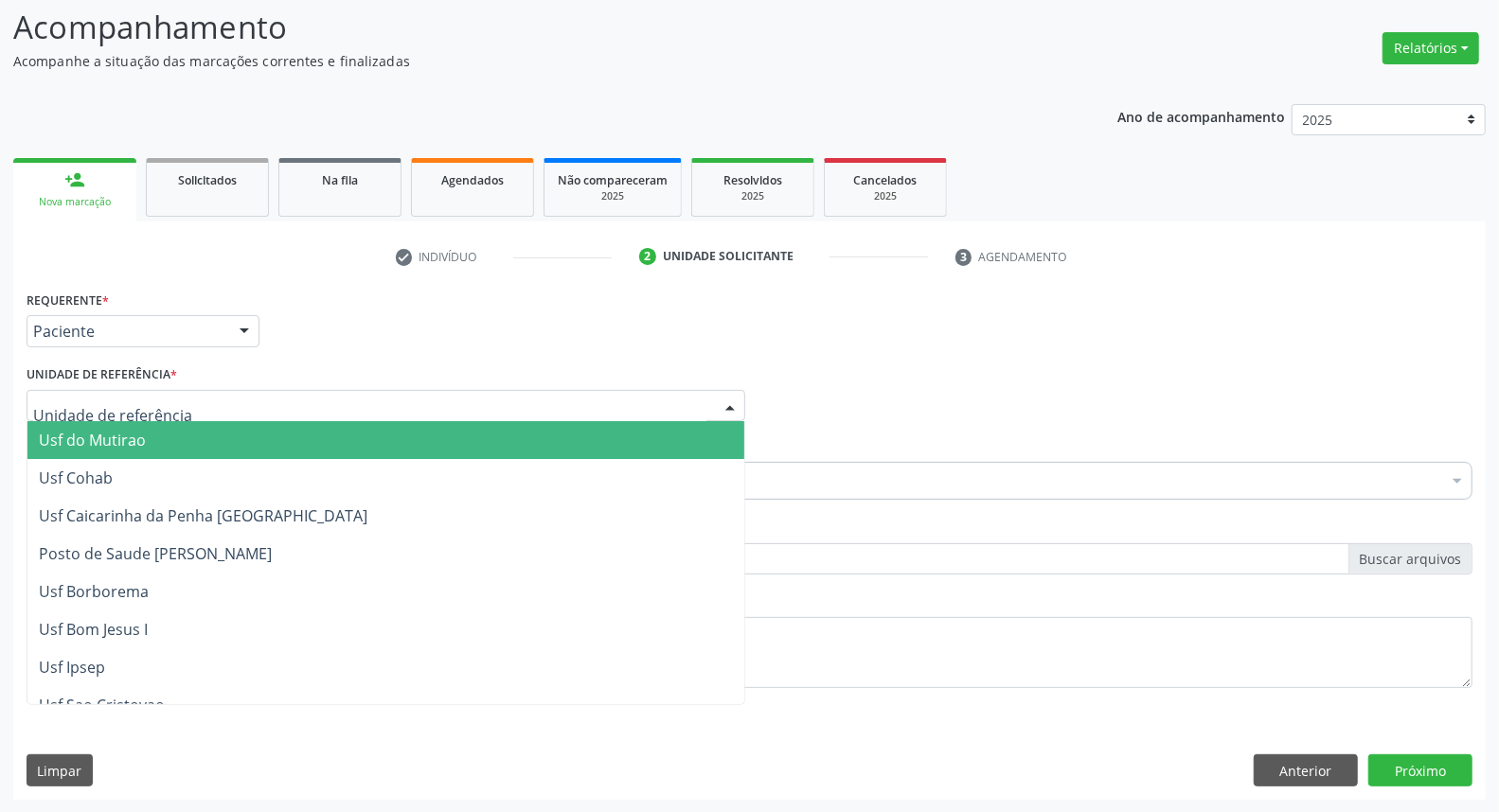
click at [206, 400] on div at bounding box center [386, 405] width 719 height 32
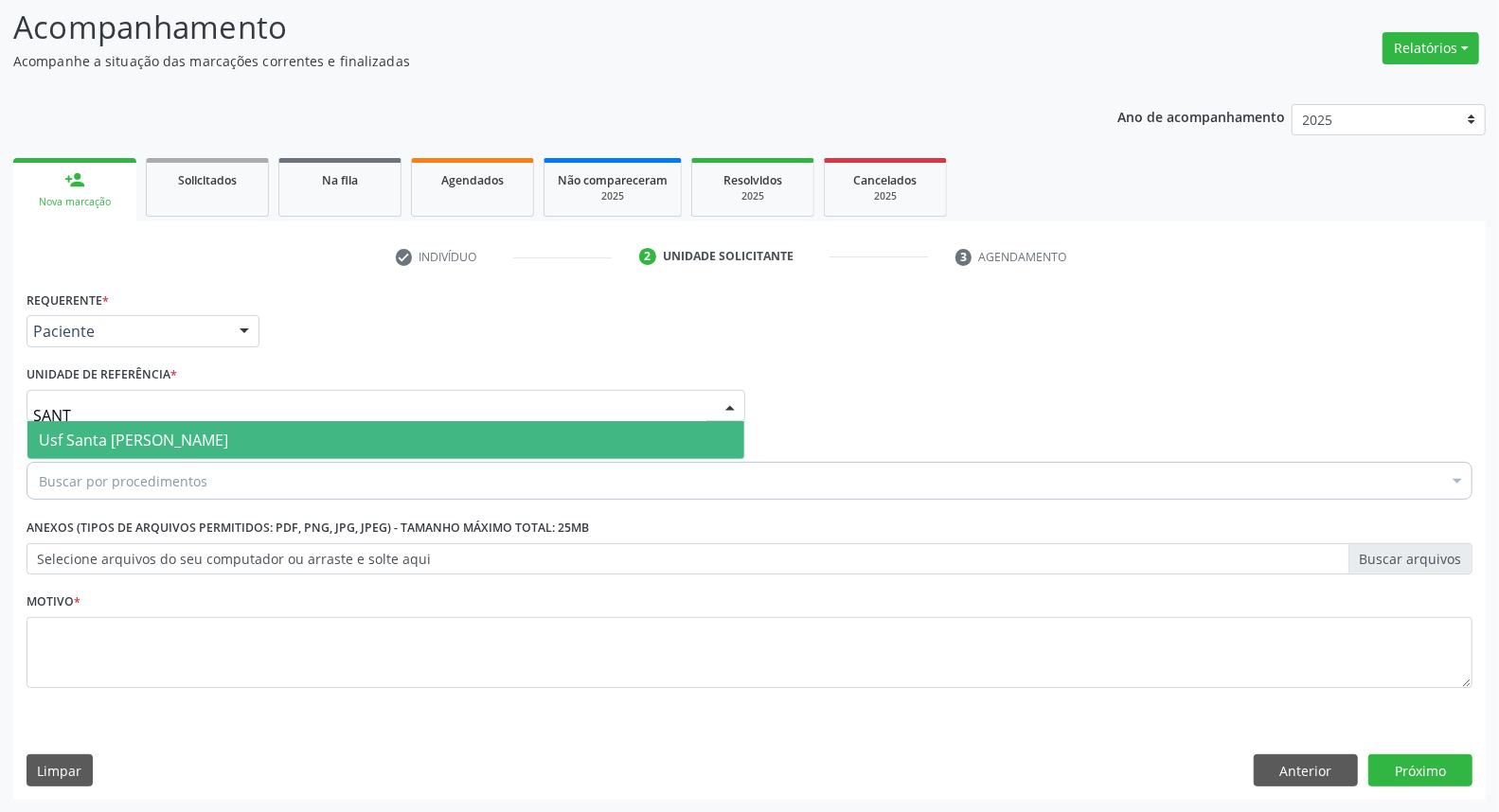
type input "SANTA"
click at [206, 421] on span "Usf Santa [PERSON_NAME]" at bounding box center [386, 439] width 717 height 38
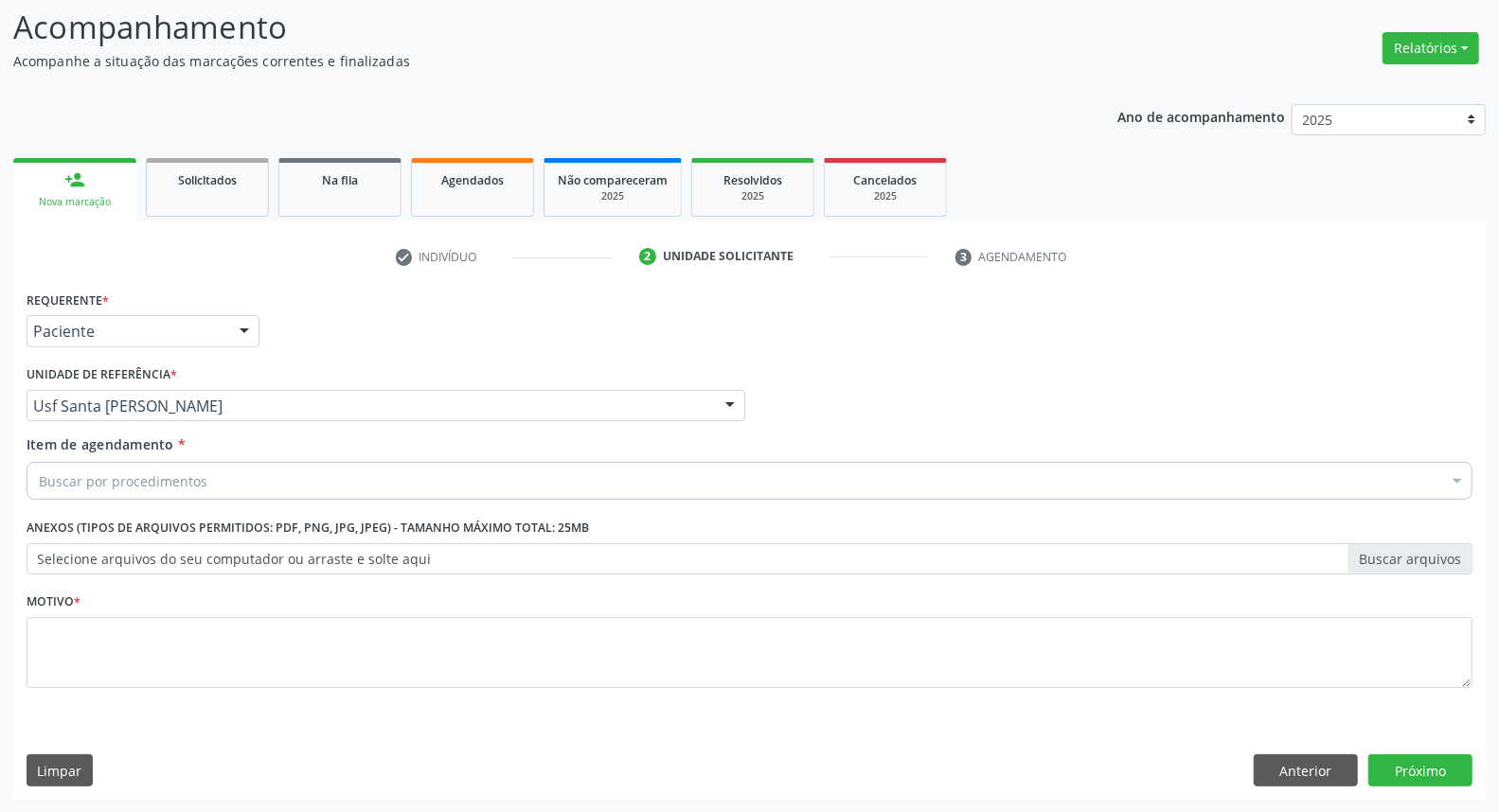
click at [212, 477] on div "Buscar por procedimentos" at bounding box center [749, 480] width 1445 height 38
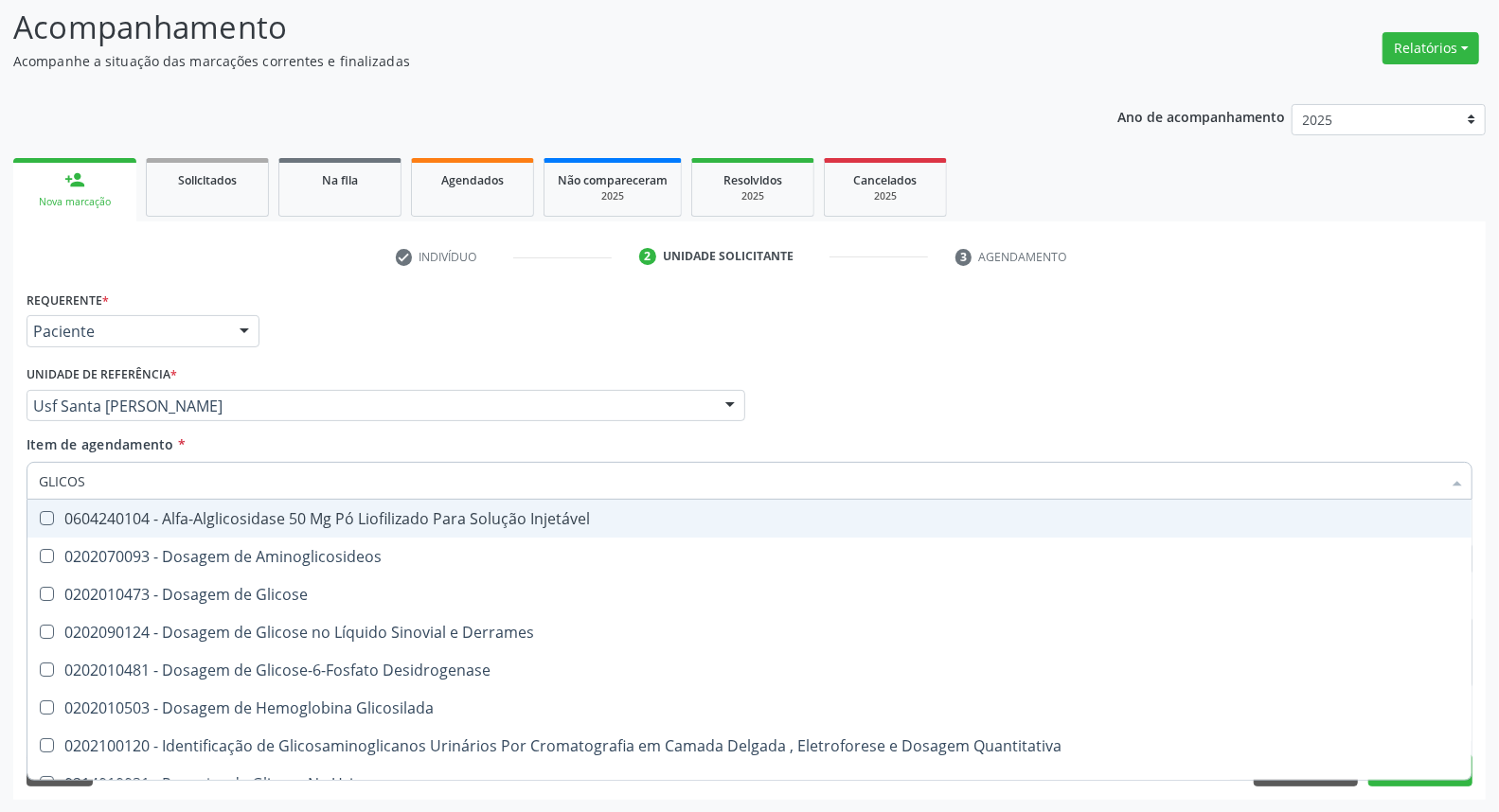
type input "GLICOSE"
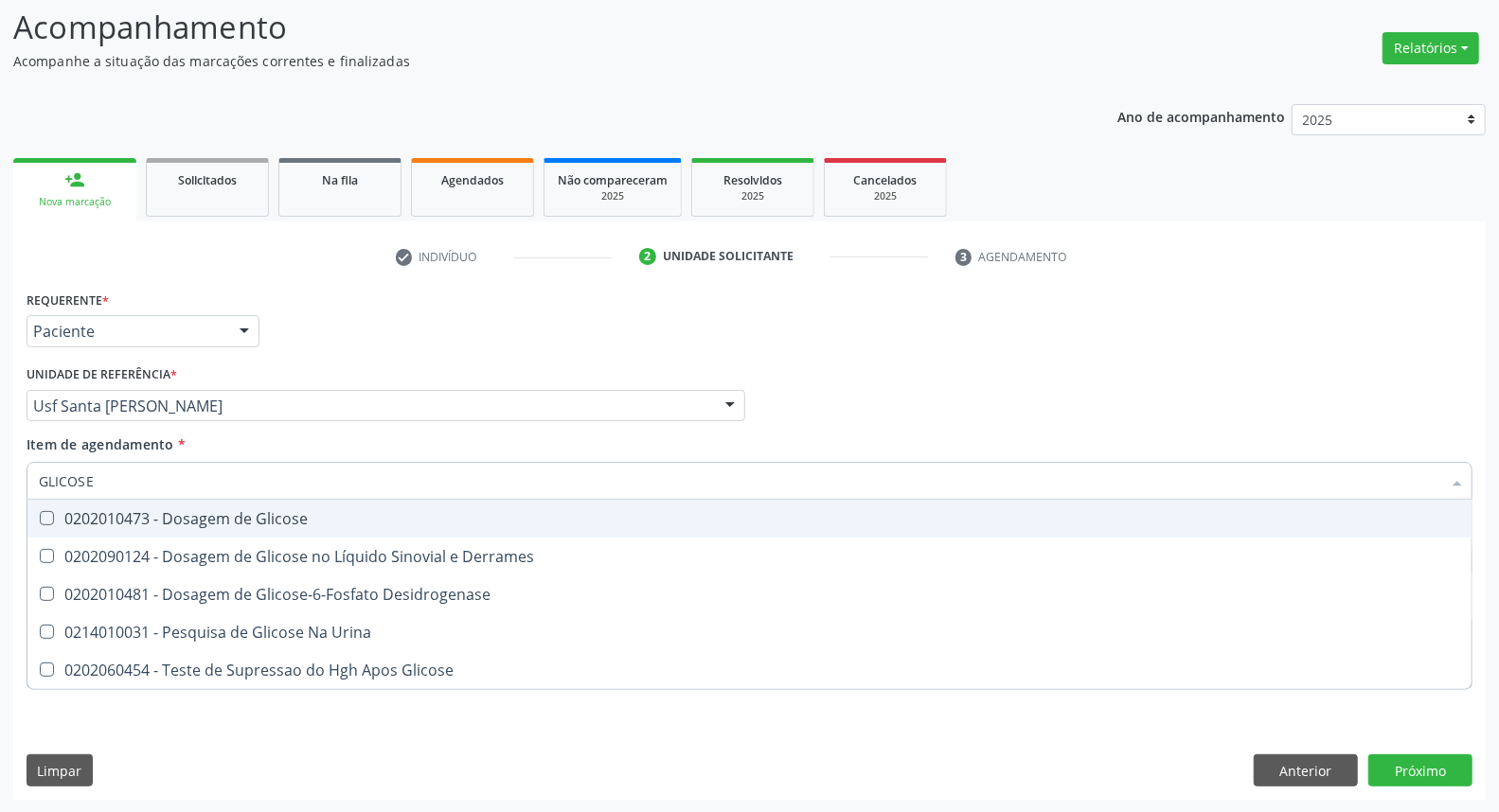
click at [210, 514] on div "0202010473 - Dosagem de Glicose" at bounding box center [749, 518] width 1421 height 16
checkbox Glicose "true"
click at [214, 477] on input "GLICOSE" at bounding box center [740, 480] width 1402 height 38
type input "CO"
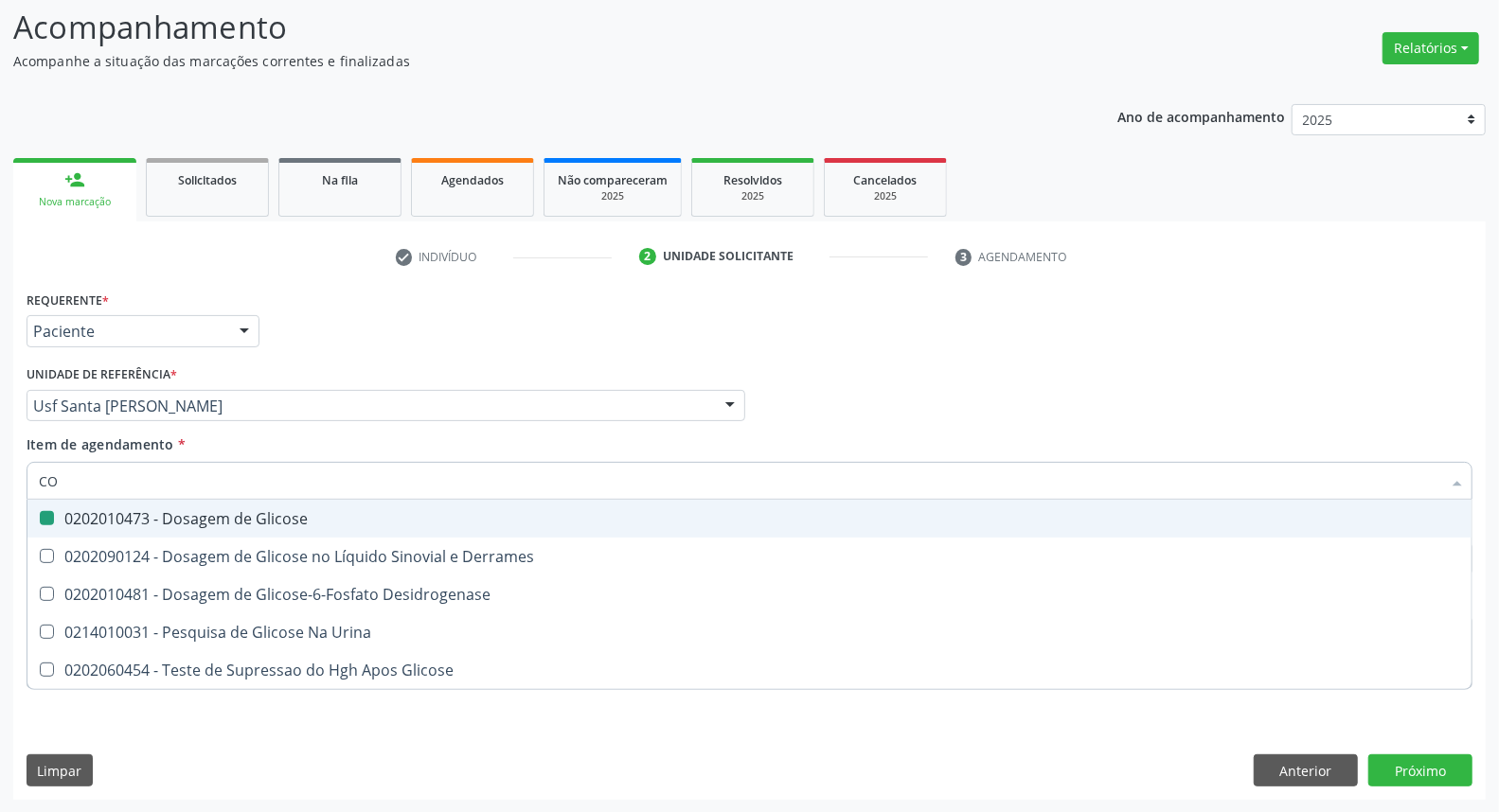
checkbox Glicose "false"
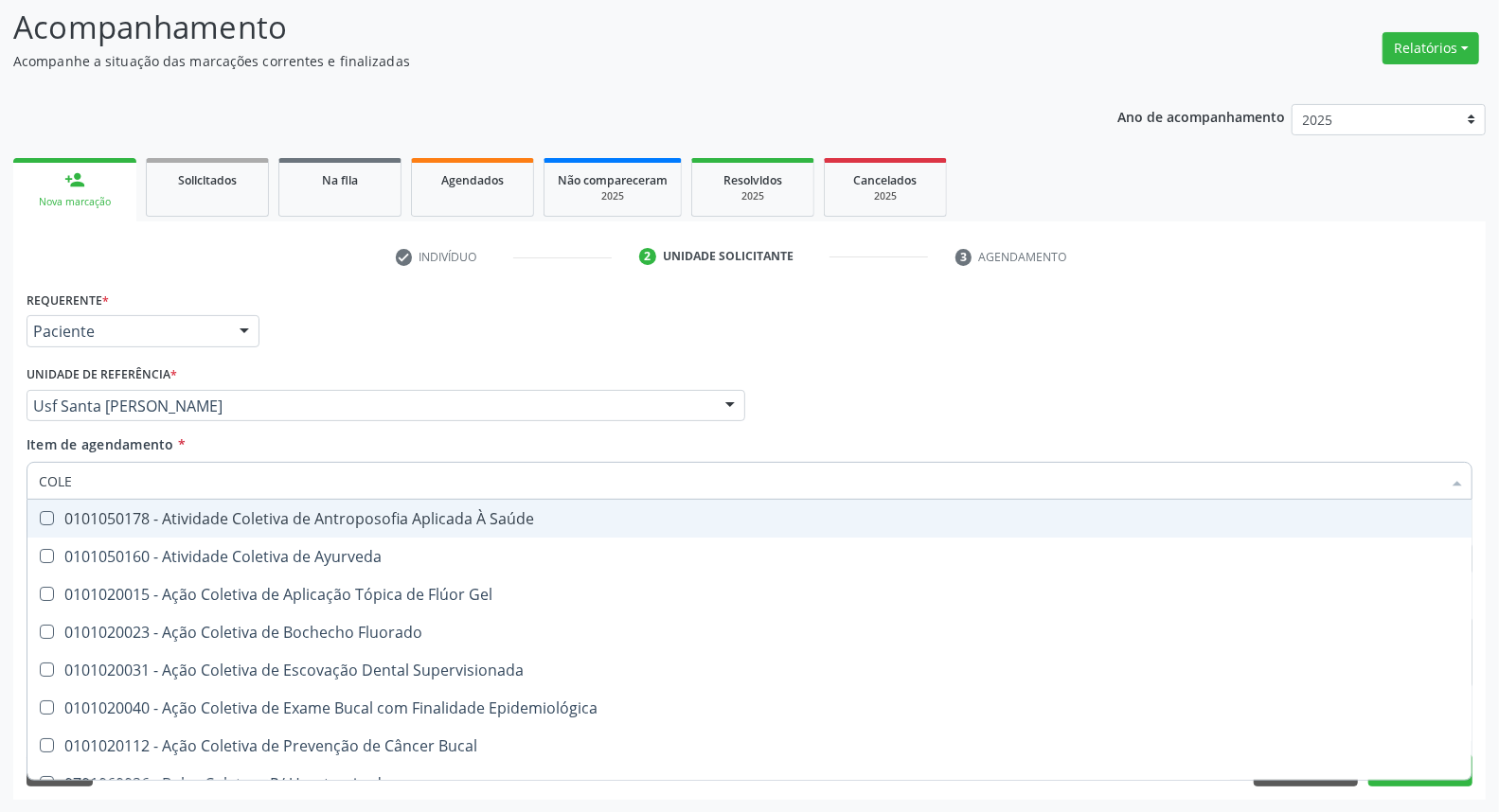
type input "COLES"
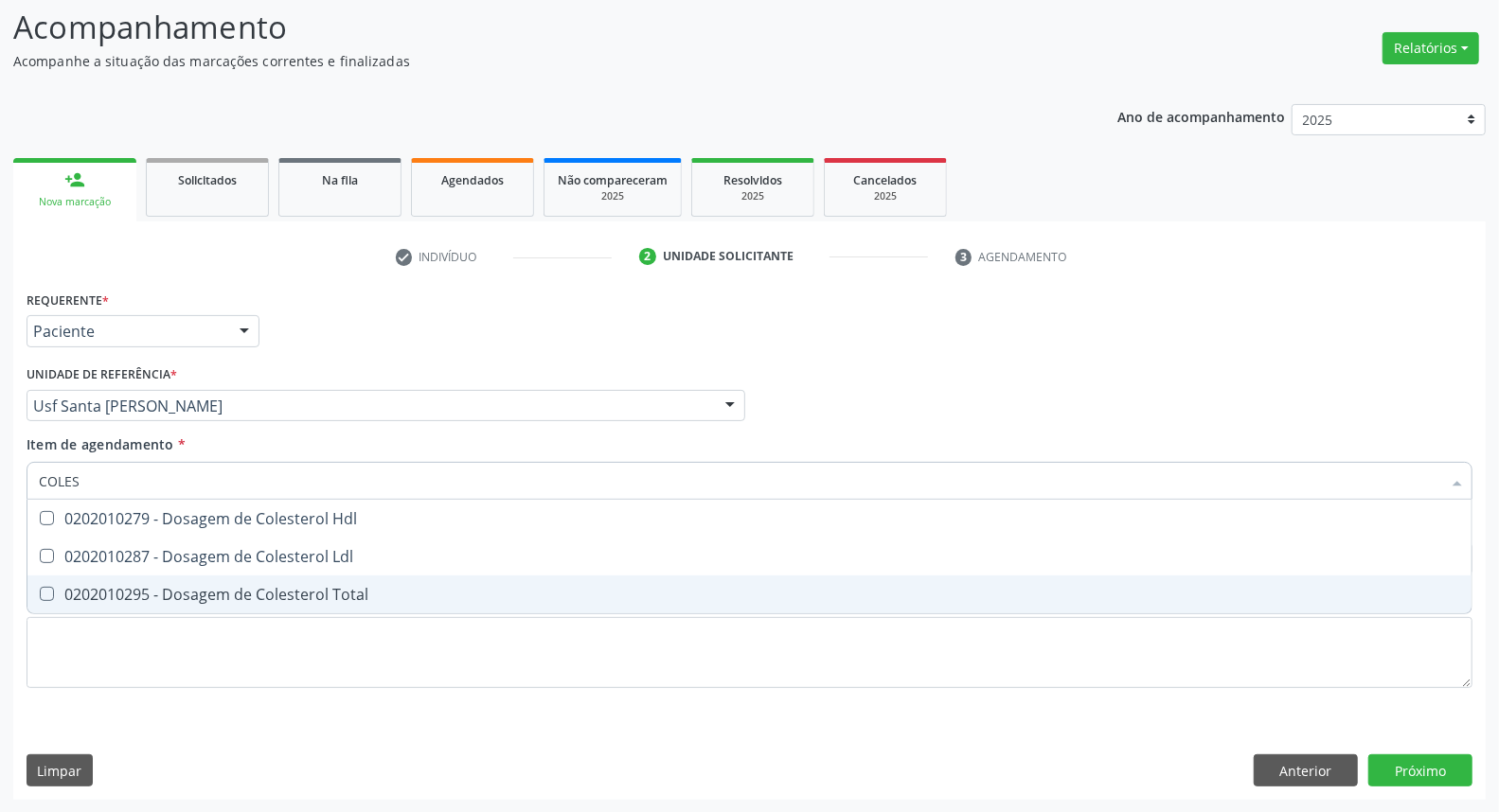
drag, startPoint x: 190, startPoint y: 589, endPoint x: 189, endPoint y: 577, distance: 12.0
click at [187, 579] on span "0202010295 - Dosagem de Colesterol Total" at bounding box center [749, 593] width 1443 height 38
checkbox Total "true"
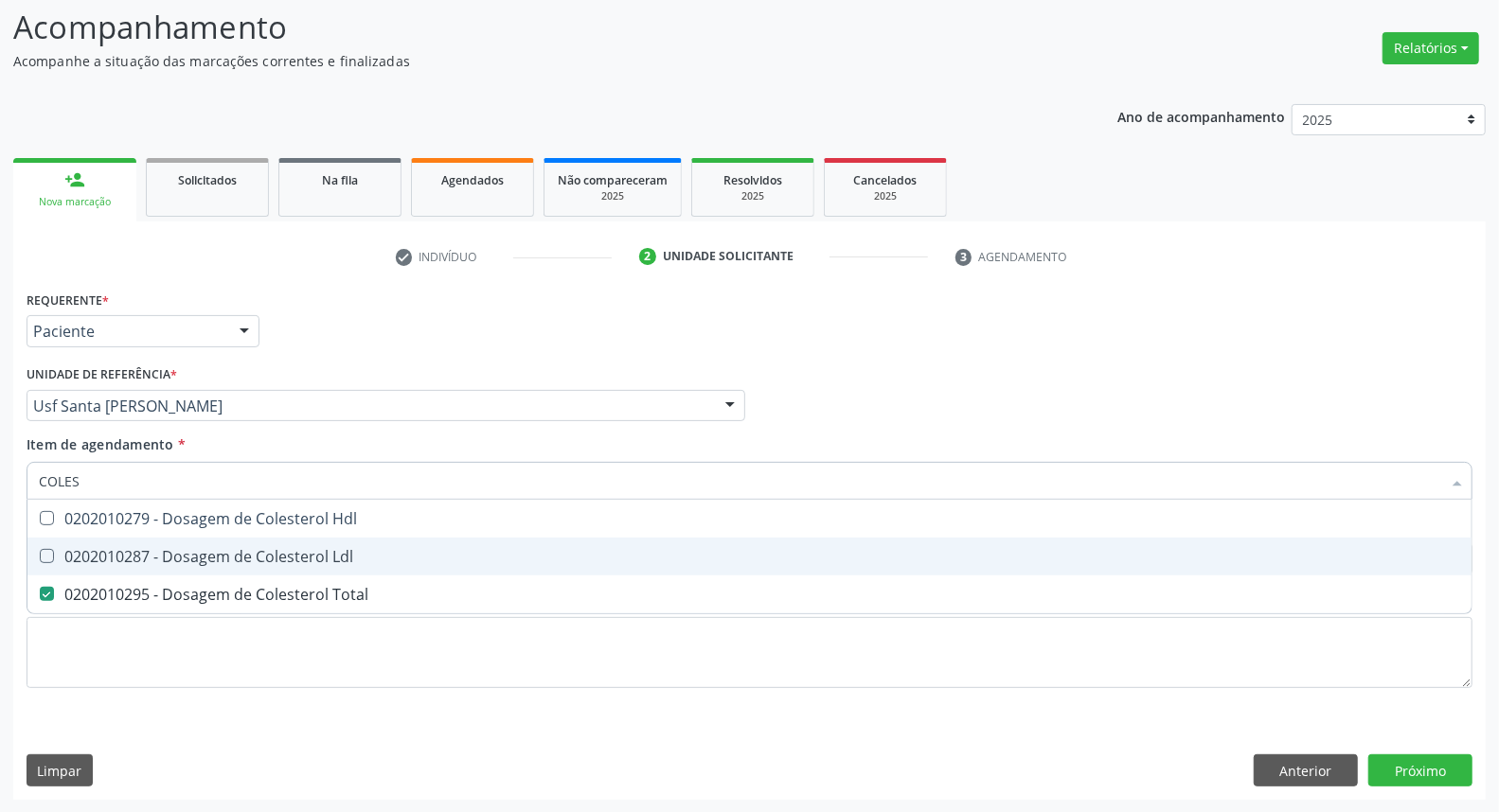
drag, startPoint x: 196, startPoint y: 552, endPoint x: 203, endPoint y: 525, distance: 27.9
click at [197, 549] on div "0202010287 - Dosagem de Colesterol Ldl" at bounding box center [749, 556] width 1421 height 16
checkbox Ldl "true"
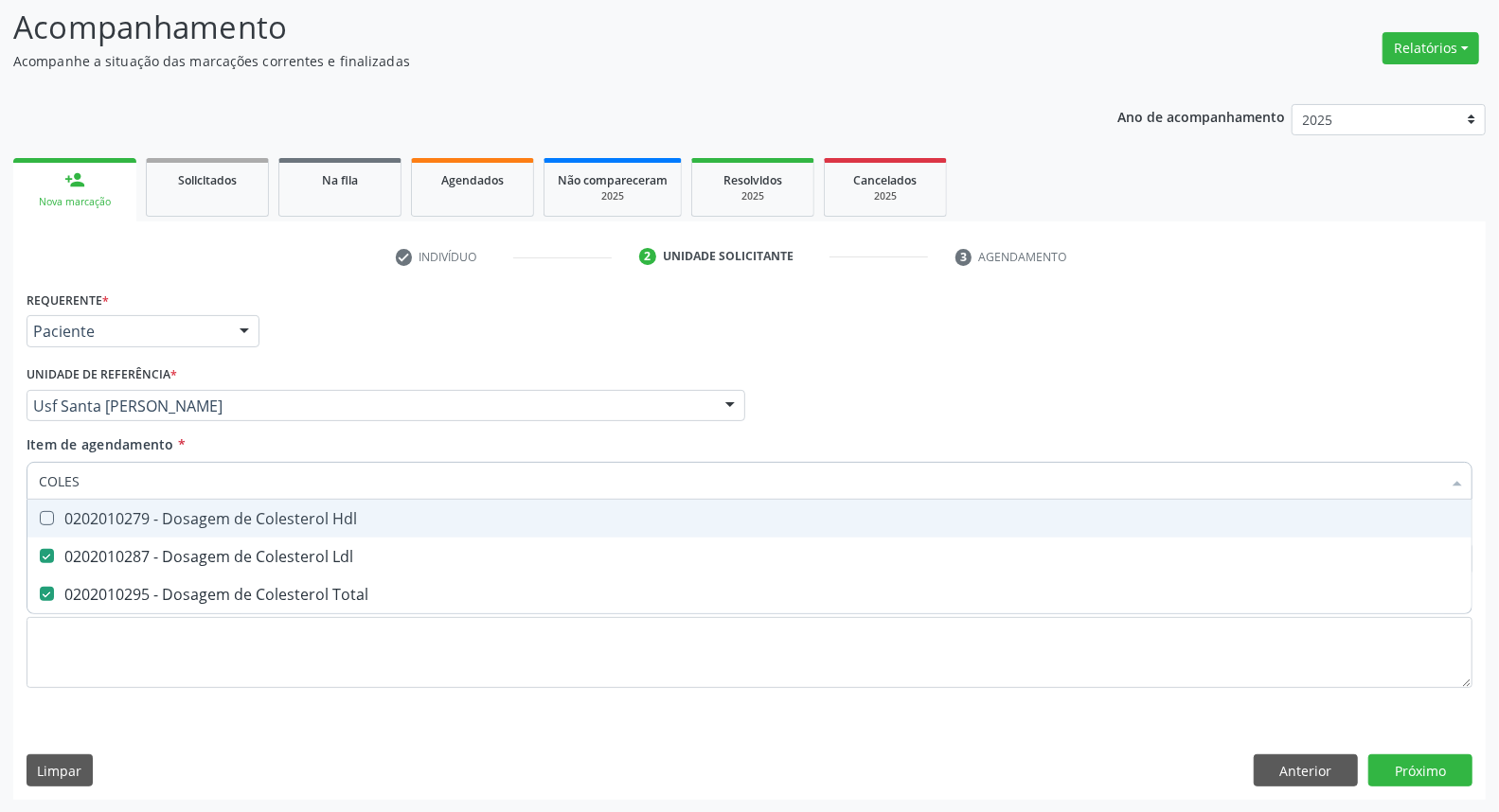
drag, startPoint x: 203, startPoint y: 525, endPoint x: 215, endPoint y: 487, distance: 39.8
click at [203, 521] on div "0202010279 - Dosagem de Colesterol Hdl" at bounding box center [749, 518] width 1421 height 16
checkbox Hdl "true"
click at [216, 484] on input "COLES" at bounding box center [740, 480] width 1402 height 38
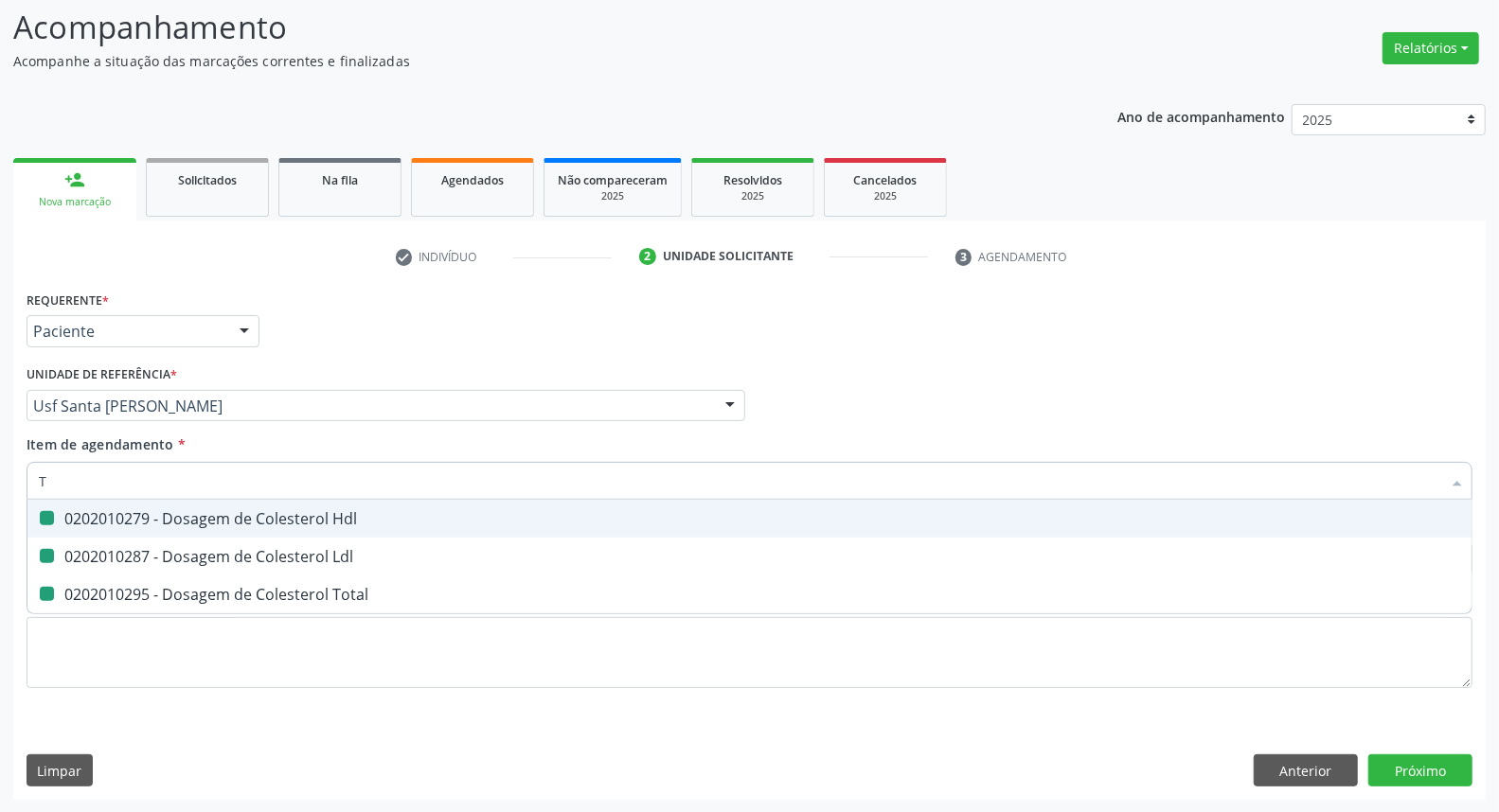
type input "TR"
checkbox Hdl "false"
checkbox Ldl "false"
checkbox Total "false"
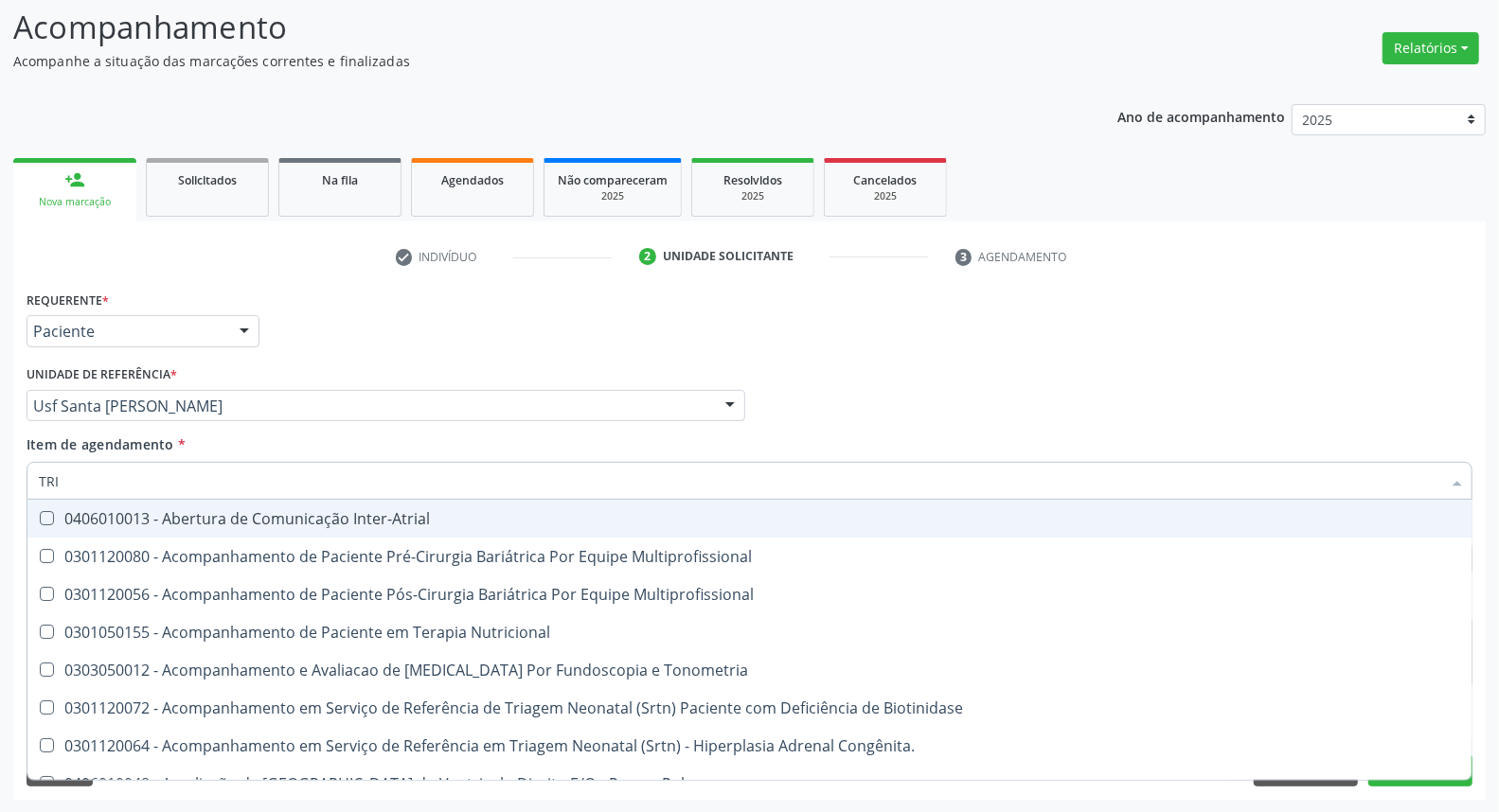
type input "TRIG"
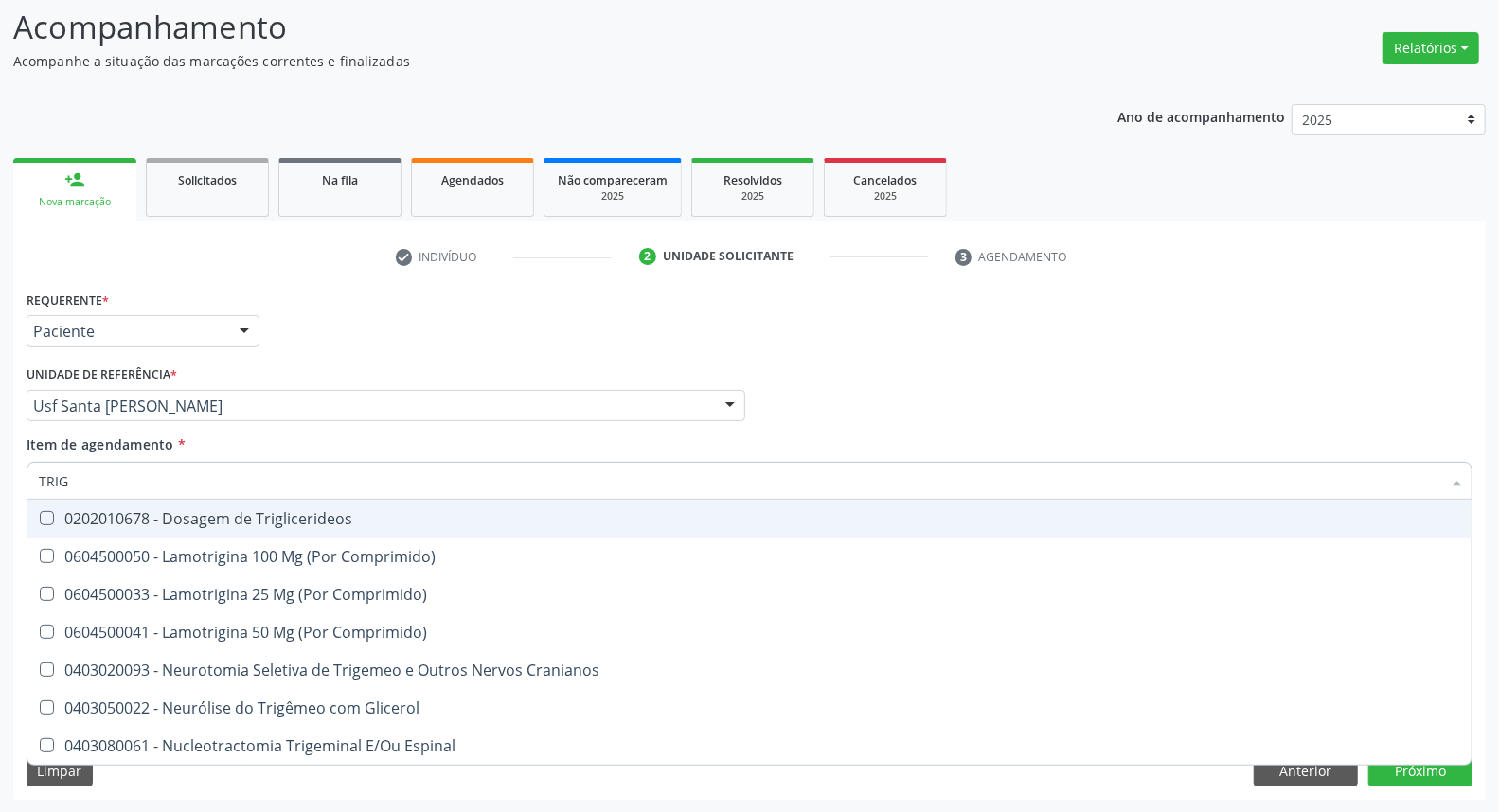
drag, startPoint x: 213, startPoint y: 522, endPoint x: 210, endPoint y: 493, distance: 29.2
click at [210, 510] on div "0202010678 - Dosagem de Triglicerideos" at bounding box center [749, 518] width 1421 height 16
checkbox Triglicerideos "true"
click at [218, 469] on input "TRIG" at bounding box center [740, 480] width 1402 height 38
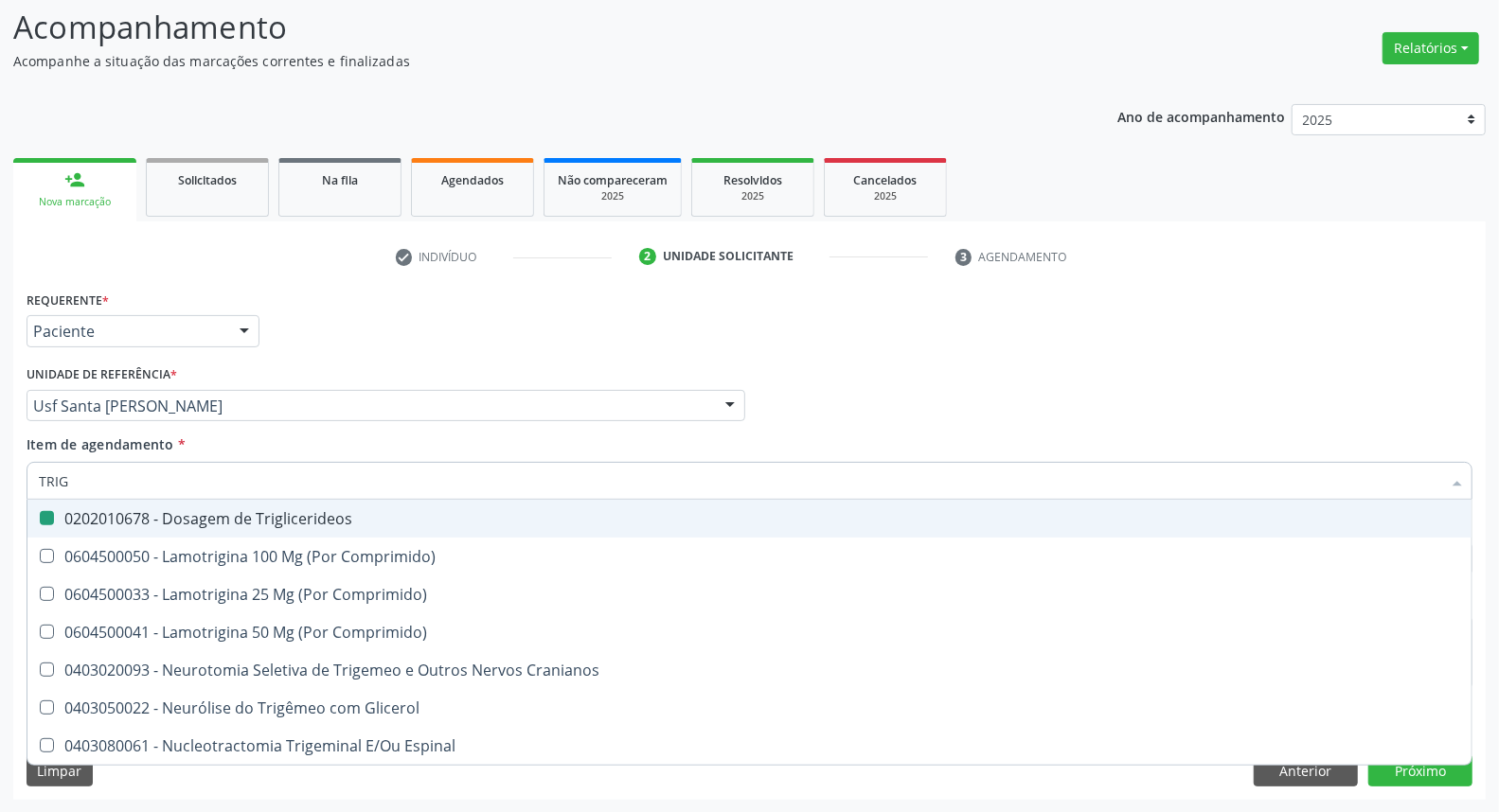
type input "C"
checkbox Triglicerideos "false"
type input "CREATIN"
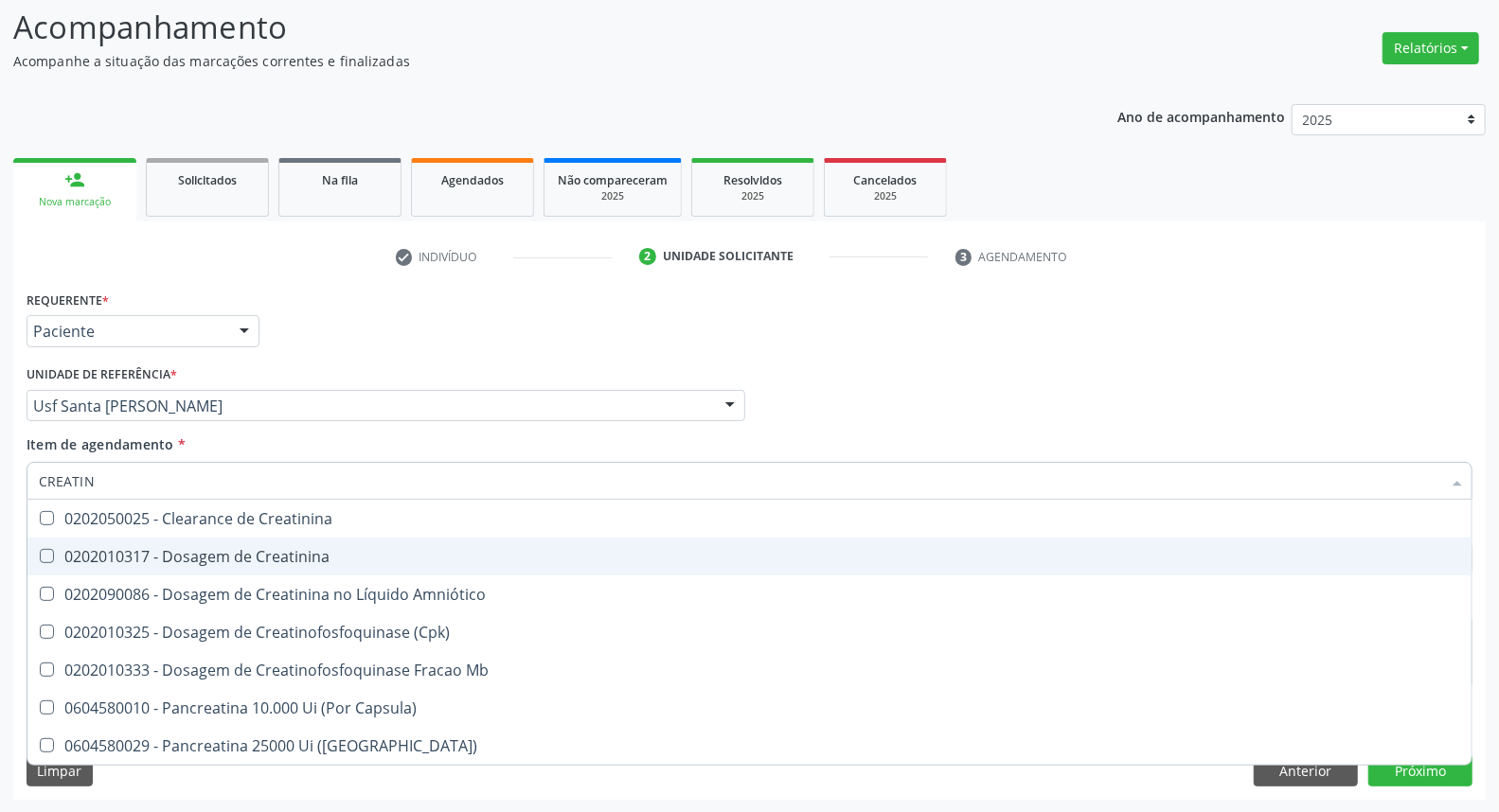
drag, startPoint x: 177, startPoint y: 554, endPoint x: 177, endPoint y: 532, distance: 22.0
click at [177, 540] on span "0202010317 - Dosagem de Creatinina" at bounding box center [749, 556] width 1443 height 38
checkbox Creatinina "true"
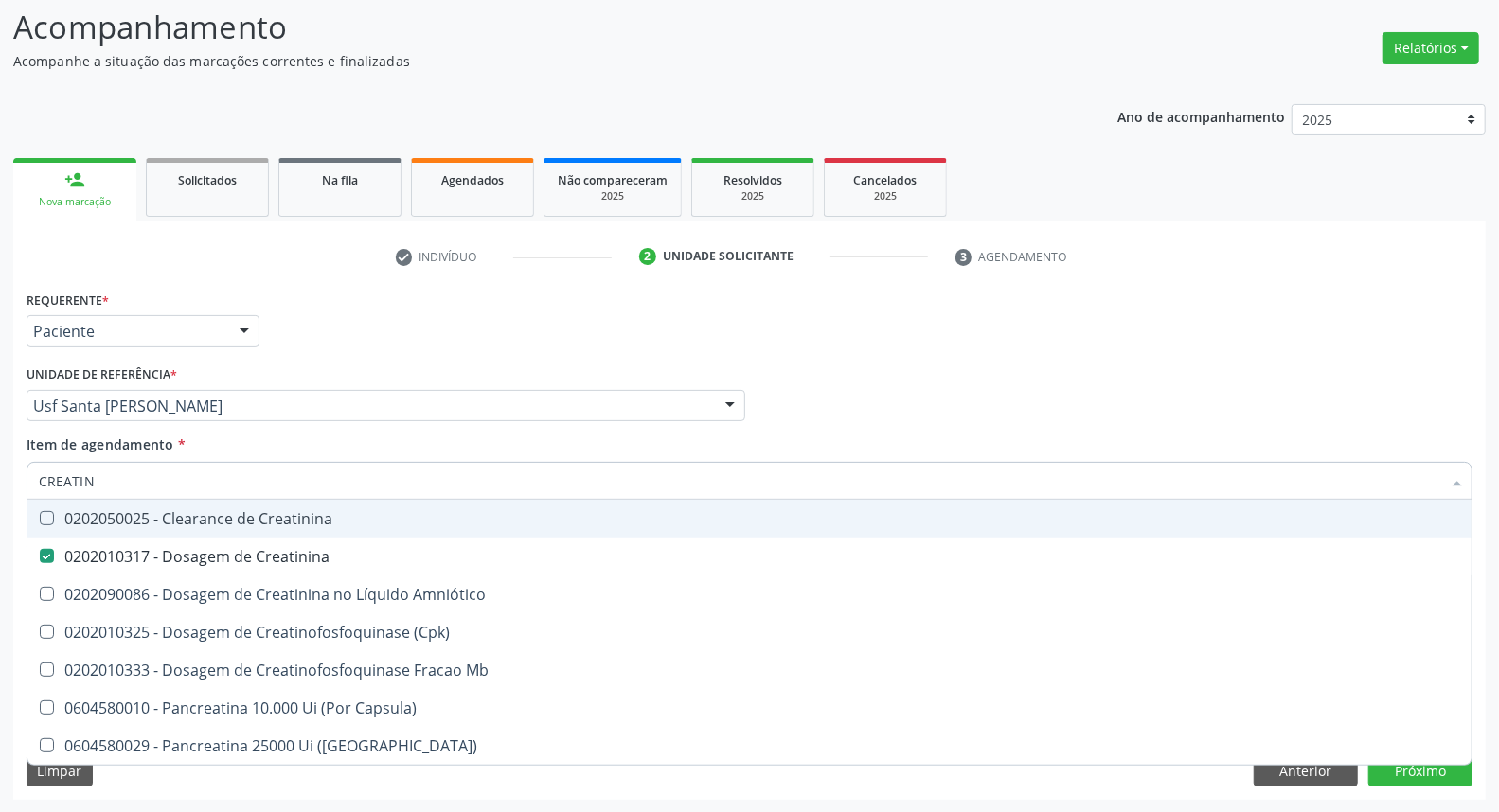
drag, startPoint x: 0, startPoint y: 466, endPoint x: 0, endPoint y: 455, distance: 11.0
click at [0, 455] on div "Acompanhamento Acompanhe a situação das marcações correntes e finalizadas Relat…" at bounding box center [749, 396] width 1499 height 833
type input "UR"
checkbox Creatinina "false"
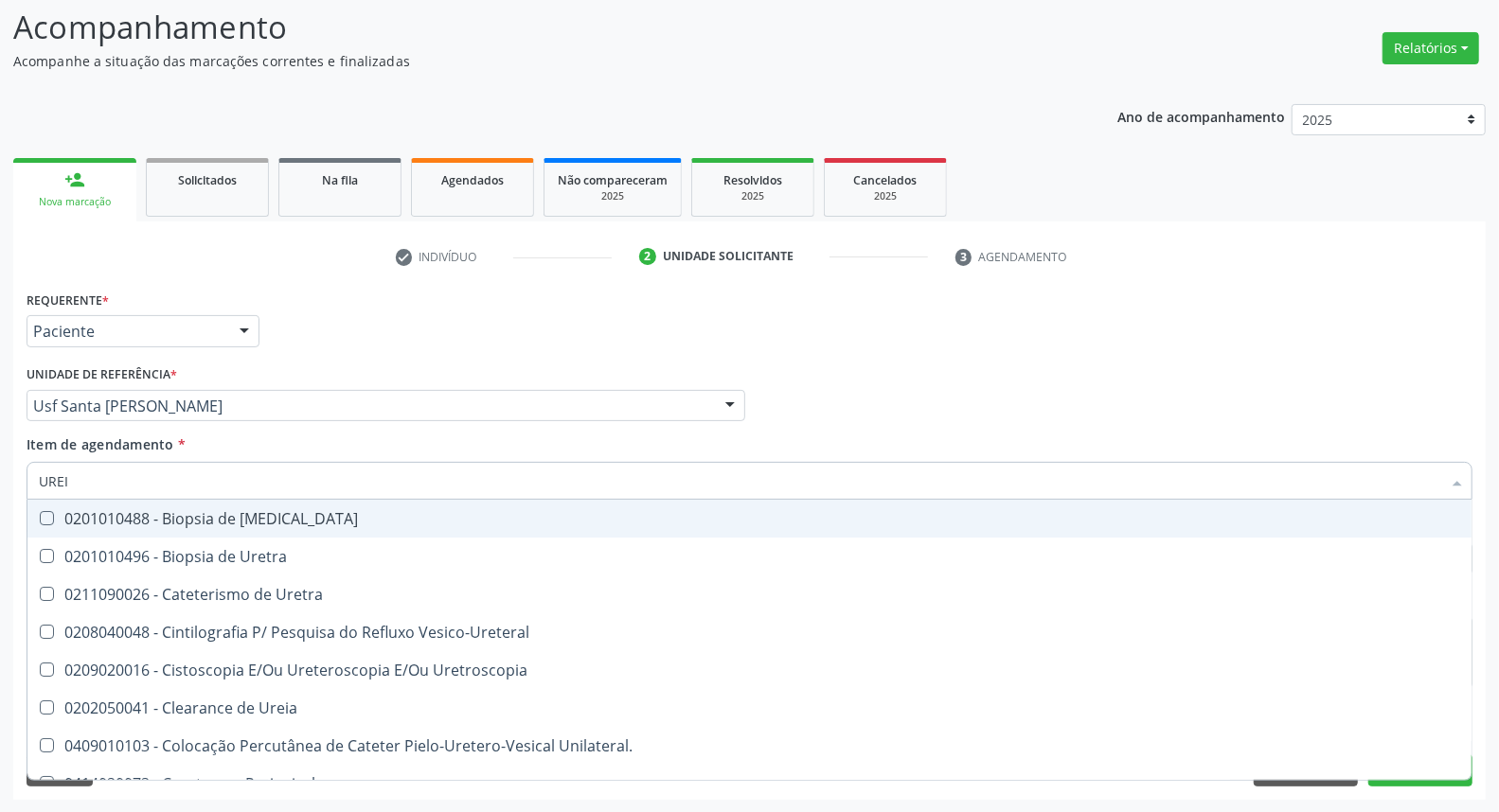
type input "UREIA"
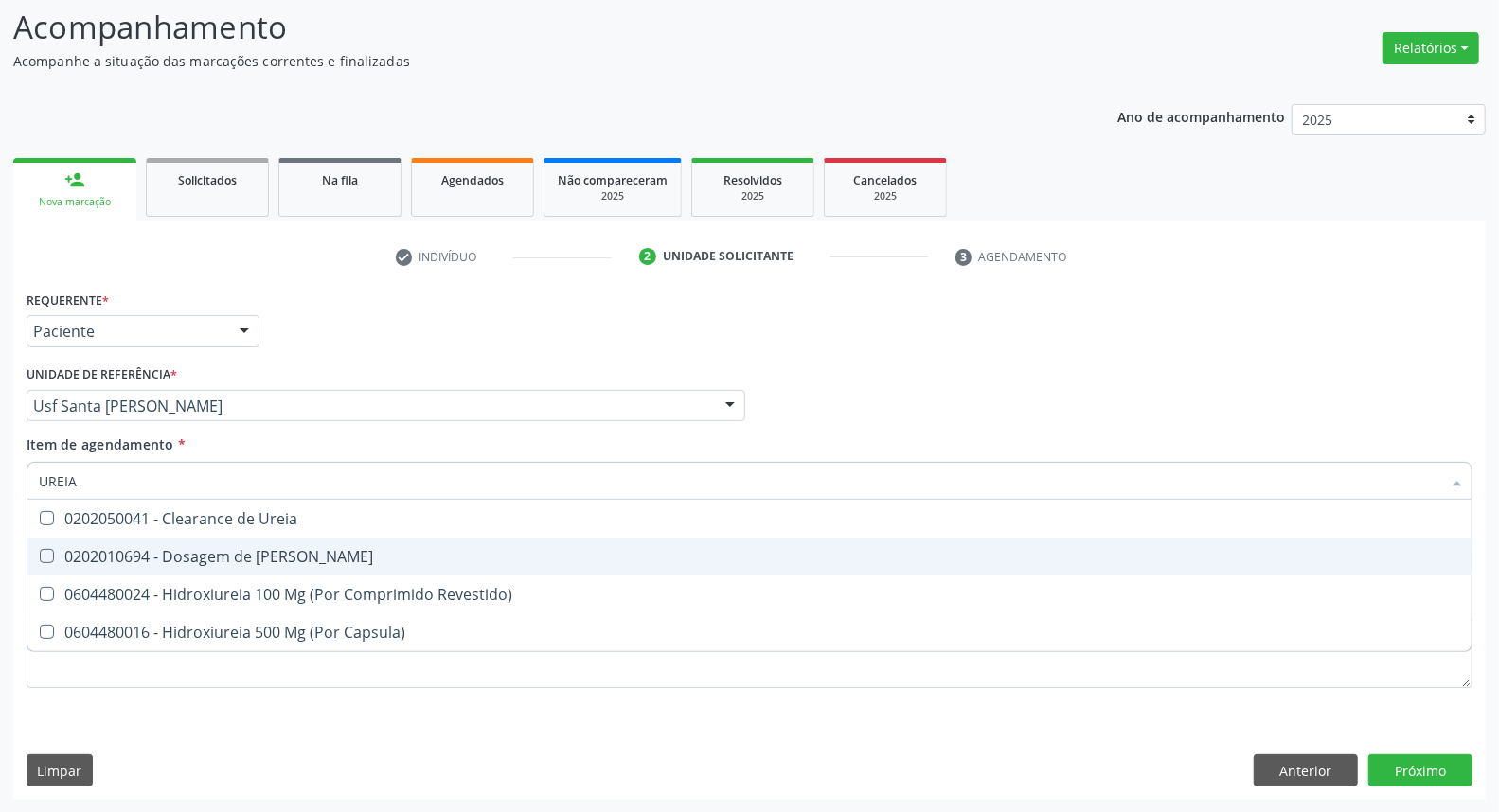
drag, startPoint x: 90, startPoint y: 555, endPoint x: 90, endPoint y: 492, distance: 63.0
click at [90, 548] on div "0202010694 - Dosagem de Ureia" at bounding box center [749, 556] width 1421 height 16
checkbox Ureia "true"
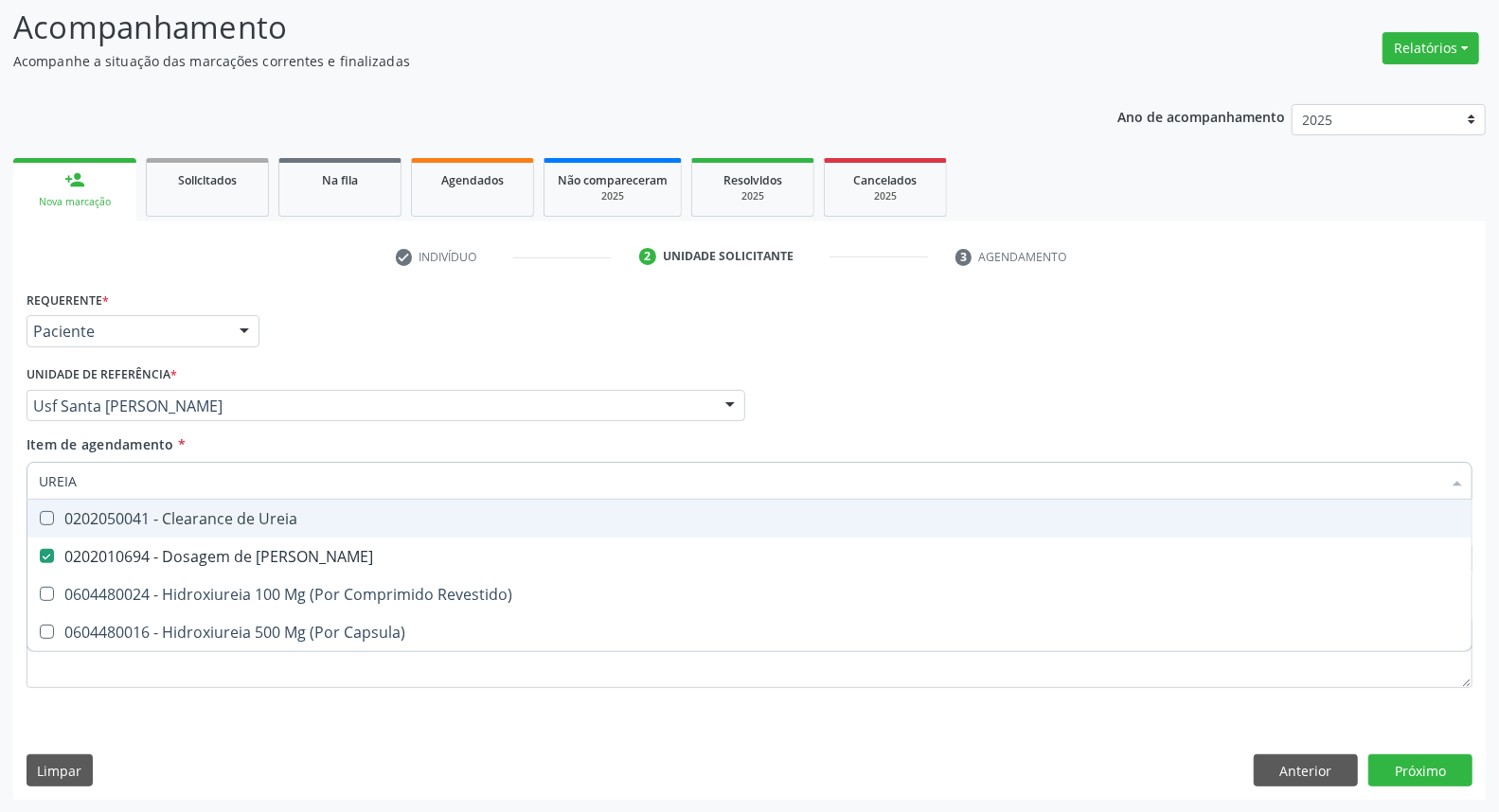
drag, startPoint x: 96, startPoint y: 464, endPoint x: 0, endPoint y: 449, distance: 97.2
click at [0, 451] on div "Acompanhamento Acompanhe a situação das marcações correntes e finalizadas Relat…" at bounding box center [749, 396] width 1499 height 833
type input "HE"
checkbox Ureia "false"
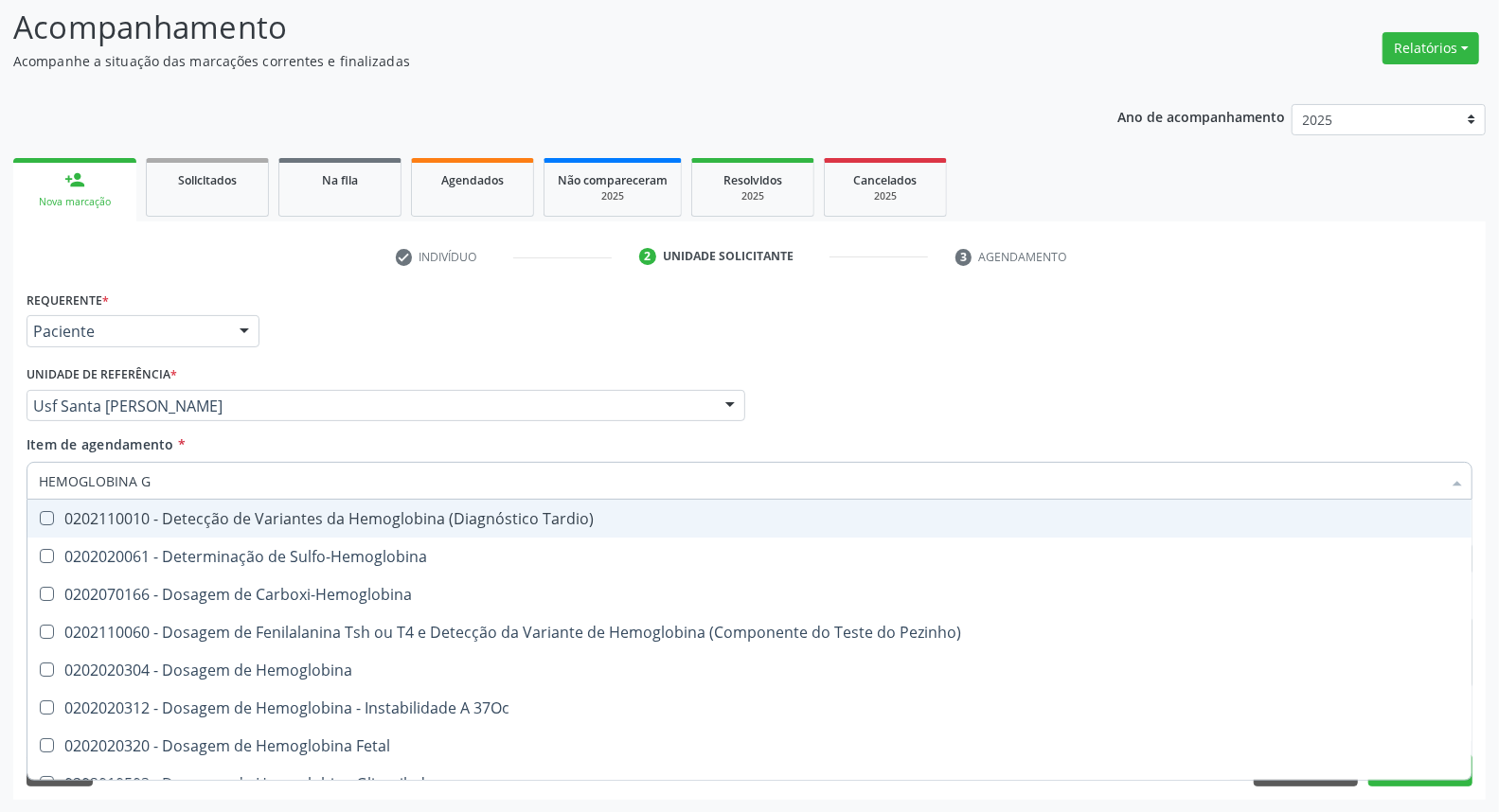
type input "HEMOGLOBINA G"
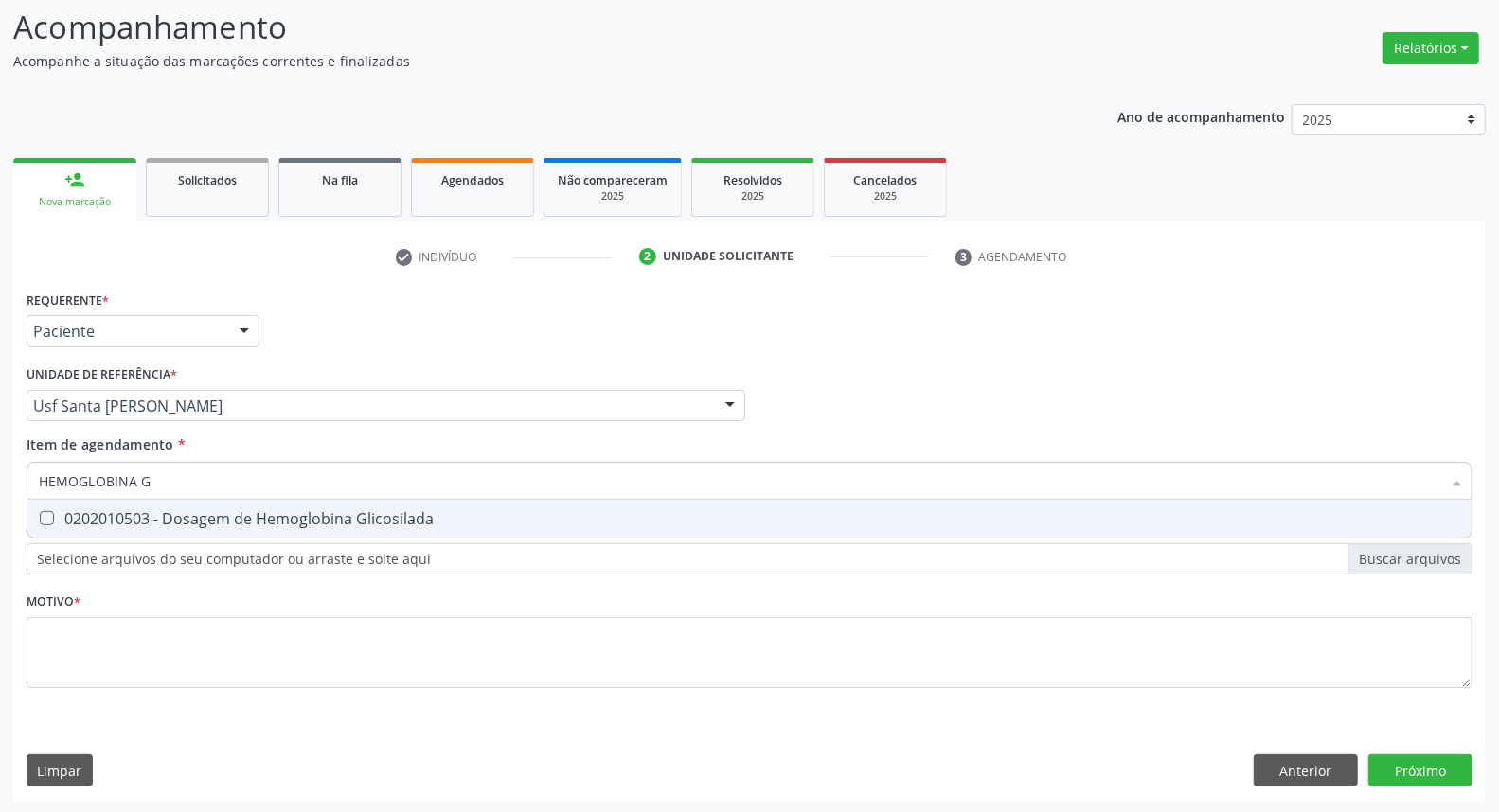
drag, startPoint x: 66, startPoint y: 510, endPoint x: 146, endPoint y: 686, distance: 193.3
click at [66, 511] on div "0202010503 - Dosagem de Hemoglobina Glicosilada" at bounding box center [749, 518] width 1421 height 16
checkbox Glicosilada "true"
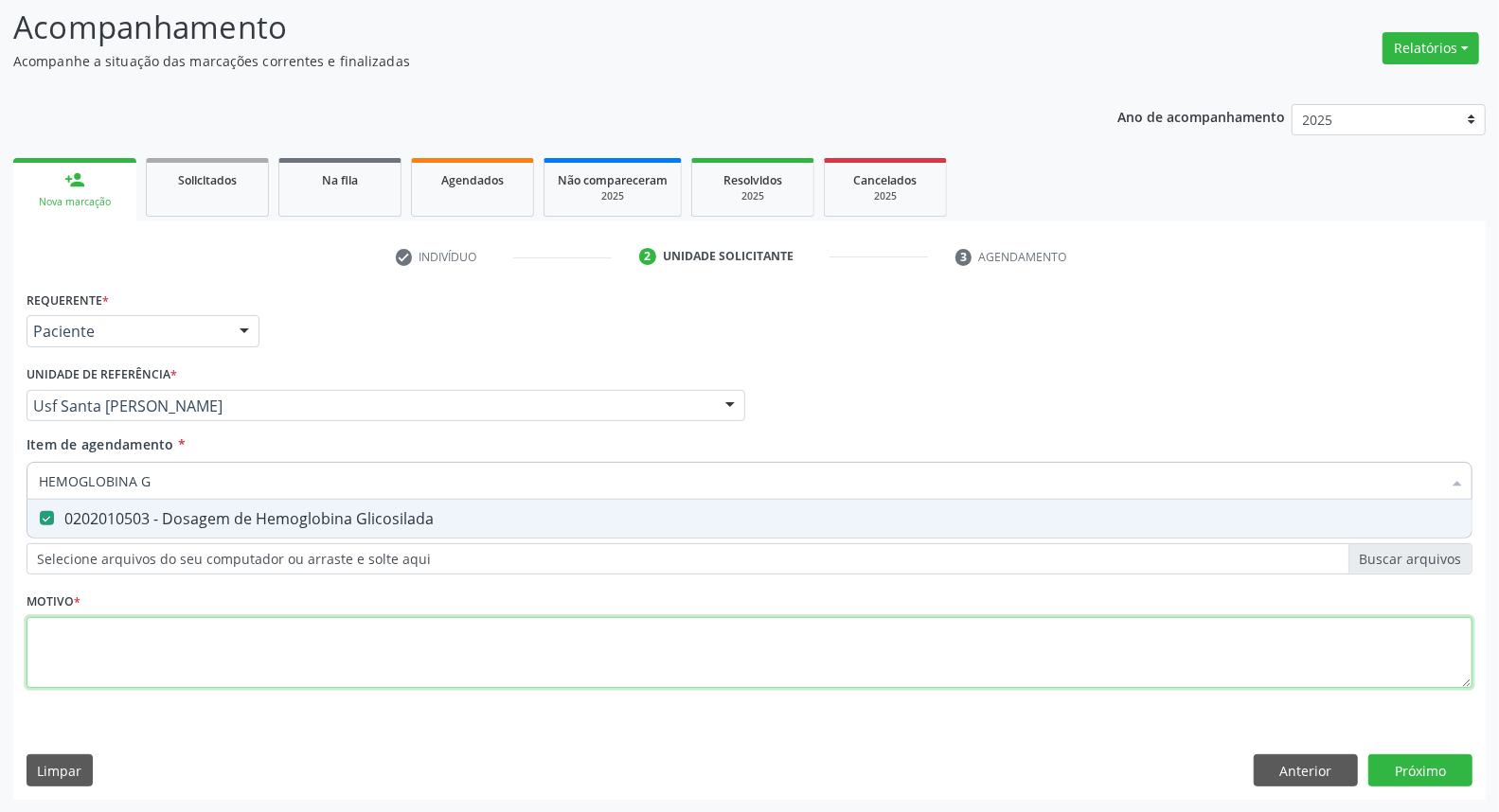
click at [148, 656] on div "Requerente * Paciente Profissional de Saúde Paciente Nenhum resultado encontrad…" at bounding box center [749, 500] width 1445 height 428
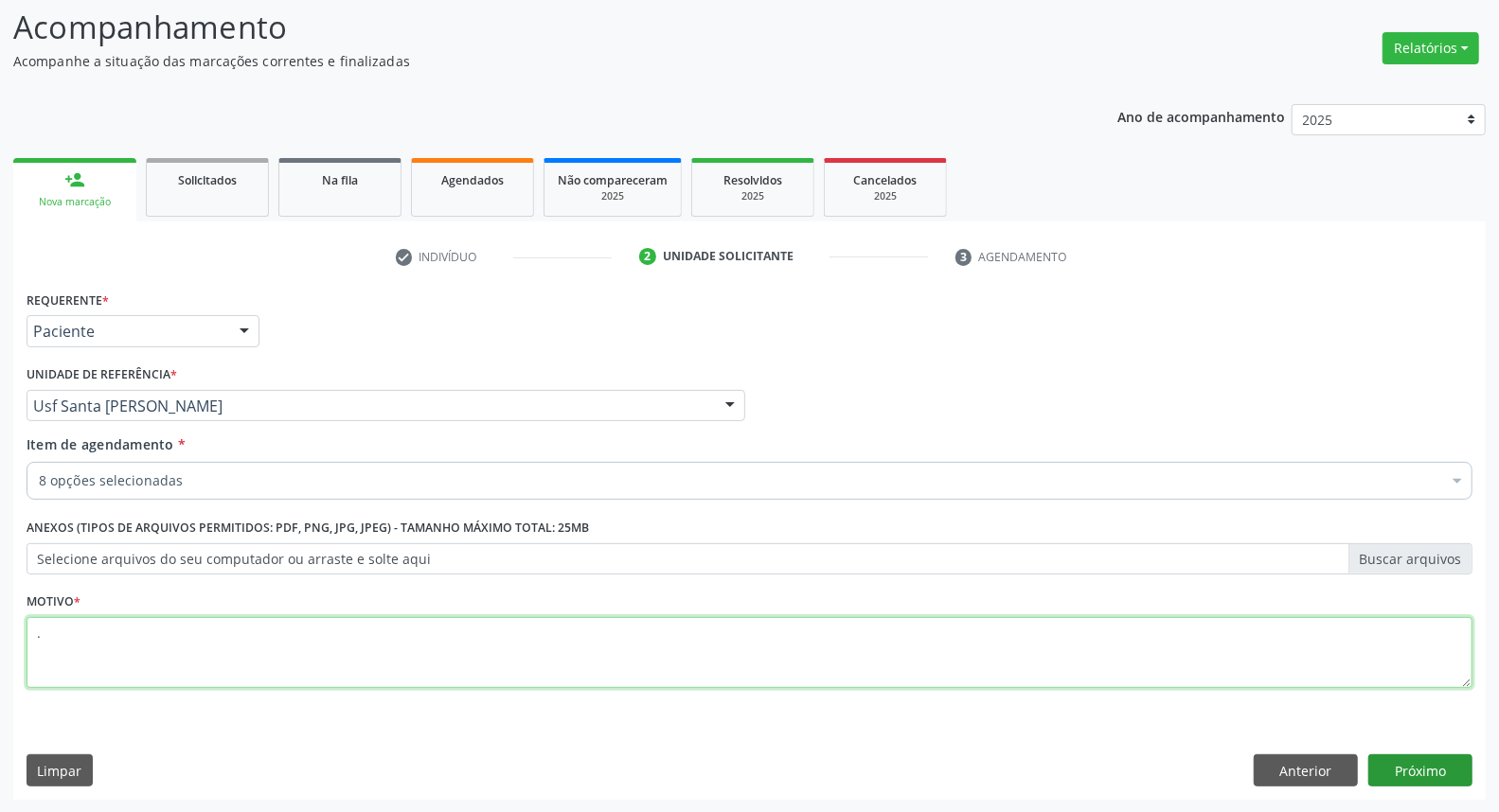
type textarea "."
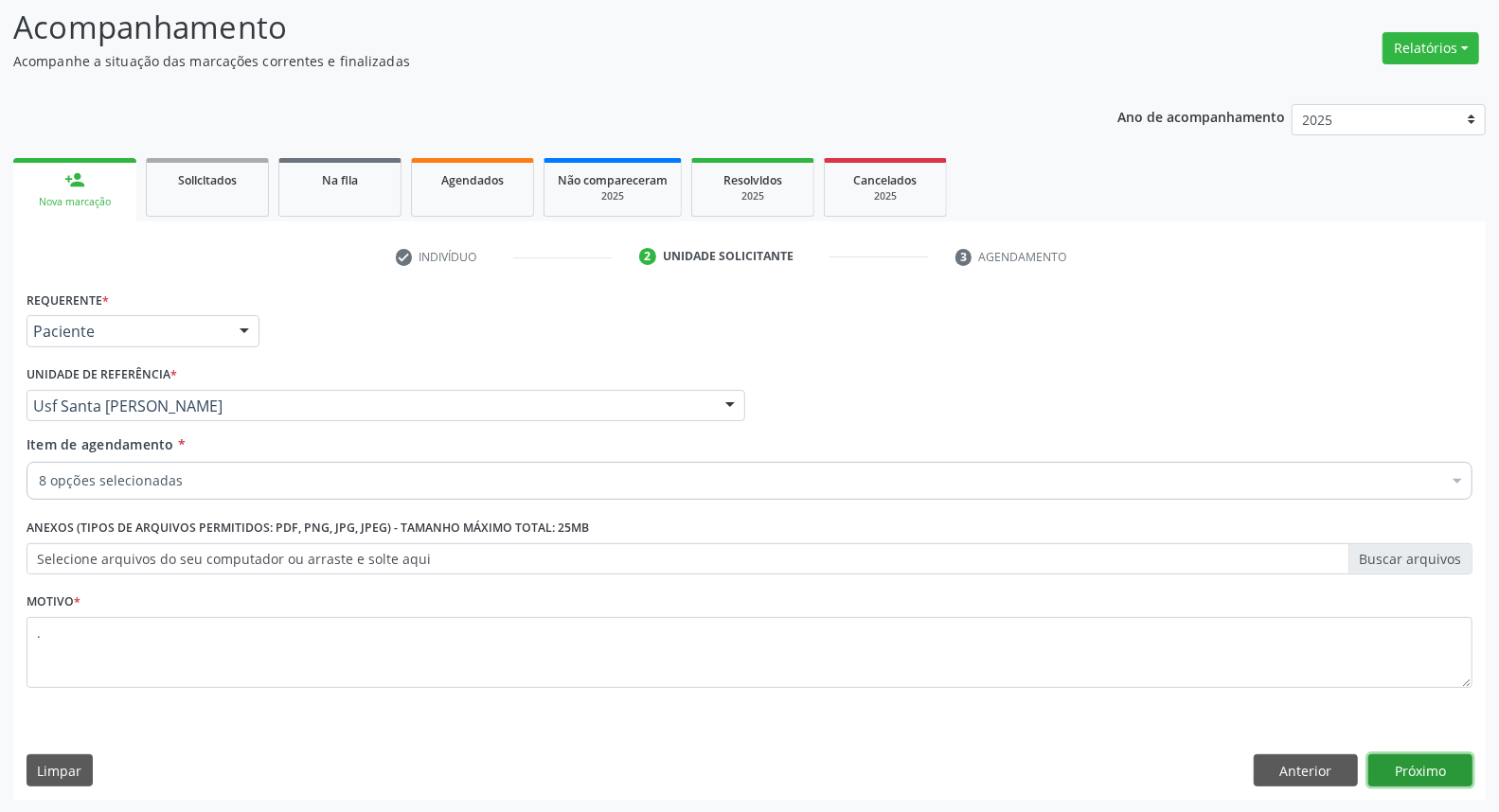
click at [1406, 762] on button "Próximo" at bounding box center [1420, 770] width 104 height 32
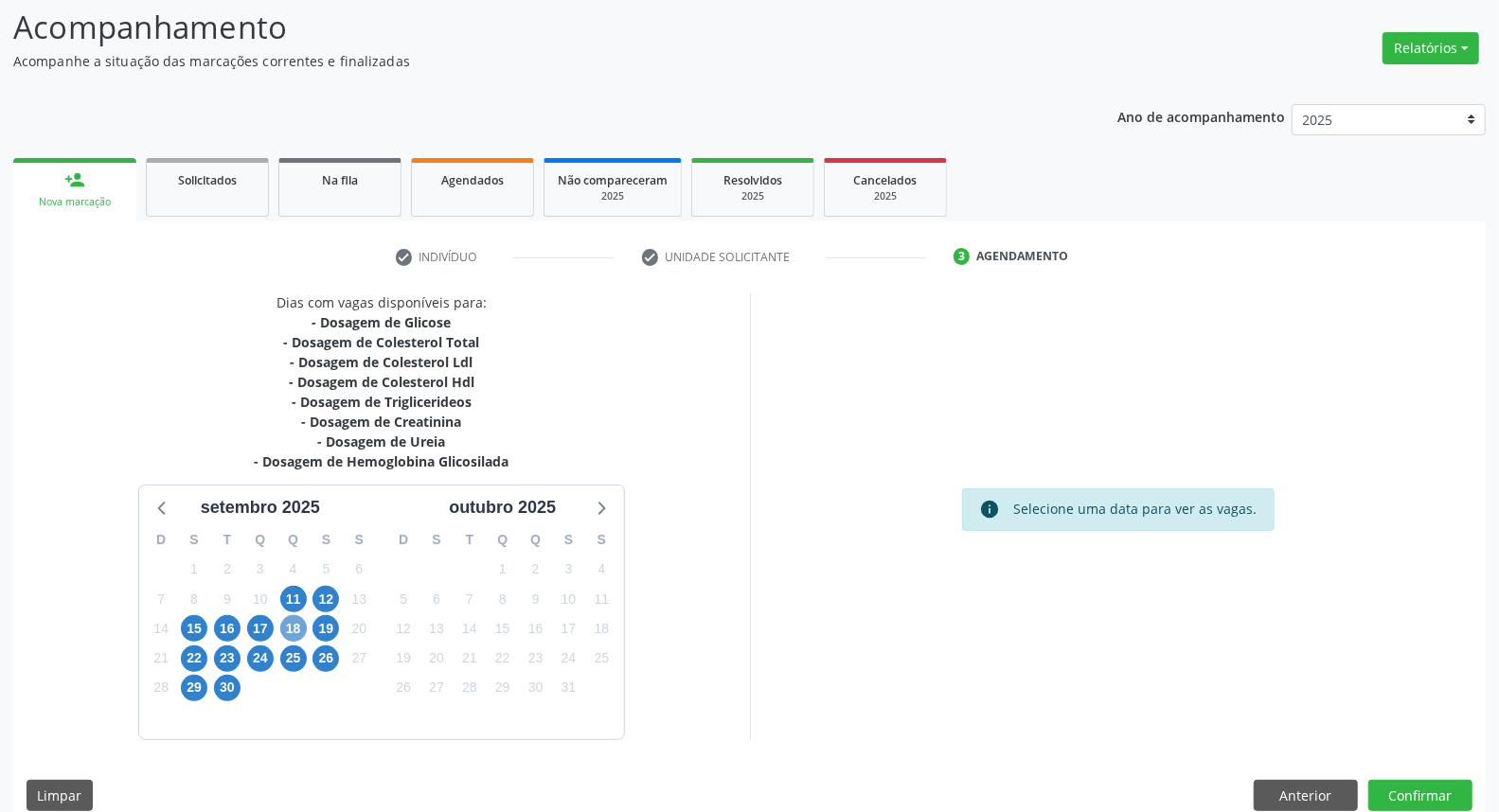
click at [301, 625] on span "18" at bounding box center [293, 628] width 26 height 26
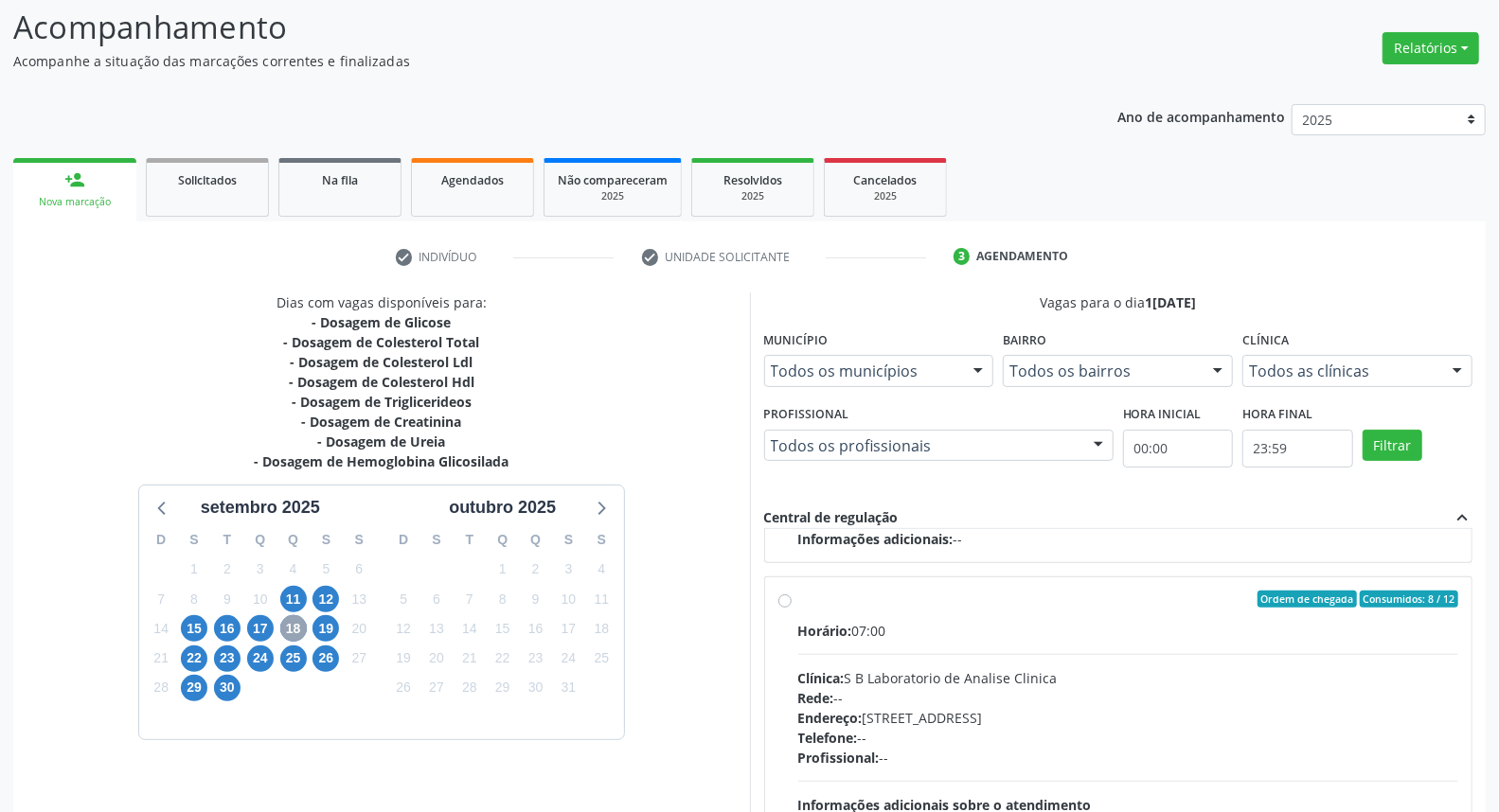
scroll to position [317, 0]
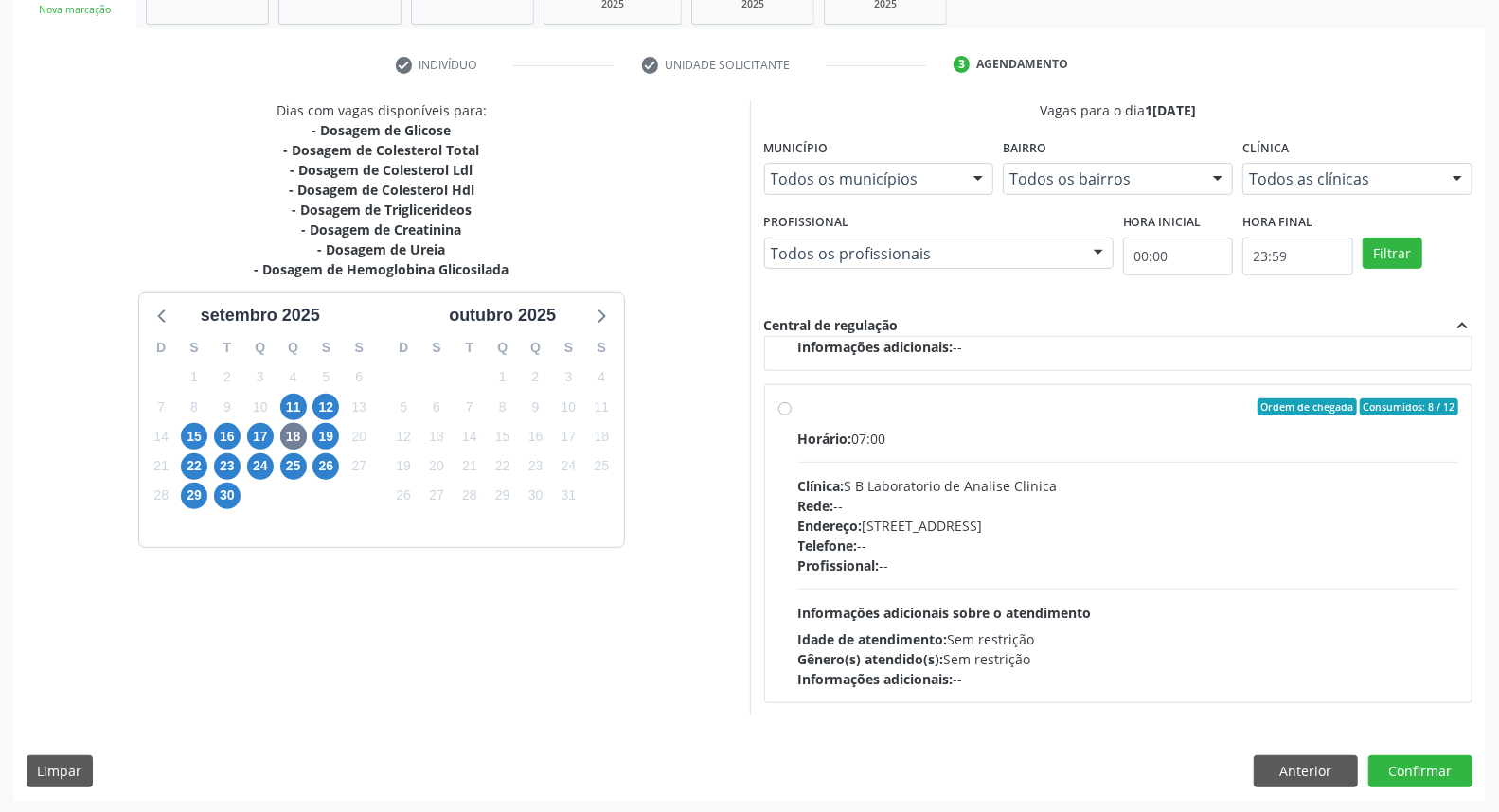
click at [910, 547] on div "Telefone: --" at bounding box center [1128, 546] width 661 height 20
click at [791, 416] on input "Ordem de chegada Consumidos: 8 / 12 Horário: 07:00 Clínica: S B Laboratorio de …" at bounding box center [785, 406] width 14 height 17
radio input "true"
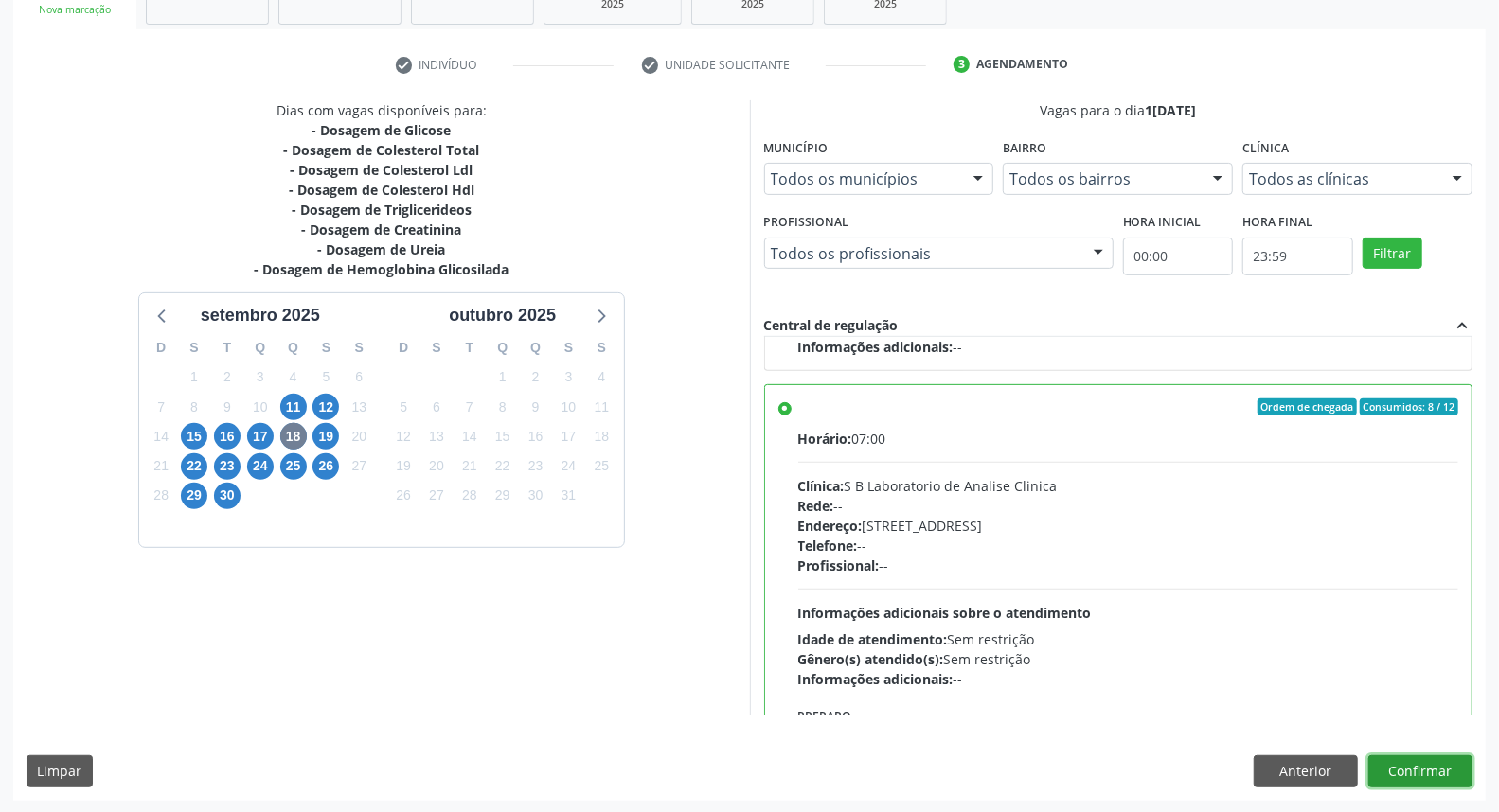
click at [1435, 763] on button "Confirmar" at bounding box center [1420, 771] width 104 height 32
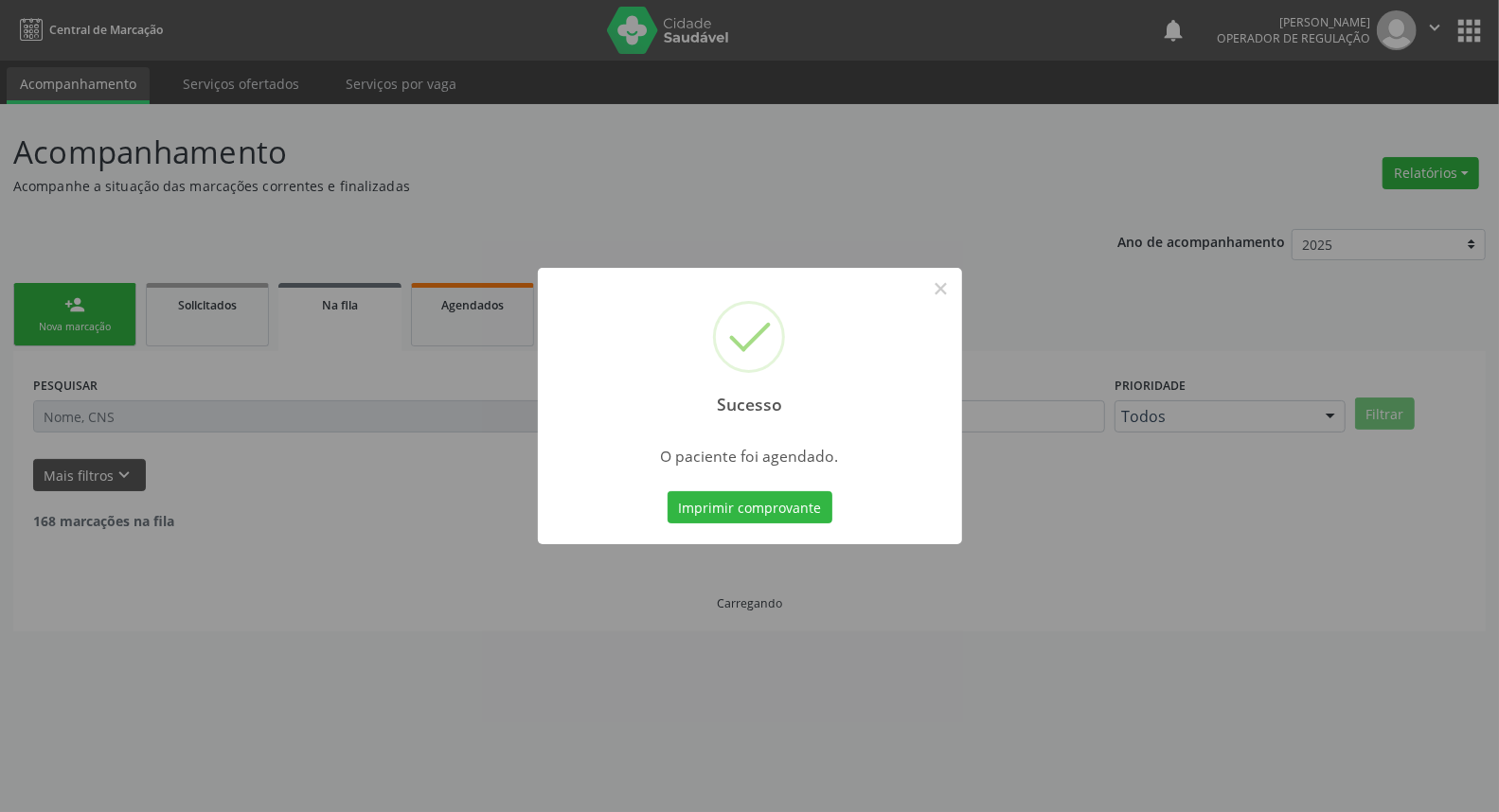
scroll to position [0, 0]
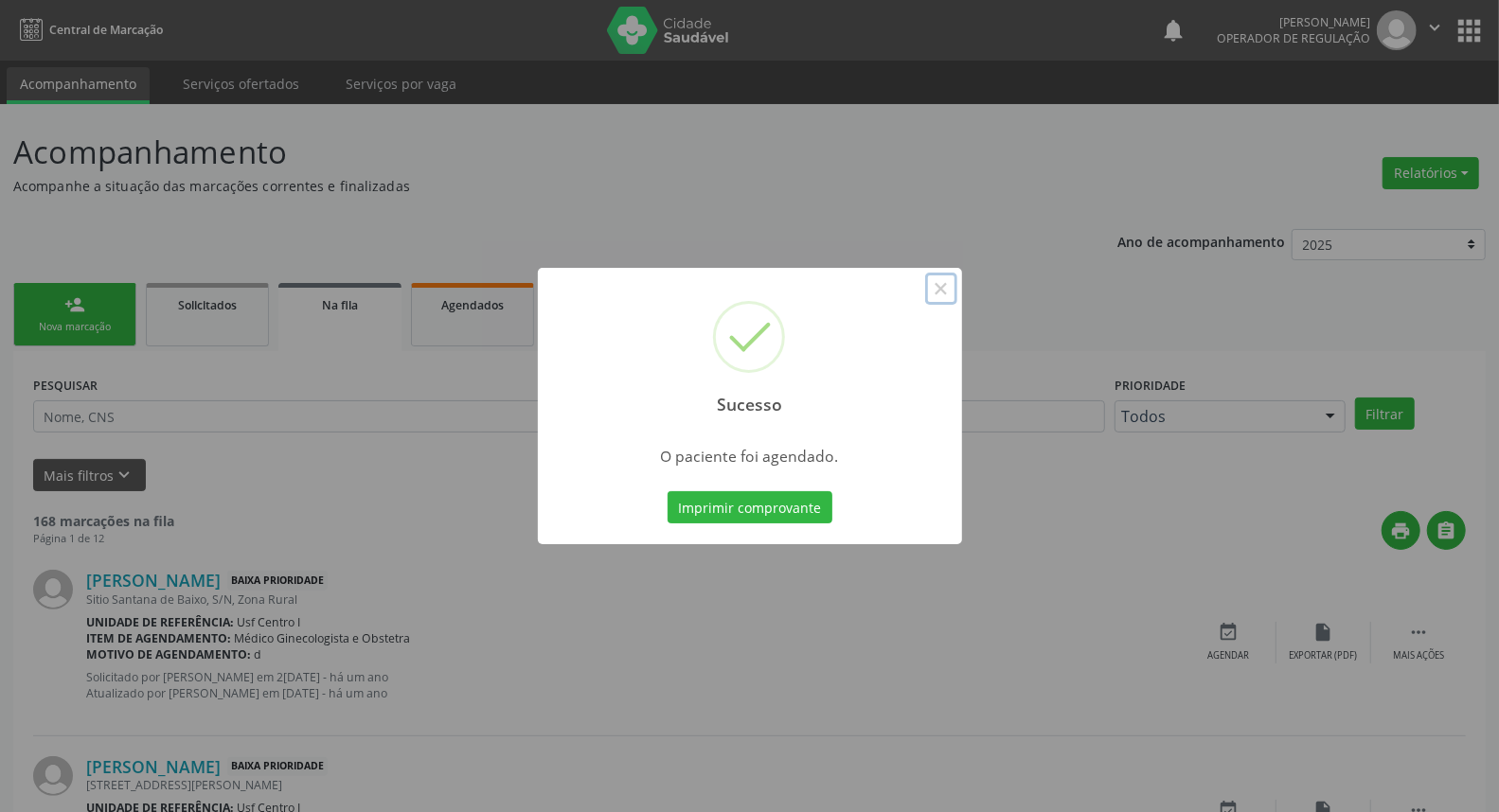
drag, startPoint x: 934, startPoint y: 292, endPoint x: 286, endPoint y: 310, distance: 648.2
click at [925, 295] on button "×" at bounding box center [940, 288] width 32 height 32
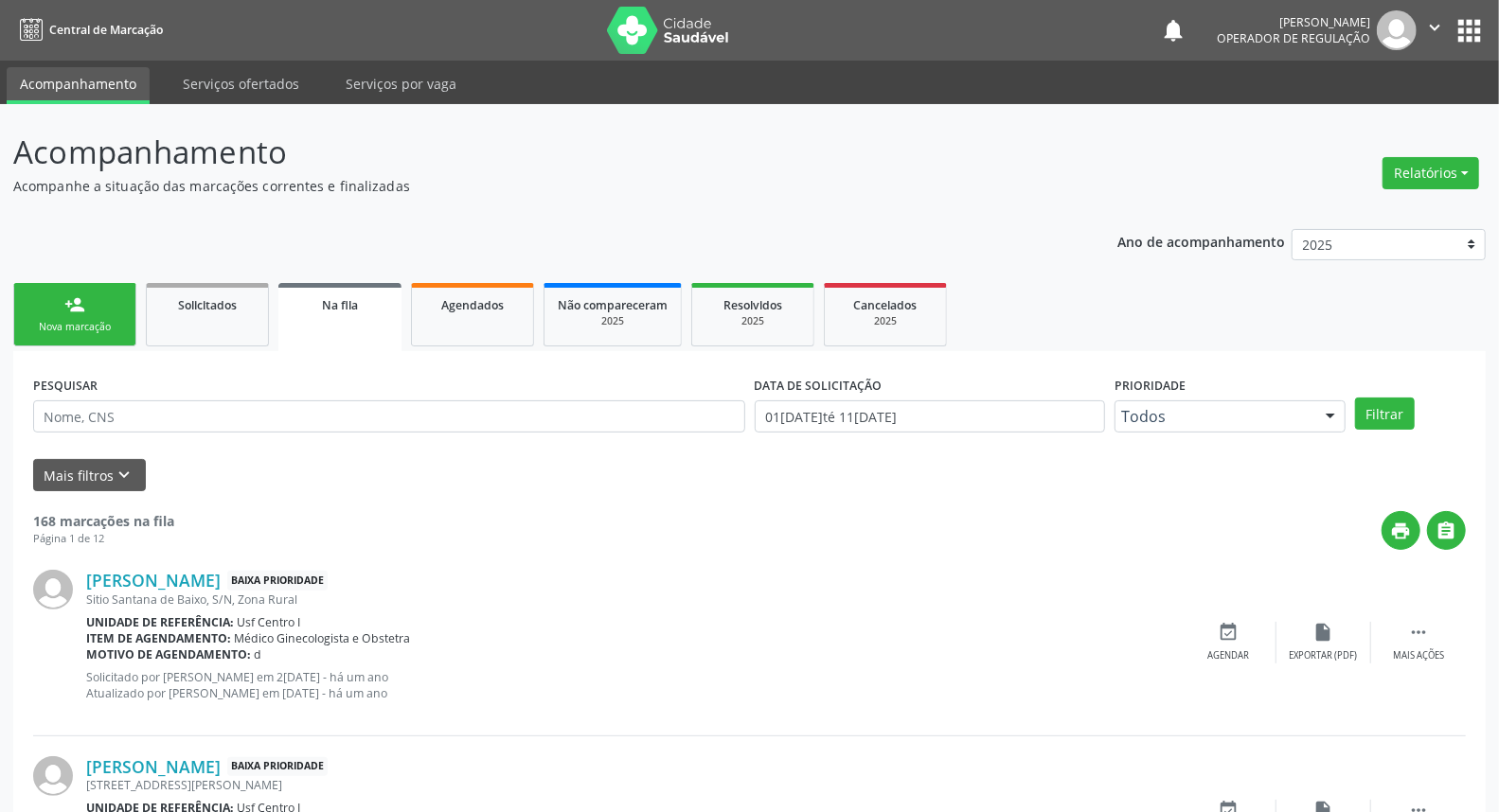
click at [69, 306] on div "person_add" at bounding box center [74, 304] width 21 height 20
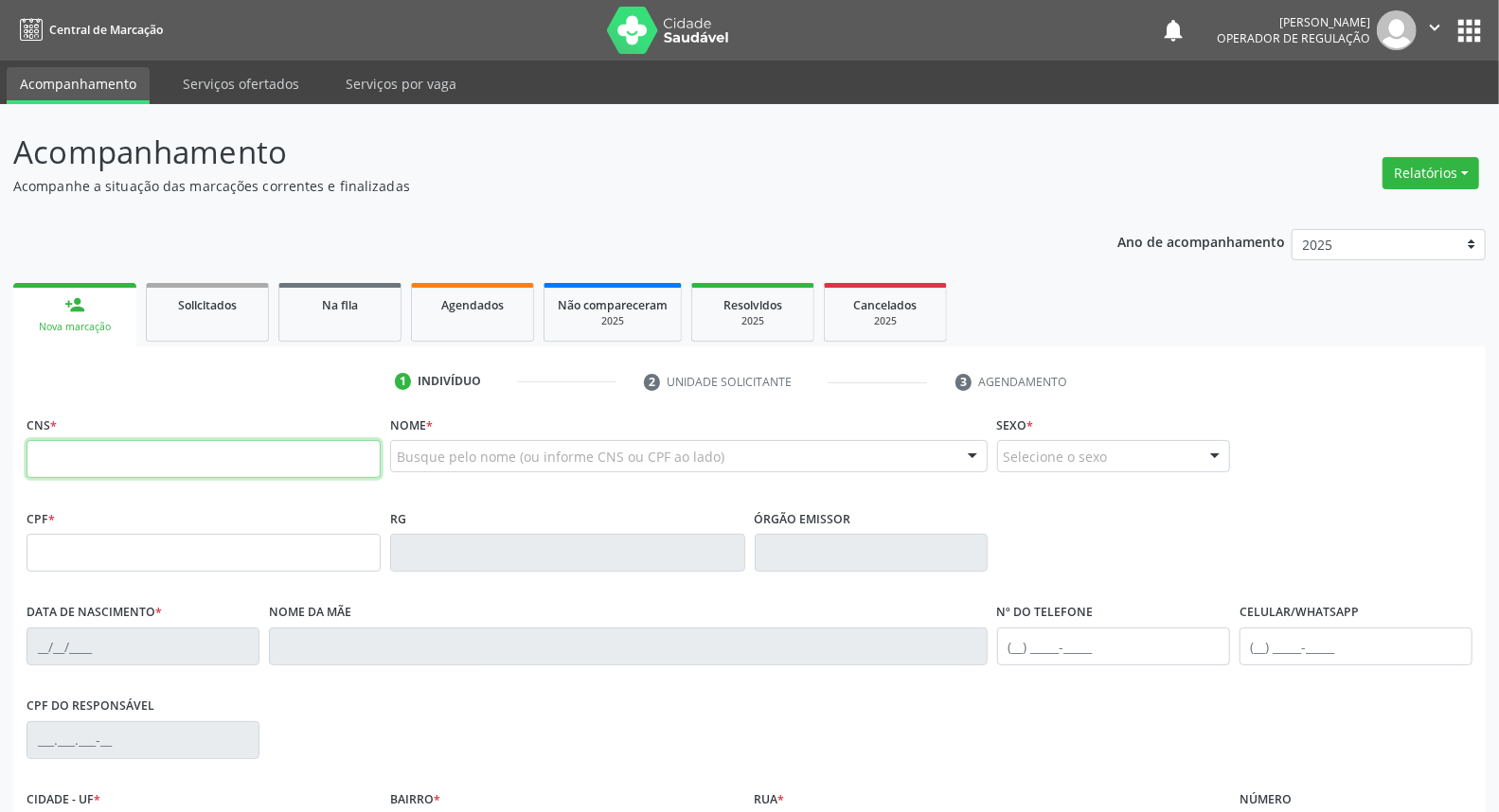
click at [117, 462] on input "text" at bounding box center [203, 459] width 354 height 38
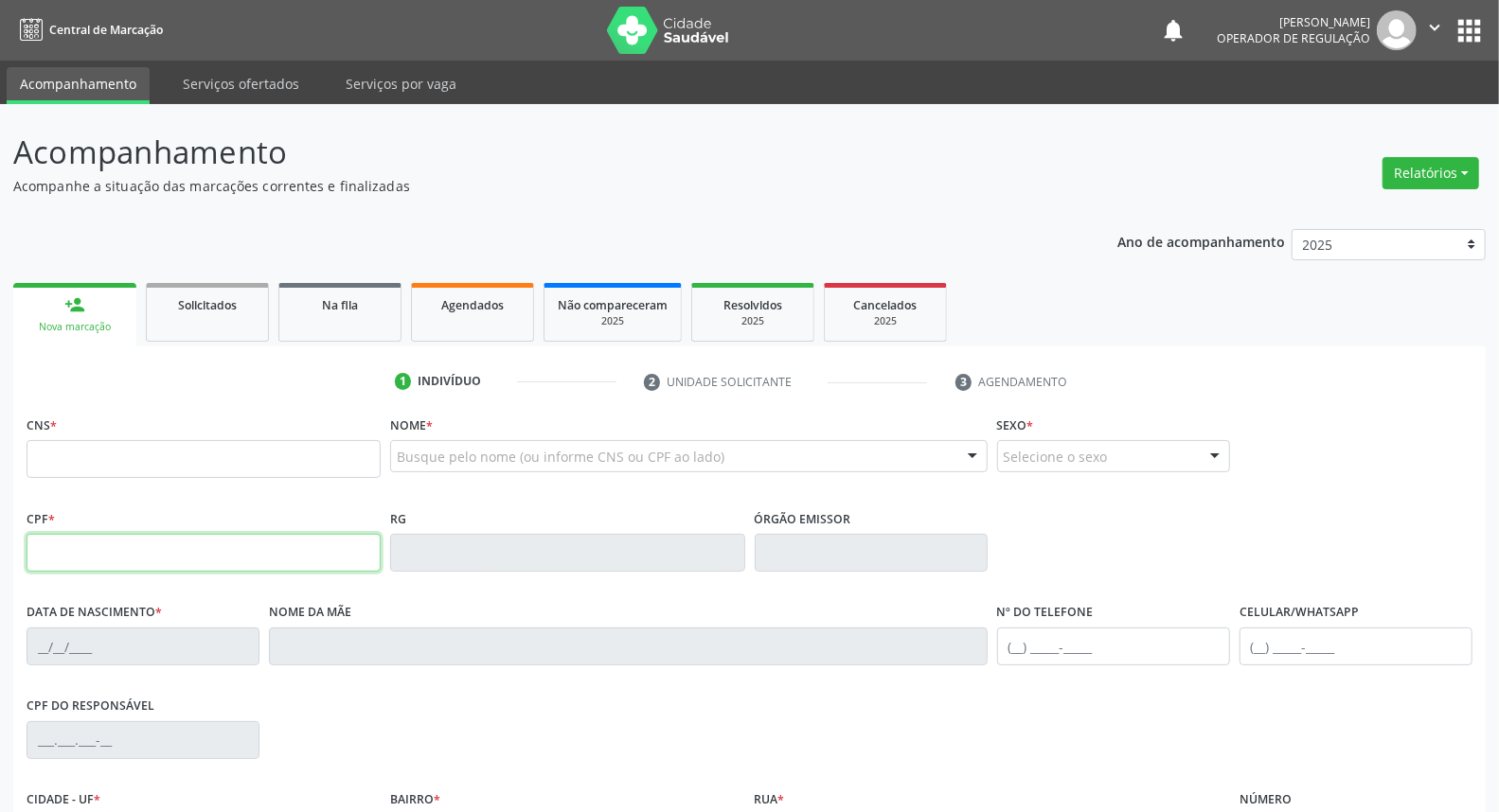
click at [109, 559] on input "text" at bounding box center [203, 552] width 354 height 38
type input "096.884.754-40"
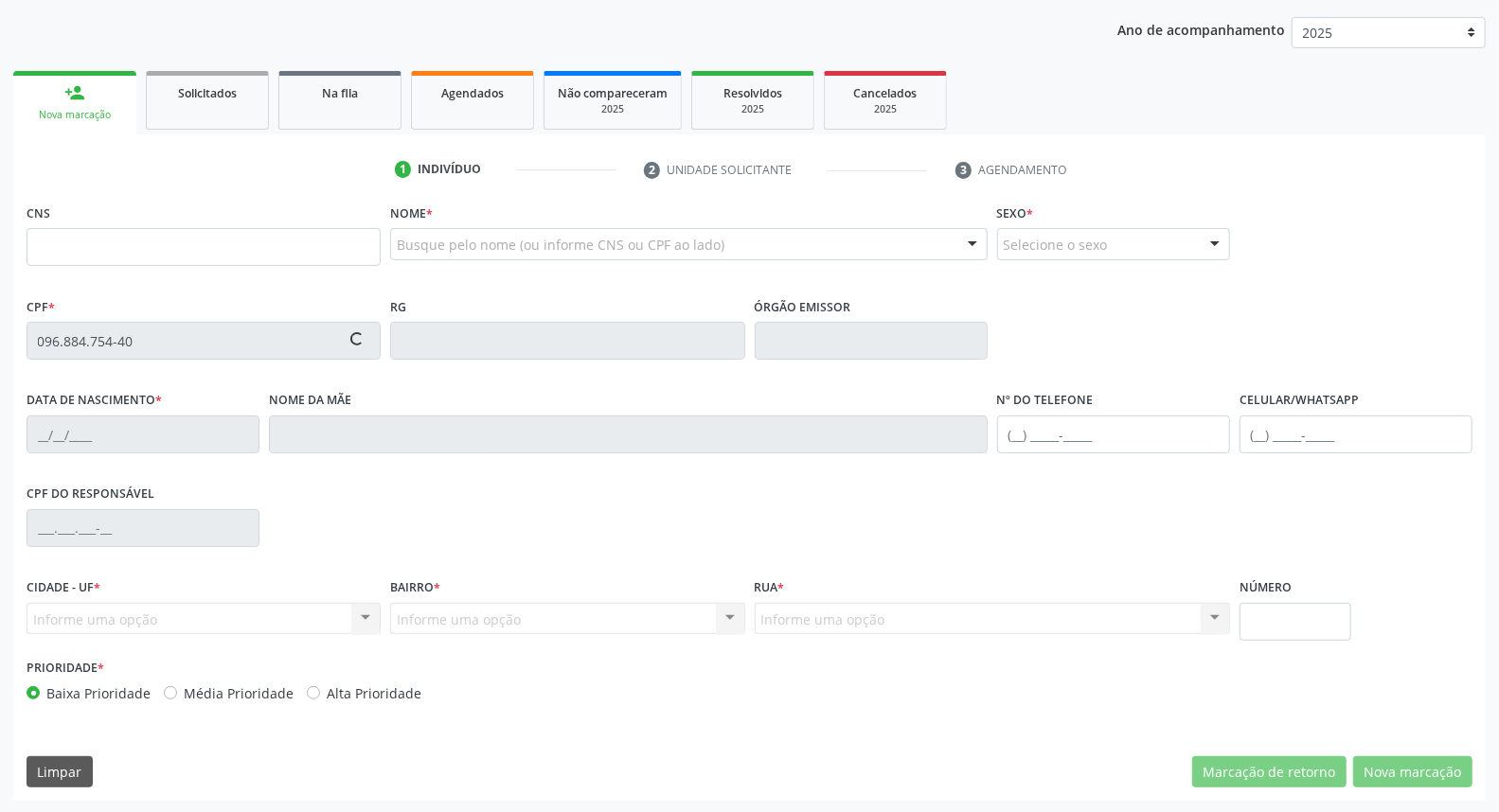
type input "160 9533 7411 0004"
type input "02/05/1990"
type input "Zelia Maria Alves"
type input "(87) 98113-1550"
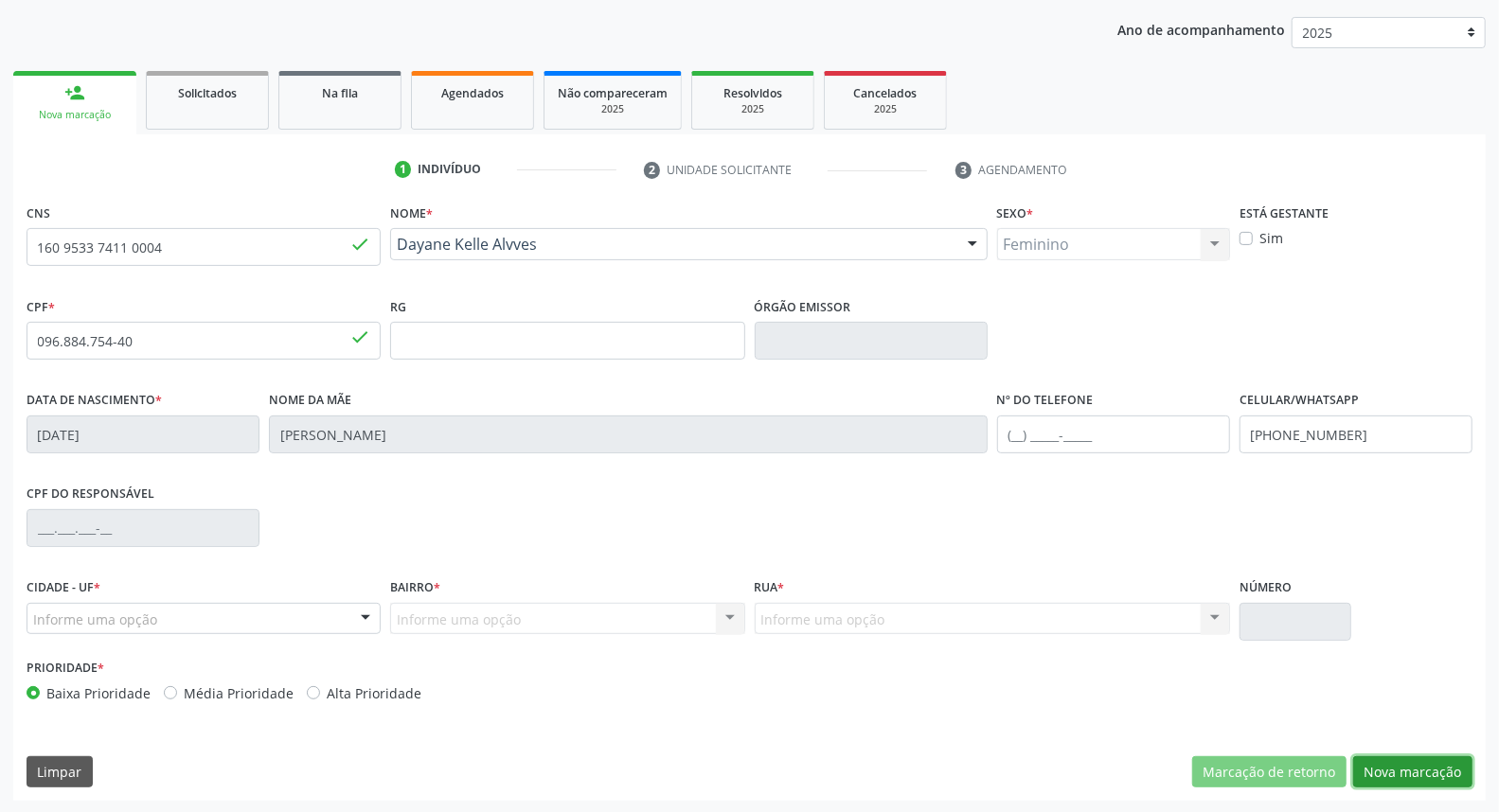
click at [1393, 766] on button "Nova marcação" at bounding box center [1412, 772] width 119 height 32
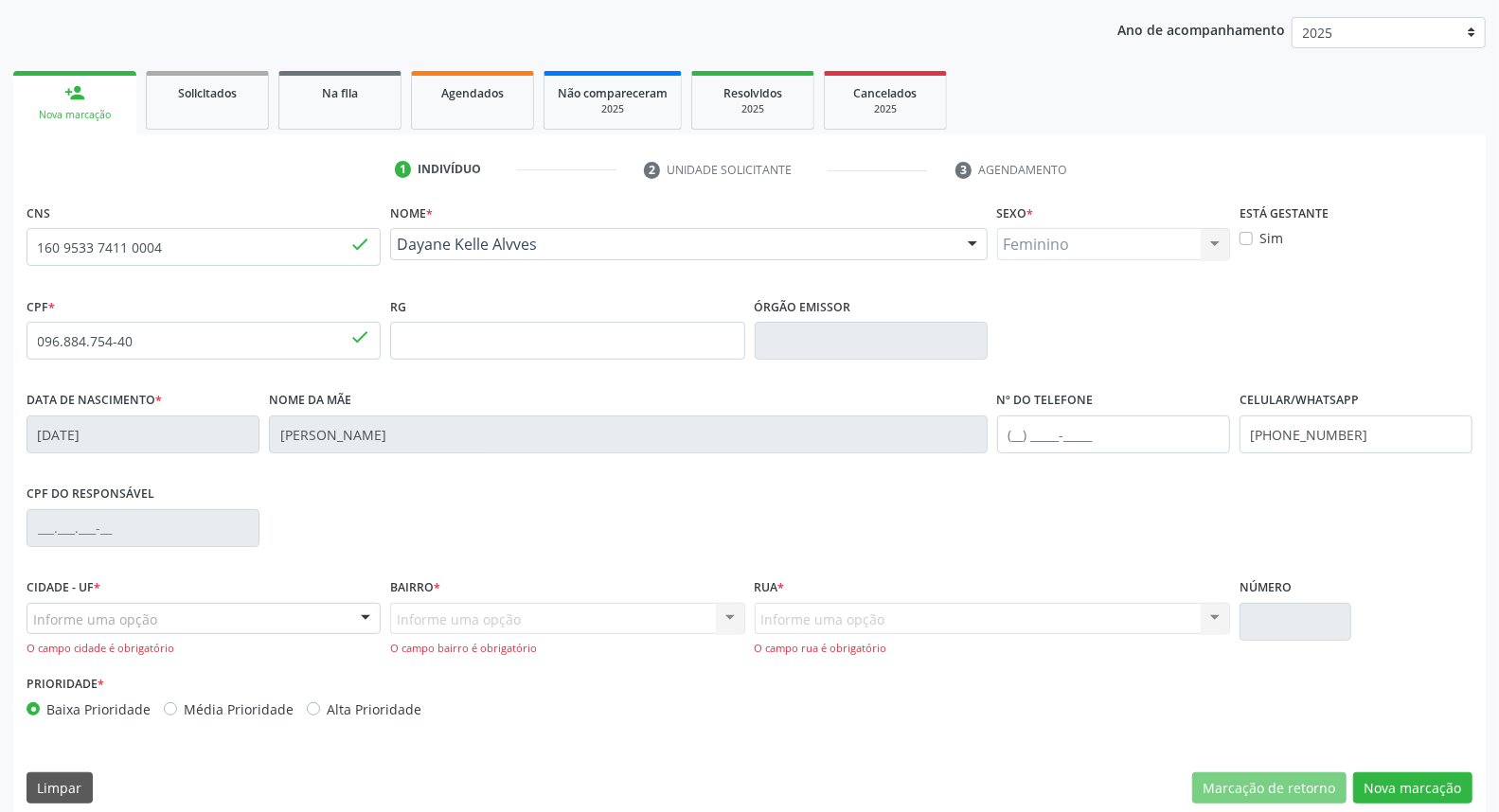
drag, startPoint x: 365, startPoint y: 619, endPoint x: 355, endPoint y: 594, distance: 26.9
click at [364, 619] on div at bounding box center [365, 619] width 28 height 32
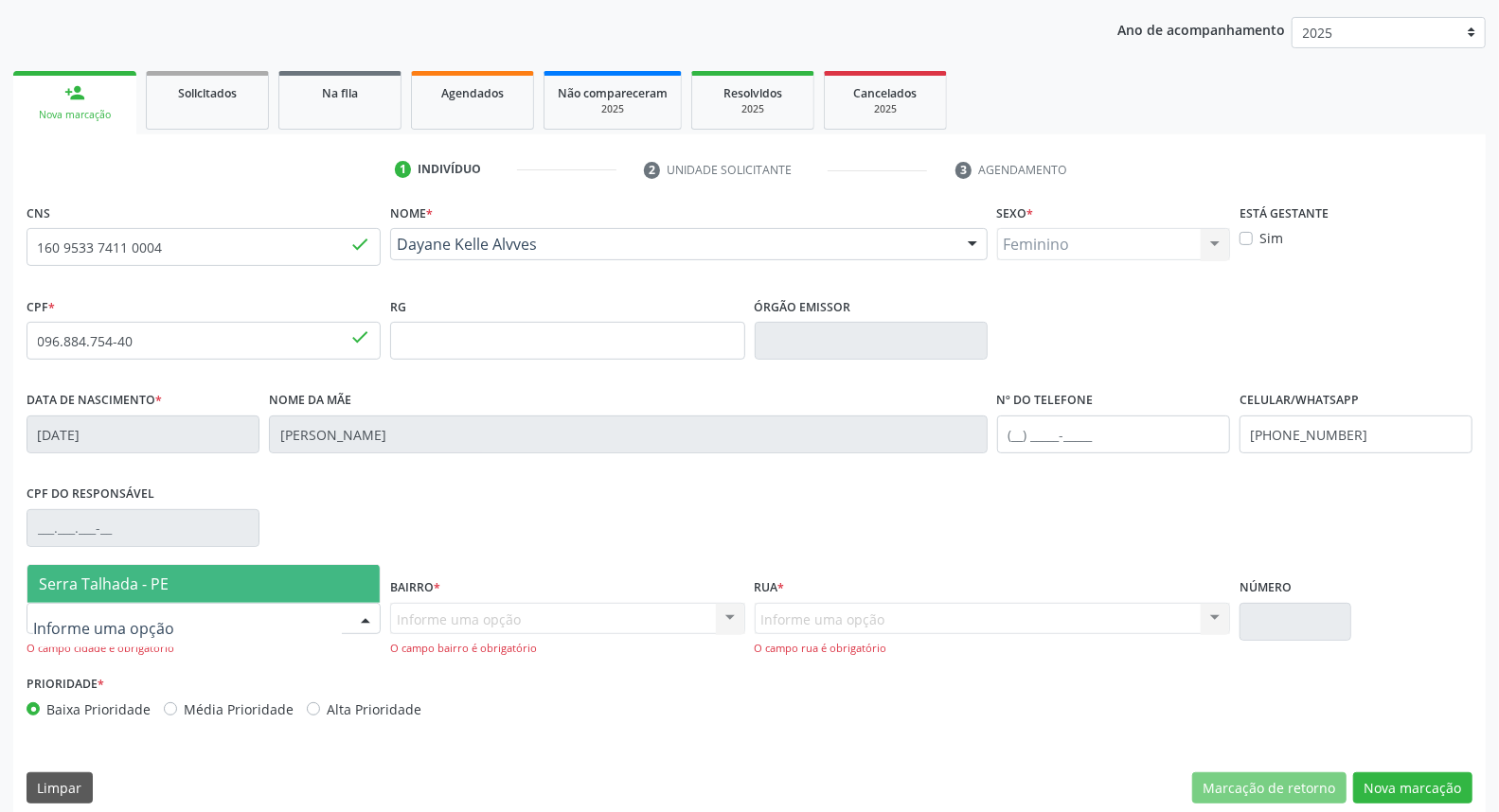
click at [338, 566] on span "Serra Talhada - PE" at bounding box center [203, 584] width 353 height 38
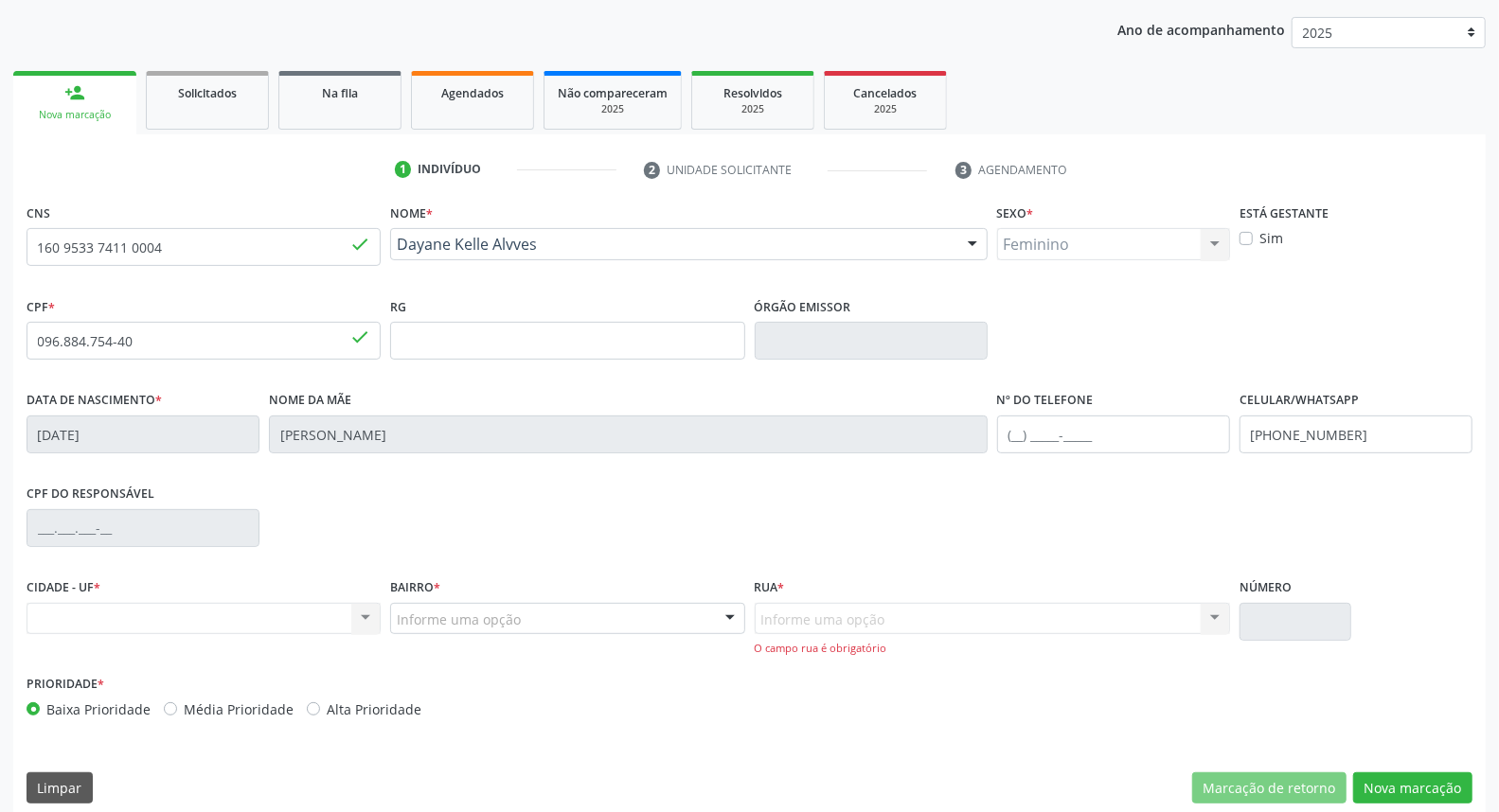
click at [456, 603] on div "Informe uma opção" at bounding box center [566, 619] width 354 height 32
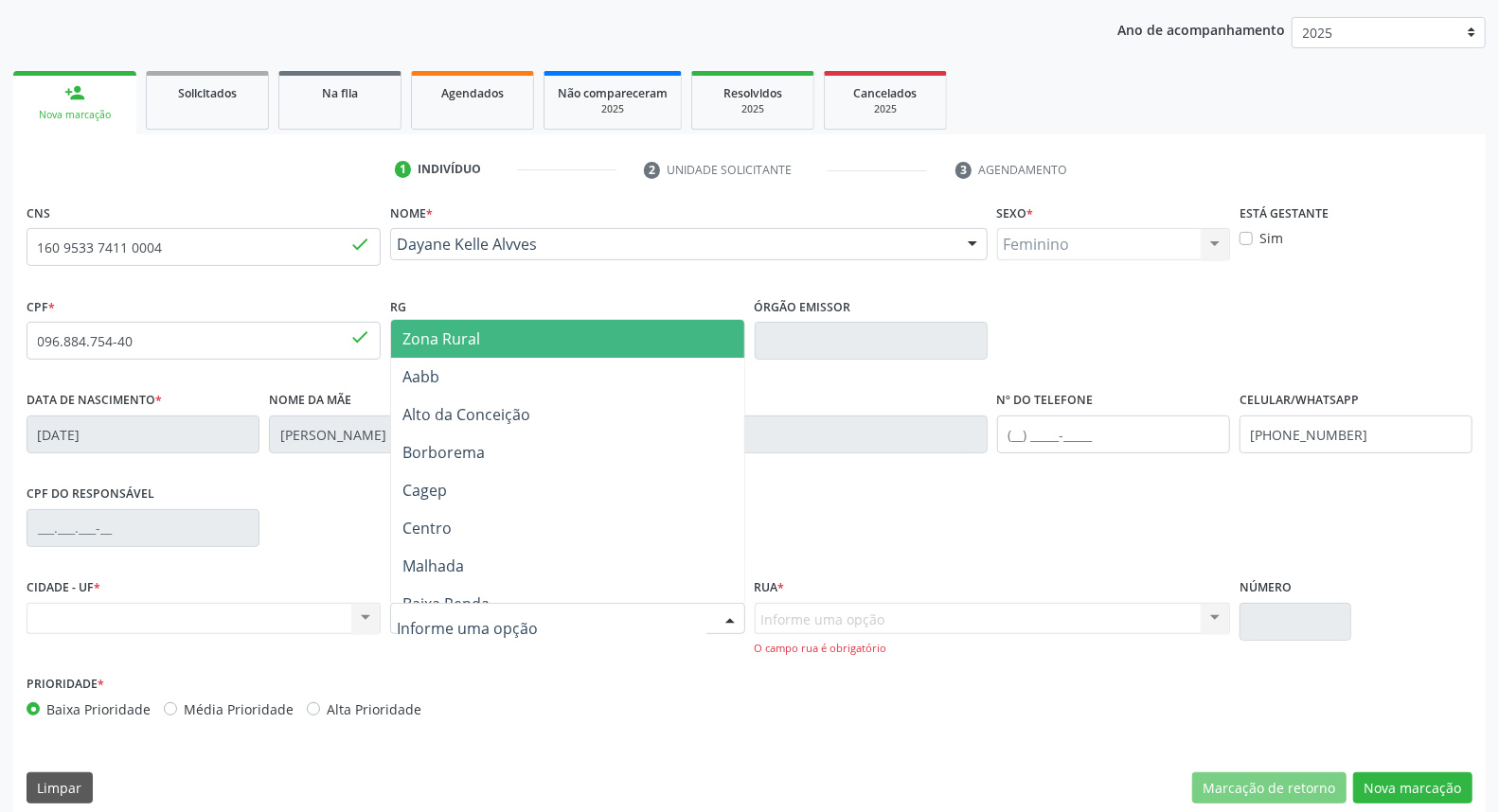
click at [498, 351] on span "Zona Rural" at bounding box center [566, 339] width 353 height 38
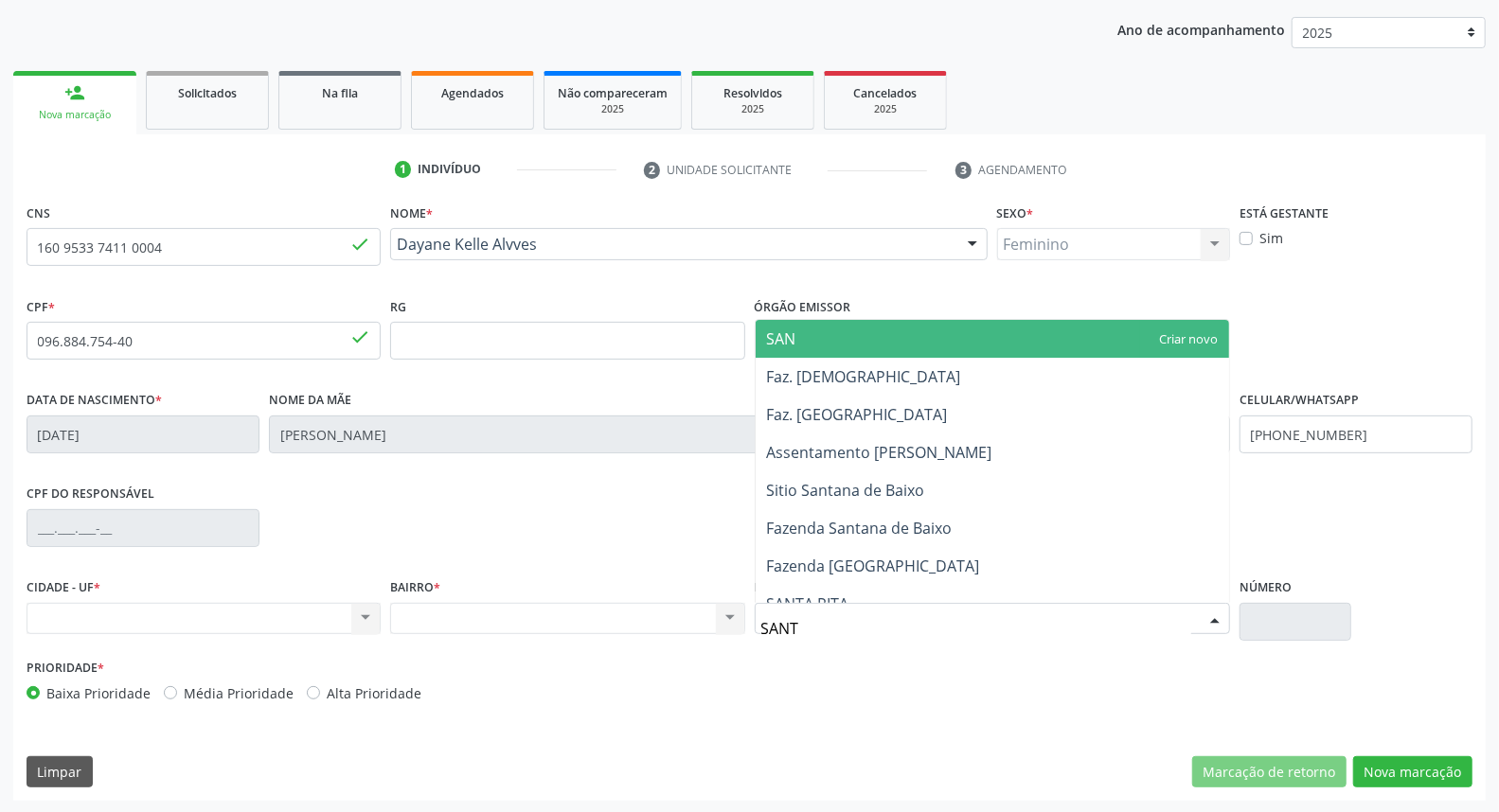
type input "SANTA"
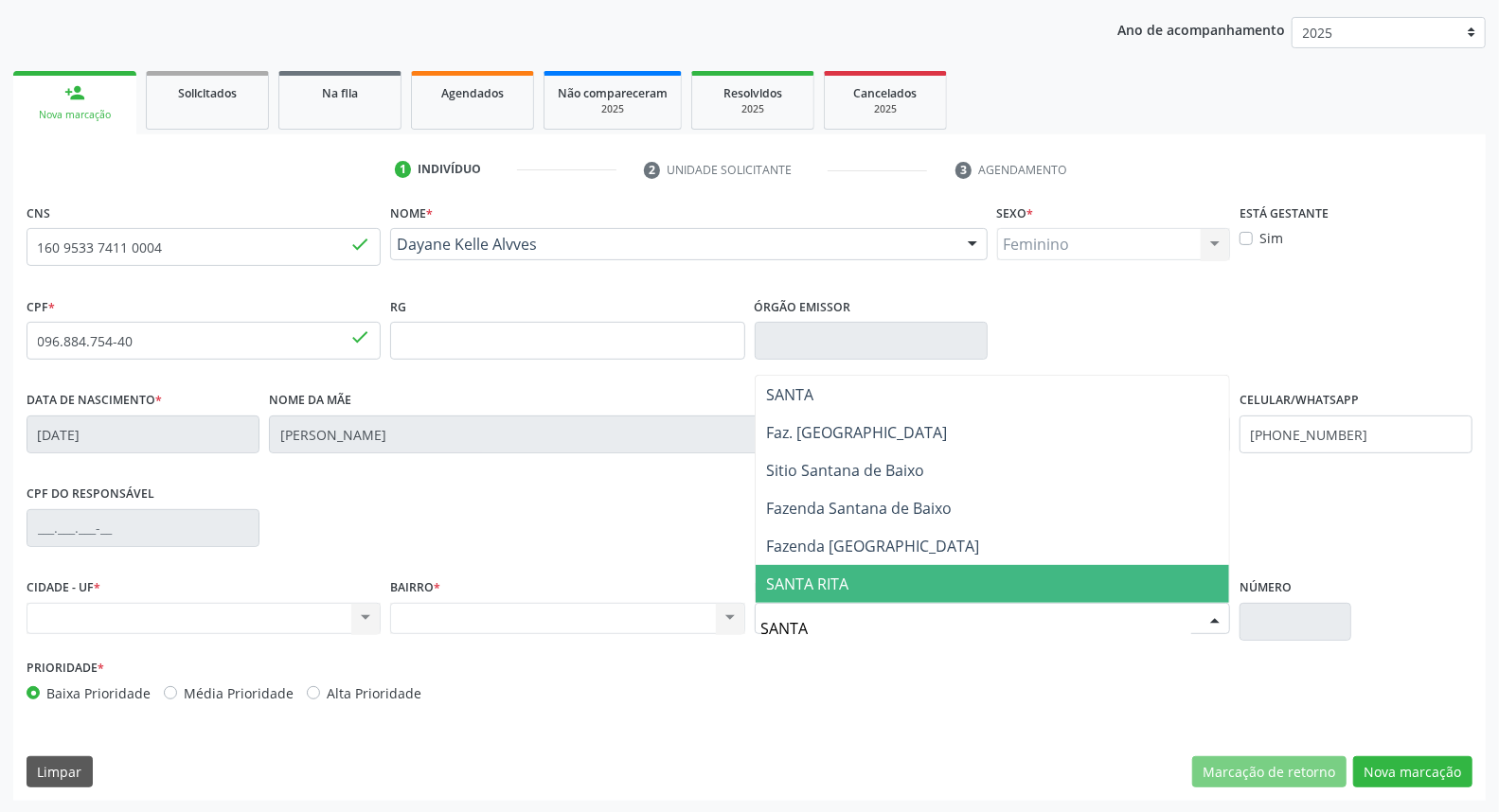
drag, startPoint x: 817, startPoint y: 588, endPoint x: 826, endPoint y: 589, distance: 9.1
click at [826, 589] on span "SANTA RITA" at bounding box center [808, 583] width 82 height 20
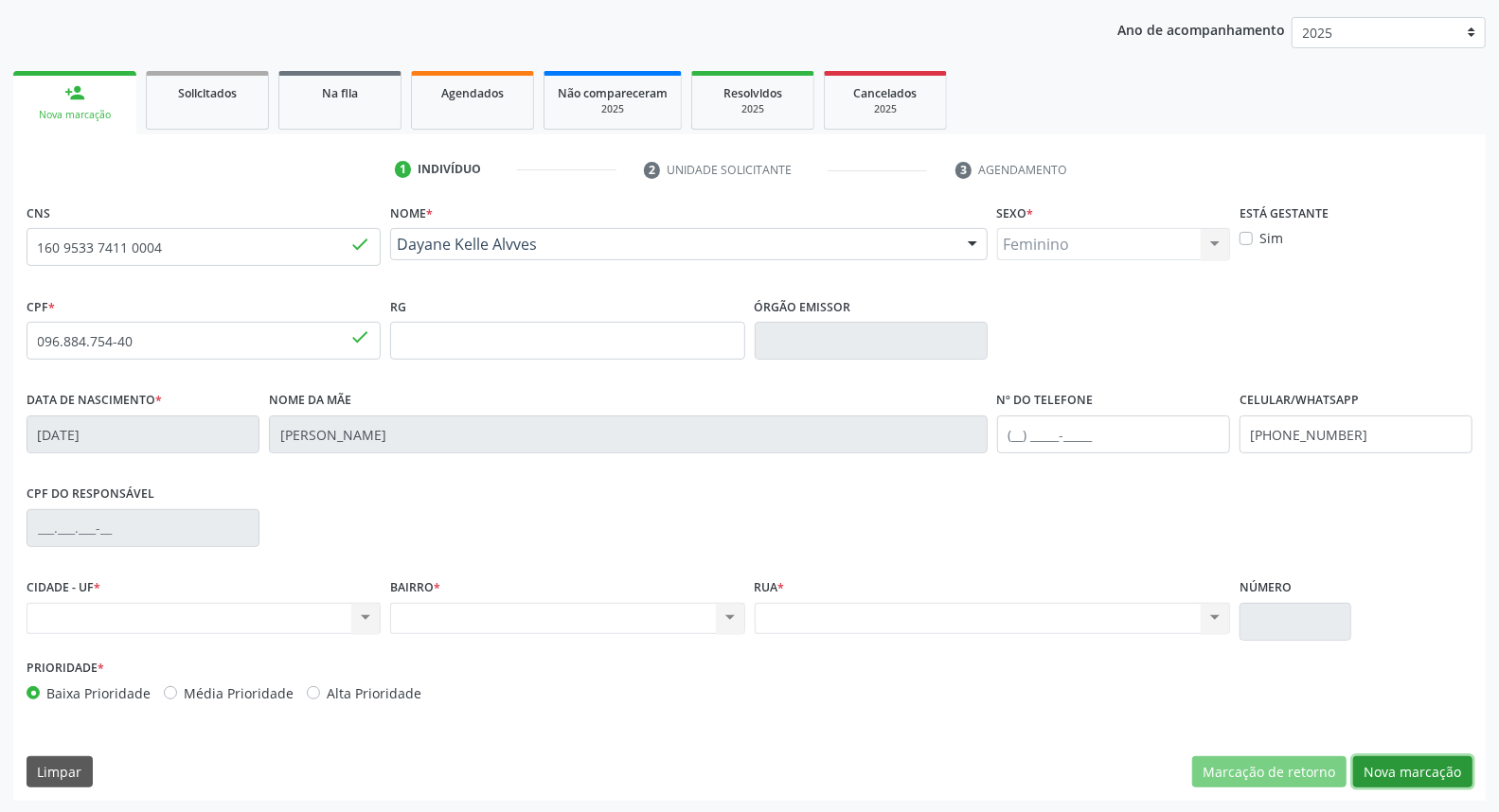
drag, startPoint x: 1377, startPoint y: 763, endPoint x: 1266, endPoint y: 654, distance: 155.6
click at [1375, 756] on button "Nova marcação" at bounding box center [1412, 772] width 119 height 32
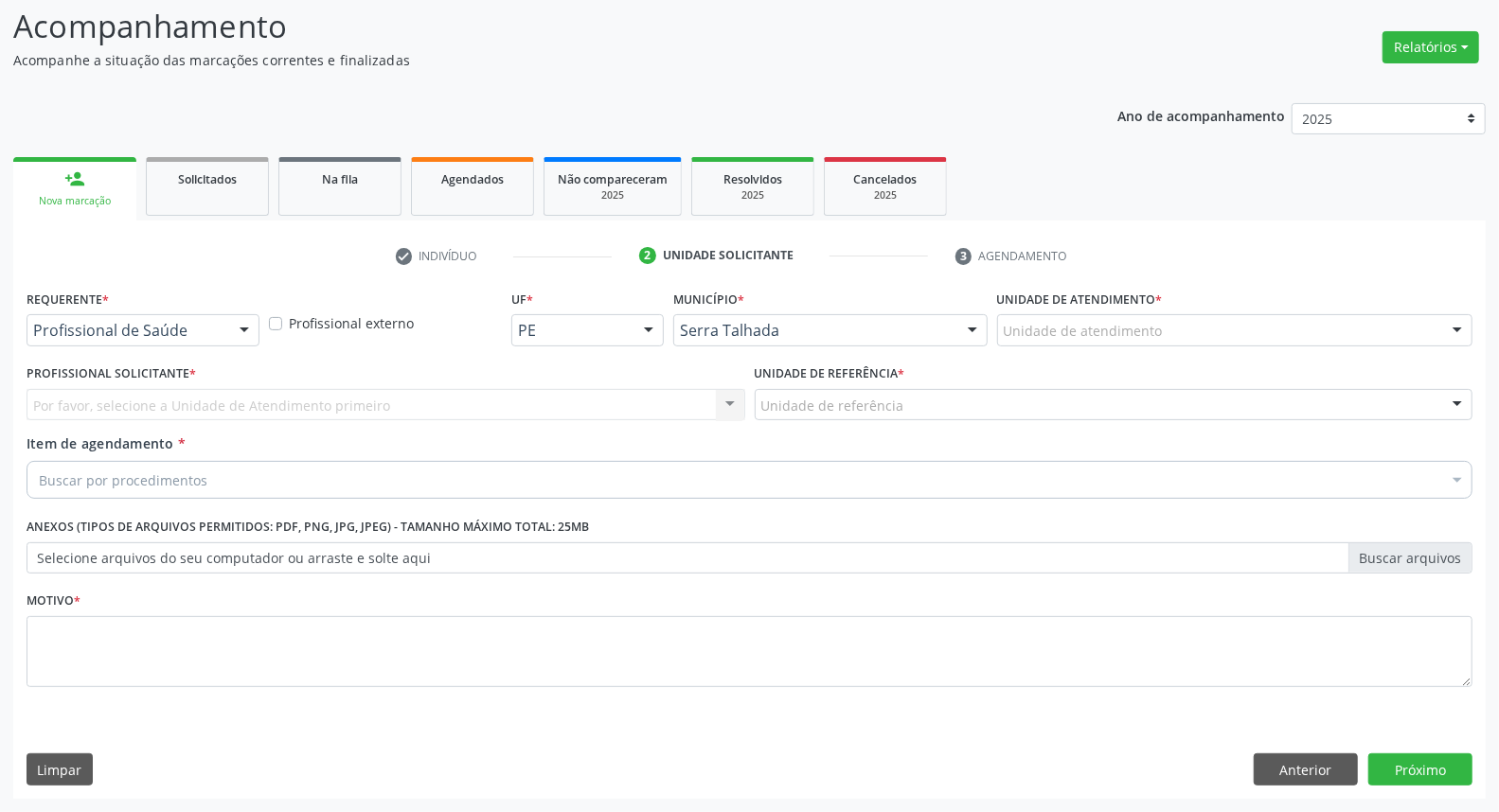
scroll to position [125, 0]
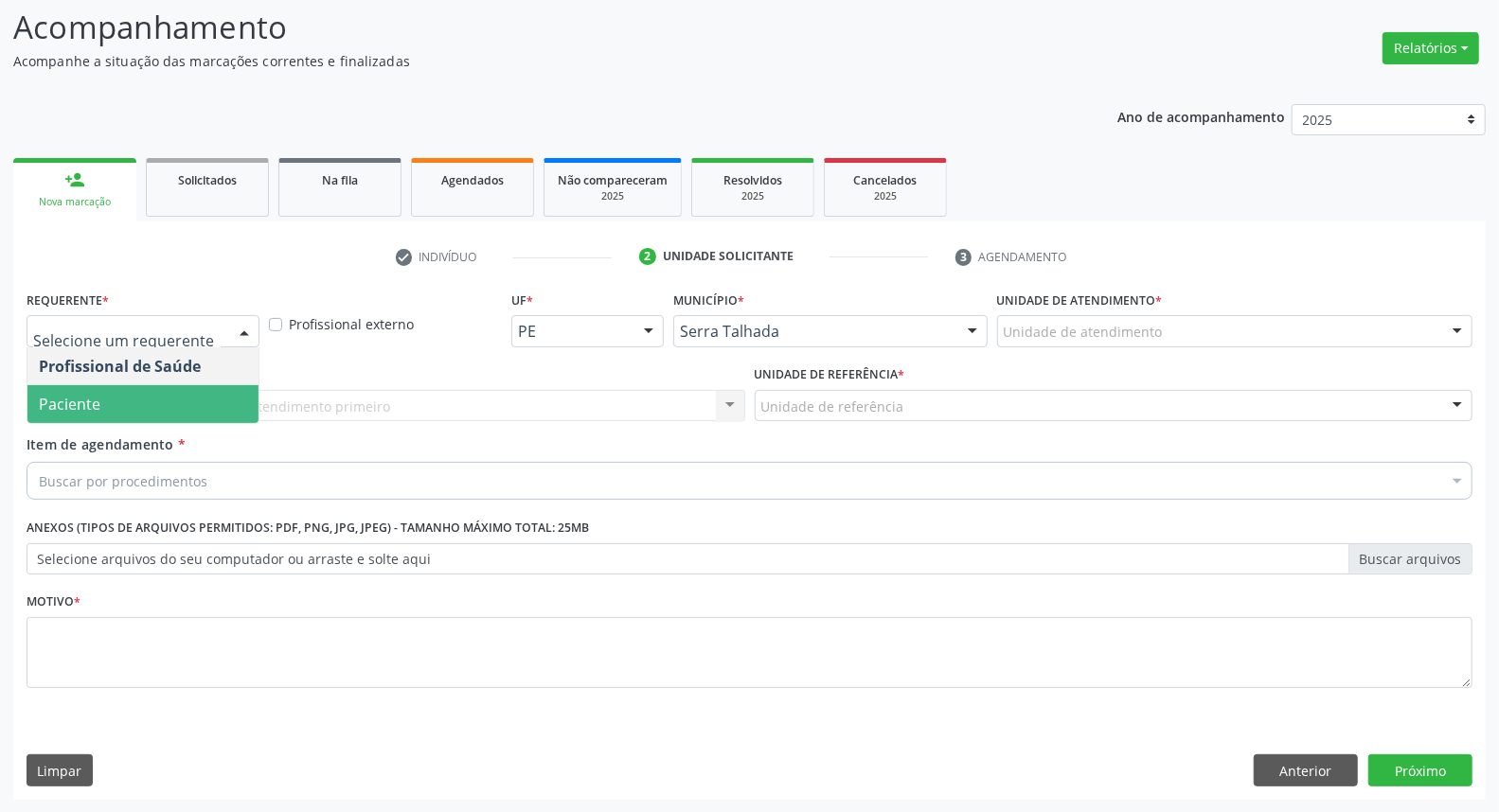
click at [154, 401] on span "Paciente" at bounding box center [143, 404] width 231 height 38
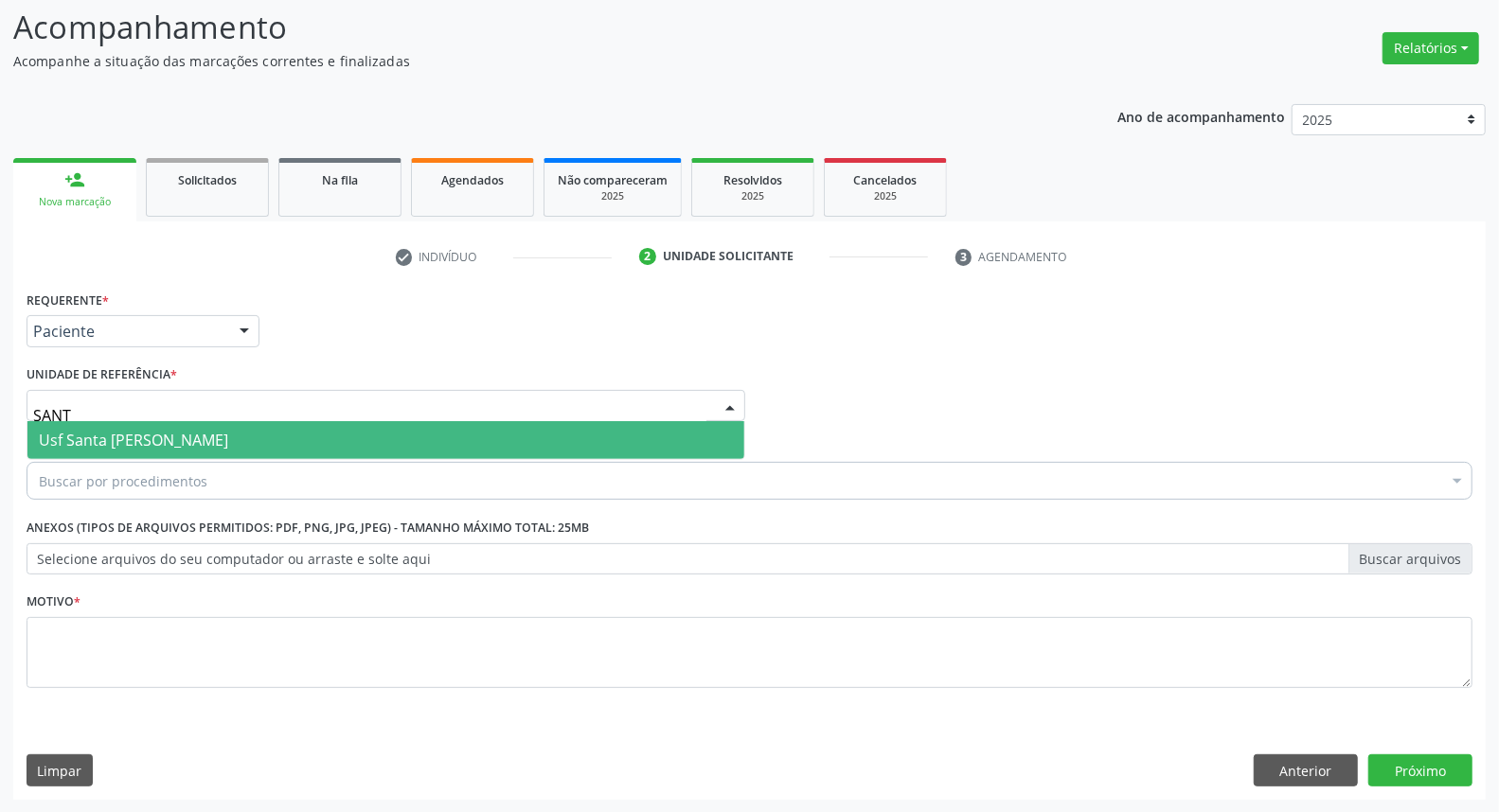
type input "SANTA"
click at [146, 440] on span "Usf Santa [PERSON_NAME]" at bounding box center [134, 439] width 189 height 20
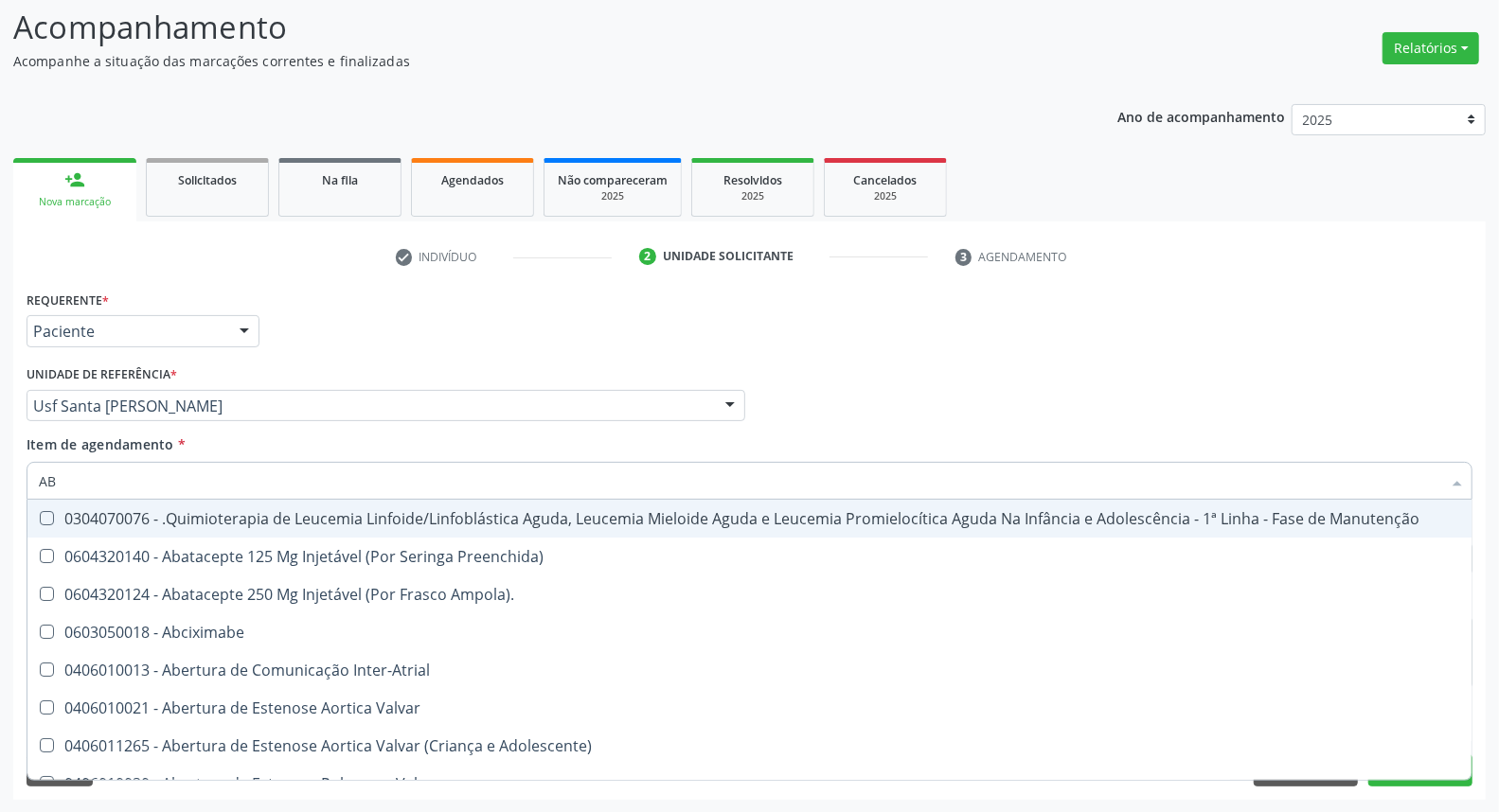
type input "ABO"
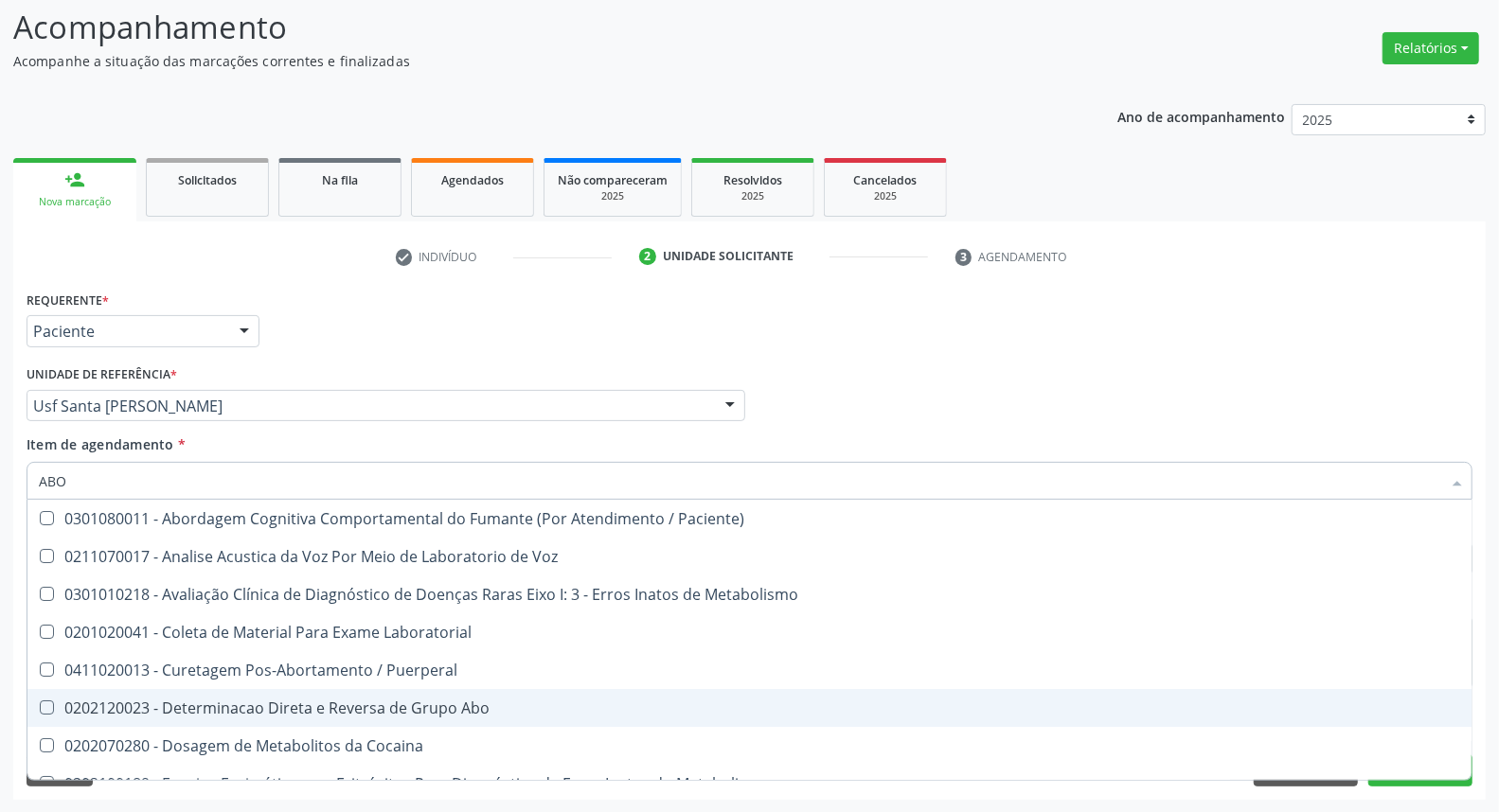
click at [315, 711] on div "0202120023 - Determinacao Direta e Reversa de Grupo Abo" at bounding box center [763, 708] width 1448 height 16
checkbox Abo "true"
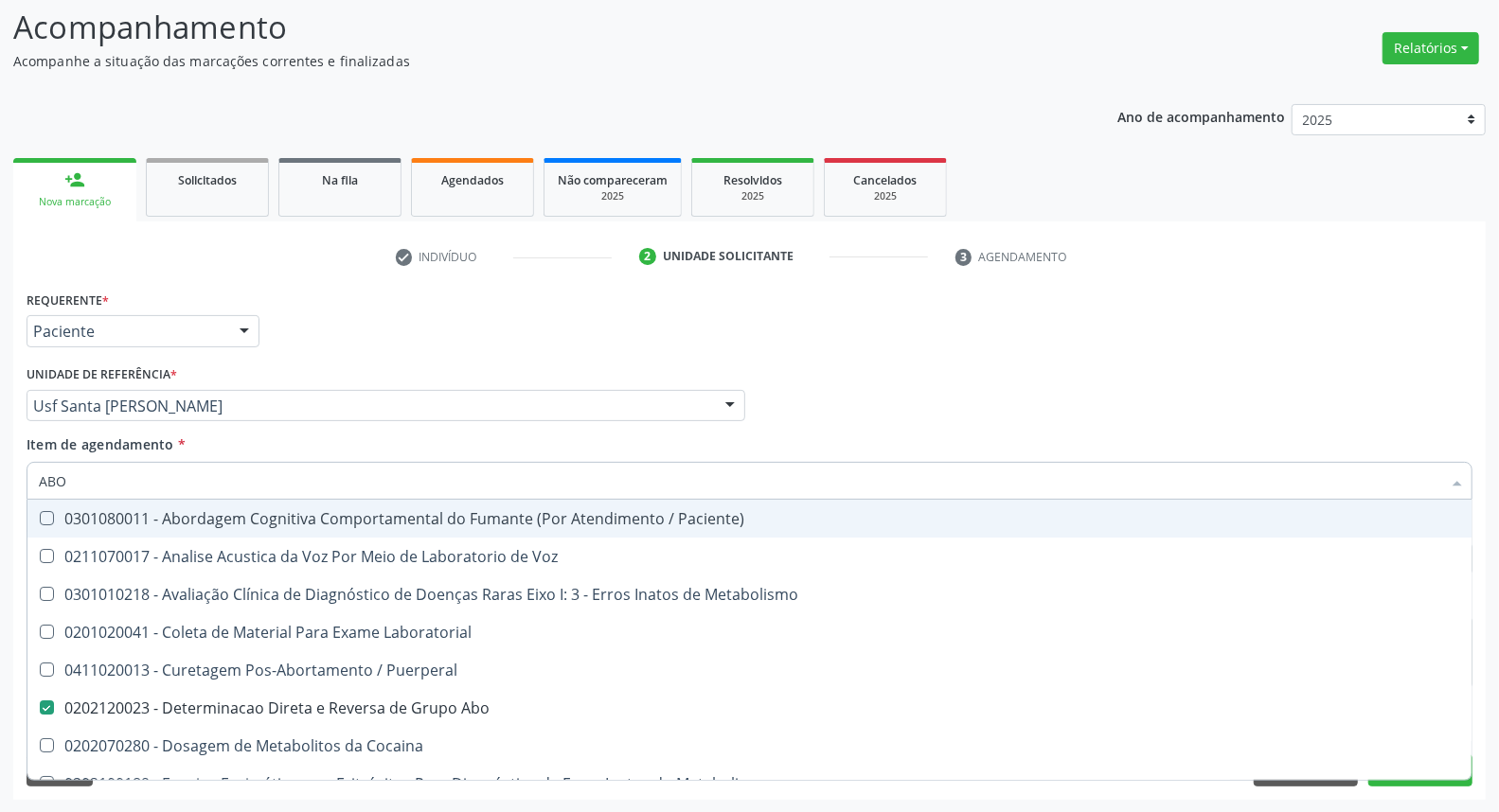
drag, startPoint x: 93, startPoint y: 487, endPoint x: 0, endPoint y: 457, distance: 97.7
click at [0, 461] on div "Acompanhamento Acompanhe a situação das marcações correntes e finalizadas Relat…" at bounding box center [749, 396] width 1499 height 833
type input "UR"
checkbox Abo "false"
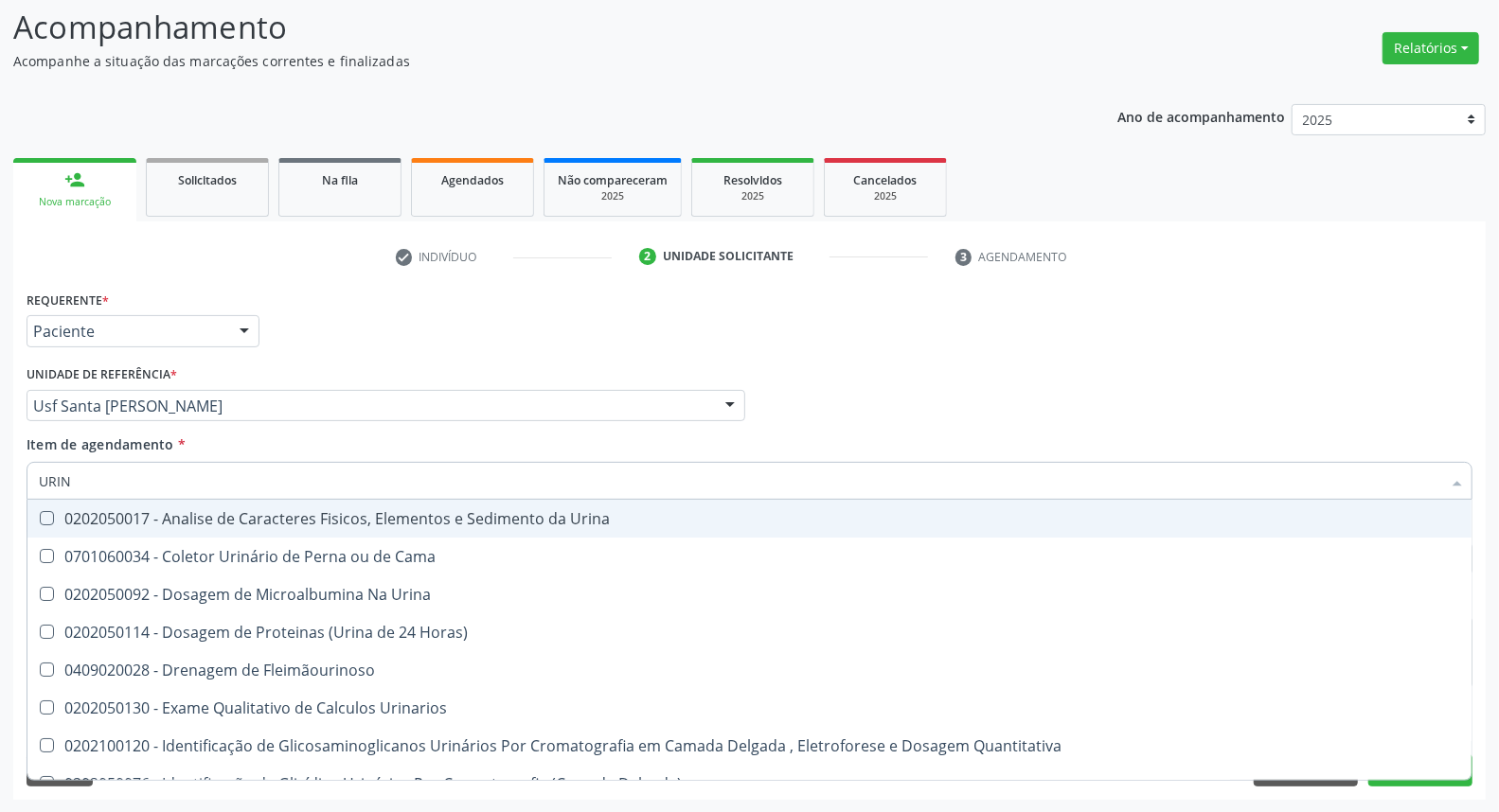
type input "URINA"
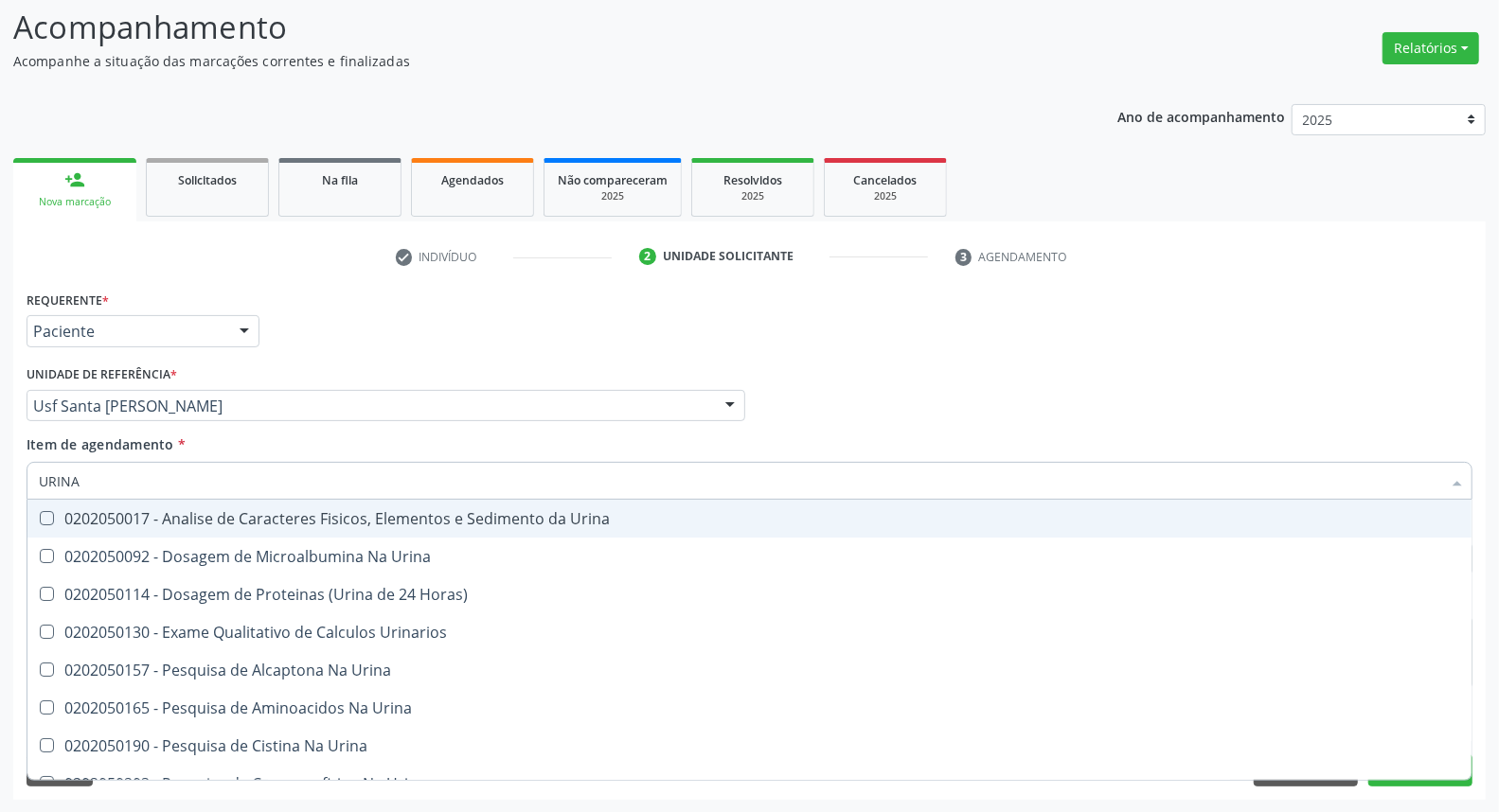
drag, startPoint x: 53, startPoint y: 514, endPoint x: 95, endPoint y: 477, distance: 56.0
click at [58, 512] on div "0202050017 - Analise de Caracteres Fisicos, Elementos e Sedimento da Urina" at bounding box center [749, 518] width 1421 height 16
checkbox Urina "true"
drag, startPoint x: 86, startPoint y: 470, endPoint x: 0, endPoint y: 461, distance: 86.5
click at [0, 462] on div "Acompanhamento Acompanhe a situação das marcações correntes e finalizadas Relat…" at bounding box center [749, 396] width 1499 height 833
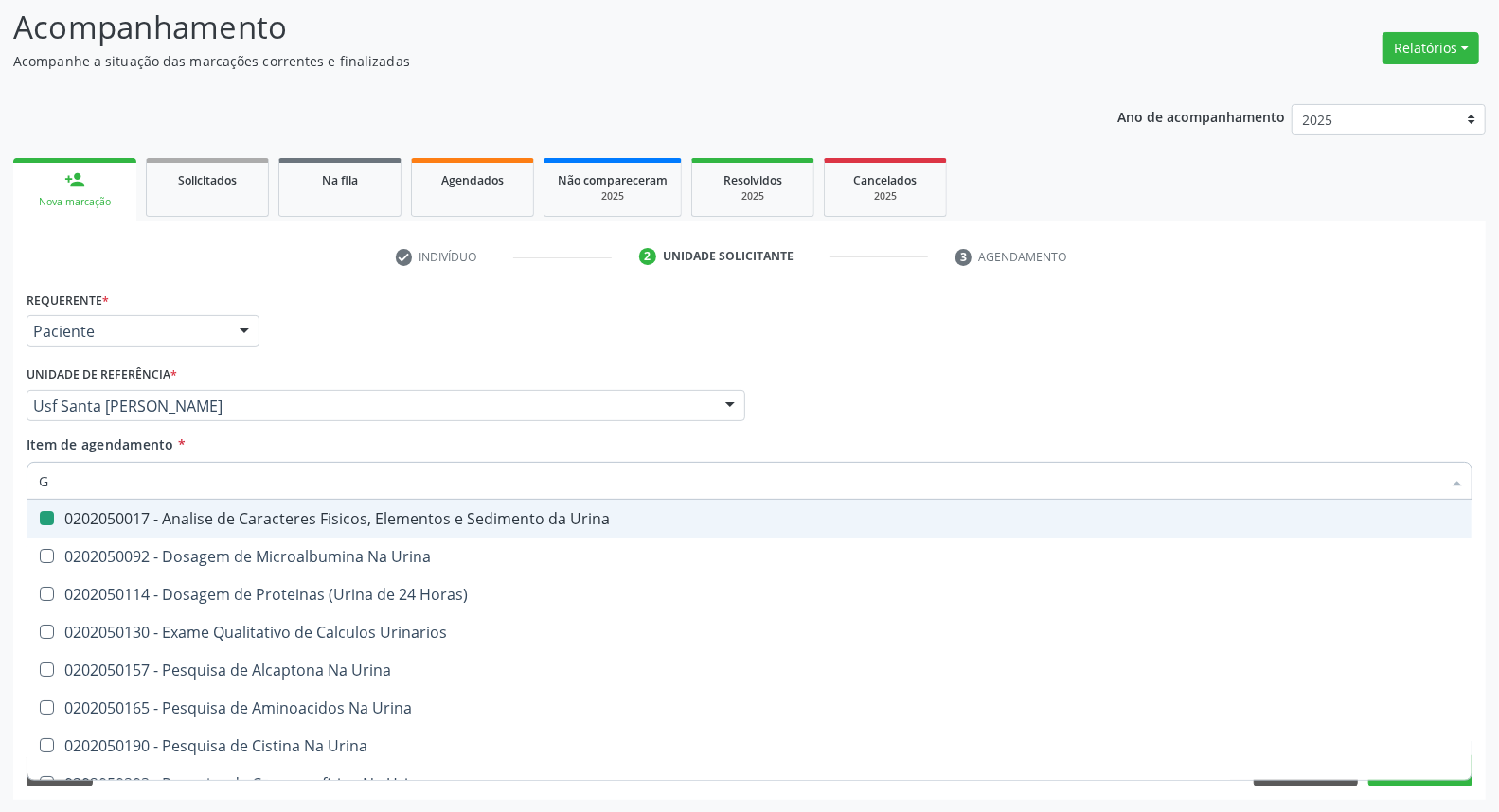
type input "GL"
checkbox Urina "false"
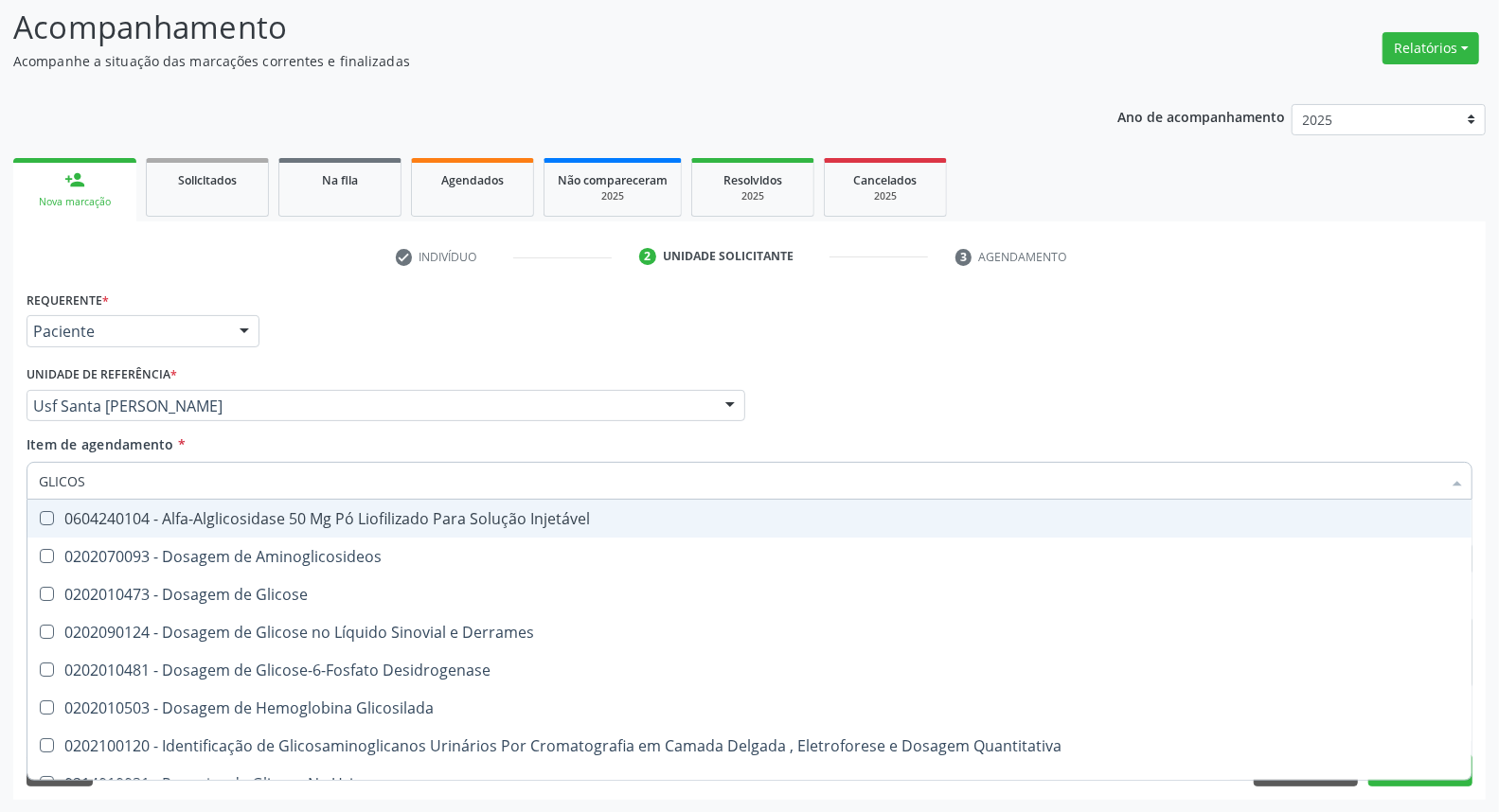
type input "GLICOSE"
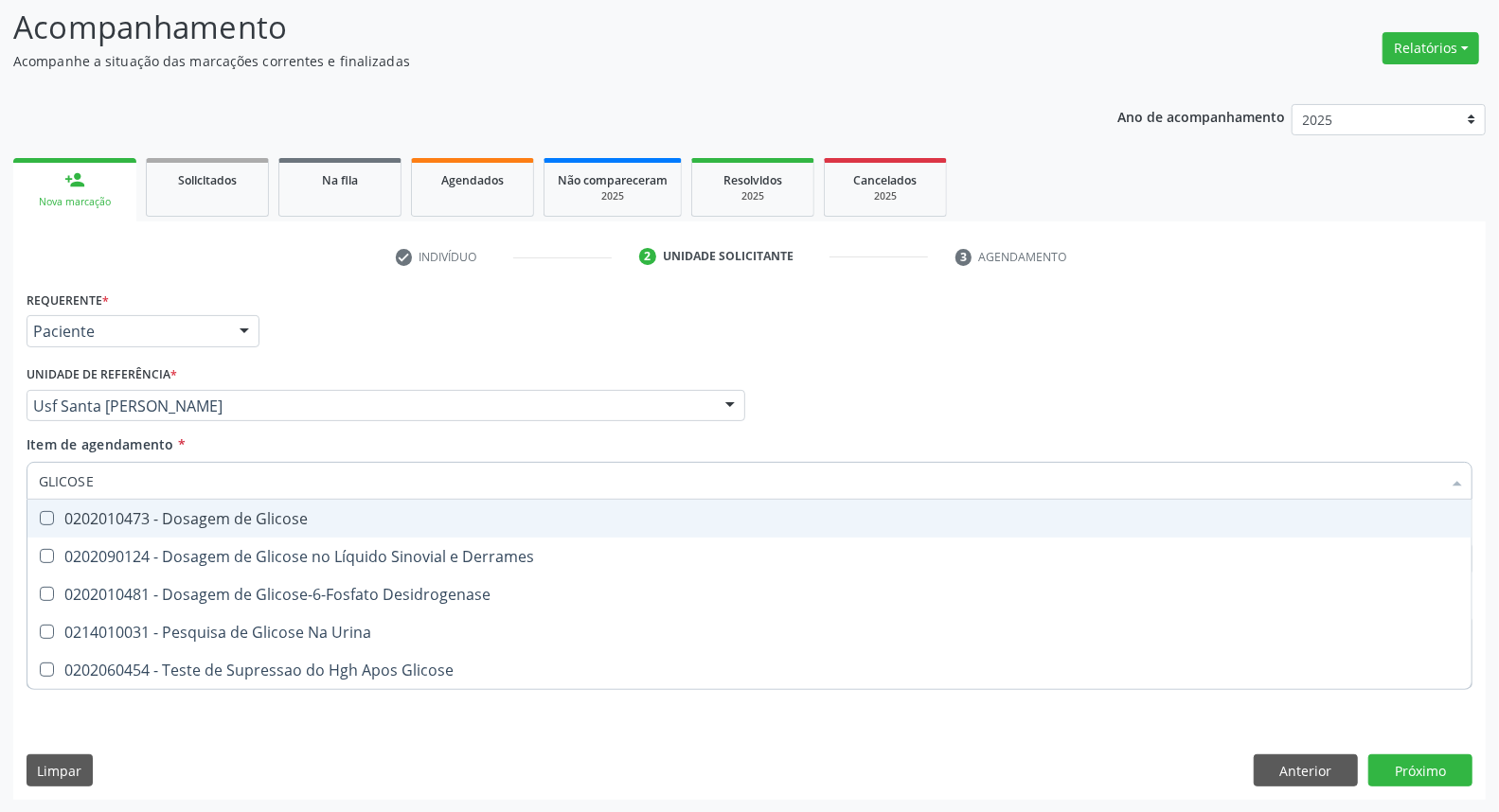
drag, startPoint x: 107, startPoint y: 516, endPoint x: 109, endPoint y: 492, distance: 24.1
click at [108, 506] on span "0202010473 - Dosagem de Glicose" at bounding box center [749, 518] width 1443 height 38
checkbox Glicose "true"
drag, startPoint x: 109, startPoint y: 475, endPoint x: 0, endPoint y: 468, distance: 109.2
click at [0, 469] on div "Acompanhamento Acompanhe a situação das marcações correntes e finalizadas Relat…" at bounding box center [749, 396] width 1499 height 833
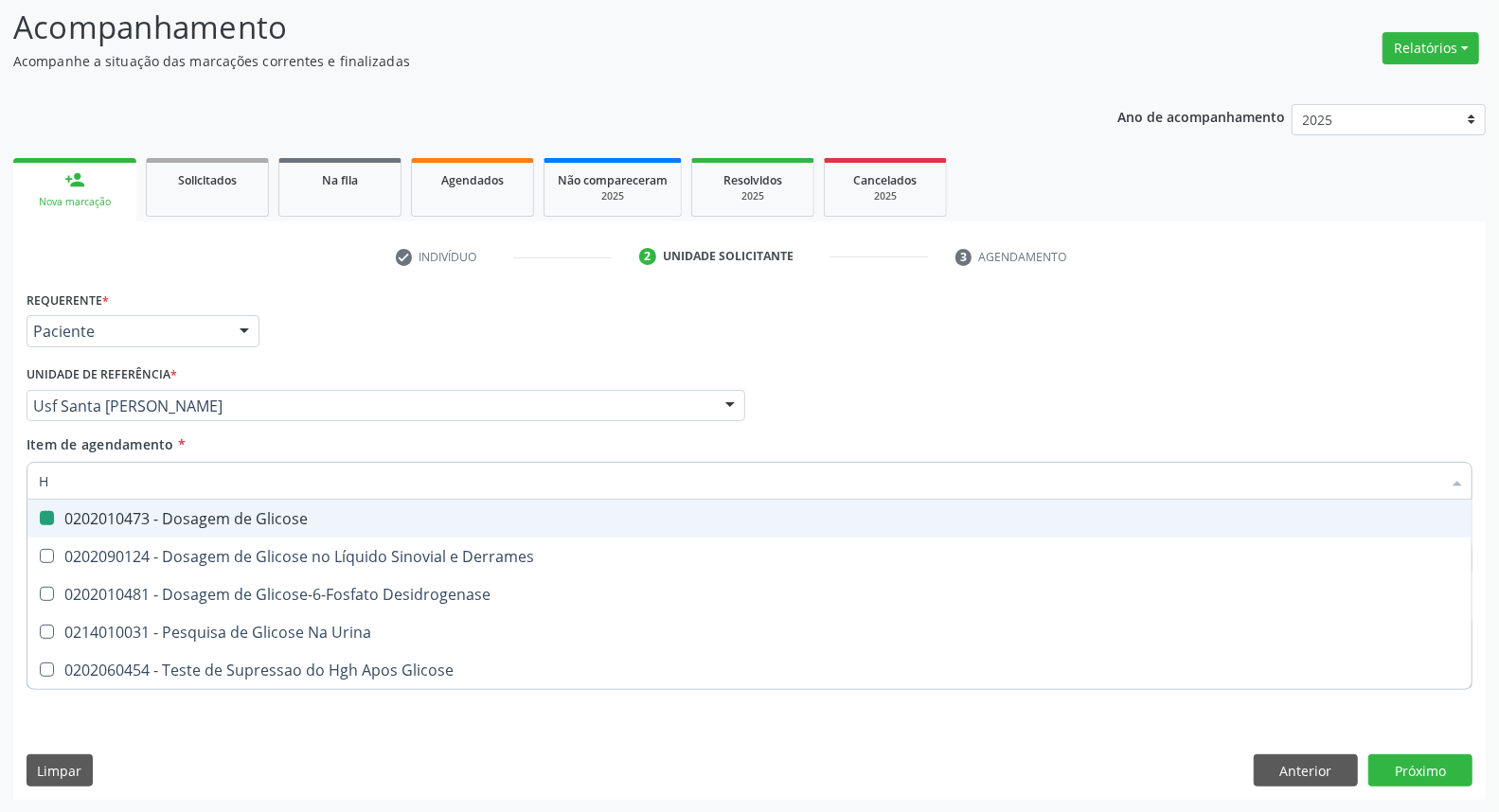
type input "HE"
checkbox Glicose "false"
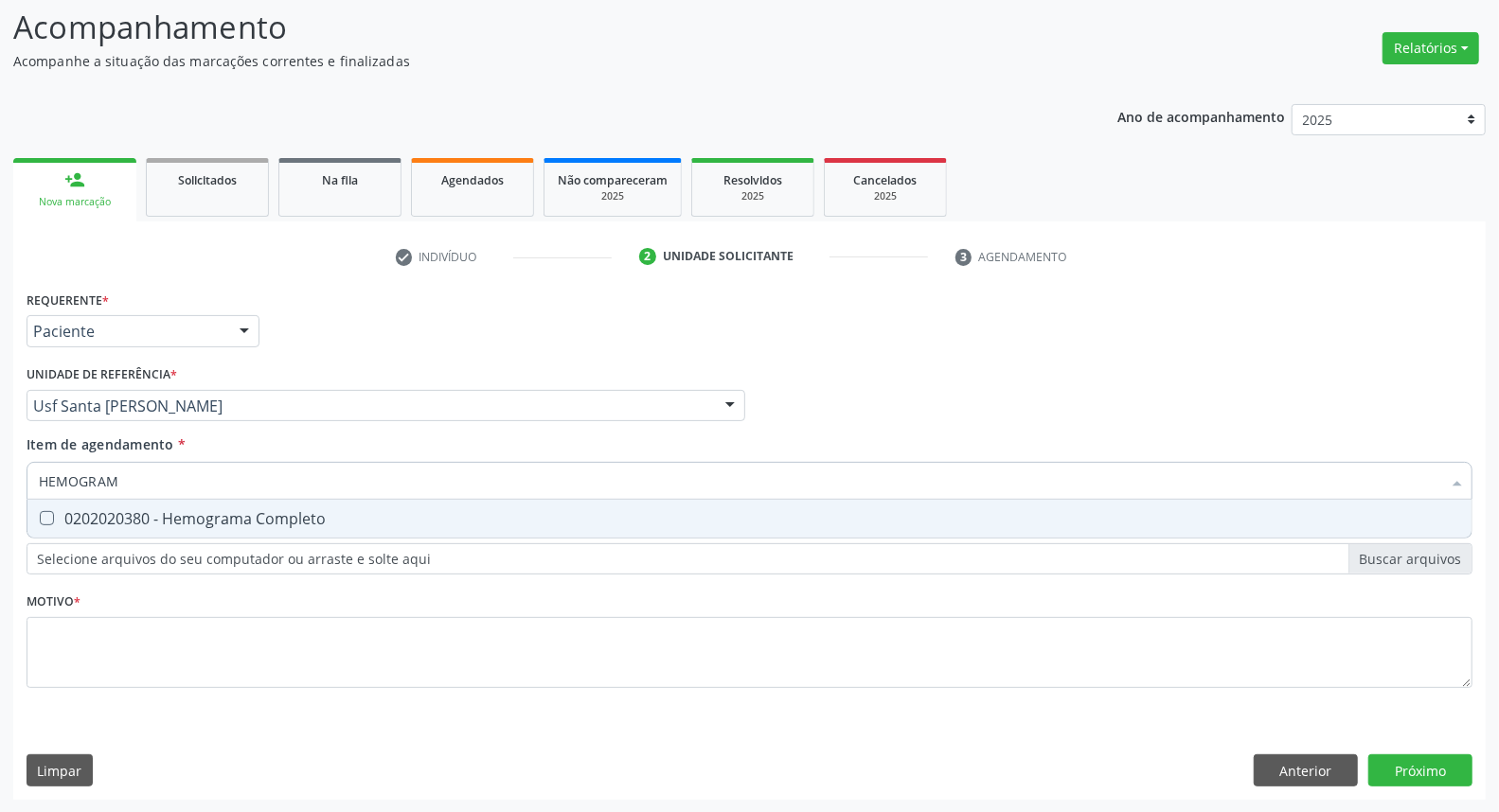
type input "HEMOGRAMA"
drag, startPoint x: 69, startPoint y: 522, endPoint x: 146, endPoint y: 508, distance: 78.3
click at [70, 520] on div "0202020380 - Hemograma Completo" at bounding box center [749, 518] width 1421 height 16
checkbox Completo "true"
click at [0, 449] on div "Acompanhamento Acompanhe a situação das marcações correntes e finalizadas Relat…" at bounding box center [749, 396] width 1499 height 833
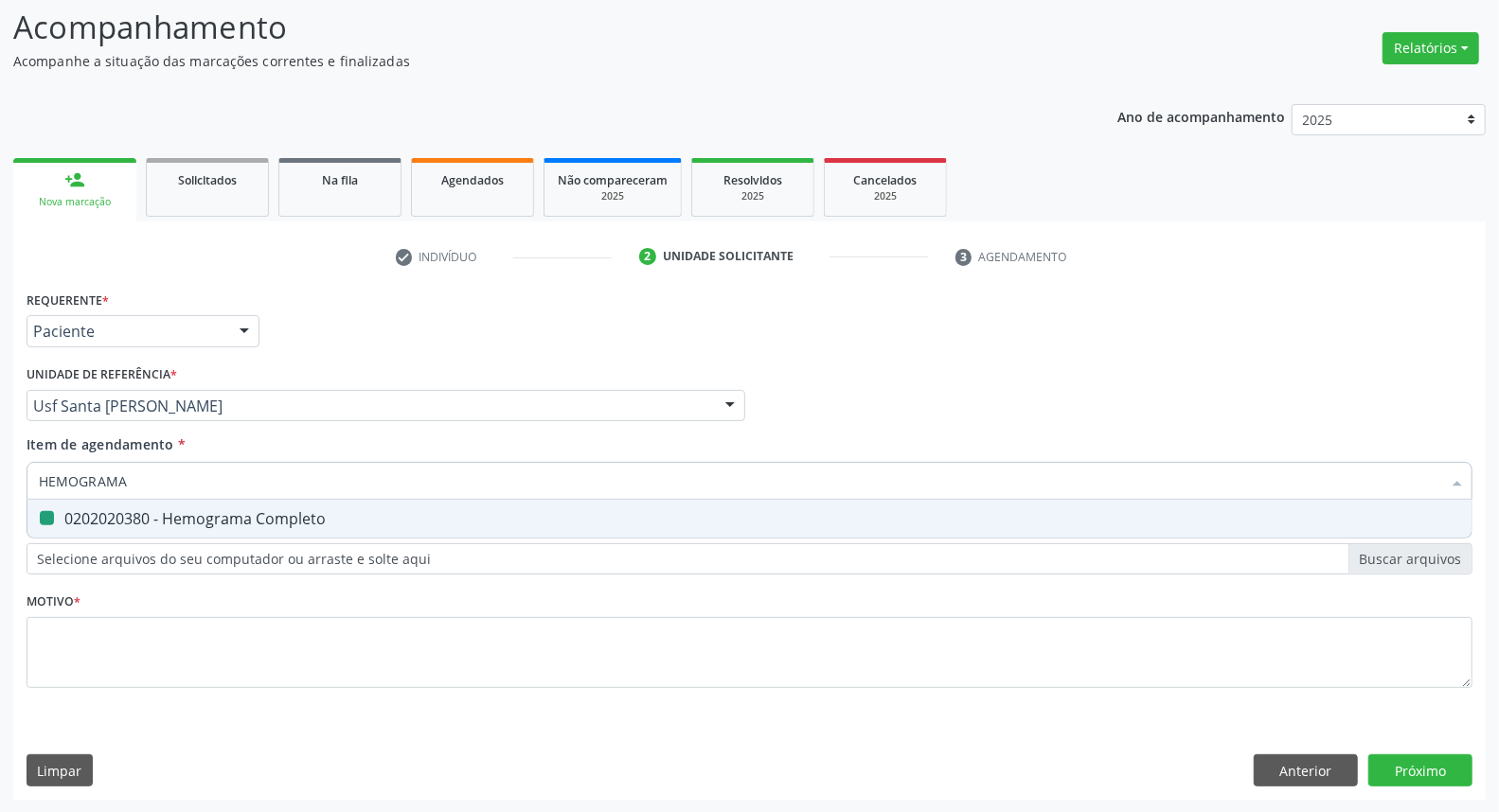
type input "I"
checkbox Completo "false"
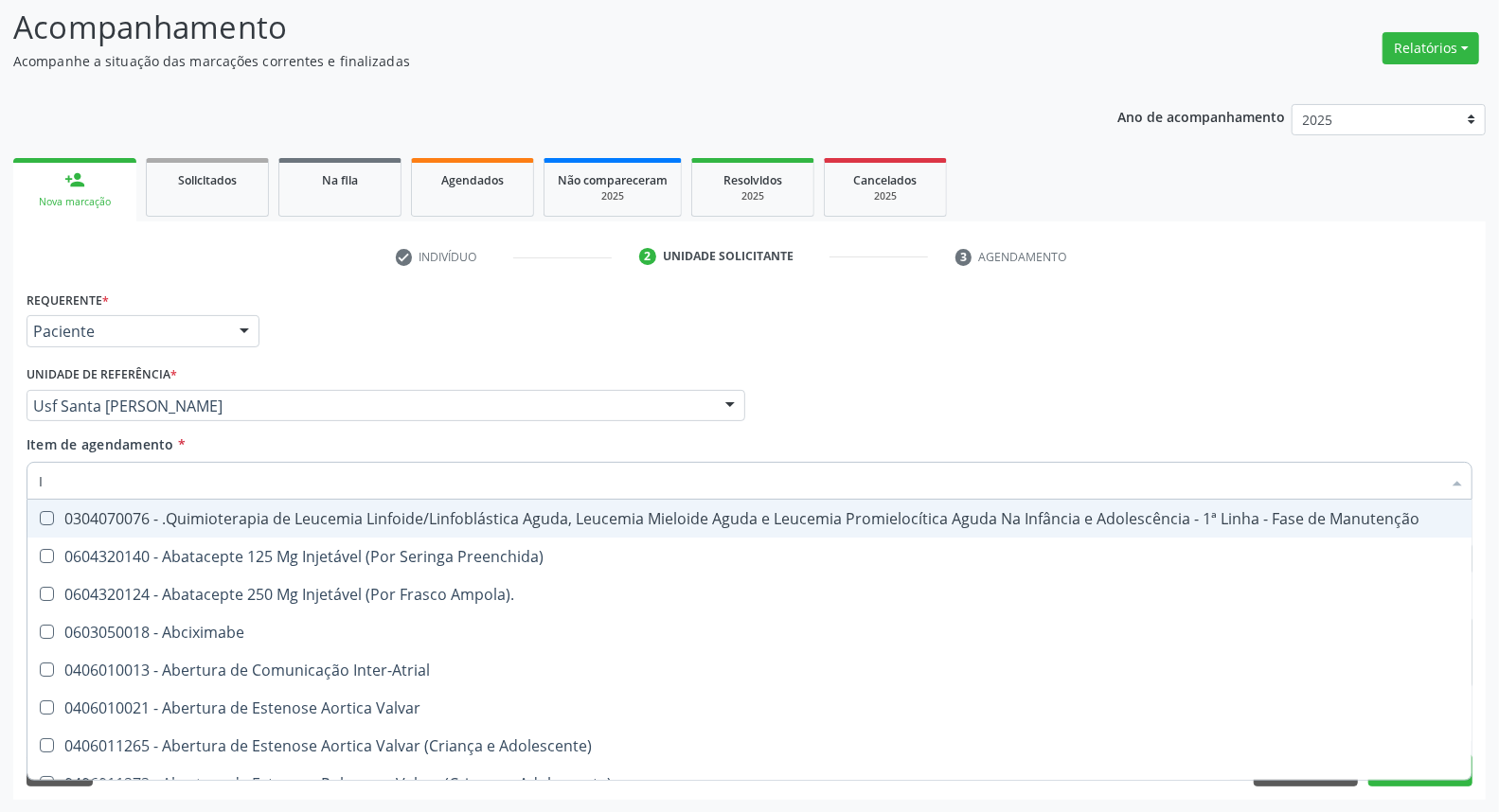
type input "IG"
checkbox Urina "false"
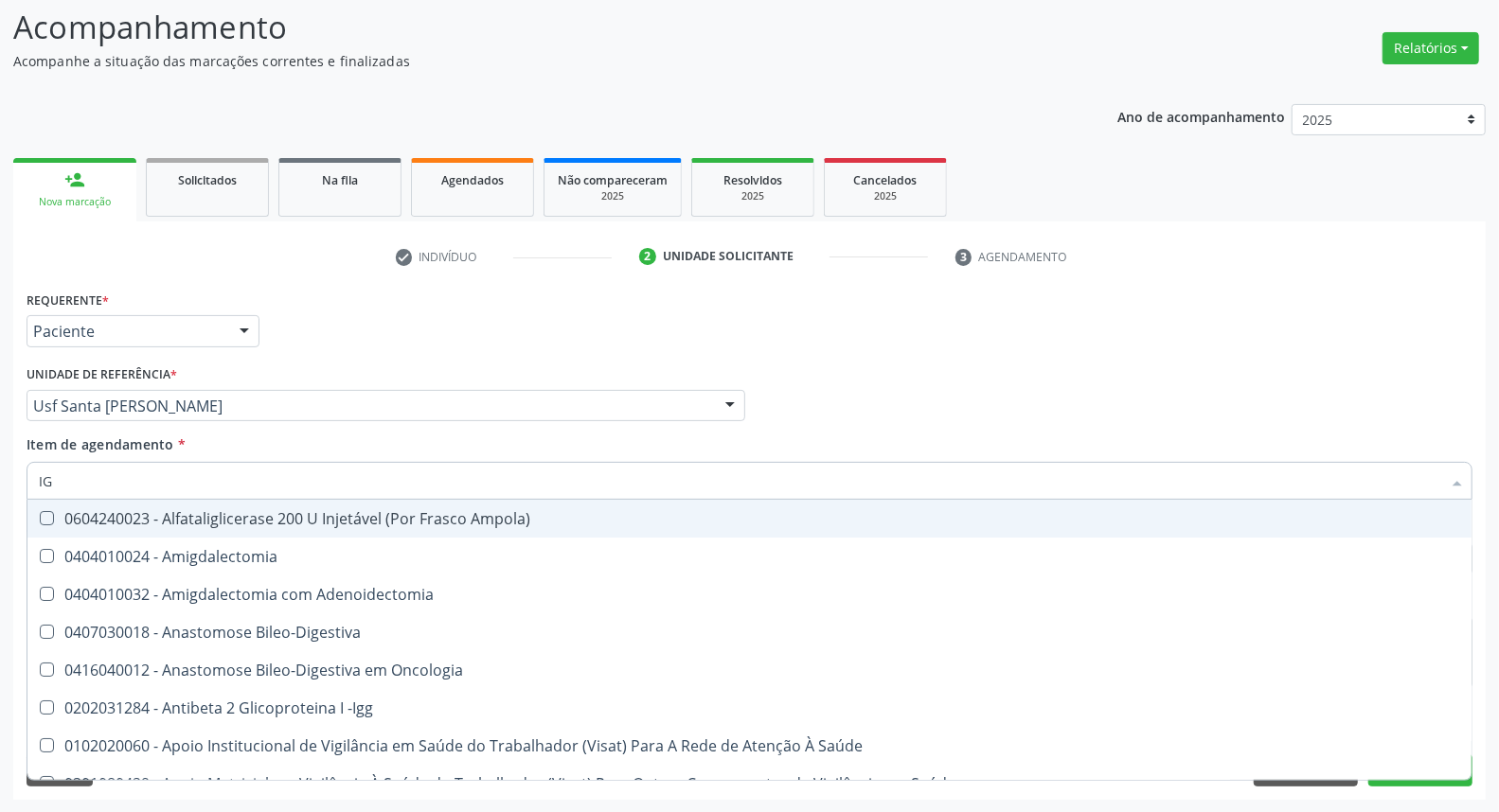
type input "I"
checkbox Oncologia "true"
checkbox Oncologia "false"
checkbox Retossigmoidoscopia "true"
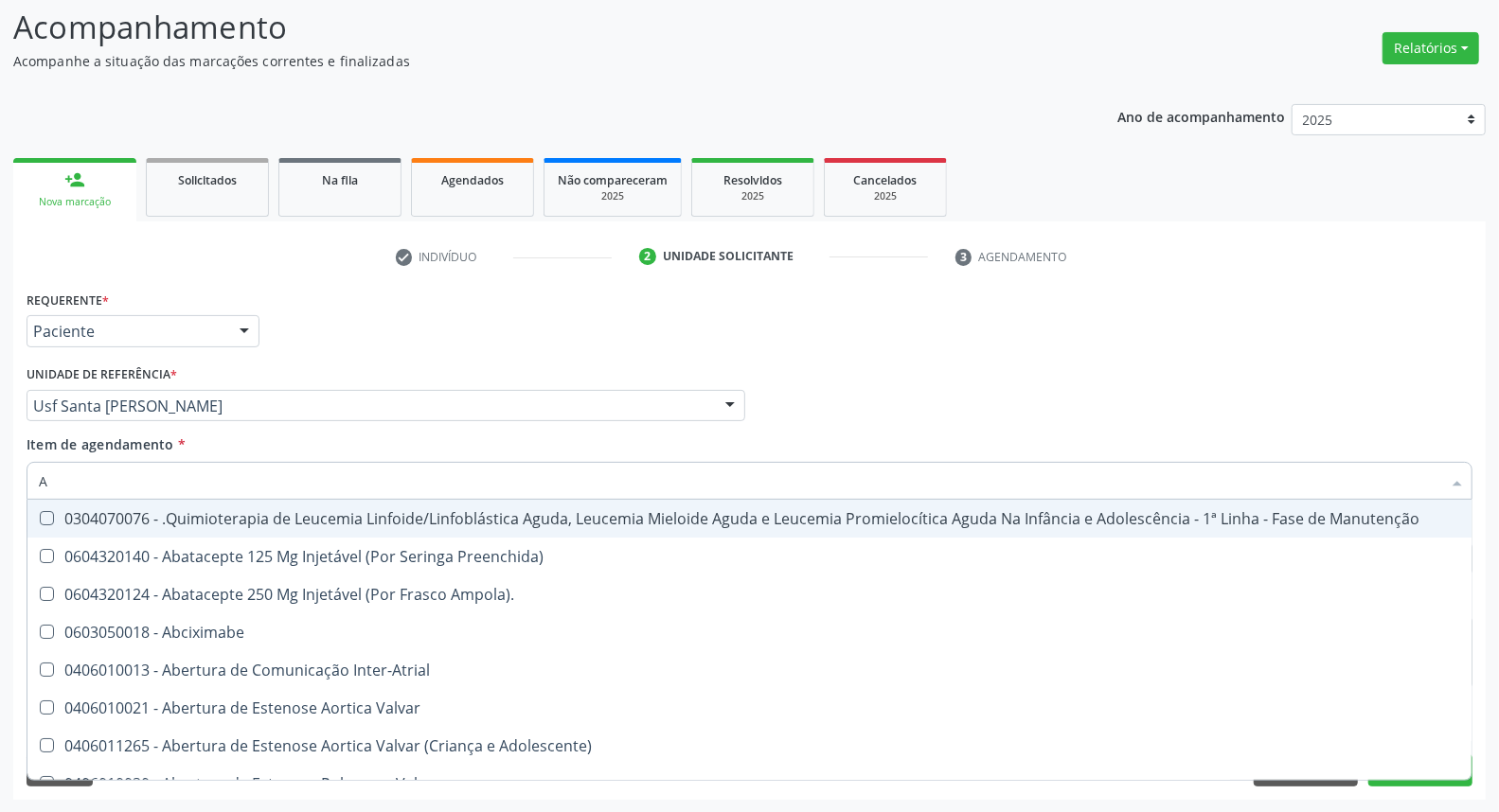
type input "AN"
checkbox Quadril "true"
checkbox Urina "false"
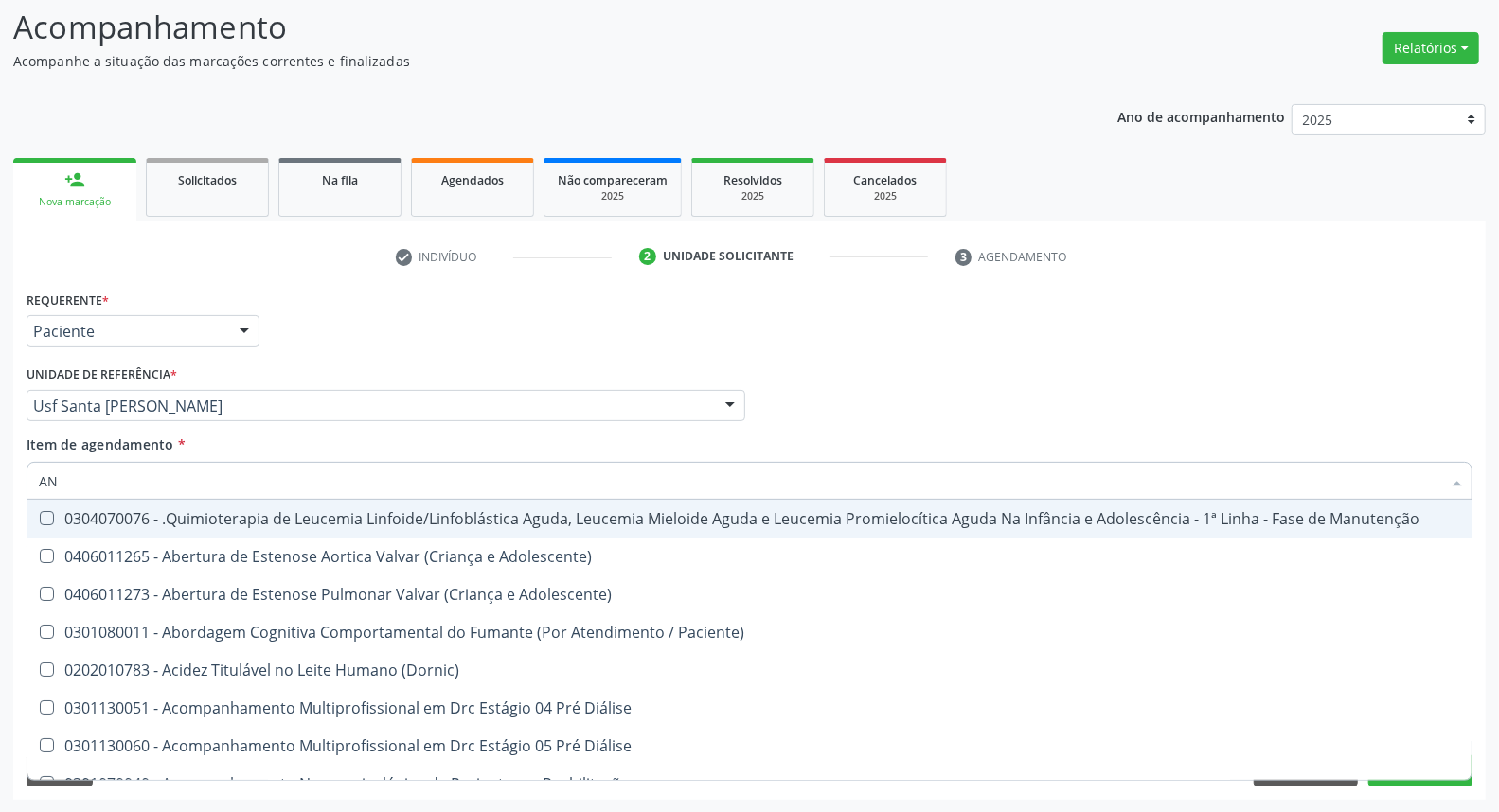
type input "ANT"
checkbox Urina "false"
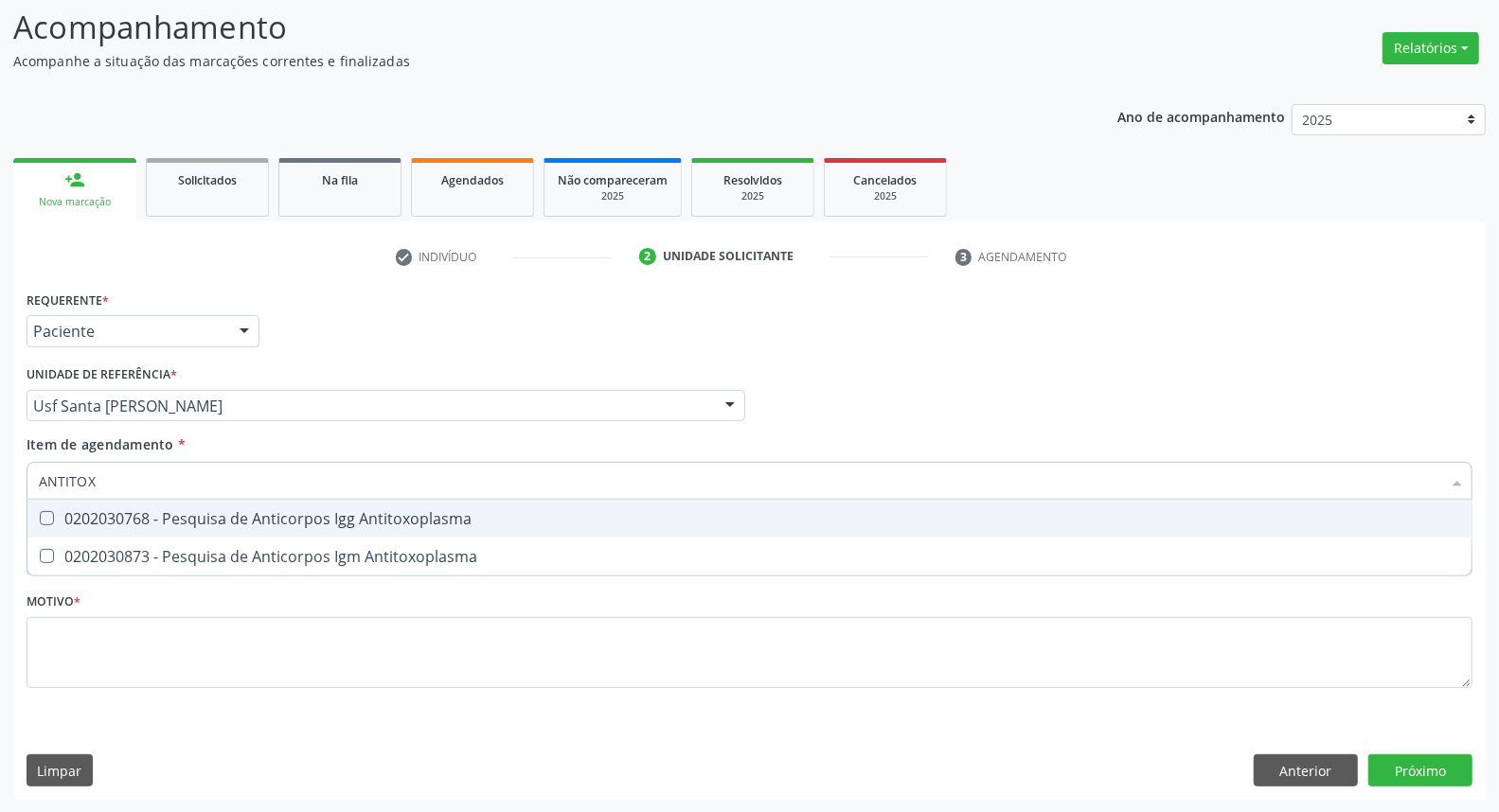
type input "ANTITOXO"
drag, startPoint x: 74, startPoint y: 510, endPoint x: 77, endPoint y: 550, distance: 40.1
click at [74, 514] on div "0202030768 - Pesquisa de Anticorpos Igg Antitoxoplasma" at bounding box center [749, 518] width 1421 height 16
checkbox Antitoxoplasma "true"
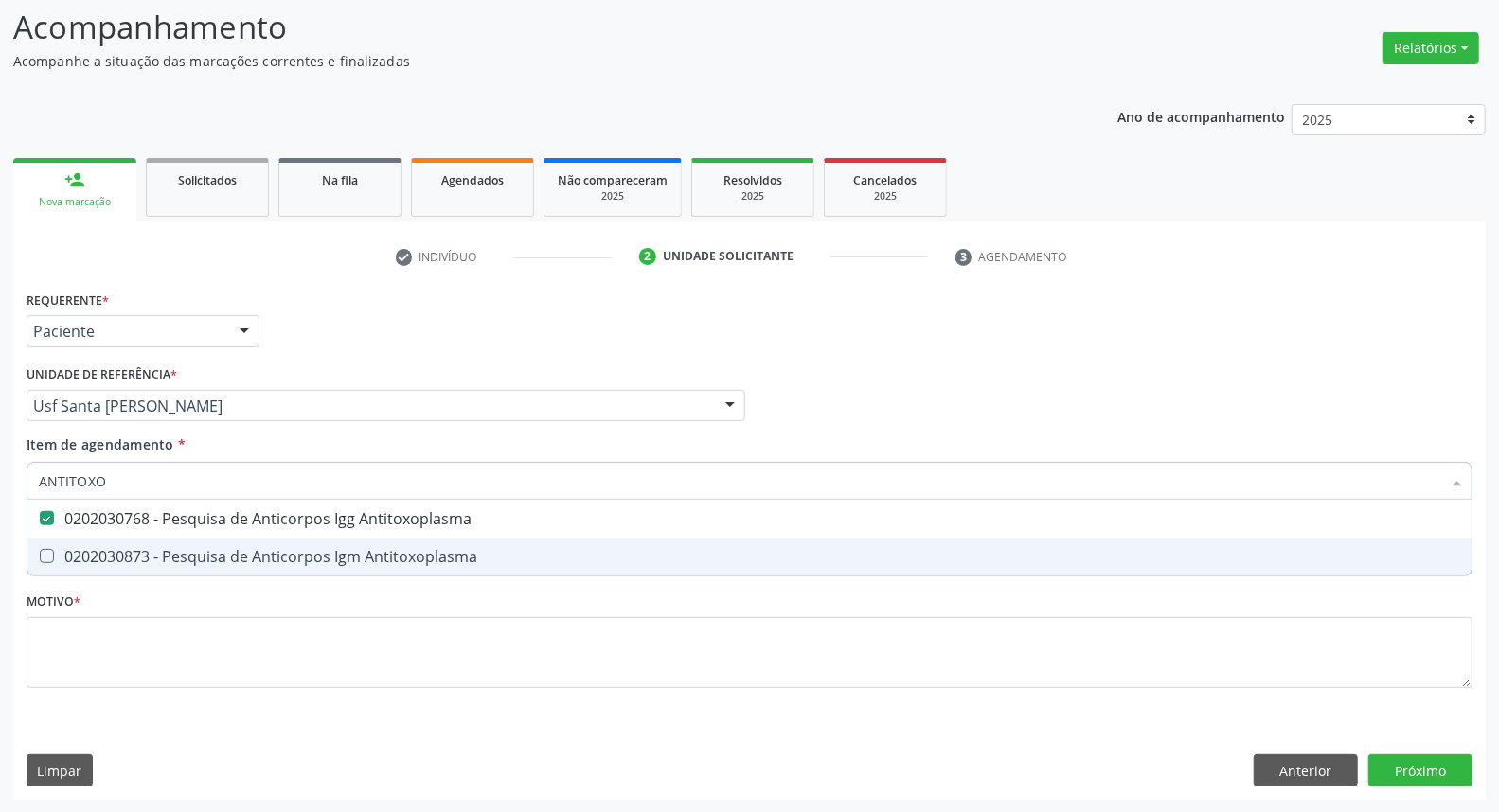
drag, startPoint x: 77, startPoint y: 550, endPoint x: 102, endPoint y: 484, distance: 70.6
click at [78, 542] on span "0202030873 - Pesquisa de Anticorpos Igm Antitoxoplasma" at bounding box center [749, 556] width 1443 height 38
checkbox Antitoxoplasma "true"
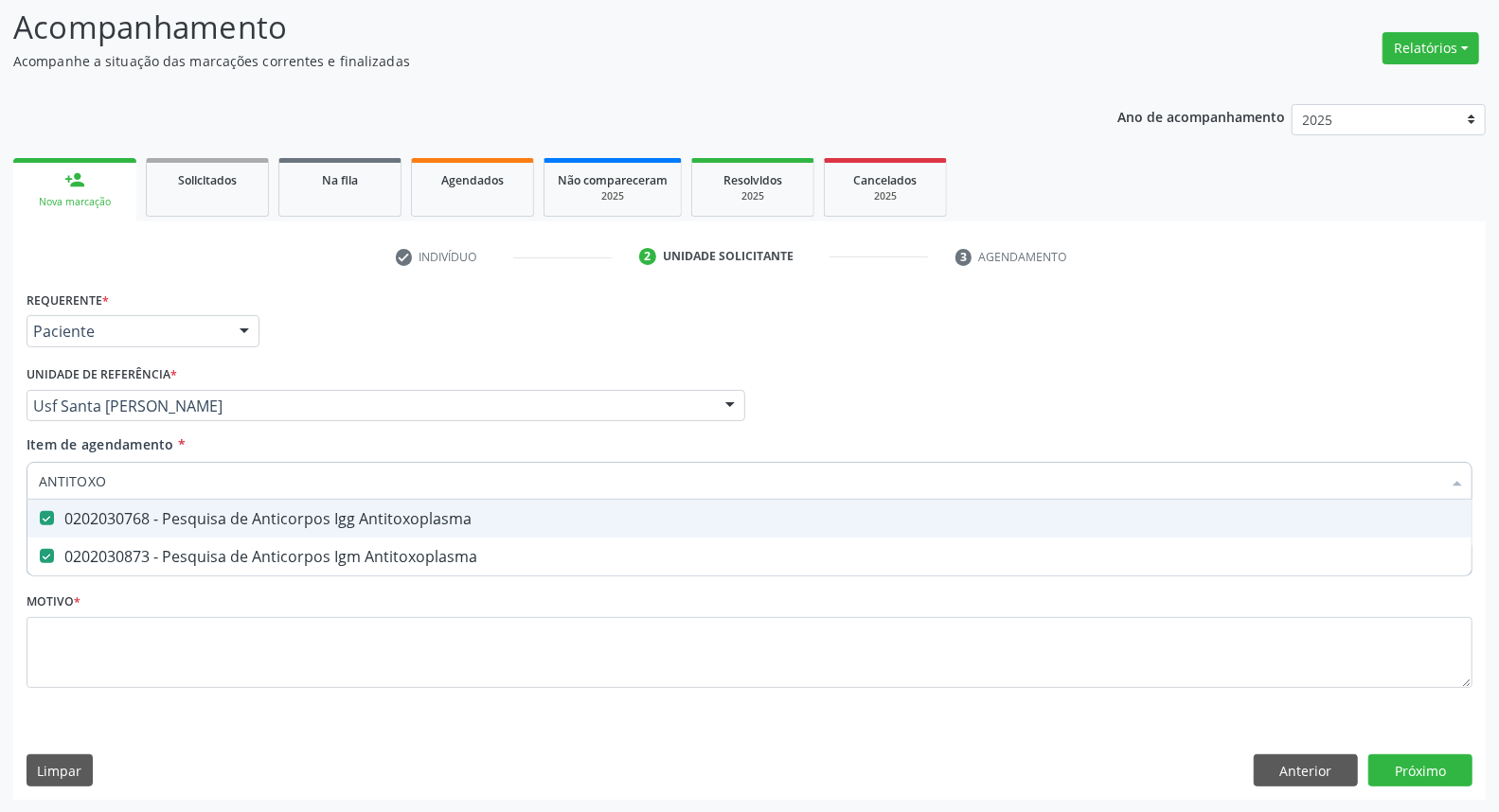
drag, startPoint x: 91, startPoint y: 482, endPoint x: 0, endPoint y: 450, distance: 96.5
click at [0, 450] on div "Acompanhamento Acompanhe a situação das marcações correntes e finalizadas Relat…" at bounding box center [749, 396] width 1499 height 833
type input "FA"
checkbox Antitoxoplasma "false"
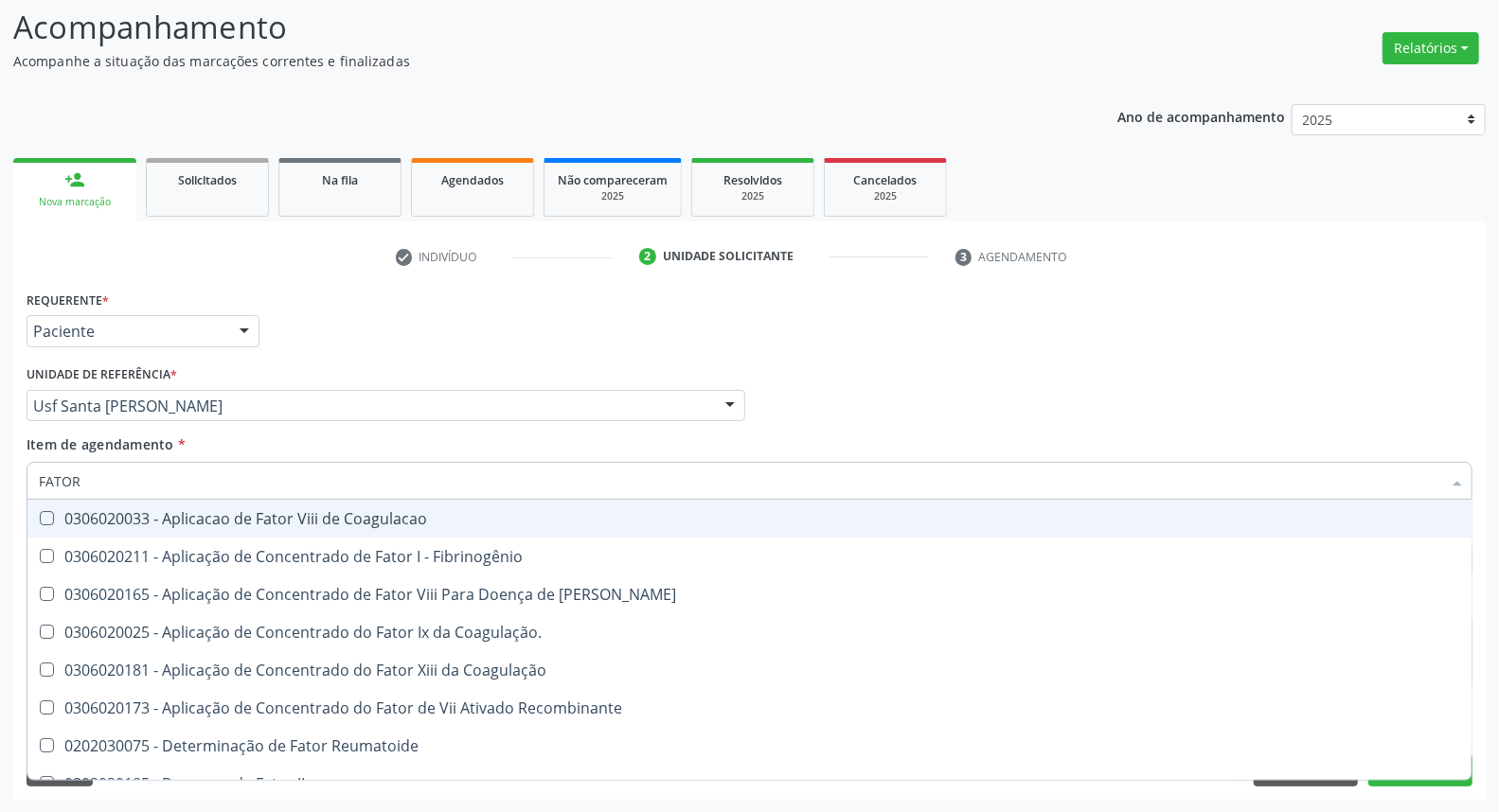
type input "FATOR R"
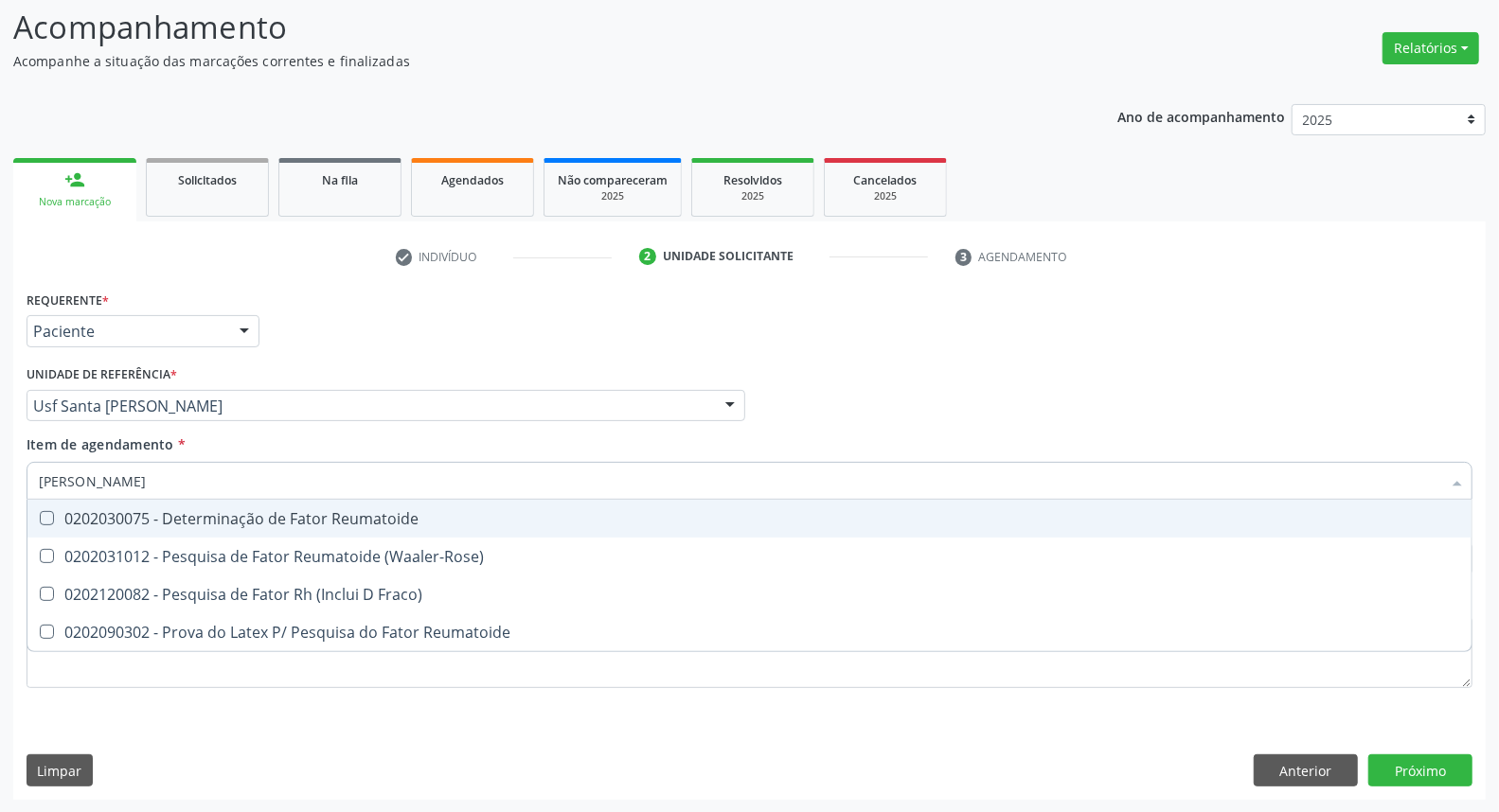
drag, startPoint x: 93, startPoint y: 518, endPoint x: 106, endPoint y: 480, distance: 40.2
click at [93, 511] on div "0202030075 - Determinação de Fator Reumatoide" at bounding box center [749, 518] width 1421 height 16
checkbox Reumatoide "true"
drag, startPoint x: 108, startPoint y: 477, endPoint x: 0, endPoint y: 447, distance: 112.1
click at [0, 448] on div "Acompanhamento Acompanhe a situação das marcações correntes e finalizadas Relat…" at bounding box center [749, 396] width 1499 height 833
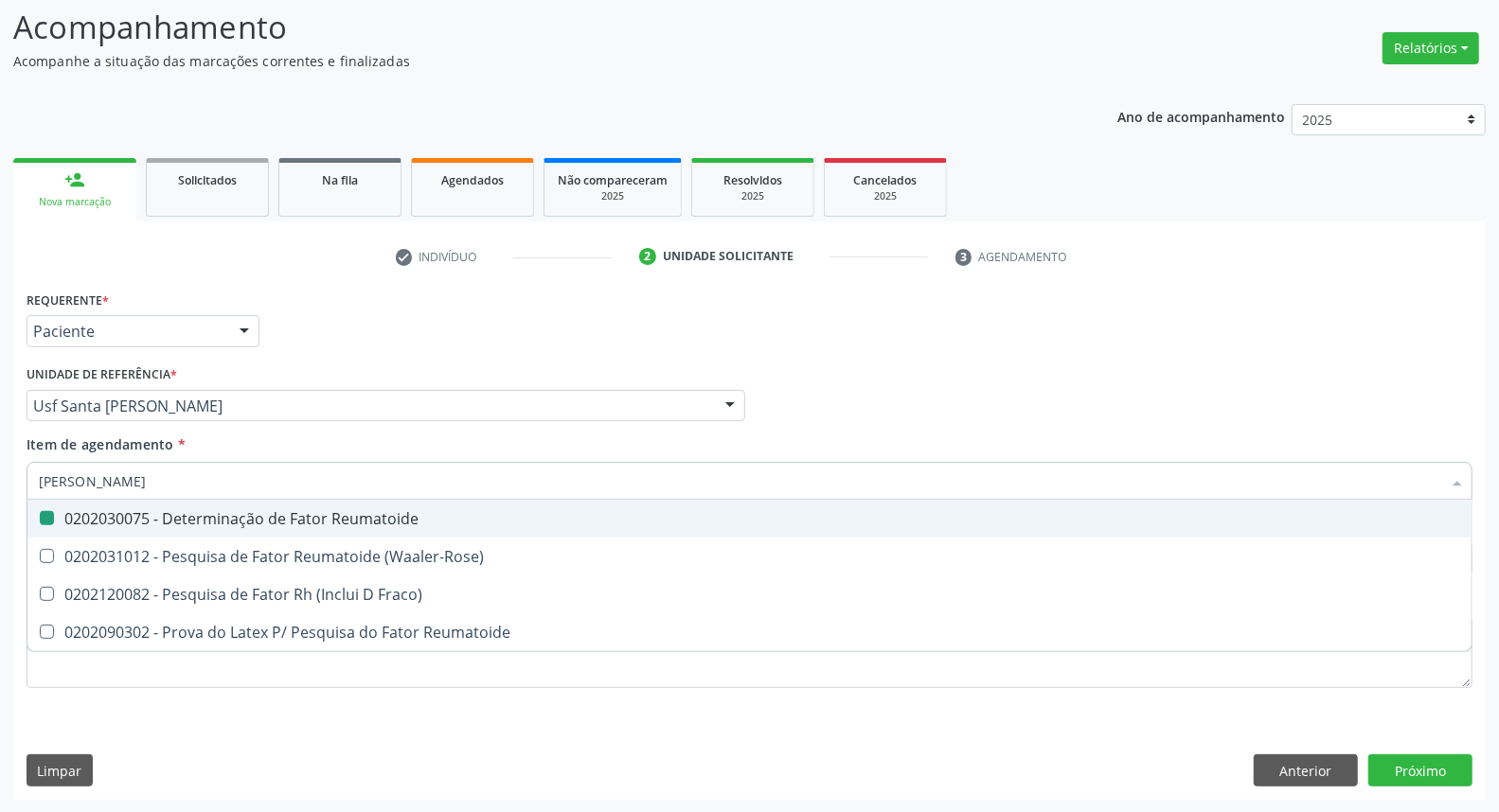
type input "C"
checkbox Reumatoide "false"
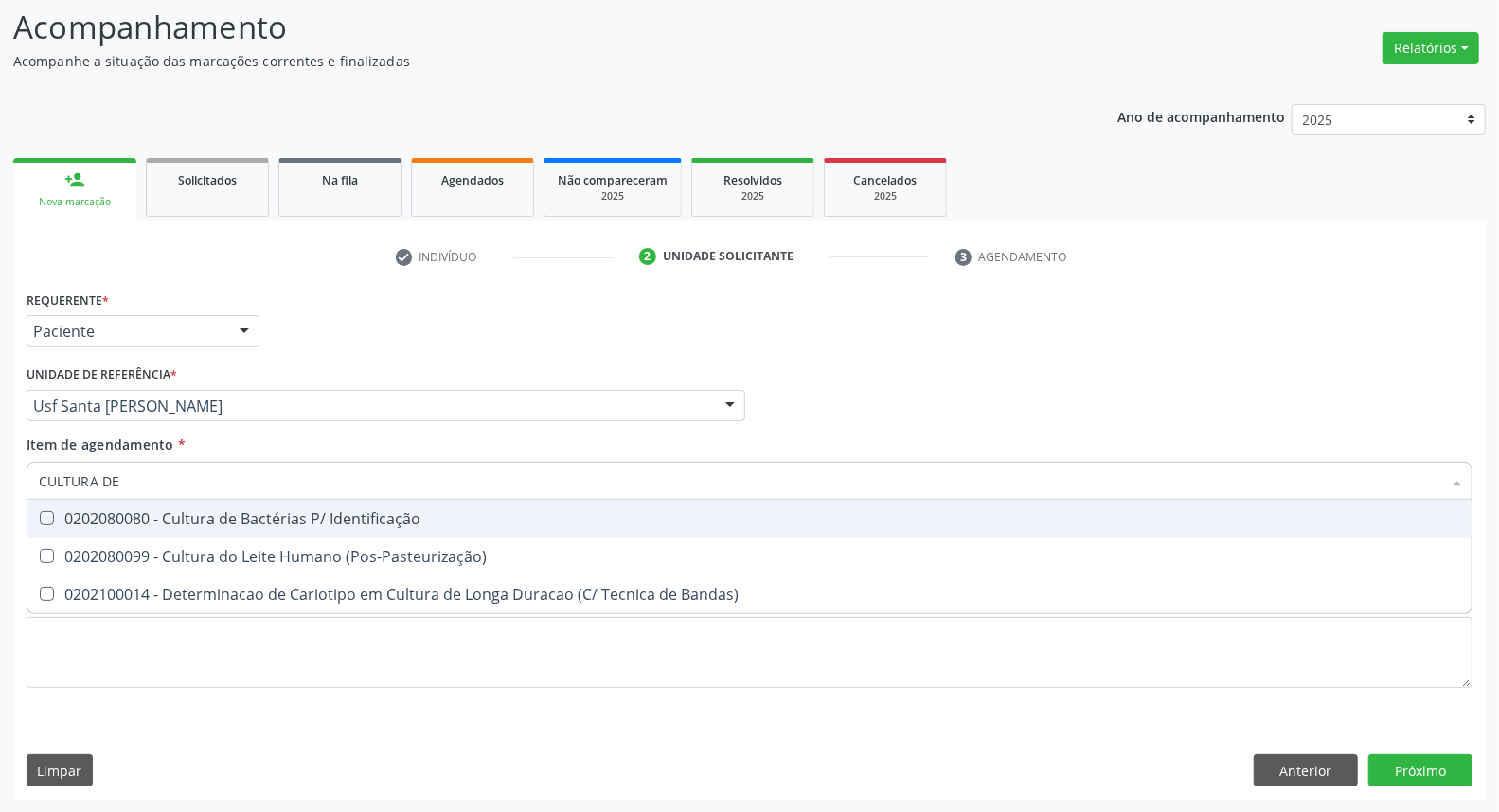
type input "CULTURA DE"
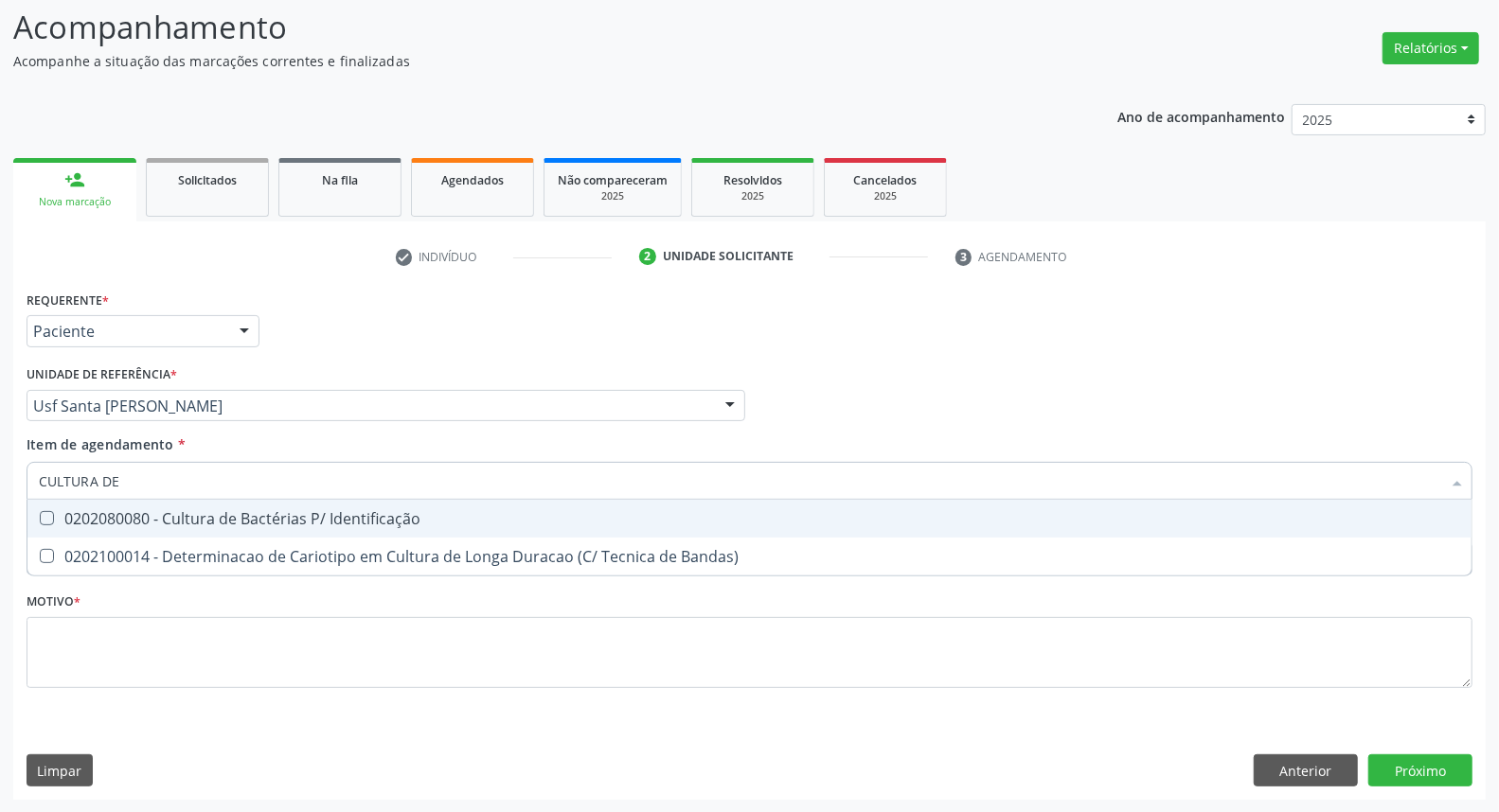
drag, startPoint x: 60, startPoint y: 512, endPoint x: 148, endPoint y: 490, distance: 90.7
click at [67, 510] on div "0202080080 - Cultura de Bactérias P/ Identificação" at bounding box center [749, 518] width 1421 height 16
checkbox Identificação "true"
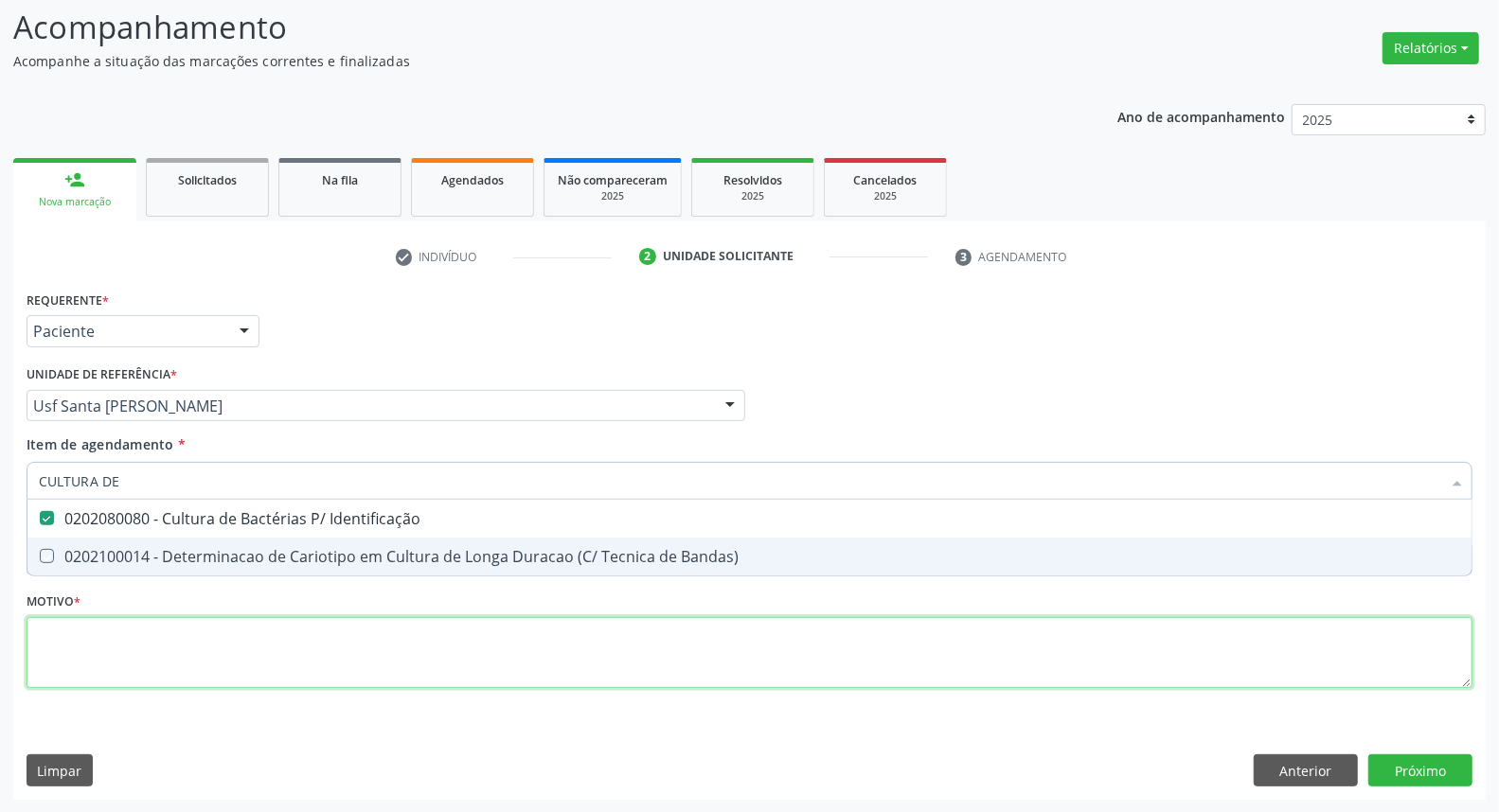
click at [140, 656] on div "Requerente * Paciente Profissional de Saúde Paciente Nenhum resultado encontrad…" at bounding box center [749, 500] width 1445 height 428
checkbox Bandas\) "true"
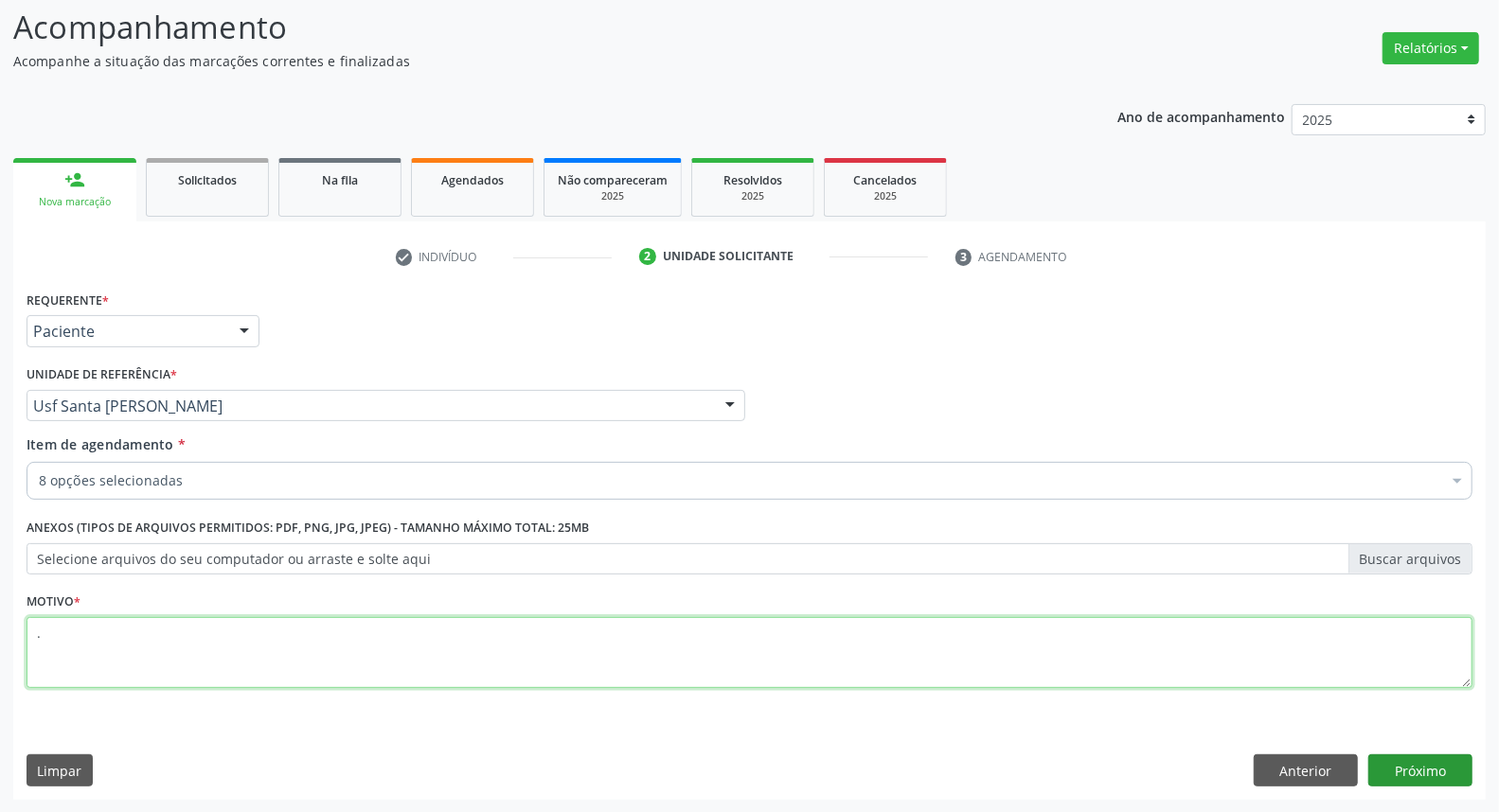
type textarea "."
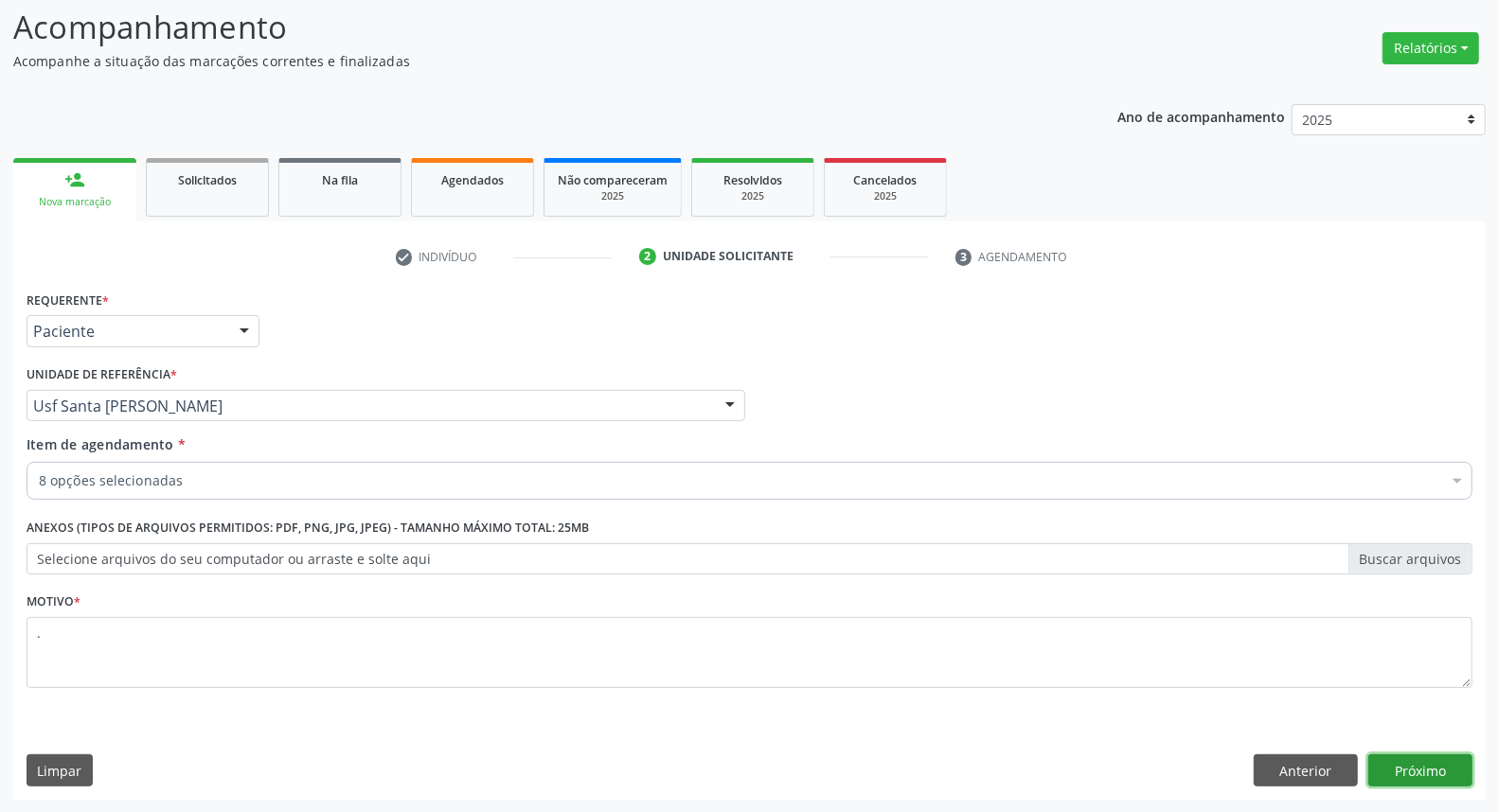
click at [1446, 767] on button "Próximo" at bounding box center [1420, 770] width 104 height 32
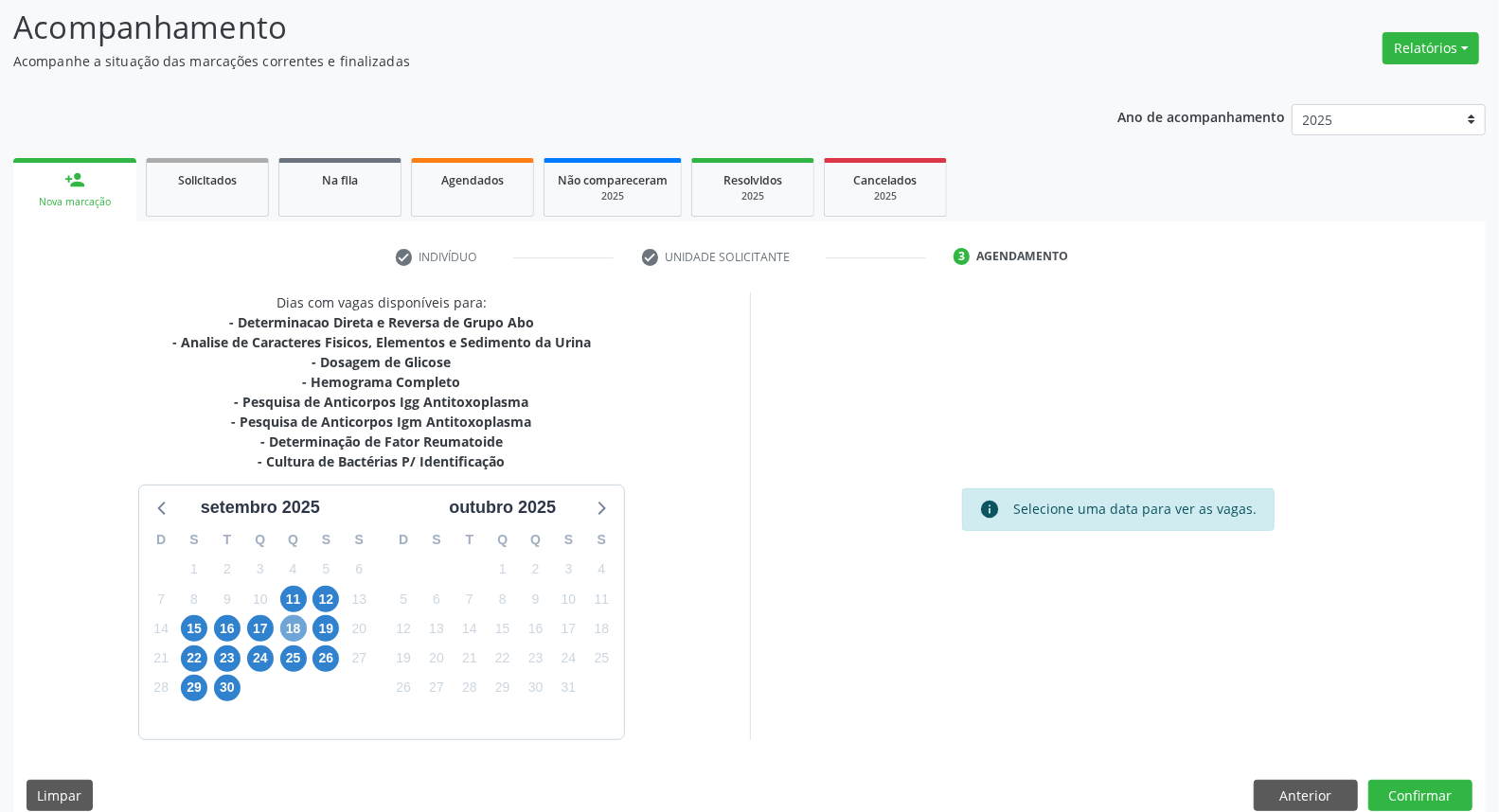
click at [292, 620] on span "18" at bounding box center [293, 628] width 26 height 26
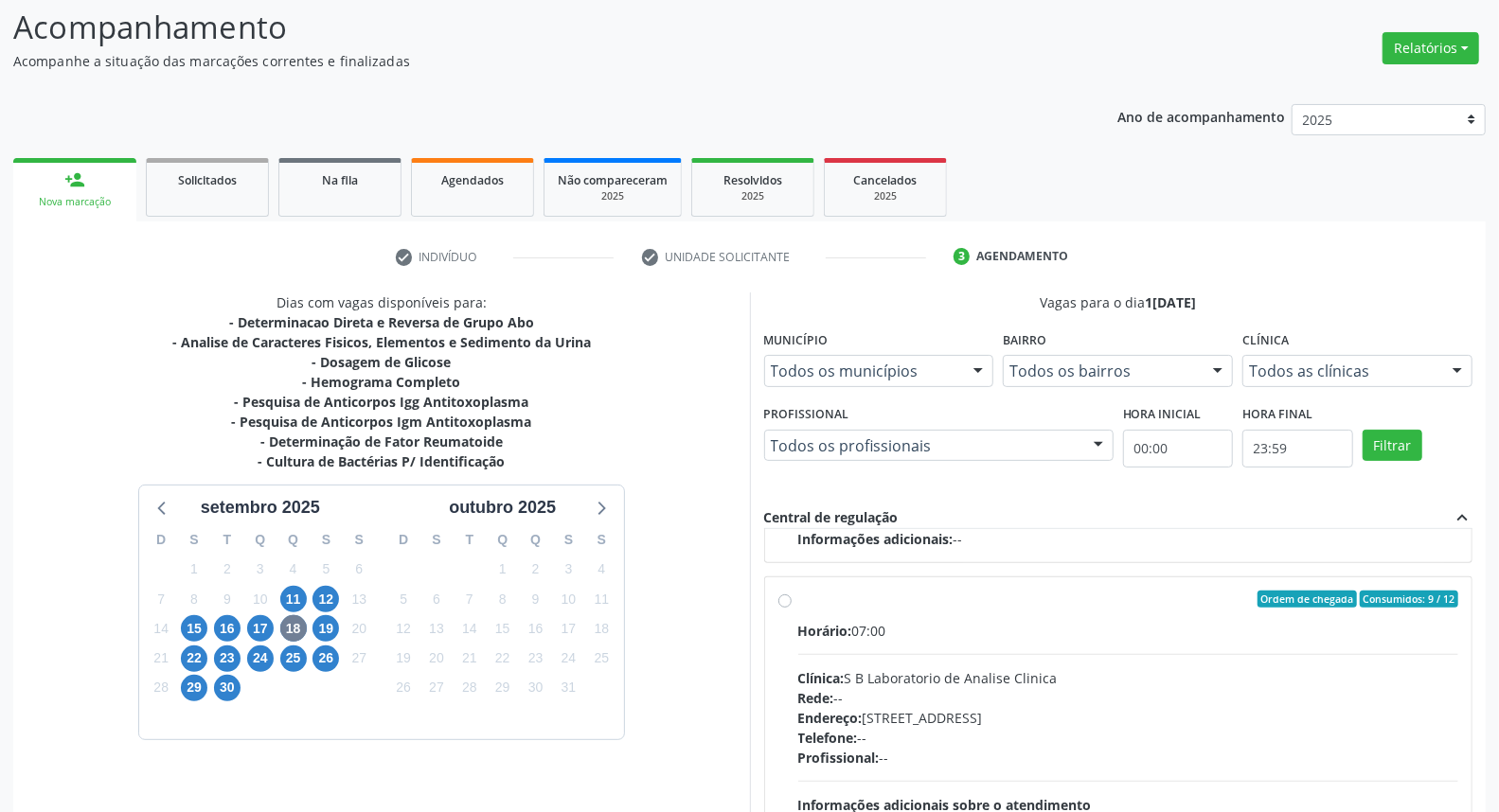
click at [1083, 629] on div "Horário: 07:00" at bounding box center [1128, 630] width 661 height 20
click at [791, 607] on input "Ordem de chegada Consumidos: 9 / 12 Horário: 07:00 Clínica: S B Laboratorio de …" at bounding box center [785, 598] width 14 height 17
radio input "true"
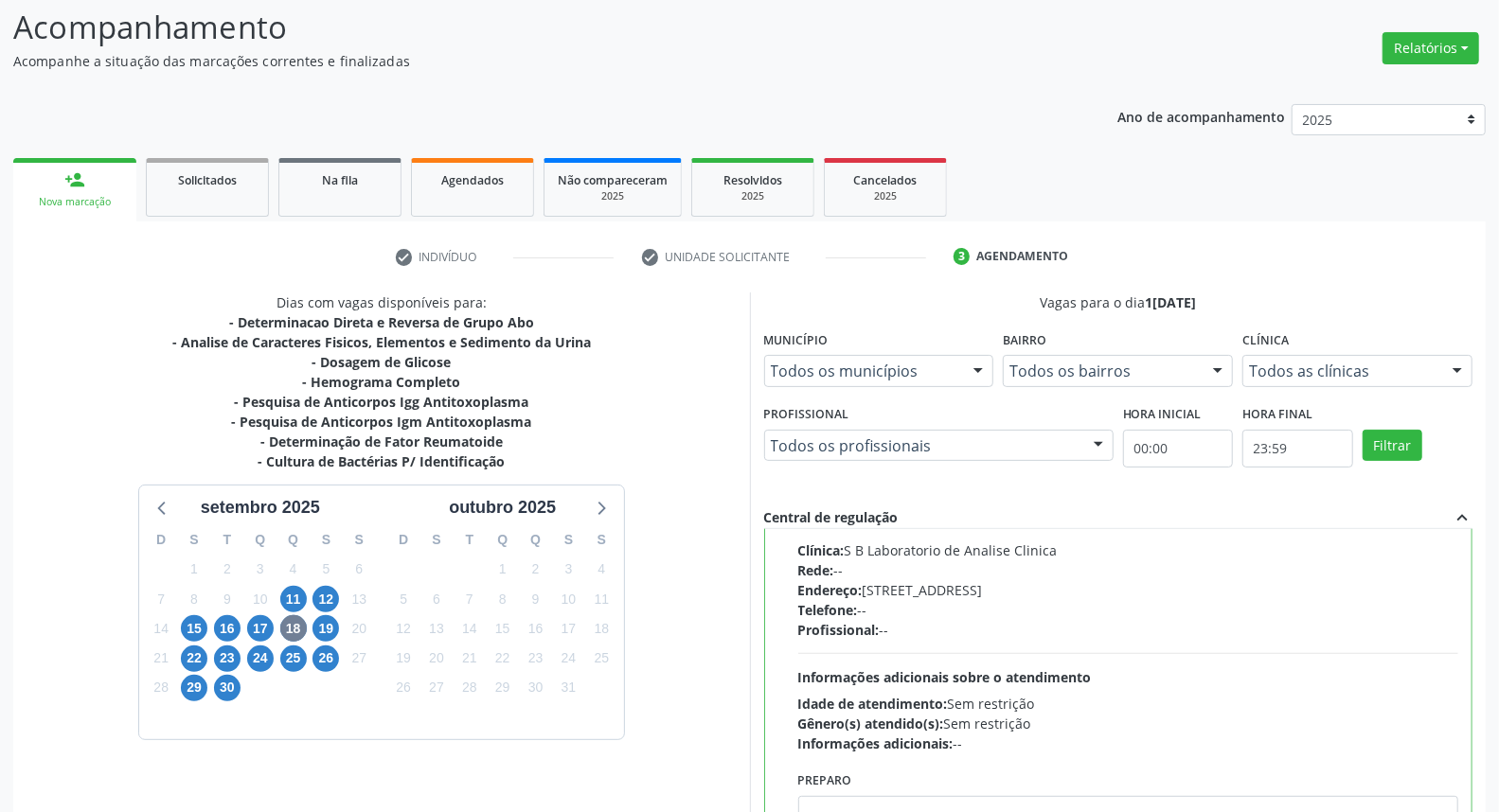
scroll to position [317, 0]
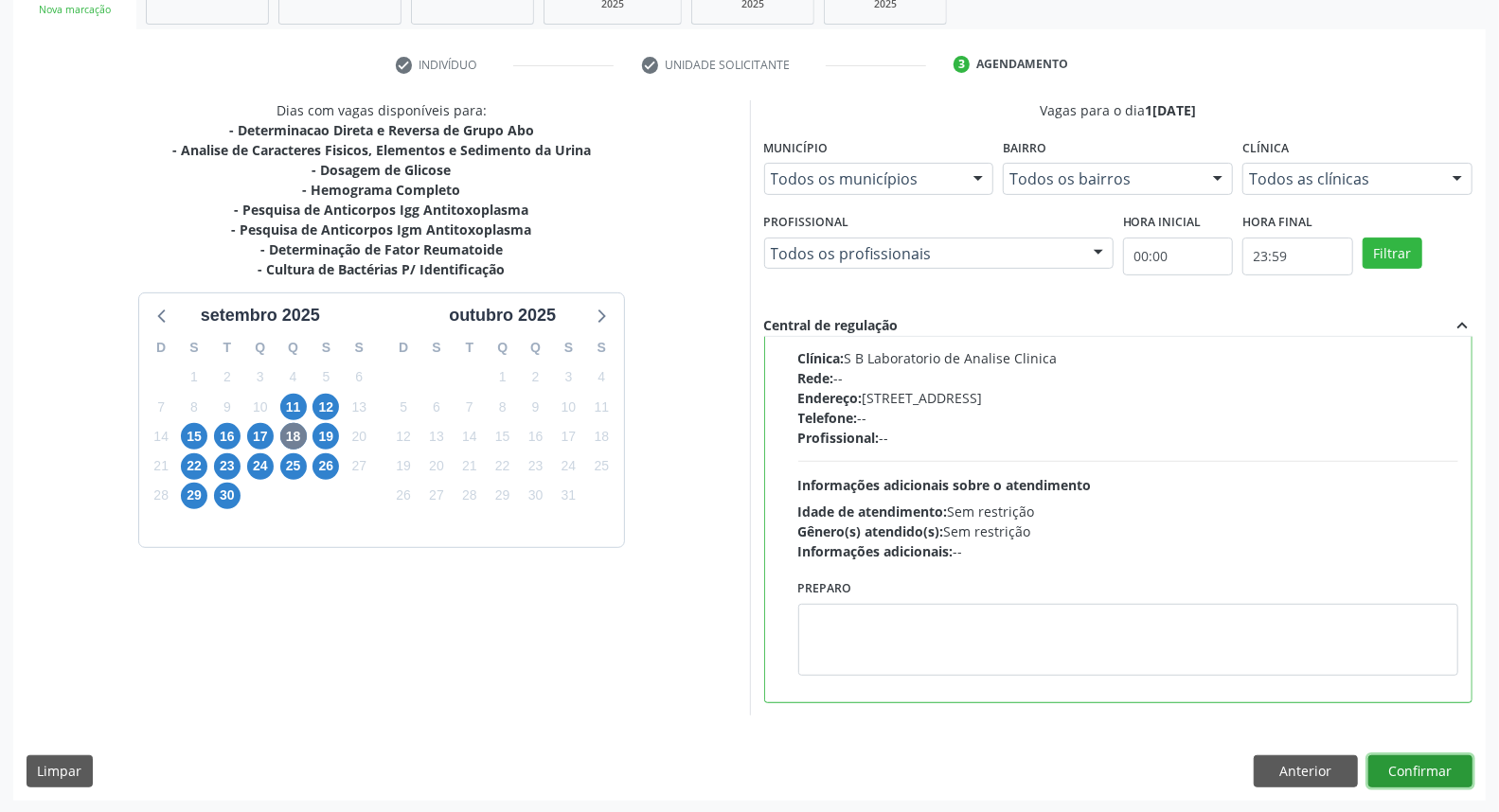
click at [1458, 757] on button "Confirmar" at bounding box center [1420, 771] width 104 height 32
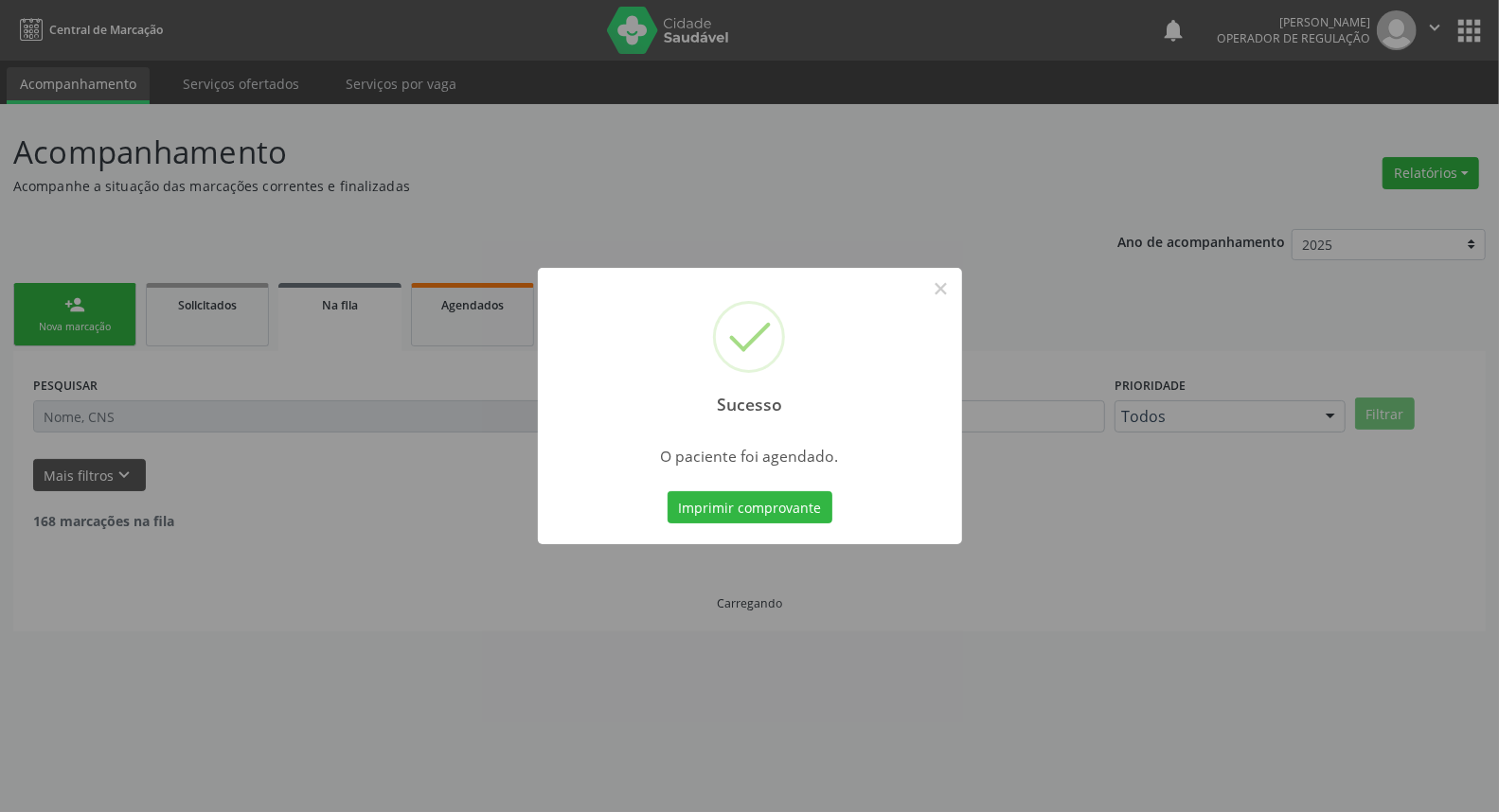
scroll to position [0, 0]
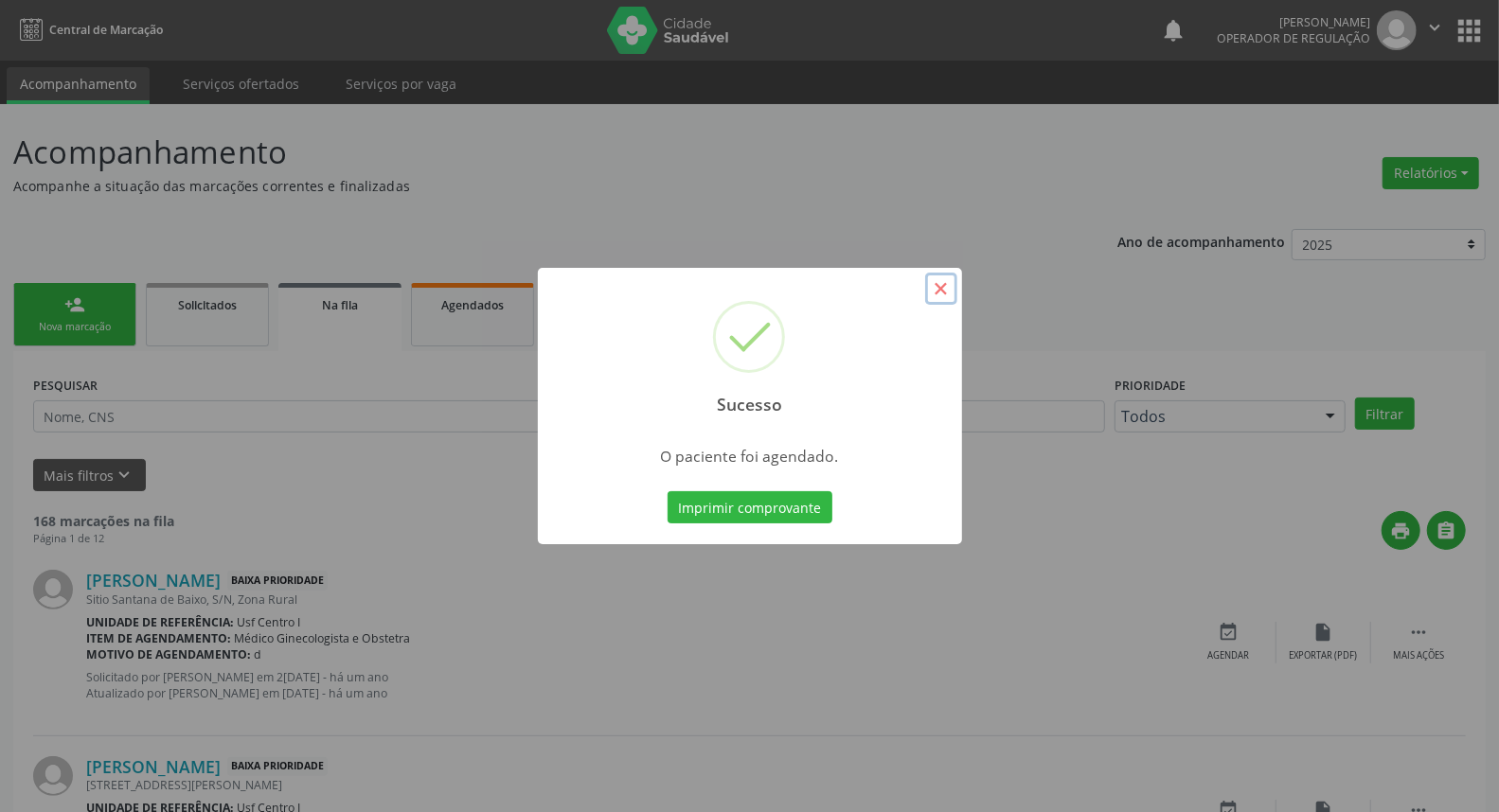
click at [947, 294] on button "×" at bounding box center [940, 288] width 32 height 32
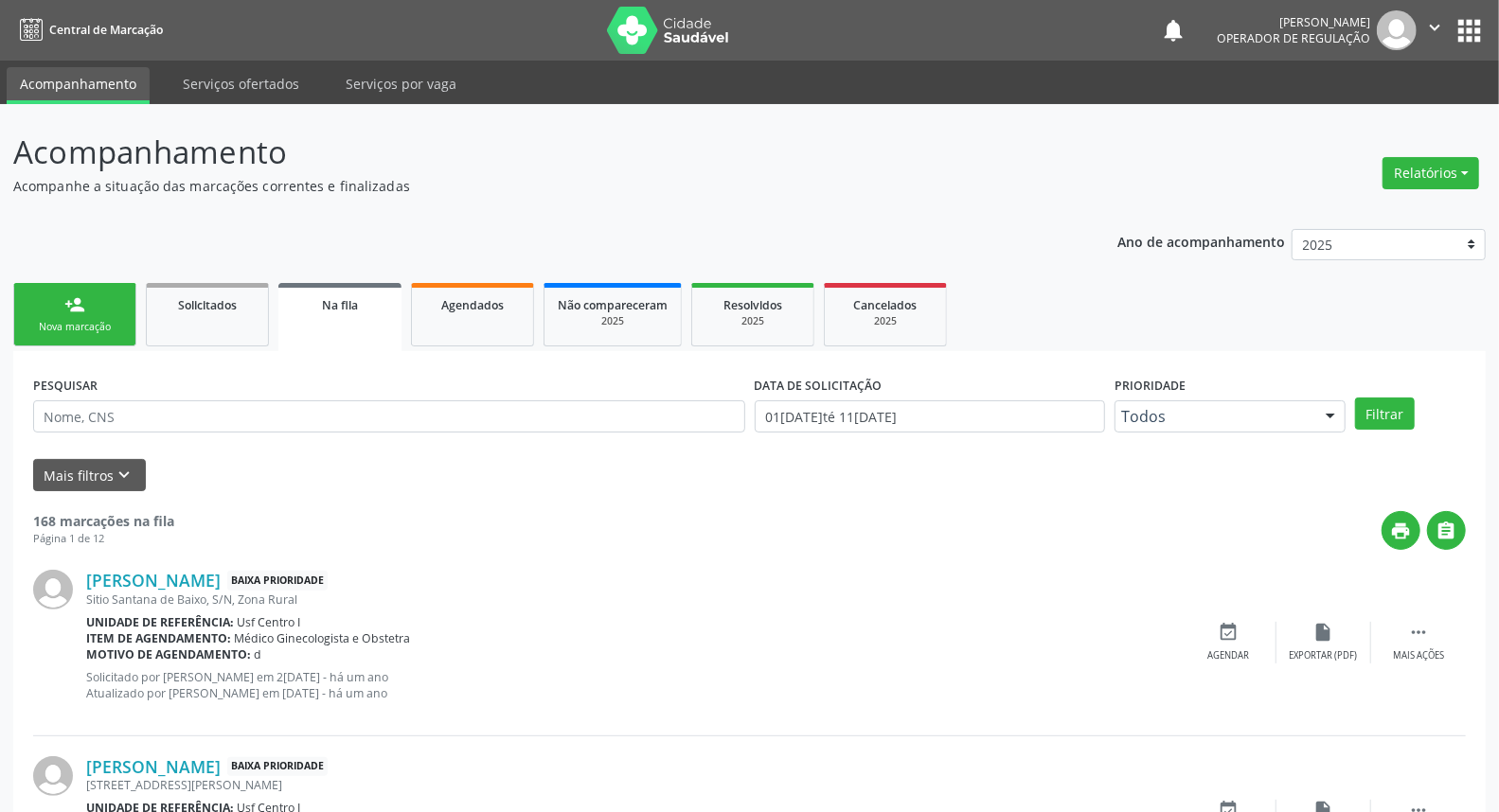
click at [49, 313] on link "person_add Nova marcação" at bounding box center [75, 314] width 123 height 63
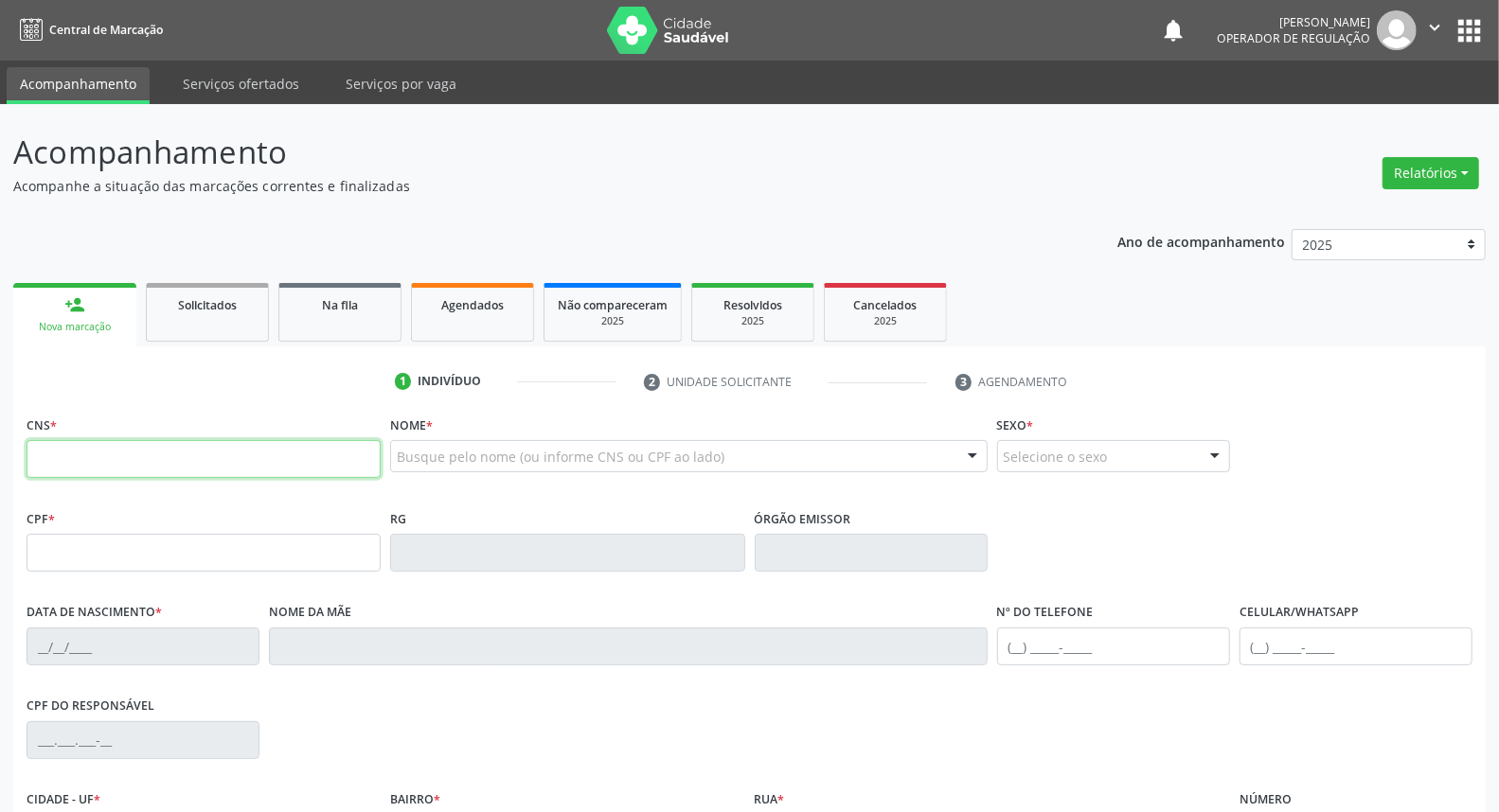
drag, startPoint x: 121, startPoint y: 461, endPoint x: 124, endPoint y: 450, distance: 11.4
click at [121, 460] on input "text" at bounding box center [203, 459] width 354 height 38
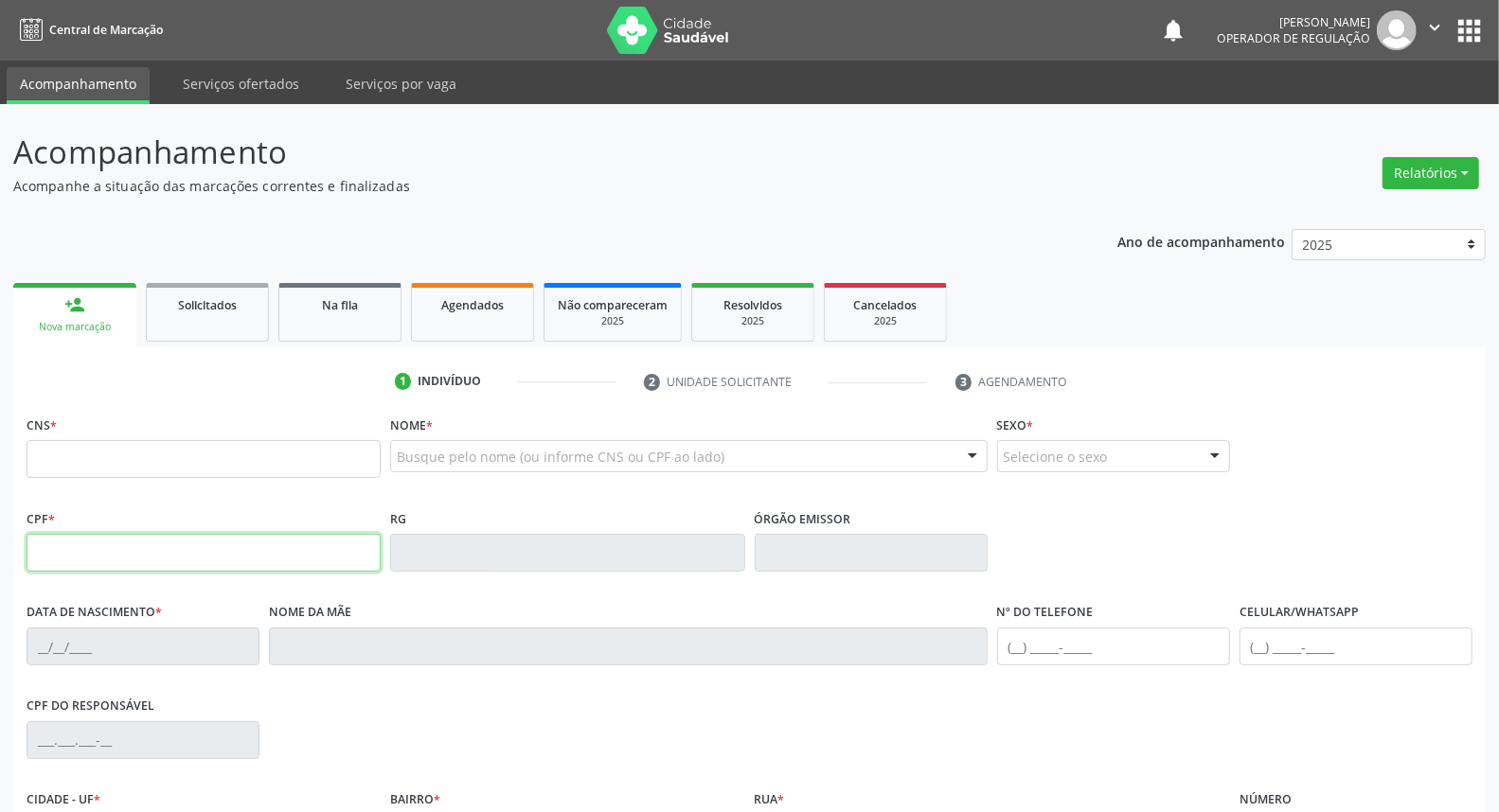
click at [91, 561] on input "text" at bounding box center [203, 552] width 354 height 38
type input "030.581.754-53"
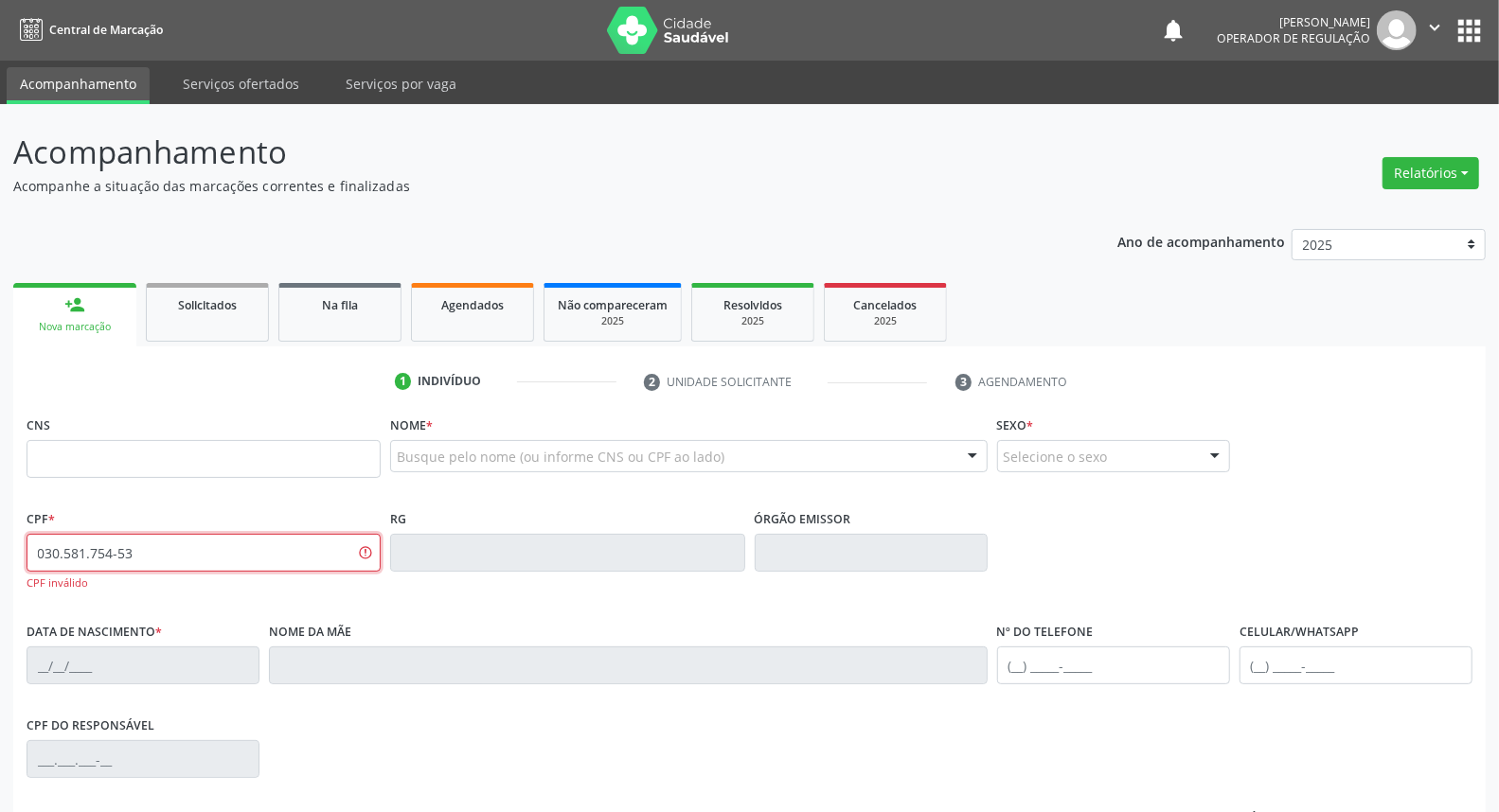
drag, startPoint x: 239, startPoint y: 558, endPoint x: 0, endPoint y: 556, distance: 239.0
click at [0, 556] on div "Acompanhamento Acompanhe a situação das marcações correntes e finalizadas Relat…" at bounding box center [749, 575] width 1499 height 941
type input "303.581.754-53"
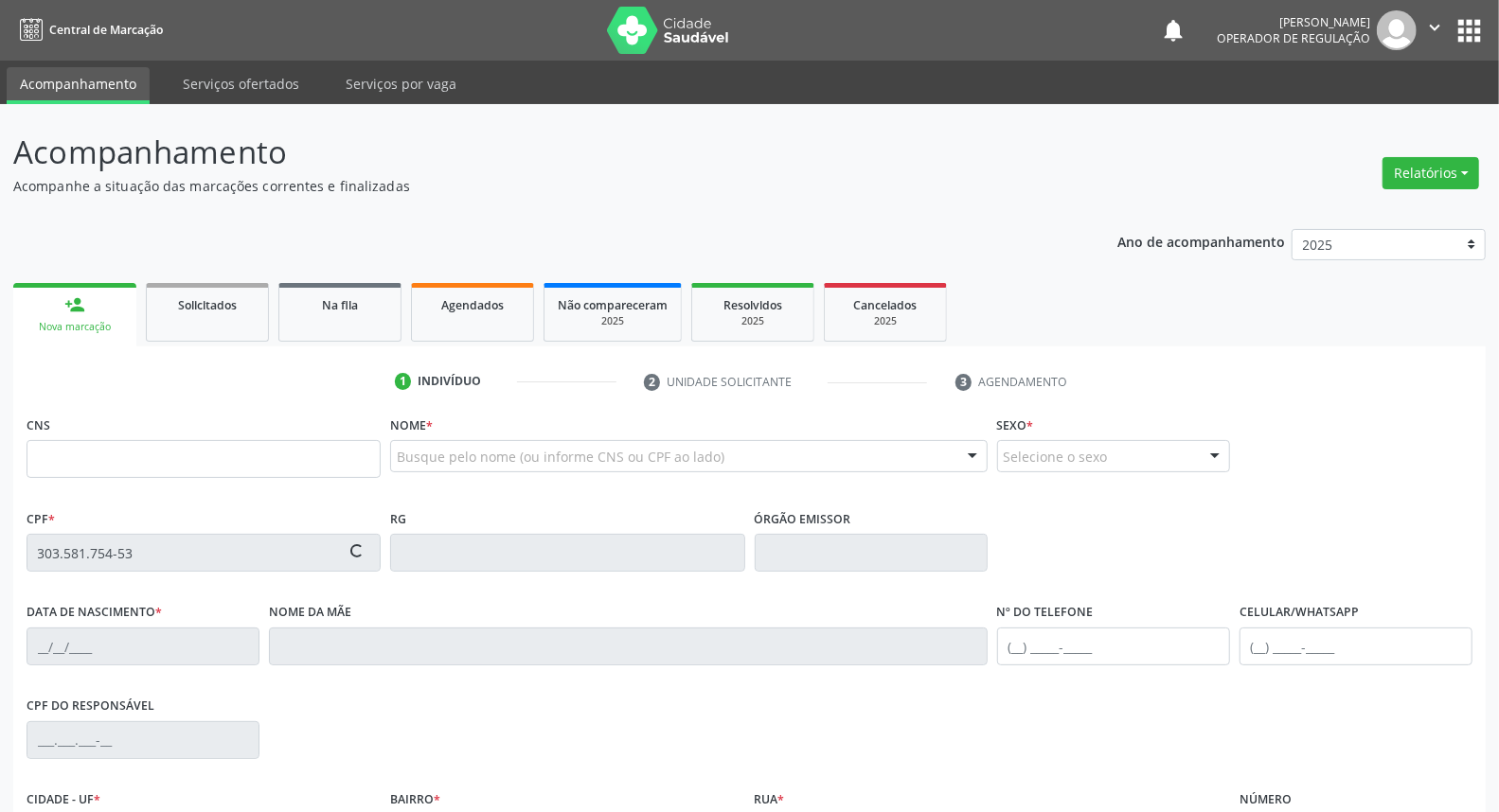
type input "898 0037 1183 1224"
type input "23/01/1951"
type input "Expedit Maria da Conceicao"
type input "(87) 99999-9999"
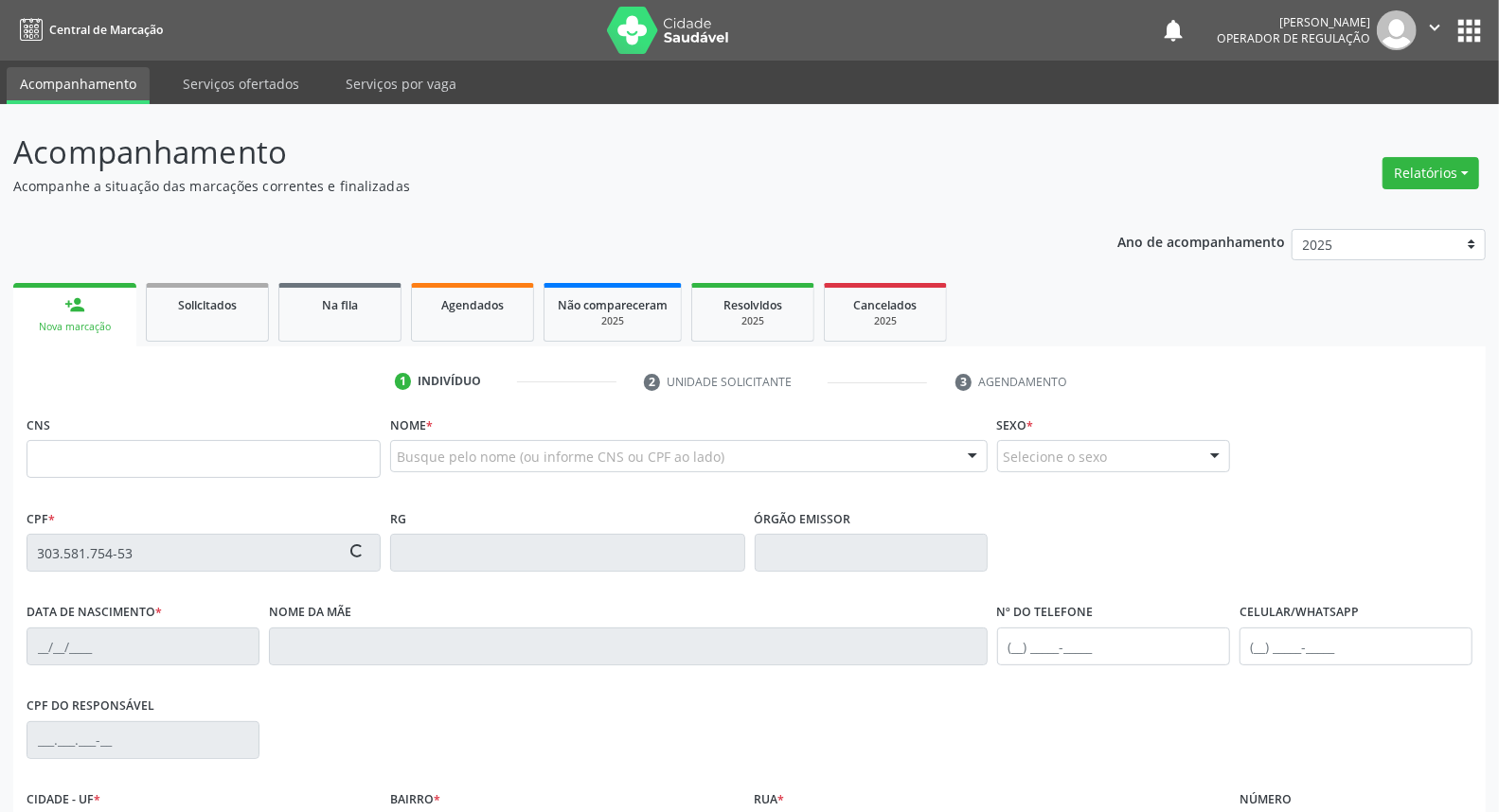
type input "050.873.354-54"
type input "70"
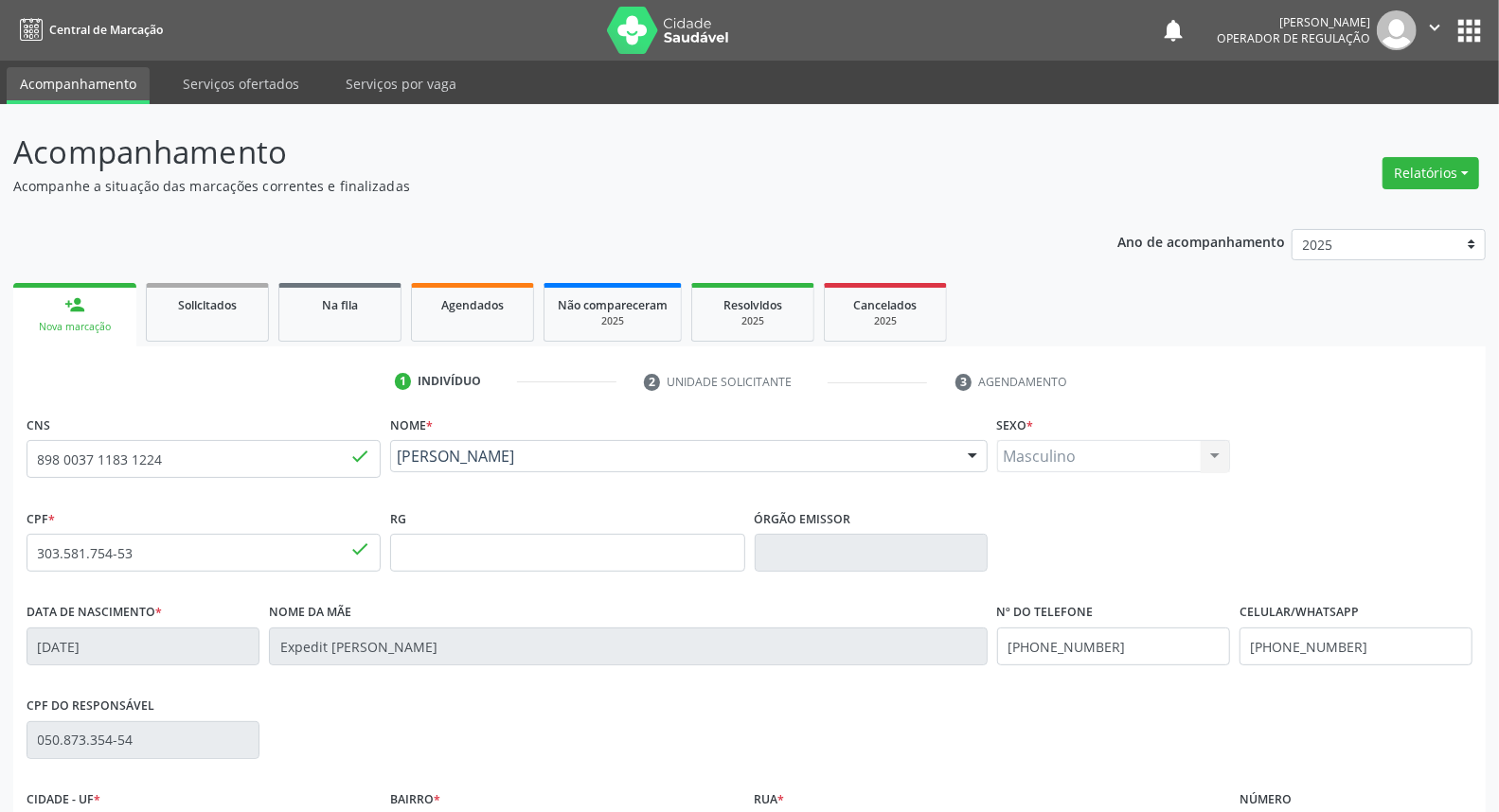
scroll to position [212, 0]
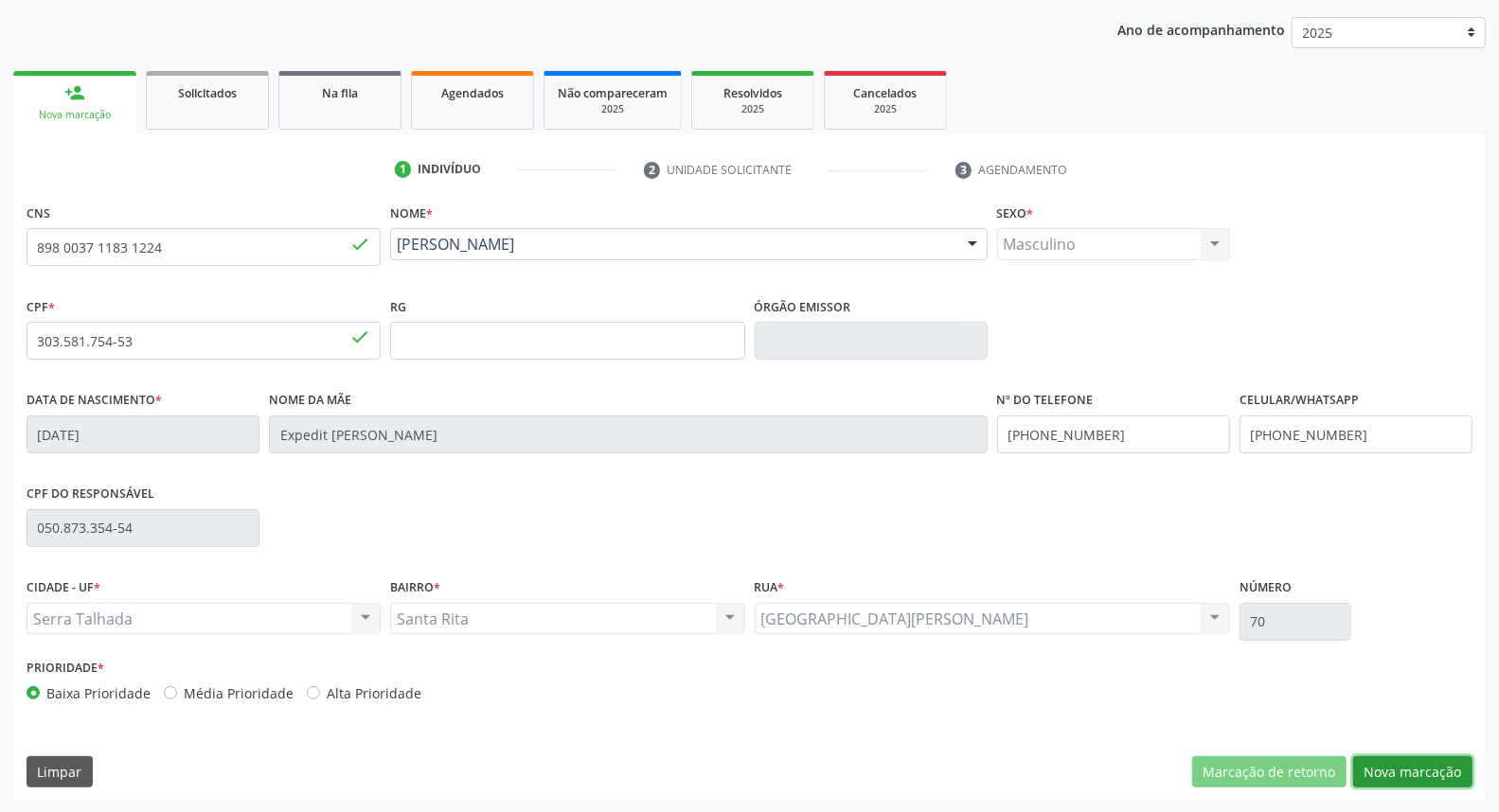
drag, startPoint x: 1373, startPoint y: 779, endPoint x: 950, endPoint y: 599, distance: 459.7
click at [1373, 778] on button "Nova marcação" at bounding box center [1412, 772] width 119 height 32
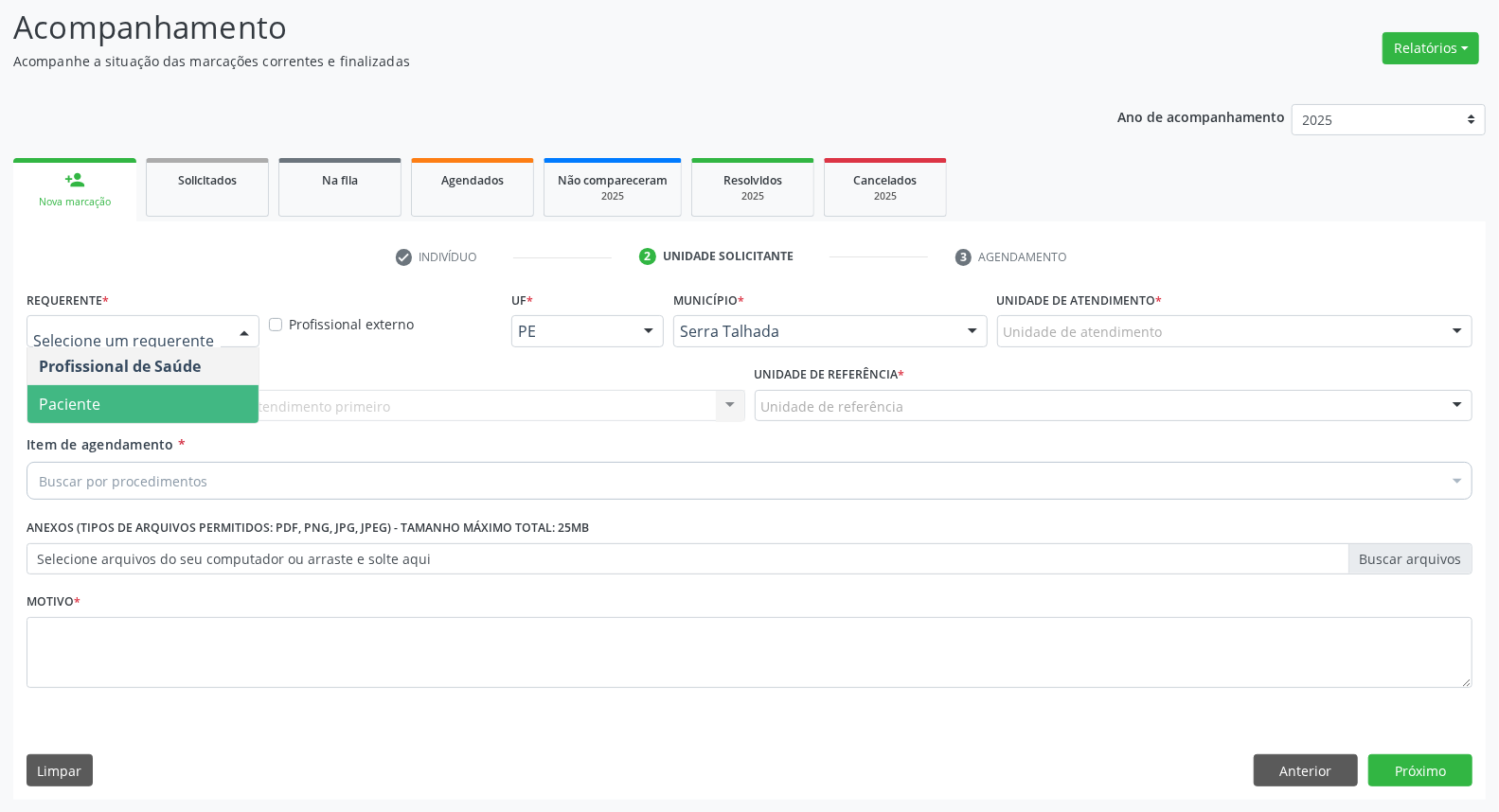
click at [61, 402] on span "Paciente" at bounding box center [69, 403] width 62 height 20
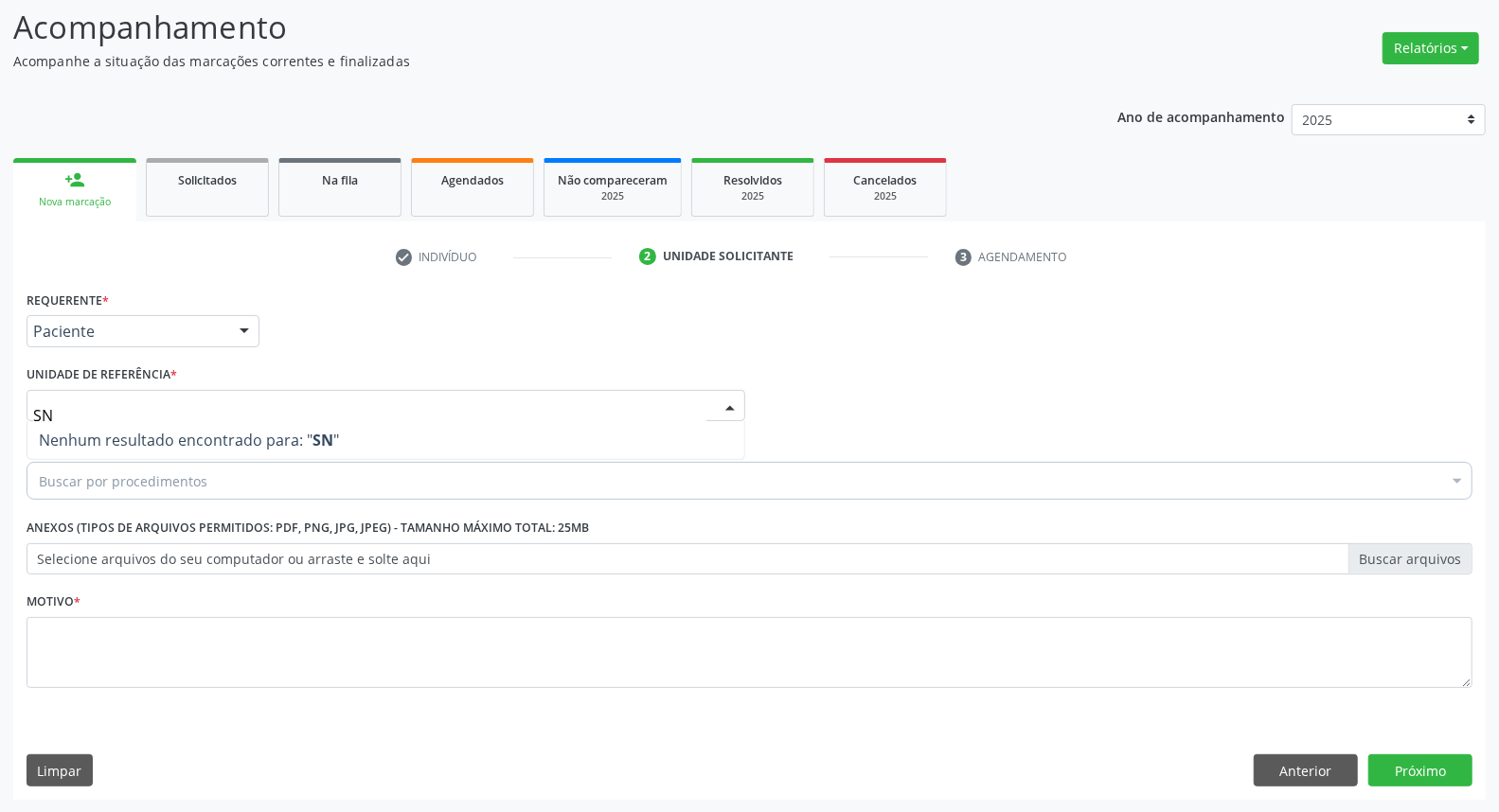
type input "S"
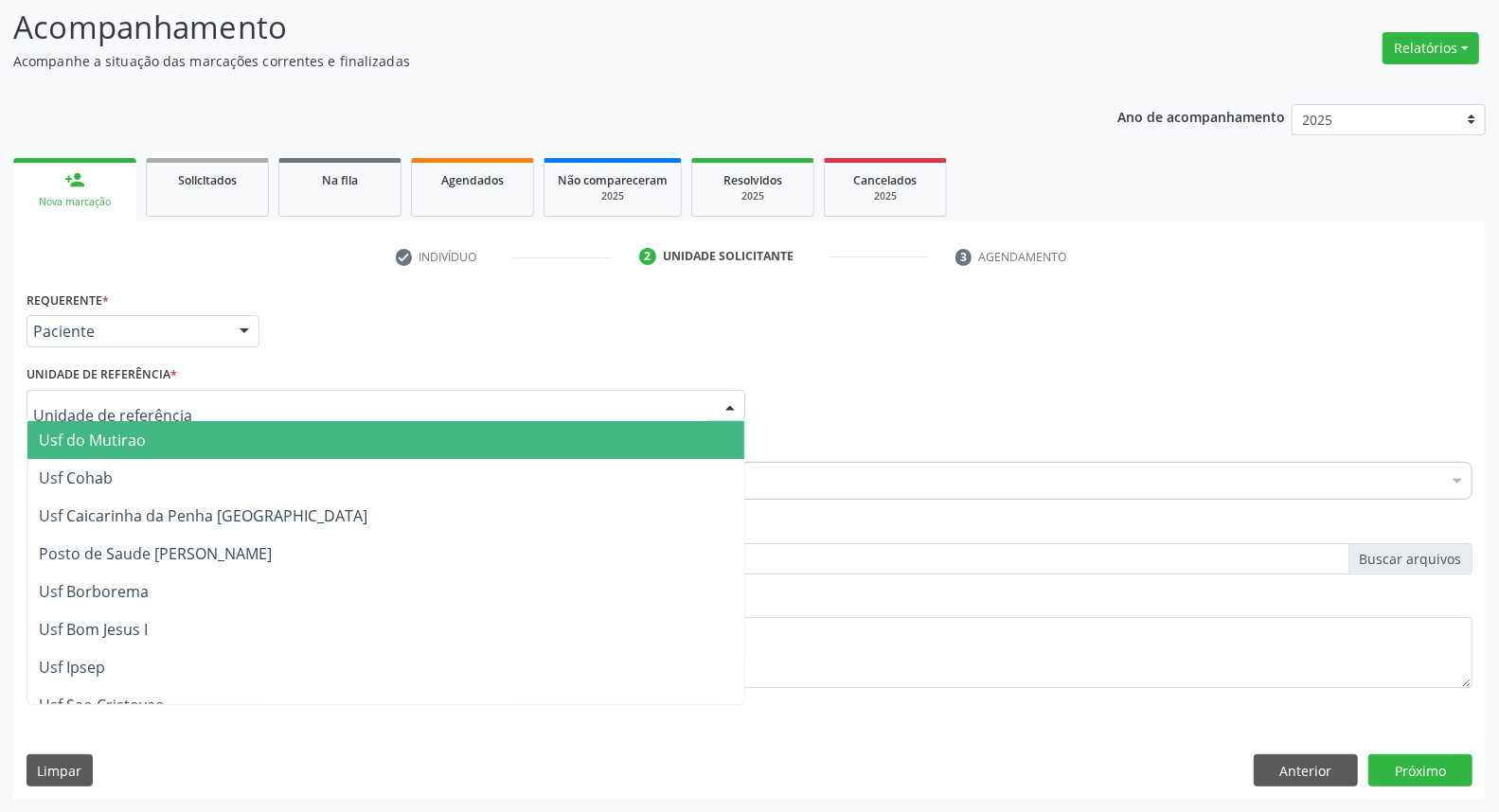
type input "A"
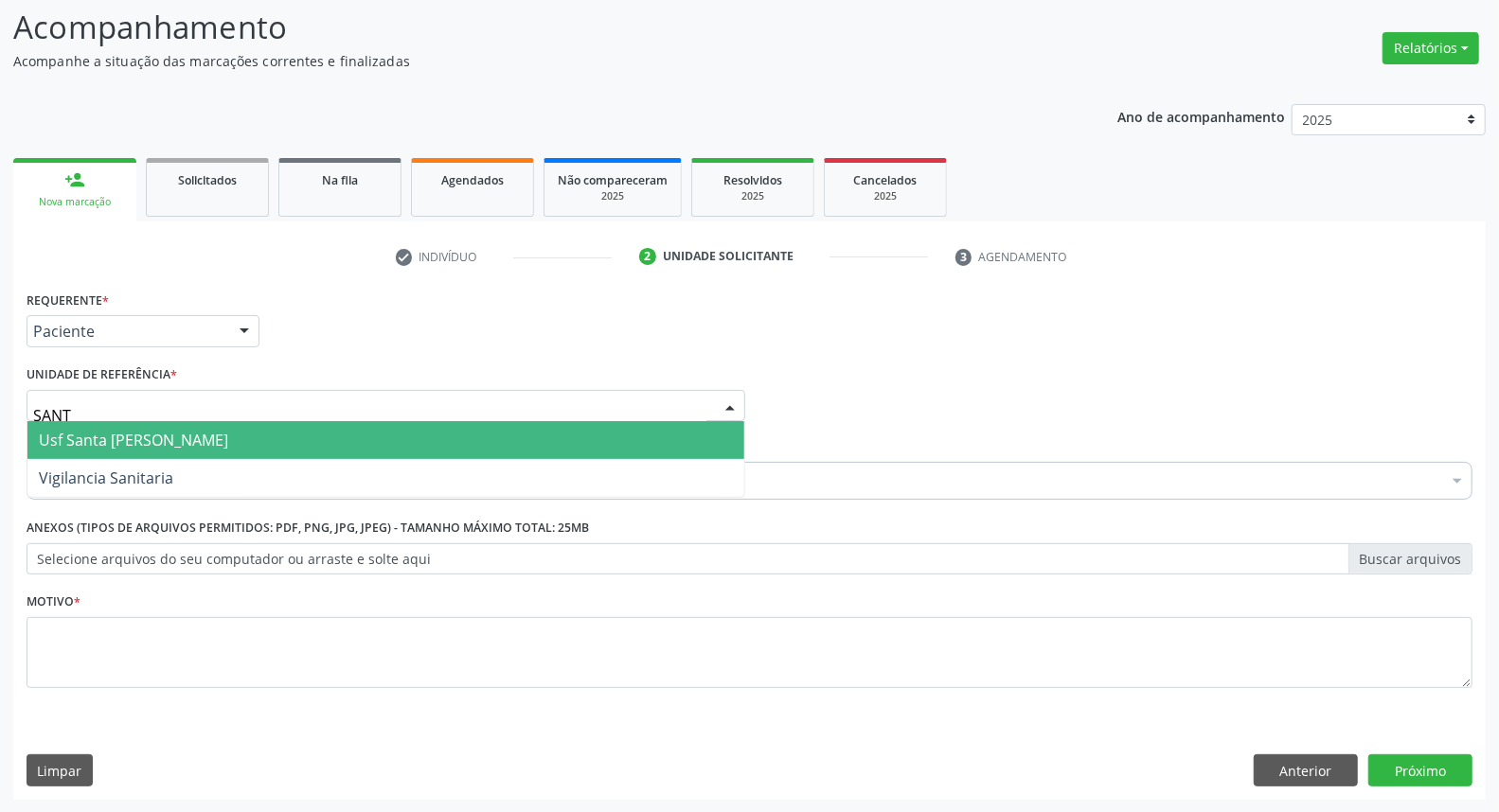
type input "SANTA"
click at [89, 430] on span "Usf Santa [PERSON_NAME]" at bounding box center [134, 439] width 189 height 20
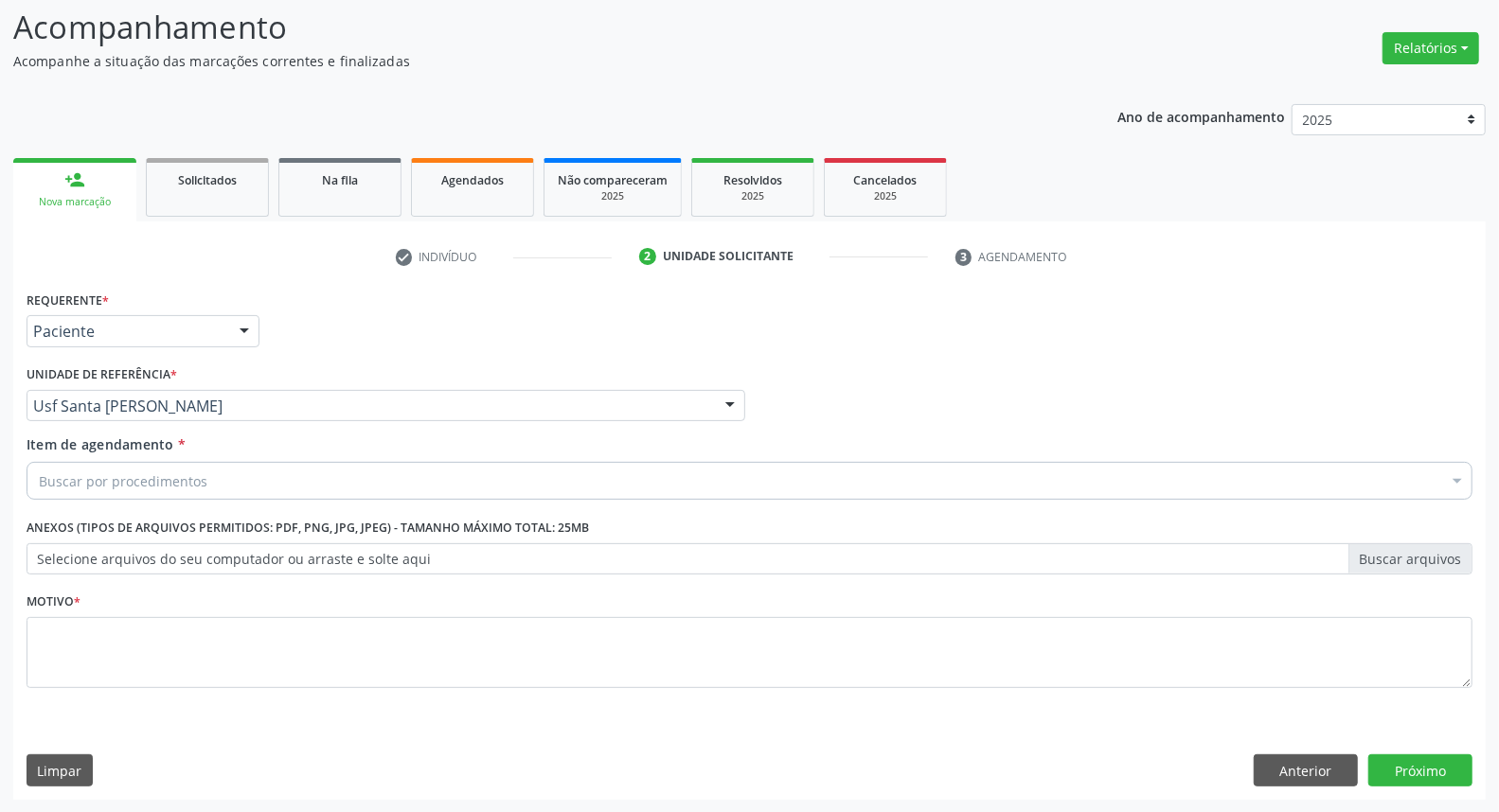
click at [274, 479] on div "Buscar por procedimentos" at bounding box center [749, 480] width 1445 height 38
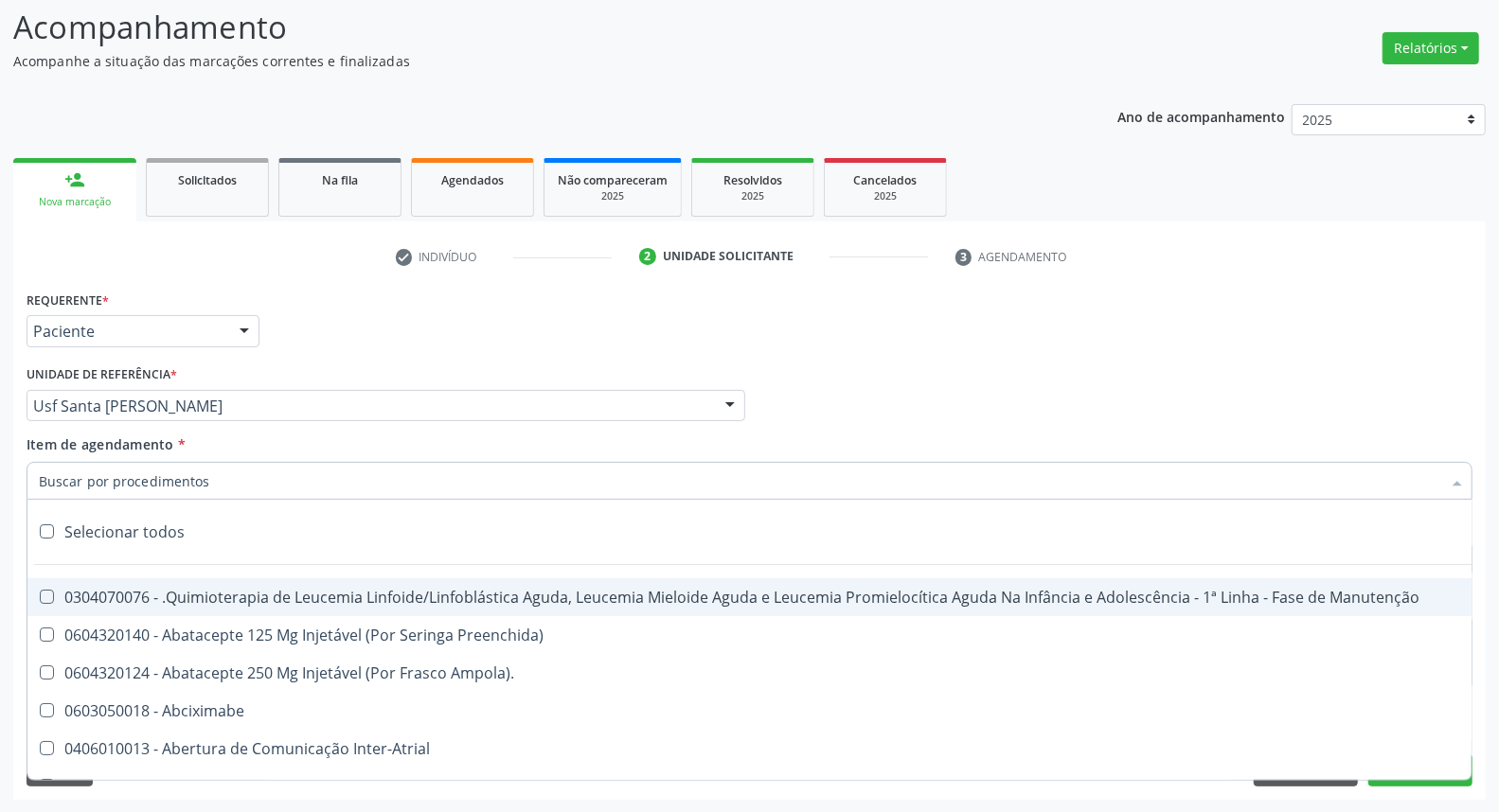
type input "F"
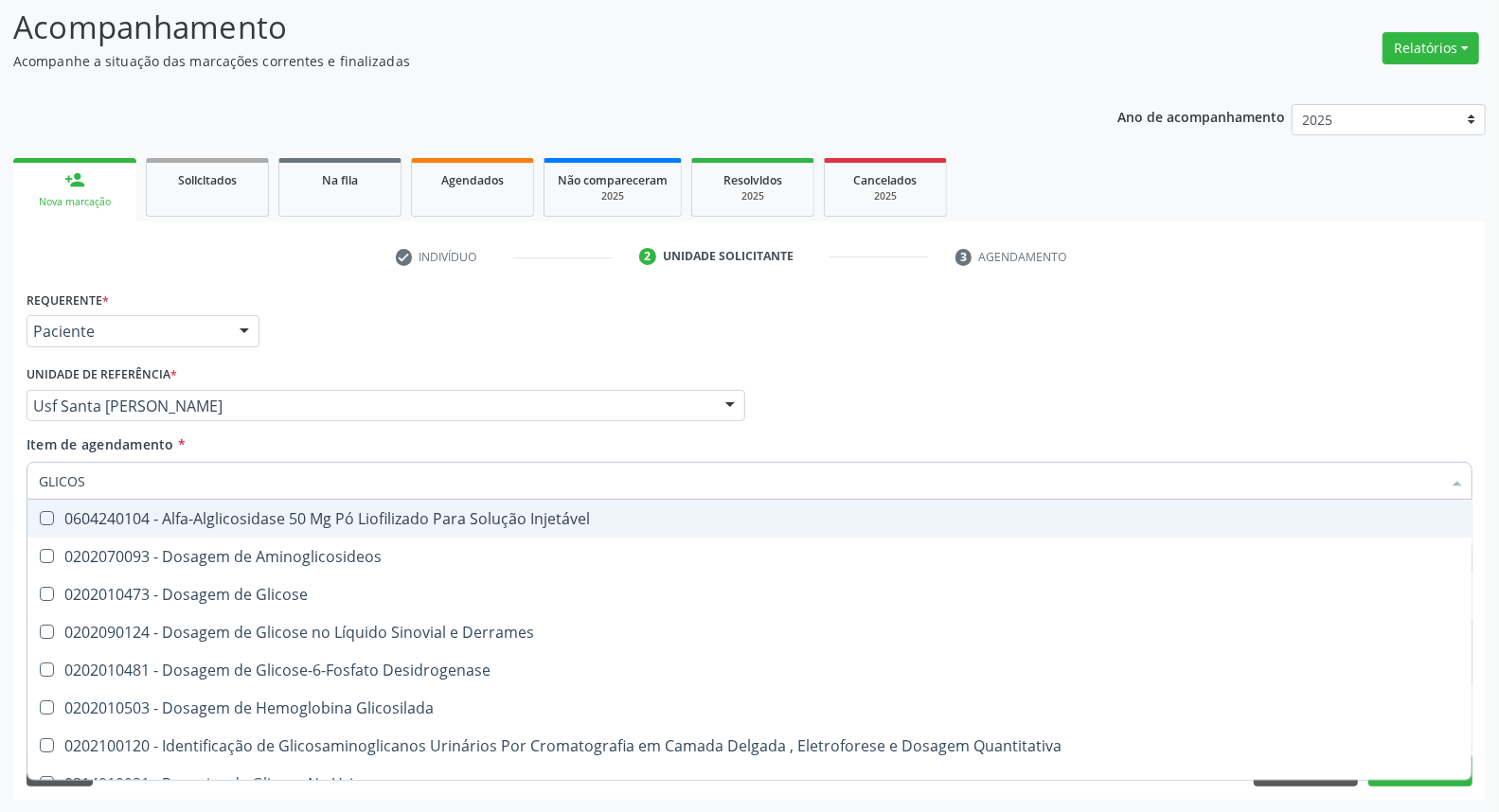
type input "GLICOSE"
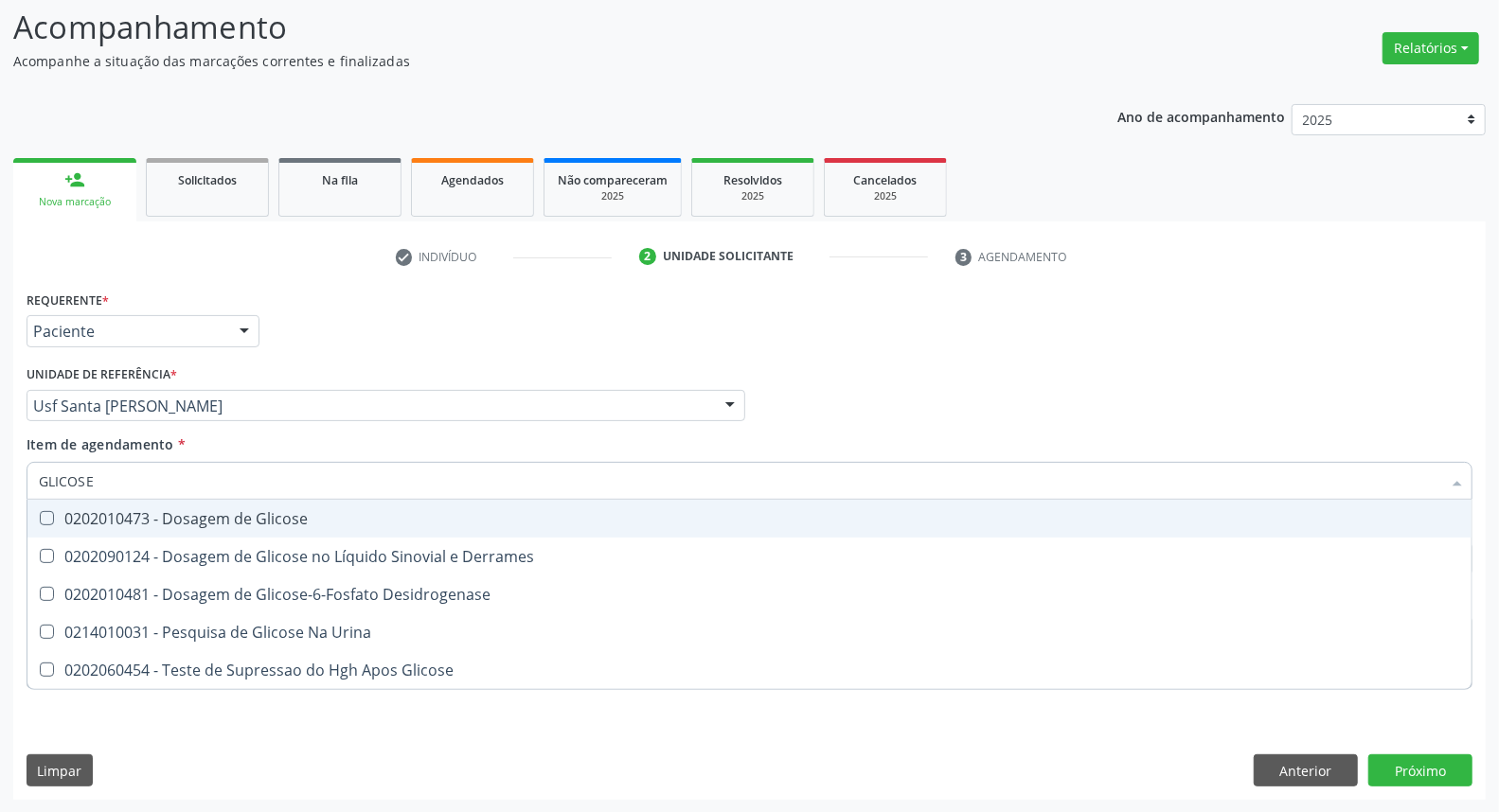
click at [281, 514] on div "0202010473 - Dosagem de Glicose" at bounding box center [749, 518] width 1421 height 16
checkbox Glicose "true"
click at [0, 457] on div "Acompanhamento Acompanhe a situação das marcações correntes e finalizadas Relat…" at bounding box center [749, 396] width 1499 height 833
type input "C"
checkbox Glicose "false"
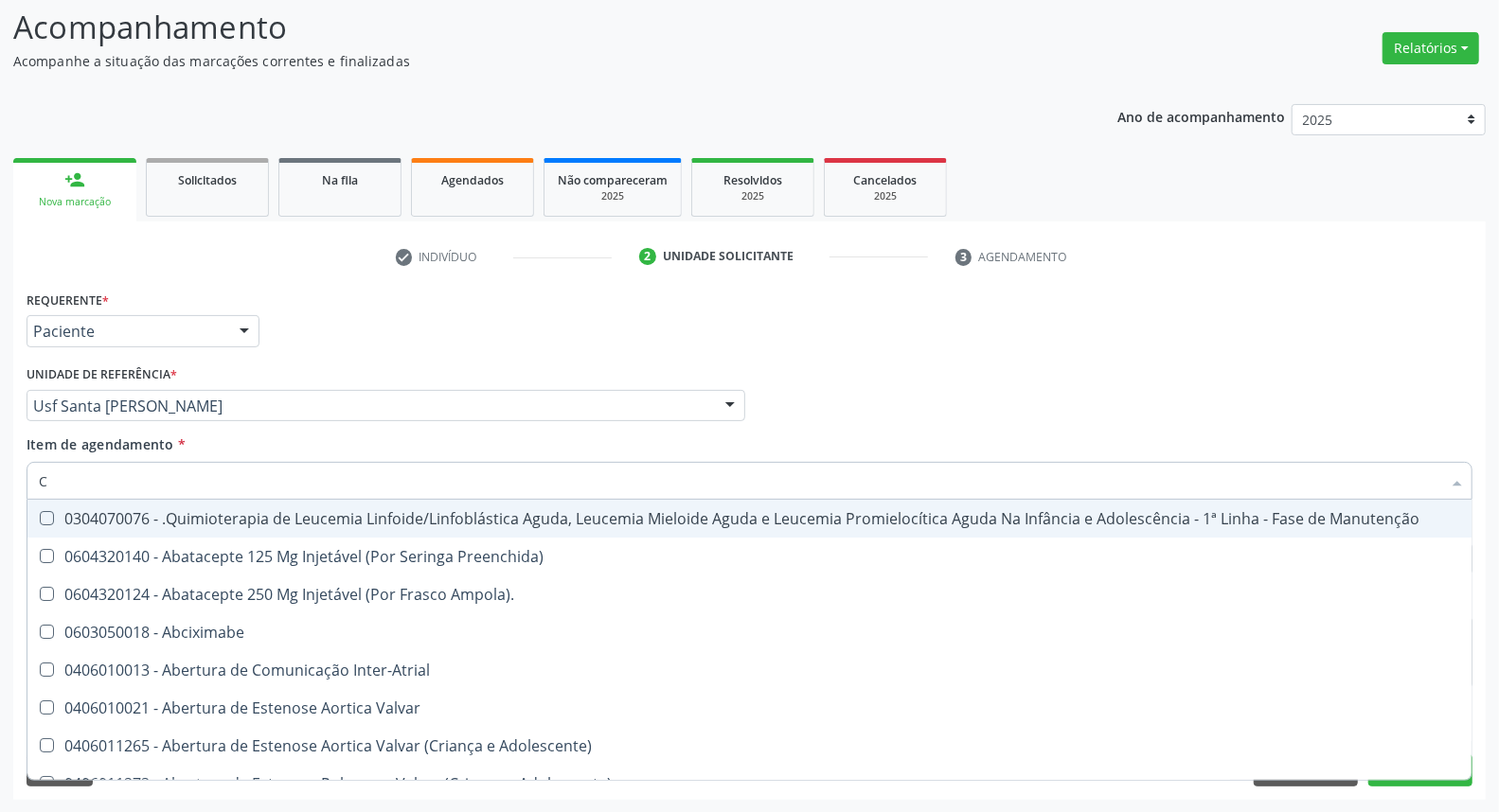
type input "CR"
